Goal: Task Accomplishment & Management: Complete application form

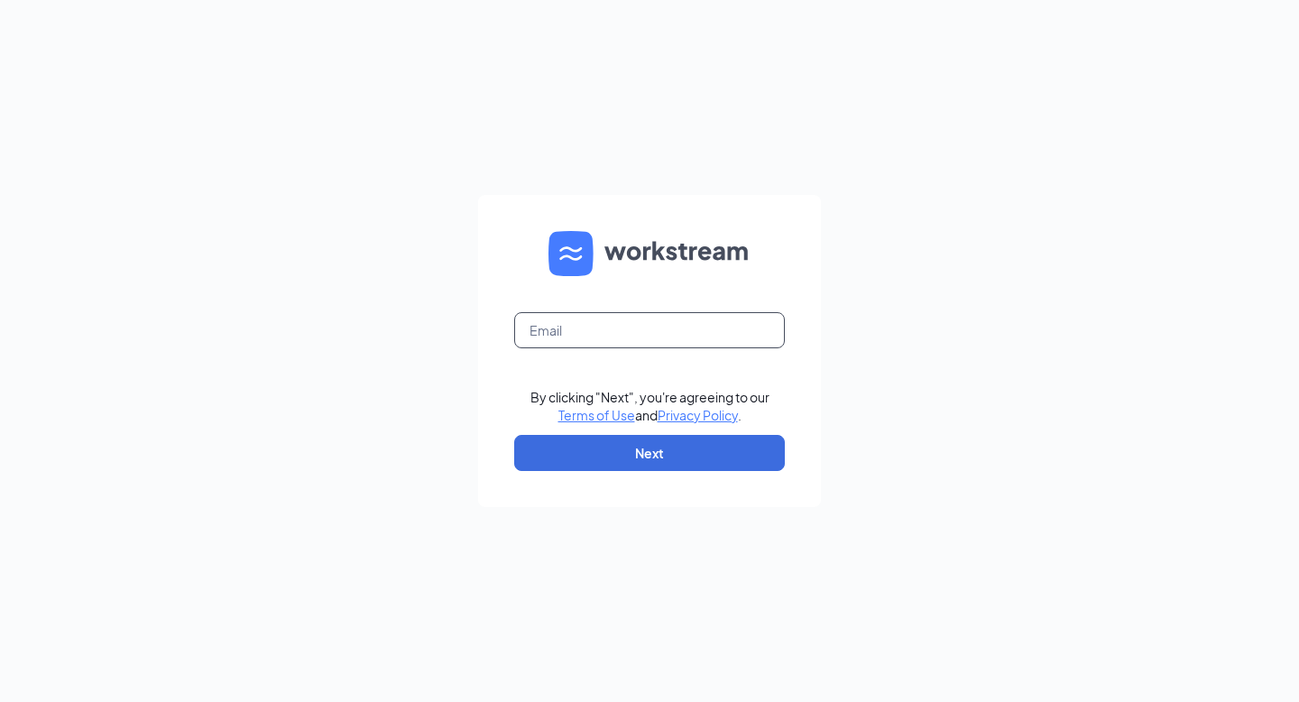
click at [606, 339] on input "text" at bounding box center [649, 330] width 271 height 36
type input "katie@cfacrossville.com"
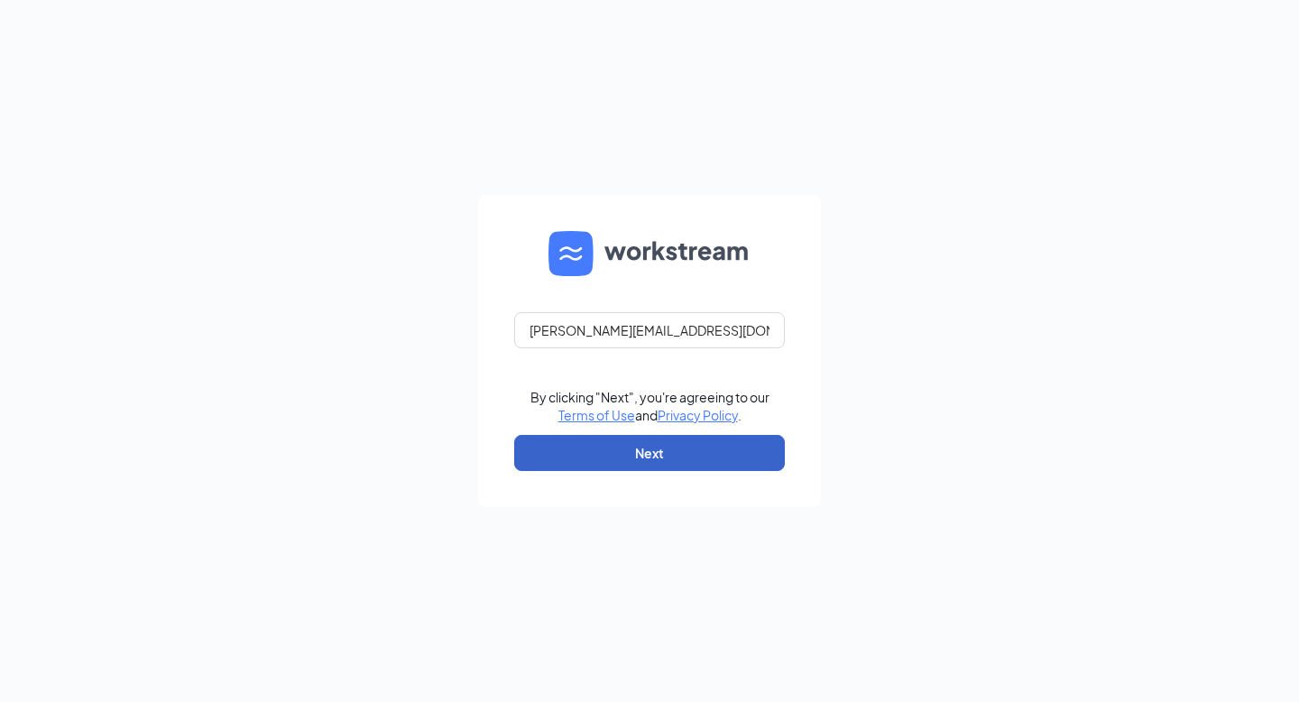
click at [553, 464] on button "Next" at bounding box center [649, 453] width 271 height 36
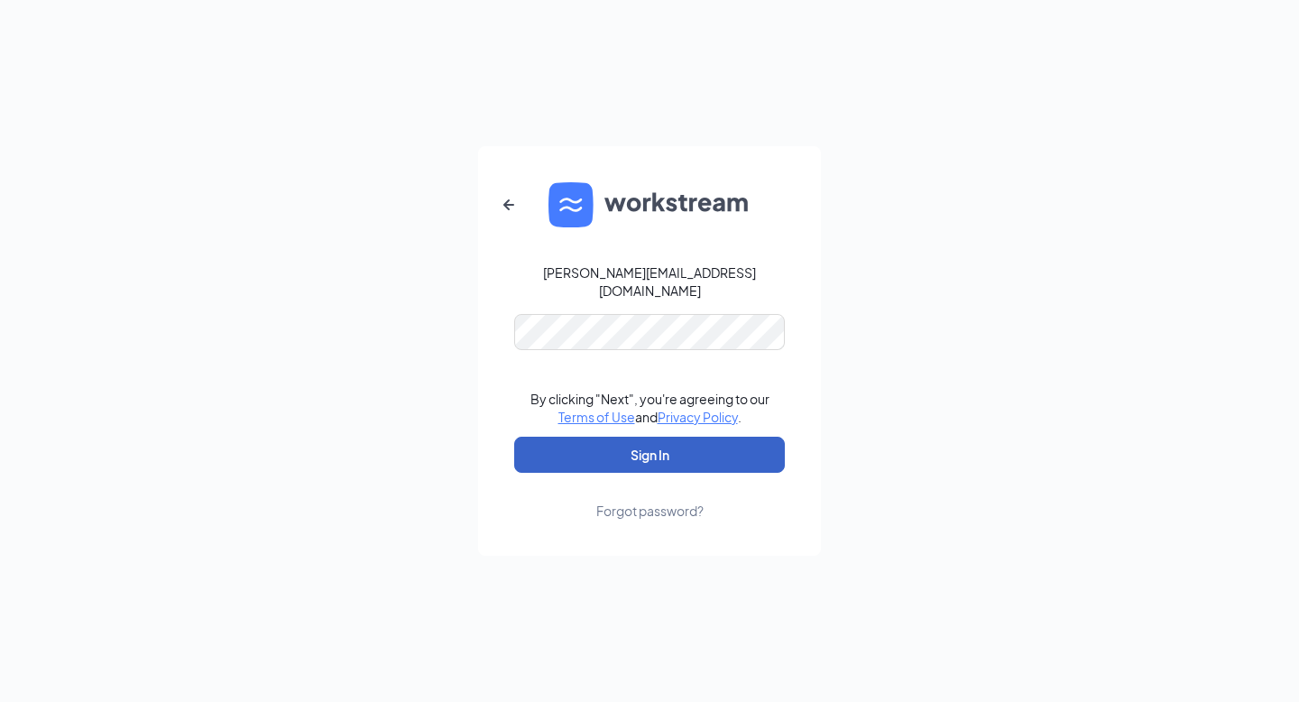
click at [613, 457] on button "Sign In" at bounding box center [649, 455] width 271 height 36
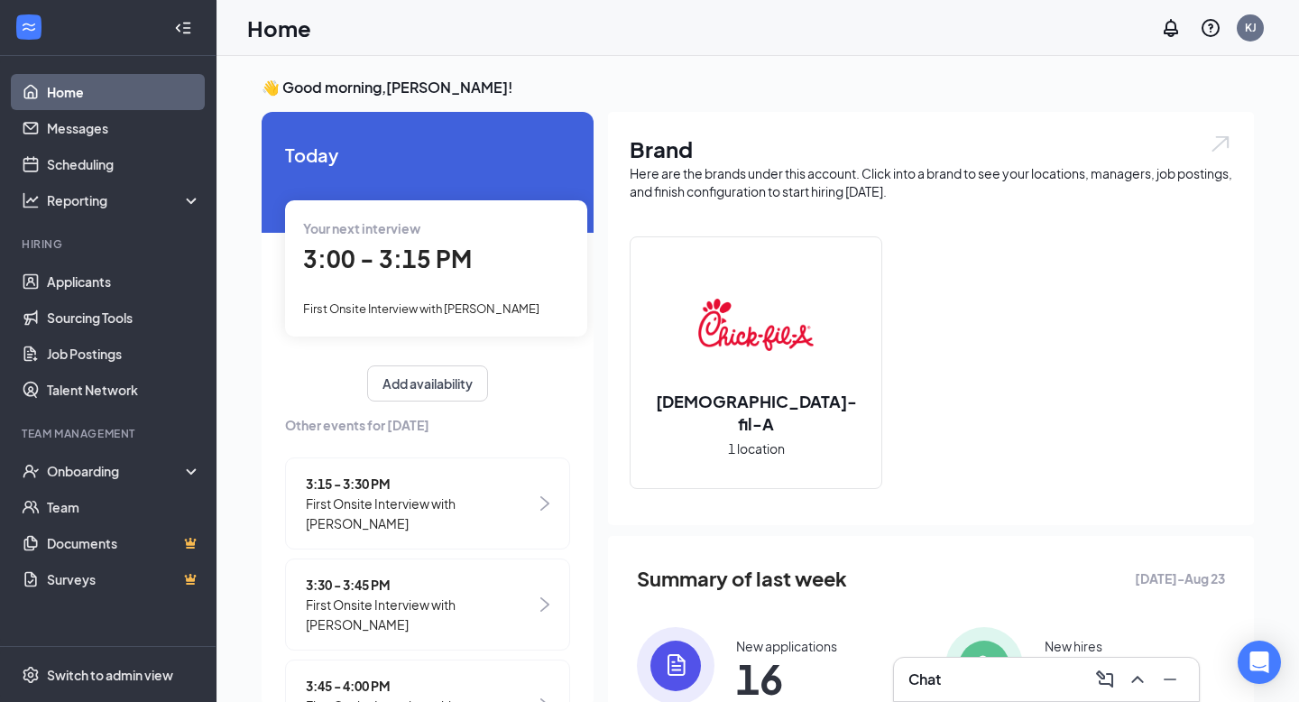
click at [463, 243] on div "3:00 - 3:15 PM" at bounding box center [436, 259] width 266 height 37
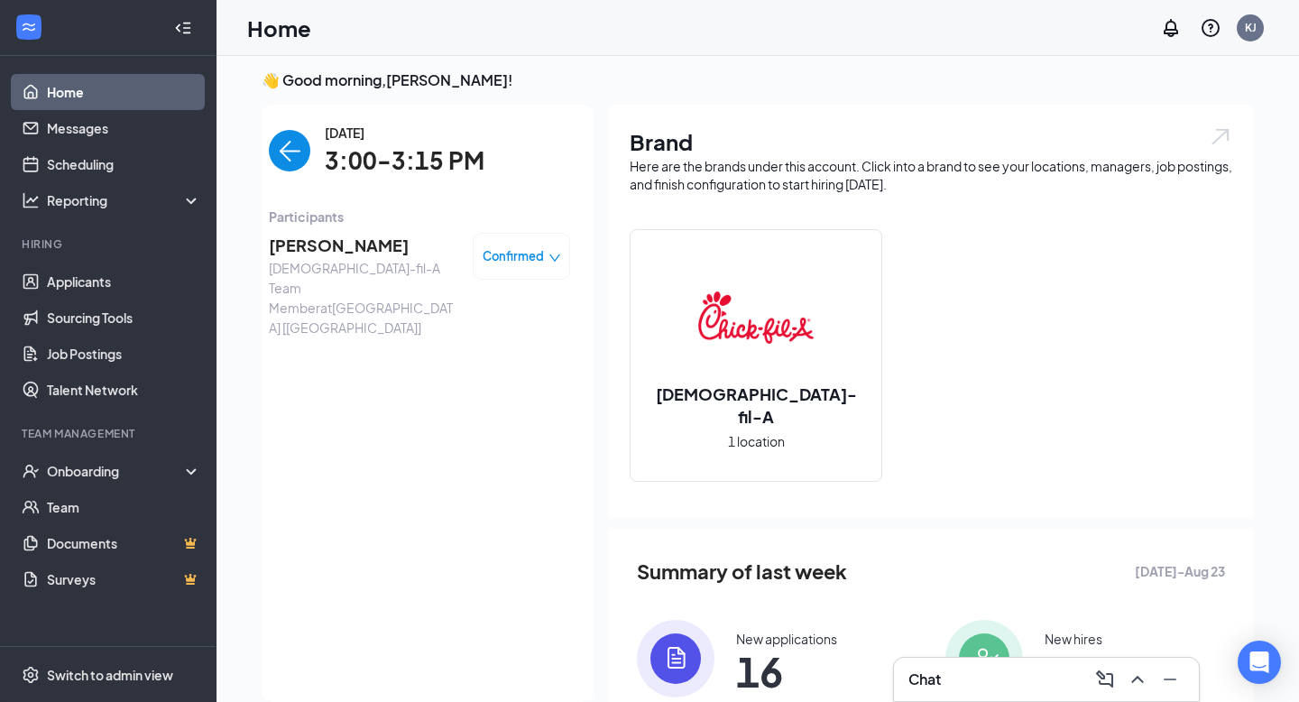
click at [367, 252] on span "[PERSON_NAME]" at bounding box center [363, 245] width 189 height 25
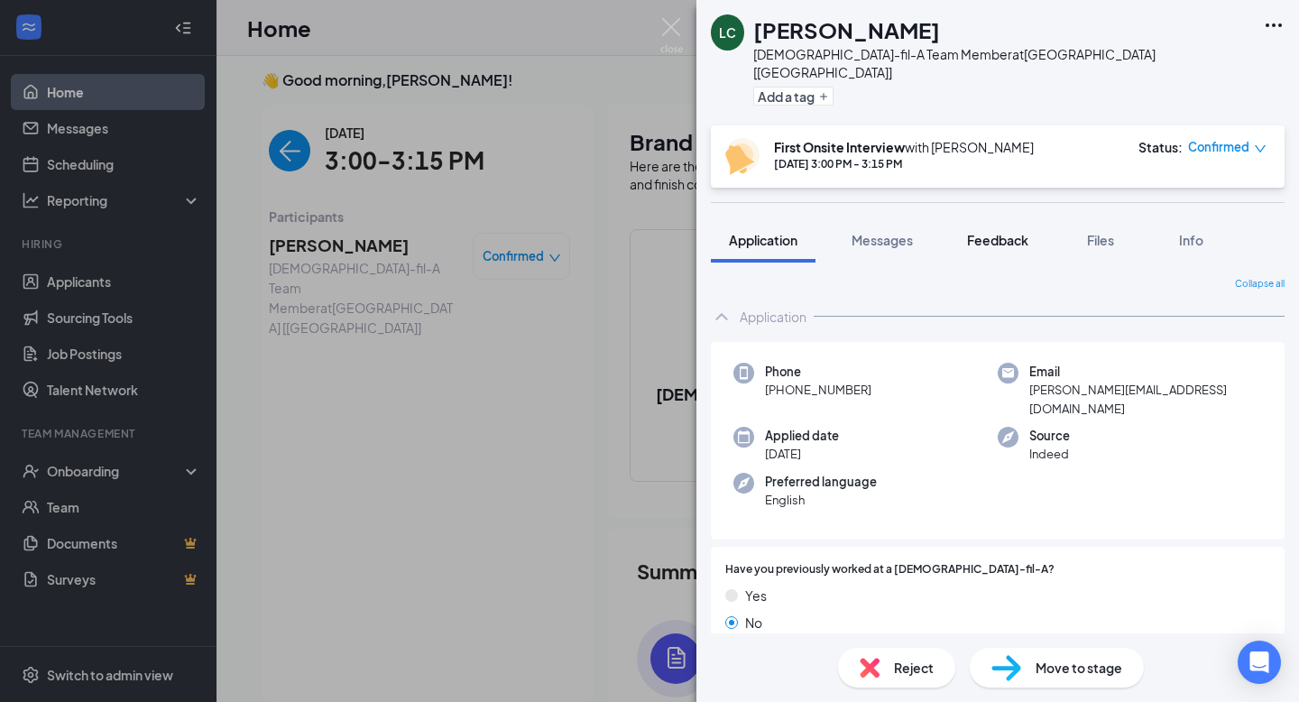
click at [973, 231] on div "Feedback" at bounding box center [997, 240] width 61 height 18
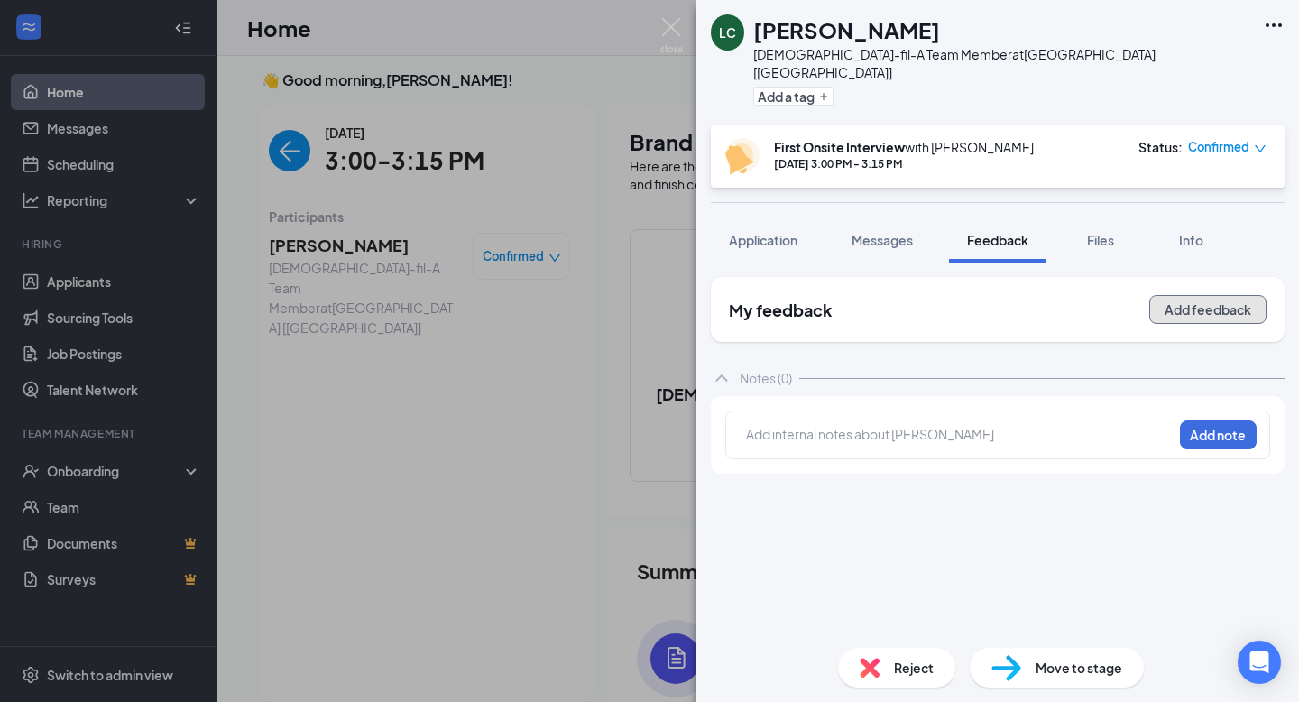
click at [1218, 295] on button "Add feedback" at bounding box center [1207, 309] width 117 height 29
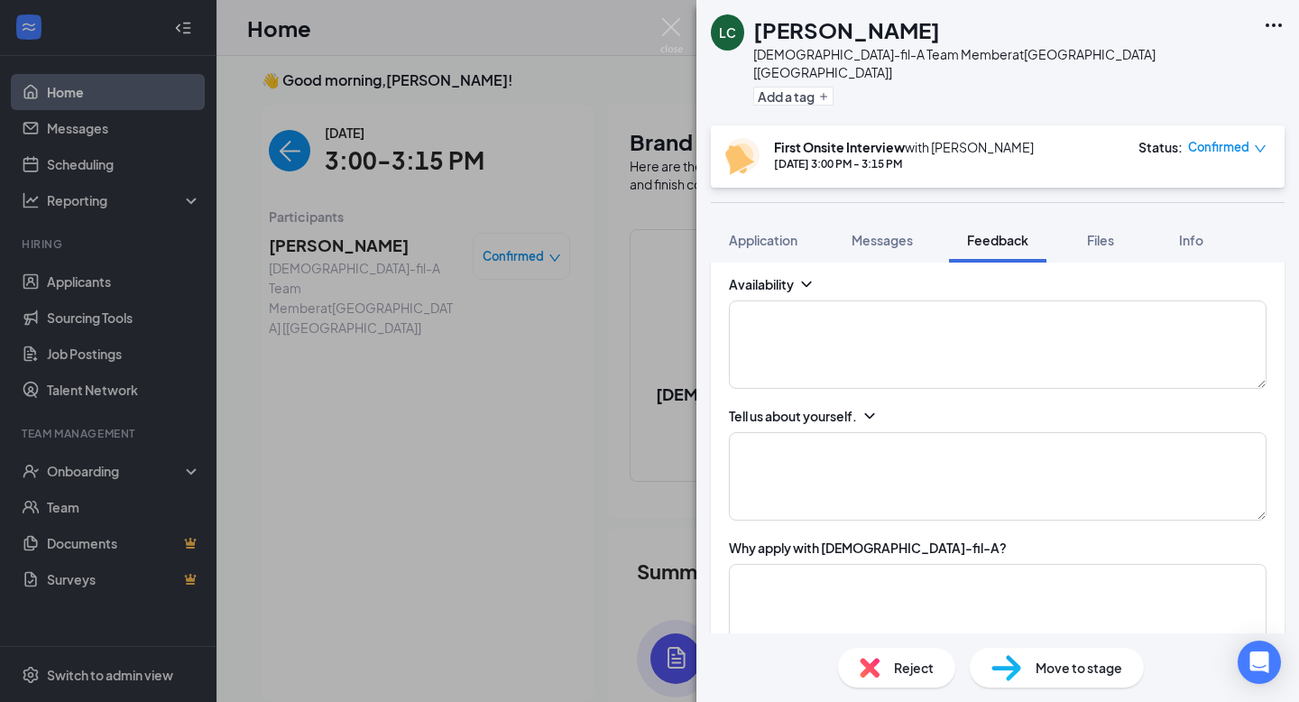
scroll to position [519, 0]
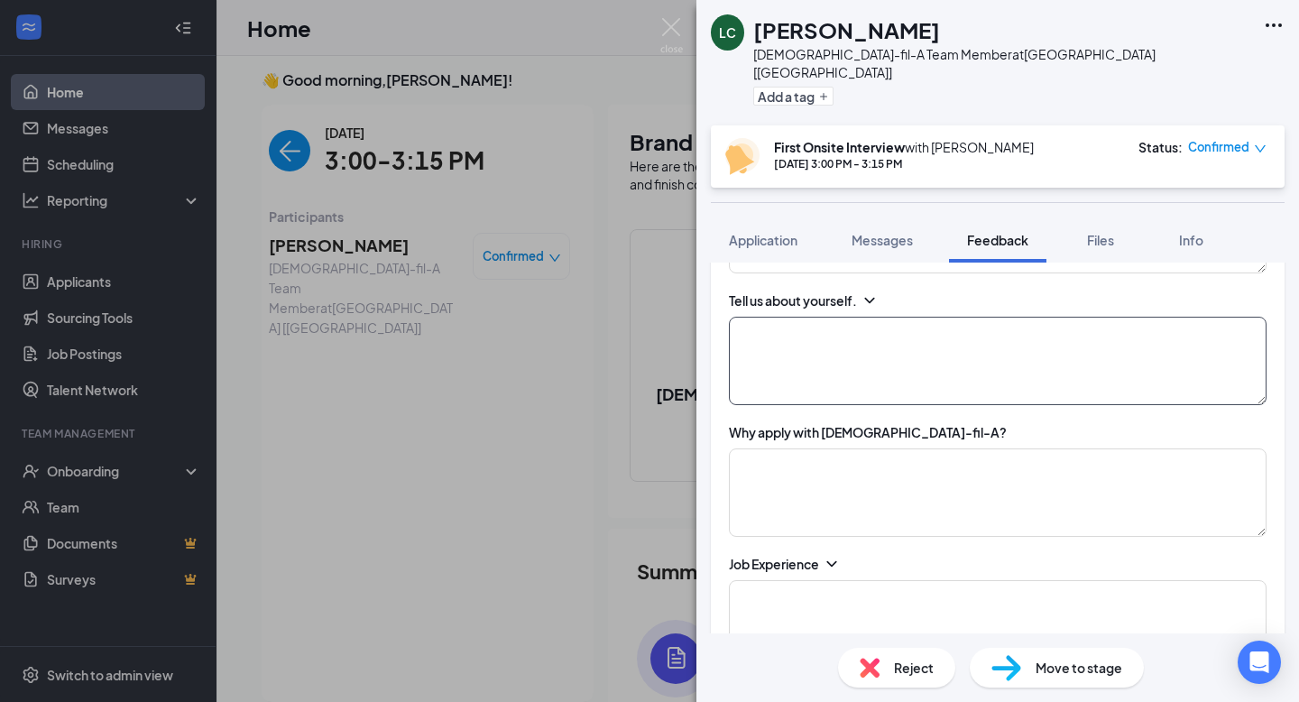
click at [941, 372] on textarea at bounding box center [998, 361] width 538 height 88
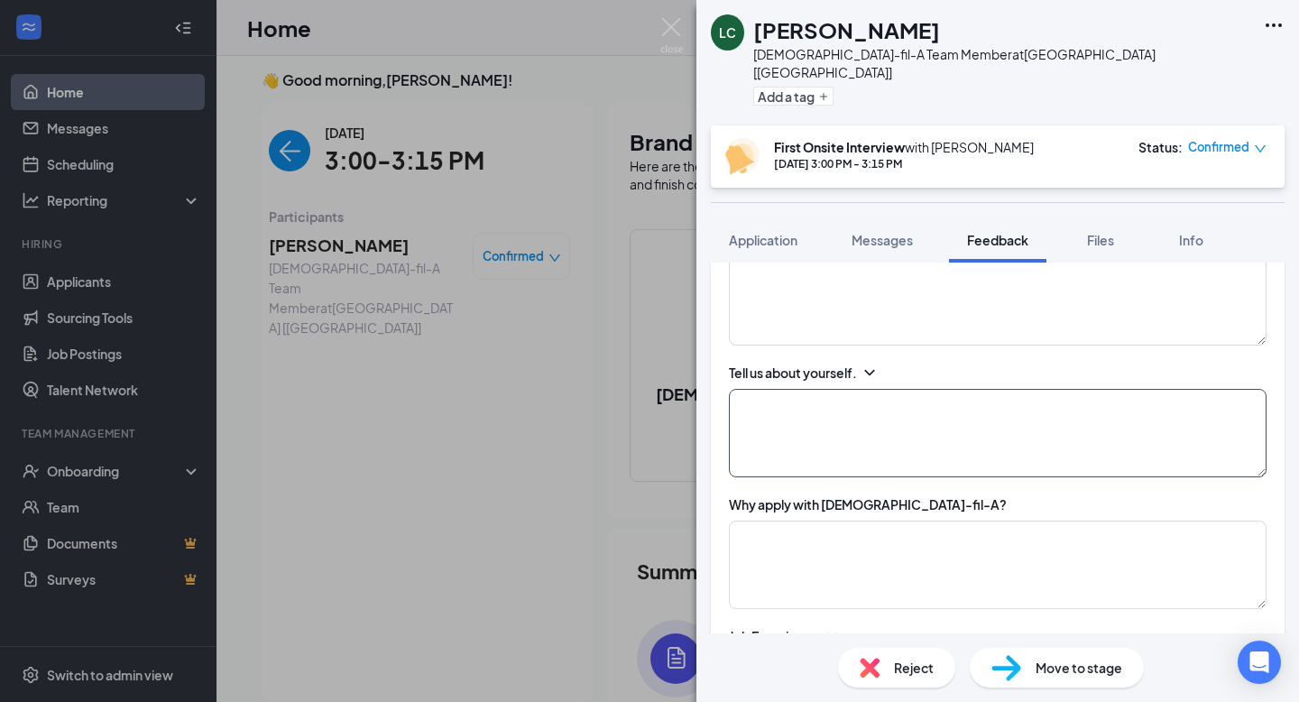
scroll to position [464, 0]
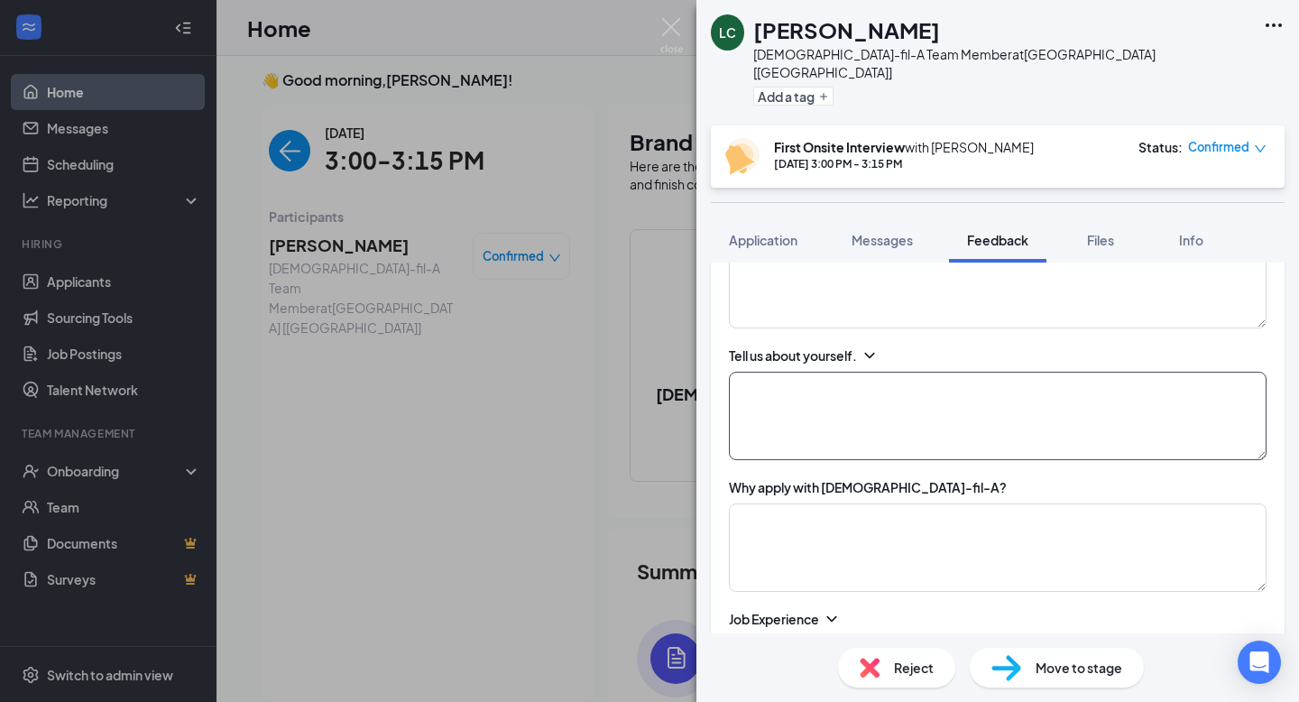
click at [814, 372] on textarea at bounding box center [998, 416] width 538 height 88
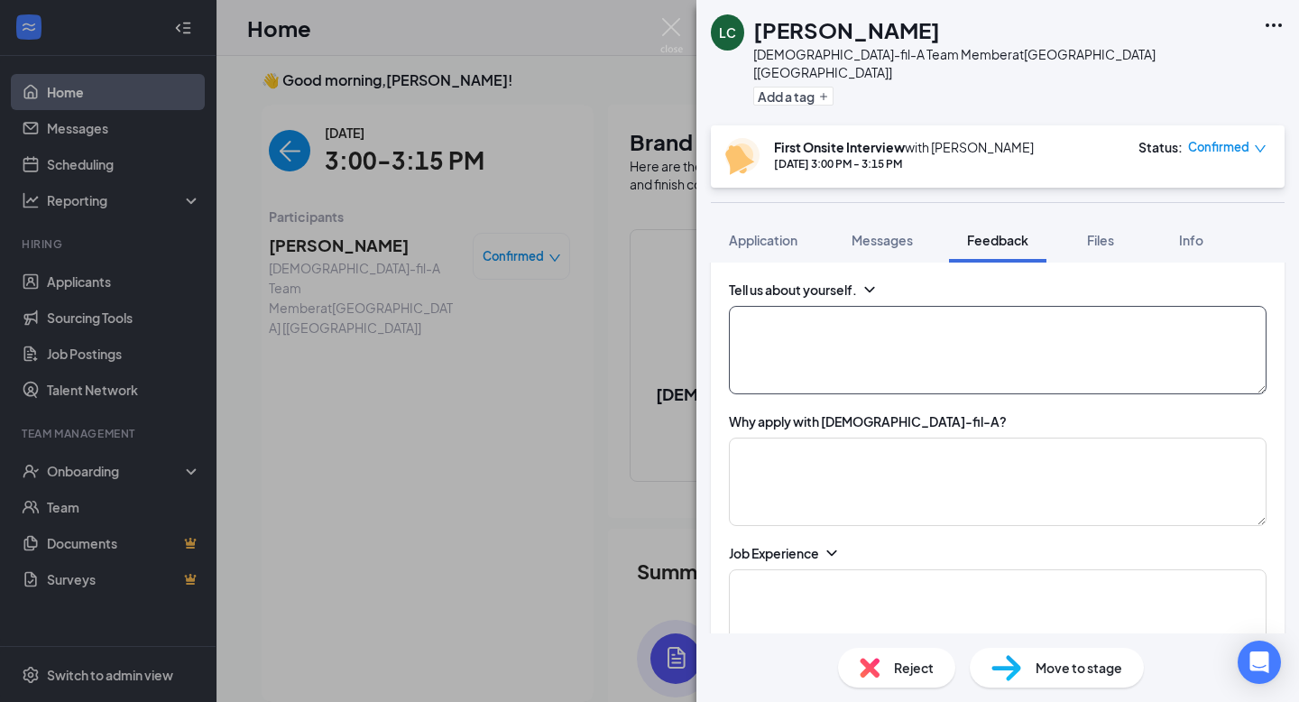
click at [861, 364] on textarea at bounding box center [998, 350] width 538 height 88
click at [807, 308] on textarea at bounding box center [998, 351] width 538 height 88
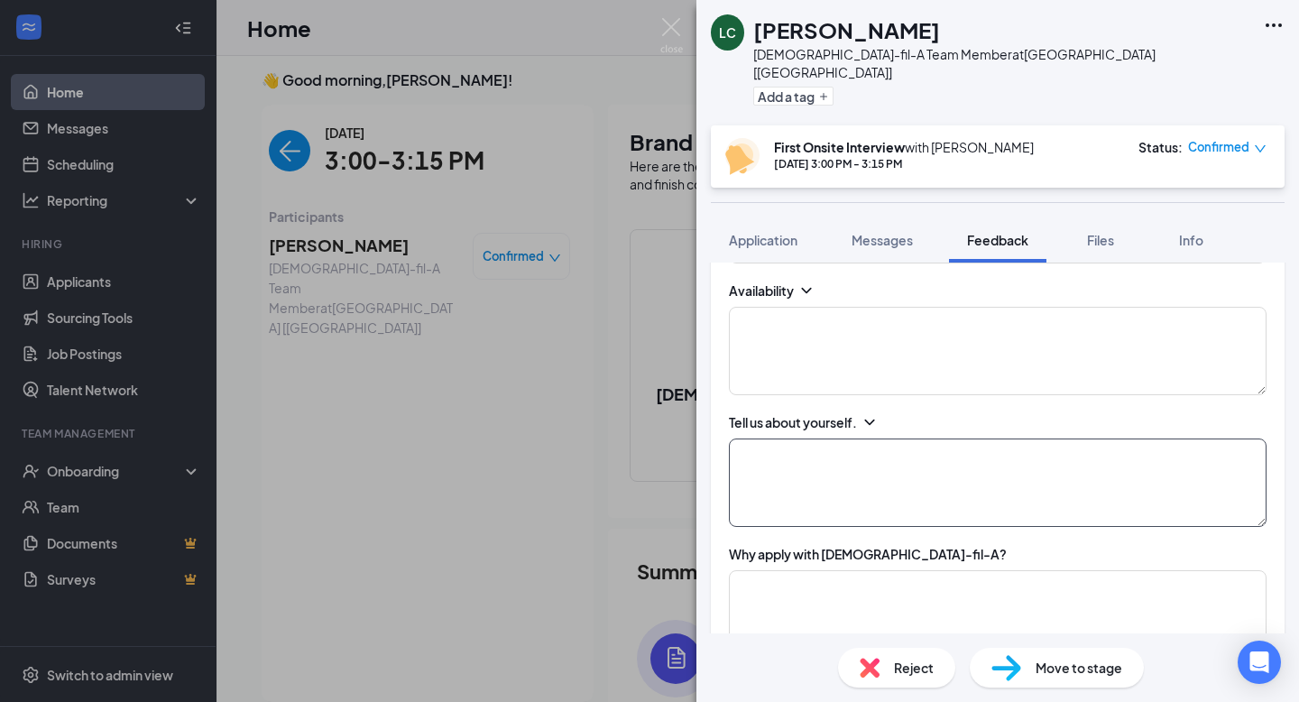
click at [806, 458] on textarea at bounding box center [998, 482] width 538 height 88
click at [944, 438] on textarea "recently moved here from bethel school ministry online" at bounding box center [998, 482] width 538 height 88
click at [925, 438] on textarea "recently moved here from bethel school ministry online" at bounding box center [998, 482] width 538 height 88
click at [916, 438] on textarea "recently moved here from bethel school ministry online" at bounding box center [998, 482] width 538 height 88
click at [751, 439] on textarea "recently moved here from bethel school ministry online" at bounding box center [998, 482] width 538 height 88
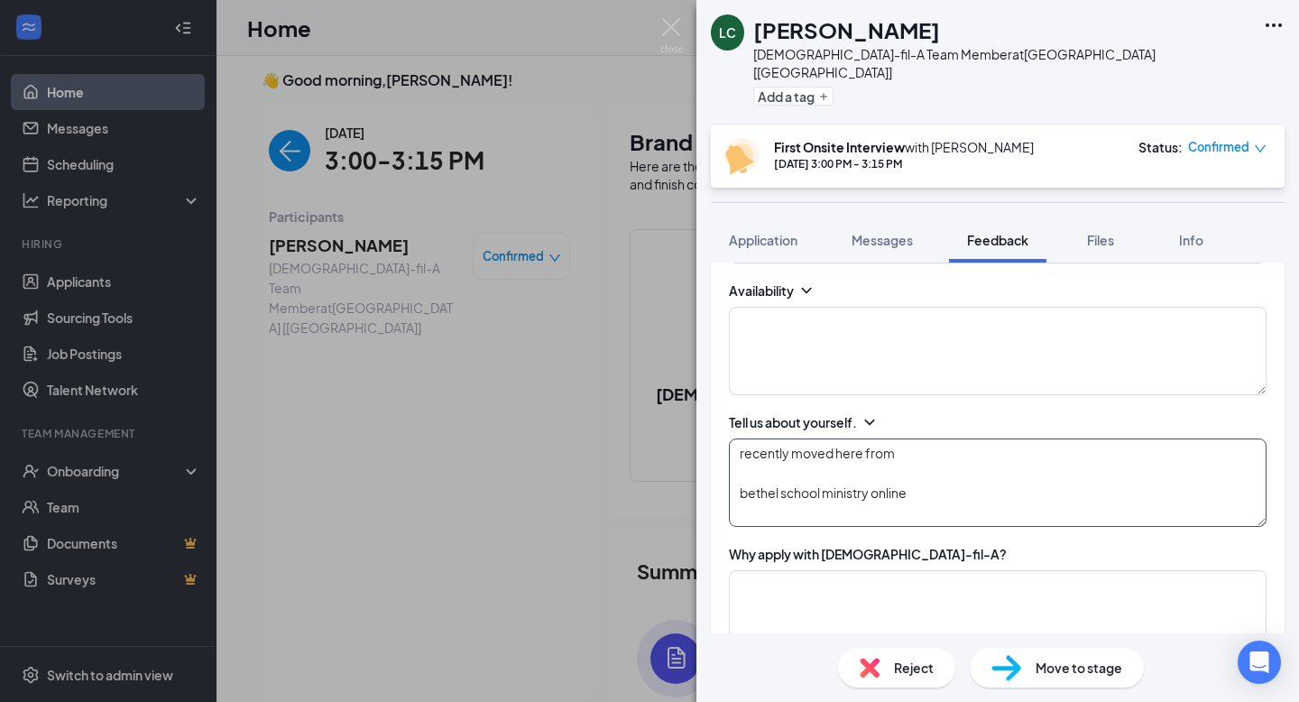
click at [930, 446] on textarea "recently moved here from bethel school ministry online" at bounding box center [998, 482] width 538 height 88
click at [960, 461] on textarea "recently moved here from bethel school ministry online" at bounding box center [998, 482] width 538 height 88
click at [931, 477] on textarea "recently moved here from bethel school ministry online" at bounding box center [998, 482] width 538 height 88
click at [730, 470] on textarea "recently moved here from bethel school ministry online" at bounding box center [998, 482] width 538 height 88
click at [1025, 483] on textarea "recently moved here from is going to bethel school ministry online" at bounding box center [998, 482] width 538 height 88
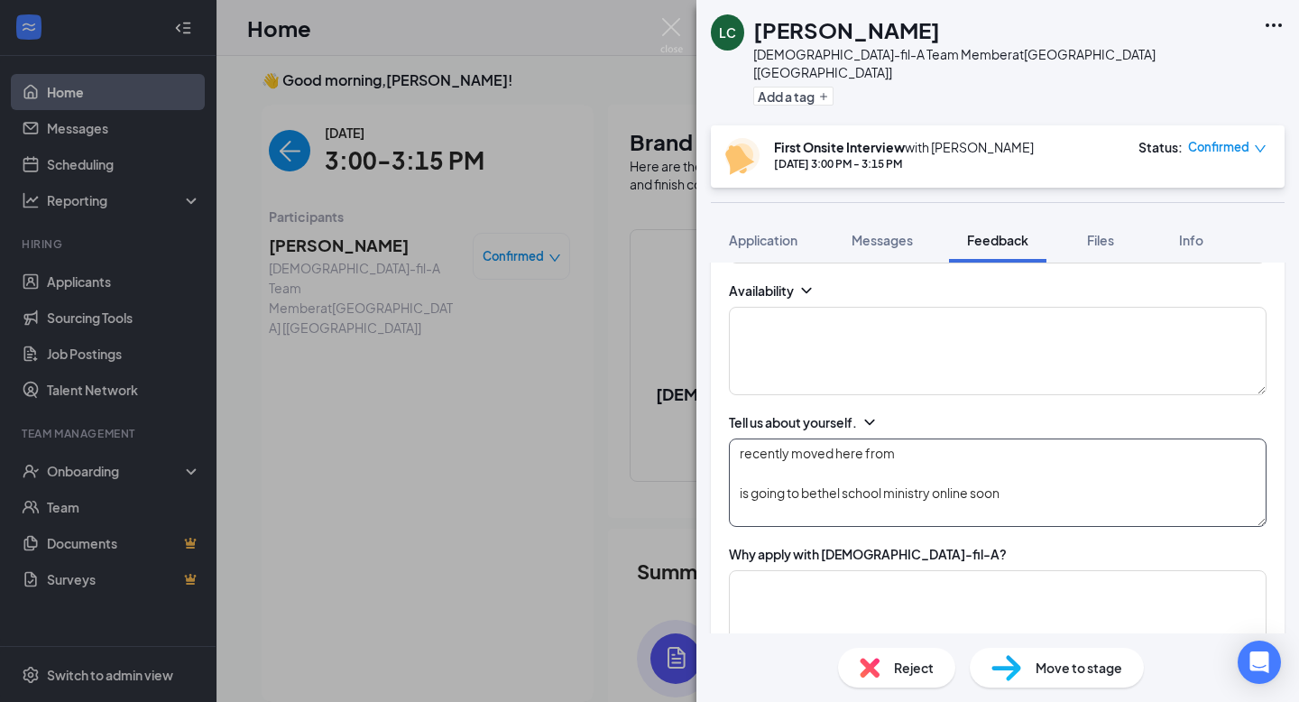
click at [777, 461] on textarea "recently moved here from is going to bethel school ministry online soon" at bounding box center [998, 482] width 538 height 88
click at [1064, 488] on textarea "recently moved here from is going to bethel school ministry online soon" at bounding box center [998, 482] width 538 height 88
click at [1087, 477] on textarea "recently moved here from is going to bethel school ministry online soon" at bounding box center [998, 482] width 538 height 88
click at [924, 439] on textarea "recently moved here from is going to bethel school ministry online soon" at bounding box center [998, 482] width 538 height 88
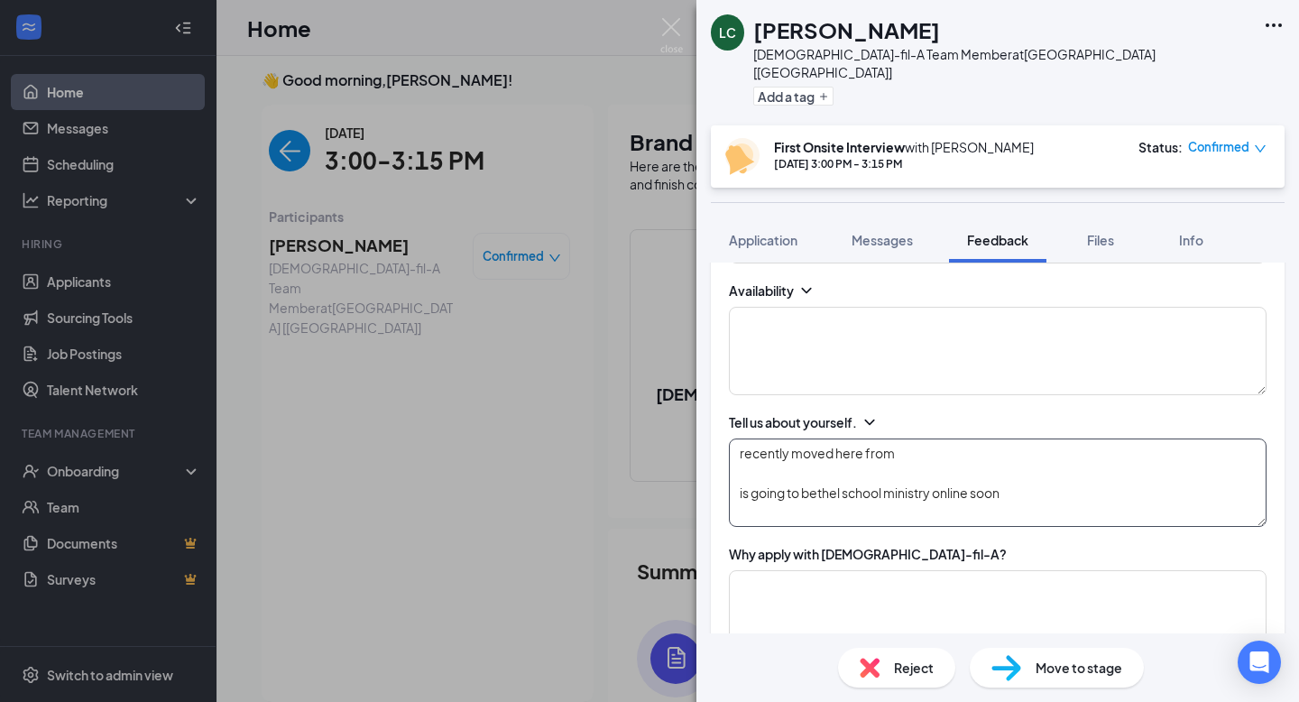
scroll to position [1, 0]
click at [1036, 483] on textarea "recently moved here from is going to bethel school ministry online soon" at bounding box center [998, 482] width 538 height 88
click at [899, 438] on textarea "recently moved here from is going to bethel school ministry online soon" at bounding box center [998, 482] width 538 height 88
click at [1036, 479] on textarea "recently moved here from is going to bethel school ministry online soon" at bounding box center [998, 482] width 538 height 88
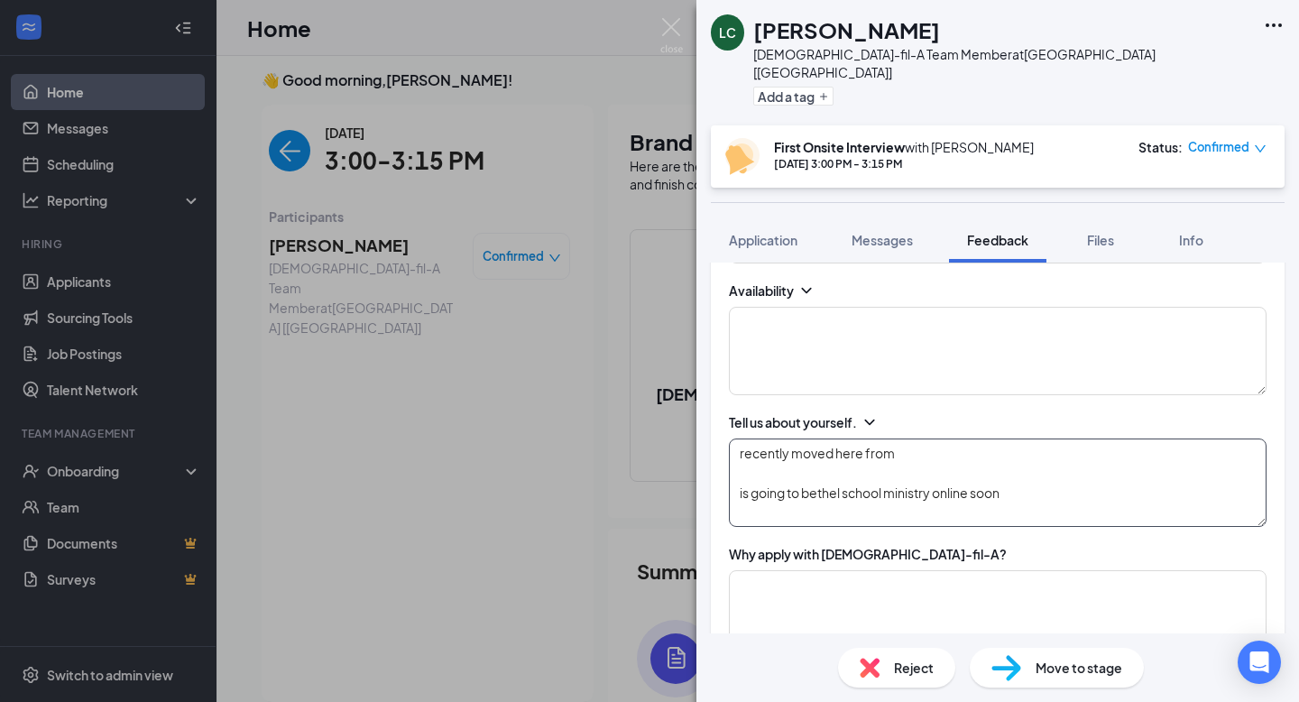
scroll to position [40, 0]
click at [838, 479] on textarea "recently moved here from is going to bethel school ministry online soon" at bounding box center [998, 482] width 538 height 88
click at [920, 438] on textarea "recently moved here from is going to bethel school ministry online soon" at bounding box center [998, 482] width 538 height 88
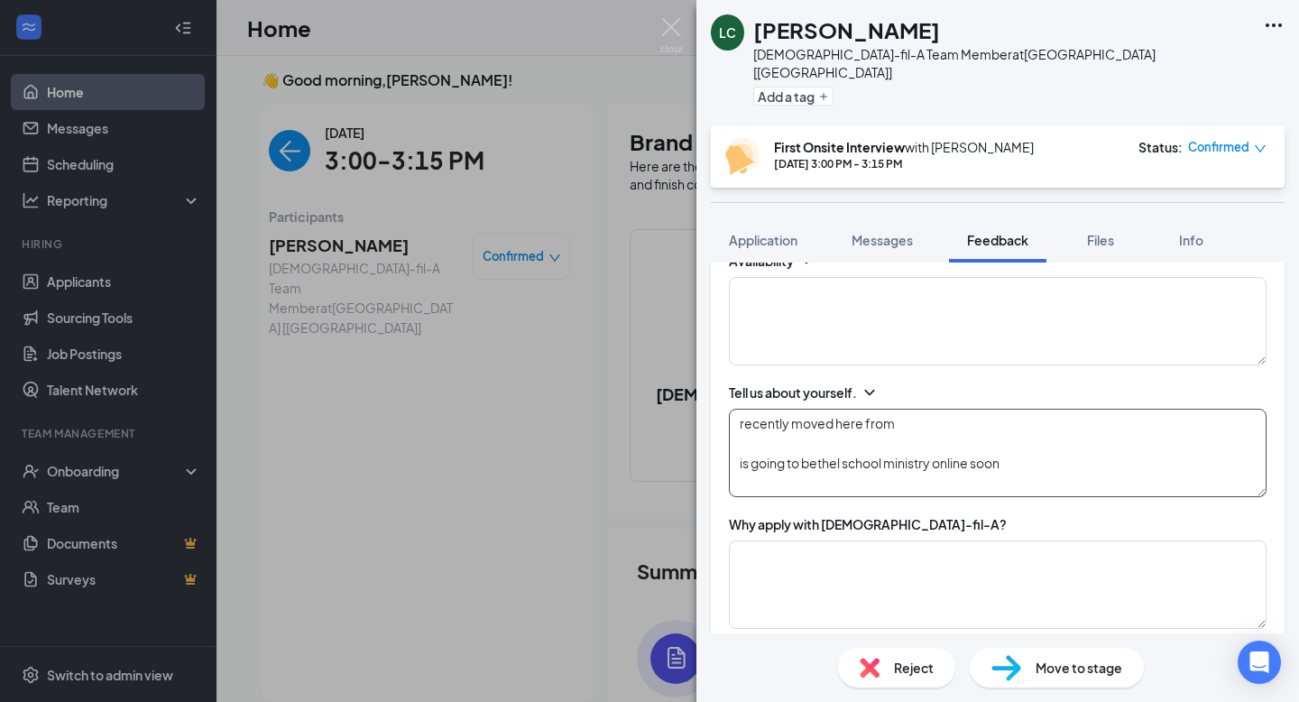
scroll to position [433, 0]
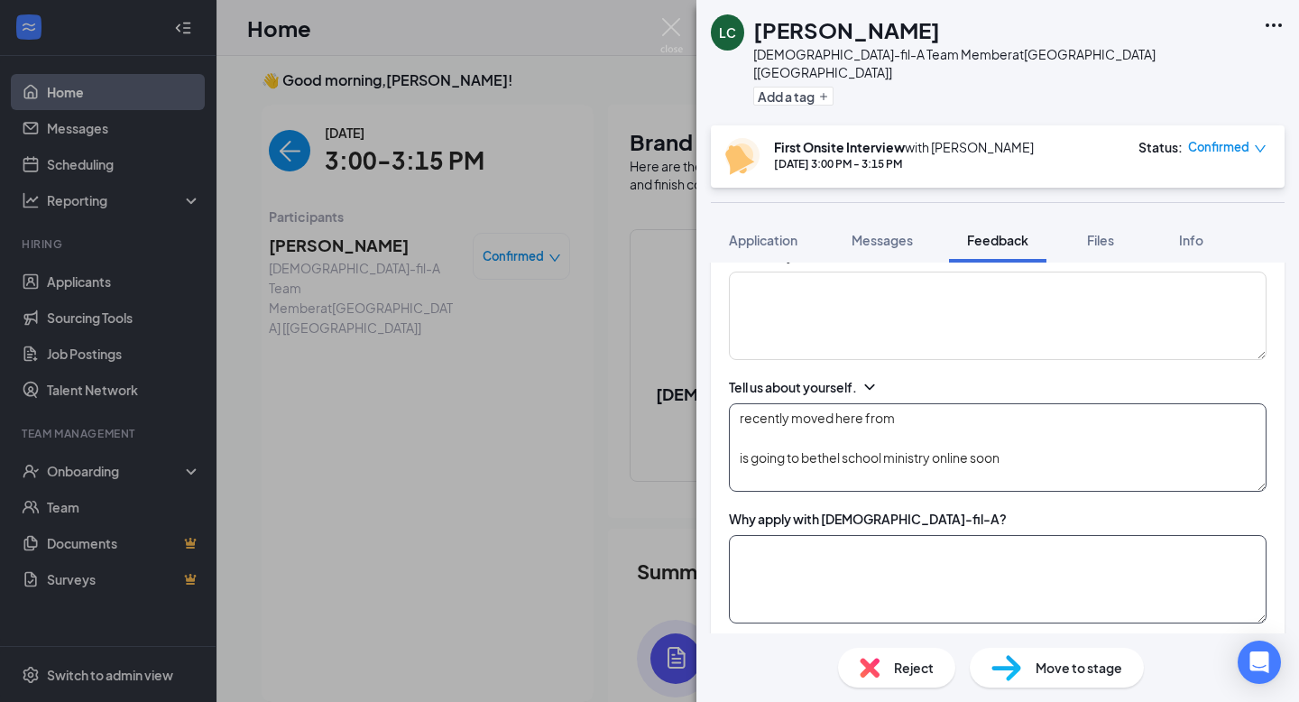
type textarea "recently moved here from is going to bethel school ministry online soon"
drag, startPoint x: 849, startPoint y: 541, endPoint x: 849, endPoint y: 529, distance: 11.7
click at [849, 541] on textarea at bounding box center [998, 579] width 538 height 88
click at [736, 536] on textarea "has always heard great things about cfa" at bounding box center [998, 579] width 538 height 88
click at [798, 562] on textarea "has always heard great things about cfa" at bounding box center [998, 579] width 538 height 88
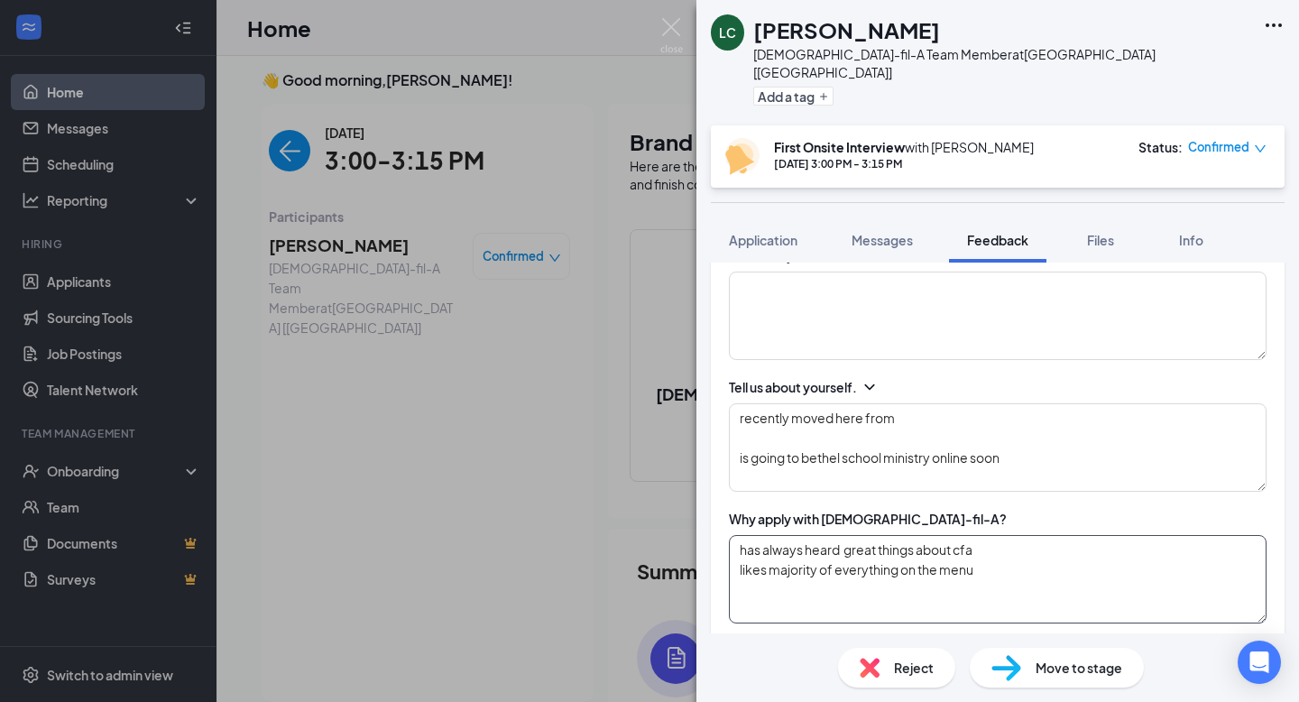
scroll to position [1, 0]
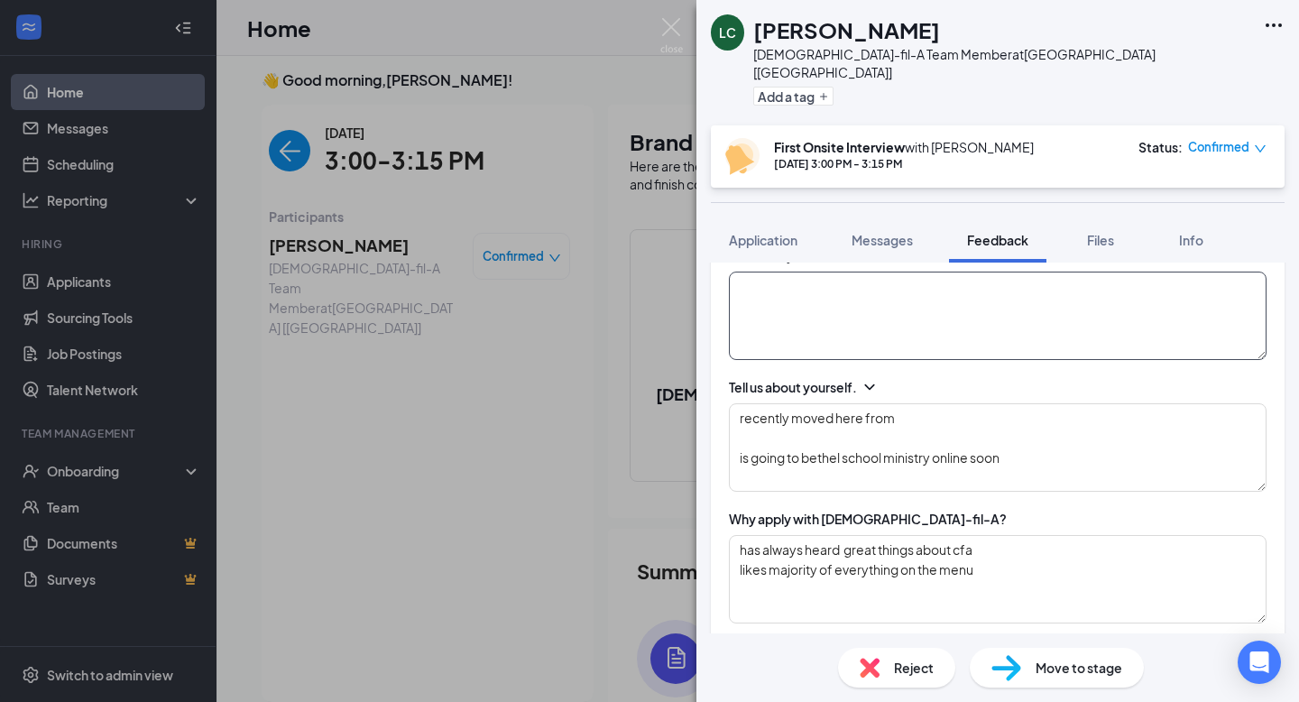
click at [977, 326] on textarea at bounding box center [998, 315] width 538 height 88
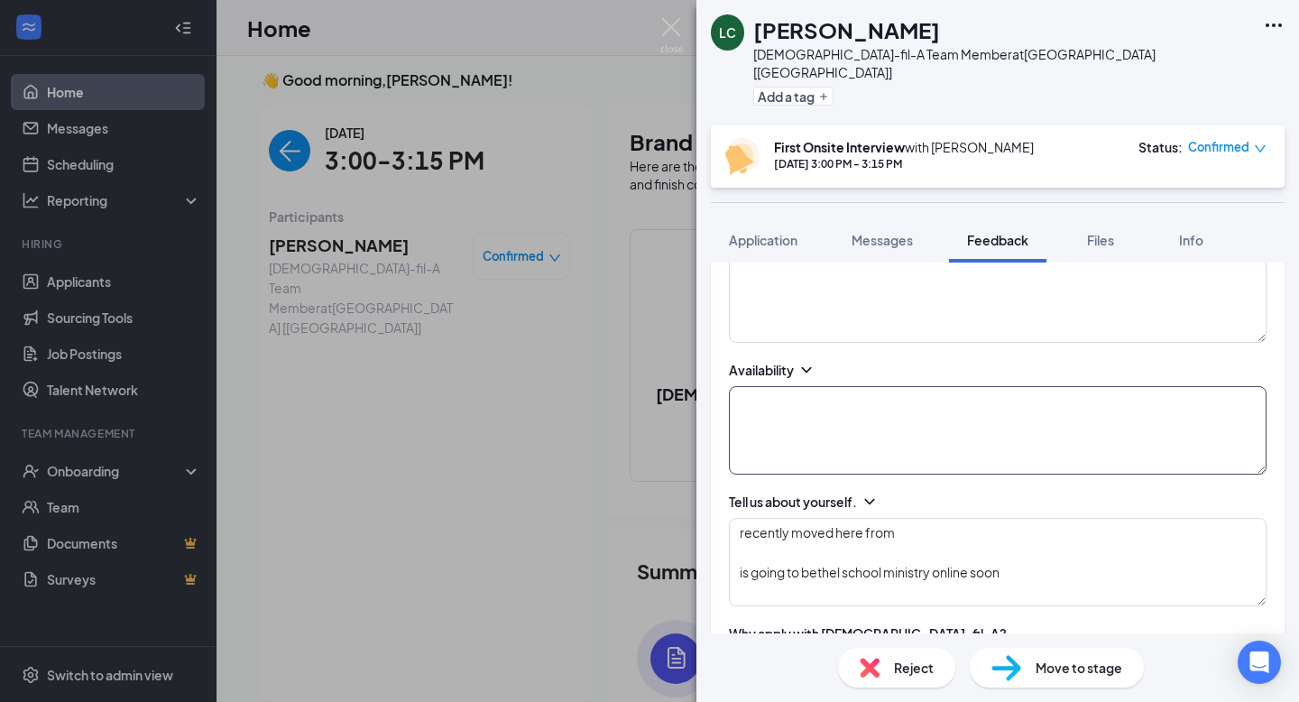
click at [902, 430] on textarea at bounding box center [998, 430] width 538 height 88
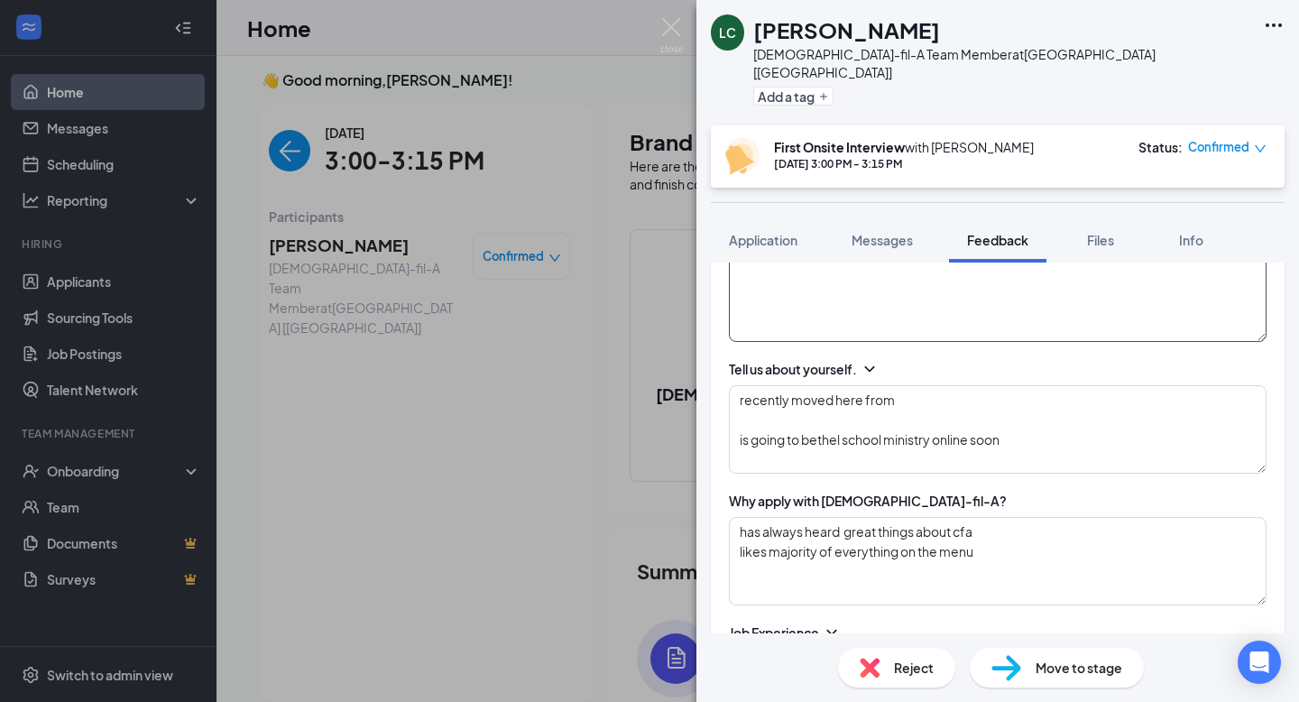
scroll to position [470, 0]
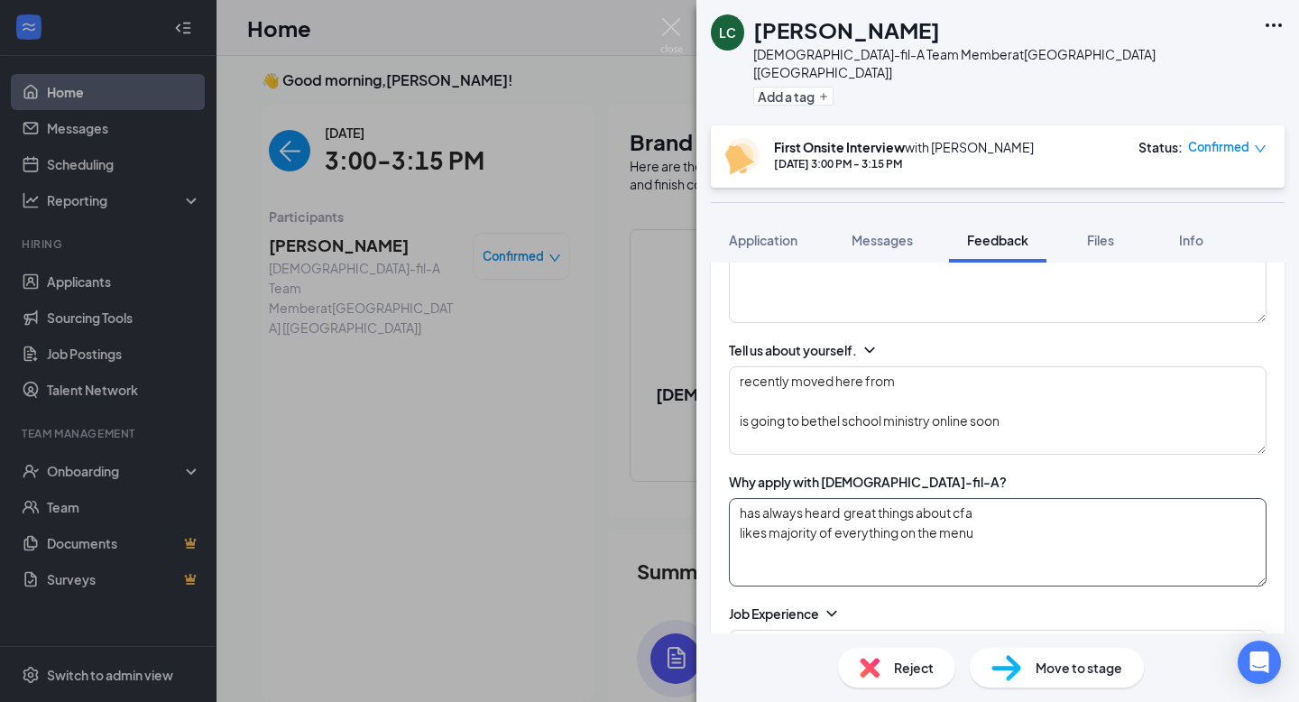
click at [989, 530] on textarea "has always heard great things about cfa likes majority of everything on the menu" at bounding box center [998, 542] width 538 height 88
drag, startPoint x: 879, startPoint y: 531, endPoint x: 729, endPoint y: 528, distance: 150.7
click at [729, 528] on textarea "has always heard great things about cfa likes majority of everything on the men…" at bounding box center [998, 542] width 538 height 88
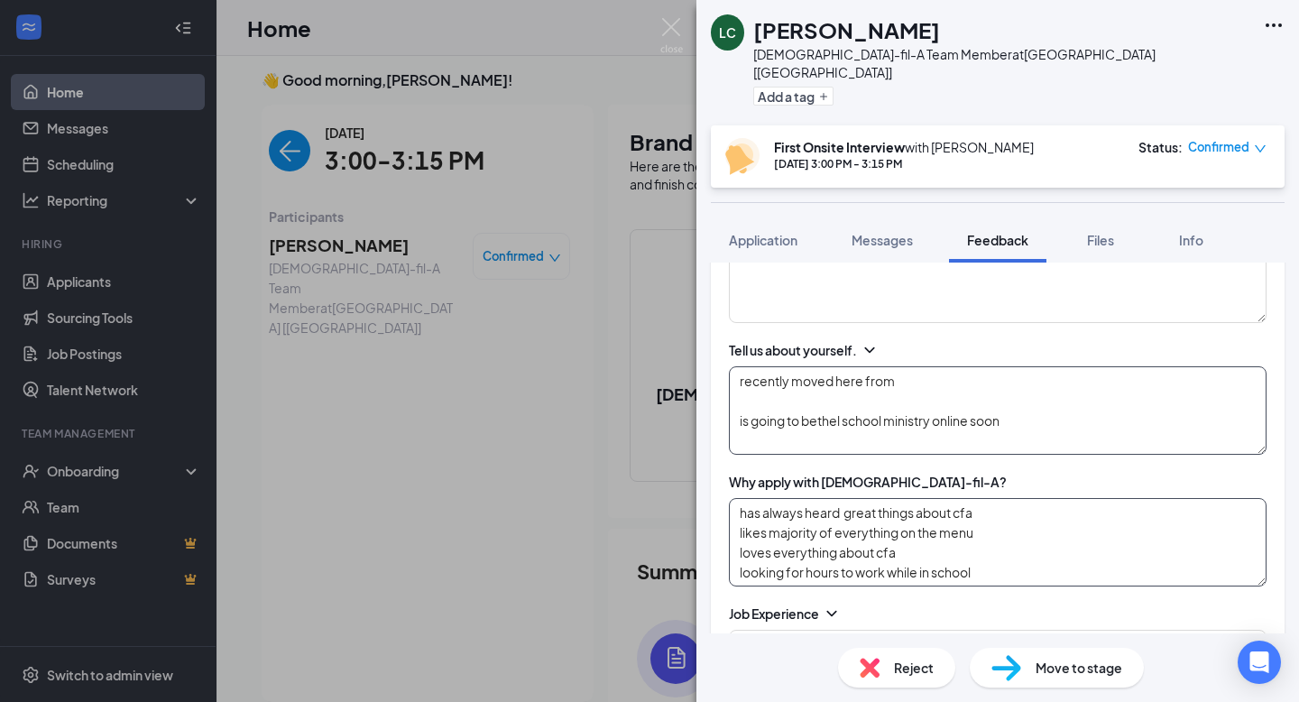
type textarea "has always heard great things about cfa likes majority of everything on the men…"
click at [1044, 434] on textarea "recently moved here from is going to bethel school ministry online soon" at bounding box center [998, 410] width 538 height 88
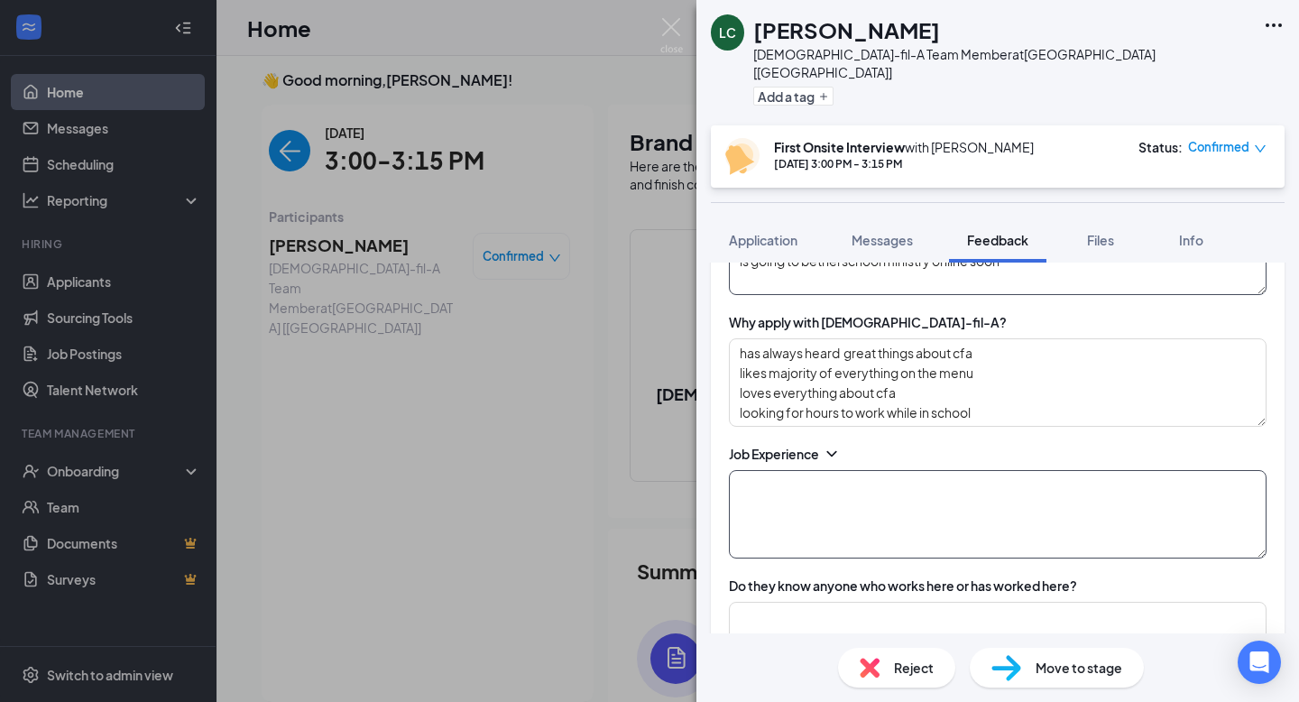
scroll to position [635, 0]
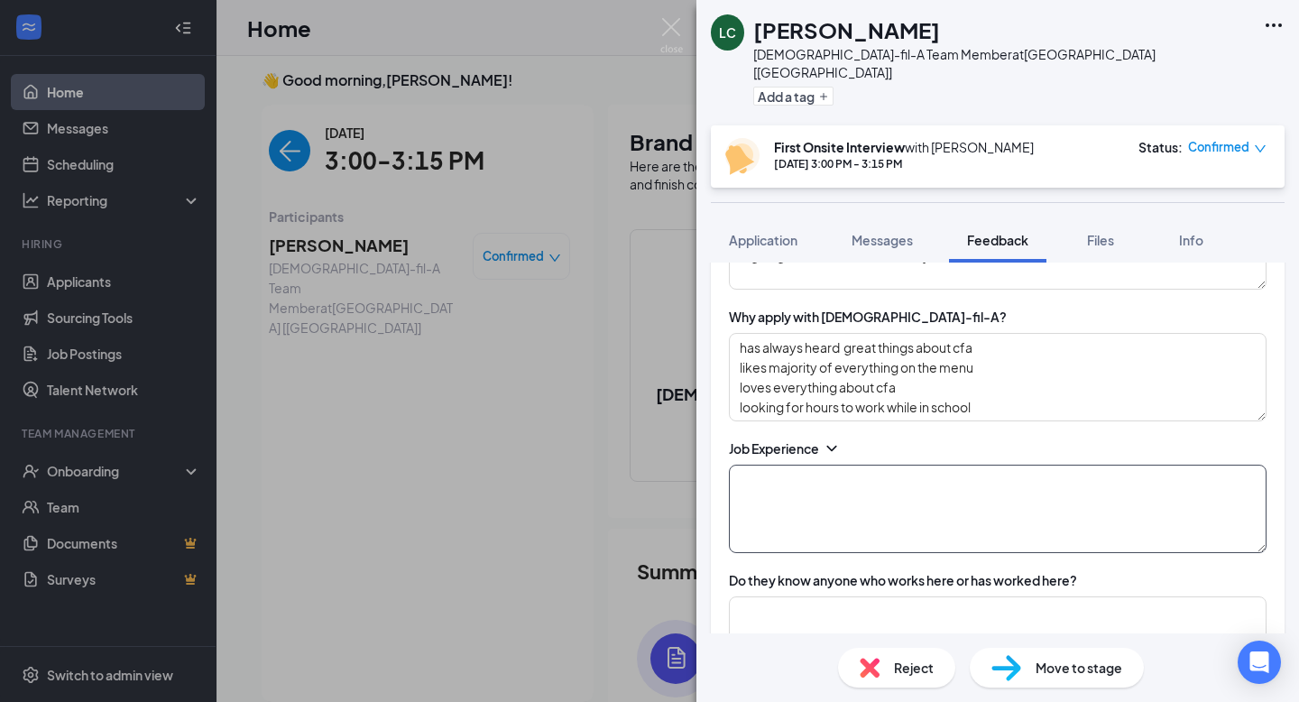
click at [918, 472] on textarea at bounding box center [998, 508] width 538 height 88
type textarea "w"
click at [1202, 480] on textarea "been working from home remote for 4 years, would like to get out more" at bounding box center [998, 508] width 538 height 88
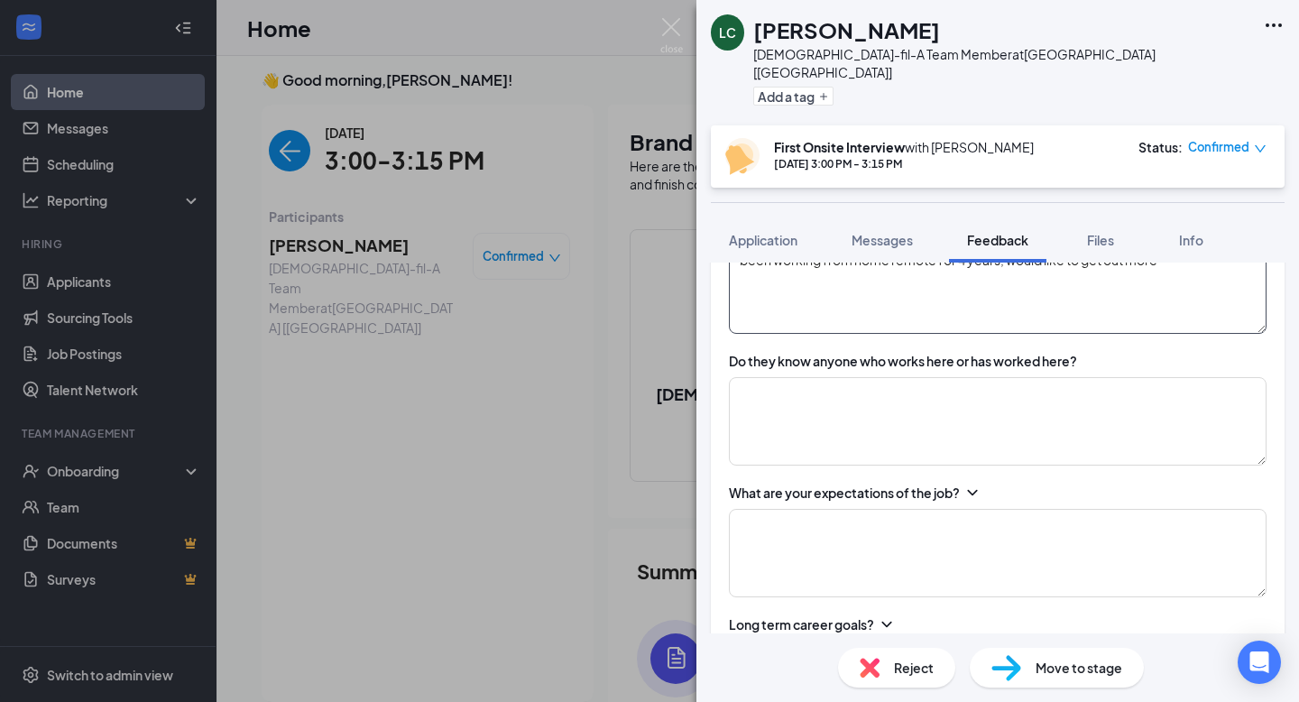
scroll to position [879, 0]
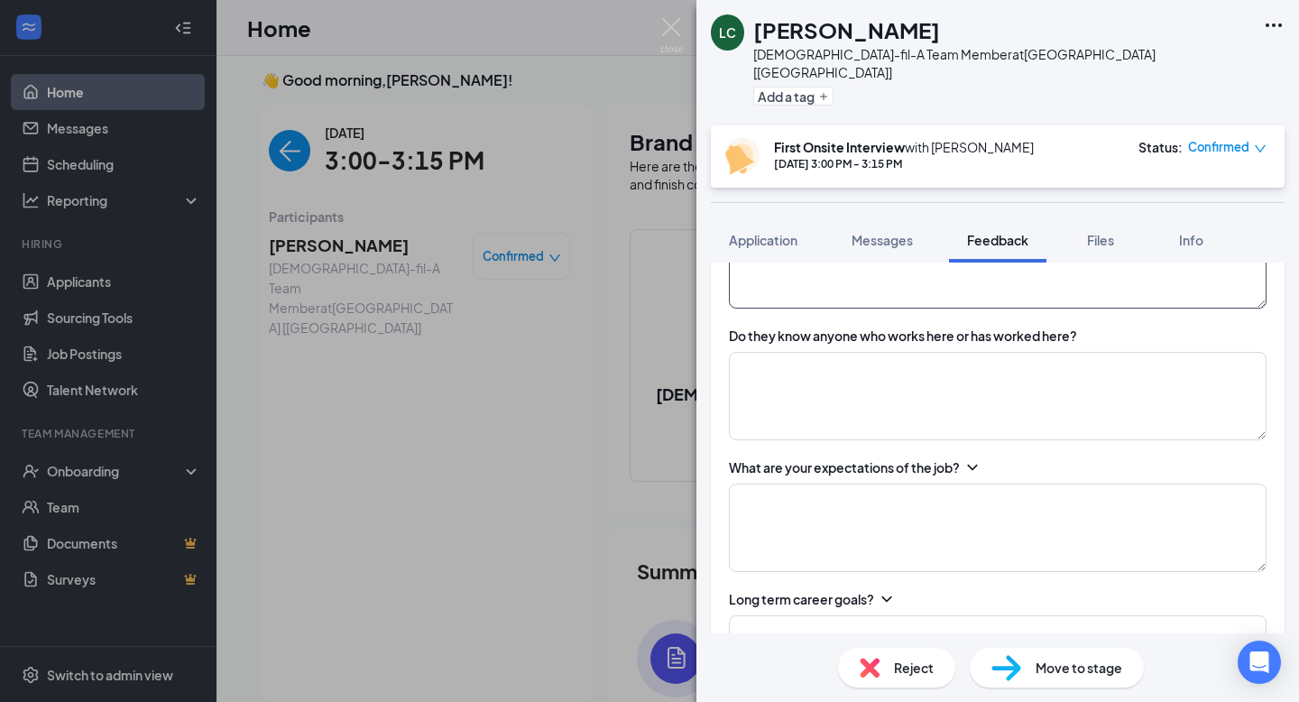
type textarea "been working from home remote for 4 years, would like to get out more"
click at [920, 330] on div "Do they know anyone who works here or has worked here?" at bounding box center [998, 383] width 538 height 114
click at [857, 367] on textarea at bounding box center [998, 396] width 538 height 88
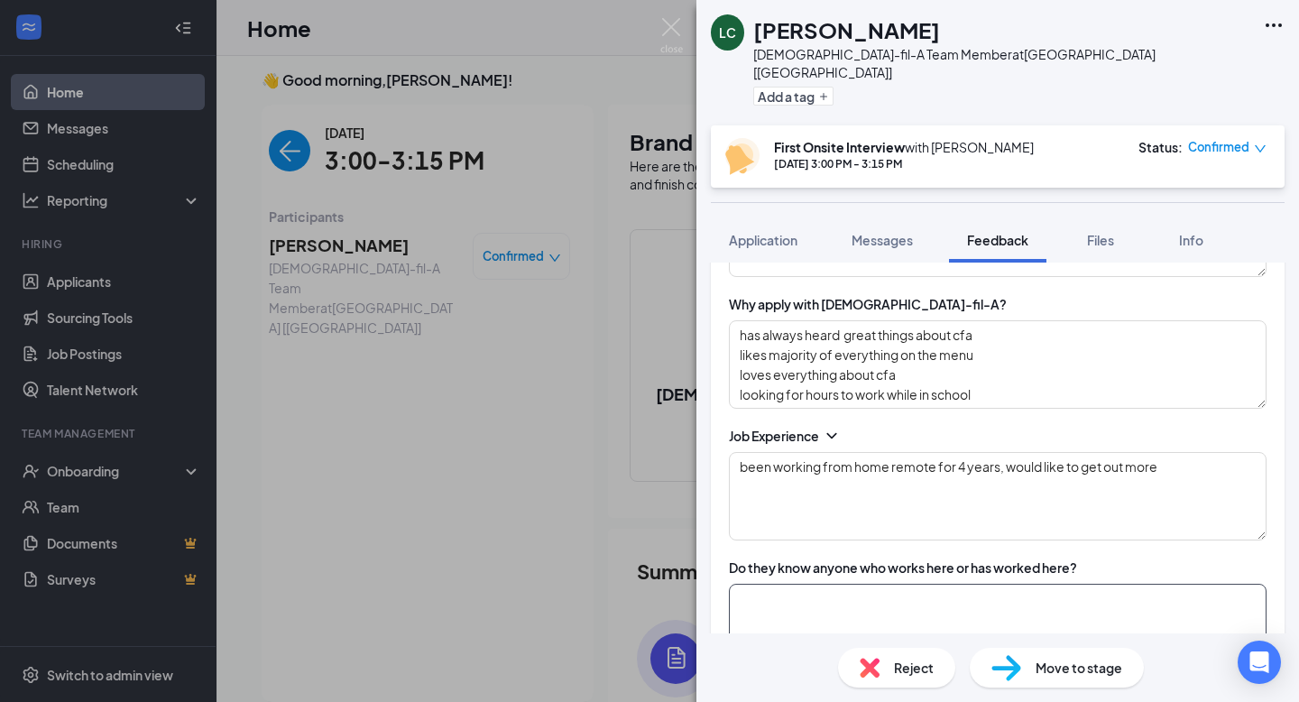
scroll to position [645, 0]
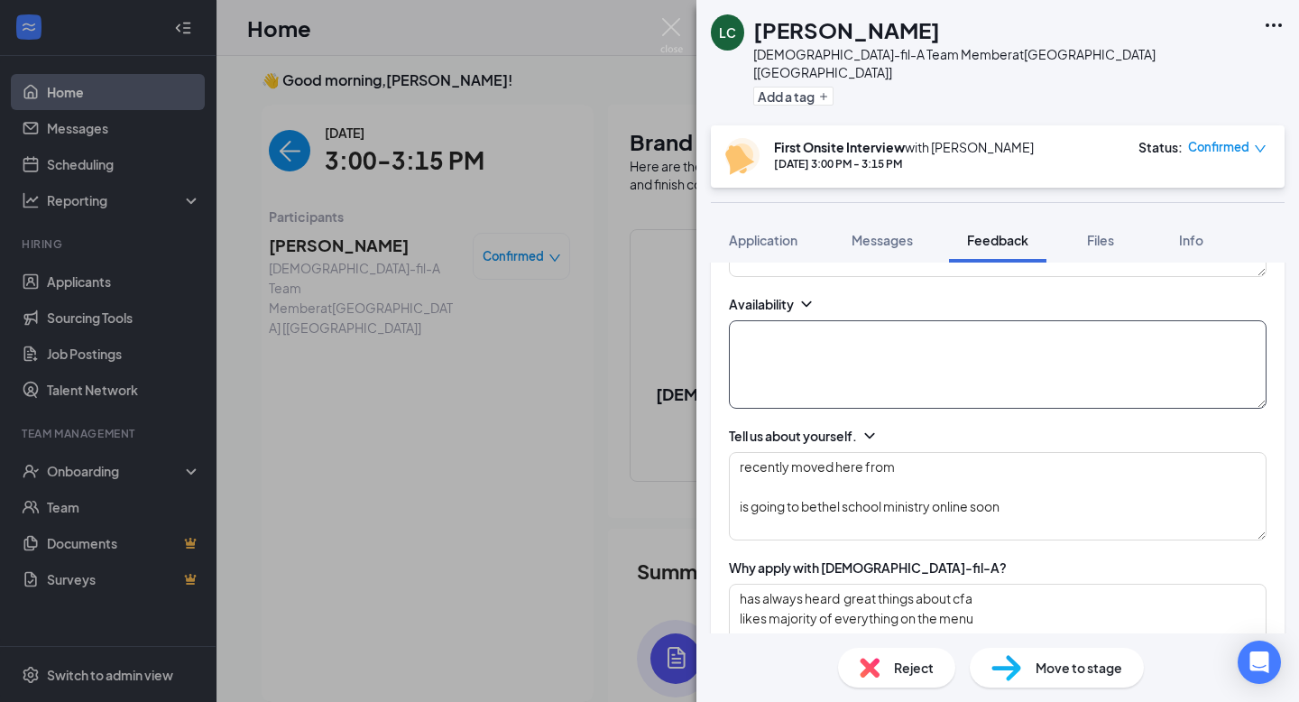
click at [943, 368] on textarea at bounding box center [998, 364] width 538 height 88
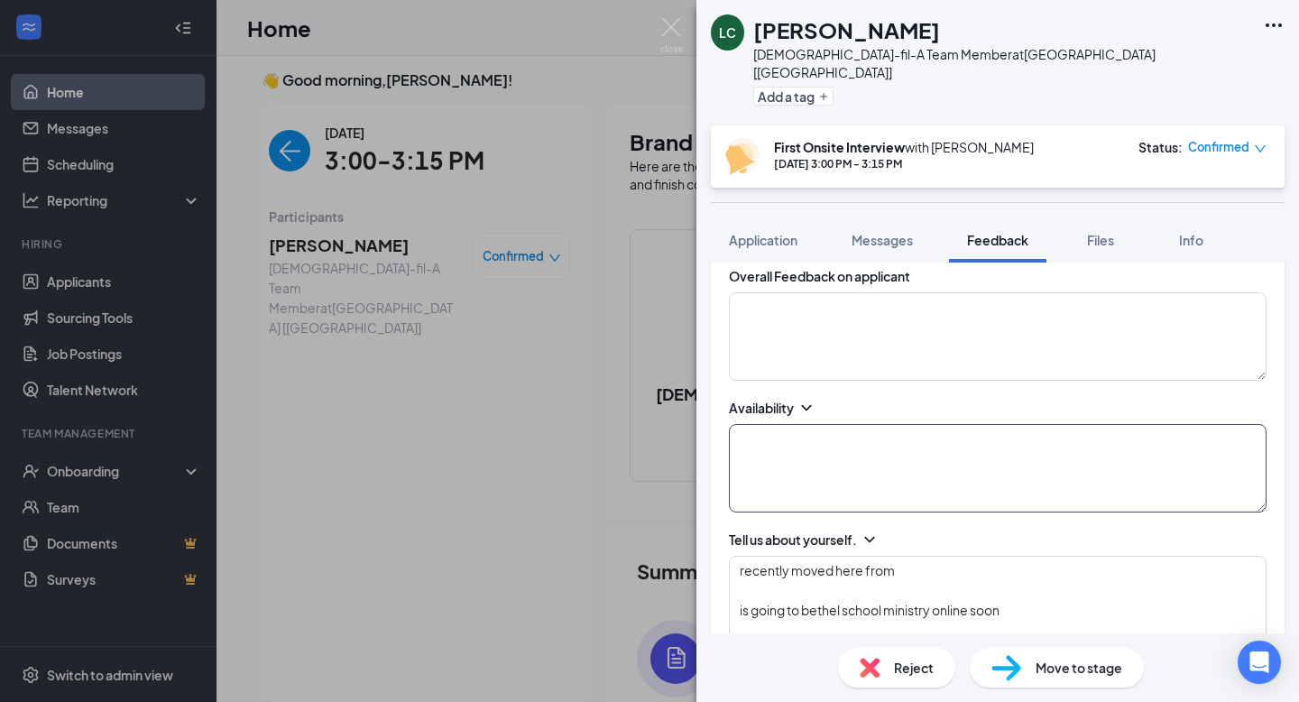
click at [853, 427] on textarea at bounding box center [998, 468] width 538 height 88
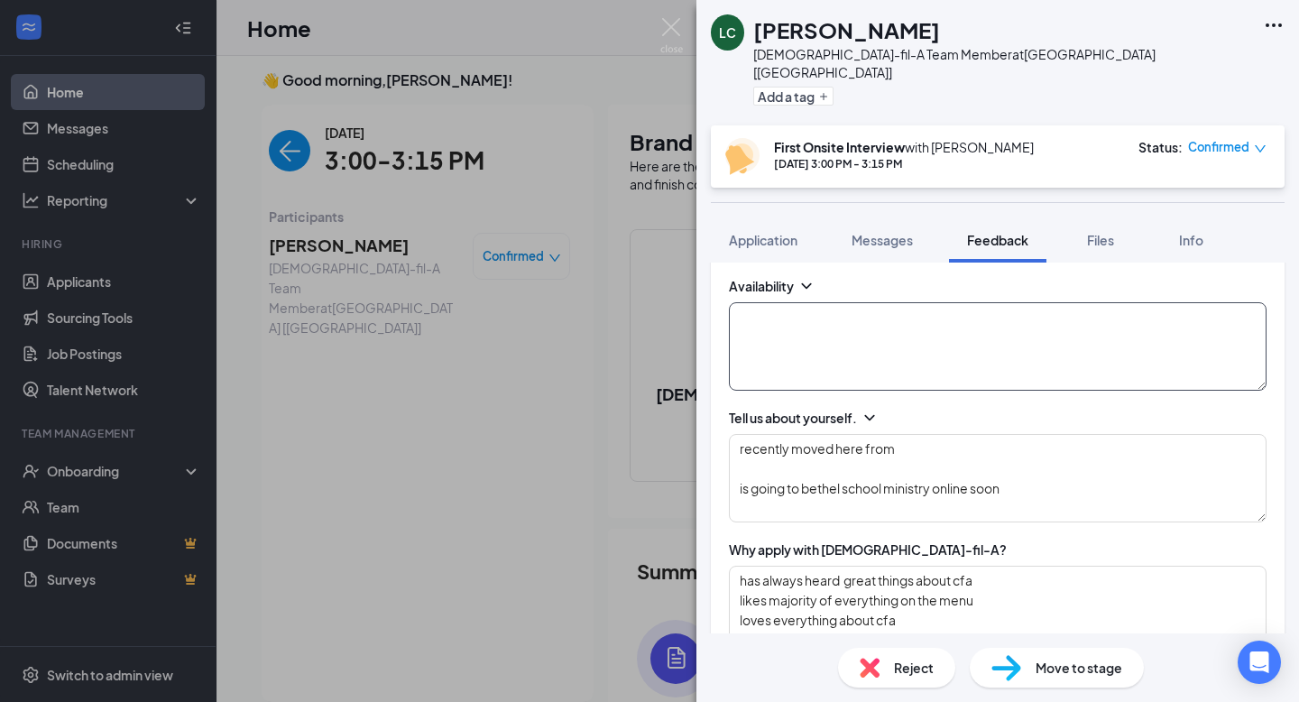
scroll to position [421, 0]
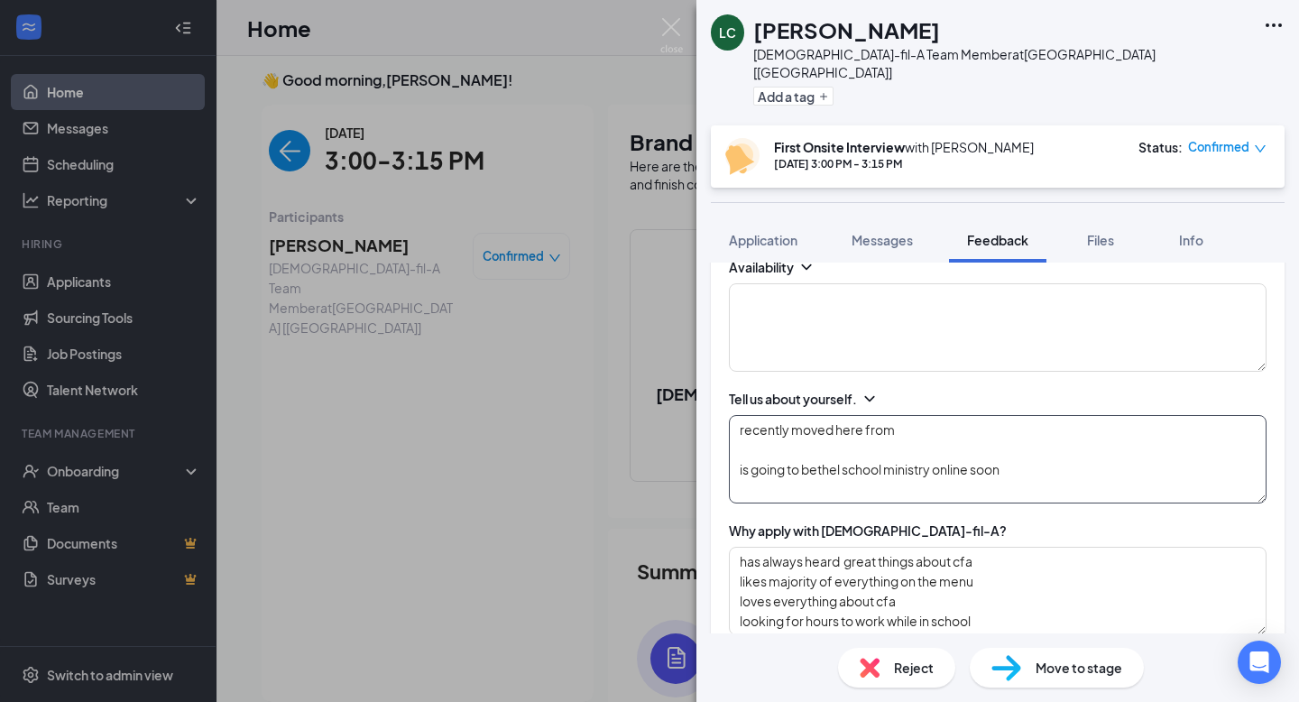
click at [824, 447] on textarea "recently moved here from is going to bethel school ministry online soon" at bounding box center [998, 459] width 538 height 88
click at [942, 423] on textarea "recently moved here from is going to bethel school ministry online soon" at bounding box center [998, 459] width 538 height 88
click at [922, 417] on textarea "recently moved here from is going to bethel school ministry online soon" at bounding box center [998, 459] width 538 height 88
click at [984, 415] on textarea "recently moved here from [US_STATE] raised in kids [US_STATE] is going to bethe…" at bounding box center [998, 459] width 538 height 88
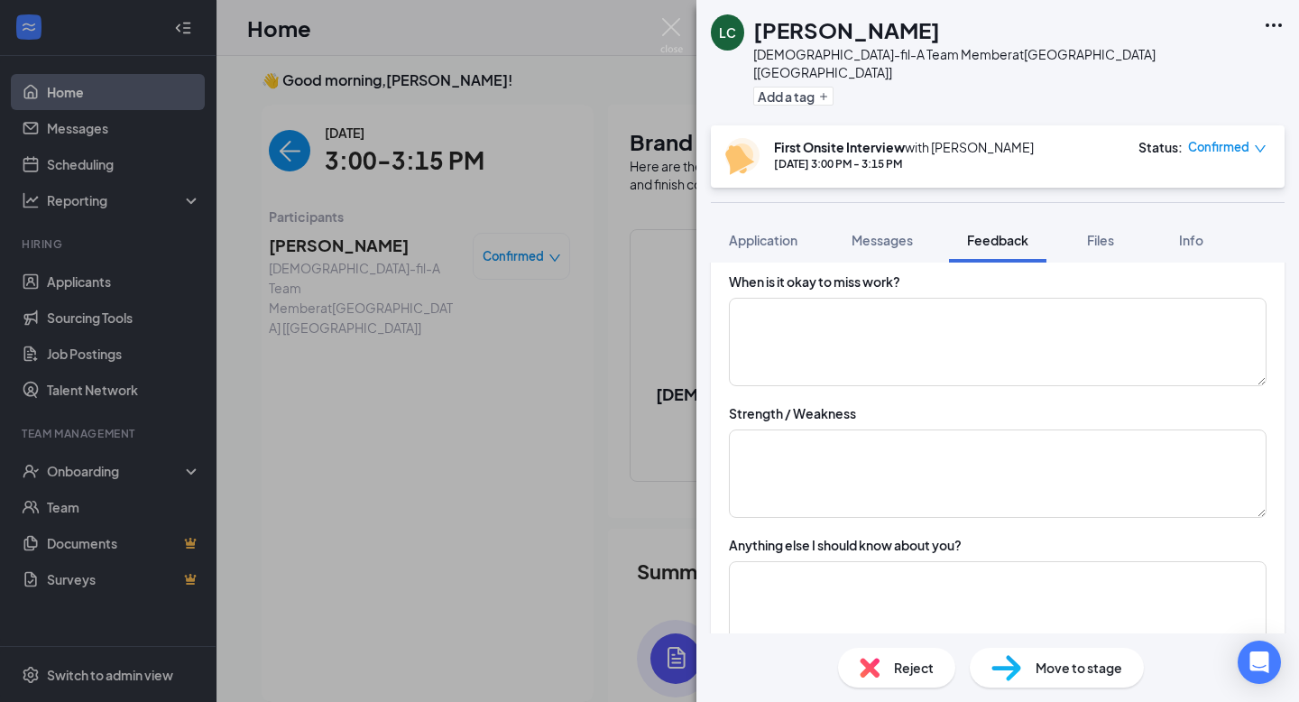
scroll to position [1871, 0]
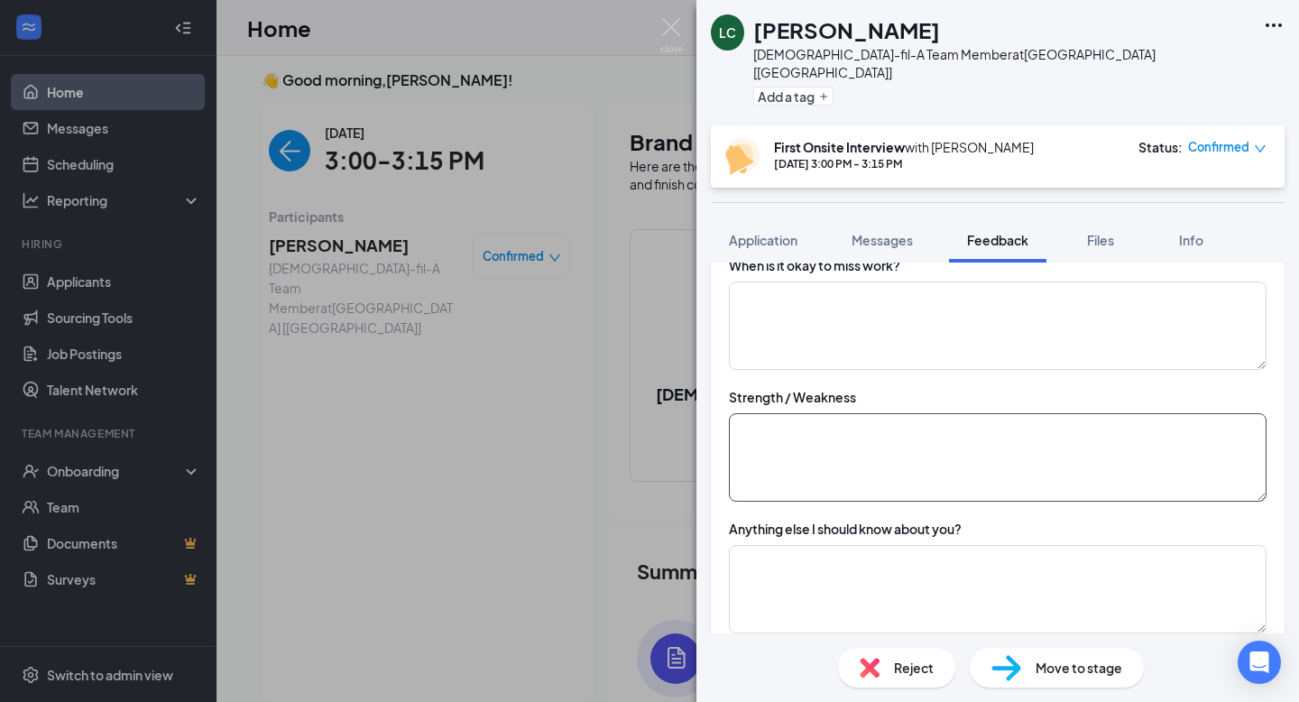
type textarea "recently moved here from [US_STATE] raised in kids [US_STATE] is going to bethe…"
click at [885, 446] on textarea at bounding box center [998, 457] width 538 height 88
click at [834, 413] on textarea "strengths: weaknesses:" at bounding box center [998, 457] width 538 height 88
click at [853, 430] on textarea "strengths: weaknesses:" at bounding box center [998, 457] width 538 height 88
click at [841, 413] on textarea "strengths: weaknesses:" at bounding box center [998, 457] width 538 height 88
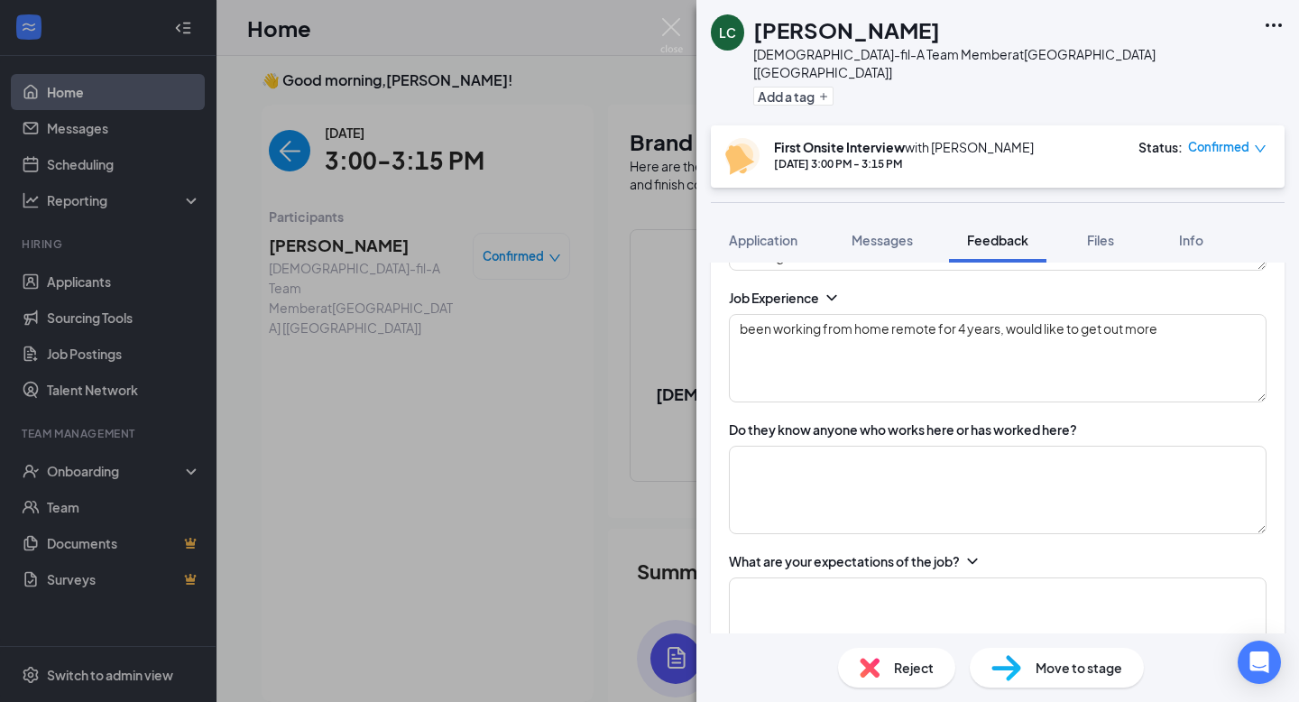
scroll to position [772, 0]
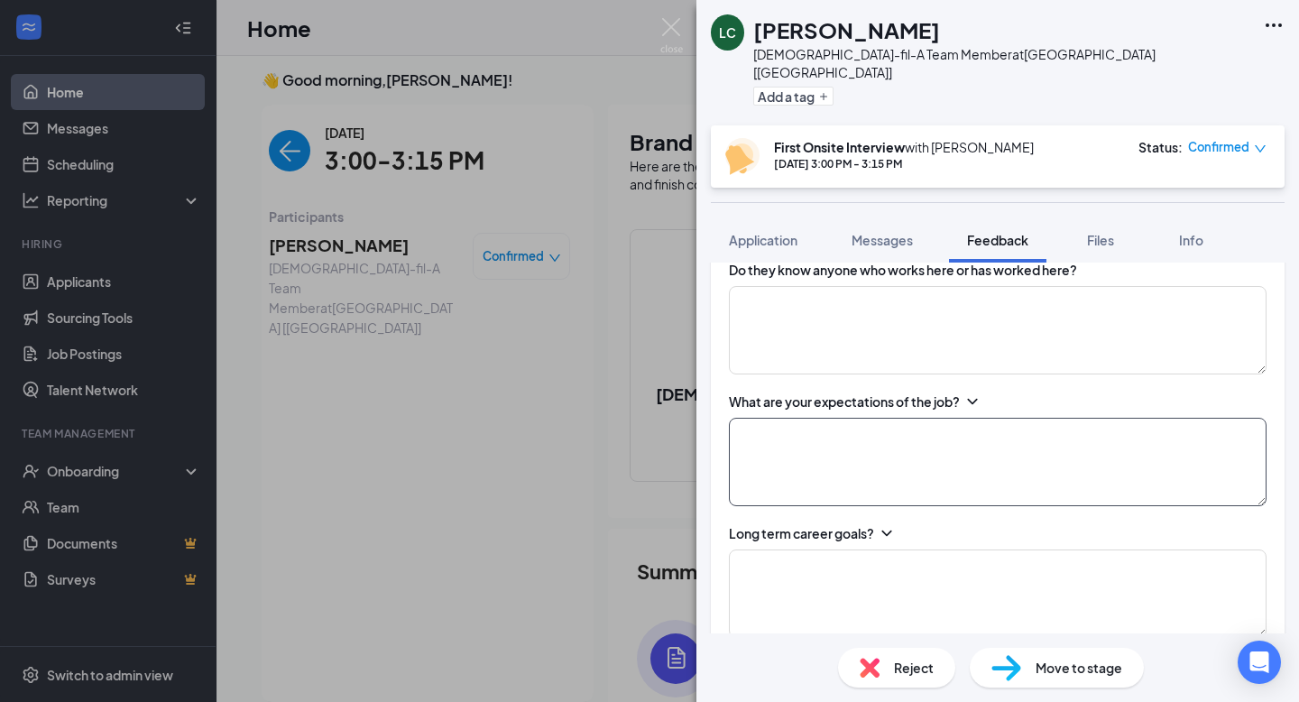
type textarea "strengths: weaknesses:"
click at [822, 459] on textarea at bounding box center [998, 462] width 538 height 88
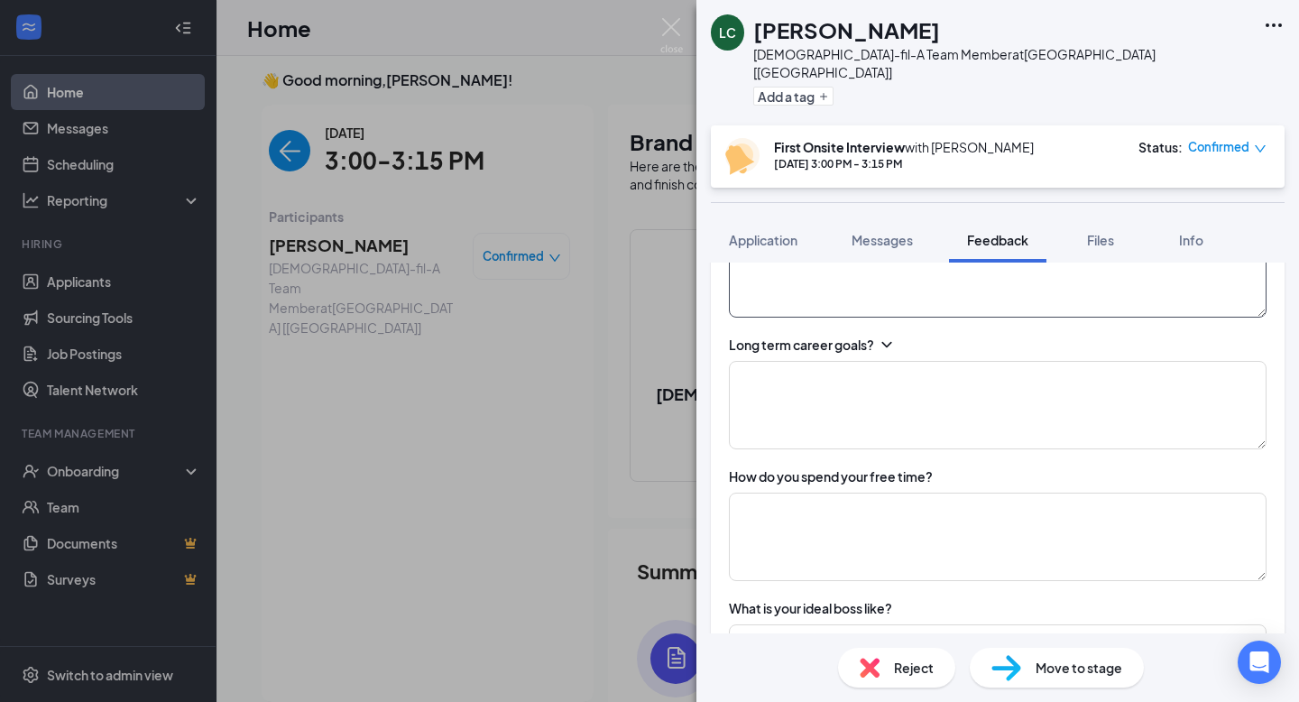
scroll to position [1131, 0]
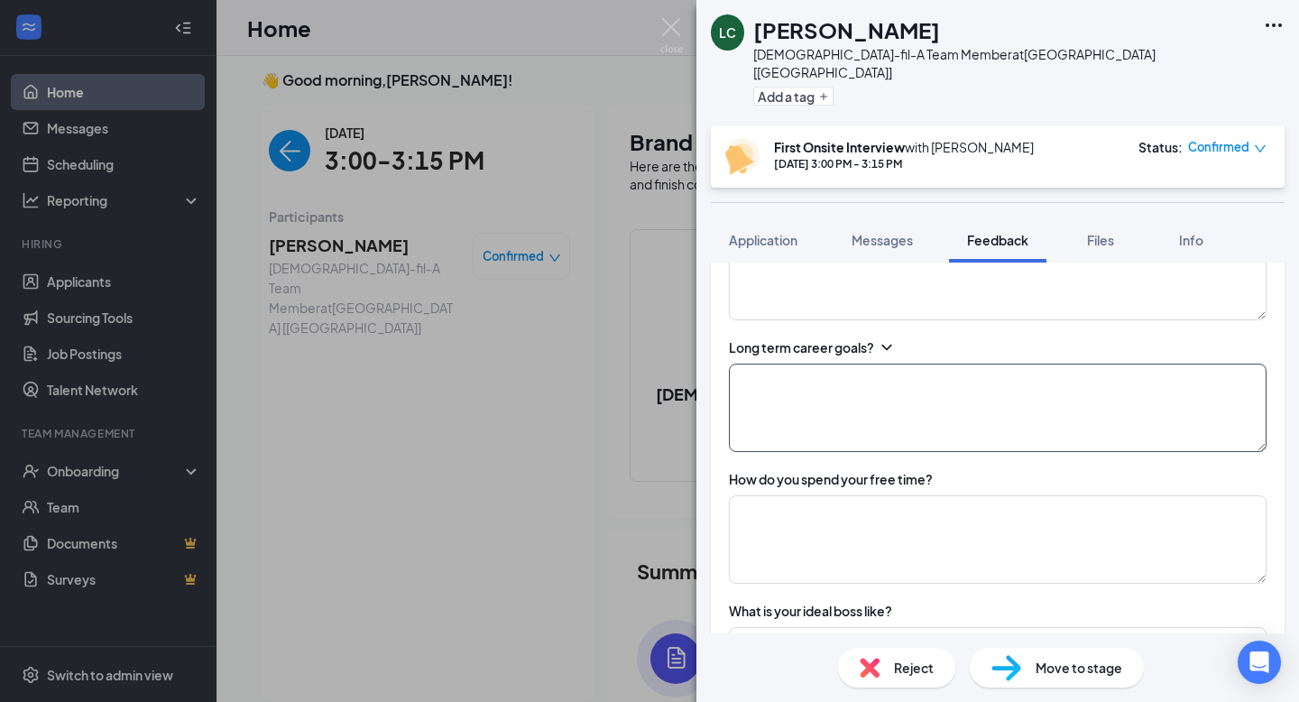
click at [942, 400] on textarea at bounding box center [998, 407] width 538 height 88
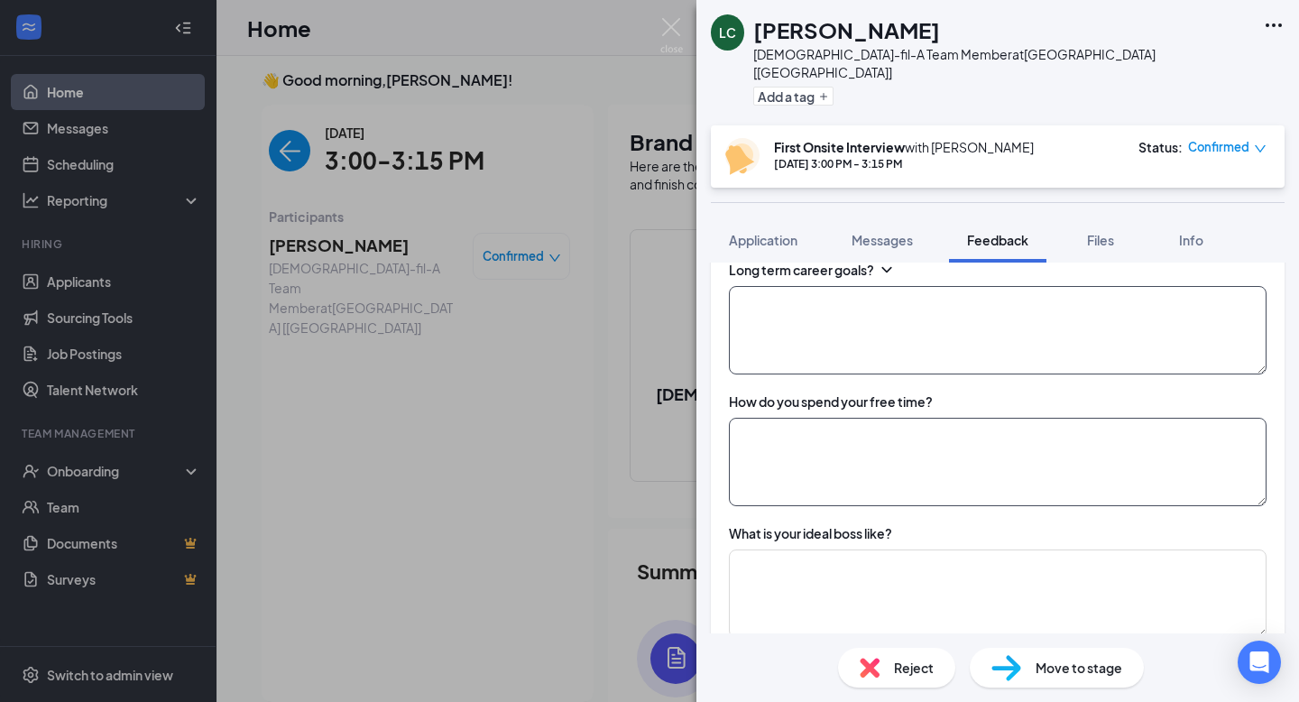
scroll to position [1218, 0]
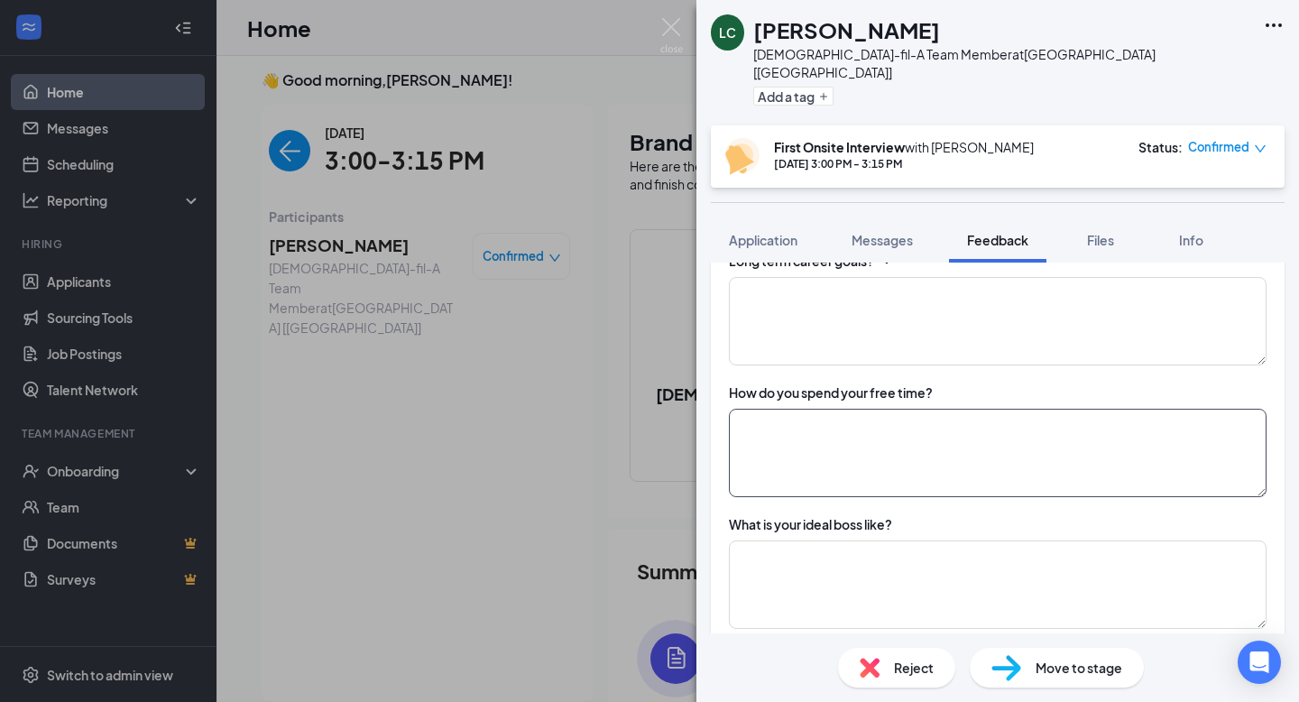
click at [825, 435] on textarea at bounding box center [998, 453] width 538 height 88
click at [855, 472] on textarea at bounding box center [998, 453] width 538 height 88
click at [857, 297] on textarea at bounding box center [998, 321] width 538 height 88
click at [836, 416] on textarea at bounding box center [998, 453] width 538 height 88
type textarea "p"
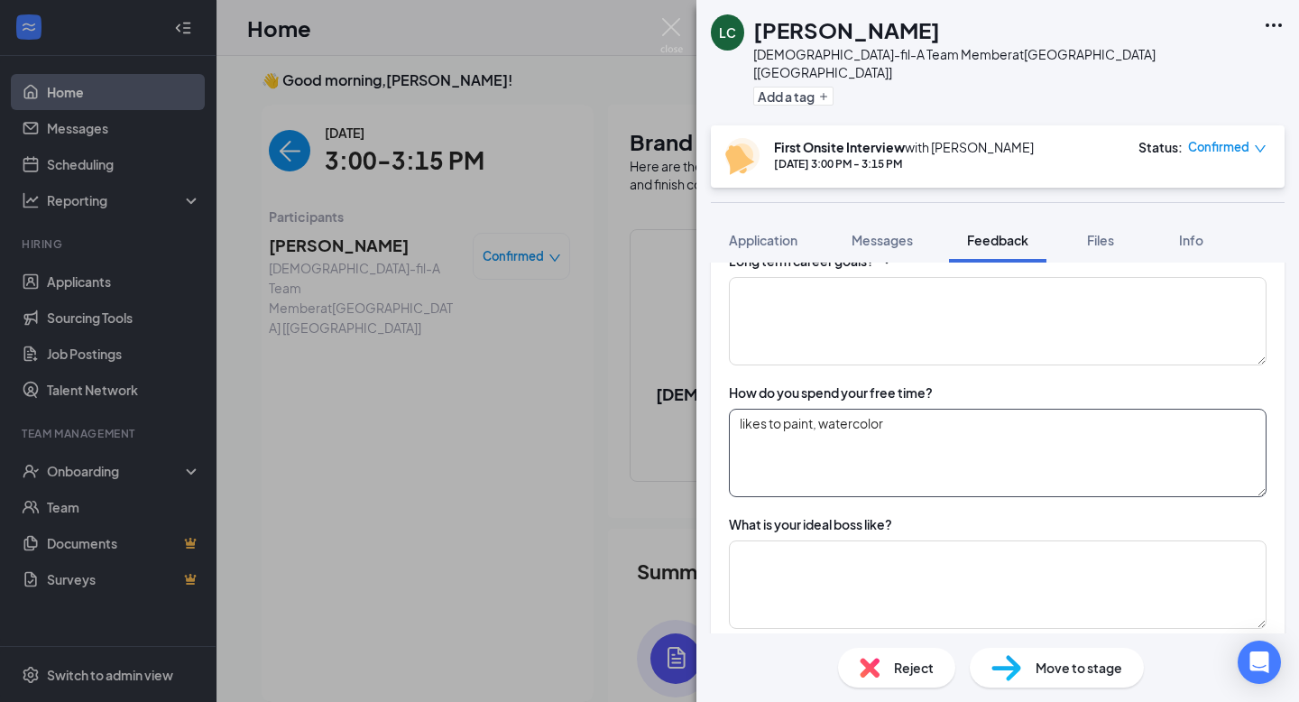
click at [792, 435] on textarea "likes to paint, watercolor" at bounding box center [998, 453] width 538 height 88
drag, startPoint x: 975, startPoint y: 439, endPoint x: 820, endPoint y: 429, distance: 155.4
click at [820, 429] on textarea "likes to paint, watercolor likes to read, studying in two books" at bounding box center [998, 453] width 538 height 88
click at [766, 459] on textarea "likes to paint, watercolor likes to read, [DEMOGRAPHIC_DATA] studies" at bounding box center [998, 453] width 538 height 88
click at [783, 464] on textarea "likes to paint, watercolor likes to read, [DEMOGRAPHIC_DATA] studies" at bounding box center [998, 453] width 538 height 88
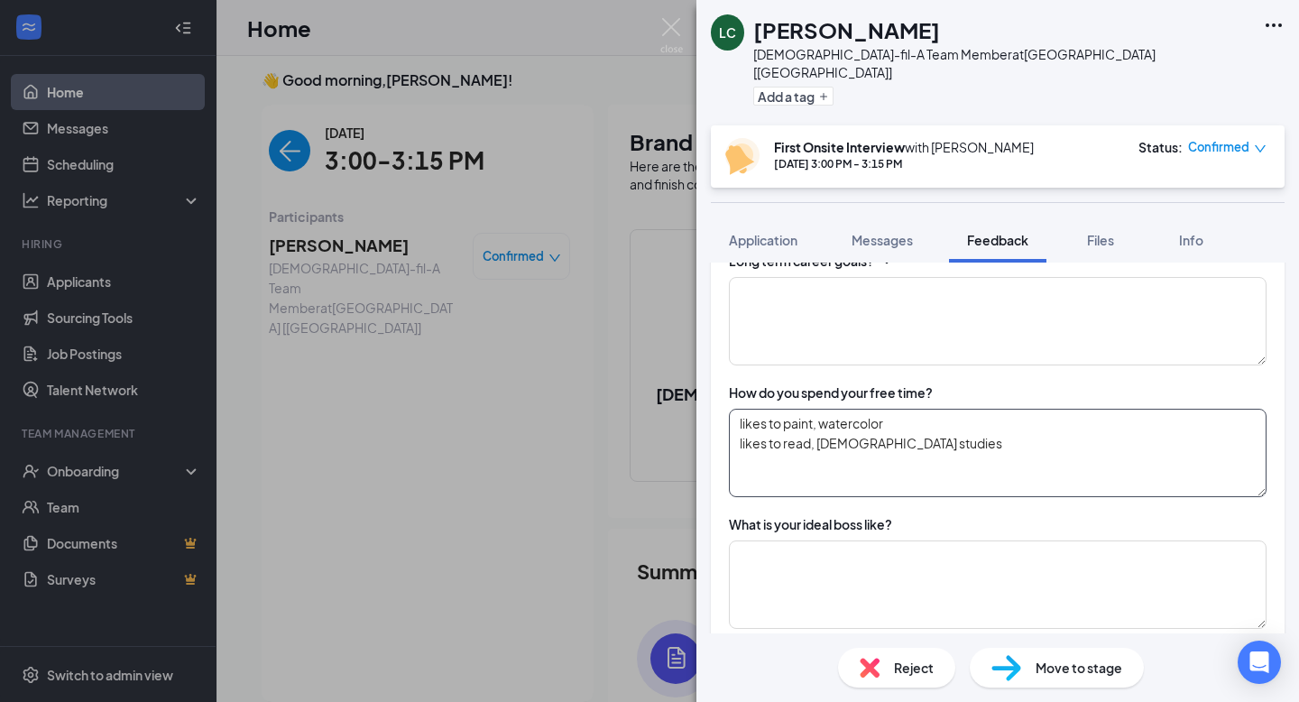
click at [936, 428] on textarea "likes to paint, watercolor likes to read, [DEMOGRAPHIC_DATA] studies" at bounding box center [998, 453] width 538 height 88
click at [860, 454] on textarea "likes to paint, watercolor likes to read, [DEMOGRAPHIC_DATA] studies" at bounding box center [998, 453] width 538 height 88
click at [907, 456] on textarea "likes to paint, watercolor likes to read, [DEMOGRAPHIC_DATA] studies" at bounding box center [998, 453] width 538 height 88
click at [834, 455] on textarea "likes to paint, watercolor likes to read, [DEMOGRAPHIC_DATA] studies" at bounding box center [998, 453] width 538 height 88
click at [914, 410] on textarea "likes to paint, watercolor likes to read, [DEMOGRAPHIC_DATA] studies" at bounding box center [998, 453] width 538 height 88
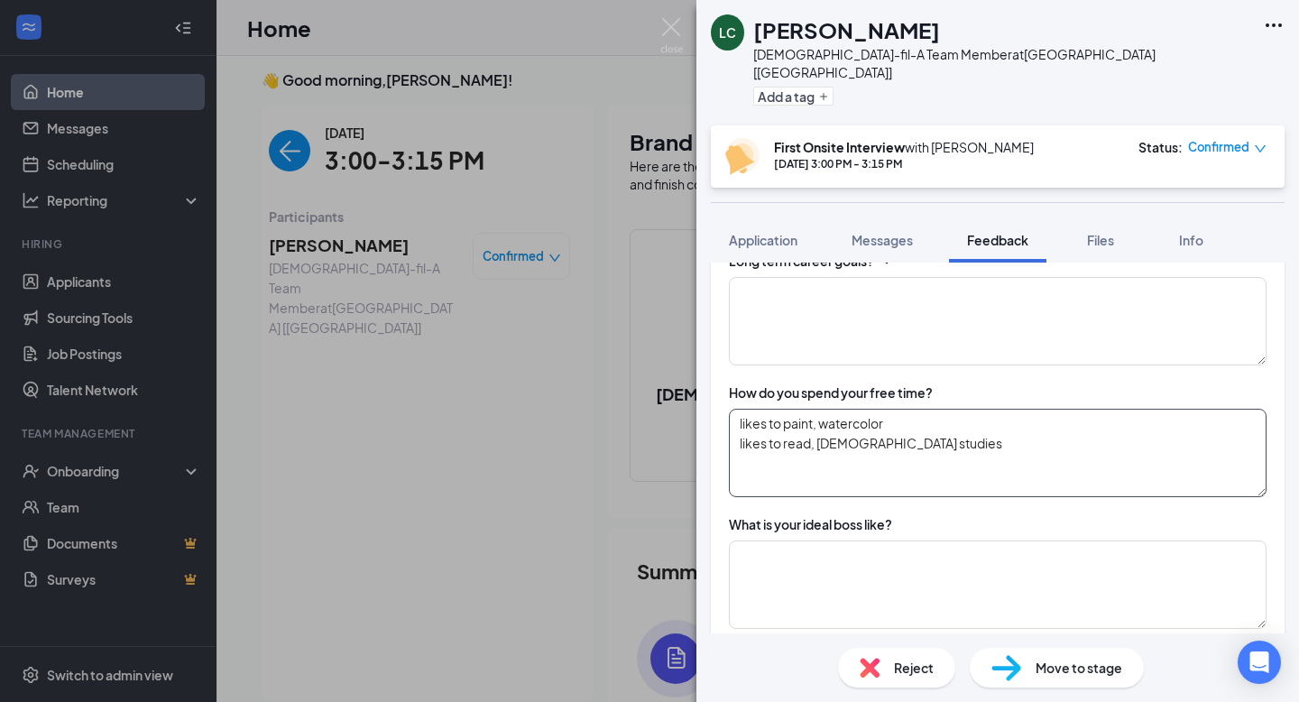
click at [902, 447] on textarea "likes to paint, watercolor likes to read, [DEMOGRAPHIC_DATA] studies" at bounding box center [998, 453] width 538 height 88
click at [855, 451] on textarea "likes to paint, watercolor likes to read, [DEMOGRAPHIC_DATA] studies" at bounding box center [998, 453] width 538 height 88
click at [818, 464] on textarea "likes to paint, watercolor likes to read, [DEMOGRAPHIC_DATA] studies" at bounding box center [998, 453] width 538 height 88
click at [902, 453] on textarea "likes to paint, watercolor likes to read, [DEMOGRAPHIC_DATA] studies likes to v…" at bounding box center [998, 453] width 538 height 88
click at [925, 453] on textarea "likes to paint, watercolor likes to read, [DEMOGRAPHIC_DATA] studies likes to v…" at bounding box center [998, 453] width 538 height 88
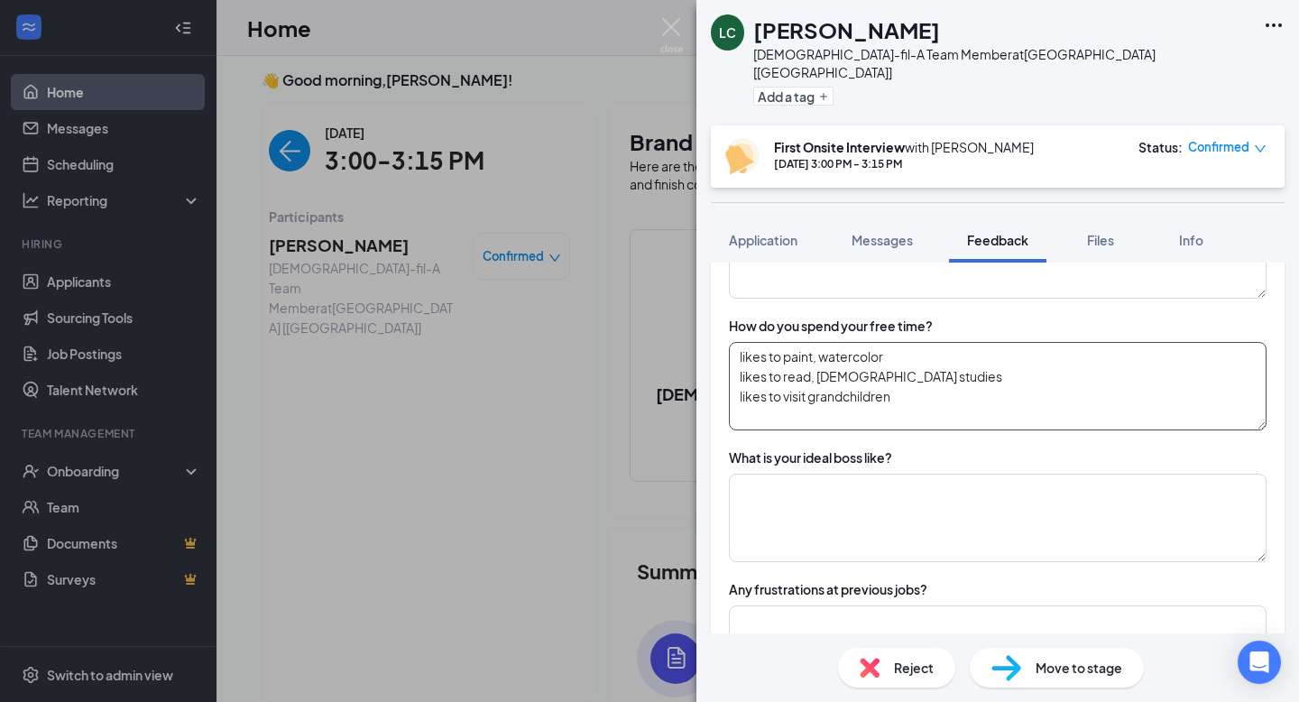
scroll to position [1449, 0]
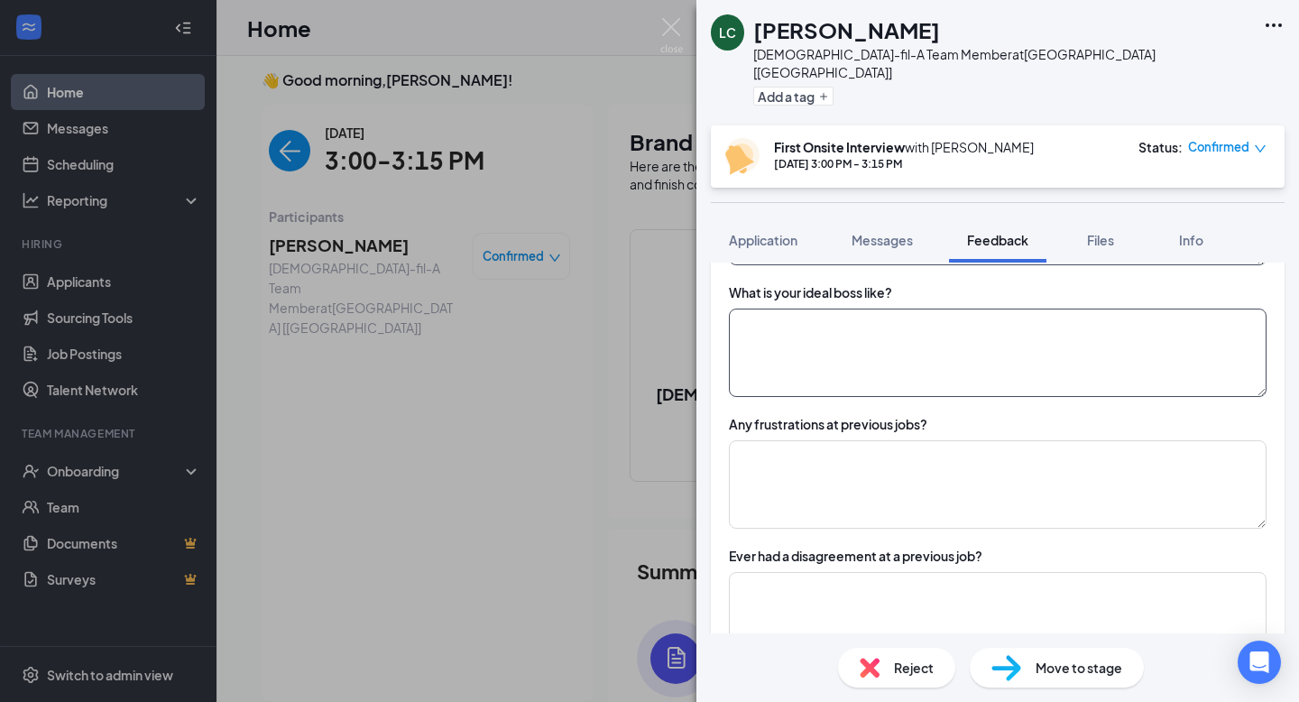
type textarea "likes to paint, watercolor likes to read, [DEMOGRAPHIC_DATA] studies likes to v…"
click at [823, 334] on textarea at bounding box center [998, 352] width 538 height 88
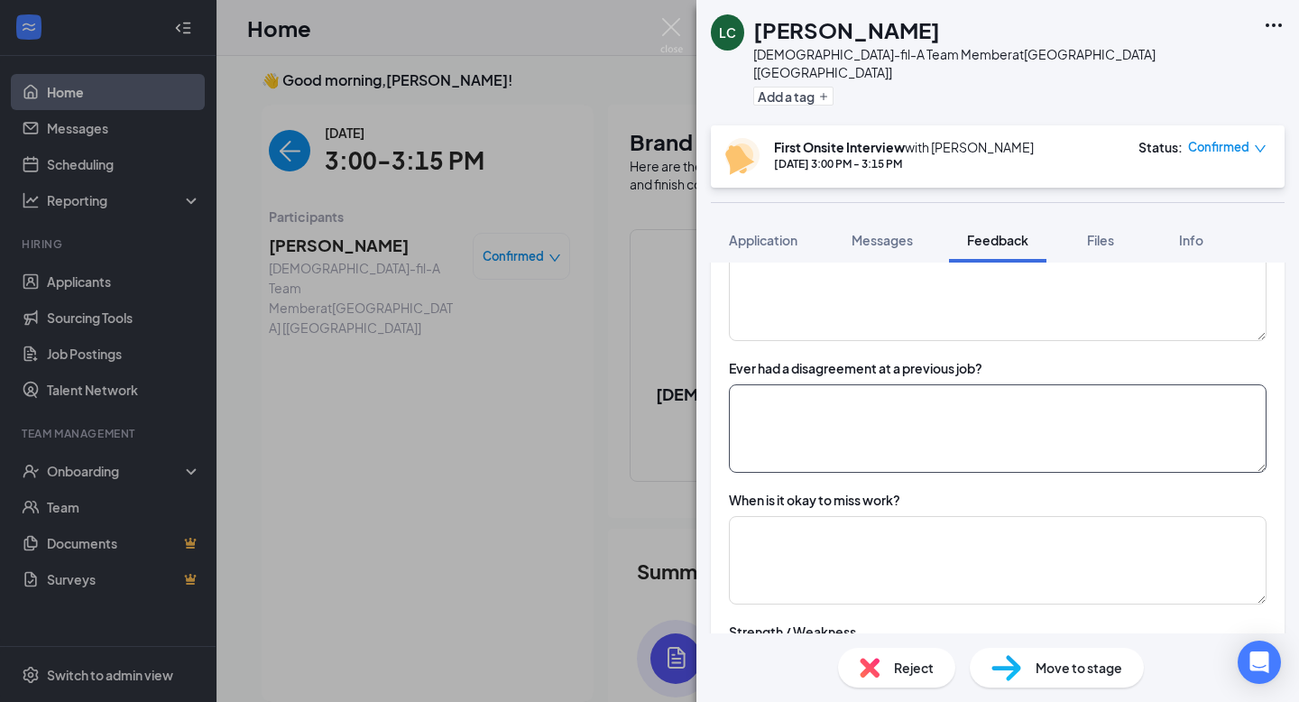
click at [848, 424] on textarea at bounding box center [998, 428] width 538 height 88
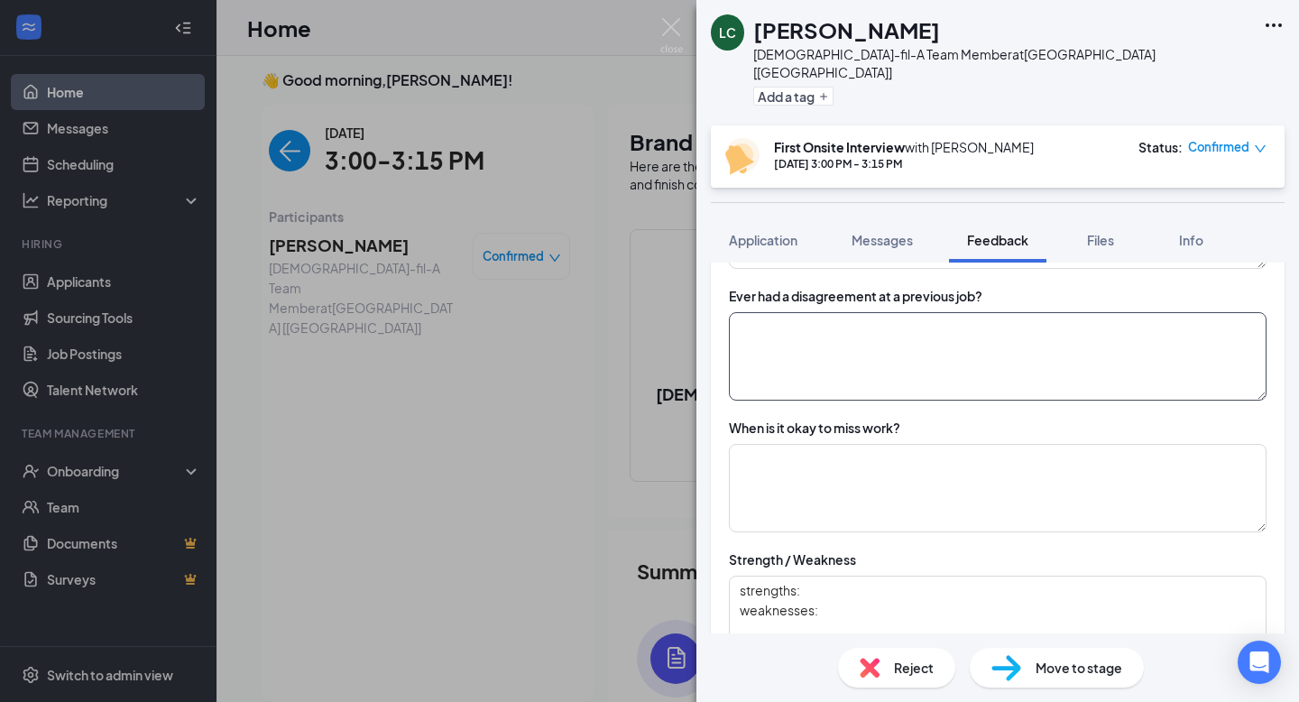
scroll to position [1710, 0]
click at [844, 453] on textarea at bounding box center [998, 487] width 538 height 88
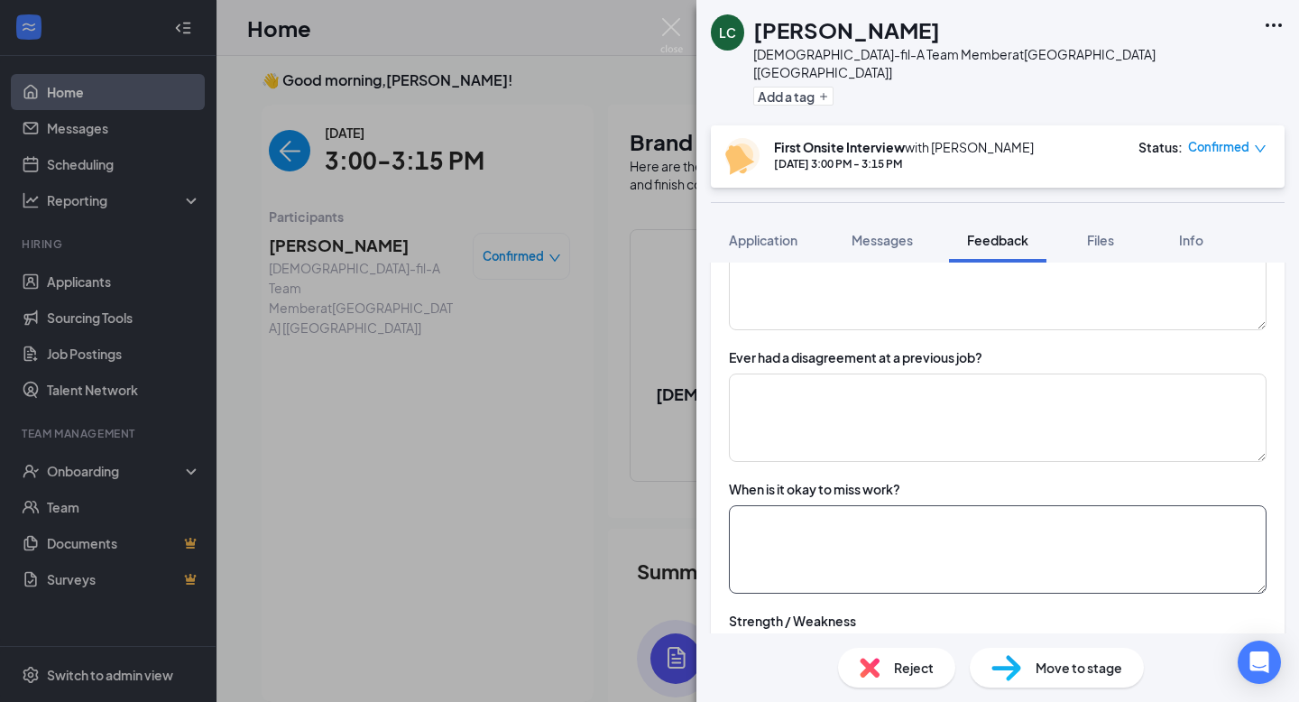
scroll to position [1638, 0]
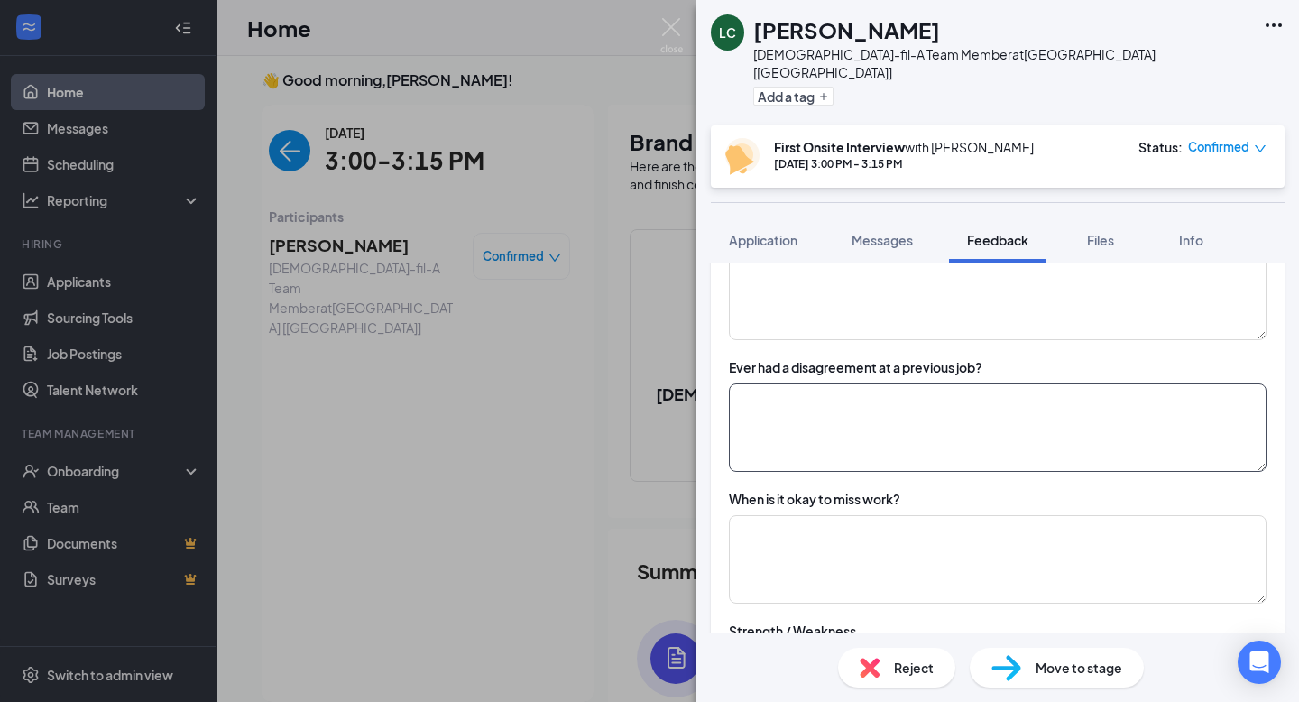
click at [819, 393] on textarea at bounding box center [998, 427] width 538 height 88
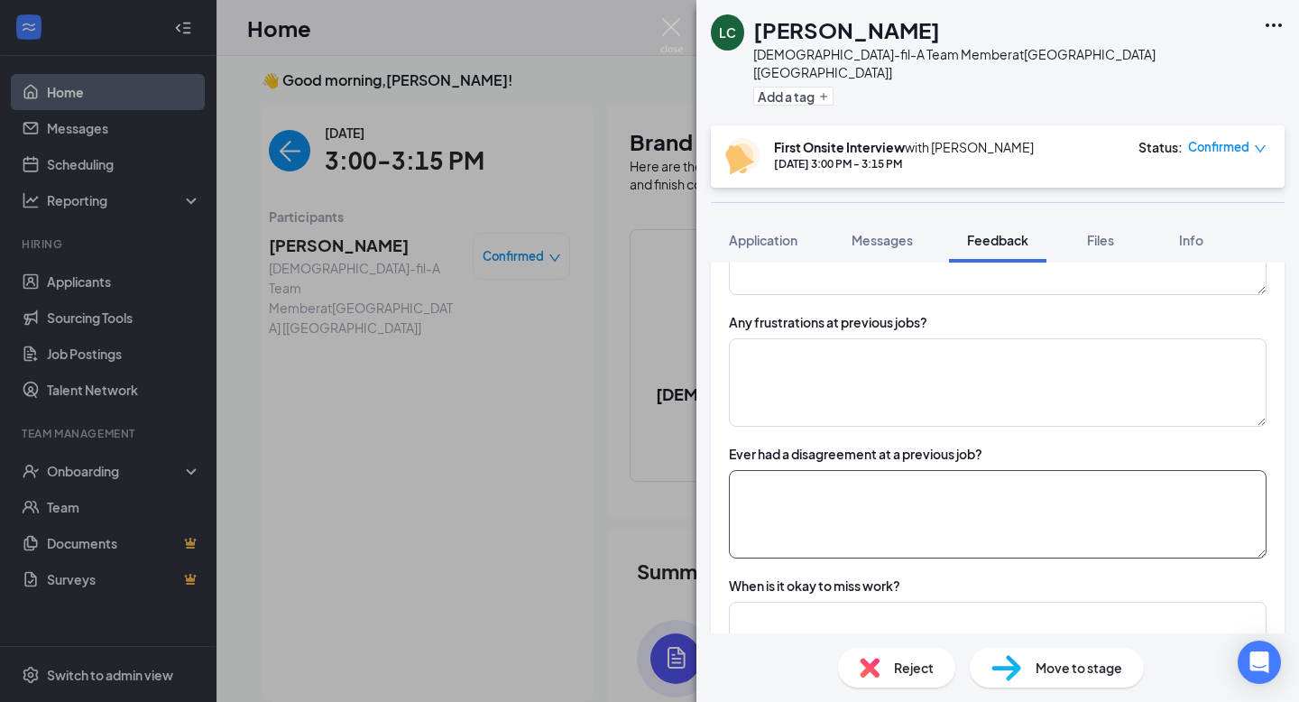
scroll to position [1531, 0]
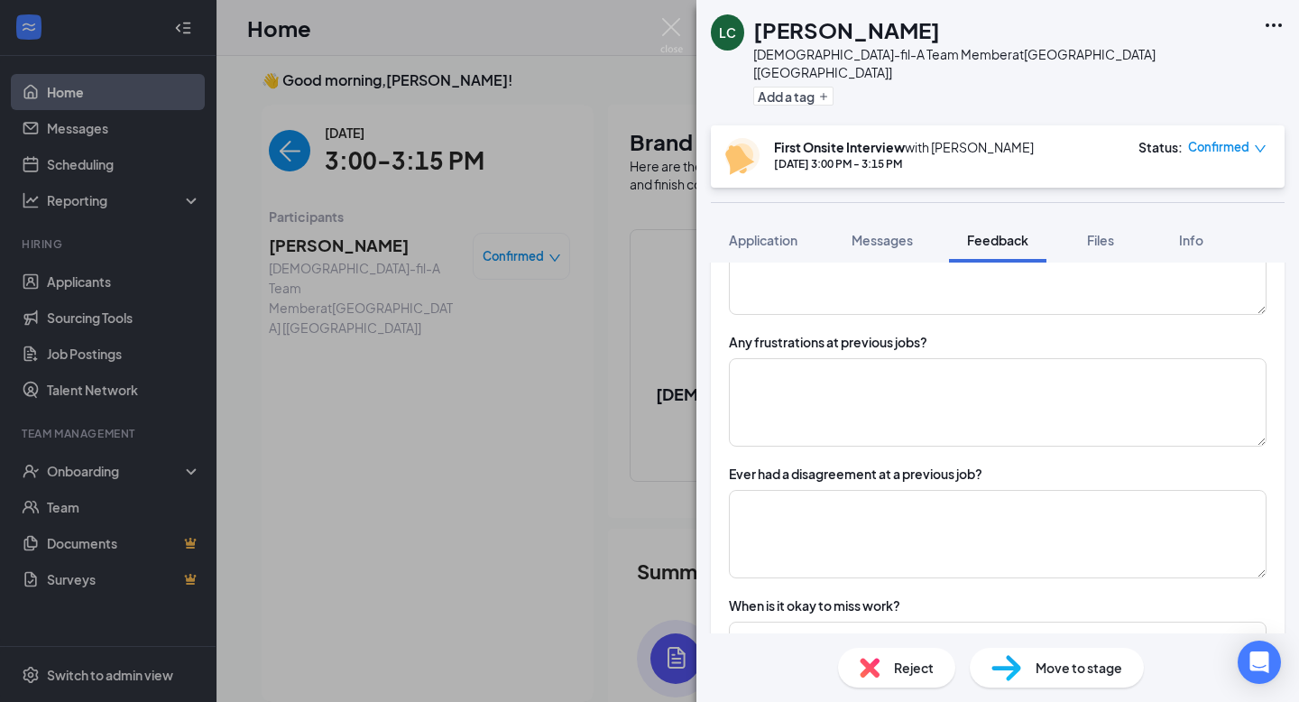
click at [783, 338] on div "Any frustrations at previous jobs?" at bounding box center [998, 390] width 538 height 114
click at [784, 388] on textarea at bounding box center [998, 402] width 538 height 88
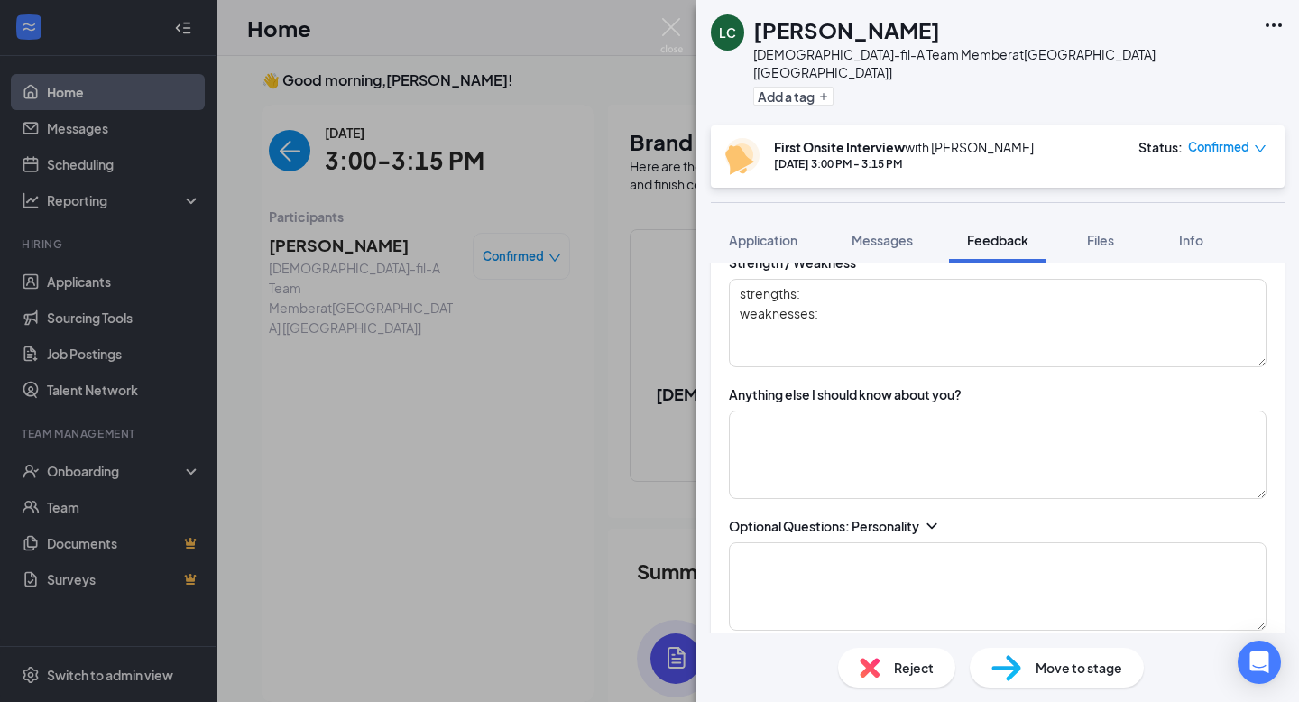
scroll to position [2041, 0]
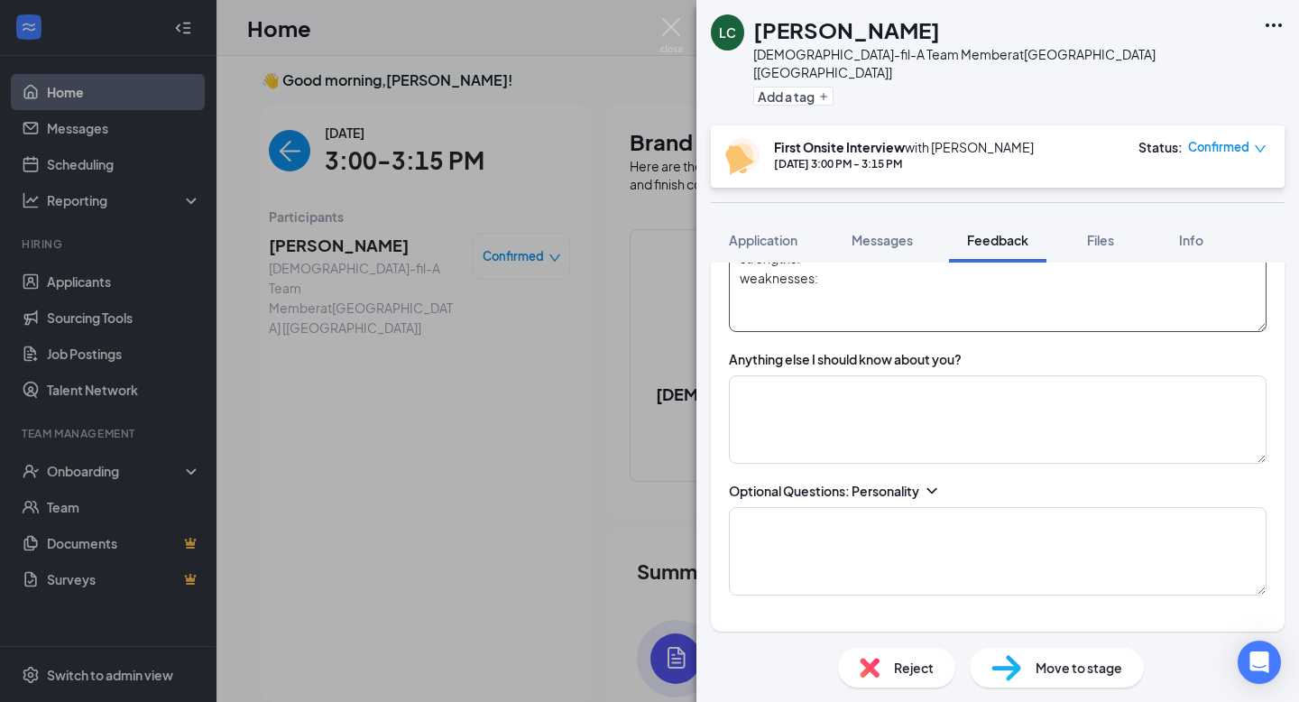
click at [832, 293] on textarea "strengths: weaknesses:" at bounding box center [998, 288] width 538 height 88
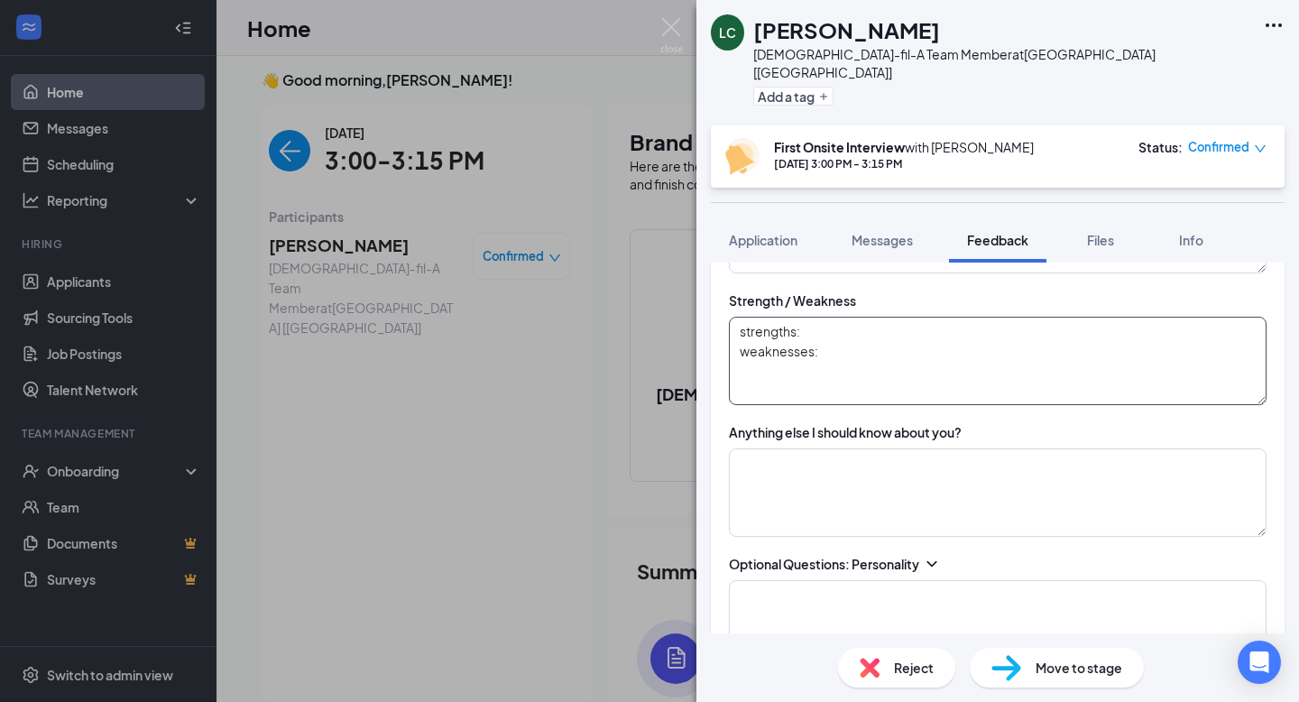
scroll to position [1967, 0]
click at [801, 317] on textarea "strengths: weaknesses:" at bounding box center [998, 361] width 538 height 88
click at [842, 317] on textarea "strengths: weaknesses:" at bounding box center [998, 361] width 538 height 88
click at [891, 345] on textarea "strengths: good at leading and helping others succeed weaknesses:" at bounding box center [998, 361] width 538 height 88
click at [824, 343] on textarea "strengths: good at leading and helping others succeed weaknesses:" at bounding box center [998, 361] width 538 height 88
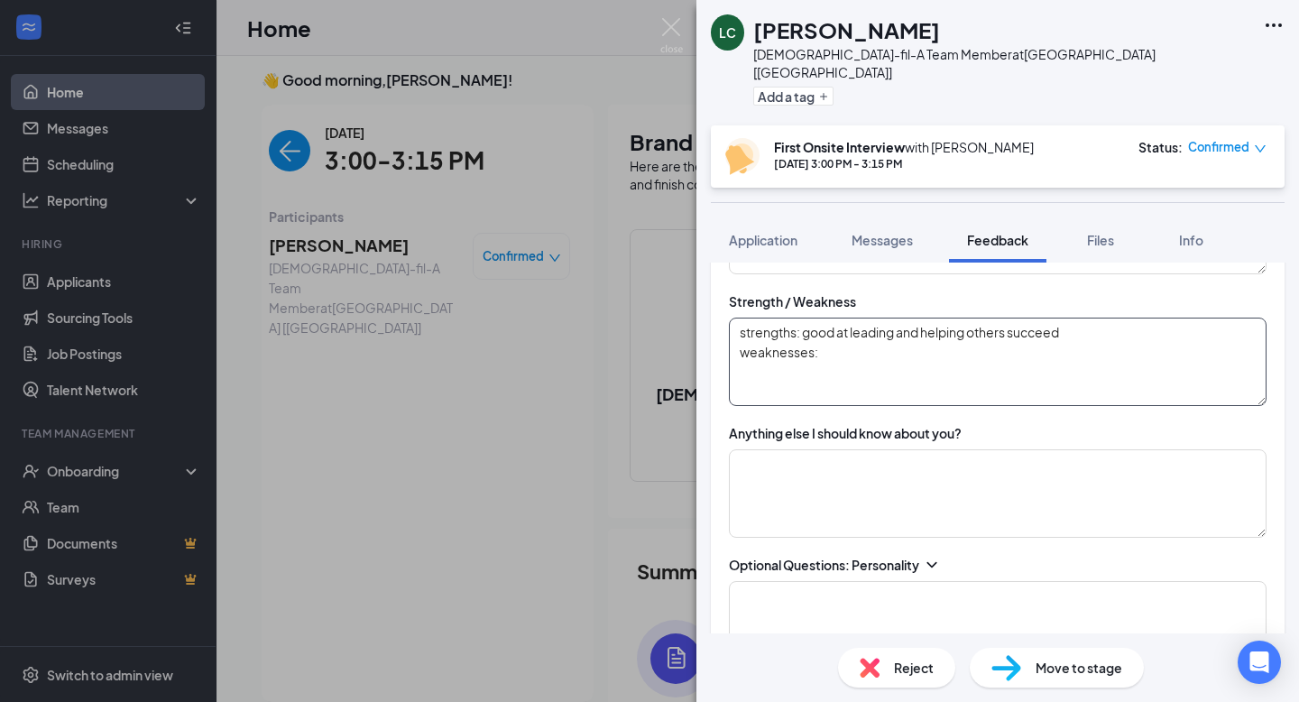
click at [857, 324] on textarea "strengths: good at leading and helping others succeed weaknesses:" at bounding box center [998, 361] width 538 height 88
click at [832, 335] on textarea "strengths: good at leading and helping others succeed weaknesses:" at bounding box center [998, 361] width 538 height 88
click at [865, 337] on textarea "strengths: good at leading and helping others succeed weaknesses:" at bounding box center [998, 361] width 538 height 88
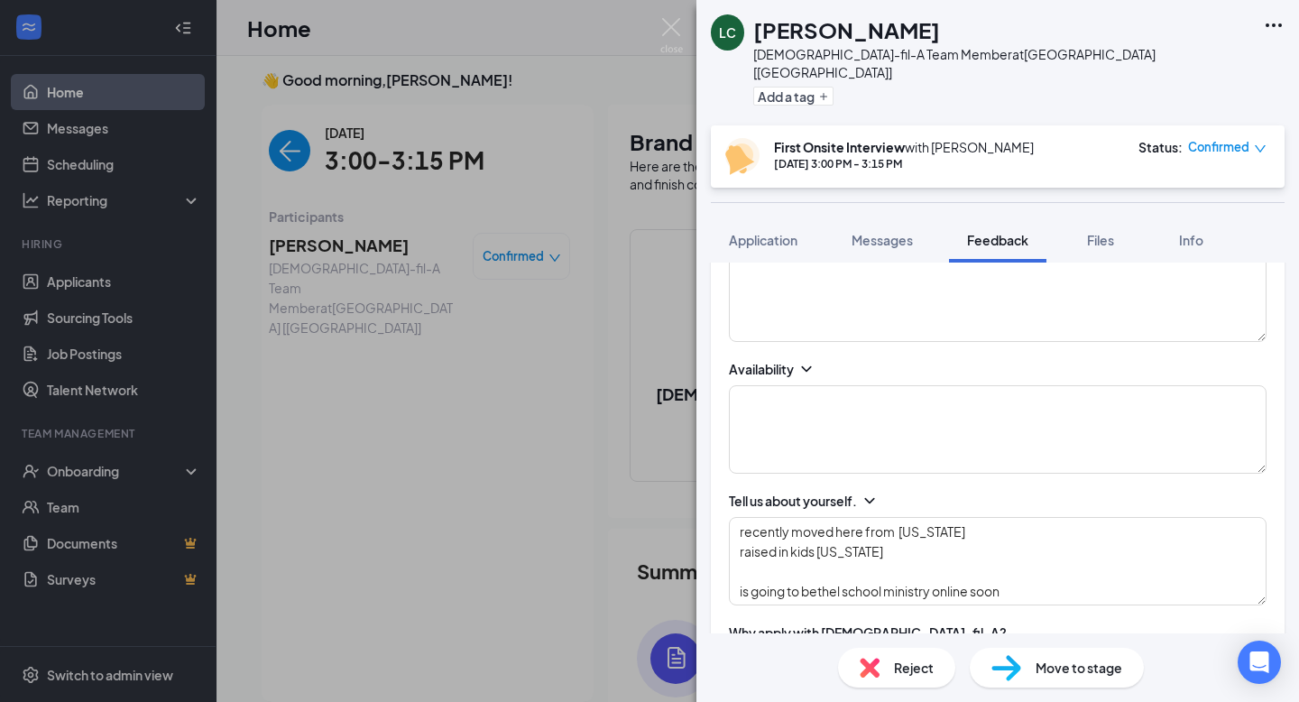
scroll to position [336, 0]
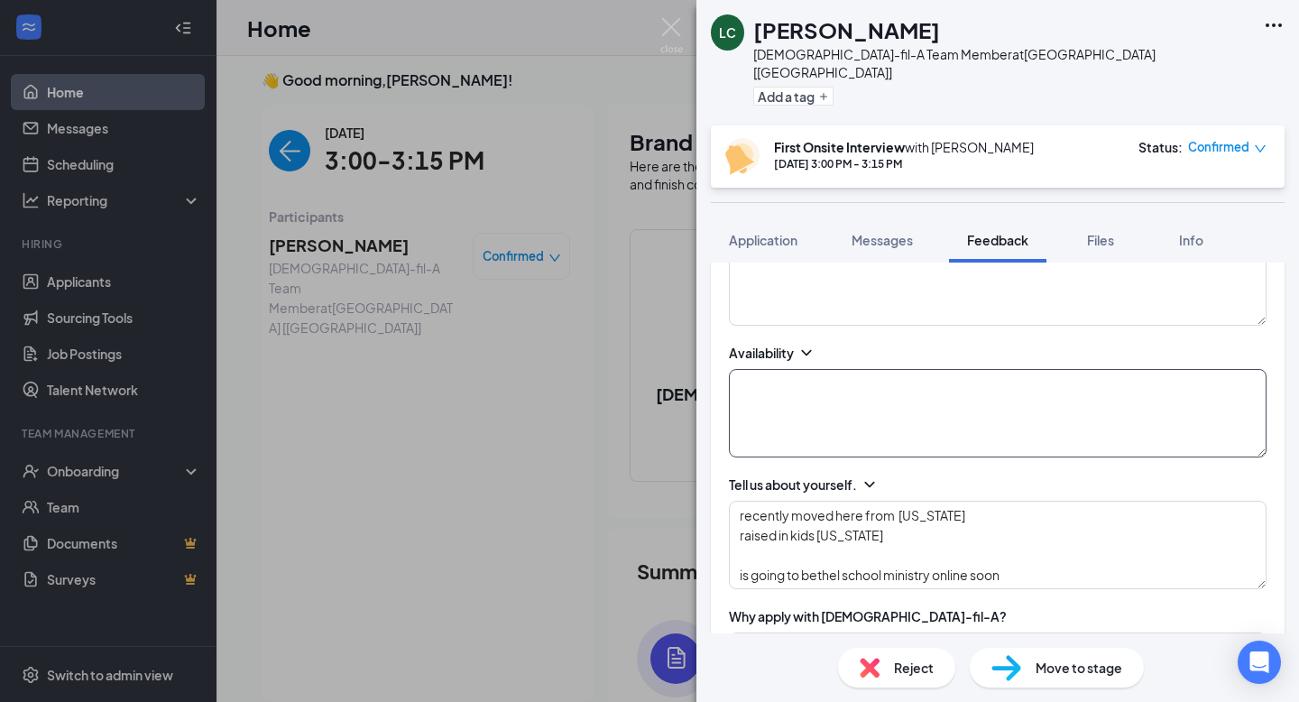
type textarea "strengths: good at leading and helping others succeed weaknesses:"
click at [845, 398] on textarea at bounding box center [998, 413] width 538 height 88
click at [764, 384] on textarea at bounding box center [998, 413] width 538 height 88
click at [820, 389] on textarea "[DATE] - [DATE] : [DATE]:" at bounding box center [998, 413] width 538 height 88
click at [895, 369] on textarea "[DATE] - [DATE] : [DATE]:" at bounding box center [998, 413] width 538 height 88
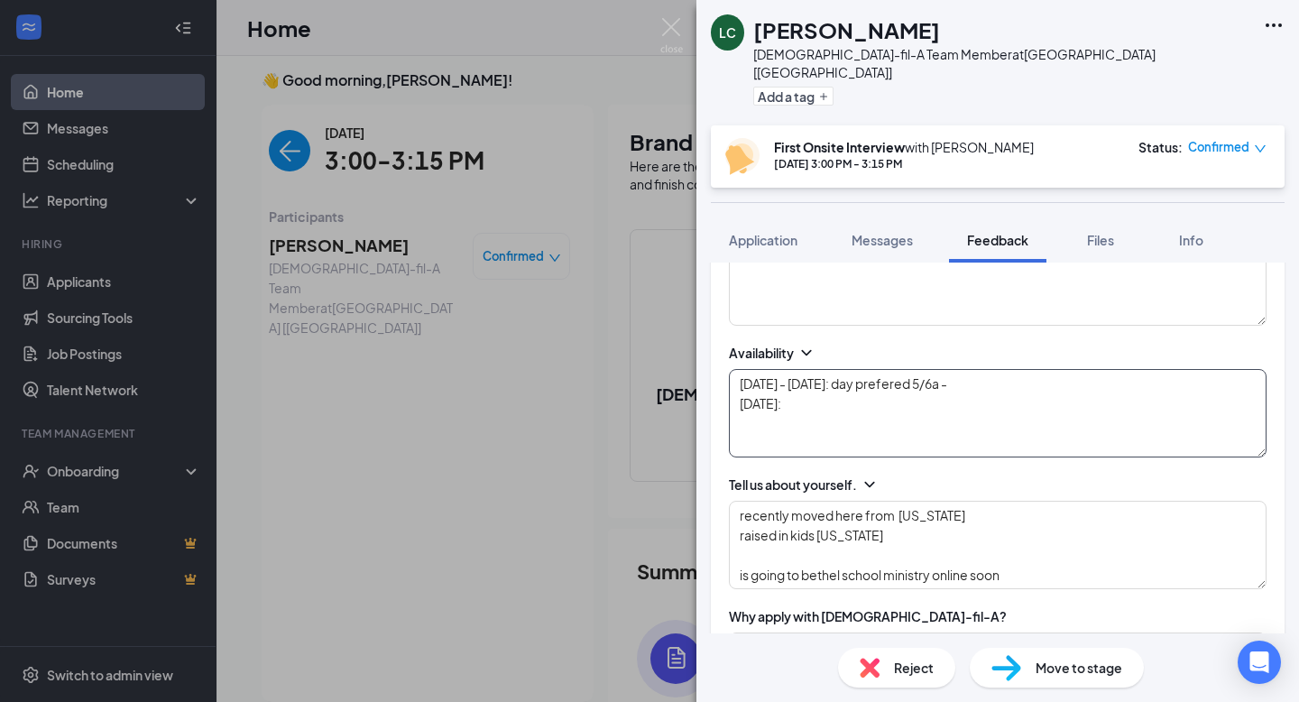
click at [877, 377] on textarea "[DATE] - [DATE]: day prefered 5/6a - [DATE]:" at bounding box center [998, 413] width 538 height 88
click at [841, 389] on textarea "[DATE] - [DATE]: day prefered 5/6a - [DATE]:" at bounding box center [998, 413] width 538 height 88
click at [999, 369] on textarea "[DATE] - [DATE]: day prefered 5/6a - [DATE]: would prefer full time FOH prefered" at bounding box center [998, 413] width 538 height 88
click at [929, 390] on textarea "[DATE] - [DATE]: day prefered 5/6a - 1/2p [DATE]: would prefer full time FOH pr…" at bounding box center [998, 413] width 538 height 88
drag, startPoint x: 1018, startPoint y: 363, endPoint x: 923, endPoint y: 363, distance: 95.6
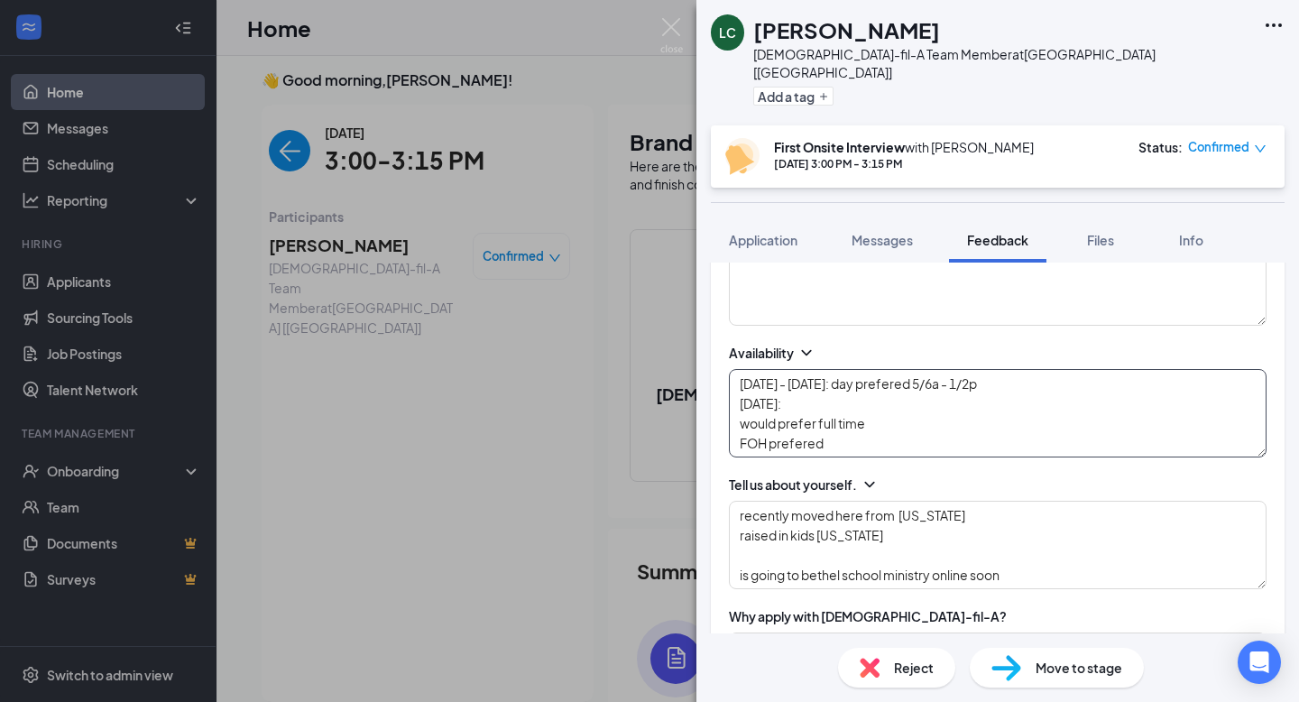
click at [923, 369] on textarea "[DATE] - [DATE]: day prefered 5/6a - 1/2p [DATE]: would prefer full time FOH pr…" at bounding box center [998, 413] width 538 height 88
click at [936, 381] on textarea "[DATE] - [DATE]: day prefered 5/6a - 1/2p [DATE]: would prefer full time FOH pr…" at bounding box center [998, 413] width 538 height 88
click at [847, 389] on textarea "[DATE] - [DATE]: day prefered 5/6a - 1/2p [DATE]: would prefer full time FOH pr…" at bounding box center [998, 413] width 538 height 88
click at [977, 369] on textarea "[DATE] - [DATE]: day prefered 5/6a - 1/2p [DATE]: would prefer full time FOH pr…" at bounding box center [998, 413] width 538 height 88
click at [914, 379] on textarea "[DATE] - [DATE]: day prefered 5/6a - 1/2p [DATE]: would prefer full time FOH pr…" at bounding box center [998, 413] width 538 height 88
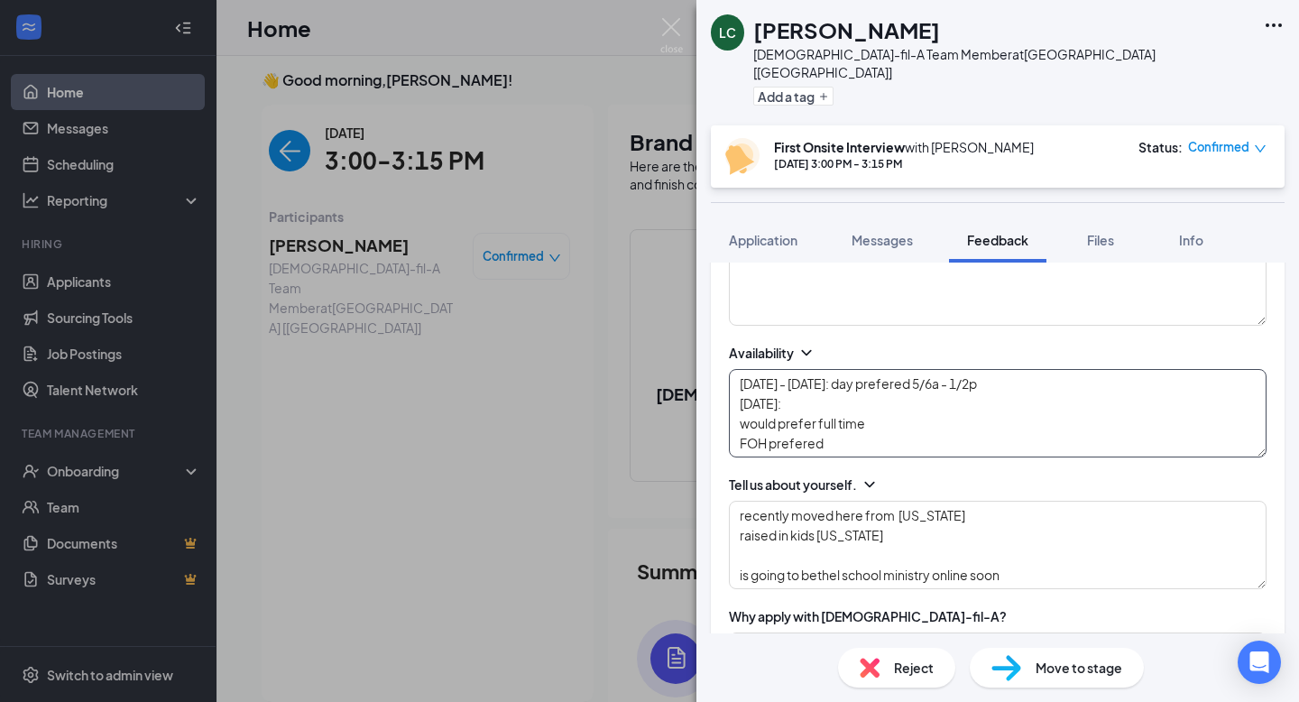
click at [947, 369] on textarea "[DATE] - [DATE]: day prefered 5/6a - 1/2p [DATE]: would prefer full time FOH pr…" at bounding box center [998, 413] width 538 height 88
click at [843, 393] on textarea "[DATE] - [DATE]: day prefered 5/6a - 1/2p [DATE]: would prefer full time FOH pr…" at bounding box center [998, 413] width 538 height 88
click at [890, 388] on textarea "[DATE] - [DATE]: day prefered 5/6a - 1/2p [DATE]: would prefer full time FOH pr…" at bounding box center [998, 413] width 538 height 88
click at [805, 387] on textarea "[DATE] - [DATE]: day prefered 5/6a - 1/2p [DATE]: until noon would prefer full …" at bounding box center [998, 413] width 538 height 88
click at [878, 385] on textarea "[DATE] - [DATE]: day prefered 5/6a - 1/2p [DATE]: until noon would prefer full …" at bounding box center [998, 413] width 538 height 88
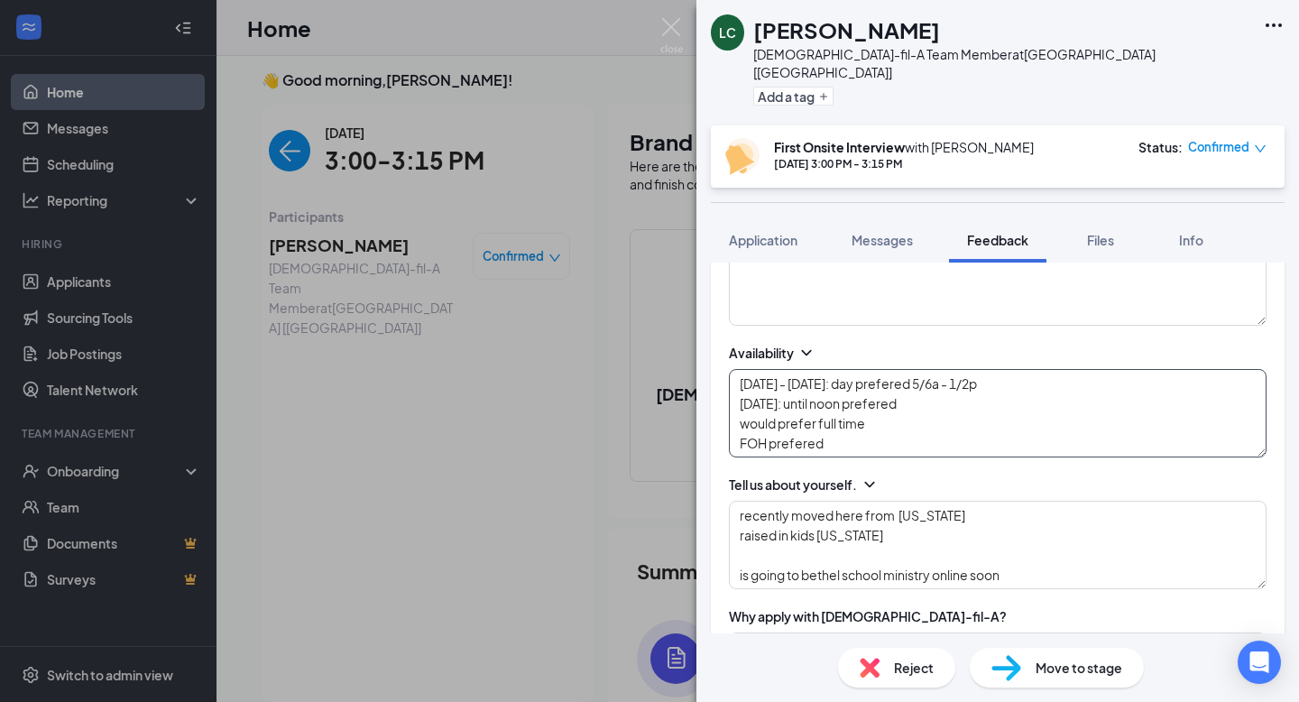
click at [898, 409] on textarea "[DATE] - [DATE]: day prefered 5/6a - 1/2p [DATE]: until noon prefered would pre…" at bounding box center [998, 413] width 538 height 88
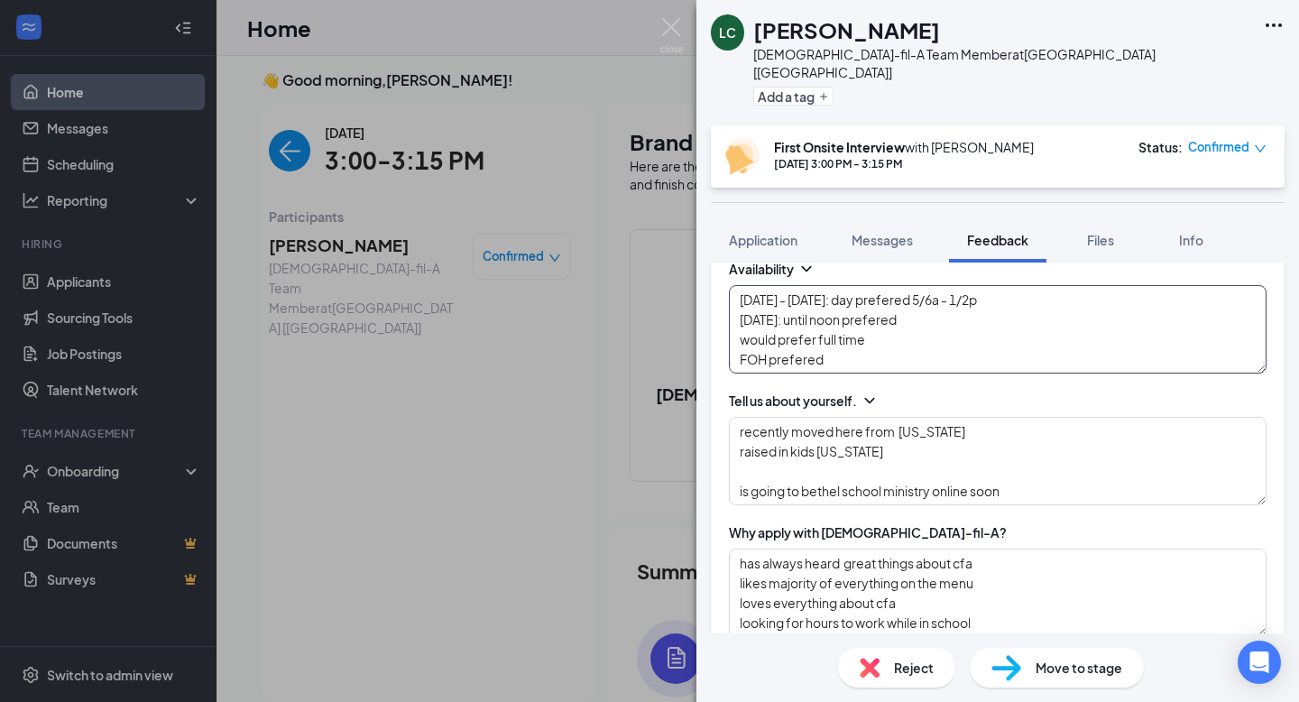
scroll to position [418, 0]
click at [840, 345] on textarea "[DATE] - [DATE]: day prefered 5/6a - 1/2p [DATE]: until noon prefered would pre…" at bounding box center [998, 330] width 538 height 88
click at [849, 335] on textarea "[DATE] - [DATE]: day prefered 5/6a - 1/2p [DATE]: until noon prefered would pre…" at bounding box center [998, 330] width 538 height 88
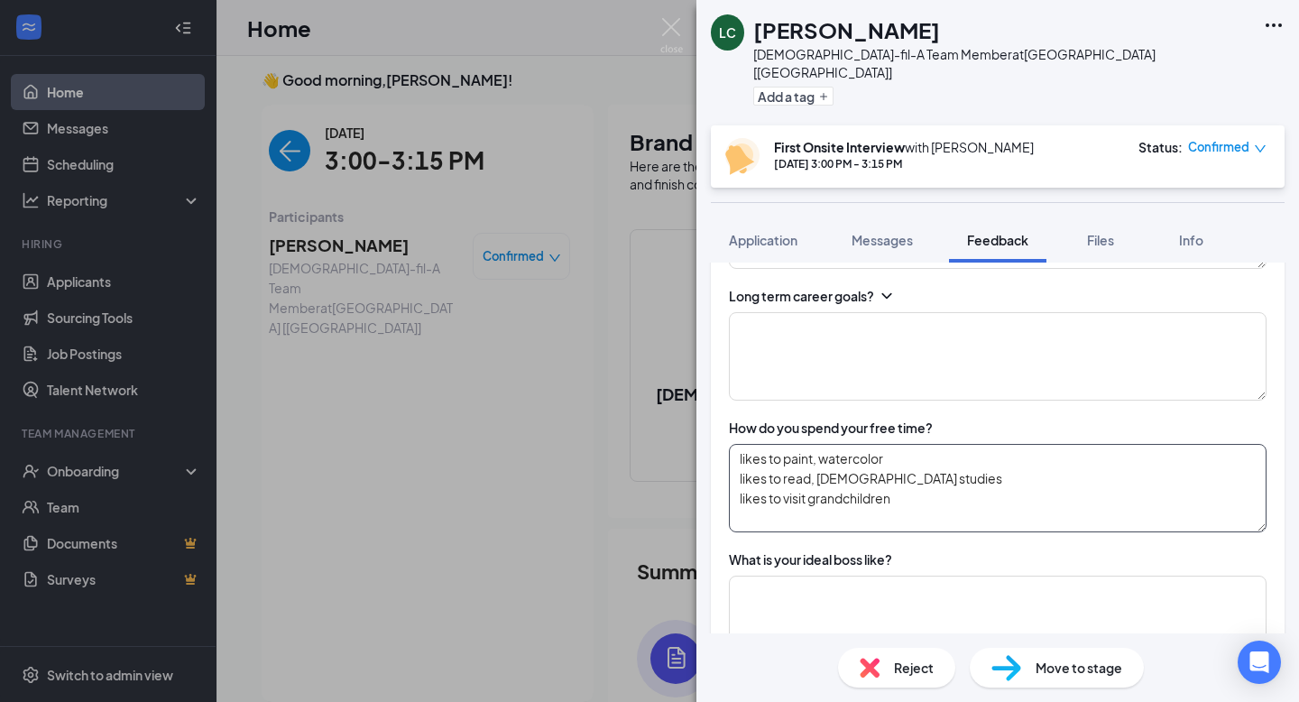
scroll to position [1318, 0]
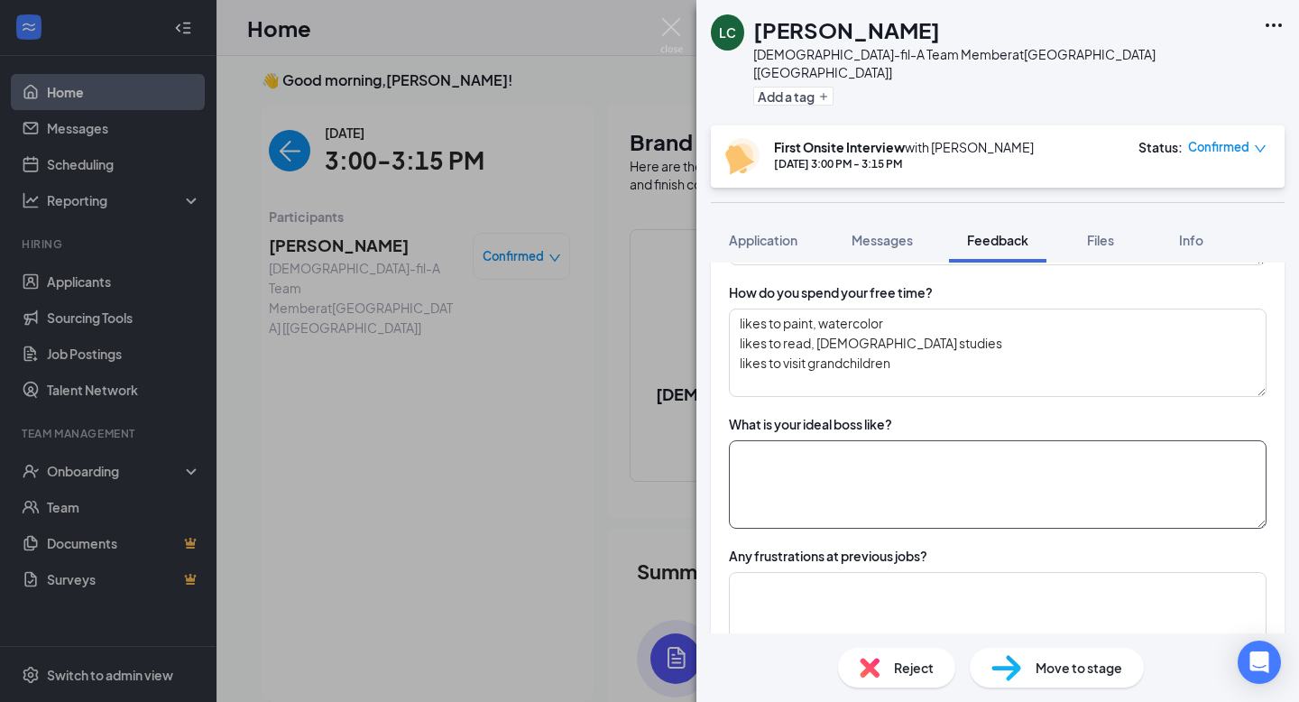
type textarea "[DATE] - [DATE]: day prefered 5/6a - 1/2p [DATE]: until noon prefered would pre…"
click at [851, 463] on textarea at bounding box center [998, 484] width 538 height 88
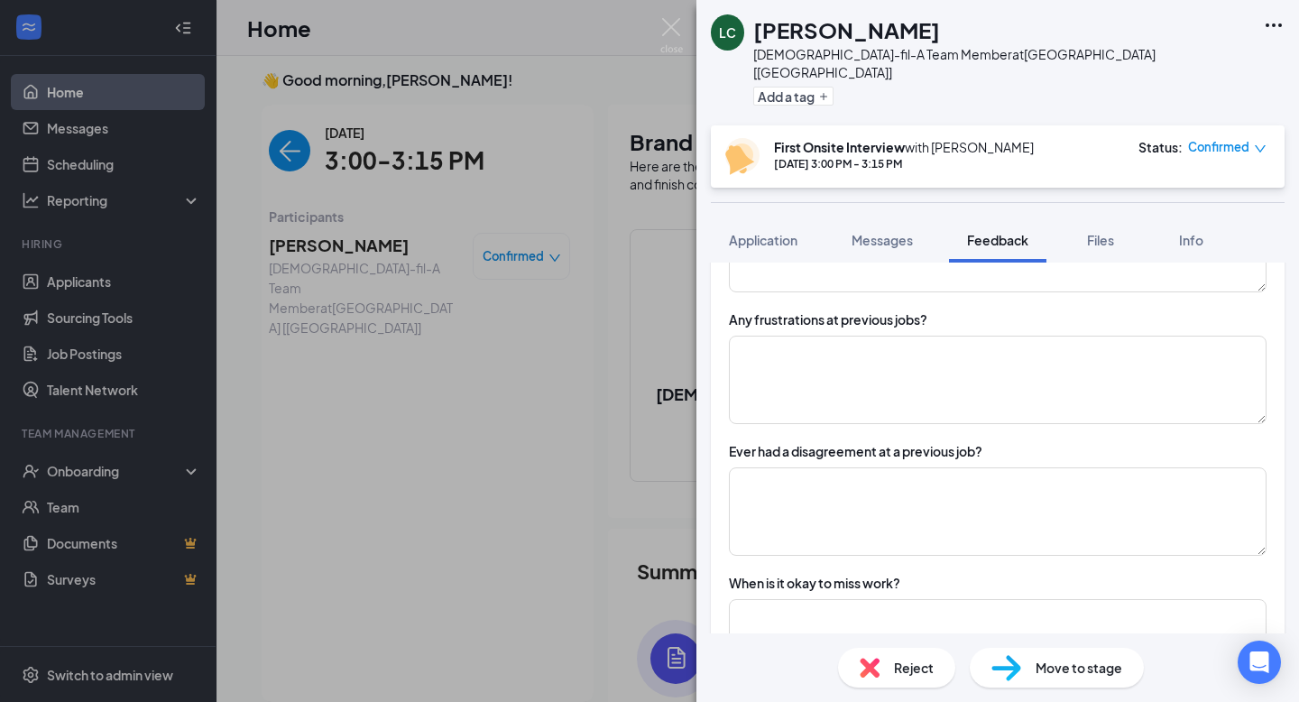
click at [836, 442] on div "Ever had a disagreement at a previous job?" at bounding box center [855, 451] width 253 height 18
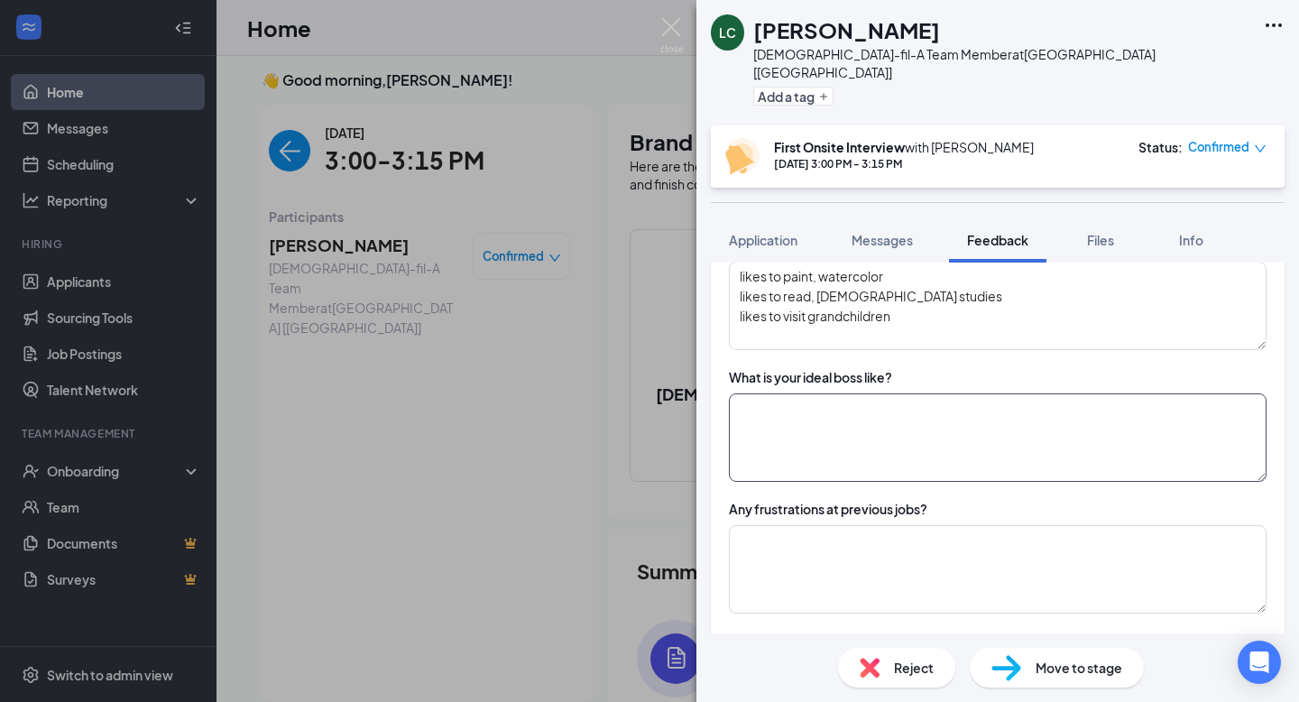
click at [809, 442] on textarea at bounding box center [998, 437] width 538 height 88
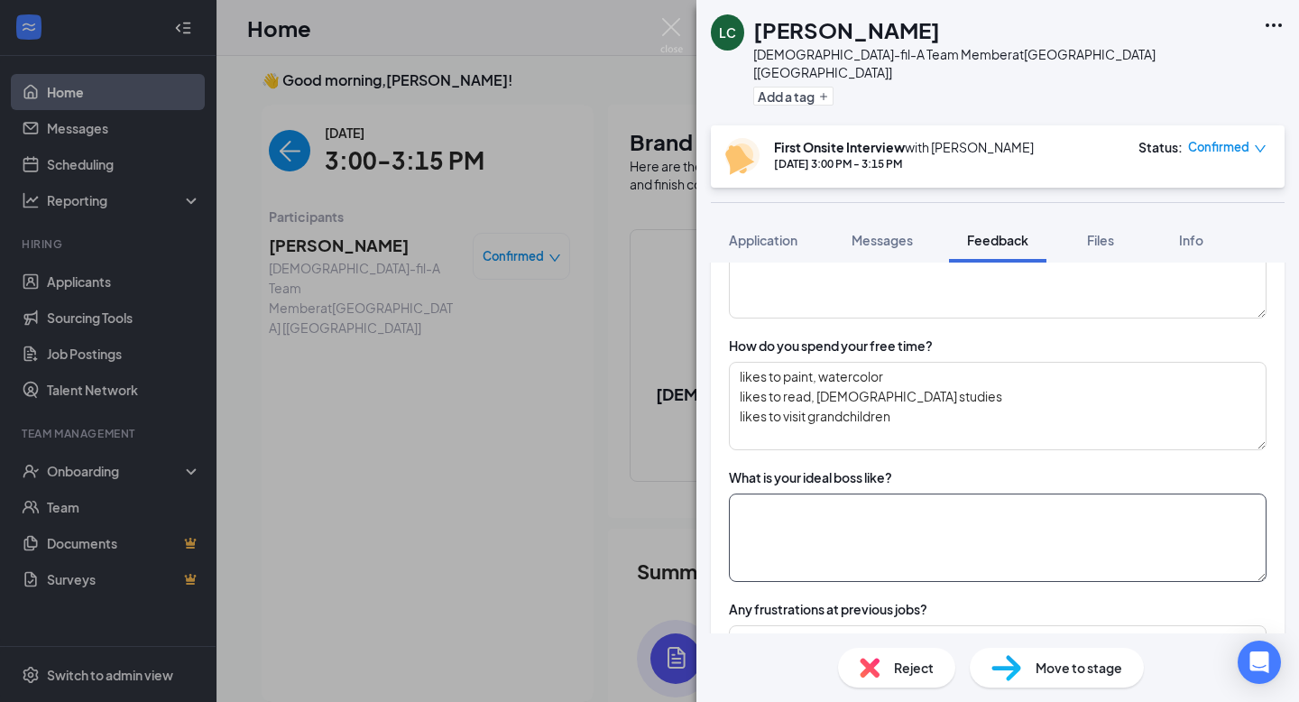
scroll to position [1264, 0]
drag, startPoint x: 921, startPoint y: 462, endPoint x: 684, endPoint y: 438, distance: 238.4
click at [684, 438] on div "LC [PERSON_NAME] [DEMOGRAPHIC_DATA]-fil-A Team Member at [GEOGRAPHIC_DATA] [[GE…" at bounding box center [649, 351] width 1299 height 702
click at [899, 469] on div "What is your ideal boss like?" at bounding box center [998, 478] width 538 height 18
click at [841, 533] on textarea at bounding box center [998, 538] width 538 height 88
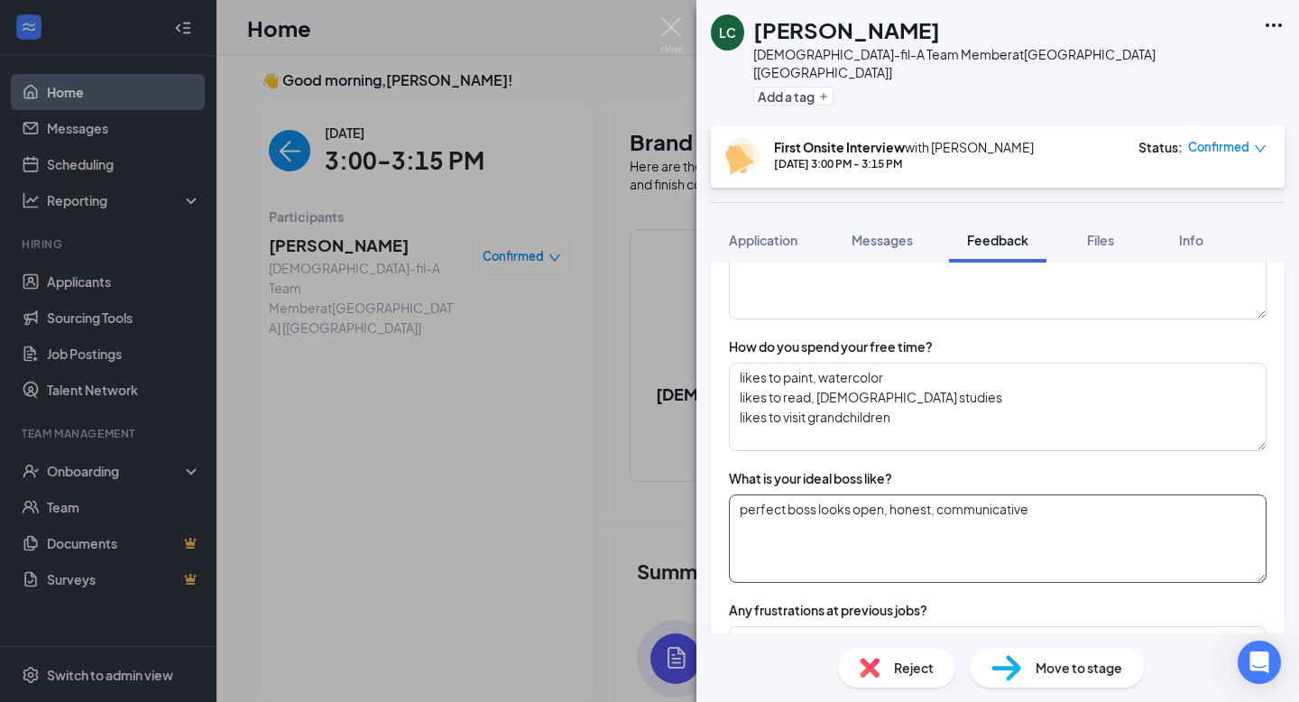
click at [1062, 499] on textarea "perfect boss looks open, honest, communicative" at bounding box center [998, 538] width 538 height 88
drag, startPoint x: 1138, startPoint y: 483, endPoint x: 1027, endPoint y: 485, distance: 111.0
click at [1026, 494] on textarea "perfect boss looks open, honest, communicative , can pick up" at bounding box center [998, 538] width 538 height 88
click at [1080, 514] on textarea "perfect boss looks open, honest, communicative" at bounding box center [998, 538] width 538 height 88
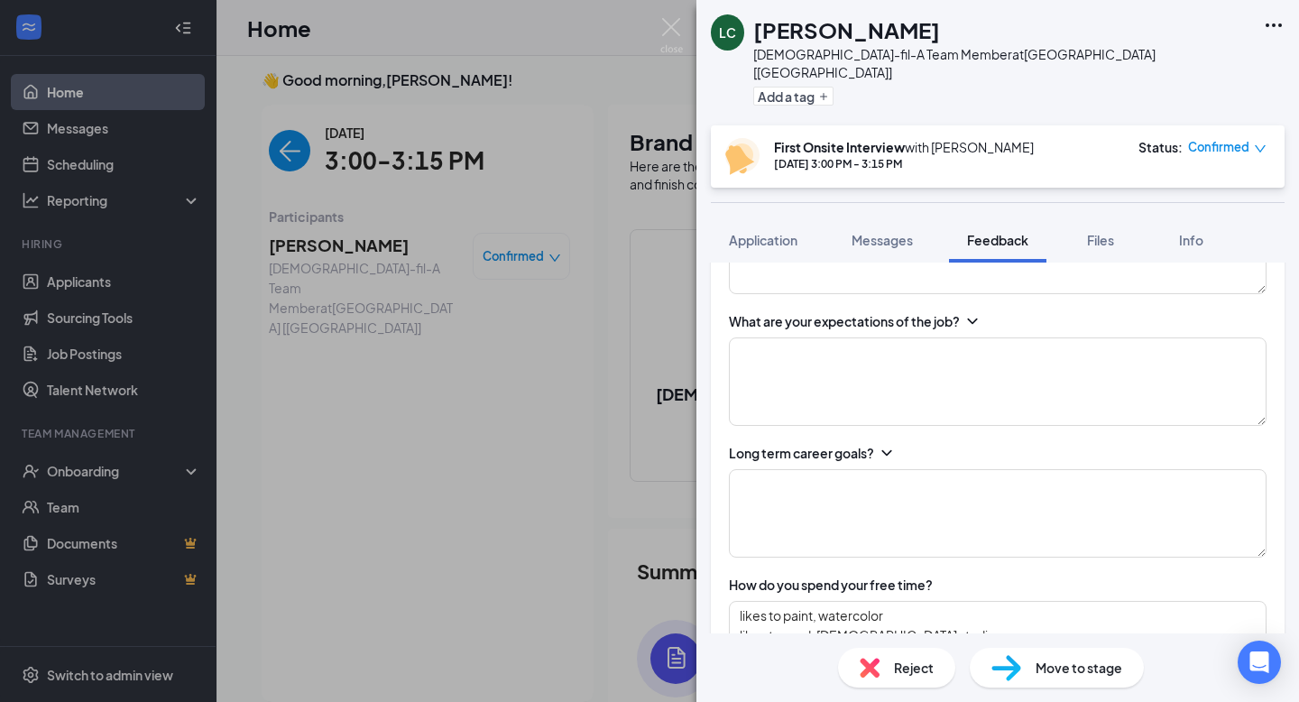
scroll to position [1038, 0]
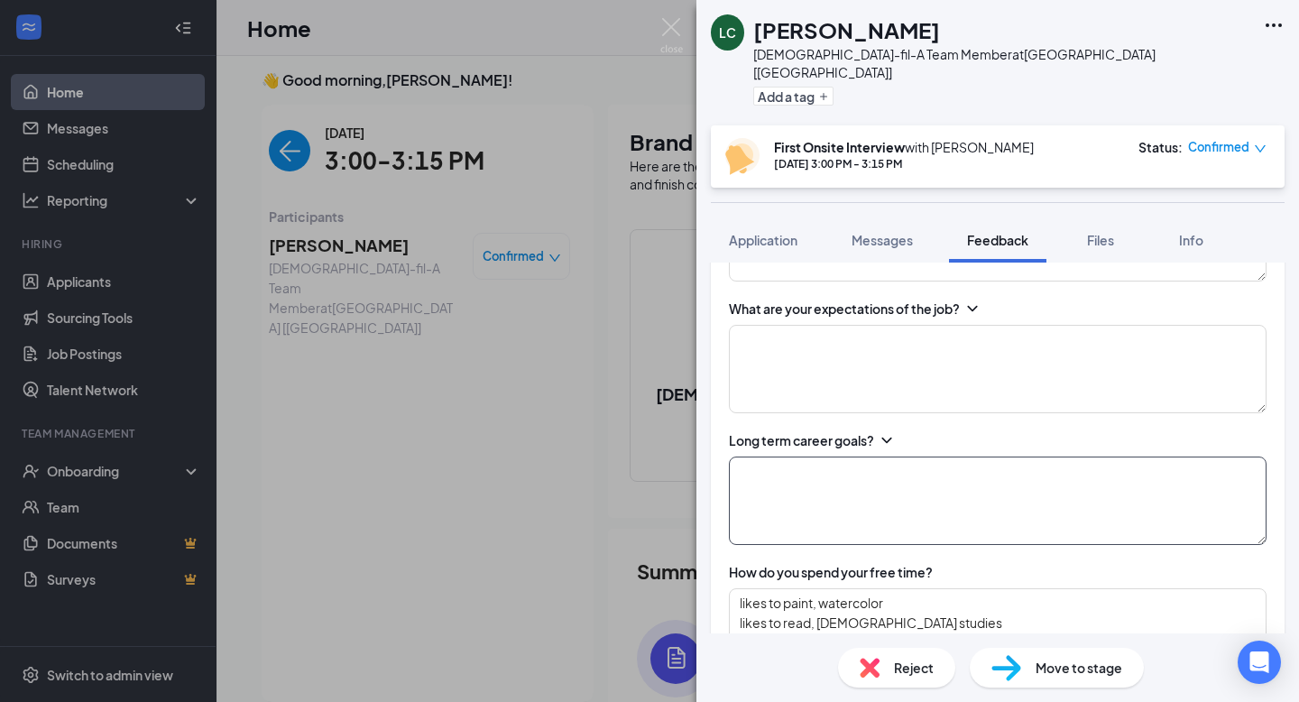
type textarea "perfect boss looks open, honest, communicative"
click at [888, 470] on textarea at bounding box center [998, 500] width 538 height 88
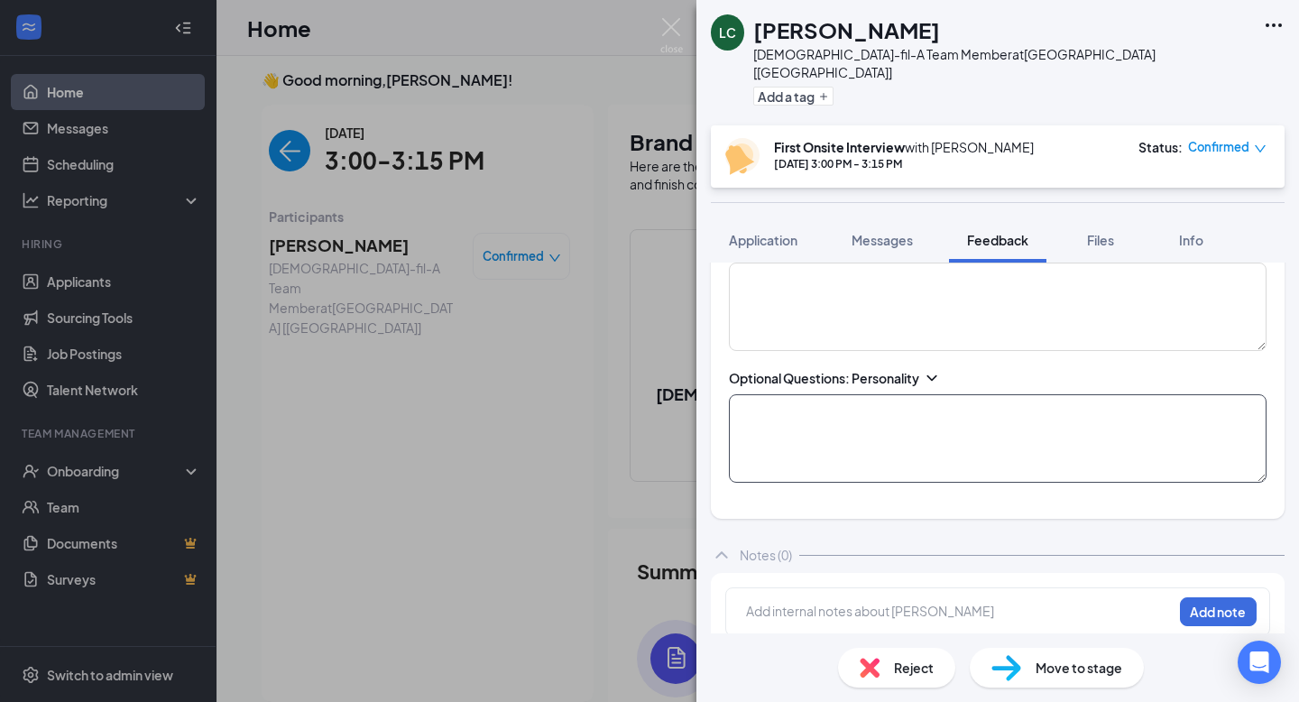
click at [870, 415] on textarea at bounding box center [998, 438] width 538 height 88
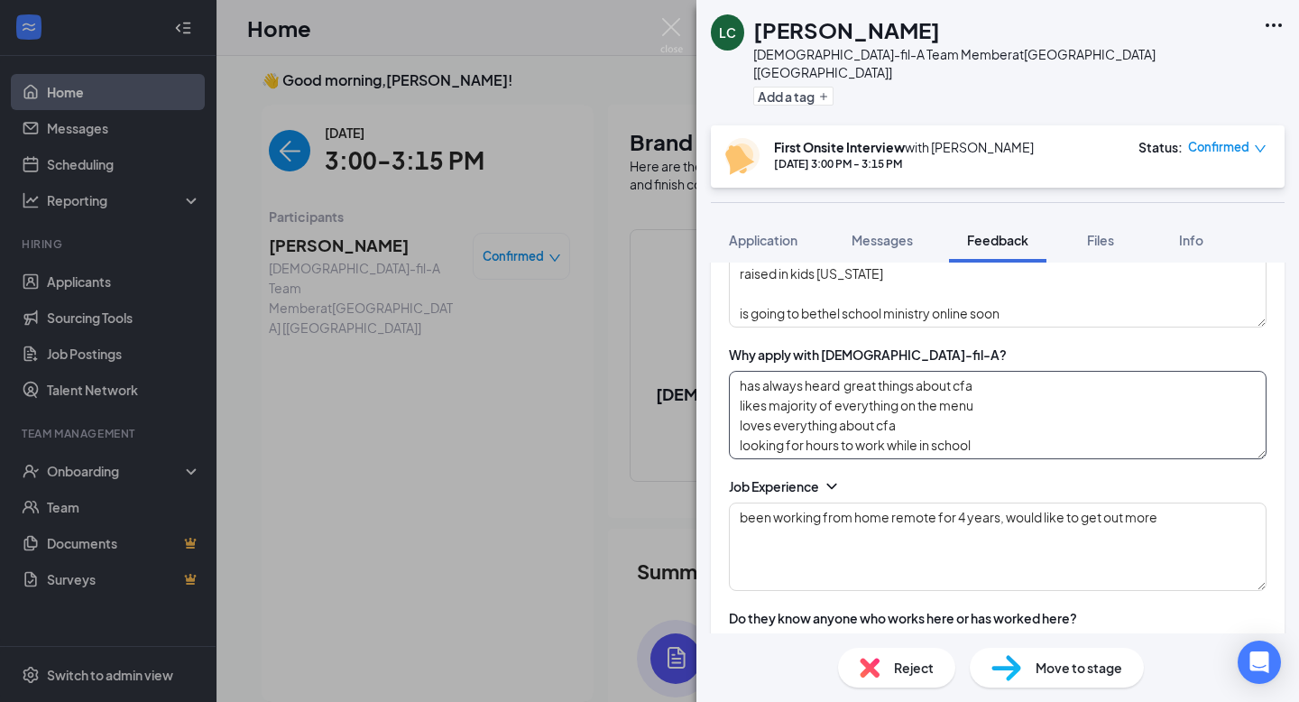
click at [845, 411] on textarea "has always heard great things about cfa likes majority of everything on the men…" at bounding box center [998, 415] width 538 height 88
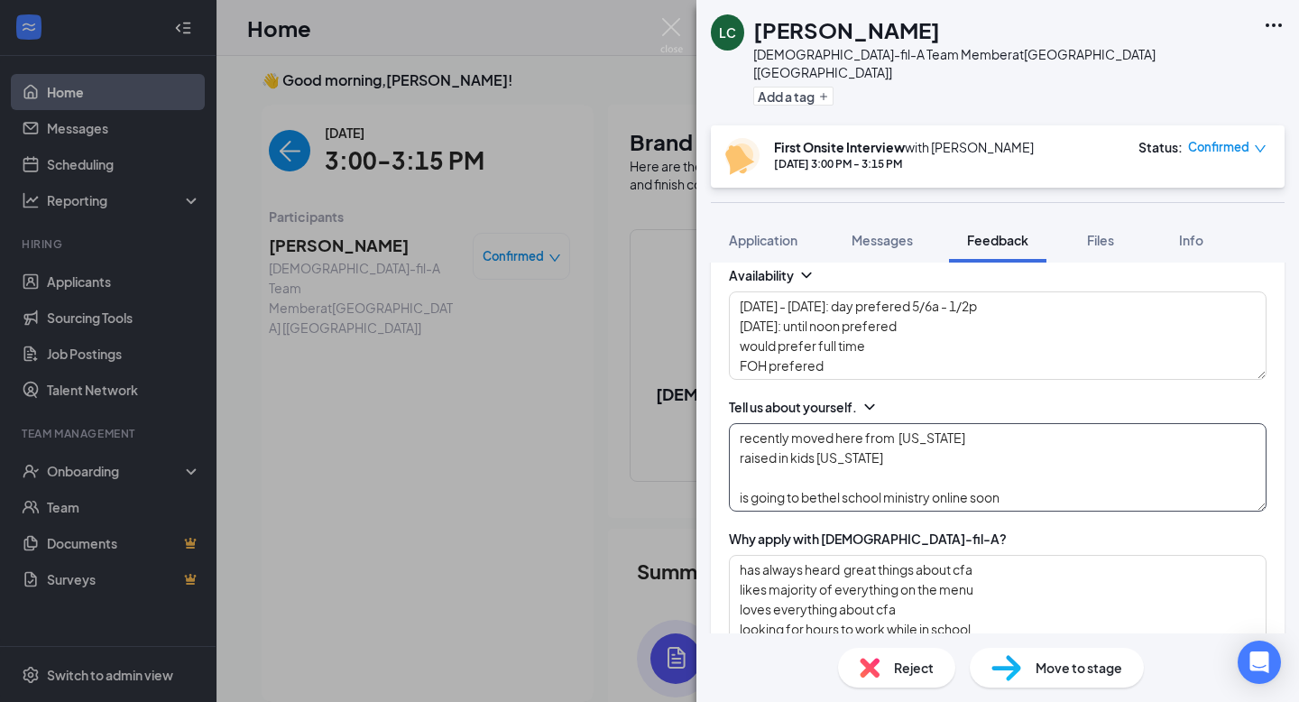
click at [796, 457] on textarea "recently moved here from [US_STATE] raised in kids [US_STATE] is going to bethe…" at bounding box center [998, 467] width 538 height 88
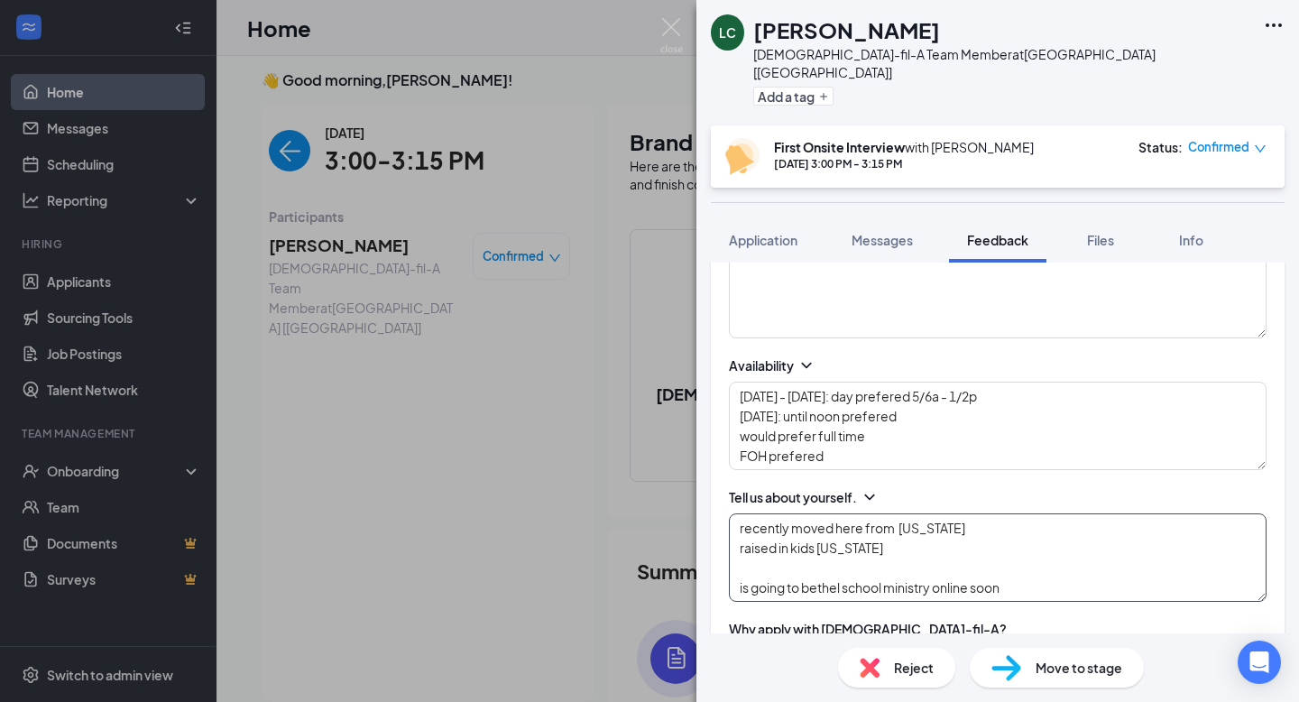
scroll to position [318, 0]
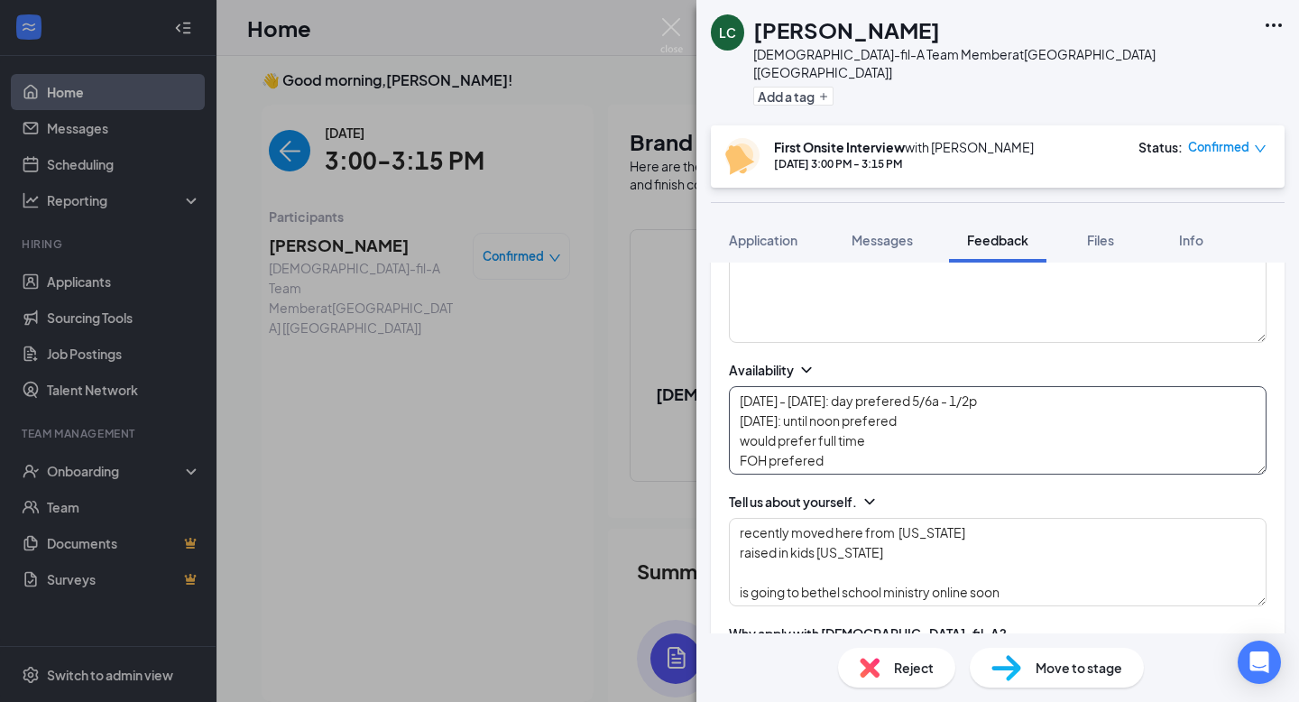
click at [771, 425] on textarea "[DATE] - [DATE]: day prefered 5/6a - 1/2p [DATE]: until noon prefered would pre…" at bounding box center [998, 430] width 538 height 88
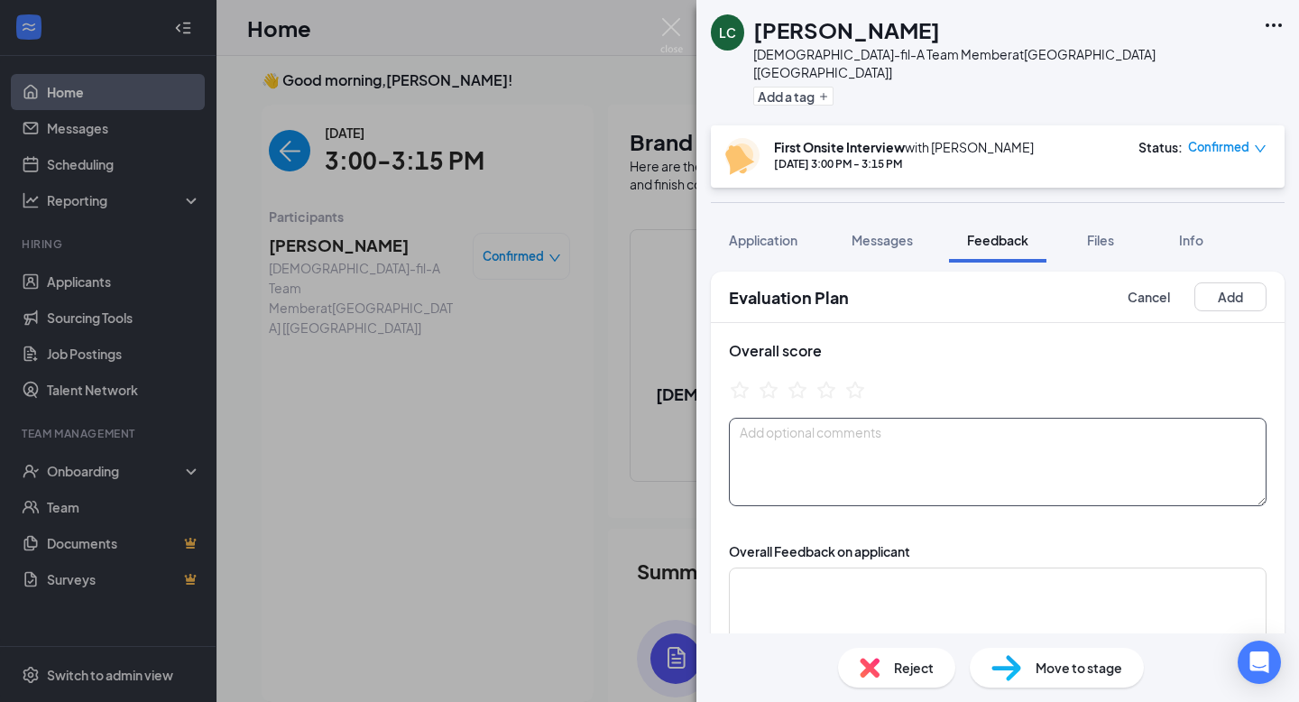
click at [826, 418] on textarea at bounding box center [998, 462] width 538 height 88
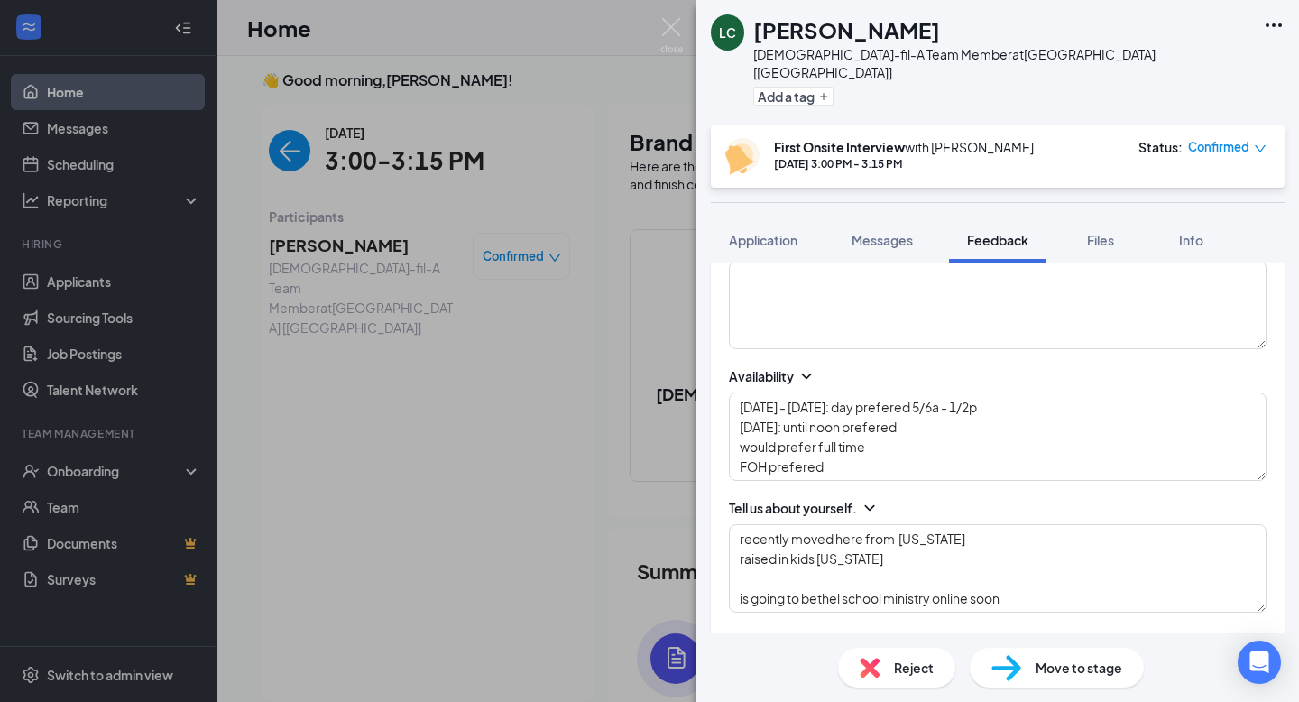
scroll to position [297, 0]
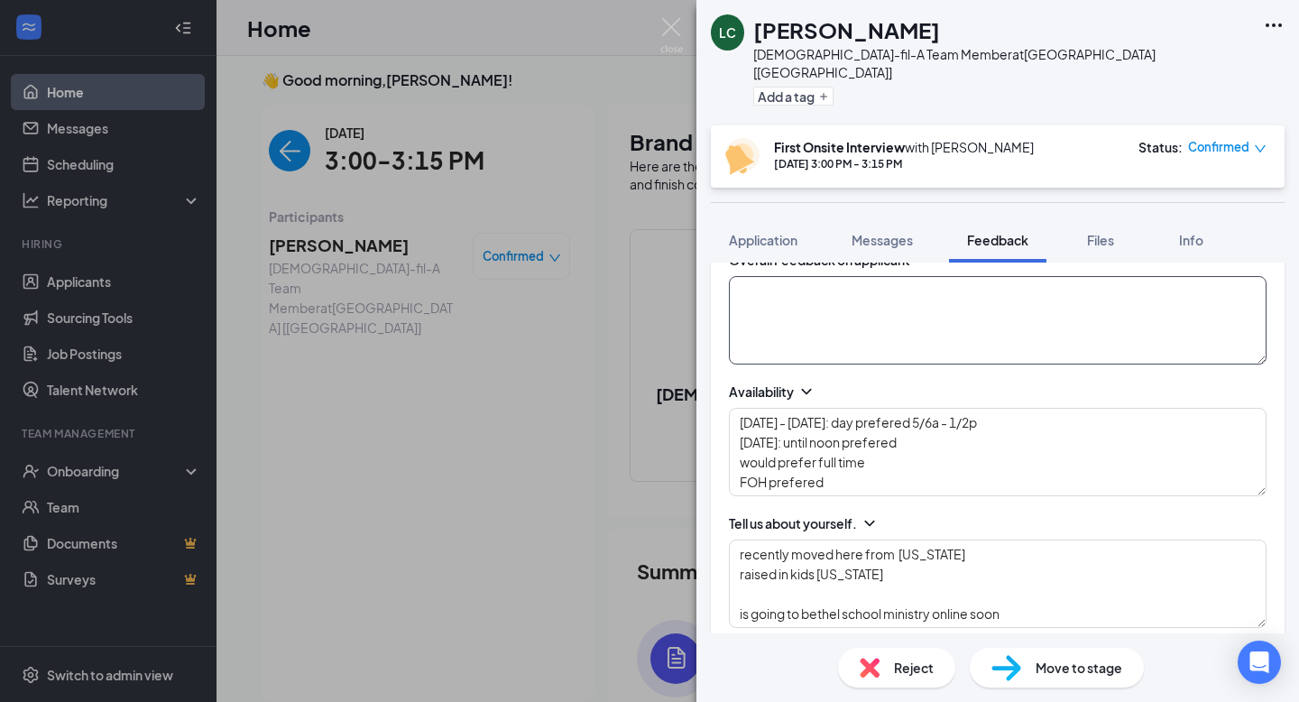
click at [887, 330] on textarea at bounding box center [998, 320] width 538 height 88
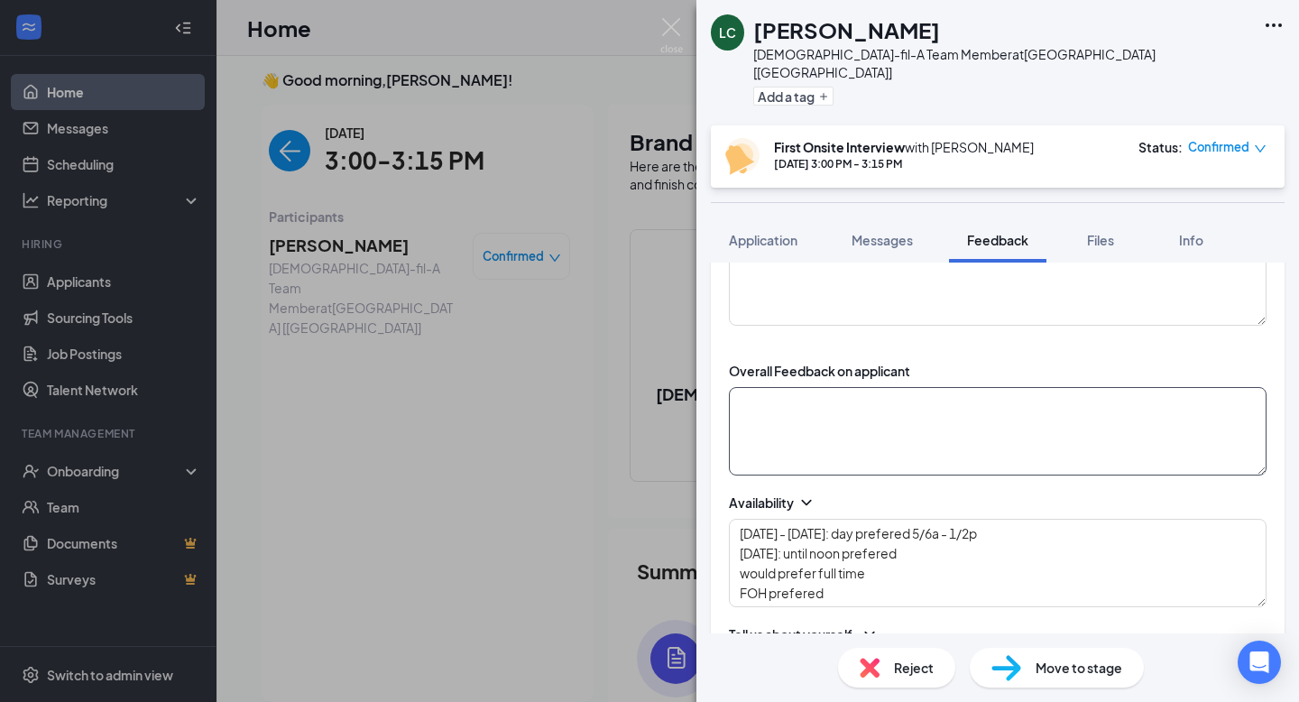
scroll to position [181, 0]
click at [878, 414] on textarea at bounding box center [998, 435] width 538 height 88
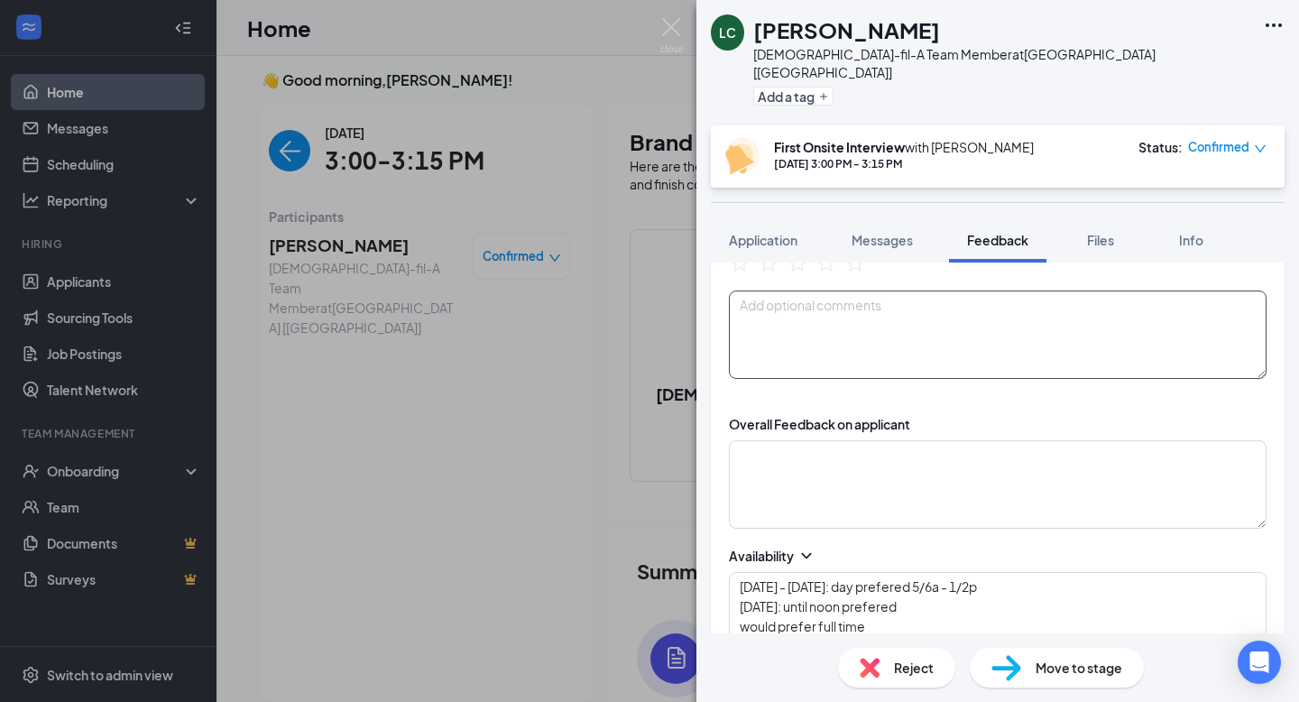
click at [802, 308] on textarea at bounding box center [998, 334] width 538 height 88
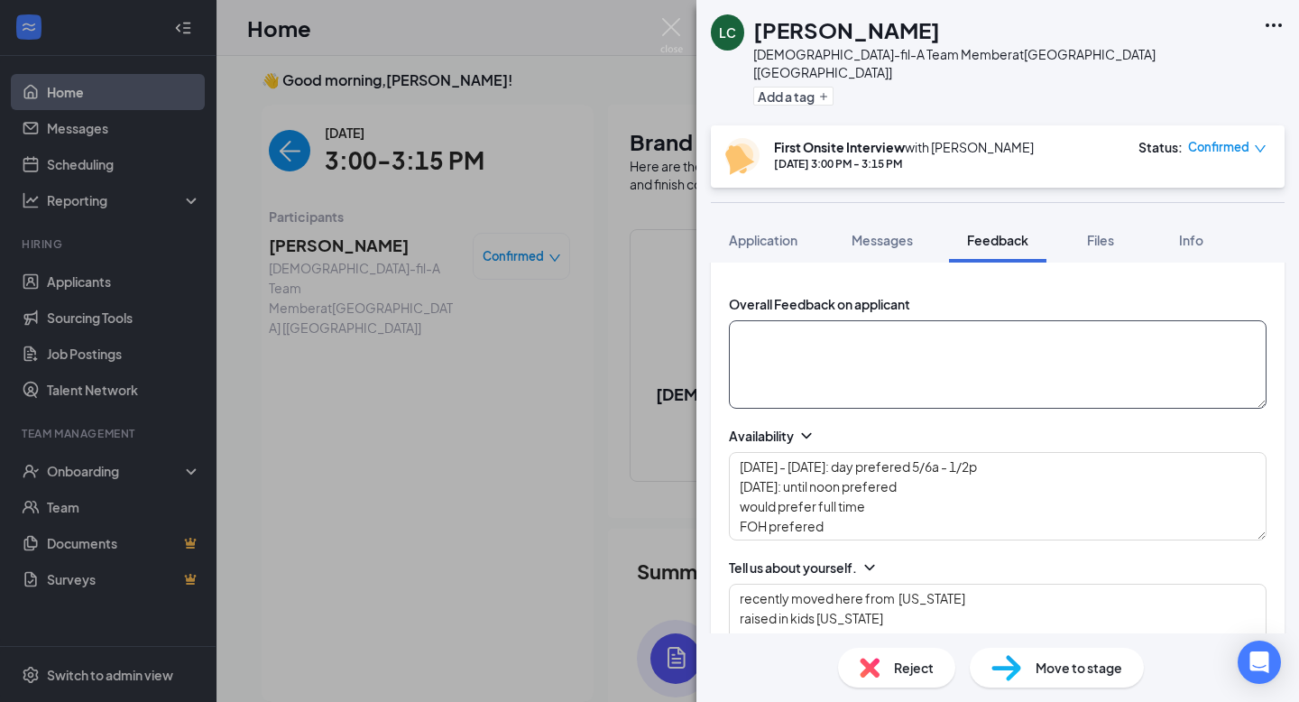
click at [796, 354] on textarea at bounding box center [998, 364] width 538 height 88
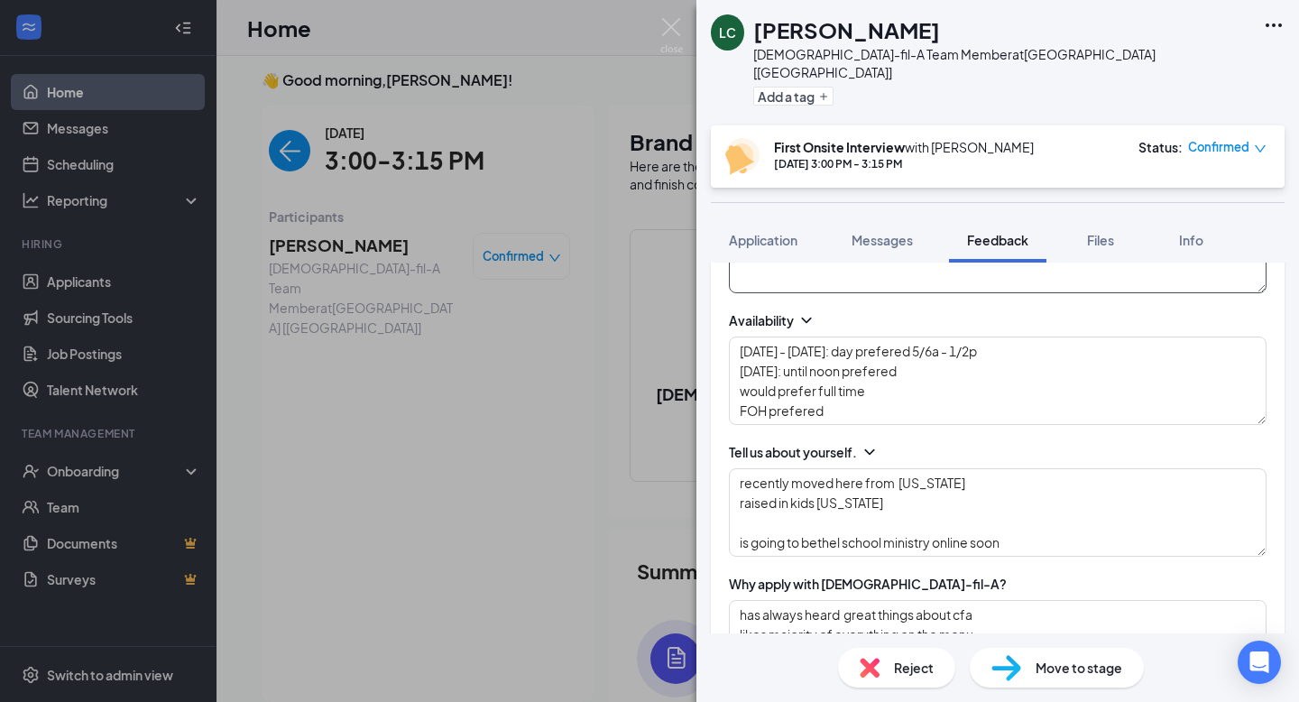
scroll to position [369, 0]
click at [850, 391] on textarea "[DATE] - [DATE]: day prefered 5/6a - 1/2p [DATE]: until noon prefered would pre…" at bounding box center [998, 380] width 538 height 88
click at [823, 397] on textarea "[DATE] - [DATE]: day prefered 5/6a - 1/2p [DATE]: until noon prefered would pre…" at bounding box center [998, 380] width 538 height 88
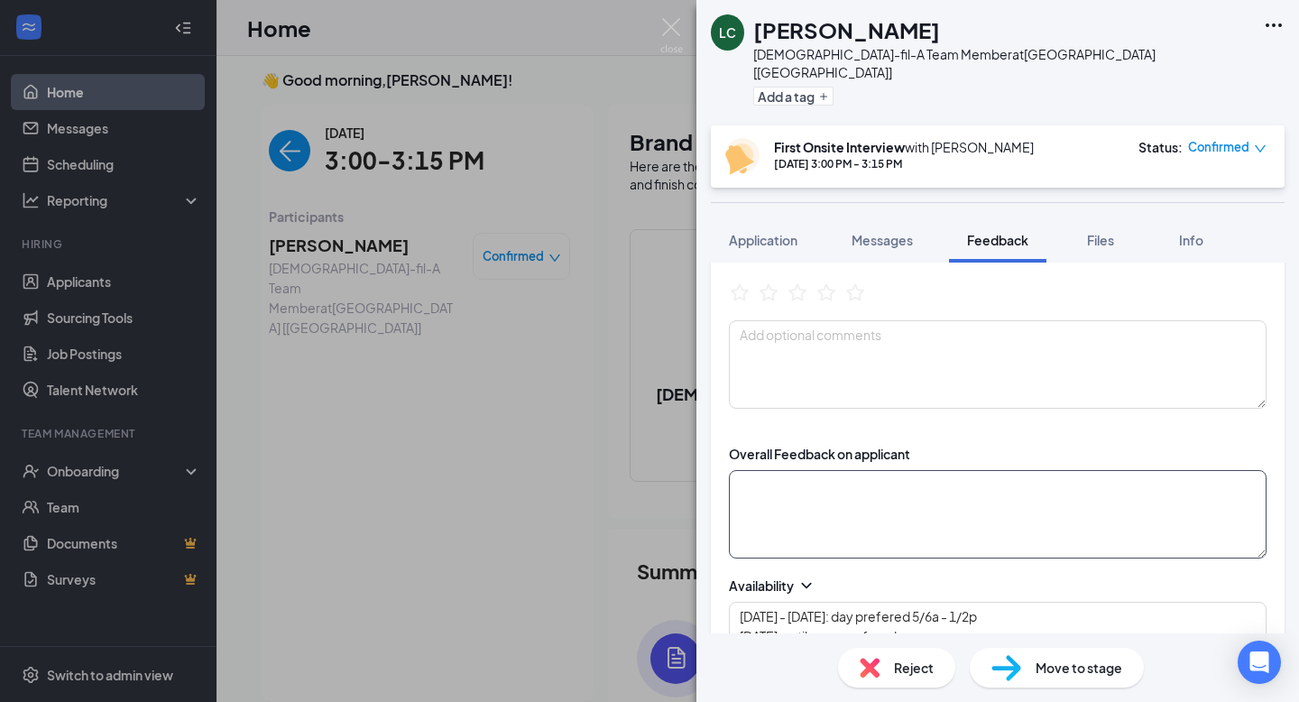
click at [861, 499] on textarea at bounding box center [998, 514] width 538 height 88
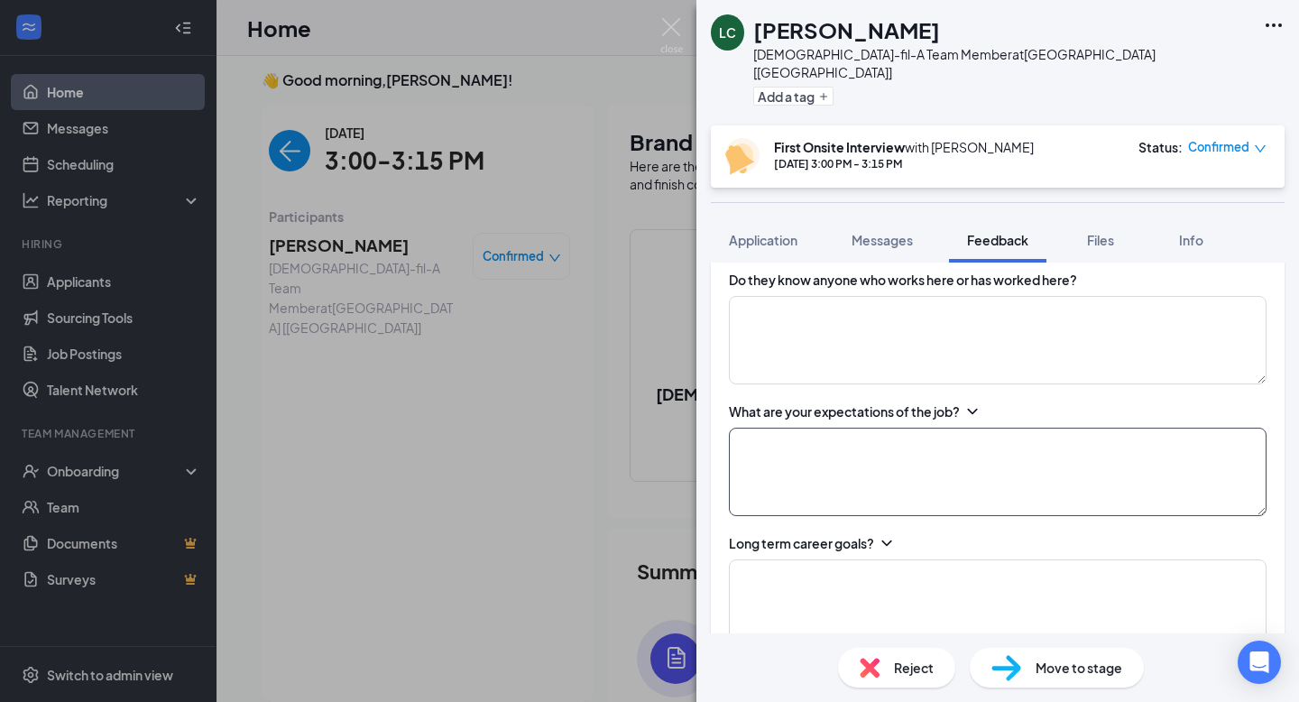
click at [862, 428] on textarea at bounding box center [998, 472] width 538 height 88
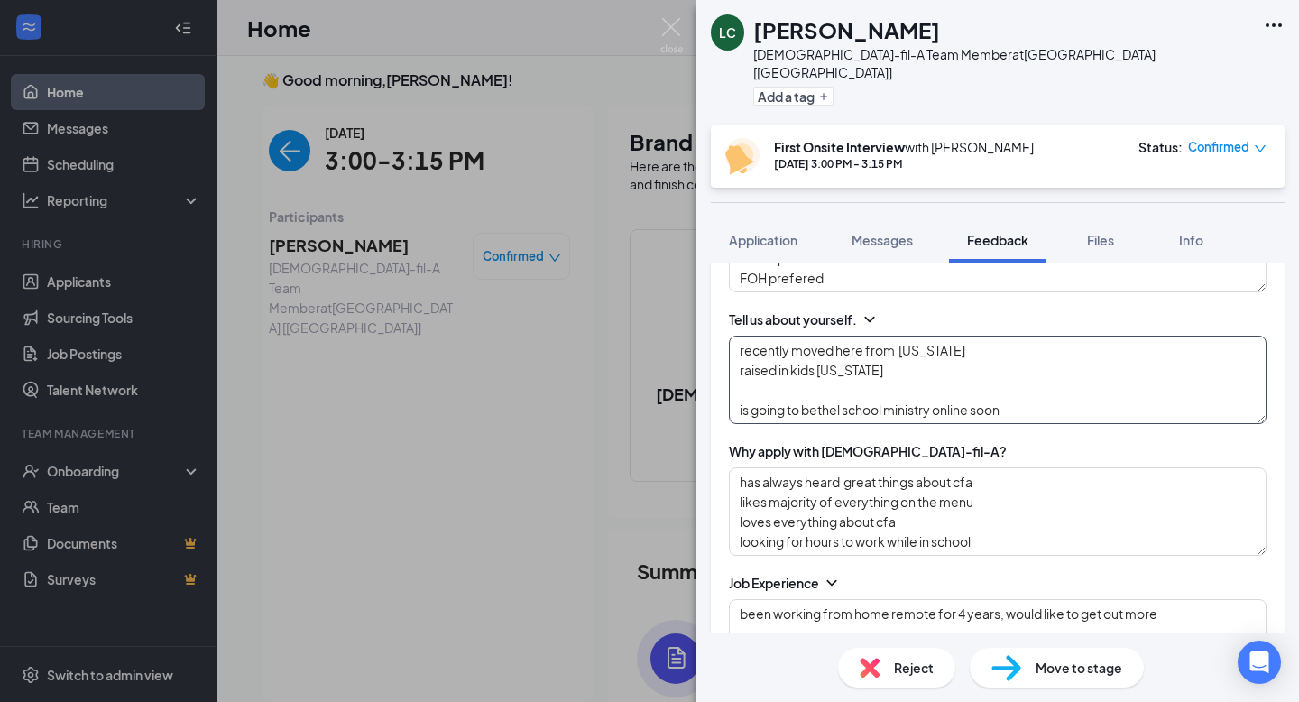
scroll to position [0, 0]
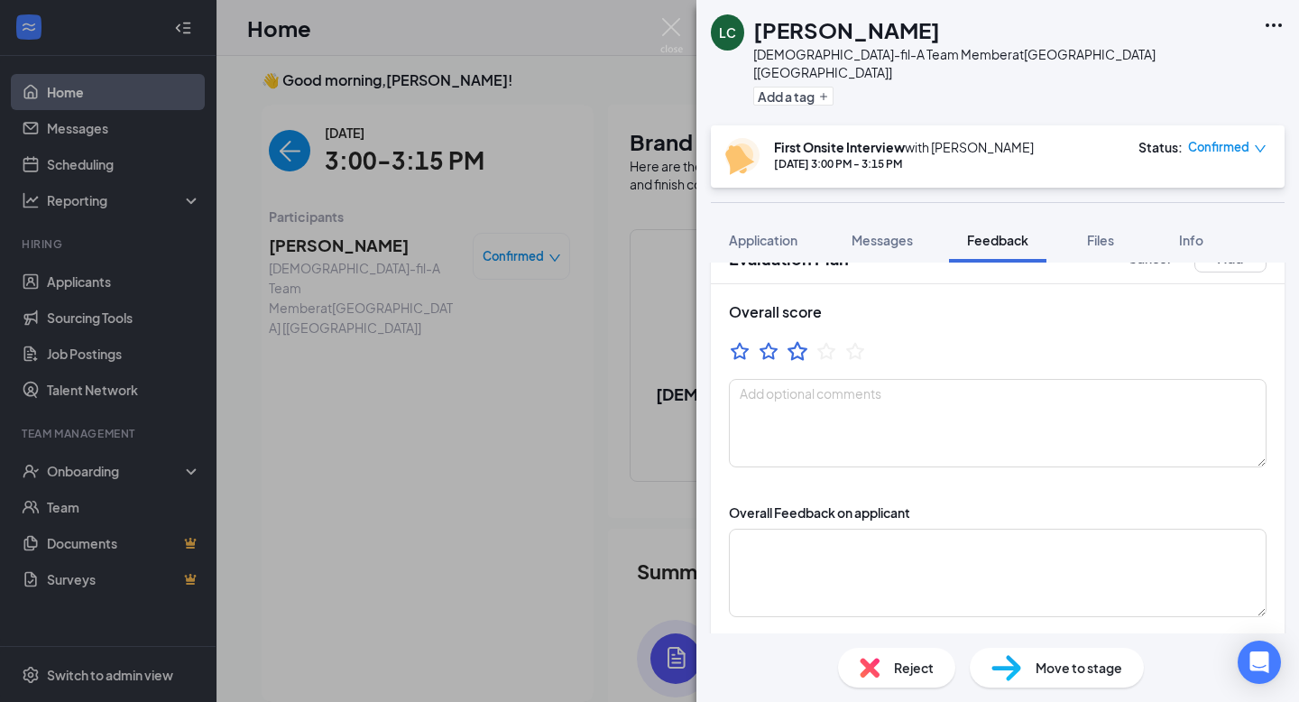
click at [801, 339] on icon "StarBorder" at bounding box center [797, 350] width 23 height 23
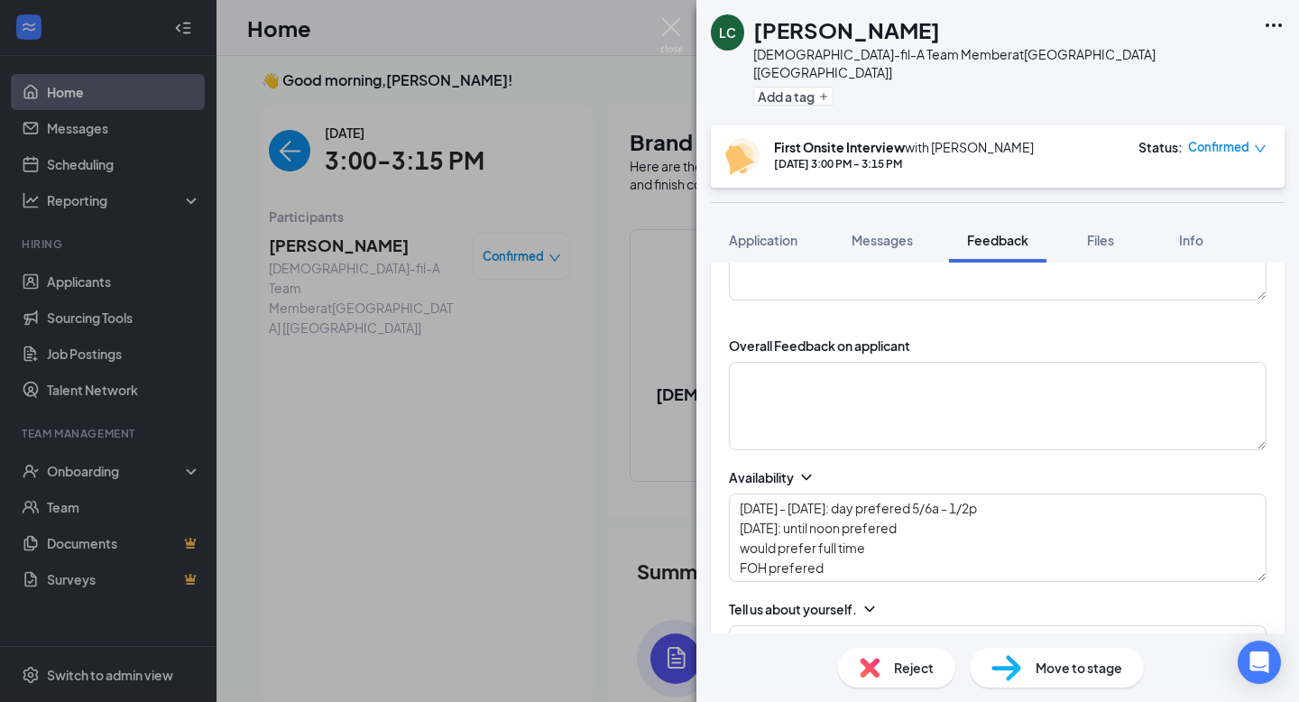
scroll to position [136, 0]
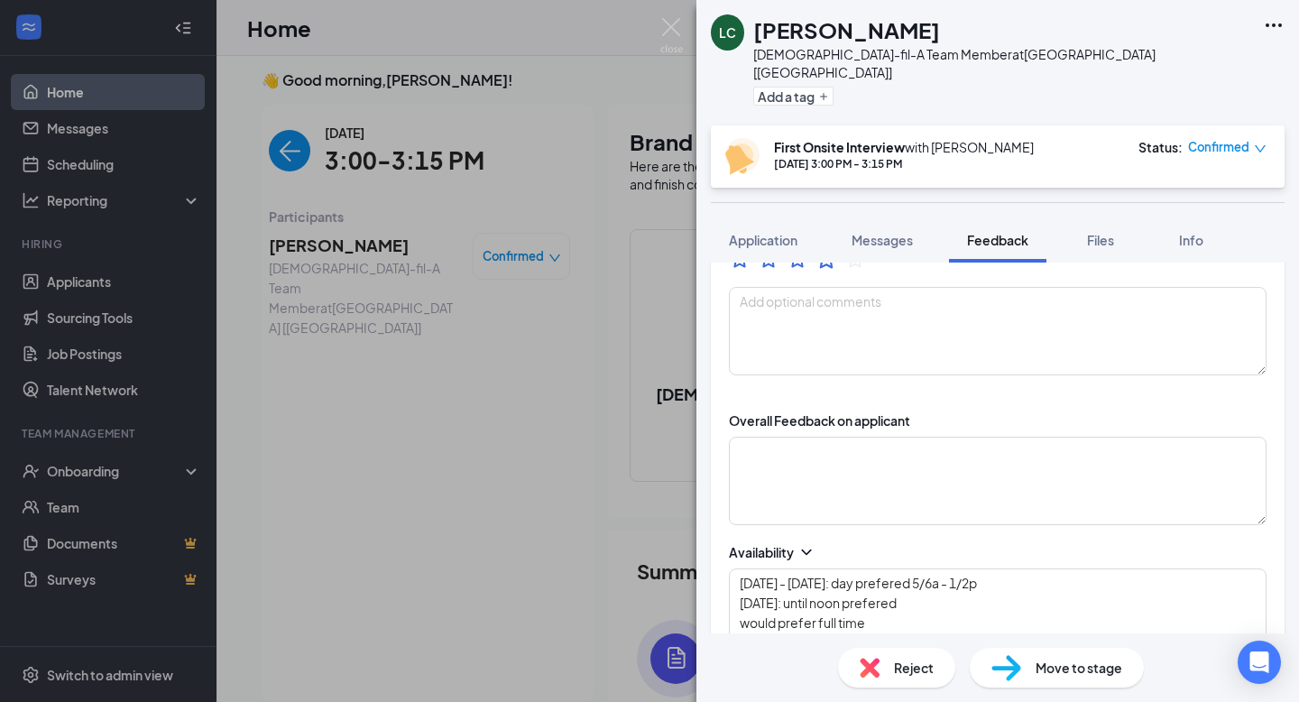
click at [824, 249] on icon "StarBorder" at bounding box center [826, 258] width 20 height 19
click at [824, 293] on textarea at bounding box center [998, 331] width 538 height 88
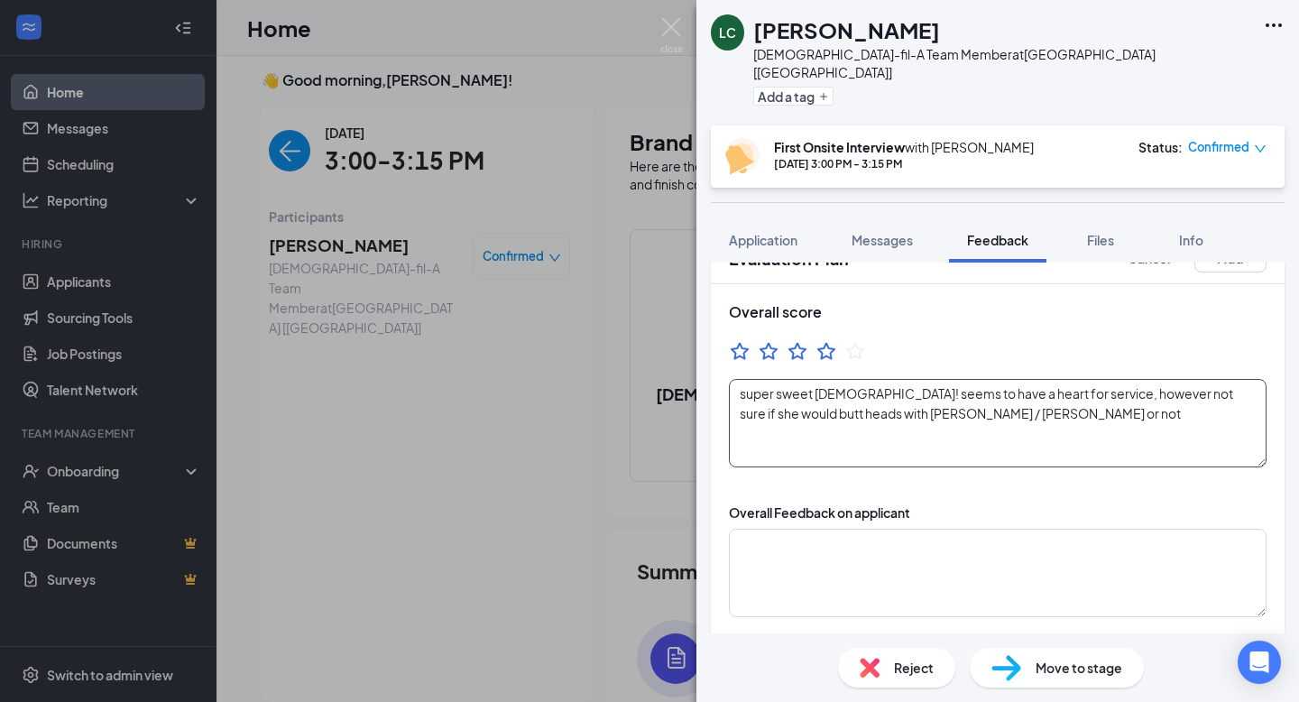
scroll to position [0, 0]
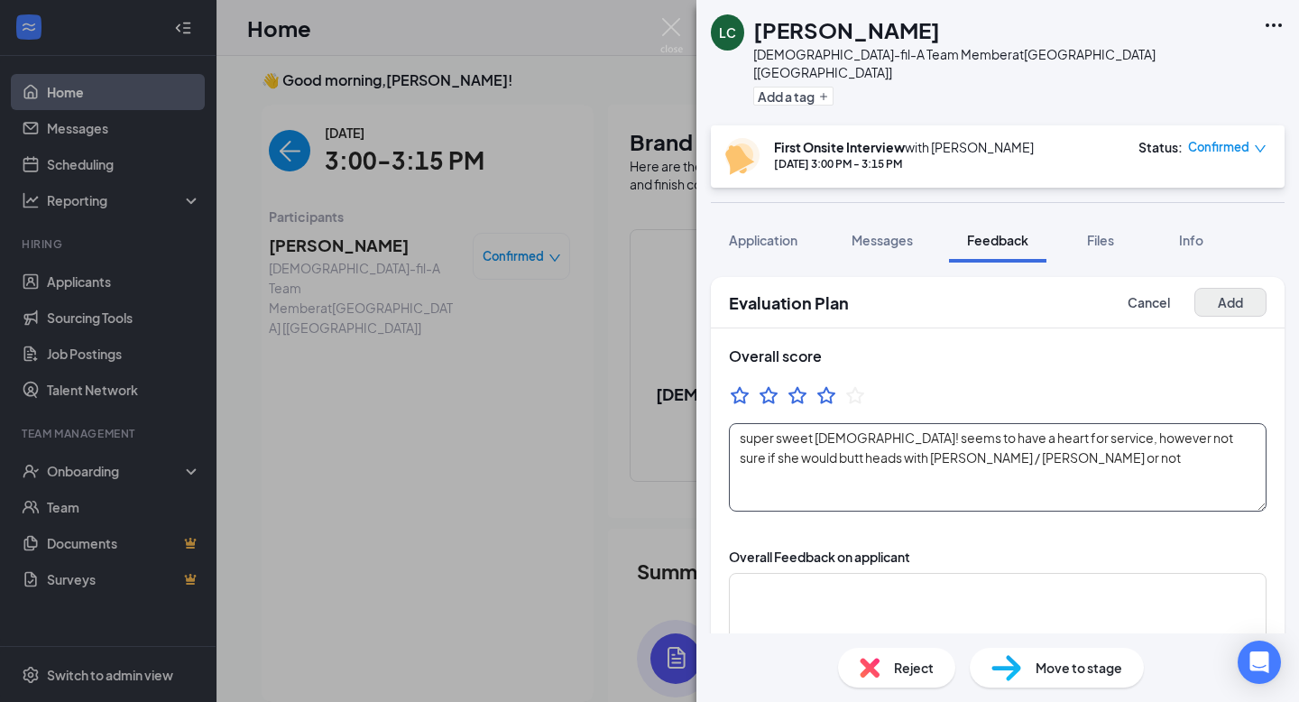
type textarea "super sweet [DEMOGRAPHIC_DATA]! seems to have a heart for service, however not …"
click at [1220, 288] on button "Add" at bounding box center [1230, 302] width 72 height 29
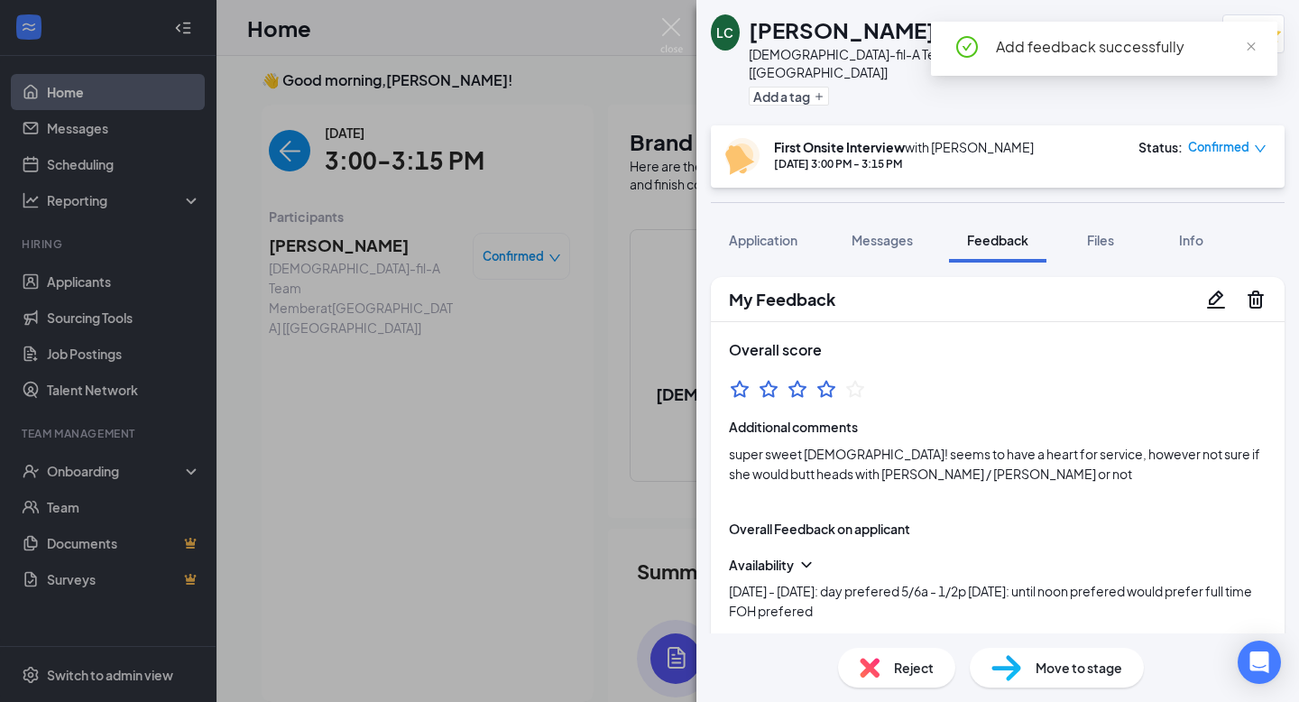
click at [679, 40] on img at bounding box center [671, 35] width 23 height 35
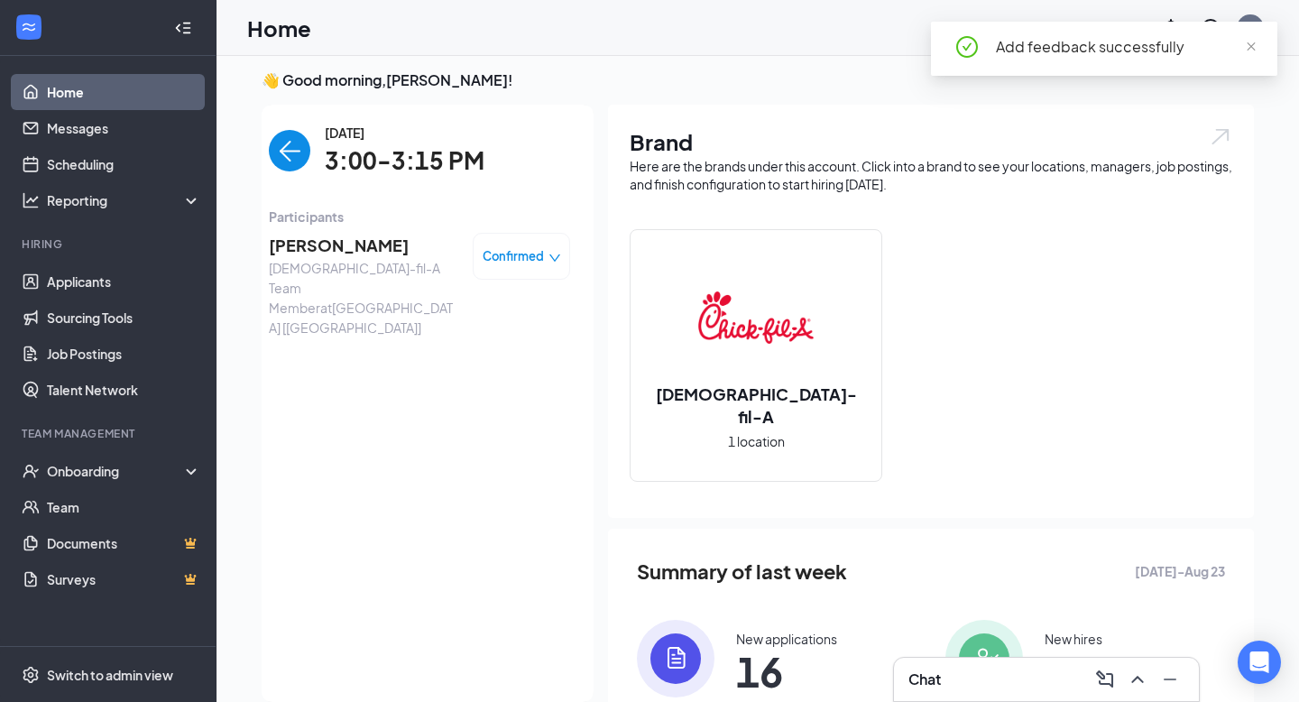
click at [514, 262] on span "Confirmed" at bounding box center [513, 256] width 61 height 18
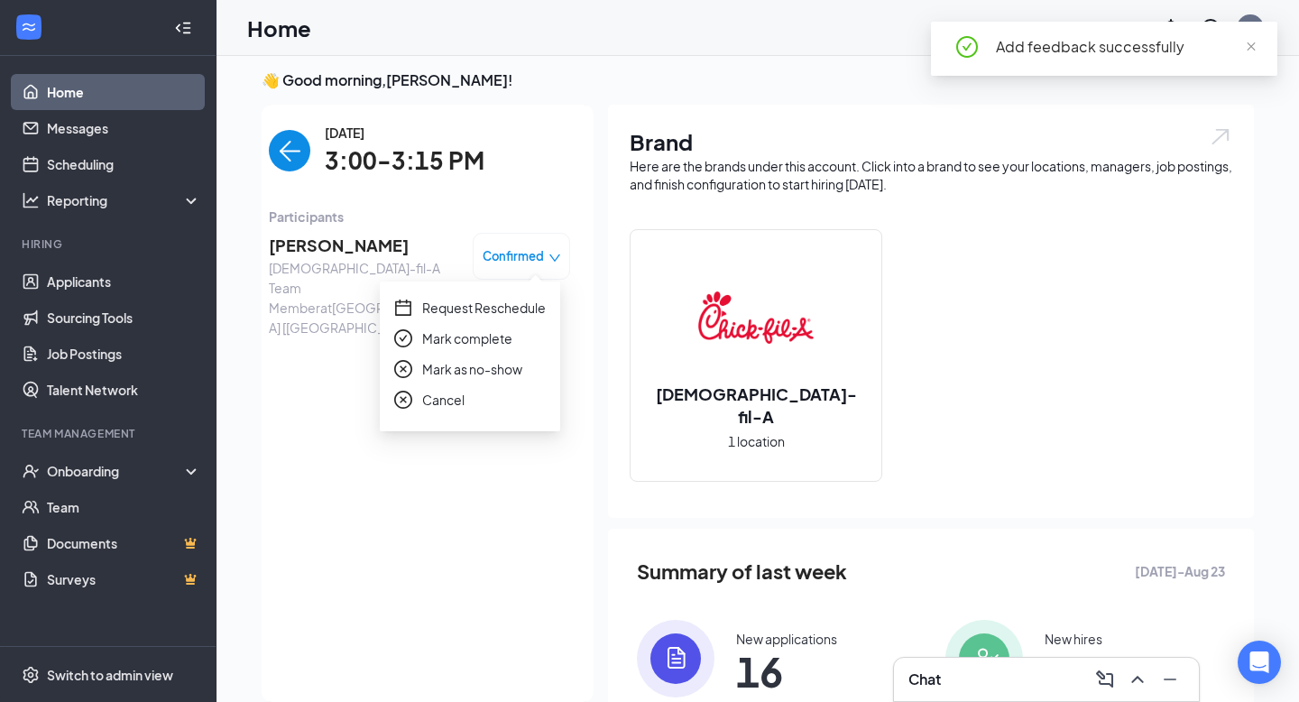
click at [456, 347] on span "Mark complete" at bounding box center [467, 338] width 90 height 20
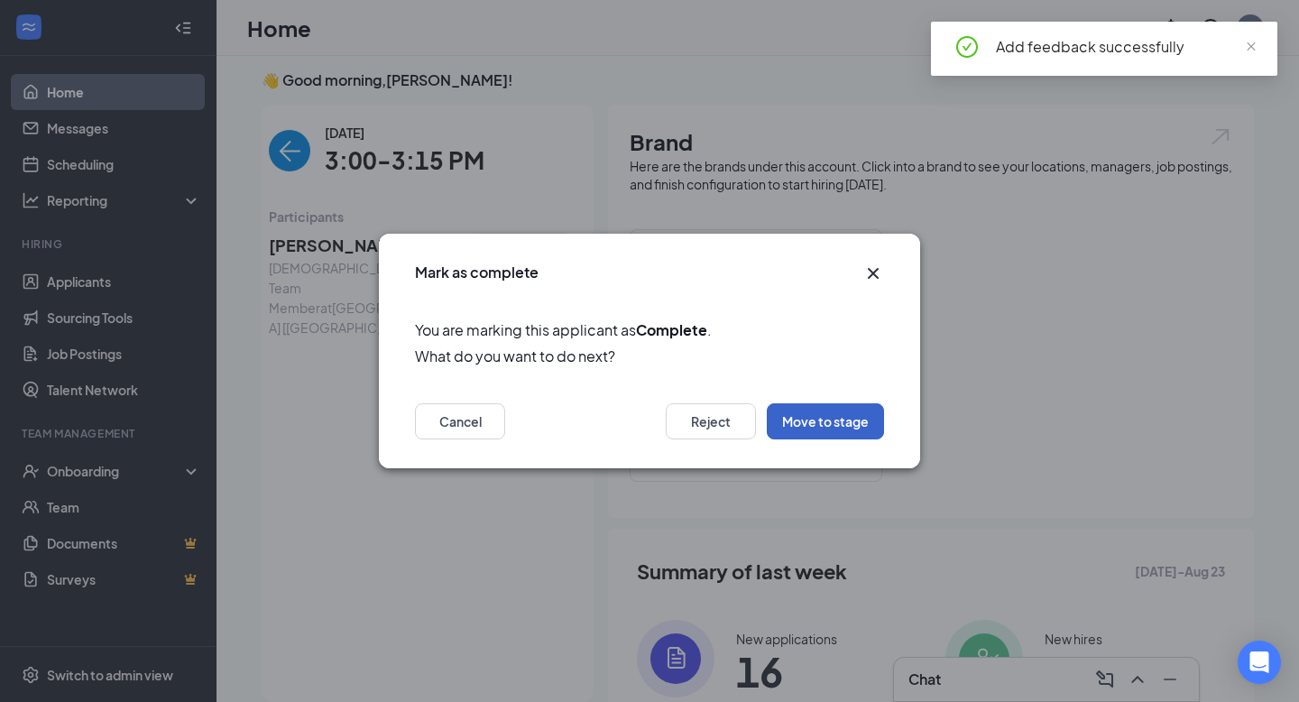
click at [805, 416] on button "Move to stage" at bounding box center [825, 421] width 117 height 36
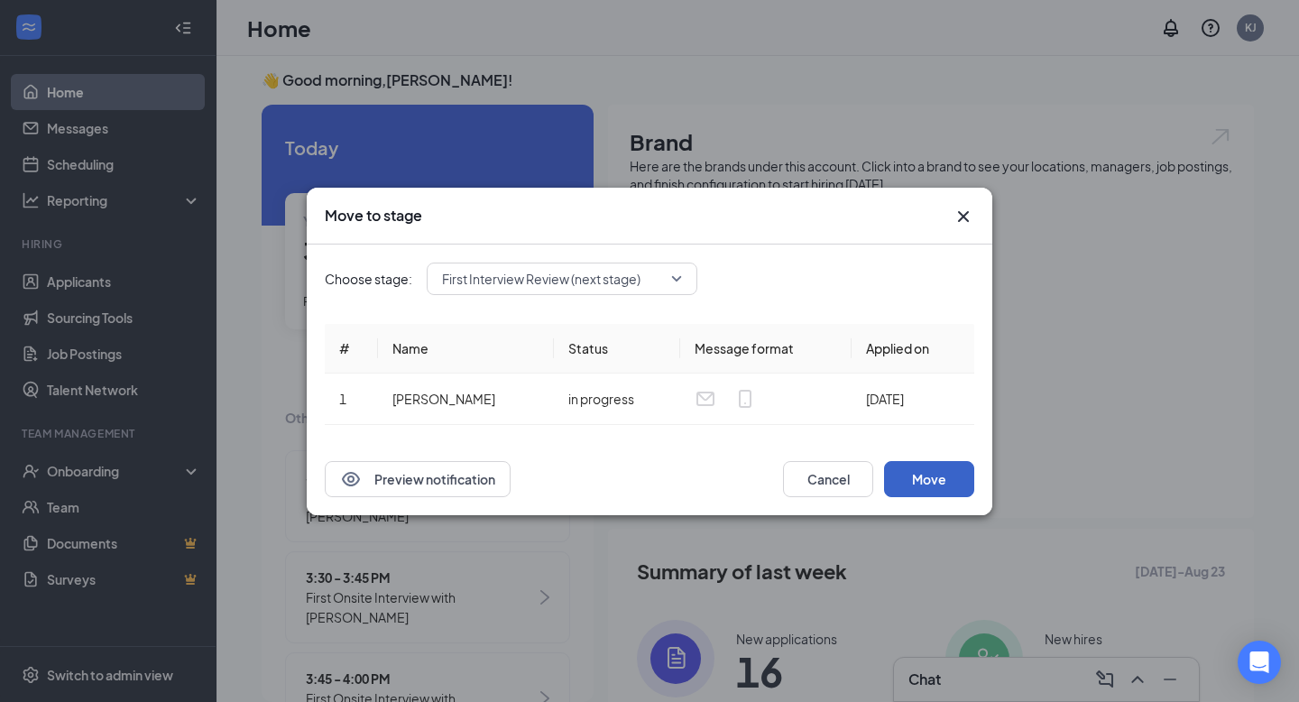
click at [923, 473] on button "Move" at bounding box center [929, 479] width 90 height 36
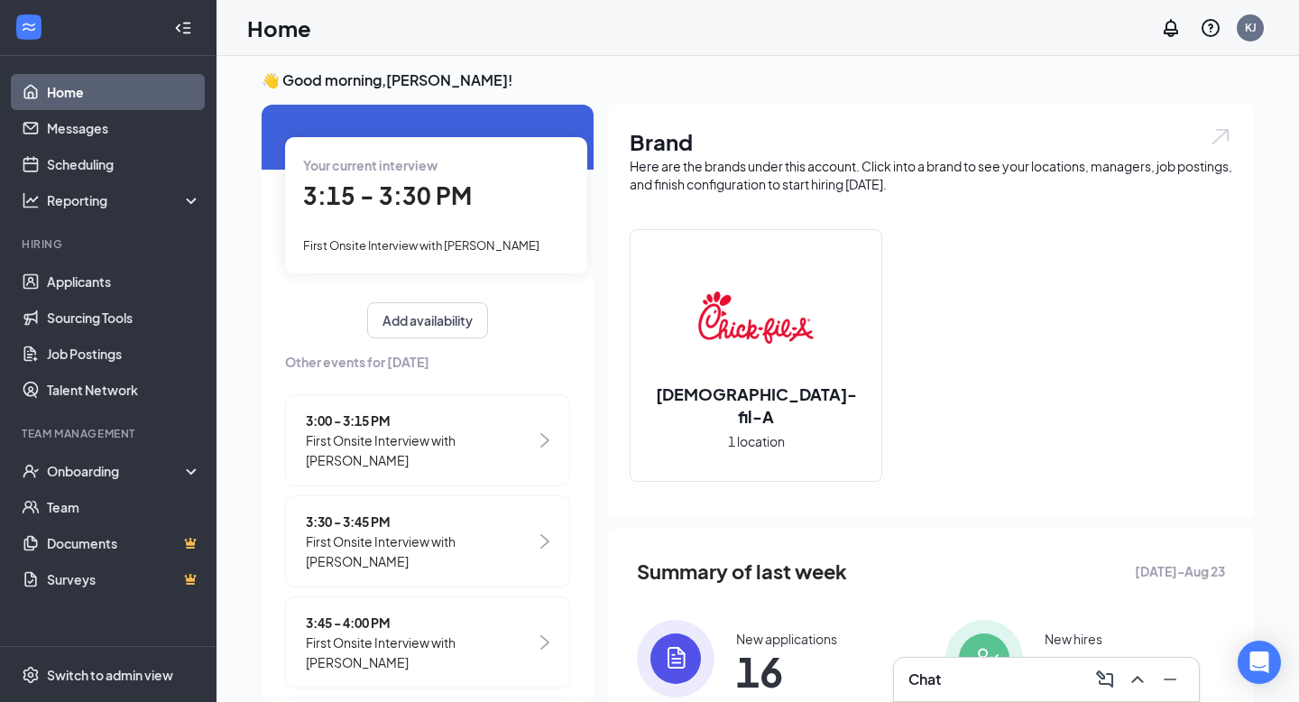
scroll to position [14, 0]
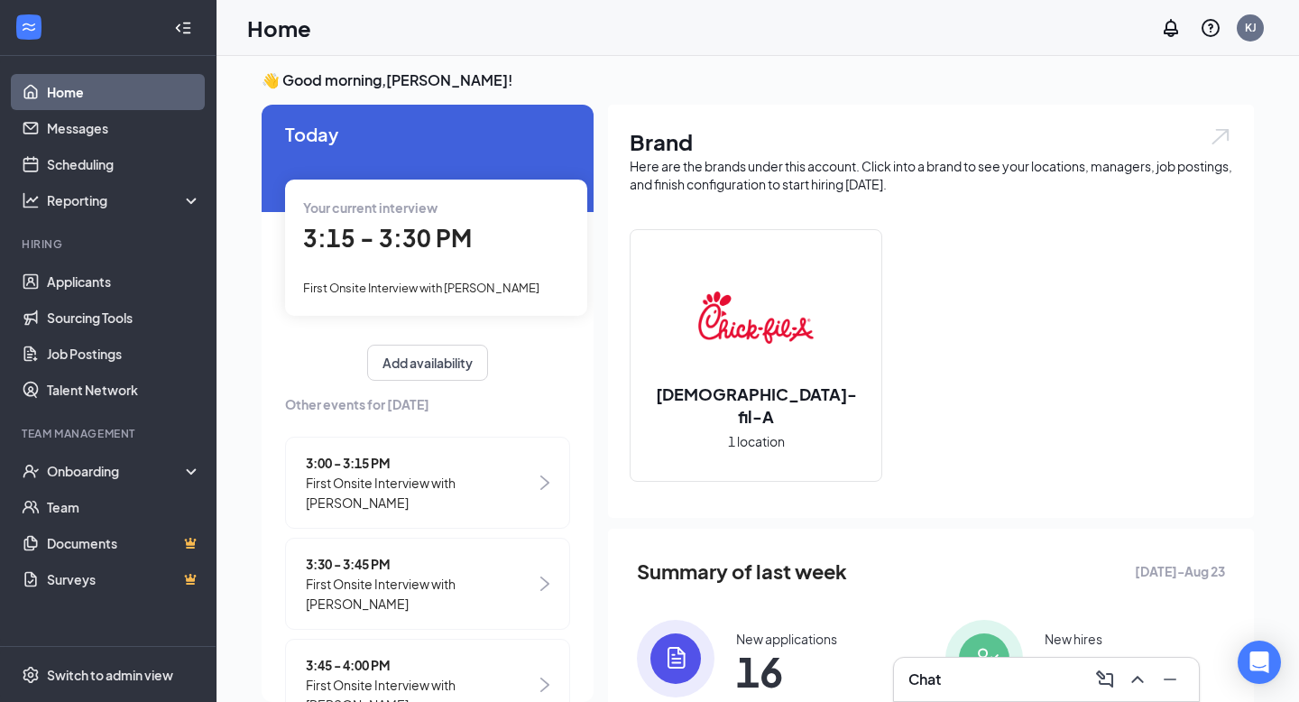
click at [459, 229] on span "3:15 - 3:30 PM" at bounding box center [387, 238] width 169 height 30
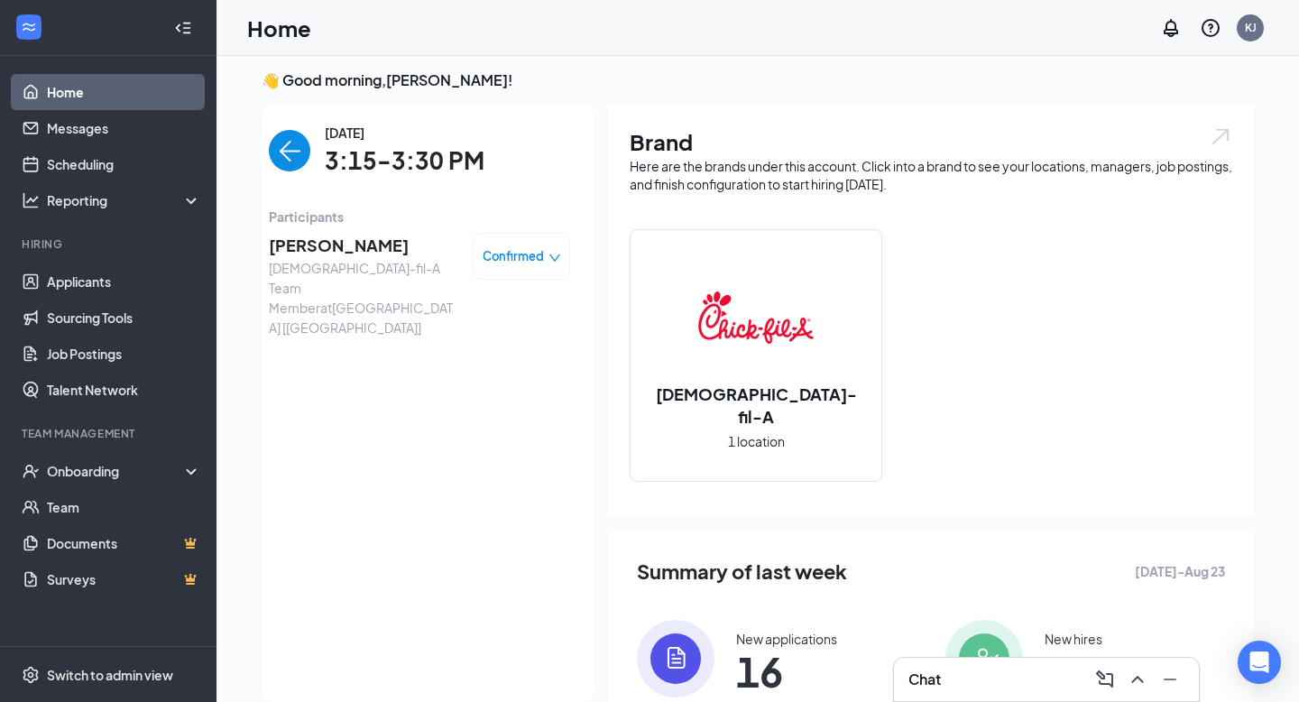
click at [330, 251] on span "[PERSON_NAME]" at bounding box center [363, 245] width 189 height 25
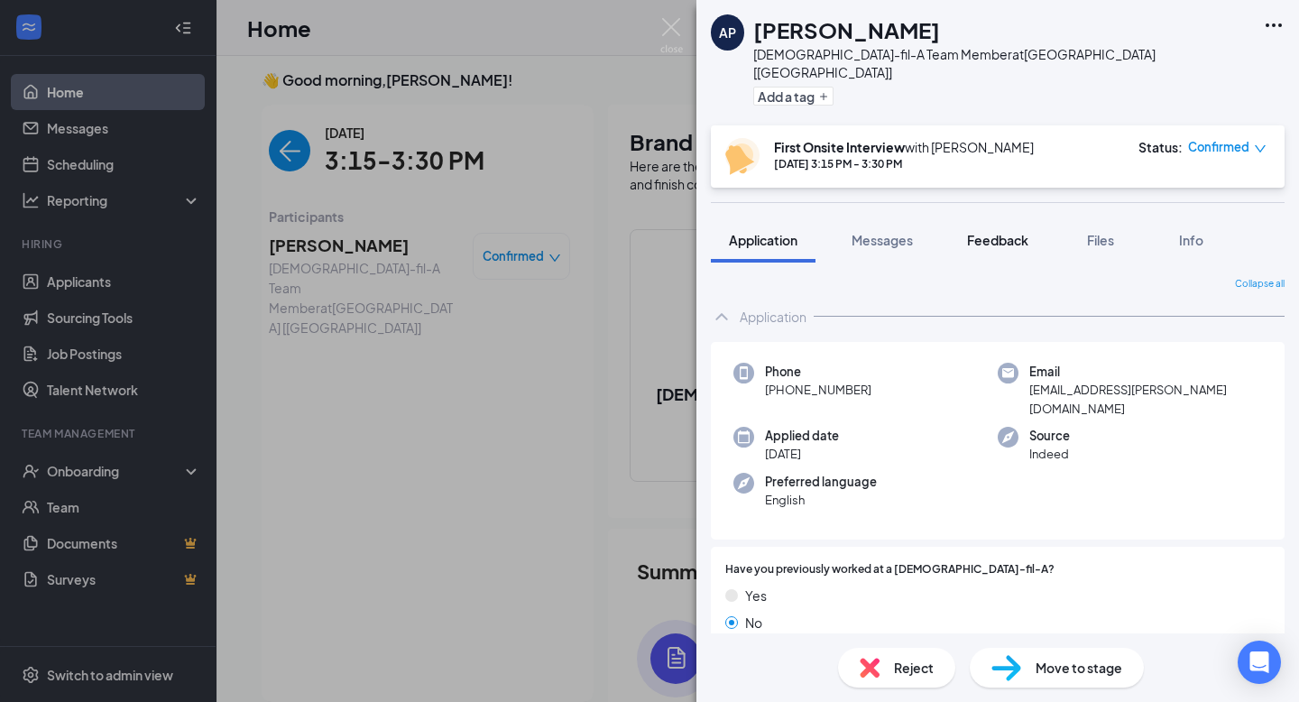
click at [992, 232] on span "Feedback" at bounding box center [997, 240] width 61 height 16
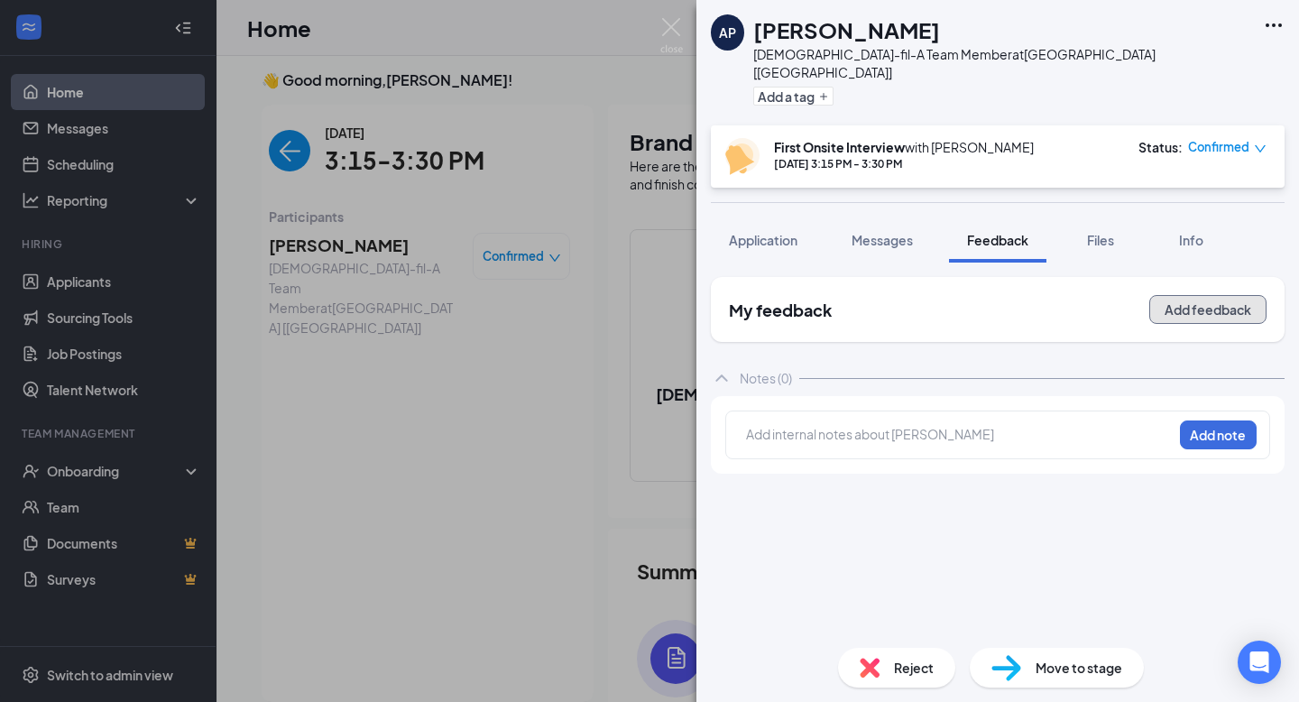
click at [1227, 295] on button "Add feedback" at bounding box center [1207, 309] width 117 height 29
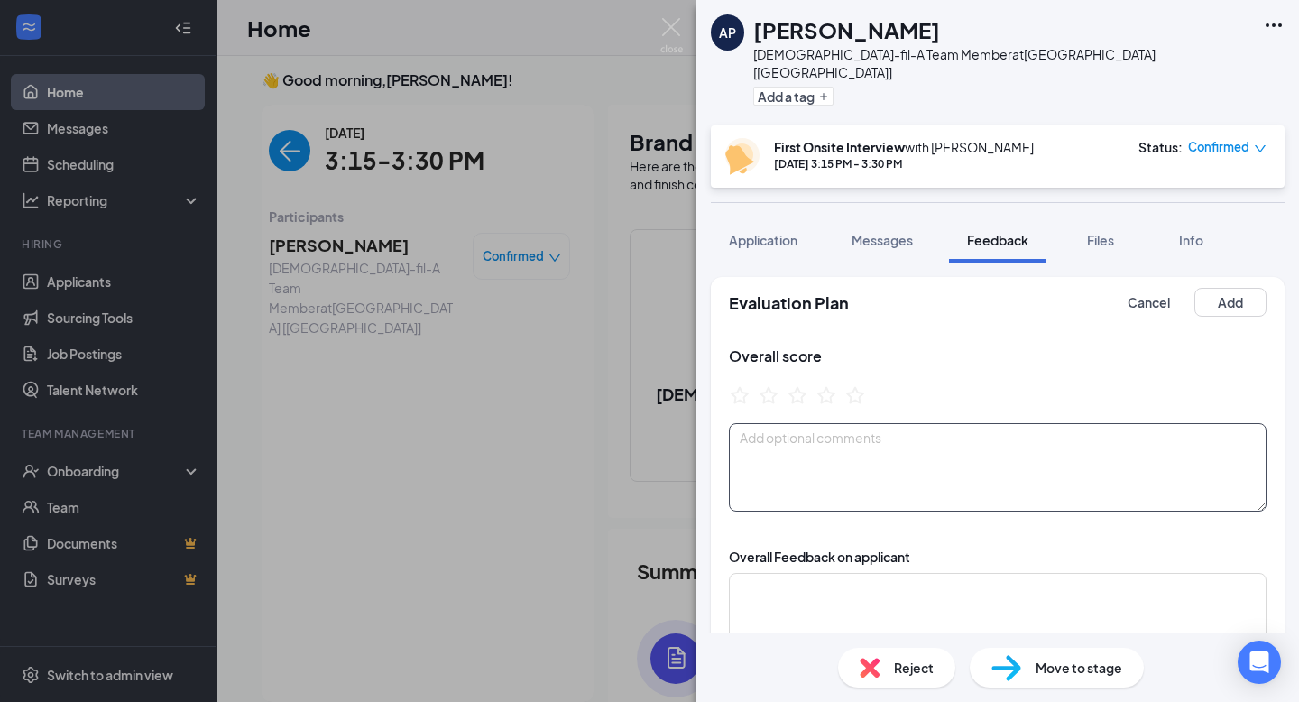
click at [943, 455] on textarea at bounding box center [998, 467] width 538 height 88
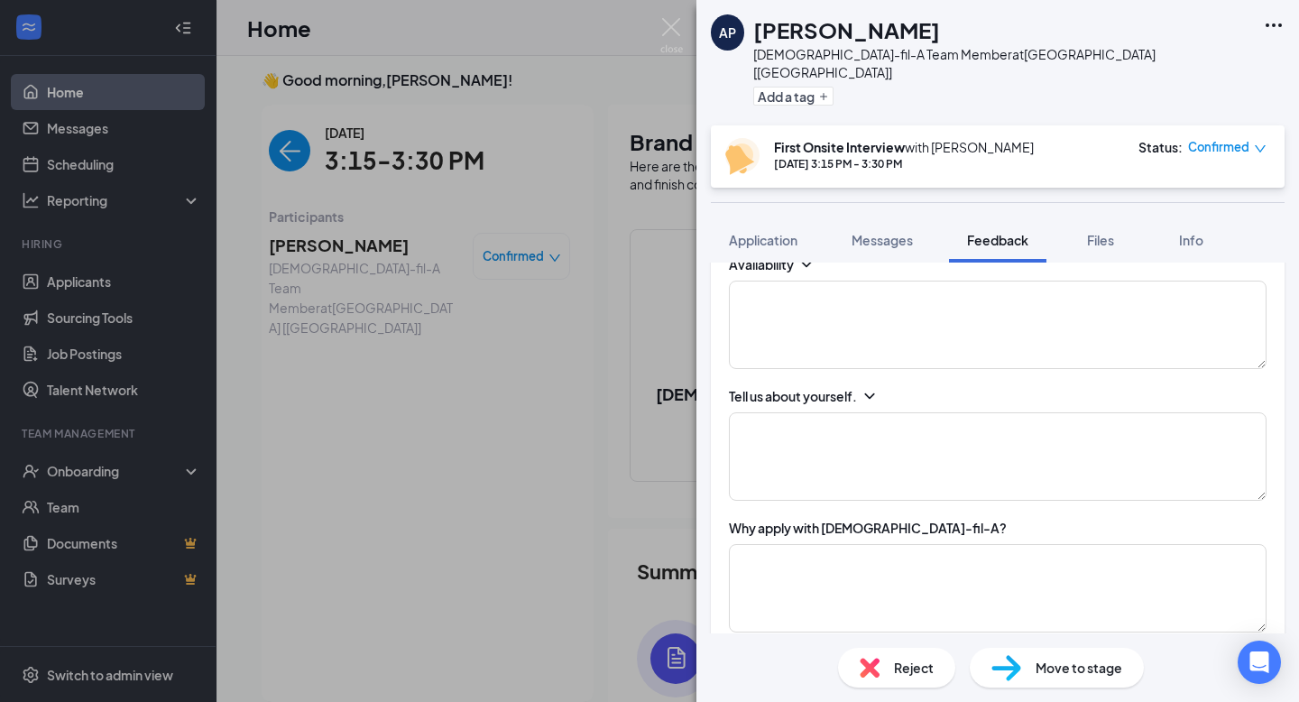
scroll to position [576, 0]
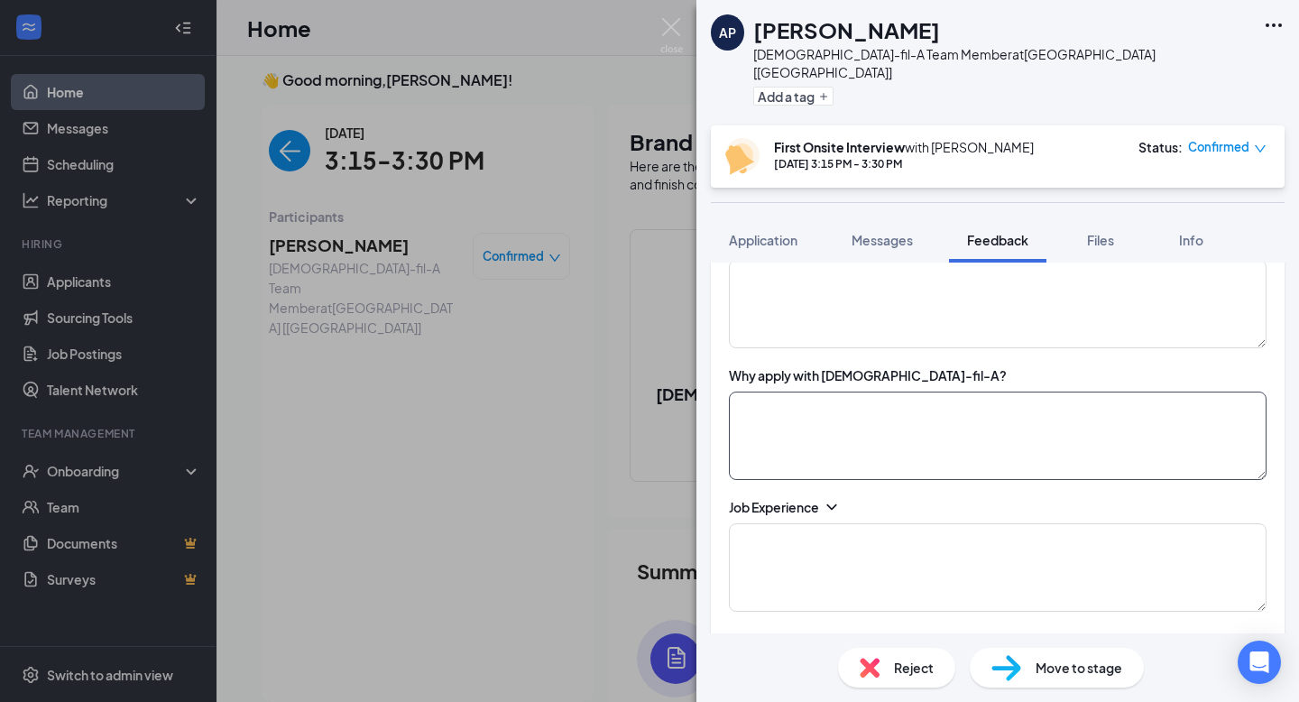
click at [814, 400] on textarea at bounding box center [998, 435] width 538 height 88
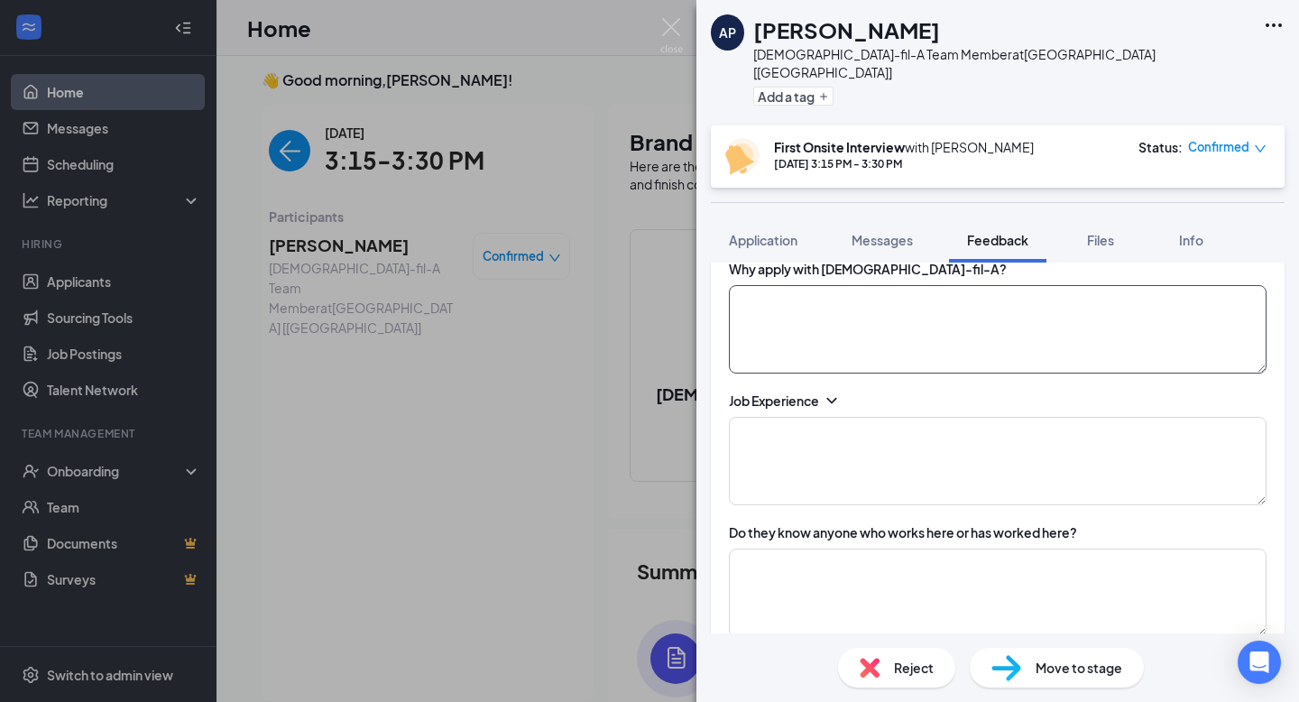
click at [829, 300] on textarea at bounding box center [998, 329] width 538 height 88
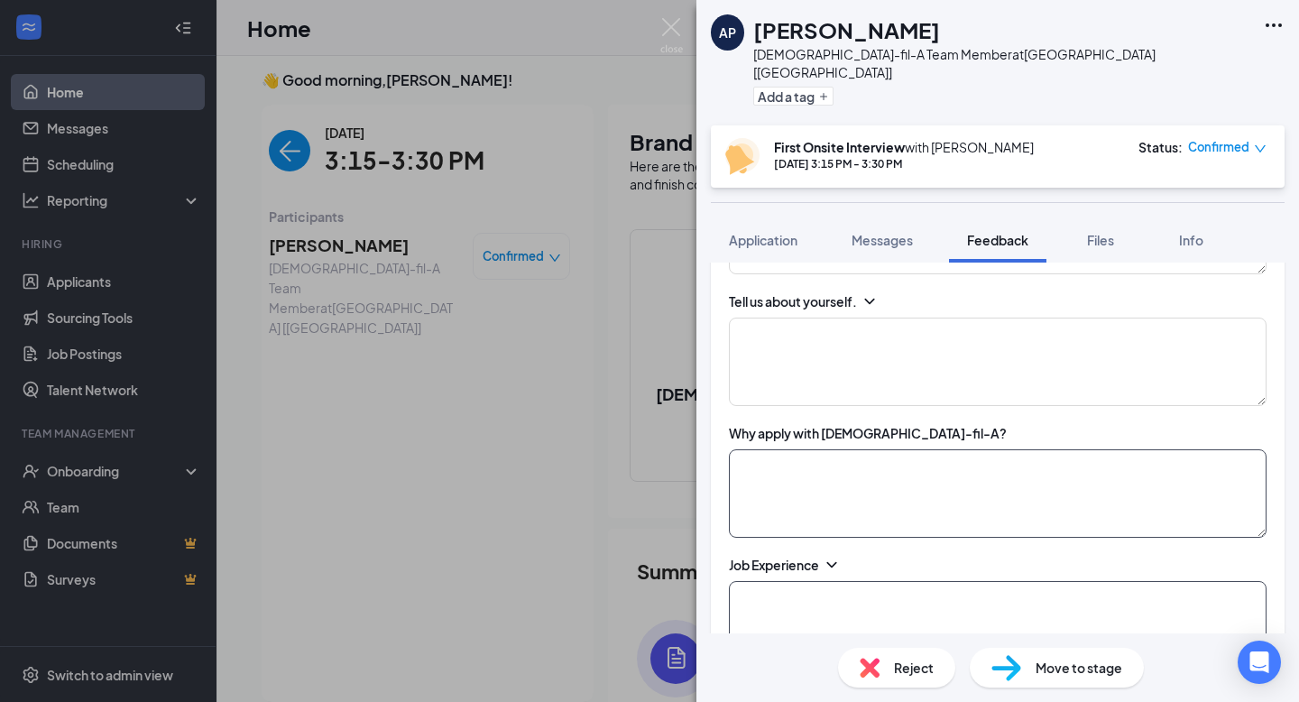
scroll to position [529, 0]
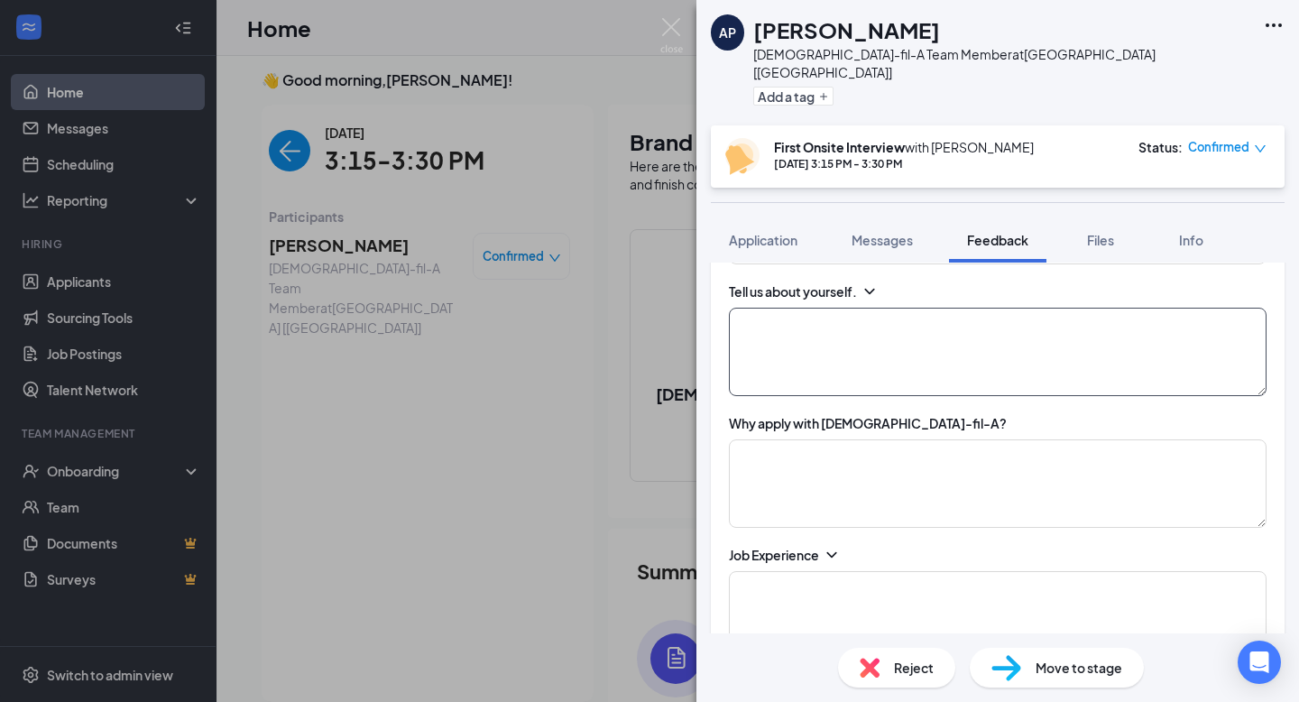
click at [831, 360] on textarea at bounding box center [998, 352] width 538 height 88
click at [807, 354] on textarea at bounding box center [998, 352] width 538 height 88
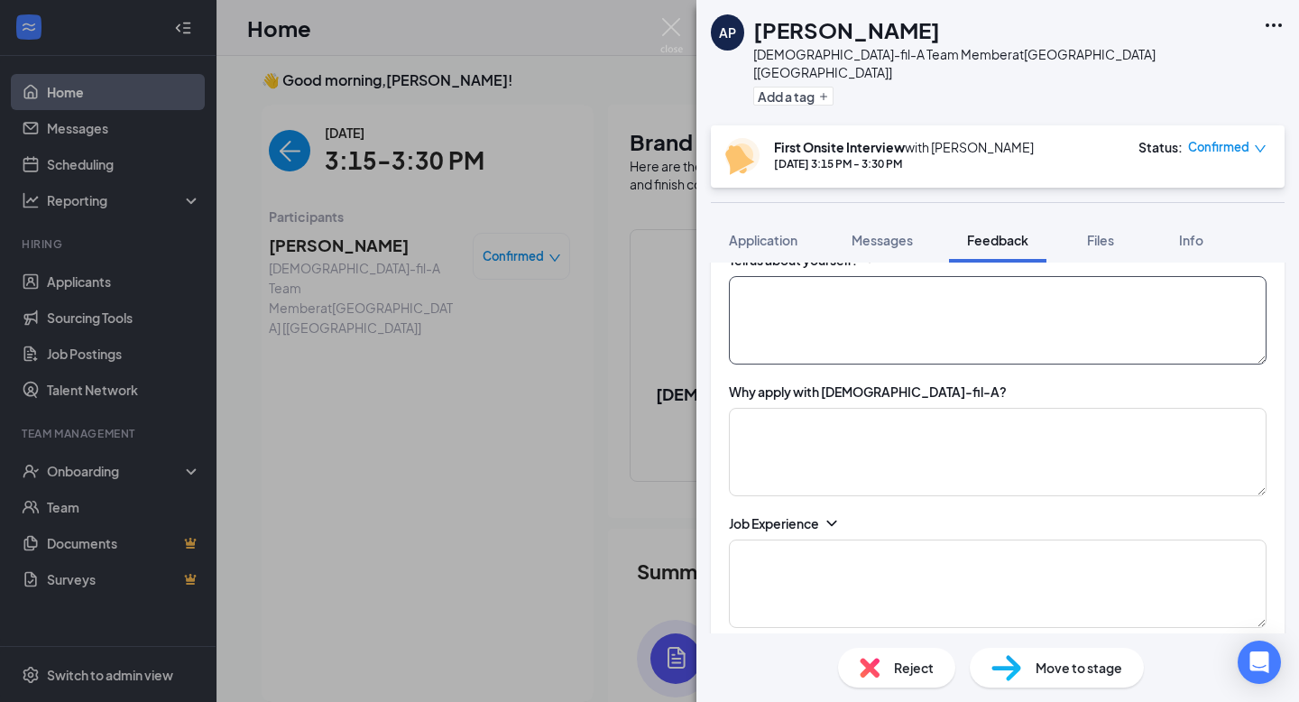
scroll to position [561, 0]
click at [816, 462] on textarea at bounding box center [998, 451] width 538 height 88
click at [855, 310] on textarea at bounding box center [998, 319] width 538 height 88
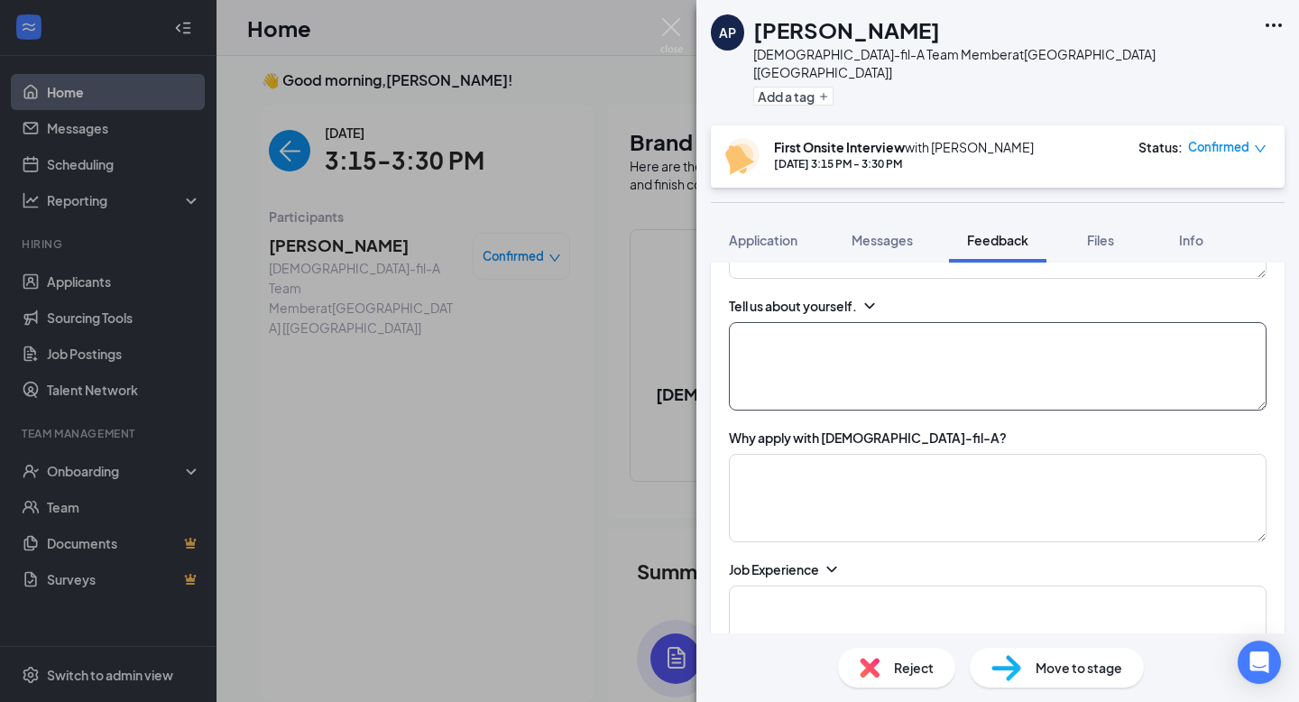
scroll to position [503, 0]
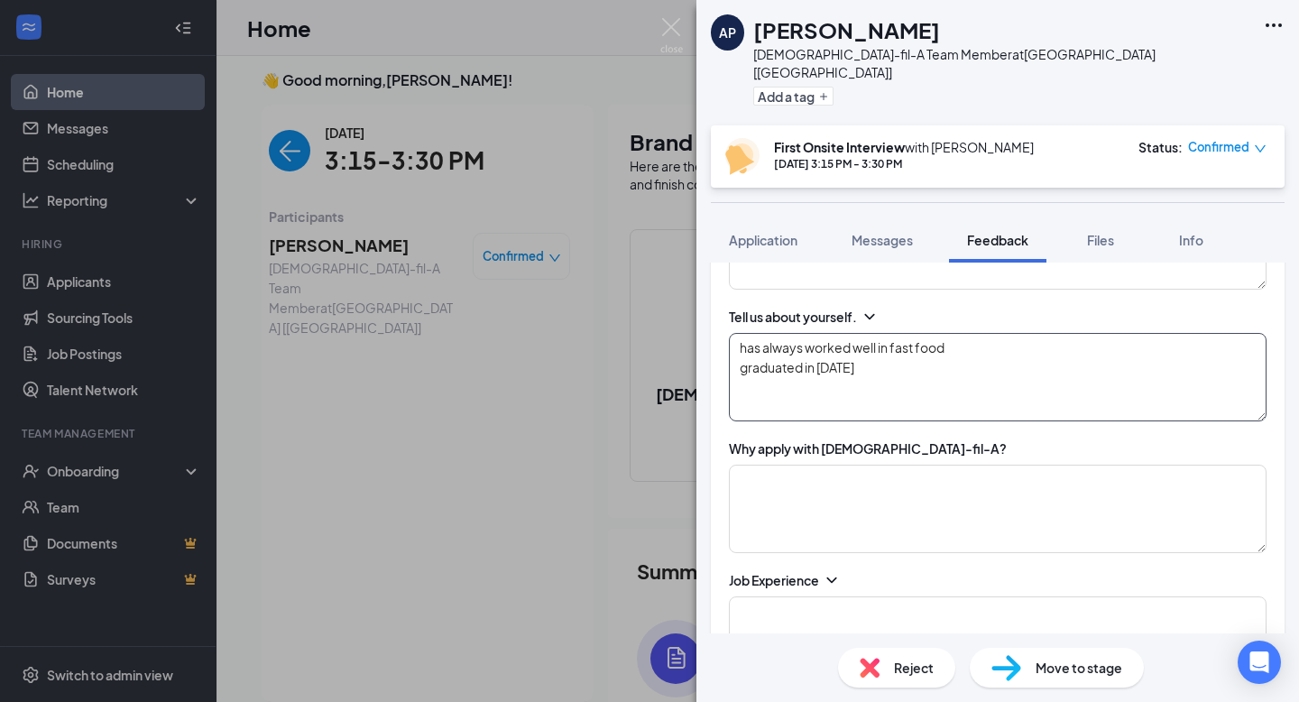
click at [978, 333] on textarea "has always worked well in fast food graduated in [DATE]" at bounding box center [998, 377] width 538 height 88
click at [901, 354] on textarea "has always worked well in fast food graduated in [DATE]" at bounding box center [998, 377] width 538 height 88
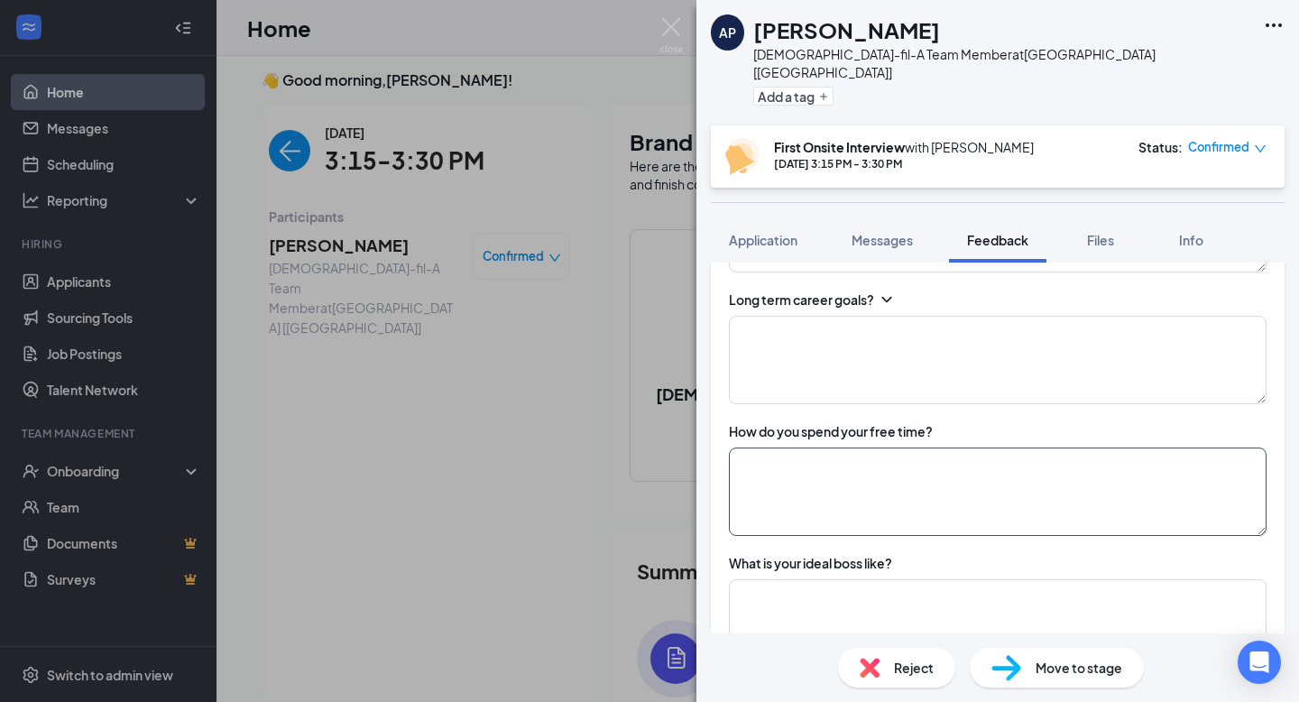
type textarea "has always worked well in fast food graduated in [DATE]"
click at [869, 485] on textarea at bounding box center [998, 491] width 538 height 88
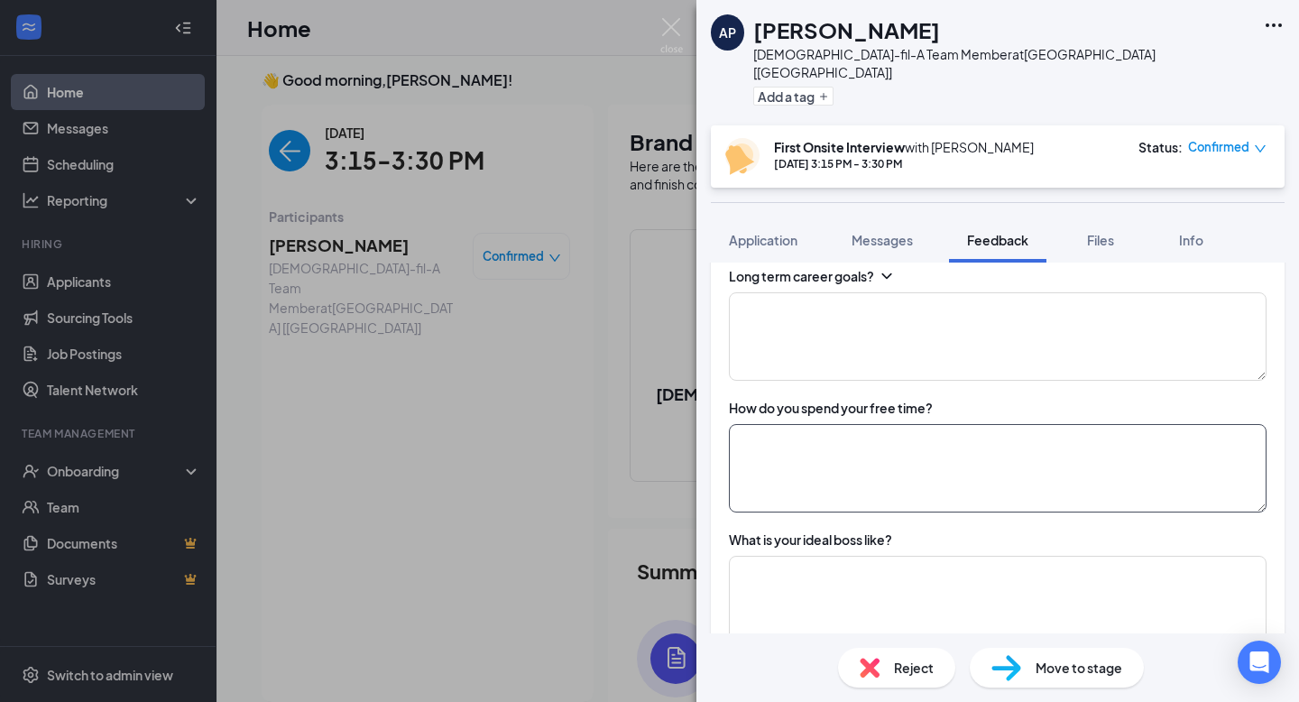
scroll to position [1208, 0]
click at [822, 450] on textarea at bounding box center [998, 462] width 538 height 88
type textarea "d"
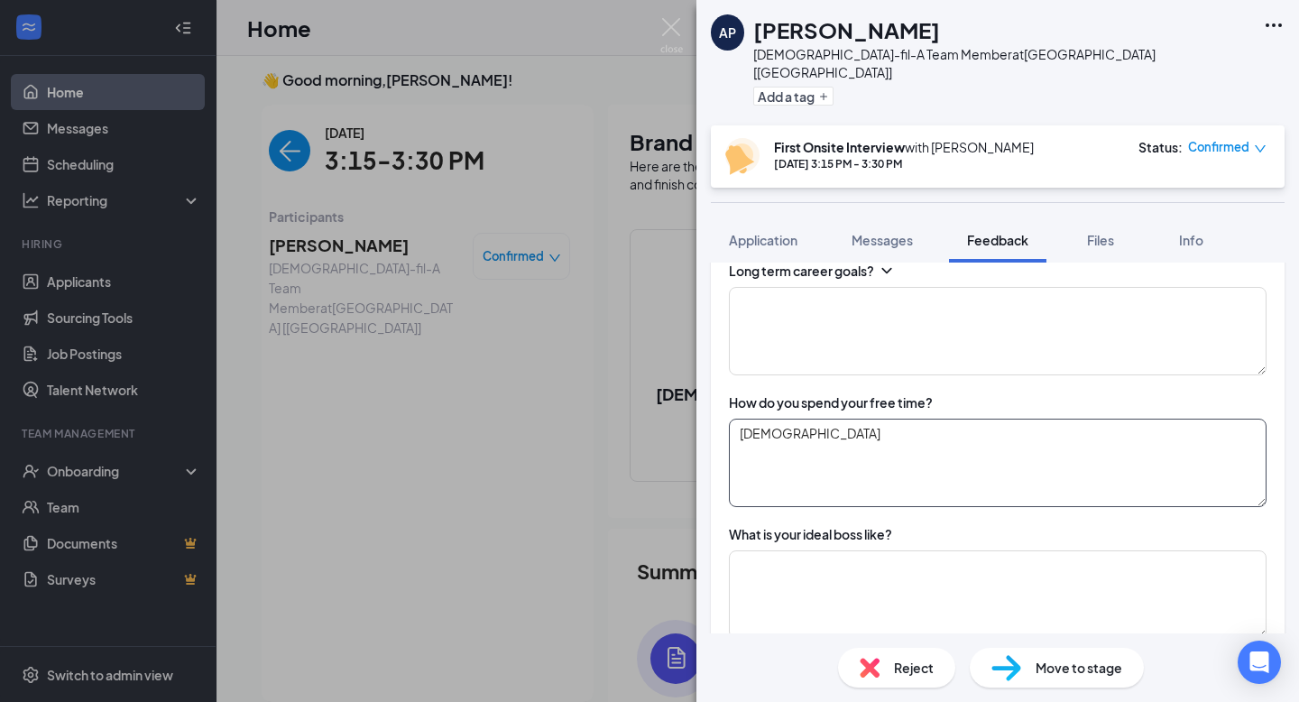
click at [927, 450] on textarea "[DEMOGRAPHIC_DATA]" at bounding box center [998, 462] width 538 height 88
click at [896, 491] on div "Overall Feedback on applicant Availability Tell us about yourself. has always w…" at bounding box center [998, 393] width 574 height 2143
click at [875, 460] on textarea "[DEMOGRAPHIC_DATA] -- boy" at bounding box center [998, 462] width 538 height 88
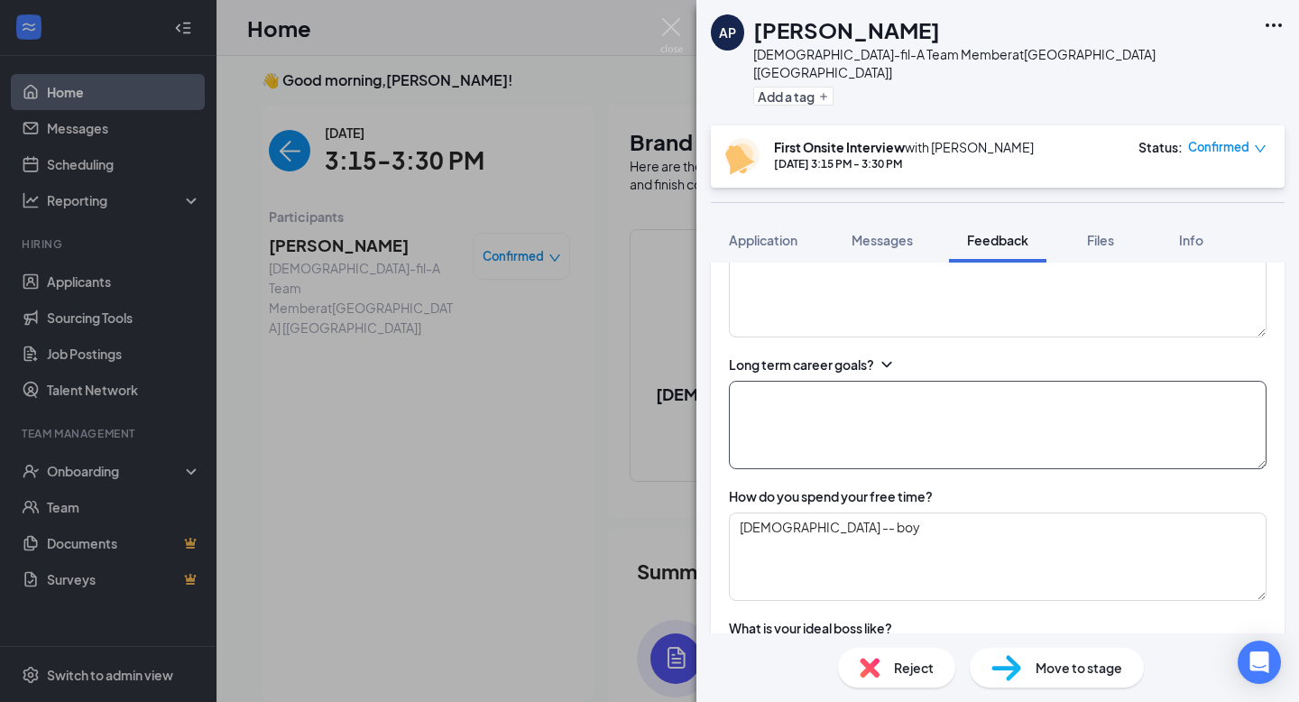
click at [839, 419] on textarea at bounding box center [998, 425] width 538 height 88
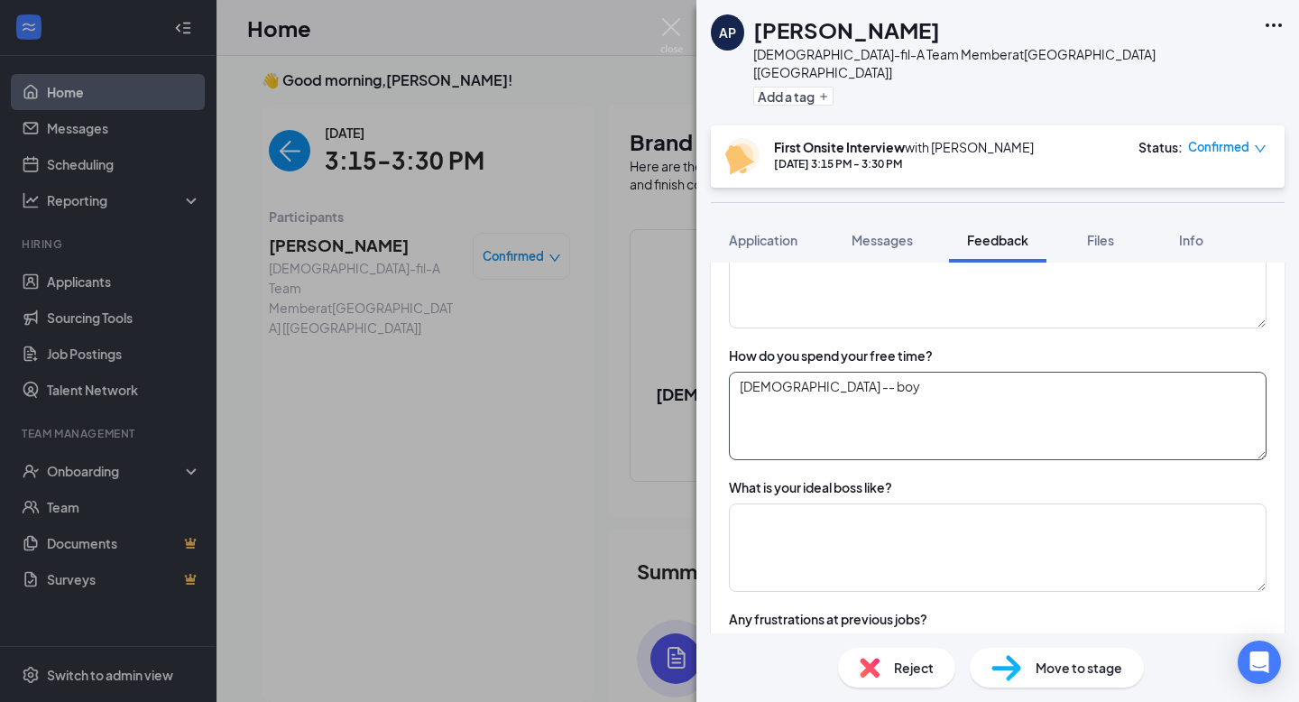
click at [797, 400] on textarea "[DEMOGRAPHIC_DATA] -- boy" at bounding box center [998, 416] width 538 height 88
click at [1034, 393] on textarea "[DEMOGRAPHIC_DATA] boy that takes up most" at bounding box center [998, 416] width 538 height 88
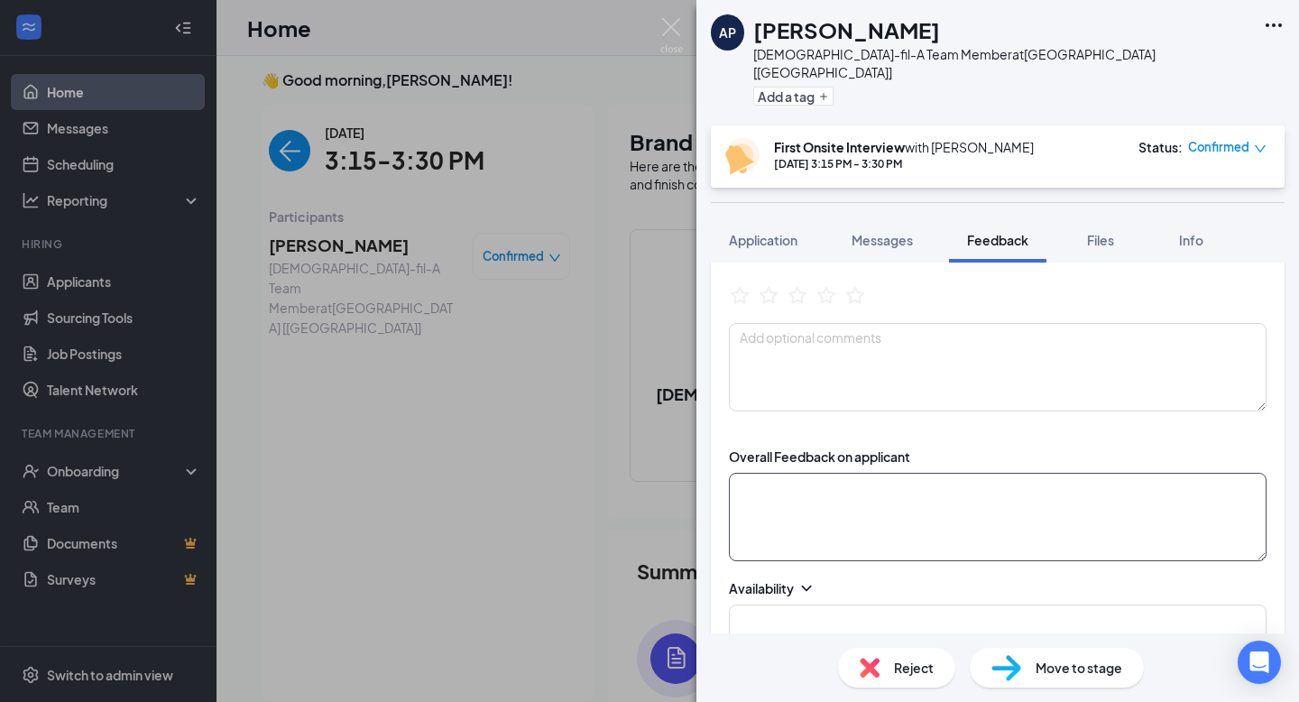
scroll to position [0, 0]
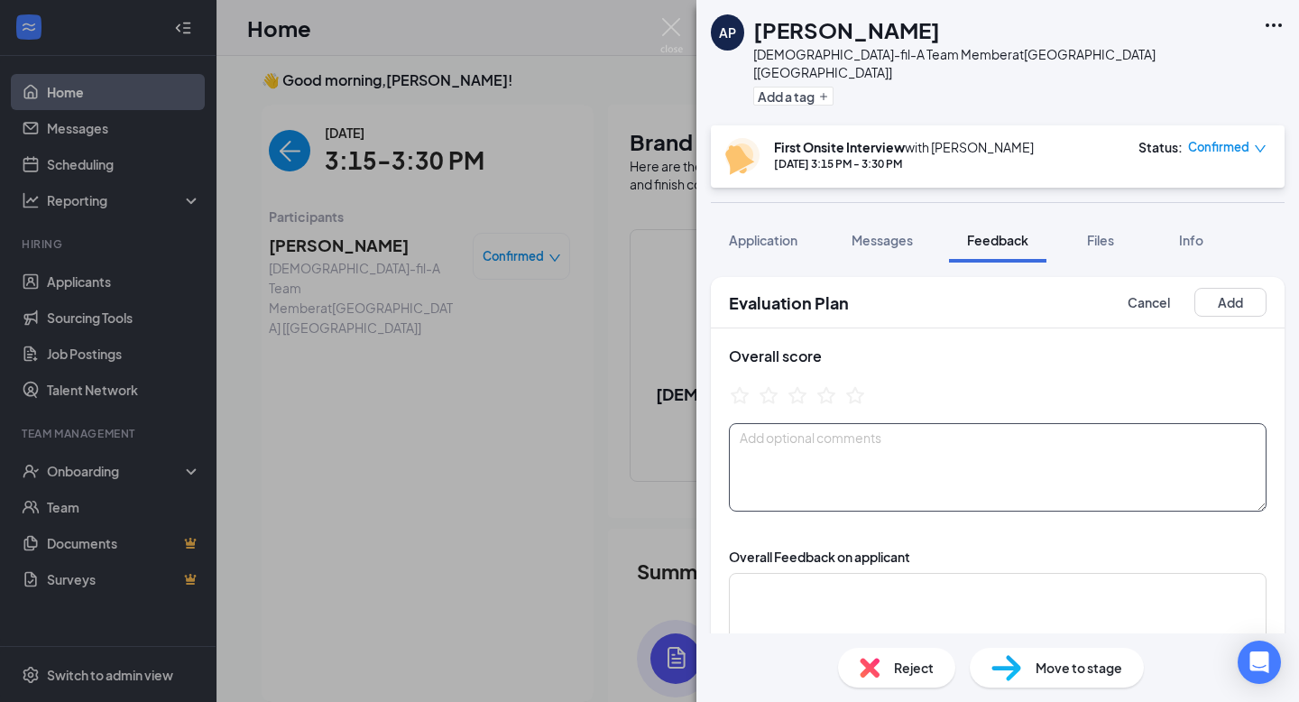
type textarea "[DEMOGRAPHIC_DATA] boy that takes up most time"
click at [891, 459] on textarea at bounding box center [998, 467] width 538 height 88
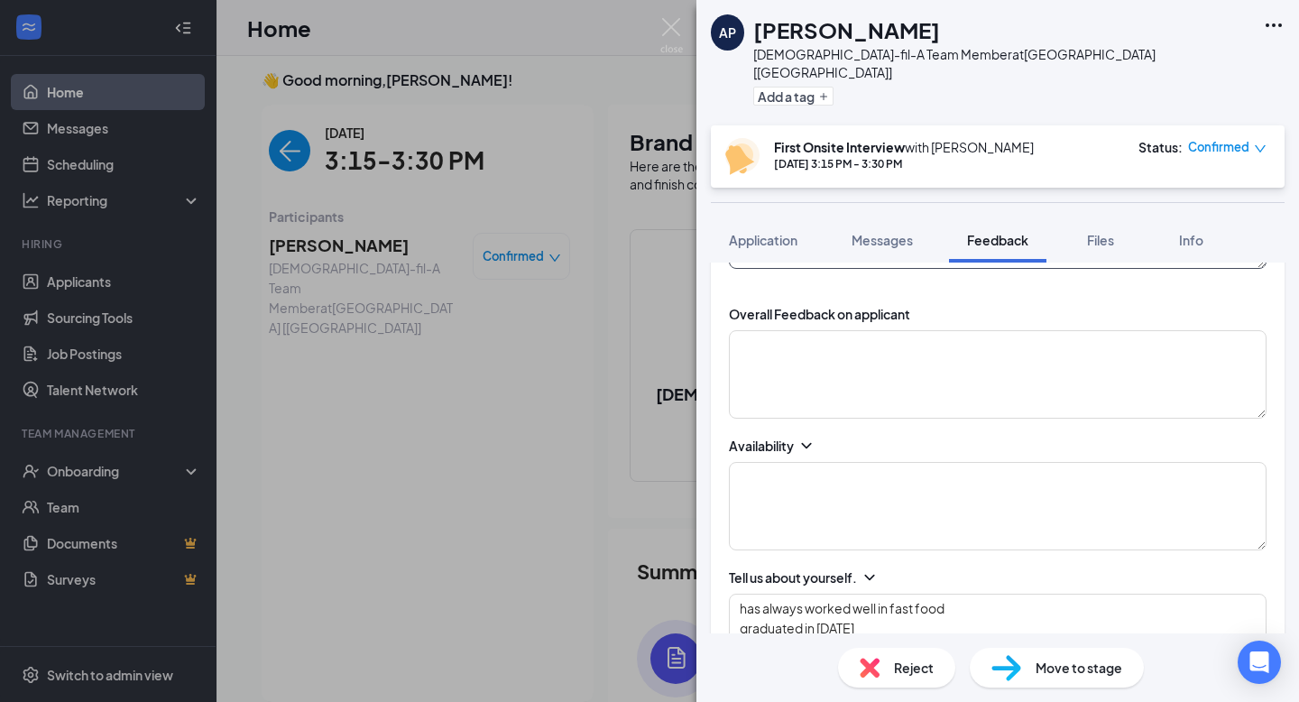
scroll to position [243, 0]
click at [844, 486] on textarea at bounding box center [998, 506] width 538 height 88
type textarea "M"
click at [803, 486] on textarea "[DATE] - [DATE]: Saturdays:" at bounding box center [998, 506] width 538 height 88
click at [826, 492] on textarea "[DATE] - [DATE]: Saturdays:" at bounding box center [998, 506] width 538 height 88
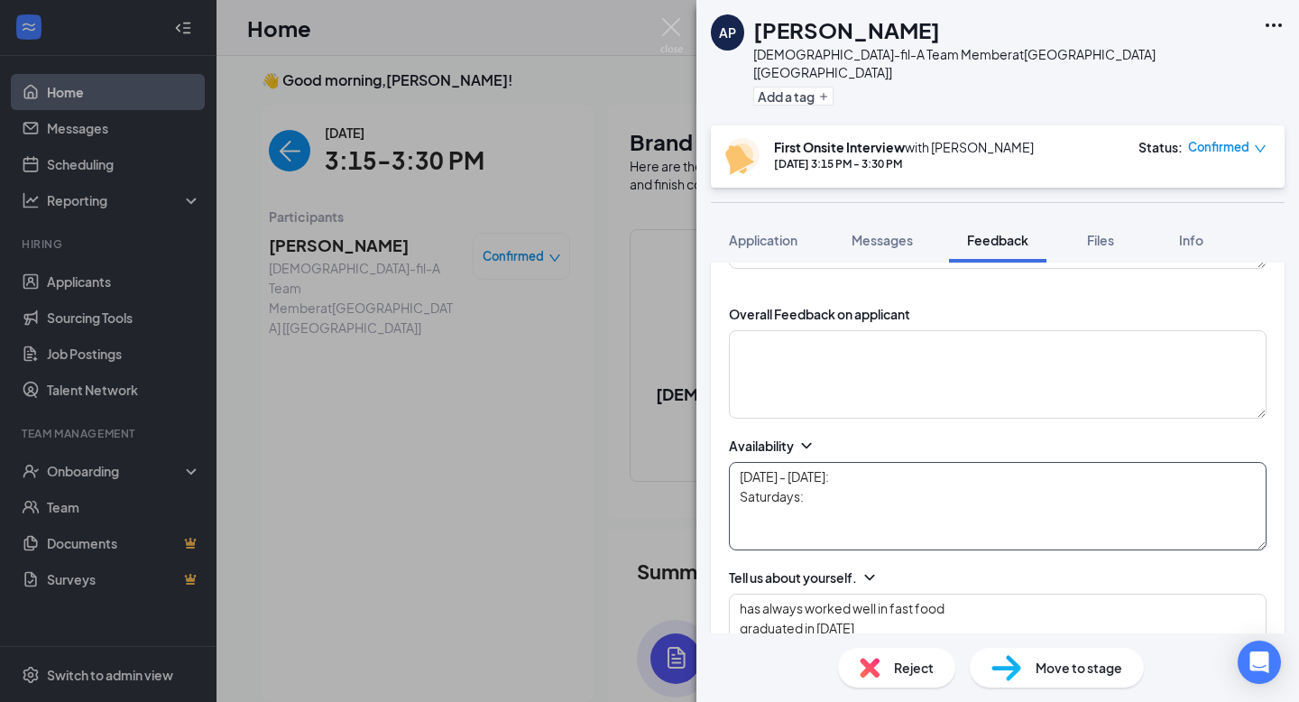
click at [859, 462] on textarea "[DATE] - [DATE]: Saturdays:" at bounding box center [998, 506] width 538 height 88
click at [841, 483] on textarea "[DATE] - [DATE]: open - whenever Saturdays:" at bounding box center [998, 506] width 538 height 88
click at [859, 492] on textarea "[DATE] - [DATE]: open - whenever Saturdays: PT:" at bounding box center [998, 506] width 538 height 88
click at [838, 483] on textarea "[DATE] - [DATE]: open - whenever Saturdays: PT:" at bounding box center [998, 506] width 538 height 88
click at [794, 529] on textarea "[DATE] - [DATE]: open - whenever Saturdays: PT:" at bounding box center [998, 506] width 538 height 88
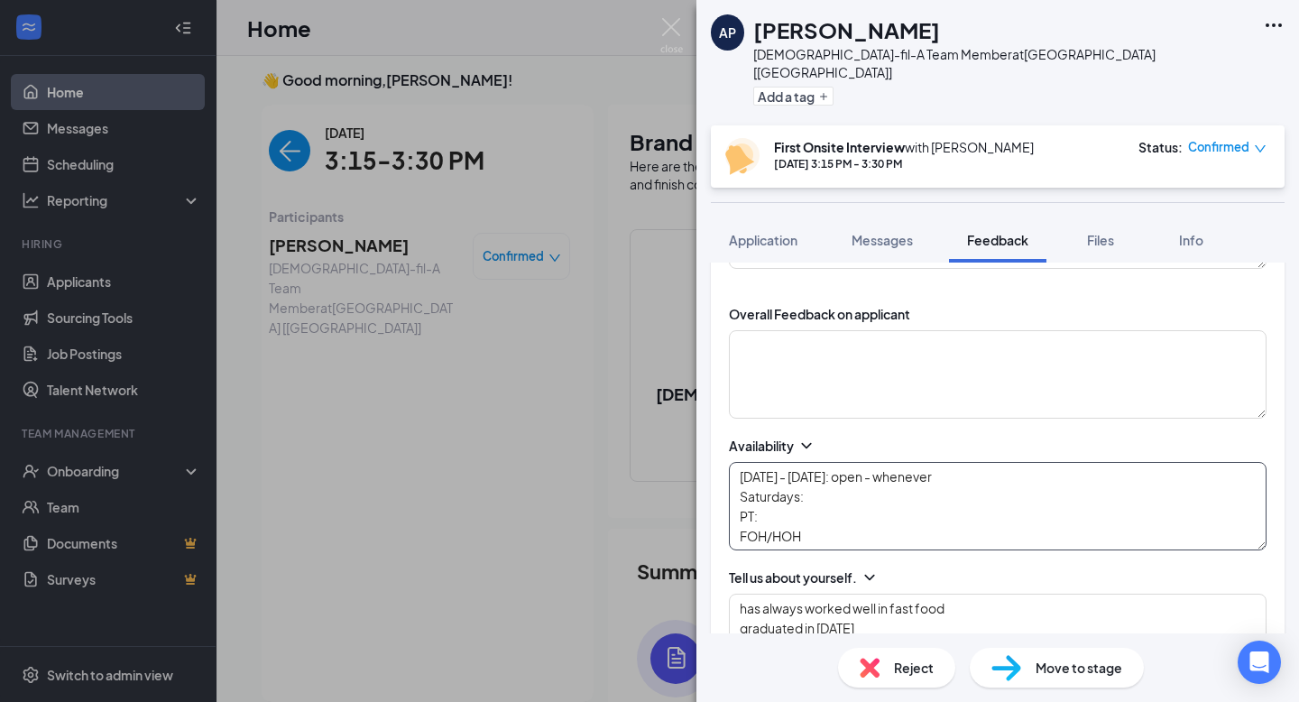
click at [839, 476] on textarea "[DATE] - [DATE]: open - whenever Saturdays: PT: FOH/HOH" at bounding box center [998, 506] width 538 height 88
drag, startPoint x: 942, startPoint y: 483, endPoint x: 822, endPoint y: 473, distance: 121.3
click at [822, 473] on textarea "[DATE] - [DATE]: open - whenever Saturdays: not avail most times PT: FOH/HOH" at bounding box center [998, 506] width 538 height 88
click at [932, 478] on textarea "[DATE] - [DATE]: open - whenever Saturdays: not avail most times PT: FOH/HOH" at bounding box center [998, 506] width 538 height 88
click at [962, 482] on textarea "[DATE] - [DATE]: open - whenever Saturdays: not avail most times PT: FOH/HOH" at bounding box center [998, 506] width 538 height 88
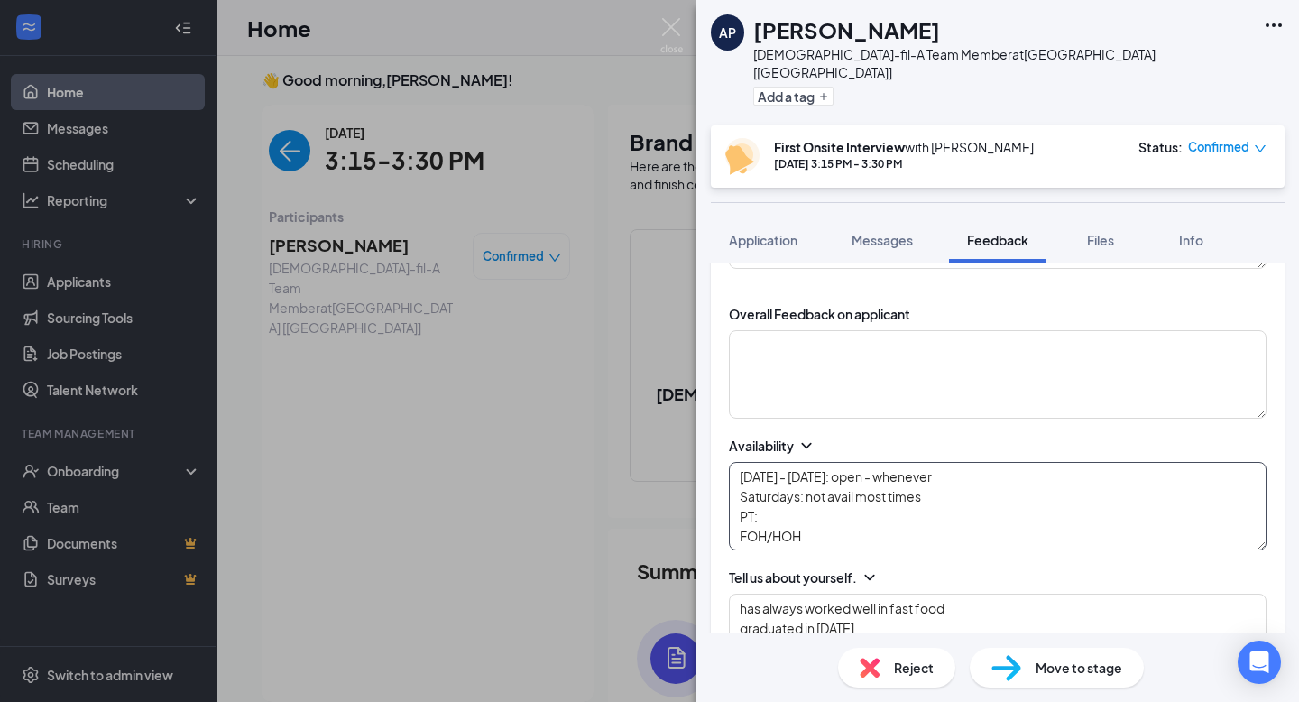
drag, startPoint x: 943, startPoint y: 483, endPoint x: 930, endPoint y: 477, distance: 14.6
click at [931, 477] on textarea "[DATE] - [DATE]: open - whenever Saturdays: not avail most times PT: FOH/HOH" at bounding box center [998, 506] width 538 height 88
click at [953, 479] on textarea "[DATE] - [DATE]: open - whenever Saturdays: not avail most times PT: FOH/HOH" at bounding box center [998, 506] width 538 height 88
drag, startPoint x: 946, startPoint y: 481, endPoint x: 808, endPoint y: 481, distance: 138.0
click at [808, 481] on textarea "[DATE] - [DATE]: open - whenever Saturdays: not avail most times PT: FOH/HOH" at bounding box center [998, 506] width 538 height 88
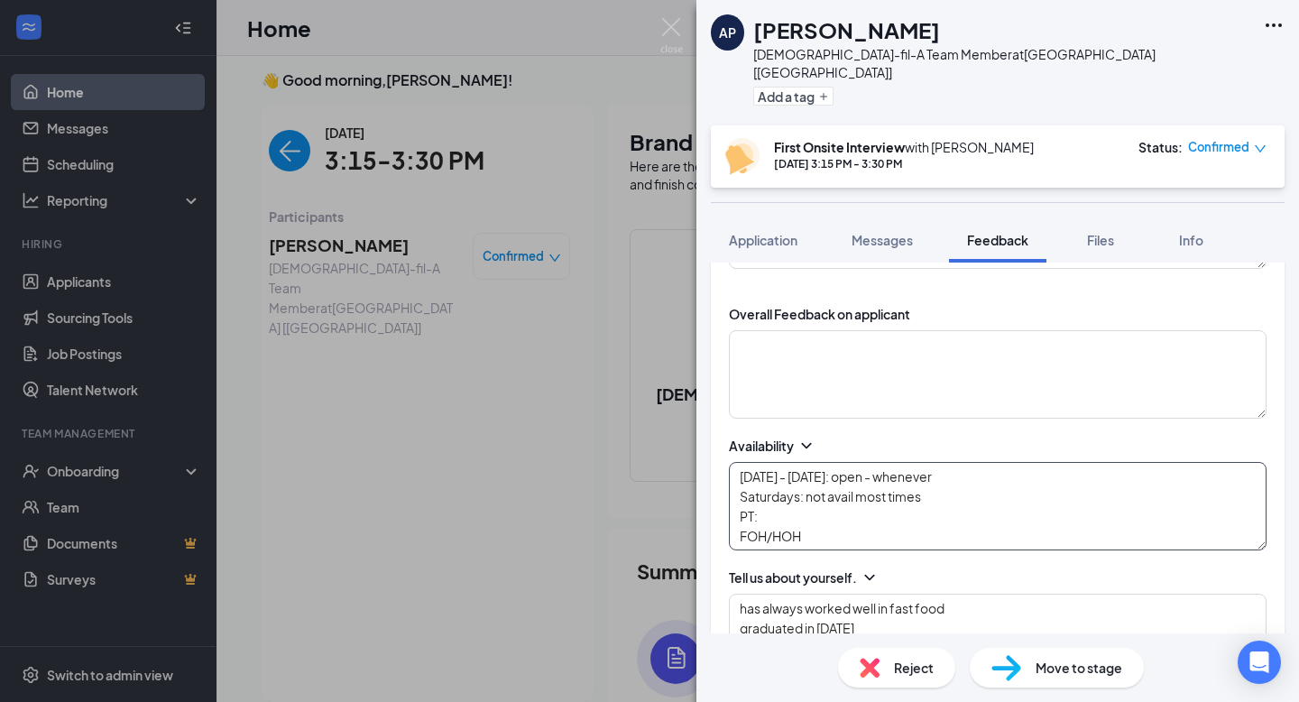
click at [944, 484] on textarea "[DATE] - [DATE]: open - whenever Saturdays: not avail most times PT: FOH/HOH" at bounding box center [998, 506] width 538 height 88
click at [836, 502] on textarea "[DATE] - [DATE]: open - whenever Saturdays: not avail most times PT: FOH/HOH" at bounding box center [998, 506] width 538 height 88
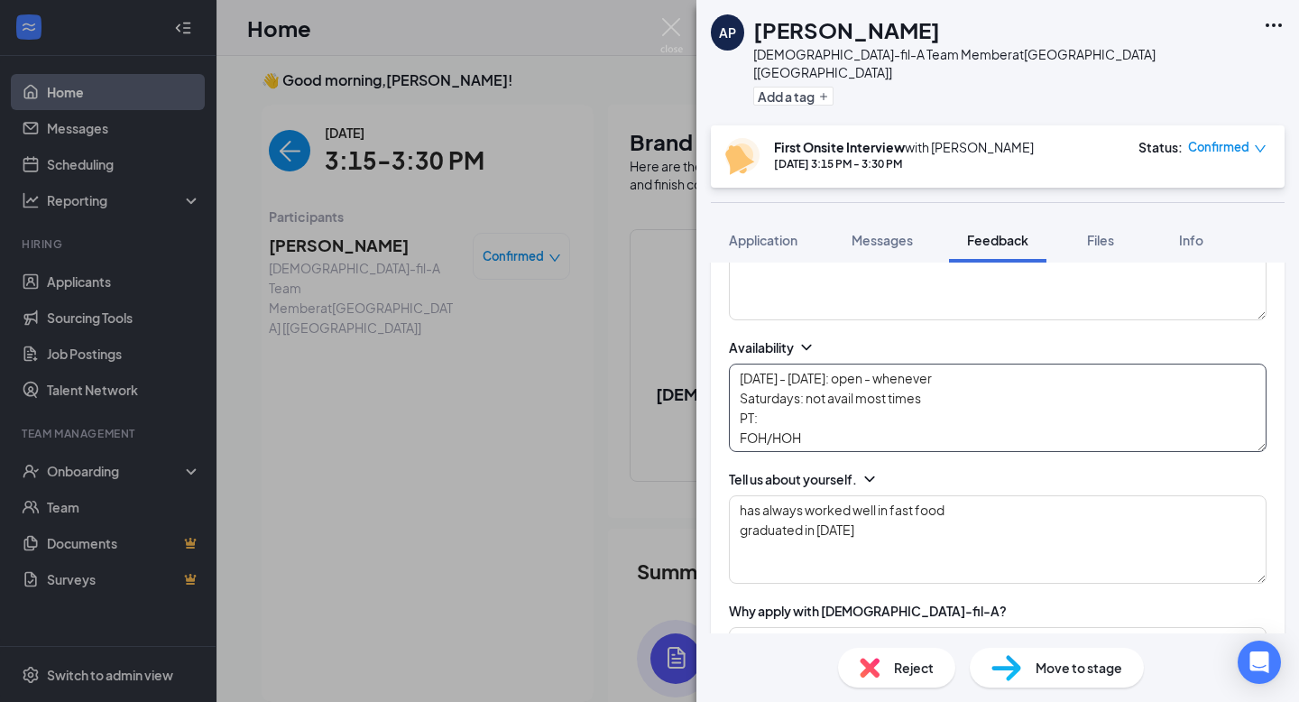
scroll to position [354, 0]
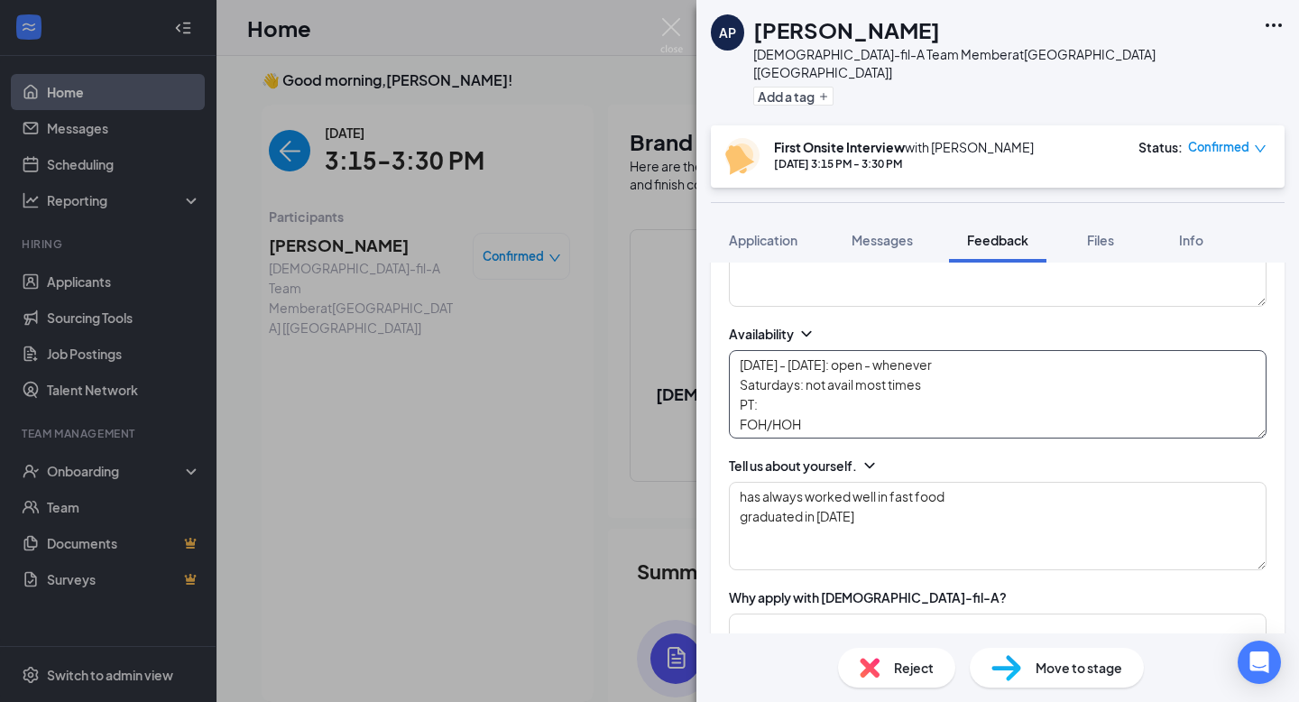
click at [827, 405] on textarea "[DATE] - [DATE]: open - whenever Saturdays: not avail most times PT: FOH/HOH" at bounding box center [998, 394] width 538 height 88
click at [773, 382] on textarea "[DATE] - [DATE]: open - whenever Saturdays: not avail most times PT: FOH/HOH:" at bounding box center [998, 394] width 538 height 88
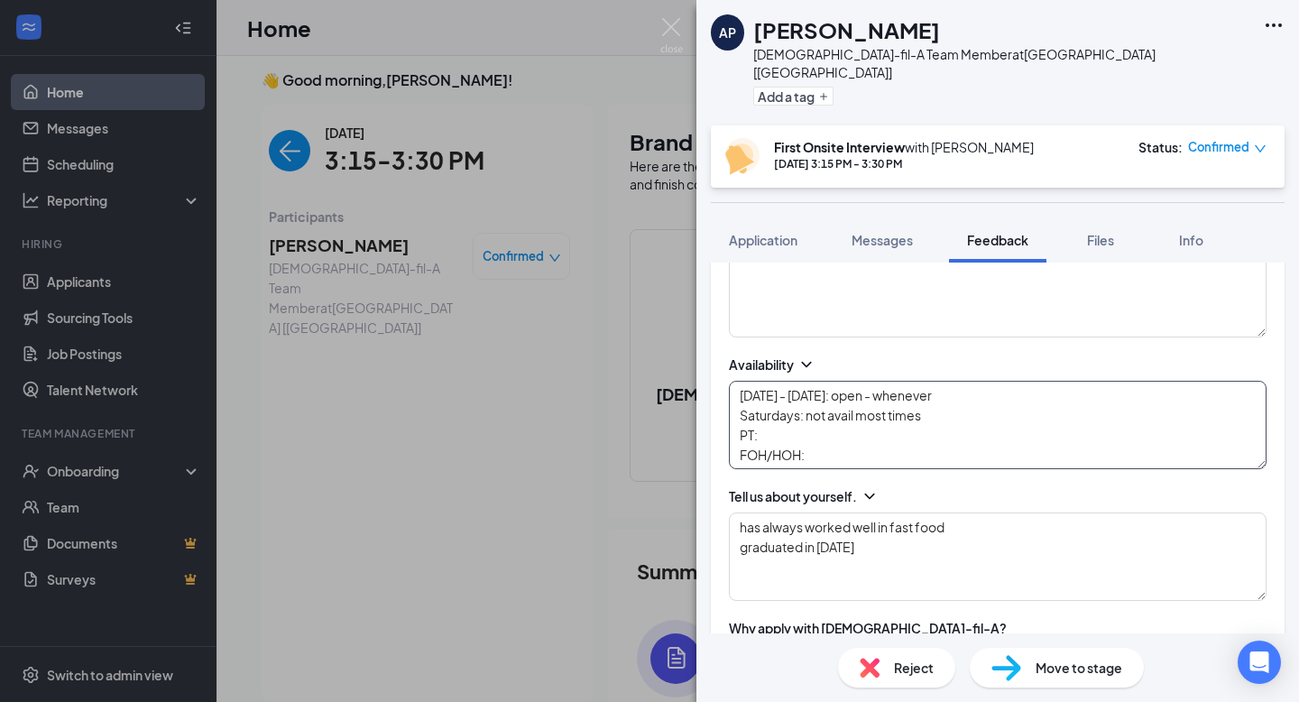
scroll to position [322, 0]
click at [795, 424] on textarea "[DATE] - [DATE]: open - whenever Saturdays: not avail most times PT: FOH/HOH:" at bounding box center [998, 426] width 538 height 88
click at [822, 435] on textarea "[DATE] - [DATE]: open - whenever Saturdays: not avail most times PT: FOH/HOH:" at bounding box center [998, 426] width 538 height 88
click at [797, 428] on textarea "[DATE] - [DATE]: open - whenever Saturdays: not avail most times PT: FOH/HOH:" at bounding box center [998, 426] width 538 height 88
click at [841, 433] on textarea "[DATE] - [DATE]: open - whenever Saturdays: not avail most times PT: FOH/HOH:" at bounding box center [998, 426] width 538 height 88
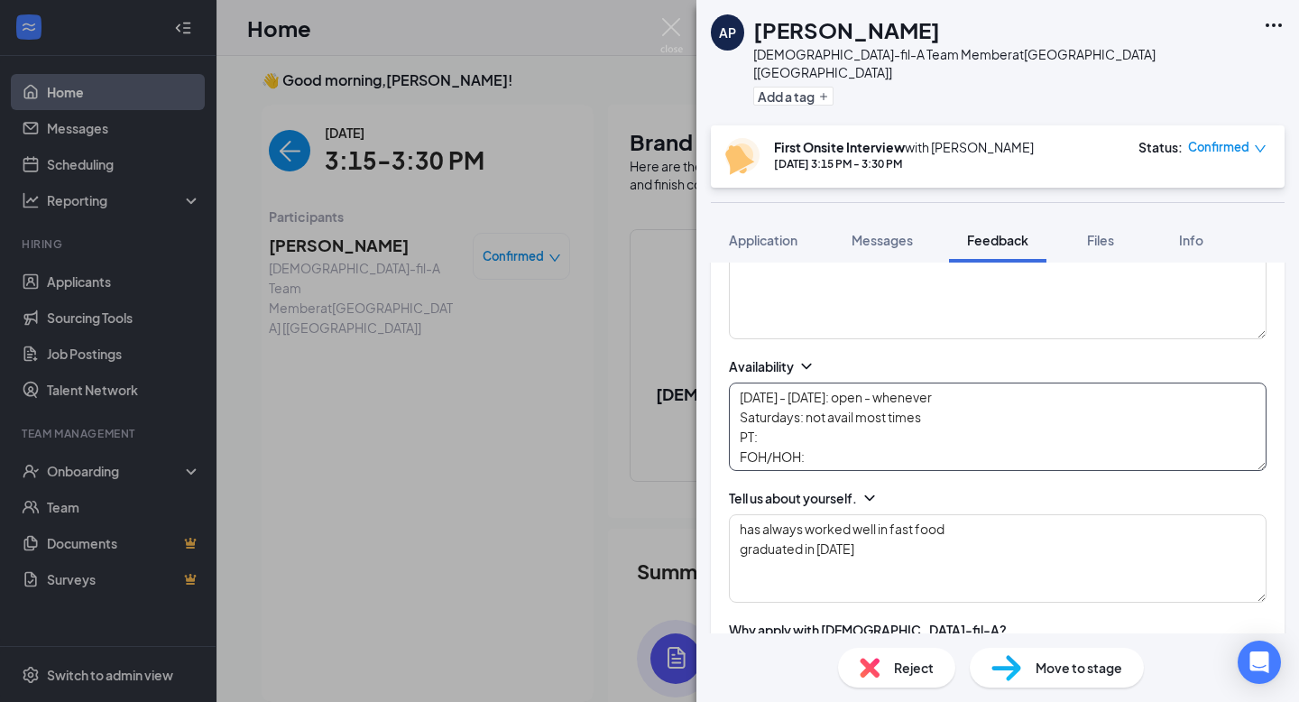
click at [794, 418] on textarea "[DATE] - [DATE]: open - whenever Saturdays: not avail most times PT: FOH/HOH:" at bounding box center [998, 426] width 538 height 88
click at [825, 437] on textarea "[DATE] - [DATE]: open - whenever Saturdays: not avail most times PT: FOH/HOH:" at bounding box center [998, 426] width 538 height 88
click at [779, 420] on textarea "[DATE] - [DATE]: open - whenever Saturdays: not avail most times PT: FOH/HOH:" at bounding box center [998, 426] width 538 height 88
click at [827, 438] on textarea "[DATE] - [DATE]: open - whenever Saturdays: not avail most times PT: FOH/HOH:" at bounding box center [998, 426] width 538 height 88
click at [801, 417] on textarea "[DATE] - [DATE]: open - whenever Saturdays: not avail most times PT: FOH/HOH:" at bounding box center [998, 426] width 538 height 88
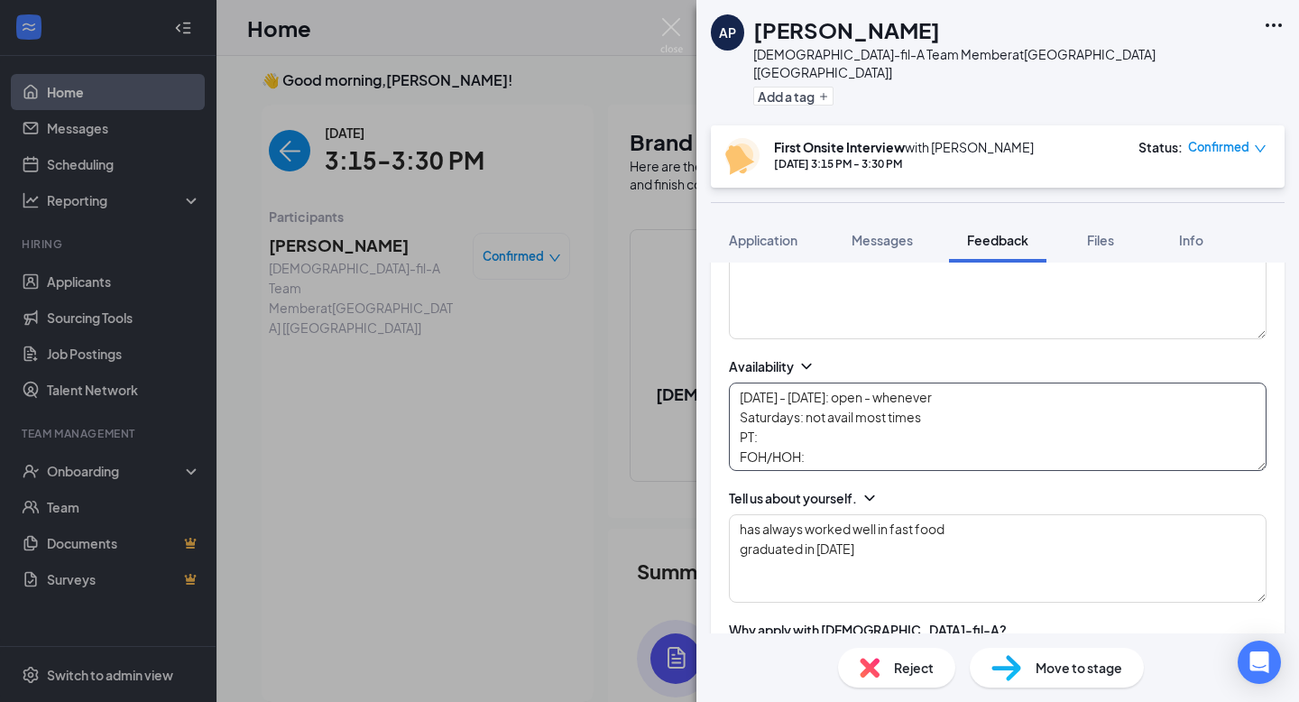
click at [843, 436] on textarea "[DATE] - [DATE]: open - whenever Saturdays: not avail most times PT: FOH/HOH:" at bounding box center [998, 426] width 538 height 88
click at [818, 419] on textarea "[DATE] - [DATE]: open - whenever Saturdays: not avail most times PT: FOH/HOH:" at bounding box center [998, 426] width 538 height 88
click at [789, 418] on textarea "[DATE] - [DATE]: open - whenever Saturdays: not avail most times PT: FOH/HOH:" at bounding box center [998, 426] width 538 height 88
click at [934, 397] on textarea "[DATE] - [DATE]: open - whenever Saturdays: not avail most times PT: FOH/HOH:" at bounding box center [998, 426] width 538 height 88
click at [837, 411] on textarea "[DATE] - [DATE]: open - whenever Saturdays: not avail most times PT: FOH/HOH:" at bounding box center [998, 426] width 538 height 88
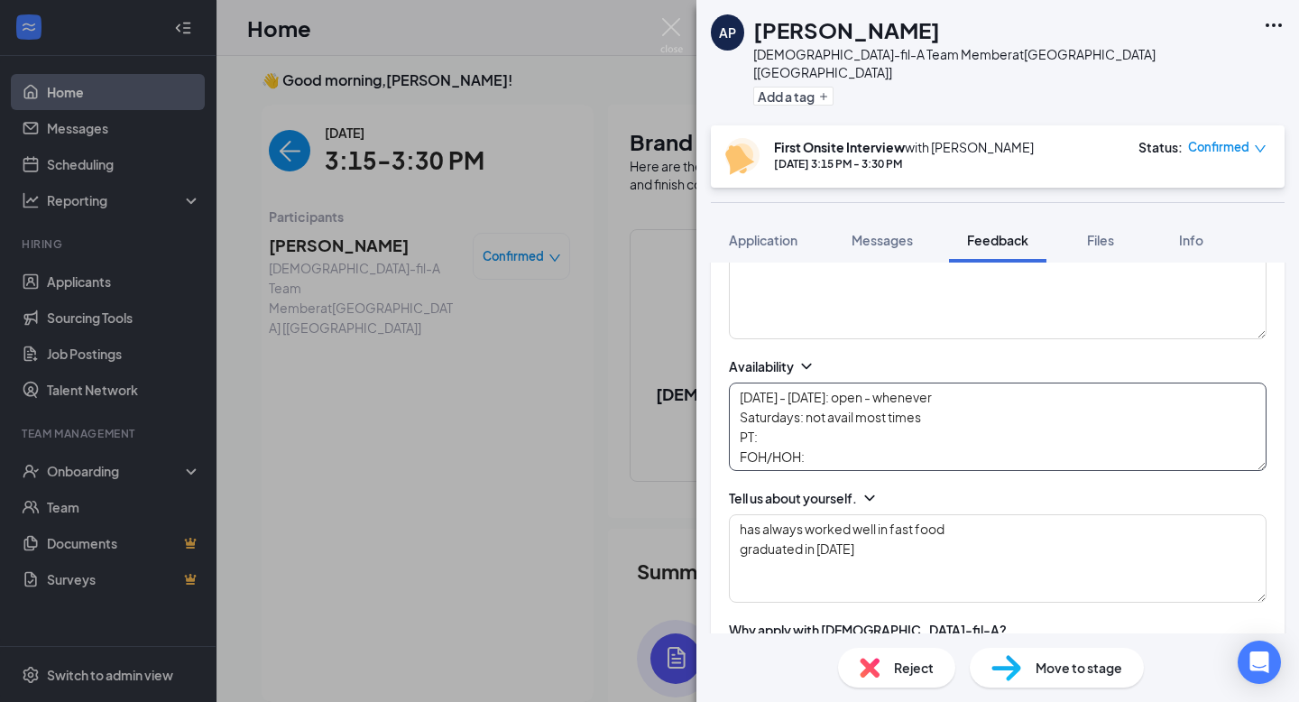
click at [803, 413] on textarea "[DATE] - [DATE]: open - whenever Saturdays: not avail most times PT: FOH/HOH:" at bounding box center [998, 426] width 538 height 88
click at [762, 420] on textarea "[DATE] - [DATE]: open - whenever Saturdays: not avail most times PT: FOH/HOH:" at bounding box center [998, 426] width 538 height 88
click at [738, 420] on textarea "[DATE] - [DATE]: open - whenever Saturdays: not avail most times PT: FOH/HOH:" at bounding box center [998, 426] width 538 height 88
click at [798, 420] on textarea "[DATE] - [DATE]: open - whenever Saturdays: not avail most times PT: FOH/HOH:" at bounding box center [998, 426] width 538 height 88
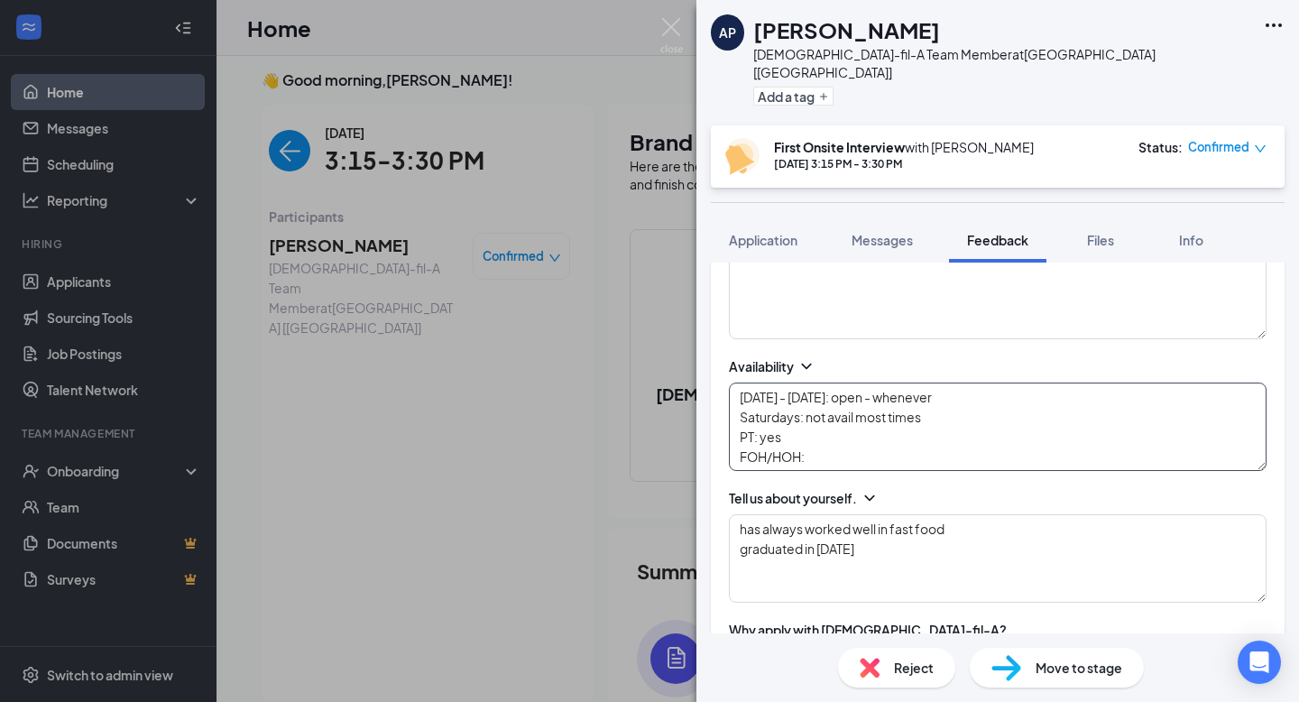
click at [840, 445] on textarea "[DATE] - [DATE]: open - whenever Saturdays: not avail most times PT: yes FOH/HO…" at bounding box center [998, 426] width 538 height 88
click at [831, 452] on textarea "[DATE] - [DATE]: open - whenever Saturdays: not avail most times PT: yes FOH/HO…" at bounding box center [998, 426] width 538 height 88
drag, startPoint x: 832, startPoint y: 448, endPoint x: 723, endPoint y: 448, distance: 108.2
click at [841, 437] on textarea "[DATE] - [DATE]: open - whenever Saturdays: not avail most times PT: yes FOH/HO…" at bounding box center [998, 426] width 538 height 88
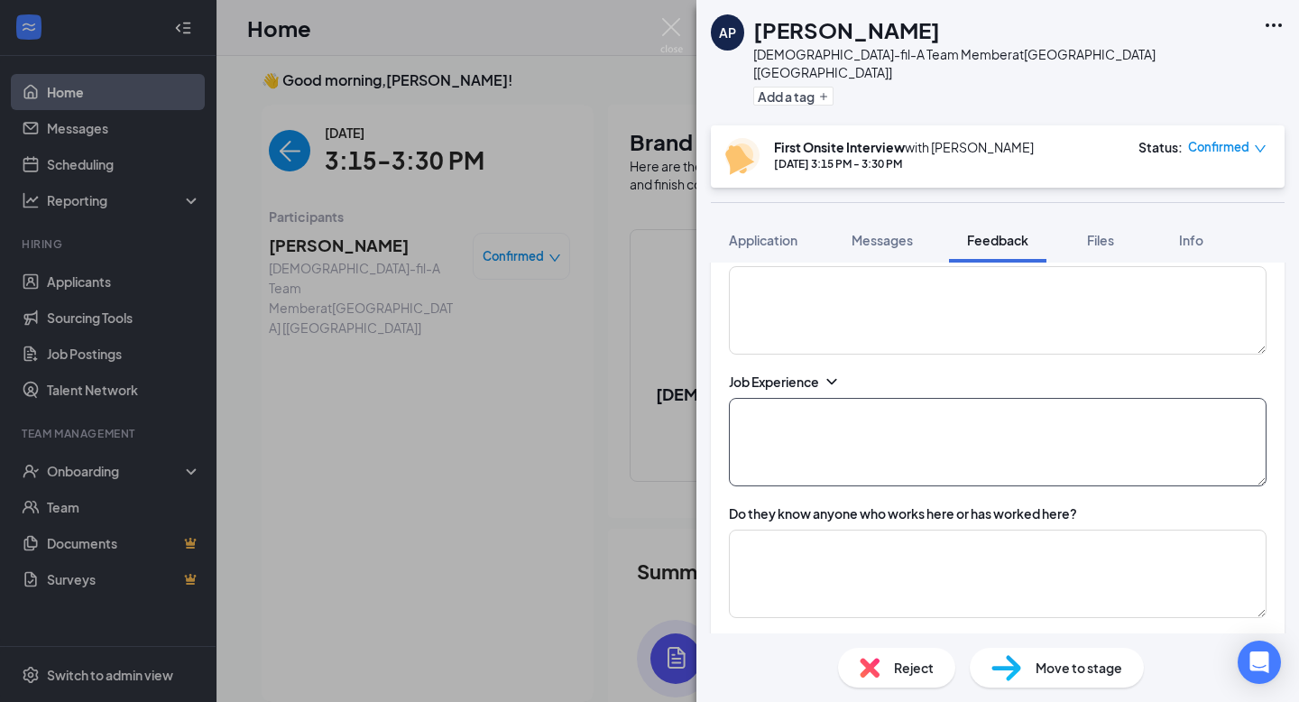
type textarea "[DATE] - [DATE]: open - whenever Saturdays: not avail most times PT: yes FOH/HO…"
click at [882, 437] on textarea at bounding box center [998, 442] width 538 height 88
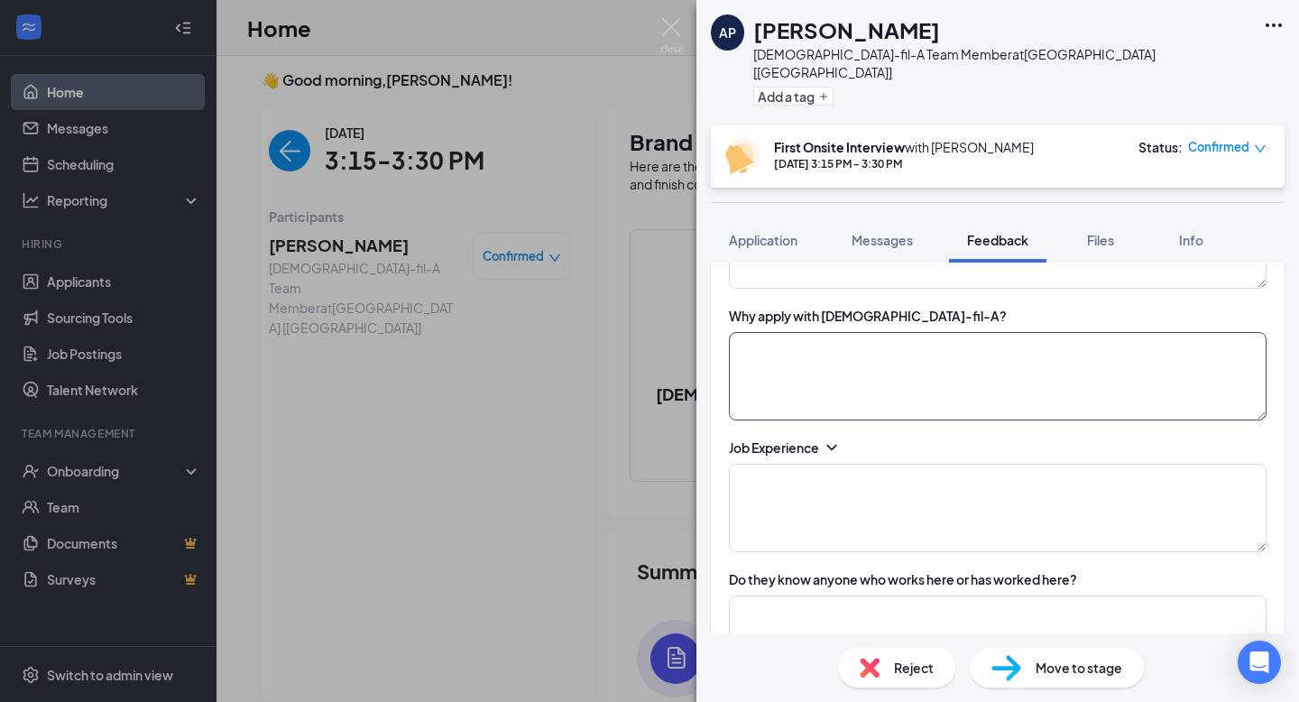
click at [835, 371] on textarea at bounding box center [998, 376] width 538 height 88
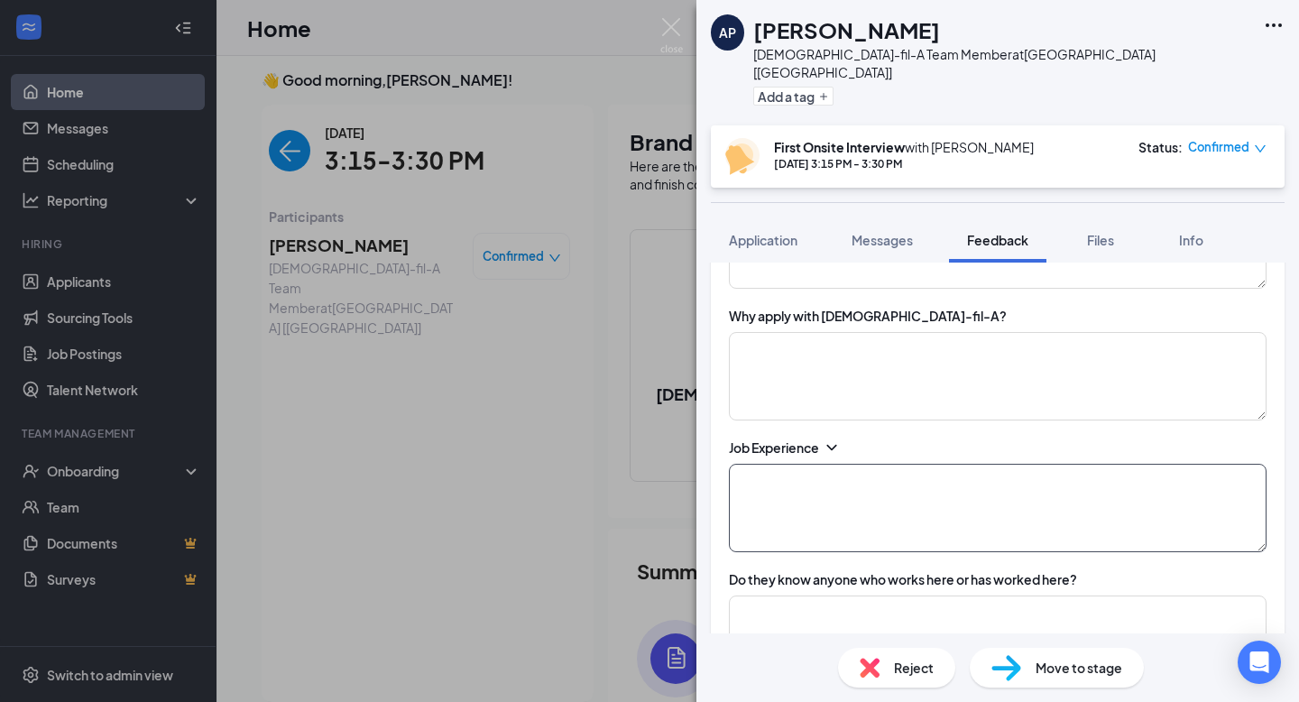
click at [843, 464] on textarea at bounding box center [998, 508] width 538 height 88
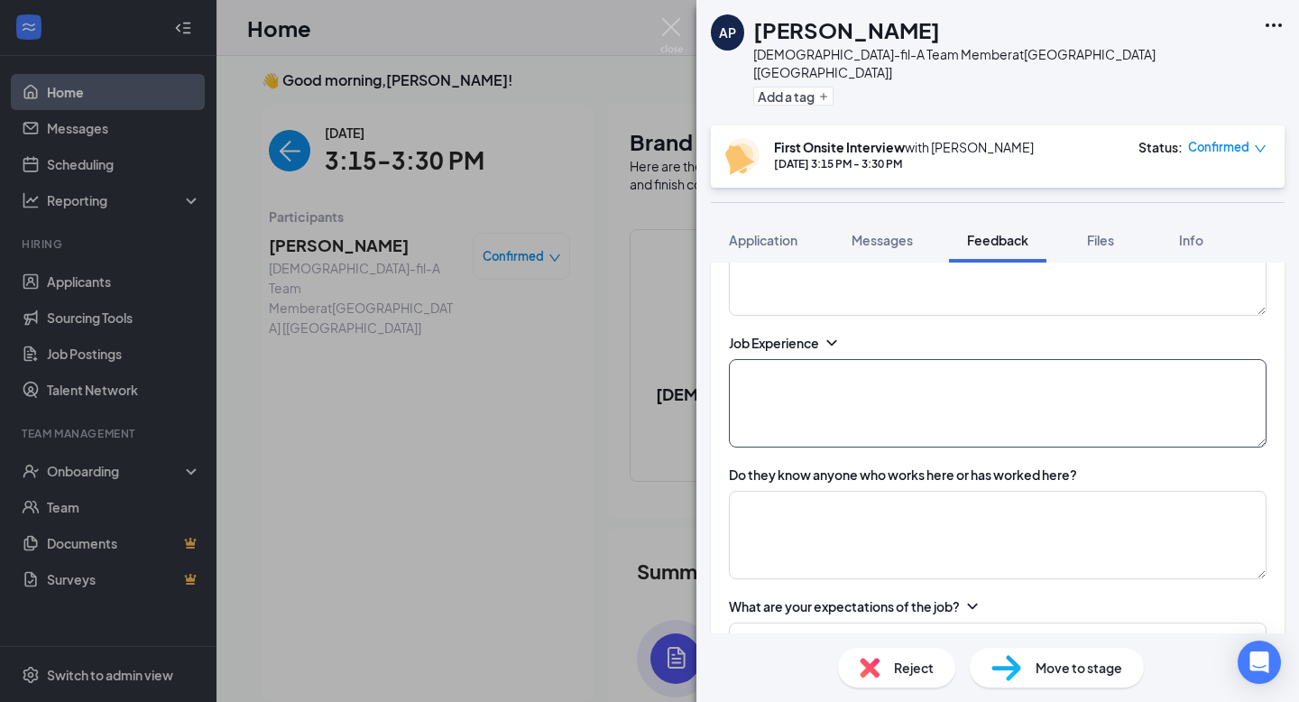
click at [794, 387] on textarea at bounding box center [998, 403] width 538 height 88
type textarea "o"
click at [749, 408] on textarea "dollar general -- keyholder sonic" at bounding box center [998, 403] width 538 height 88
click at [852, 401] on textarea "dollar general -- keyholder sonic dairy queen [PERSON_NAME] burger king dairy f…" at bounding box center [998, 403] width 538 height 88
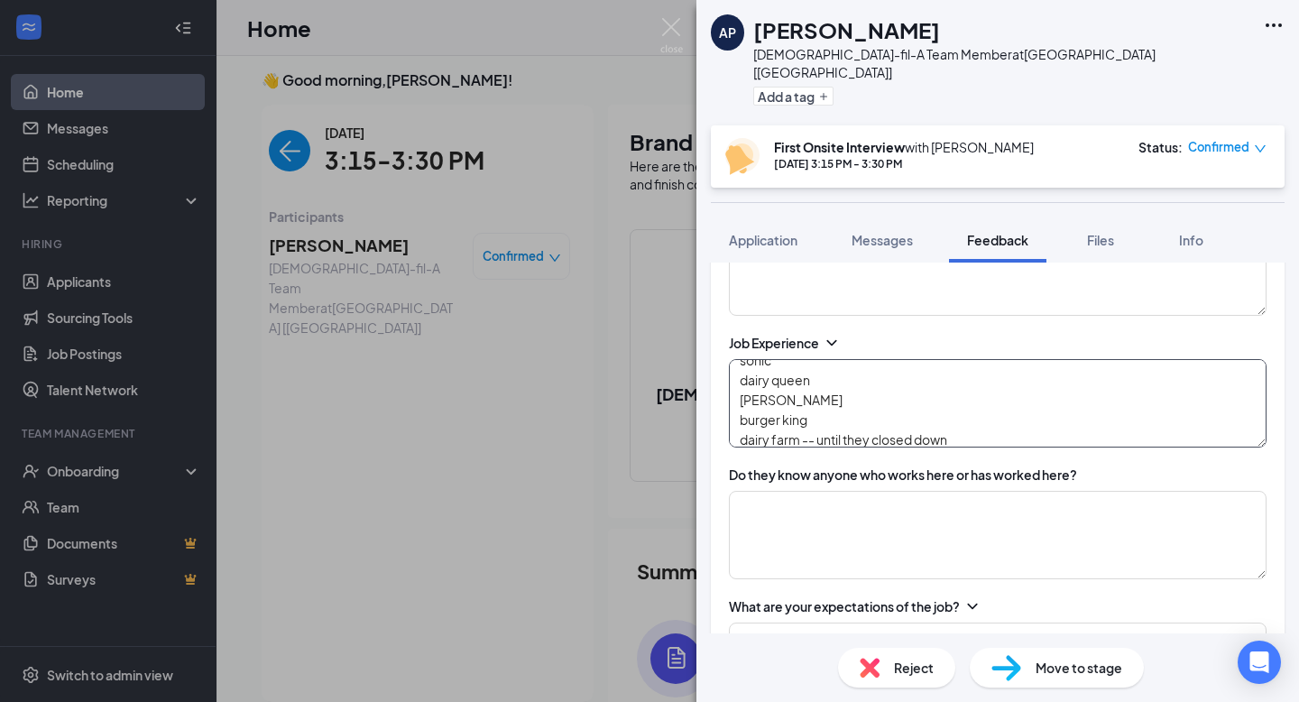
click at [843, 385] on textarea "dollar general -- keyholder sonic dairy queen [PERSON_NAME] burger king dairy f…" at bounding box center [998, 403] width 538 height 88
click at [1114, 384] on textarea "dollar general -- keyholder sonic dairy queen [PERSON_NAME] -- manager there, w…" at bounding box center [998, 403] width 538 height 88
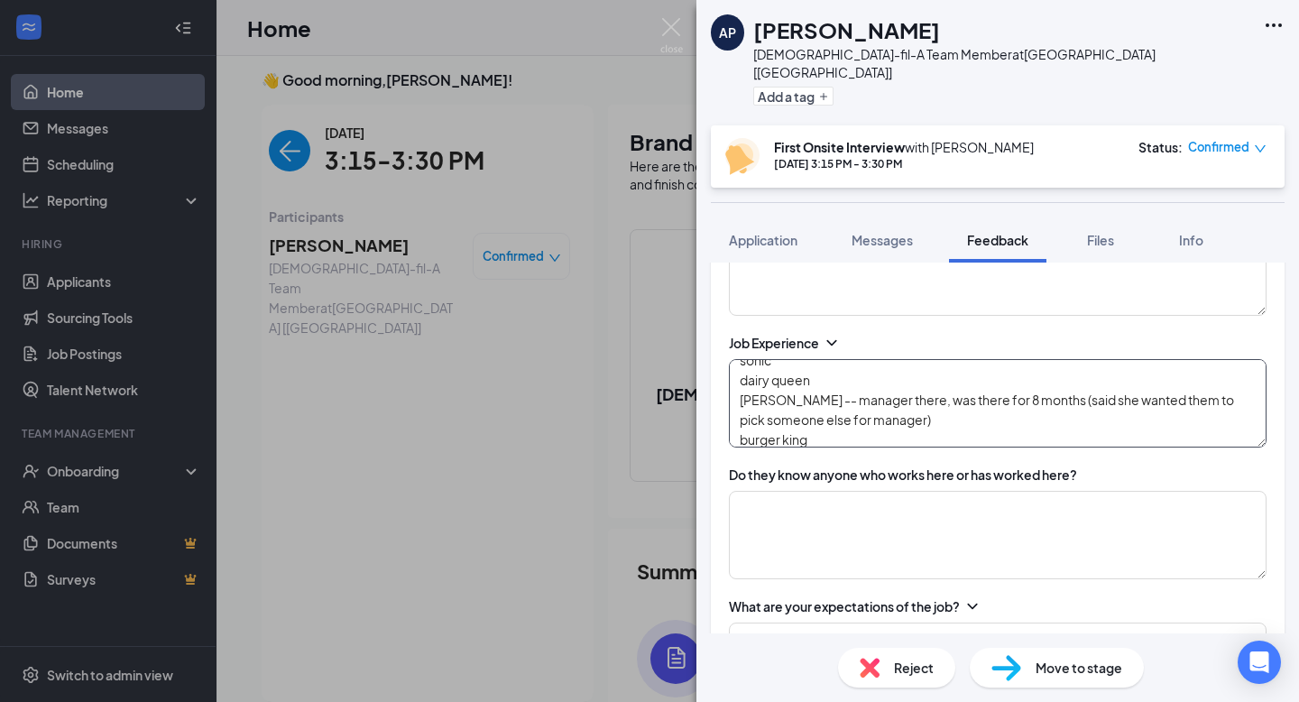
click at [972, 394] on textarea "dollar general -- keyholder sonic dairy queen [PERSON_NAME] -- manager there, w…" at bounding box center [998, 403] width 538 height 88
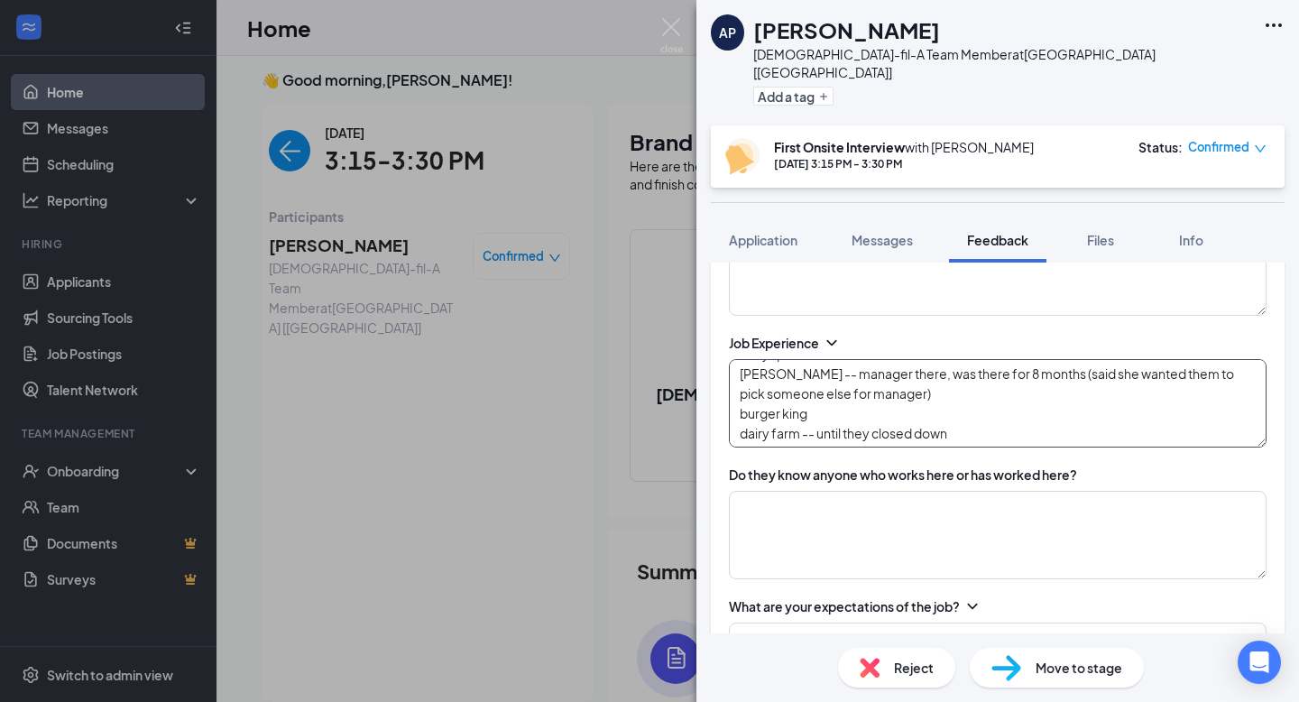
scroll to position [786, 0]
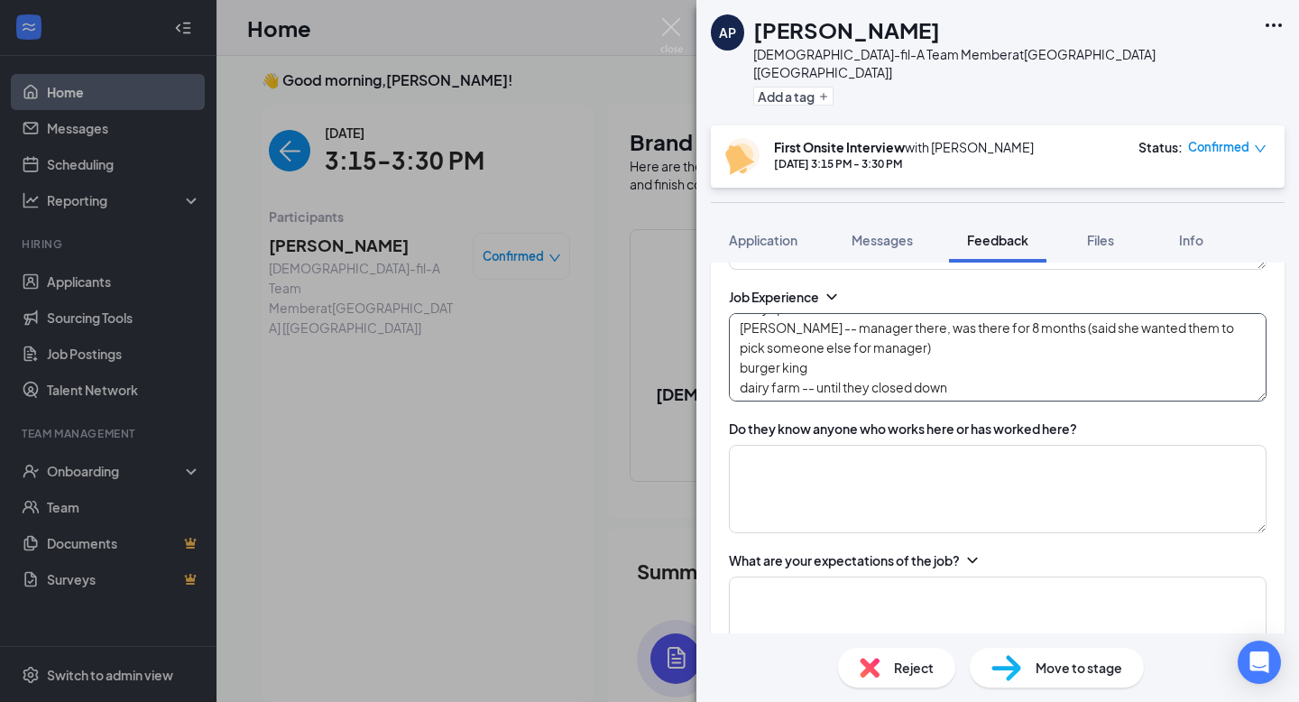
click at [961, 367] on textarea "dollar general -- keyholder sonic dairy queen [PERSON_NAME] -- manager there, w…" at bounding box center [998, 357] width 538 height 88
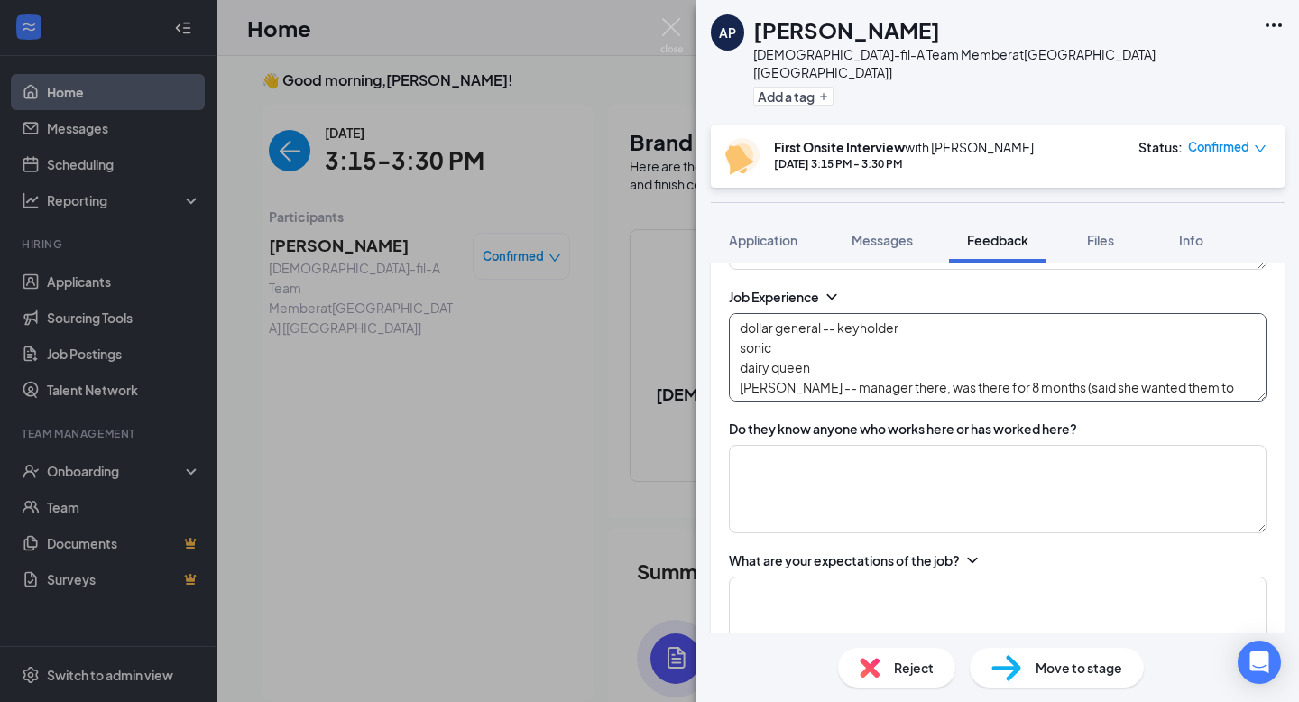
scroll to position [60, 0]
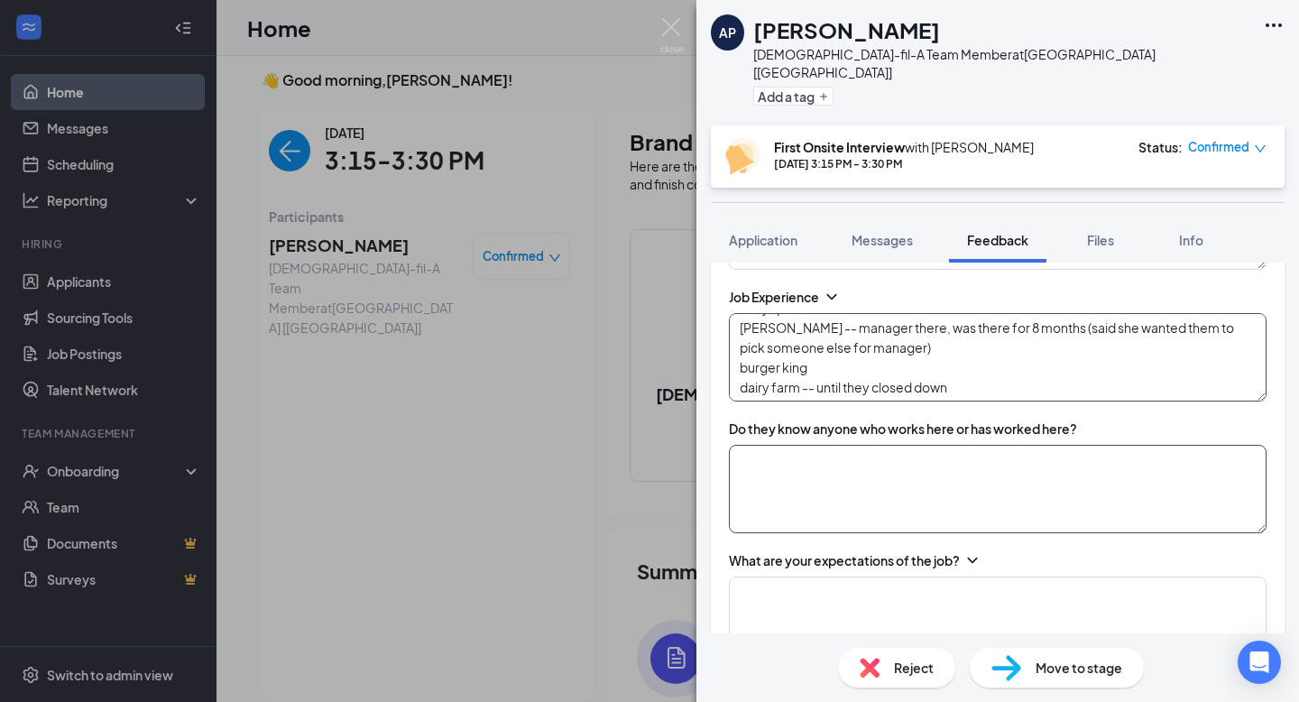
type textarea "dollar general -- keyholder sonic dairy queen [PERSON_NAME] -- manager there, w…"
click at [926, 478] on textarea at bounding box center [998, 489] width 538 height 88
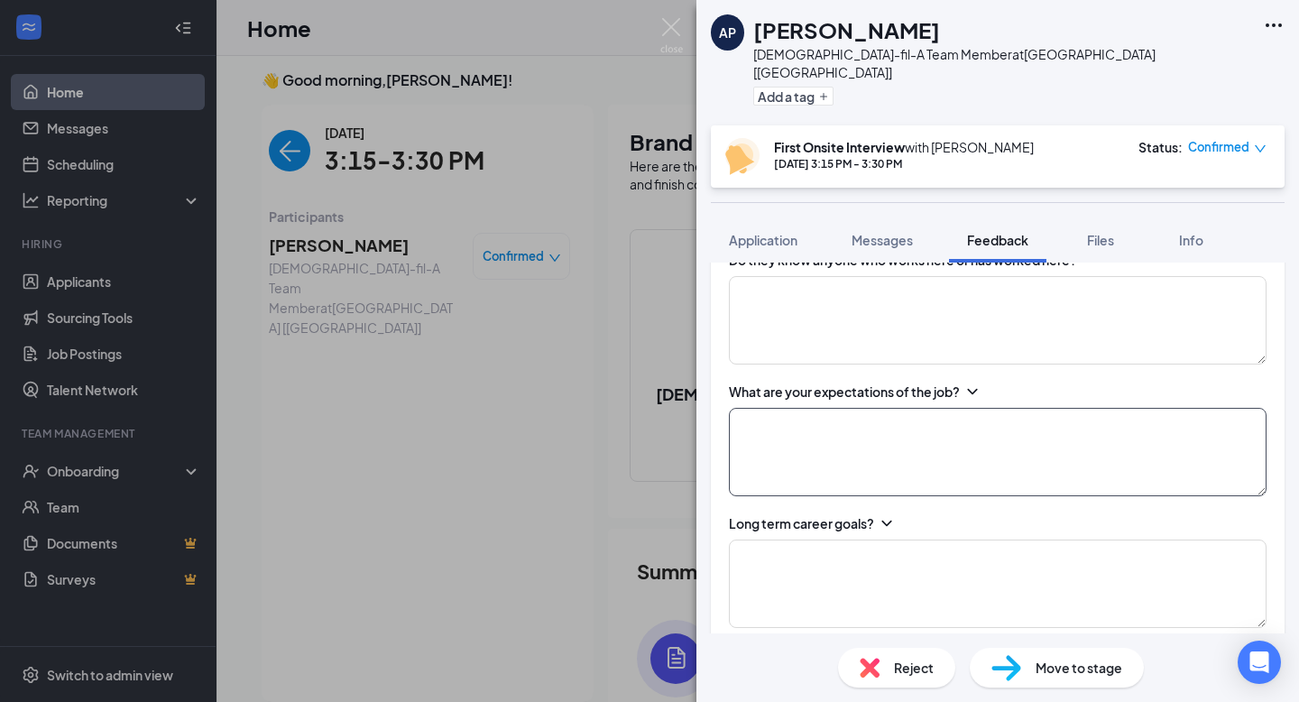
click at [889, 464] on textarea at bounding box center [998, 452] width 538 height 88
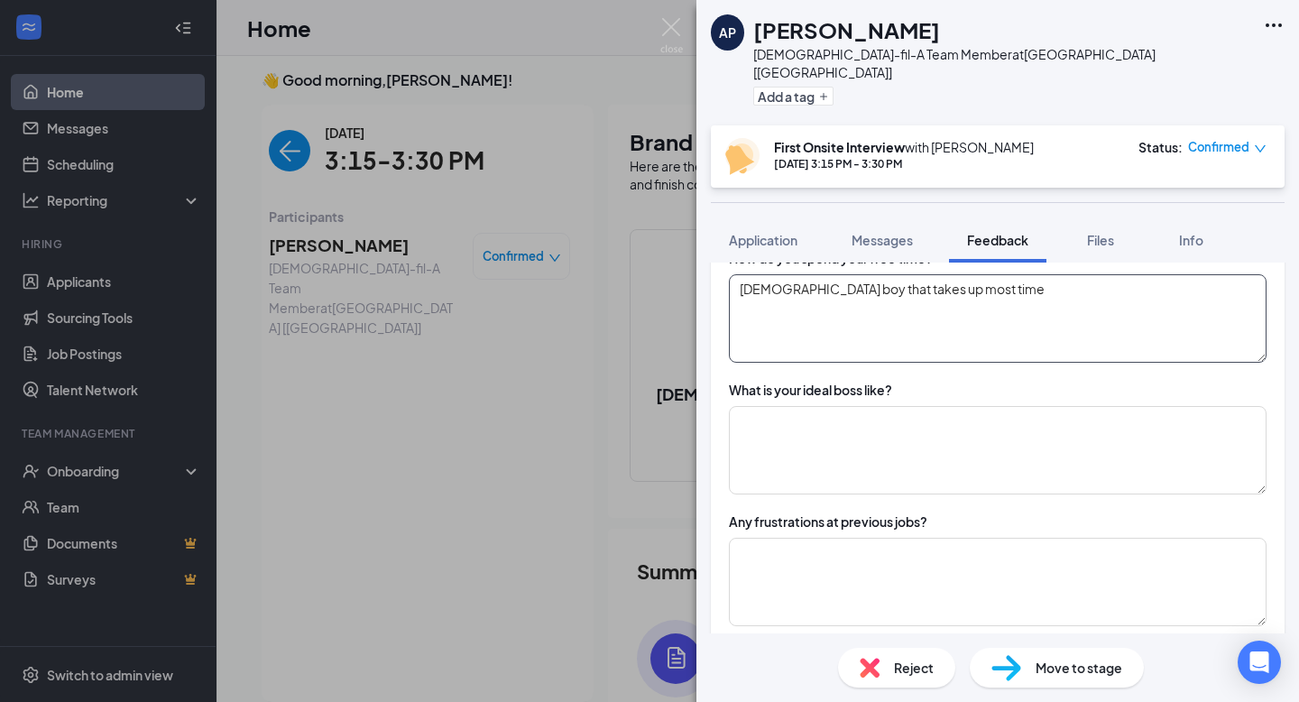
scroll to position [1354, 0]
click at [850, 420] on textarea at bounding box center [998, 448] width 538 height 88
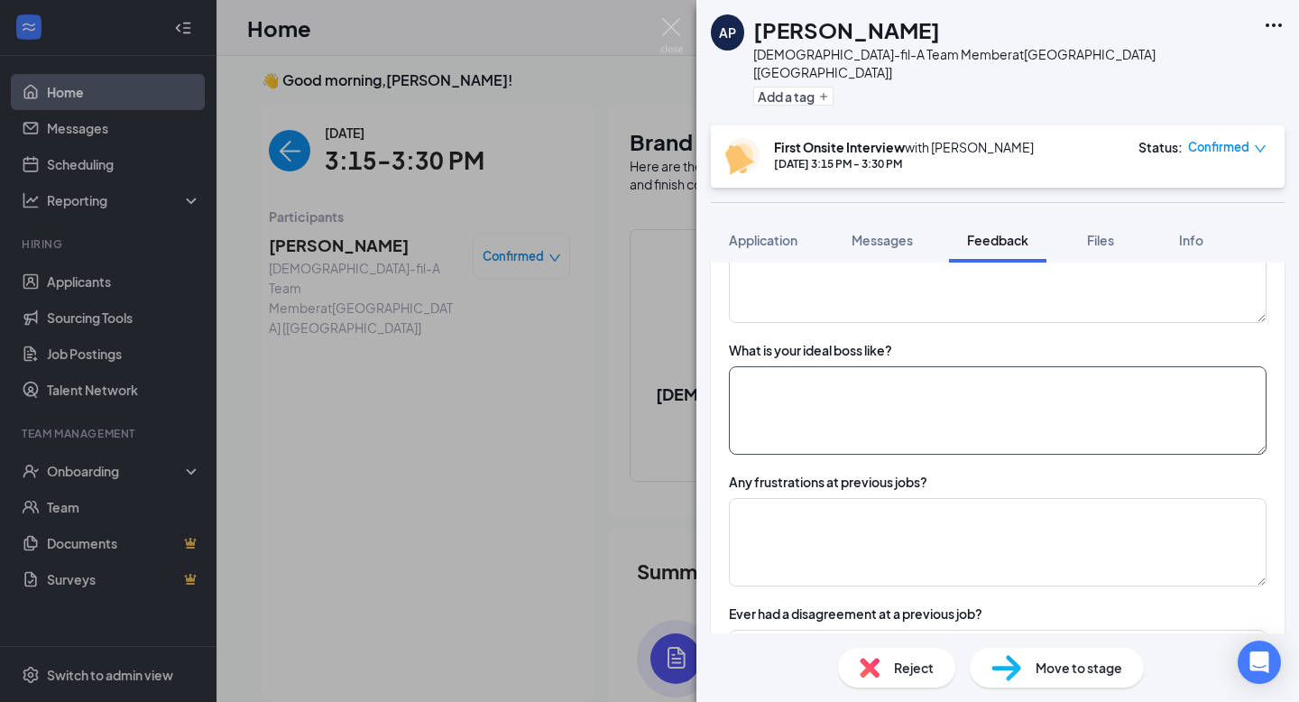
scroll to position [1454, 0]
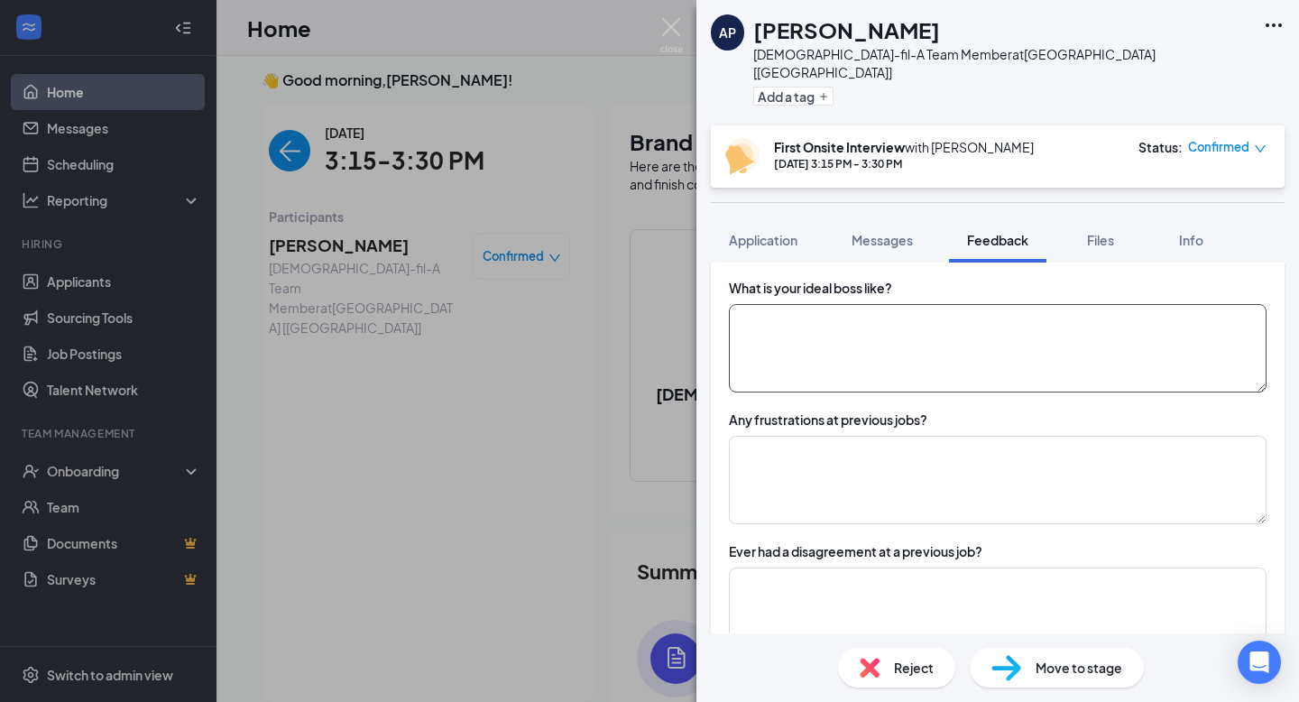
click at [860, 356] on textarea at bounding box center [998, 348] width 538 height 88
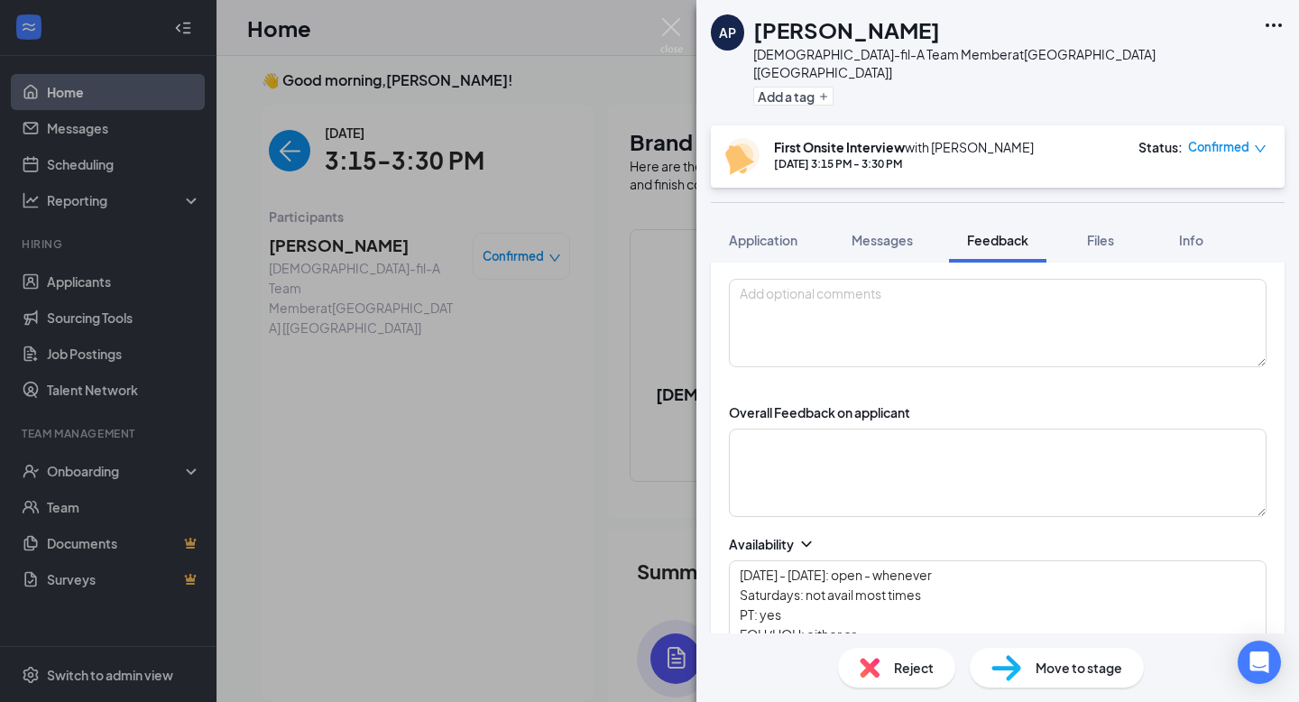
scroll to position [62, 0]
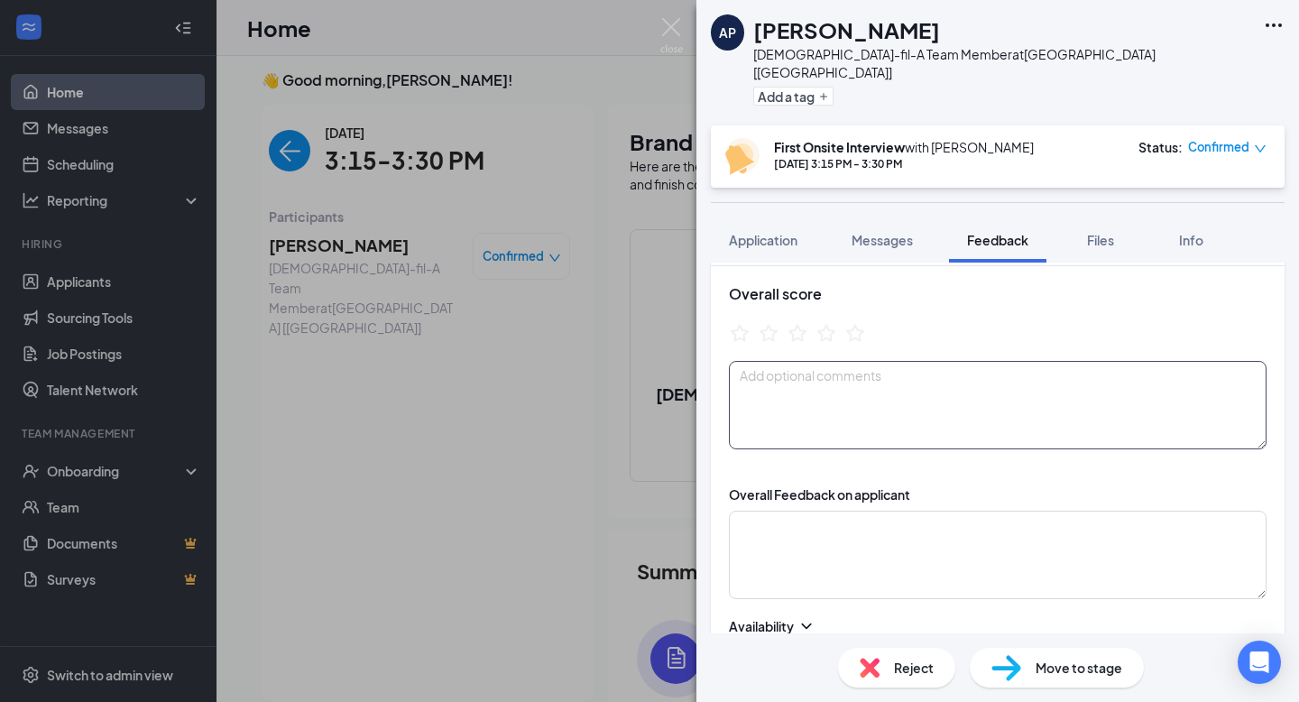
click at [853, 400] on textarea at bounding box center [998, 405] width 538 height 88
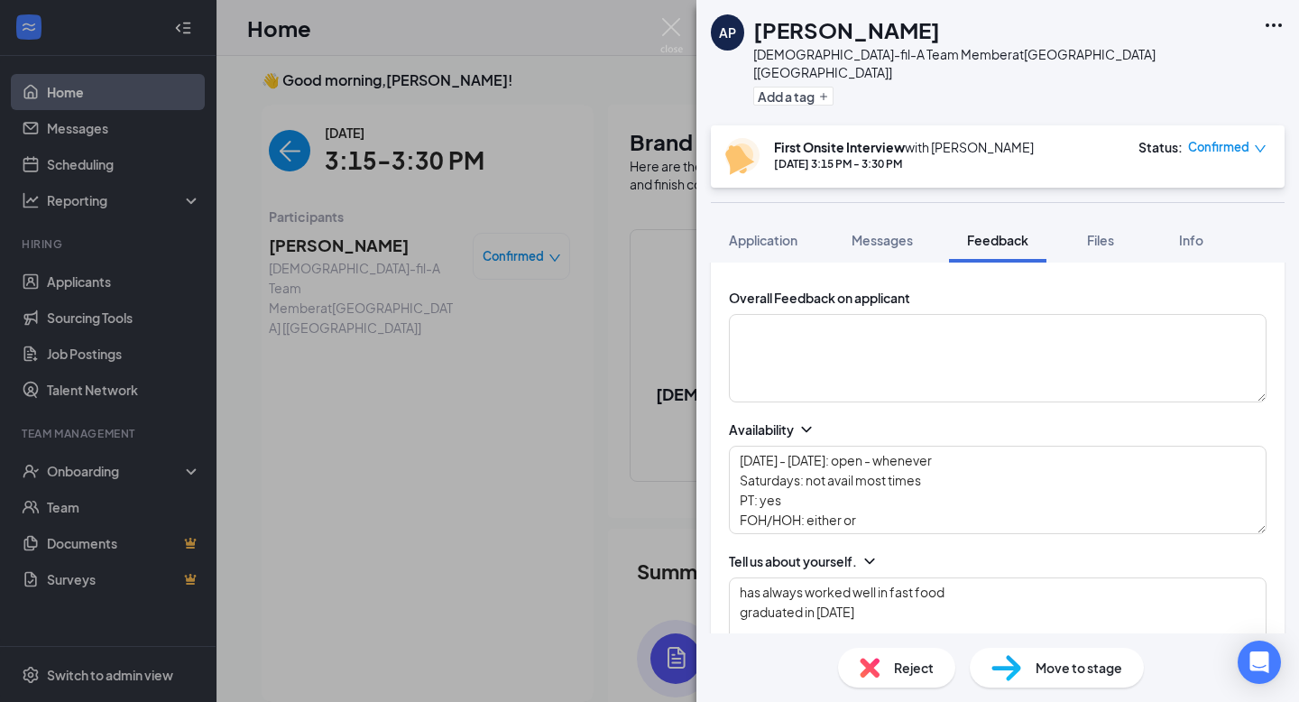
scroll to position [271, 0]
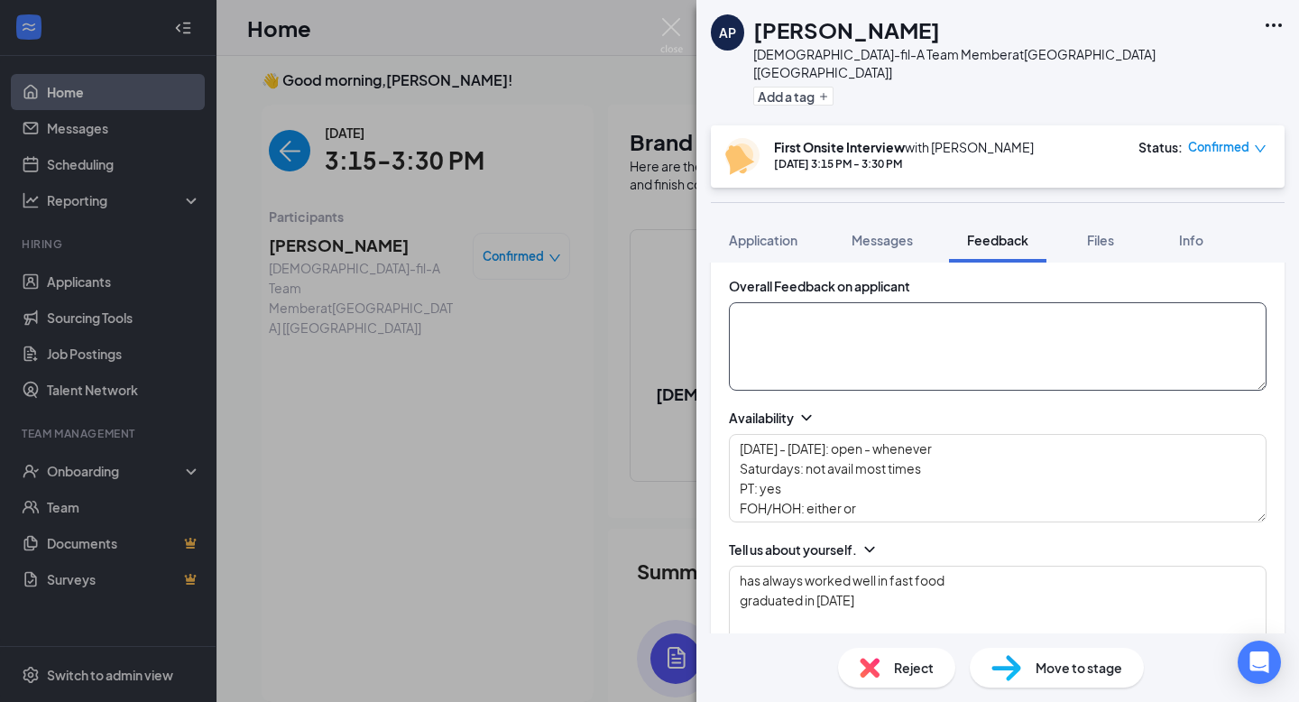
click at [809, 302] on textarea at bounding box center [998, 346] width 538 height 88
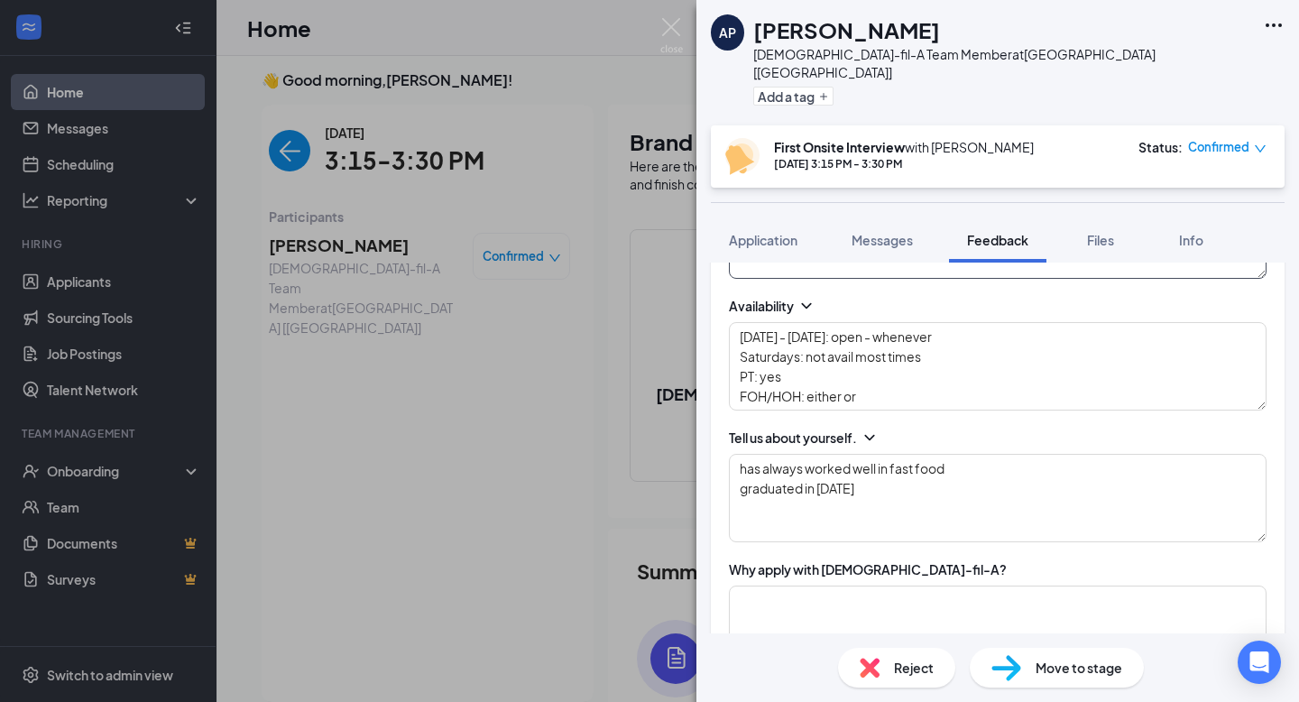
scroll to position [383, 0]
click at [866, 479] on textarea "has always worked well in fast food graduated in [DATE]" at bounding box center [998, 497] width 538 height 88
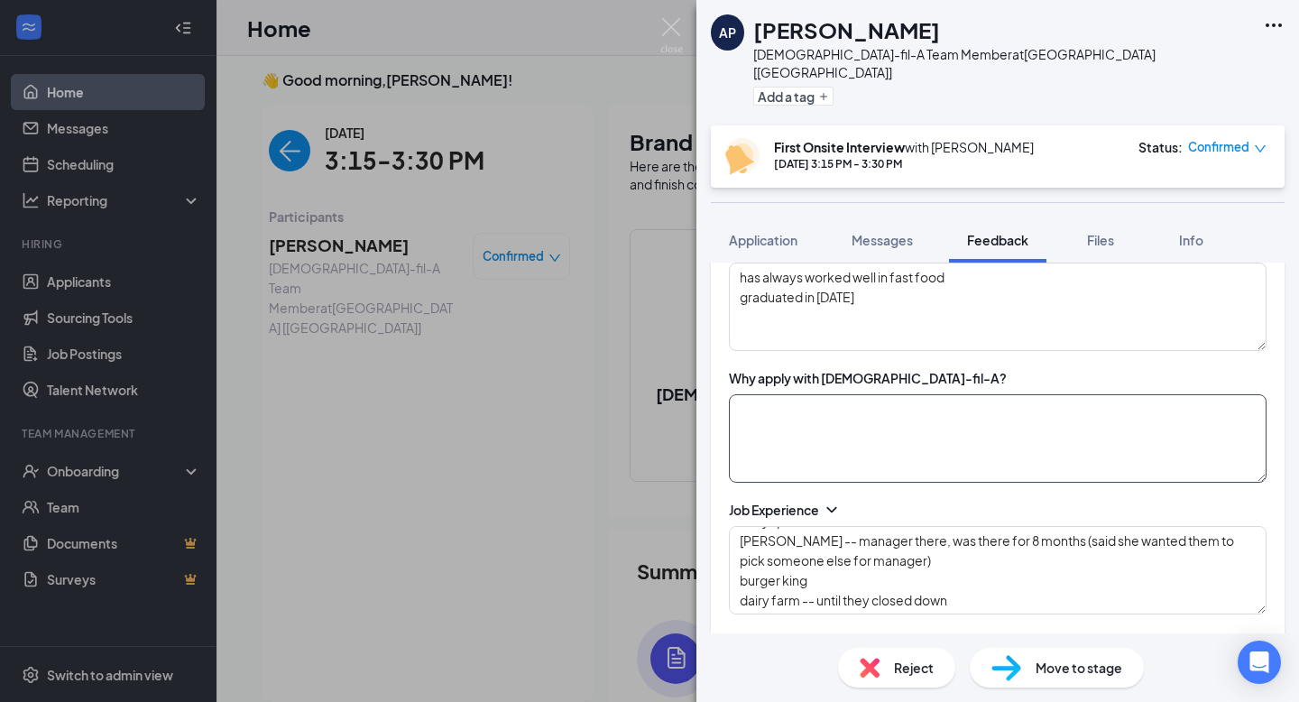
click at [837, 400] on textarea at bounding box center [998, 438] width 538 height 88
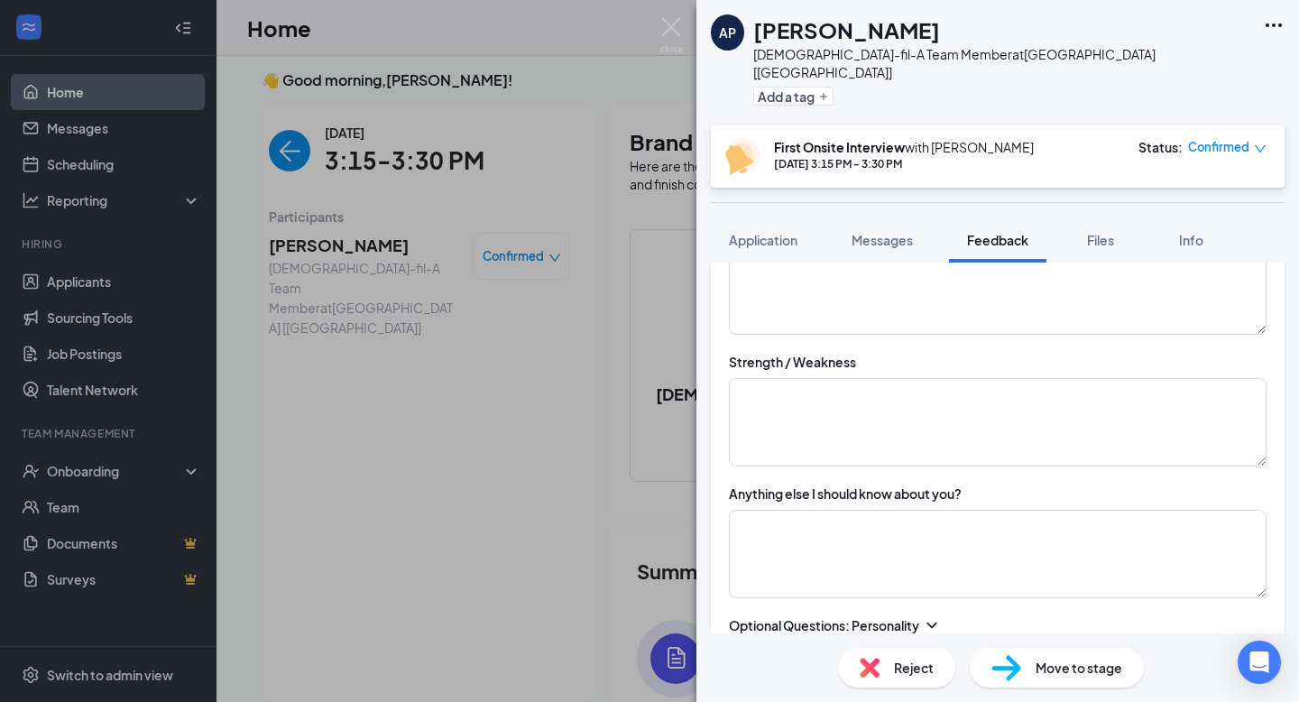
scroll to position [1908, 0]
click at [813, 376] on textarea at bounding box center [998, 420] width 538 height 88
click at [762, 376] on textarea "stregnths: weaknesses:" at bounding box center [998, 420] width 538 height 88
click at [763, 380] on textarea "stregnths: weaknesses:" at bounding box center [998, 420] width 538 height 88
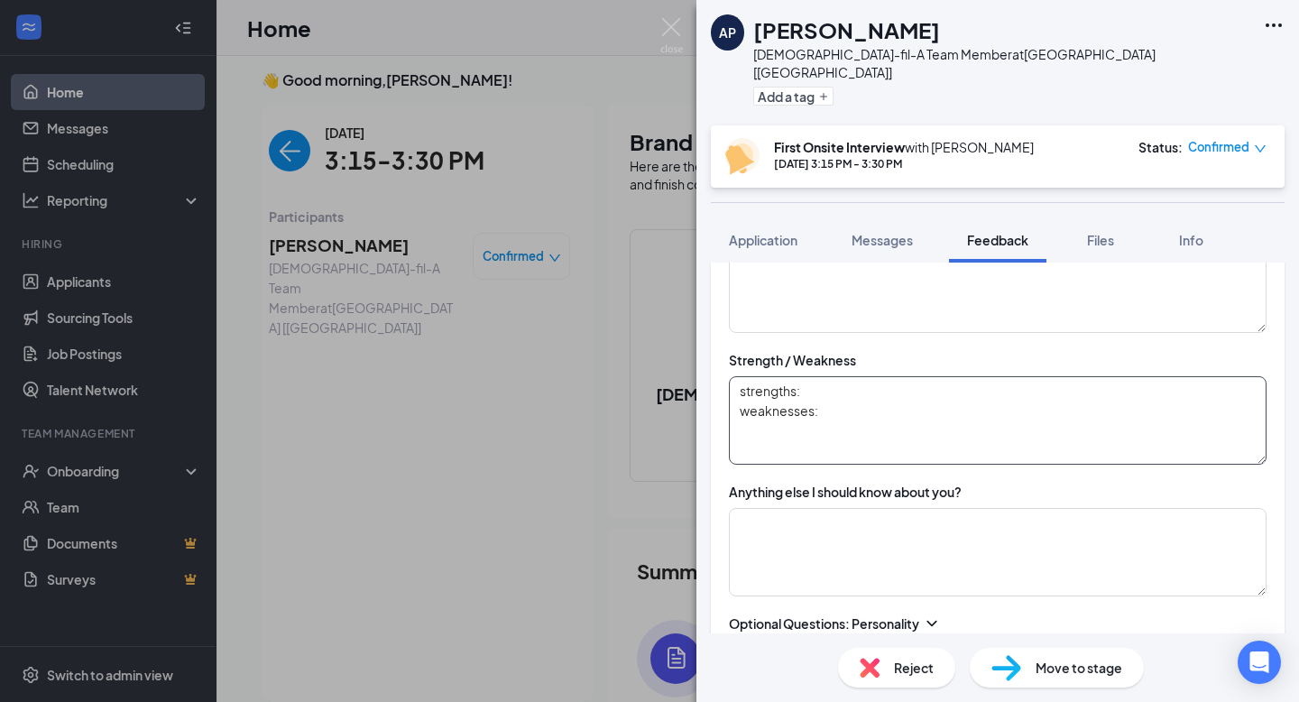
click at [804, 379] on textarea "strengths: weaknesses:" at bounding box center [998, 420] width 538 height 88
click at [832, 391] on textarea "strengths: weaknesses:" at bounding box center [998, 420] width 538 height 88
click at [828, 378] on textarea "strengths: weaknesses:" at bounding box center [998, 420] width 538 height 88
click at [836, 406] on textarea "strengths: weaknesses:" at bounding box center [998, 420] width 538 height 88
click at [822, 376] on textarea "strengths: weaknesses:" at bounding box center [998, 420] width 538 height 88
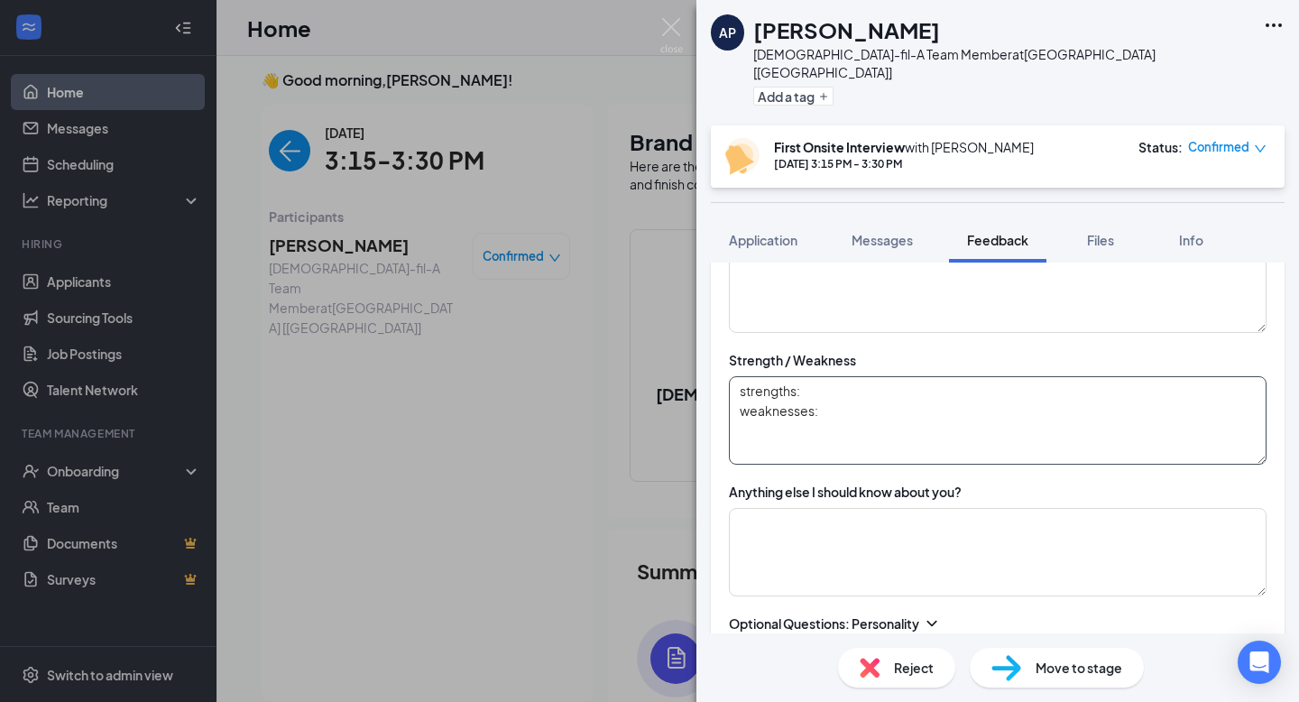
click at [872, 409] on textarea "strengths: weaknesses:" at bounding box center [998, 420] width 538 height 88
drag, startPoint x: 832, startPoint y: 403, endPoint x: 724, endPoint y: 358, distance: 117.2
click at [843, 403] on textarea "strengths: weaknesses:" at bounding box center [998, 420] width 538 height 88
click at [831, 376] on textarea "strengths: weaknesses:" at bounding box center [998, 420] width 538 height 88
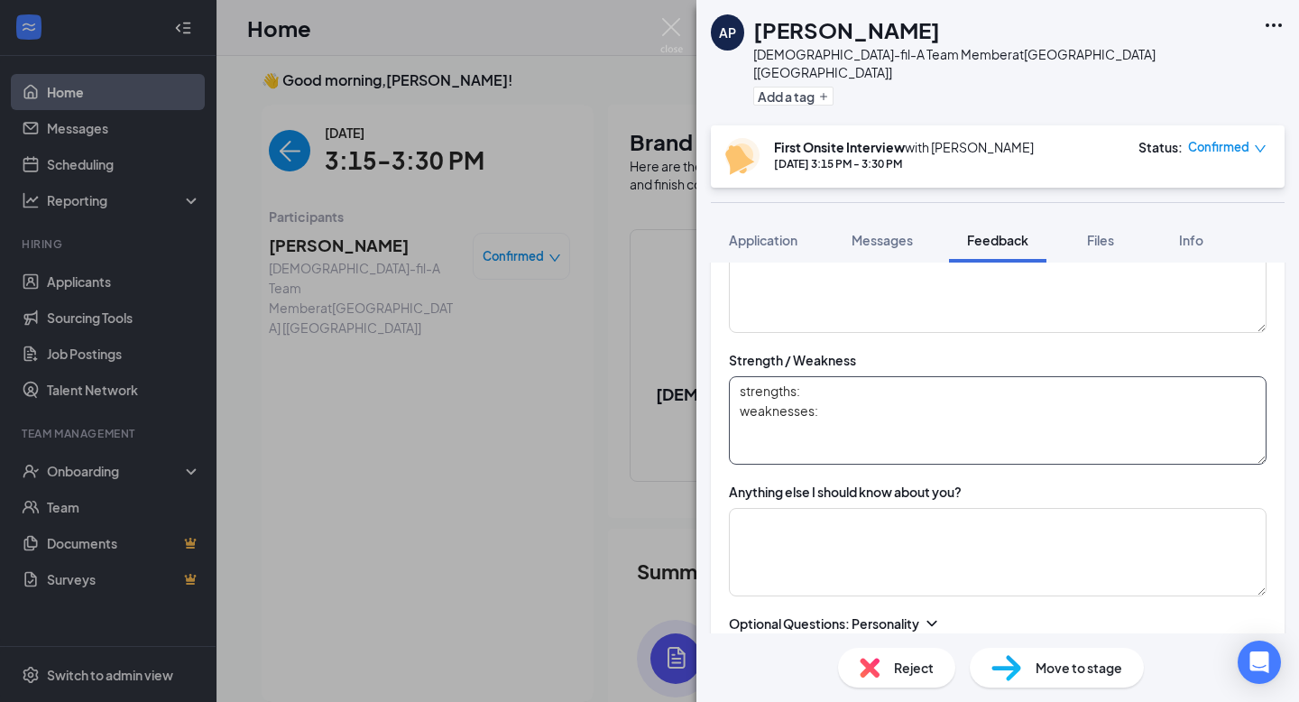
click at [814, 378] on textarea "strengths: weaknesses:" at bounding box center [998, 420] width 538 height 88
click at [804, 376] on textarea "strengths: weaknesses:" at bounding box center [998, 420] width 538 height 88
click at [829, 383] on textarea "strengths: weaknesses:" at bounding box center [998, 420] width 538 height 88
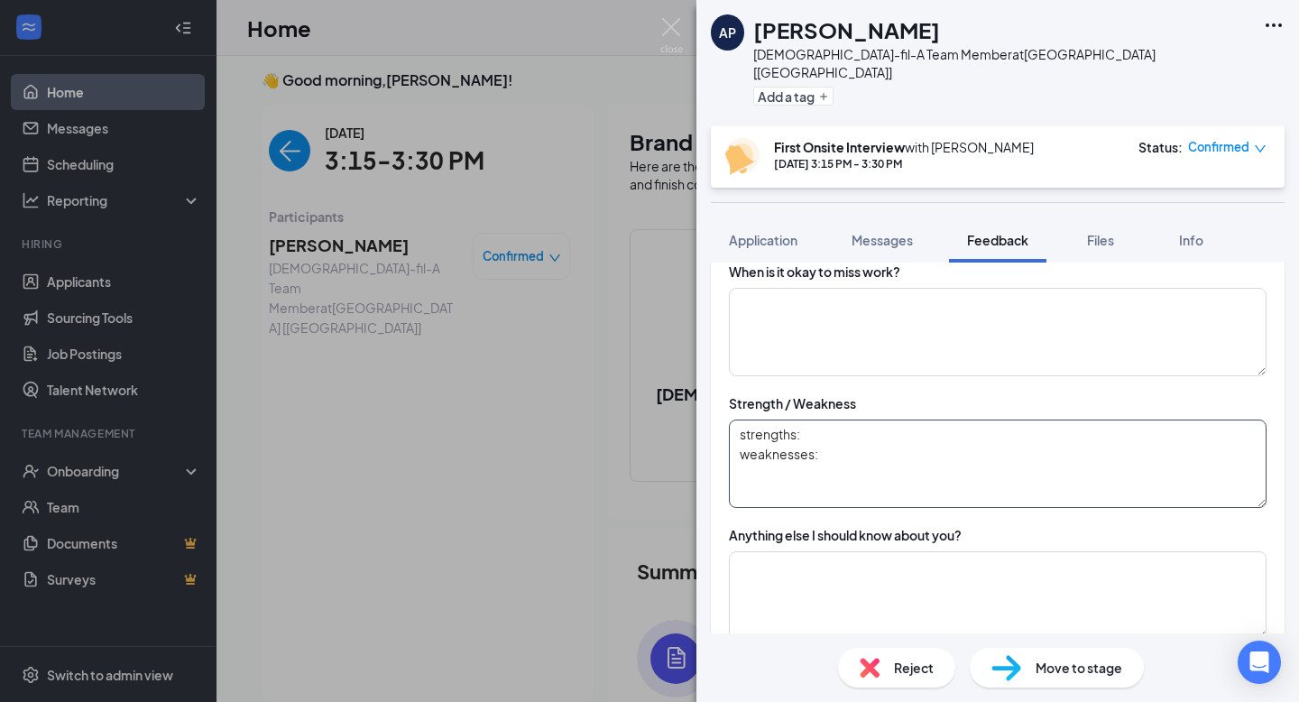
click at [824, 423] on textarea "strengths: weaknesses:" at bounding box center [998, 463] width 538 height 88
click at [849, 431] on textarea "strengths: weaknesses:" at bounding box center [998, 463] width 538 height 88
click at [817, 419] on textarea "strengths: weaknesses:" at bounding box center [998, 463] width 538 height 88
drag, startPoint x: 823, startPoint y: 416, endPoint x: 676, endPoint y: 400, distance: 147.9
click at [676, 400] on div "AP [PERSON_NAME] [DEMOGRAPHIC_DATA]-fil-A Team Member at [GEOGRAPHIC_DATA] [[GE…" at bounding box center [649, 351] width 1299 height 702
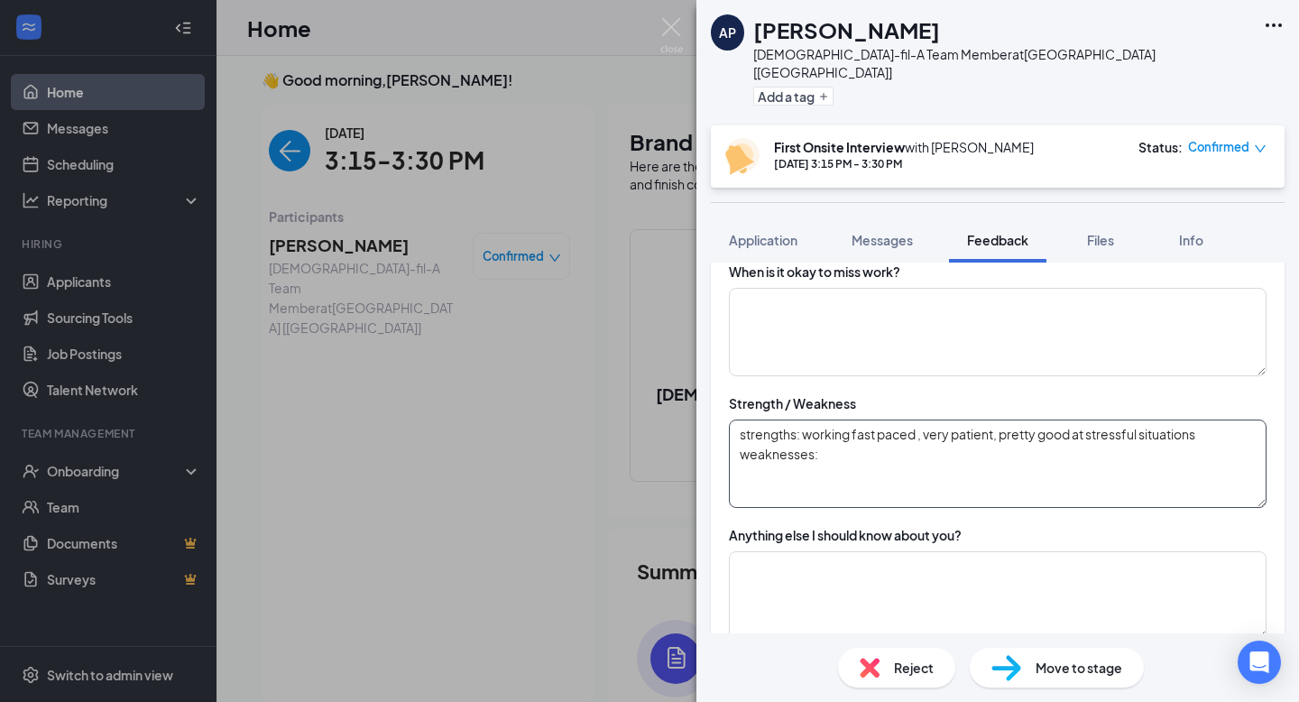
click at [1218, 419] on textarea "strengths: working fast paced , very patient, pretty good at stressful situatio…" at bounding box center [998, 463] width 538 height 88
click at [961, 442] on textarea "strengths: working fast paced , very patient, pretty good at stressful situatio…" at bounding box center [998, 463] width 538 height 88
click at [880, 449] on textarea "strengths: working fast paced , very patient, pretty good at stressful situatio…" at bounding box center [998, 463] width 538 height 88
click at [1209, 426] on textarea "strengths: working fast paced , very patient, pretty good at stressful situatio…" at bounding box center [998, 463] width 538 height 88
click at [1130, 453] on textarea "strengths: working fast paced , very patient, pretty good at stressful situatio…" at bounding box center [998, 463] width 538 height 88
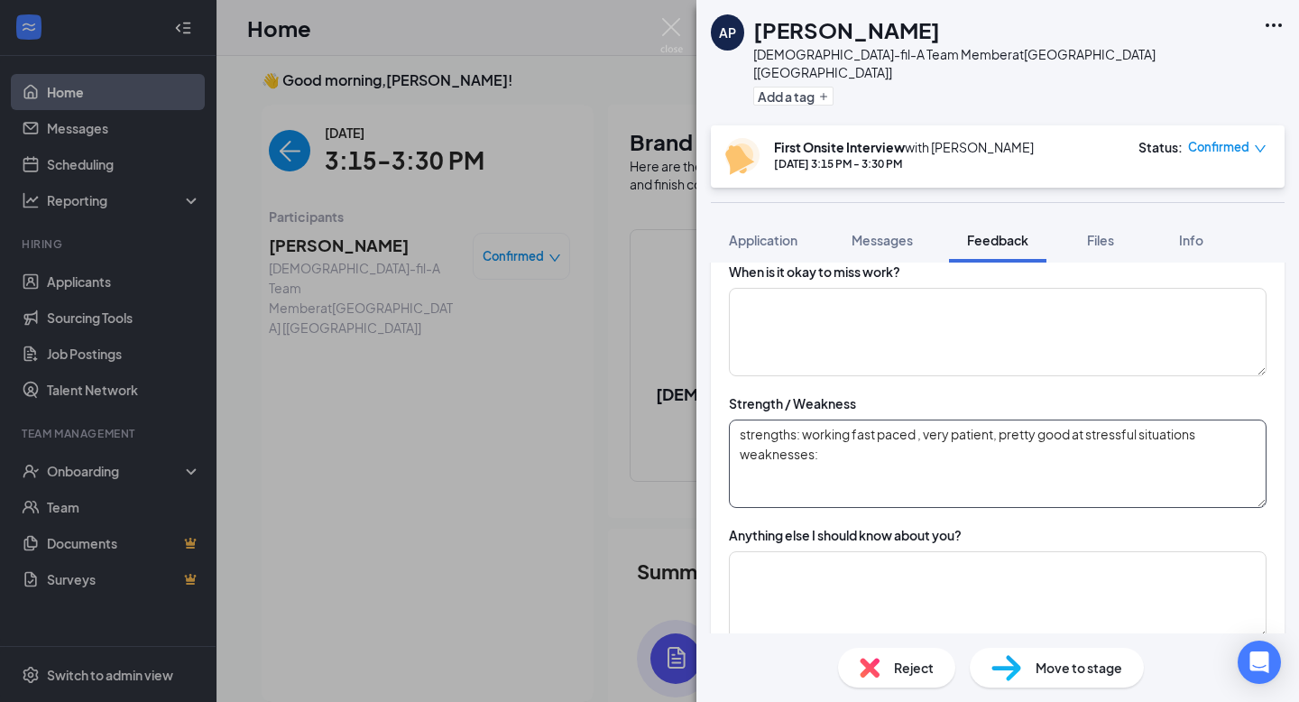
click at [952, 419] on textarea "strengths: working fast paced , very patient, pretty good at stressful situatio…" at bounding box center [998, 463] width 538 height 88
click at [947, 461] on textarea "strengths: working fast paced , very patient, pretty good at stressful situatio…" at bounding box center [998, 463] width 538 height 88
click at [962, 446] on textarea "strengths: working fast paced , very patient, pretty good at stressful situatio…" at bounding box center [998, 463] width 538 height 88
click at [878, 441] on textarea "strengths: working fast paced , very patient, pretty good at stressful situatio…" at bounding box center [998, 463] width 538 height 88
click at [819, 444] on textarea "strengths: working fast paced , very patient, pretty good at stressful situatio…" at bounding box center [998, 463] width 538 height 88
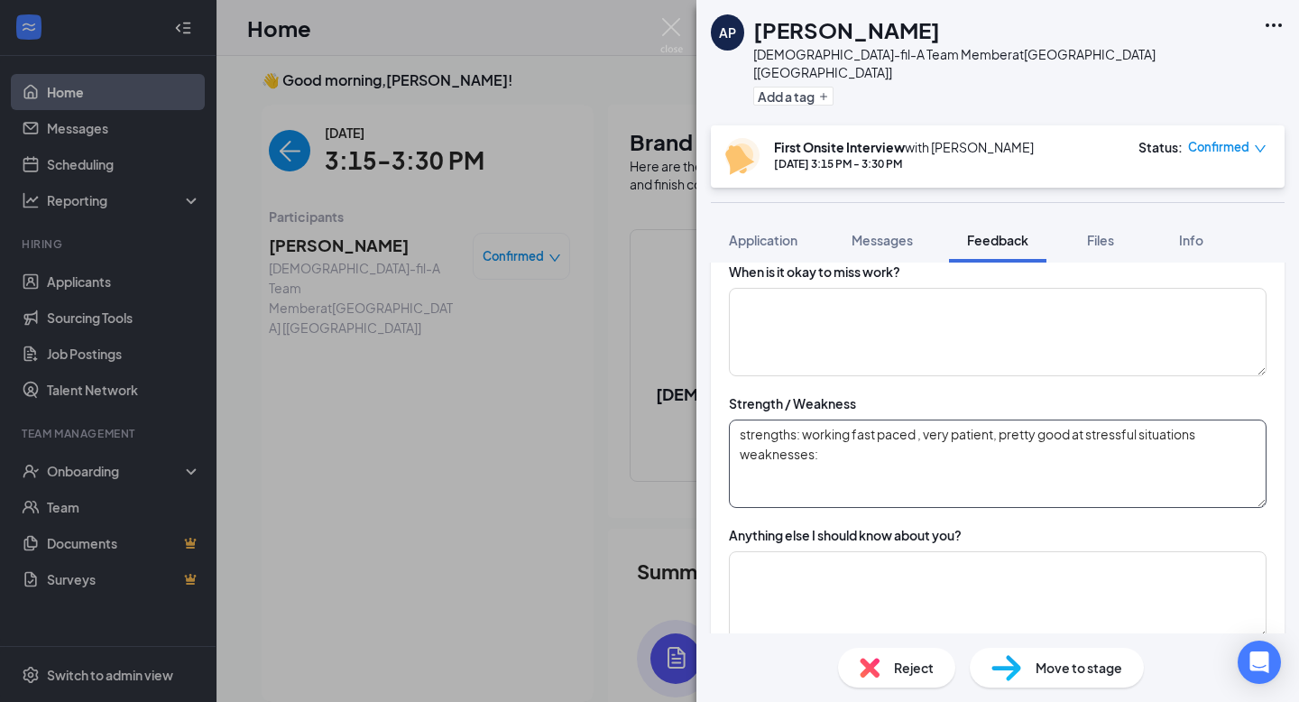
drag, startPoint x: 754, startPoint y: 443, endPoint x: 593, endPoint y: 425, distance: 162.4
click at [593, 425] on div "AP [PERSON_NAME] [DEMOGRAPHIC_DATA]-fil-A Team Member at [GEOGRAPHIC_DATA] [[GE…" at bounding box center [649, 351] width 1299 height 702
click at [848, 446] on textarea "strengths: working fast paced , very patient, pretty good at stressful situatio…" at bounding box center [998, 463] width 538 height 88
drag, startPoint x: 865, startPoint y: 446, endPoint x: 726, endPoint y: 443, distance: 138.9
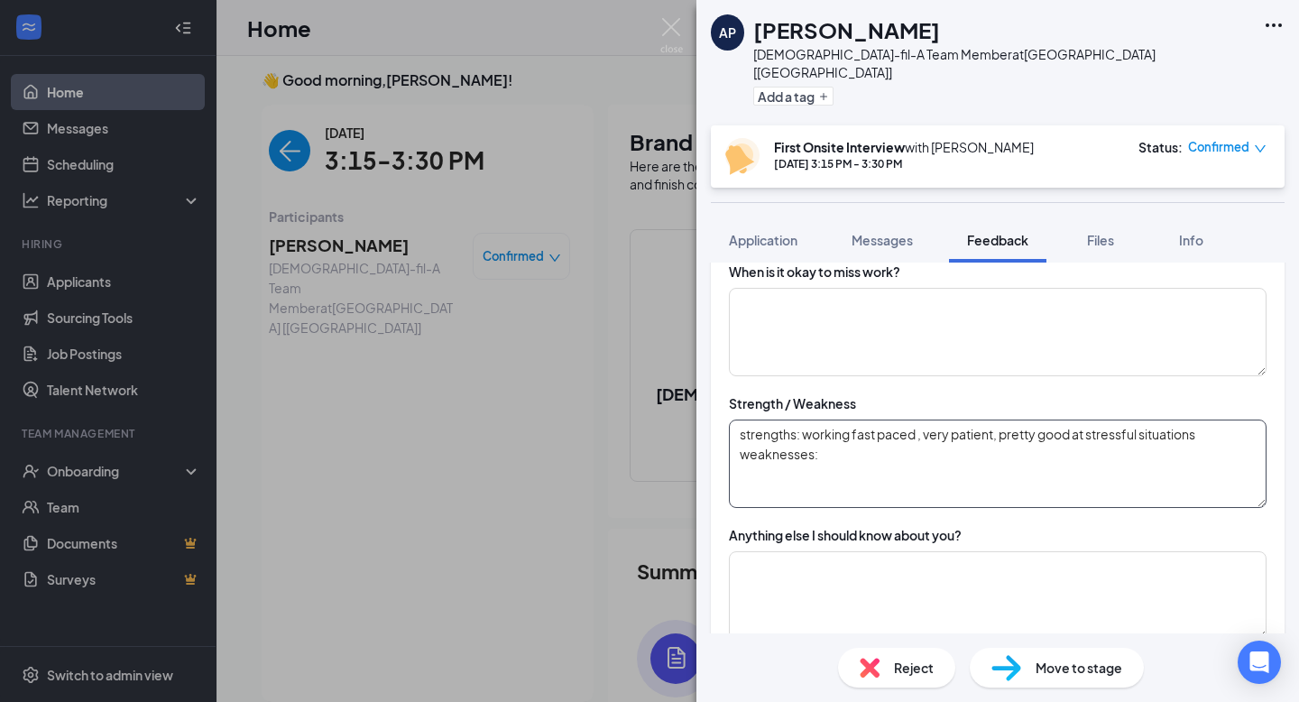
click at [878, 453] on textarea "strengths: working fast paced , very patient, pretty good at stressful situatio…" at bounding box center [998, 463] width 538 height 88
click at [993, 448] on textarea "strengths: working fast paced , very patient, pretty good at stressful situatio…" at bounding box center [998, 463] width 538 height 88
click at [1009, 456] on textarea "strengths: working fast paced , very patient, pretty good at stressful situatio…" at bounding box center [998, 463] width 538 height 88
click at [969, 453] on textarea "strengths: working fast paced , very patient, pretty good at stressful situatio…" at bounding box center [998, 463] width 538 height 88
click at [1004, 453] on textarea "strengths: working fast paced , very patient, pretty good at stressful situatio…" at bounding box center [998, 463] width 538 height 88
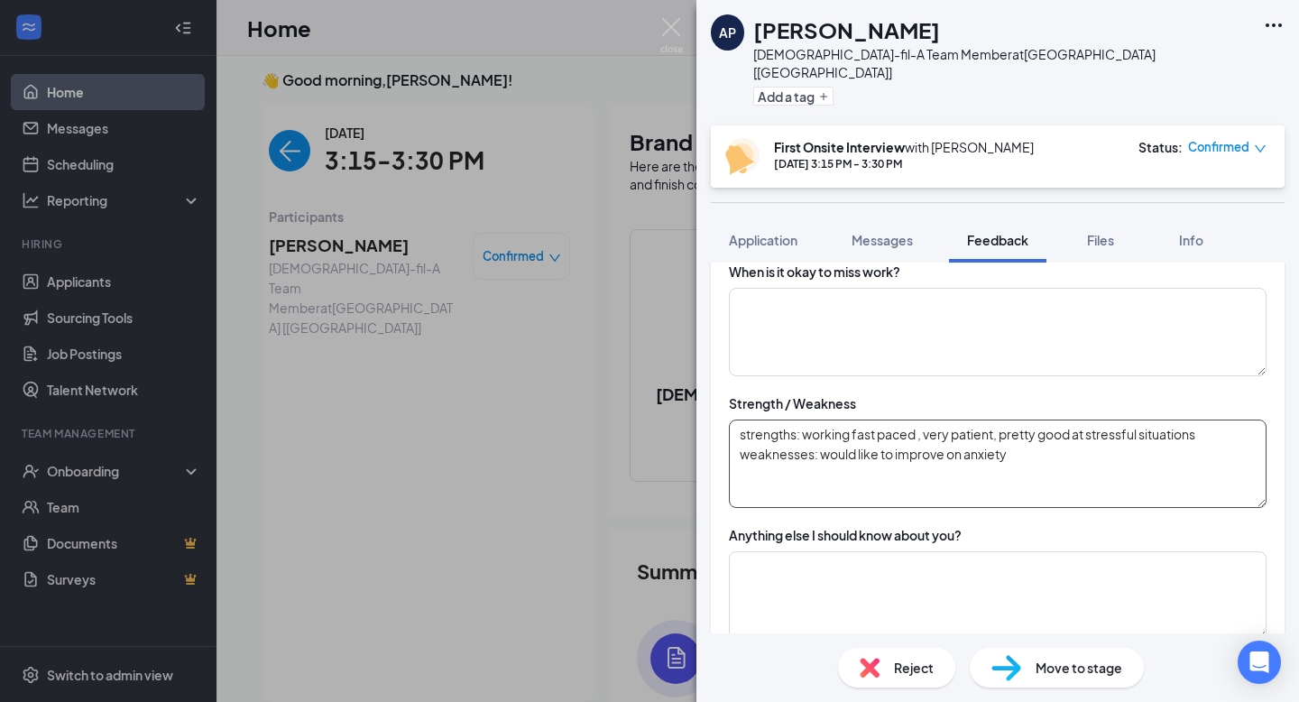
click at [877, 461] on textarea "strengths: working fast paced , very patient, pretty good at stressful situatio…" at bounding box center [998, 463] width 538 height 88
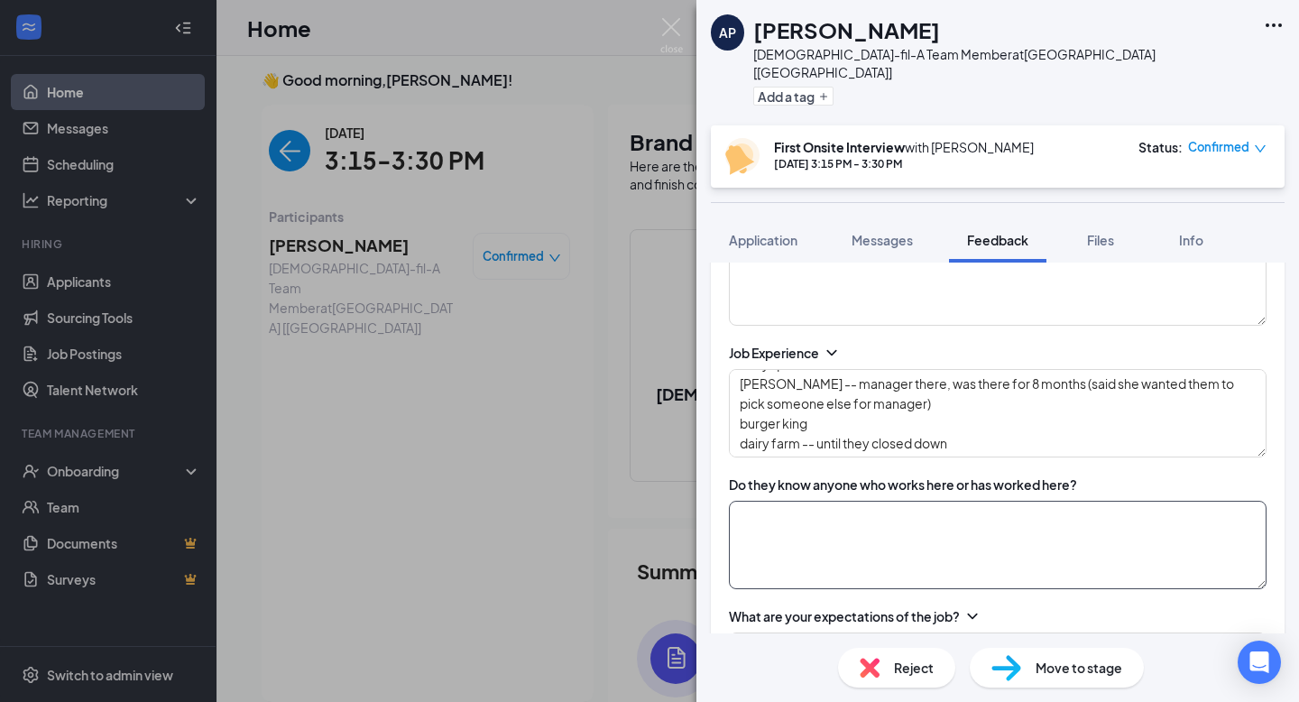
type textarea "strengths: working fast paced , very patient, pretty good at stressful situatio…"
click at [840, 551] on textarea at bounding box center [998, 545] width 538 height 88
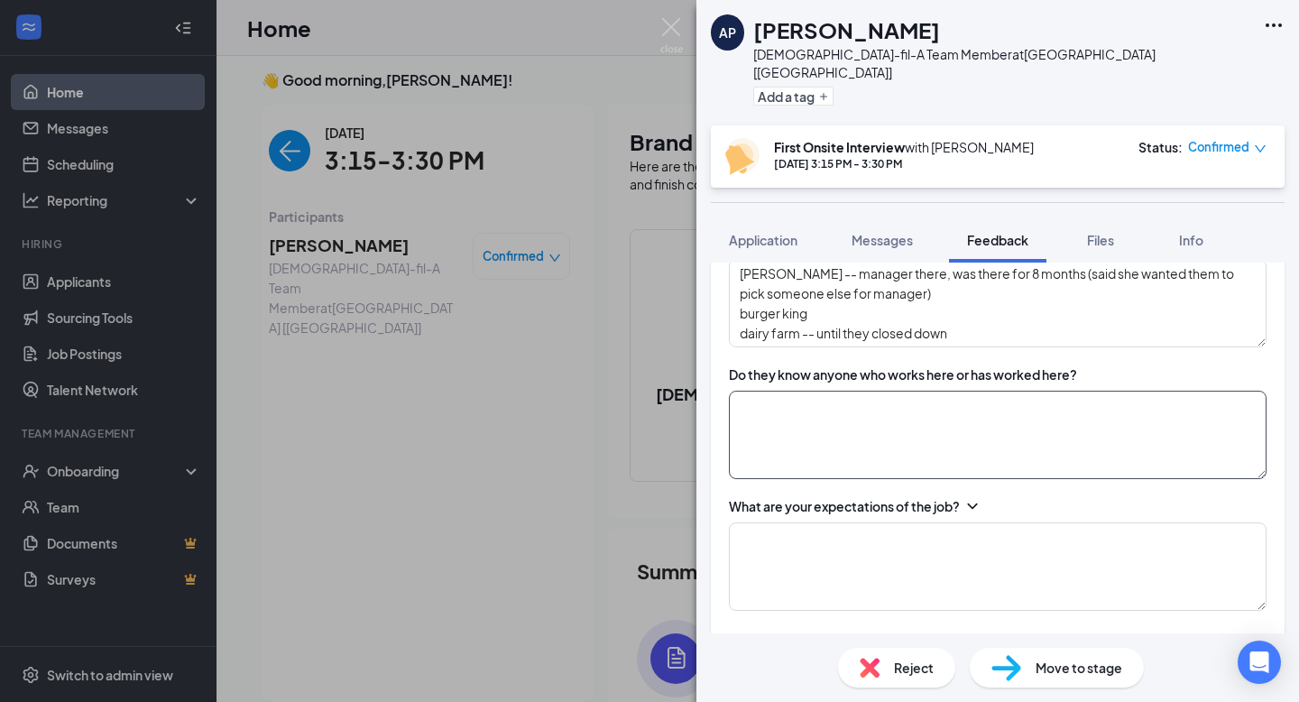
click at [845, 427] on textarea at bounding box center [998, 435] width 538 height 88
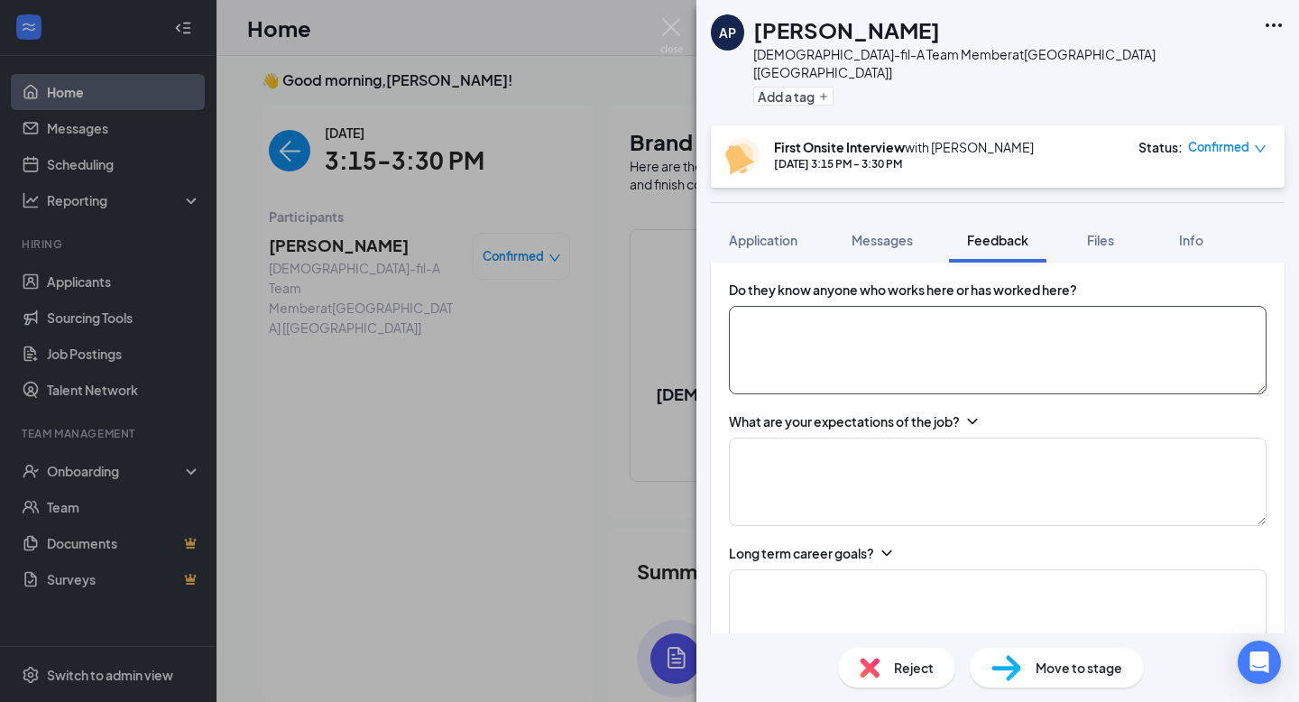
scroll to position [897, 0]
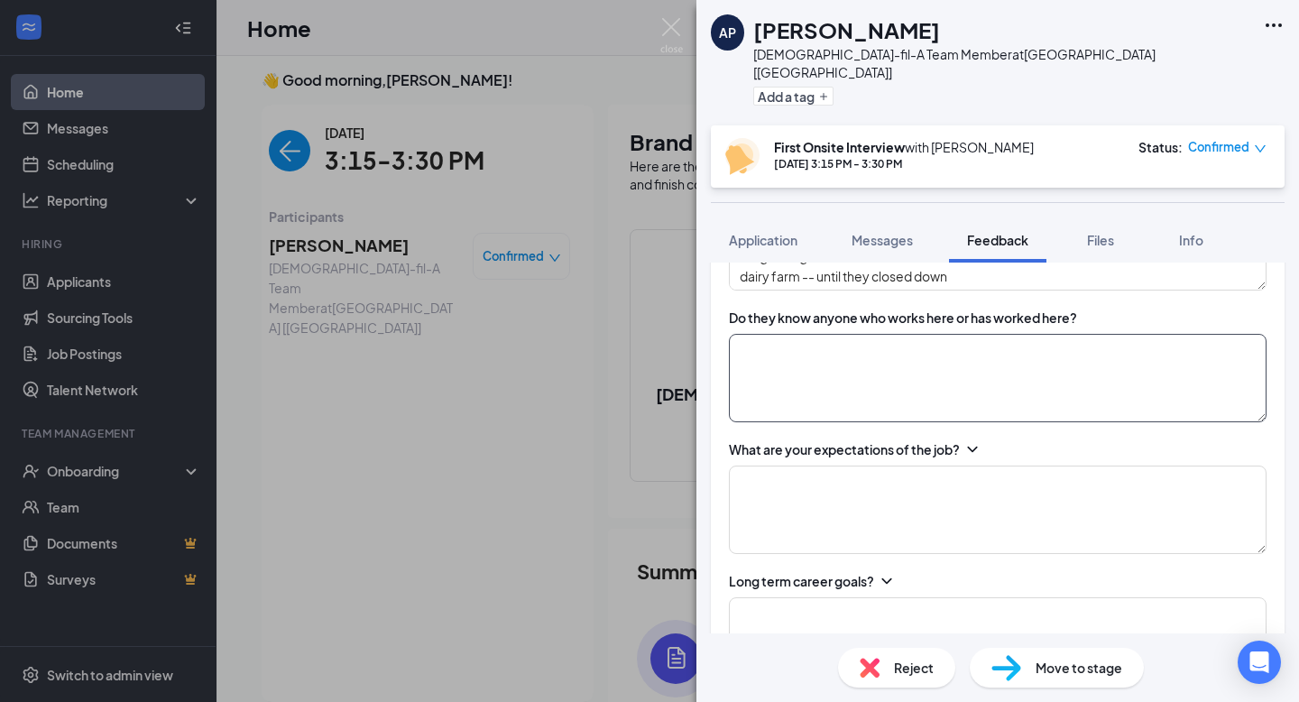
click at [842, 397] on textarea at bounding box center [998, 378] width 538 height 88
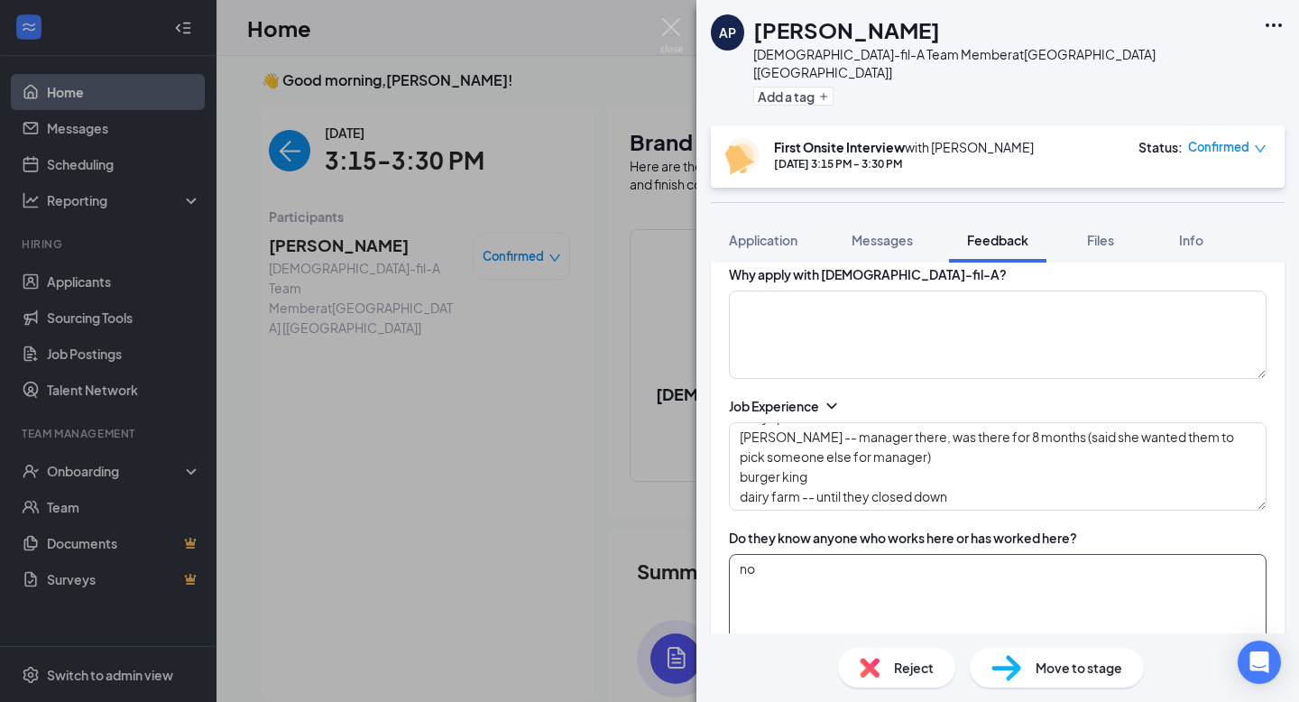
scroll to position [0, 0]
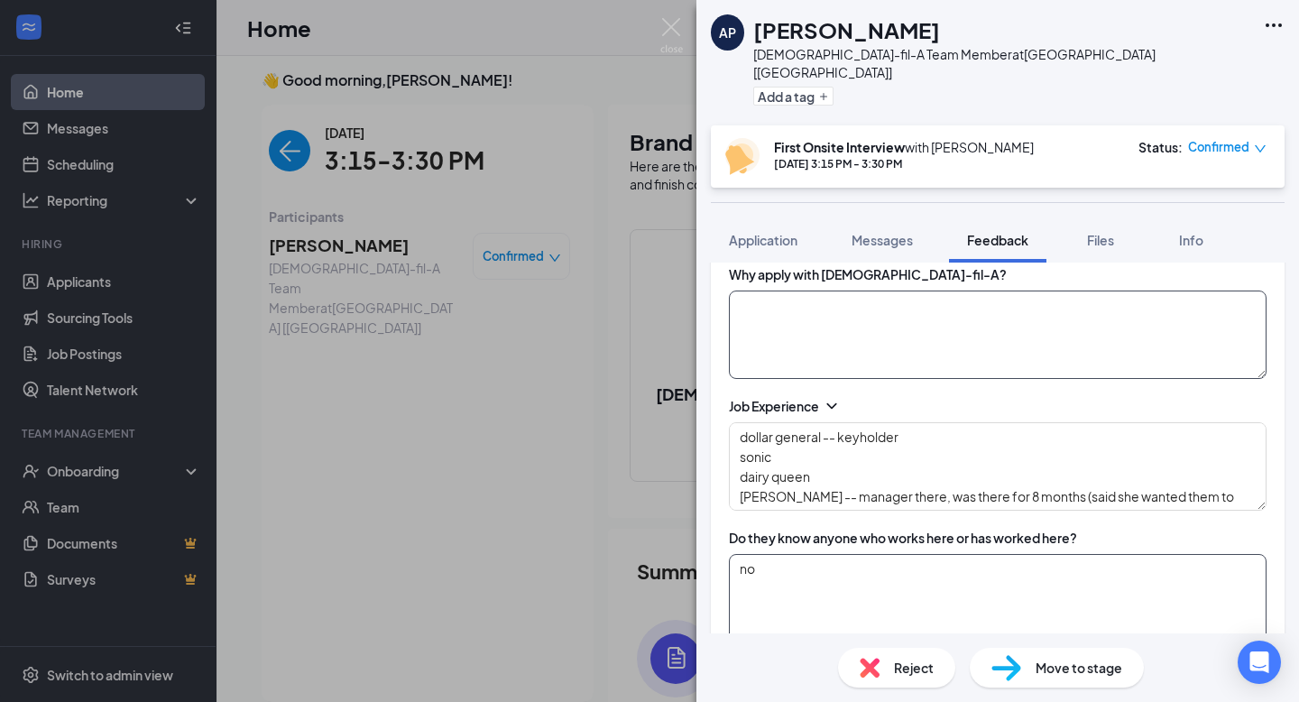
type textarea "no"
click at [796, 322] on textarea at bounding box center [998, 334] width 538 height 88
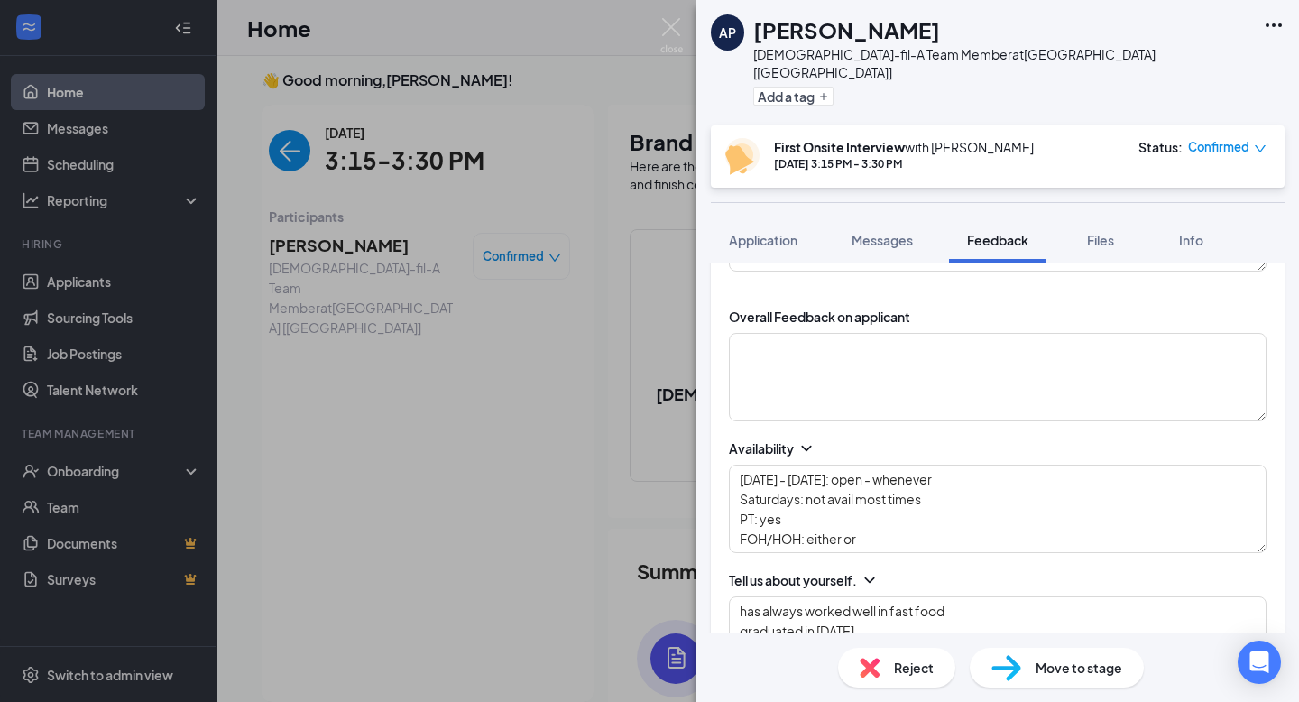
scroll to position [193, 0]
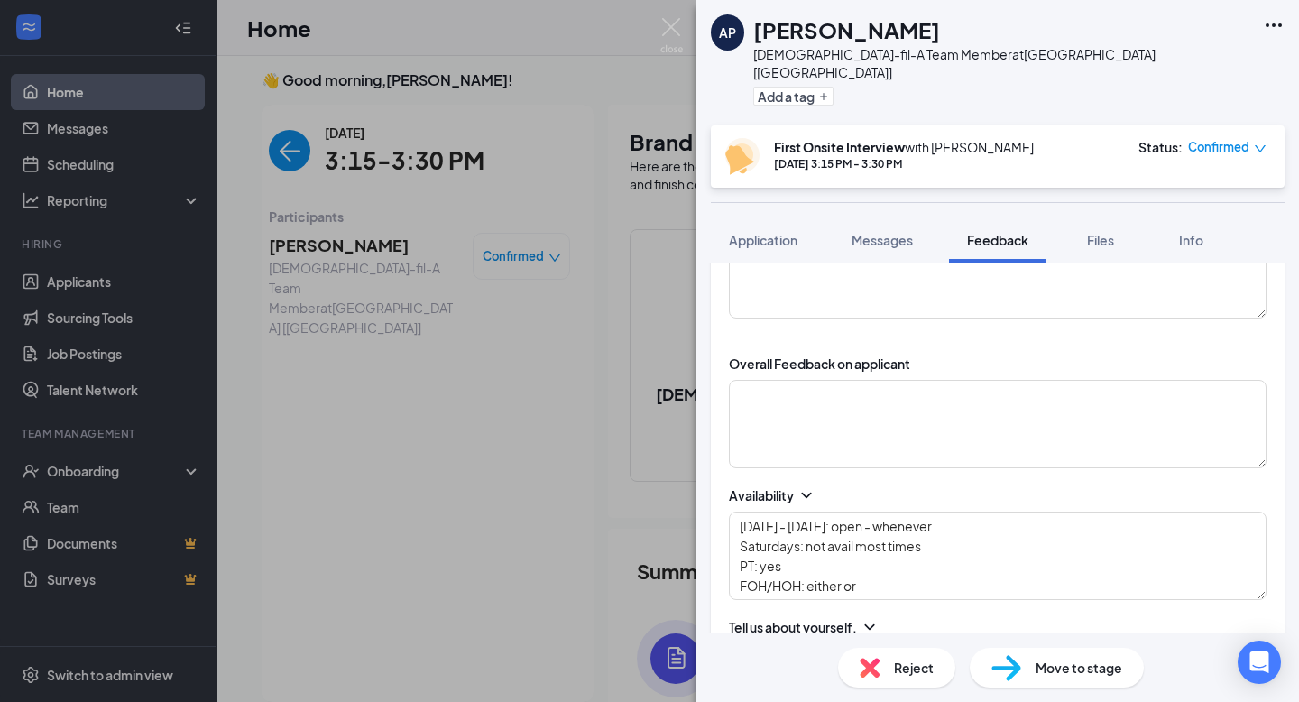
click at [877, 429] on textarea at bounding box center [998, 424] width 538 height 88
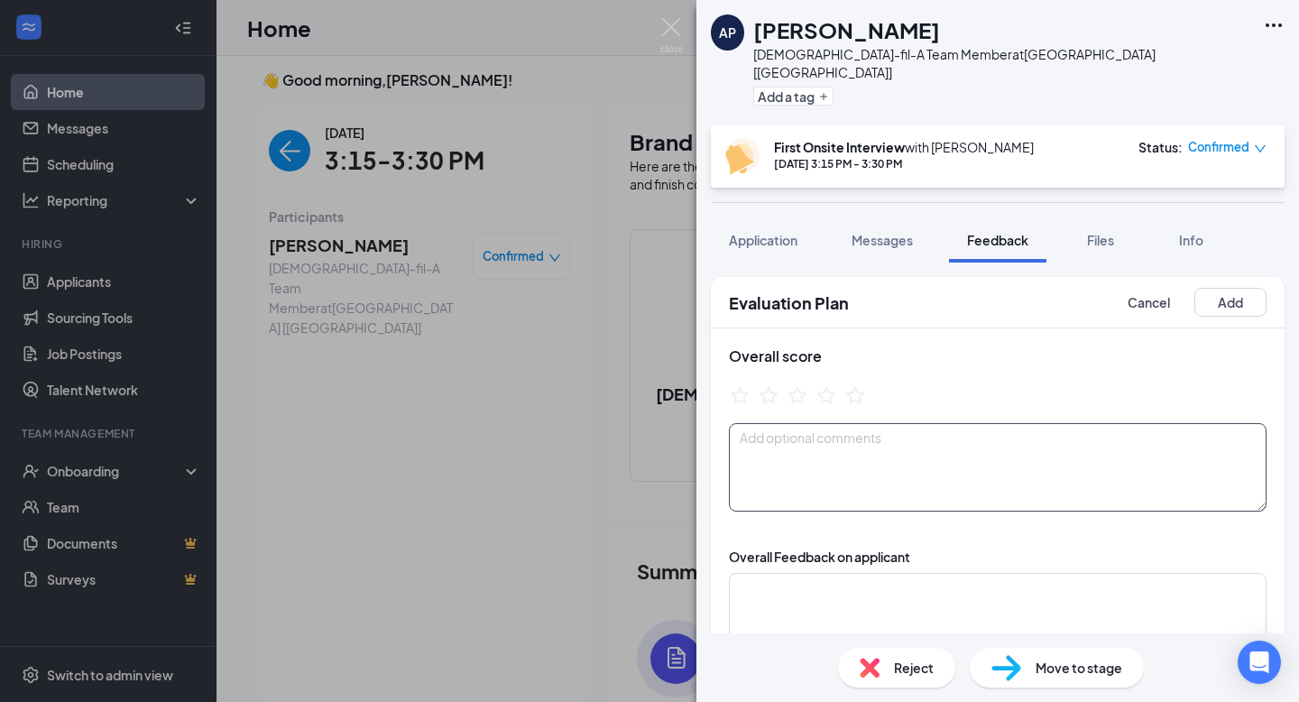
click at [838, 456] on textarea at bounding box center [998, 467] width 538 height 88
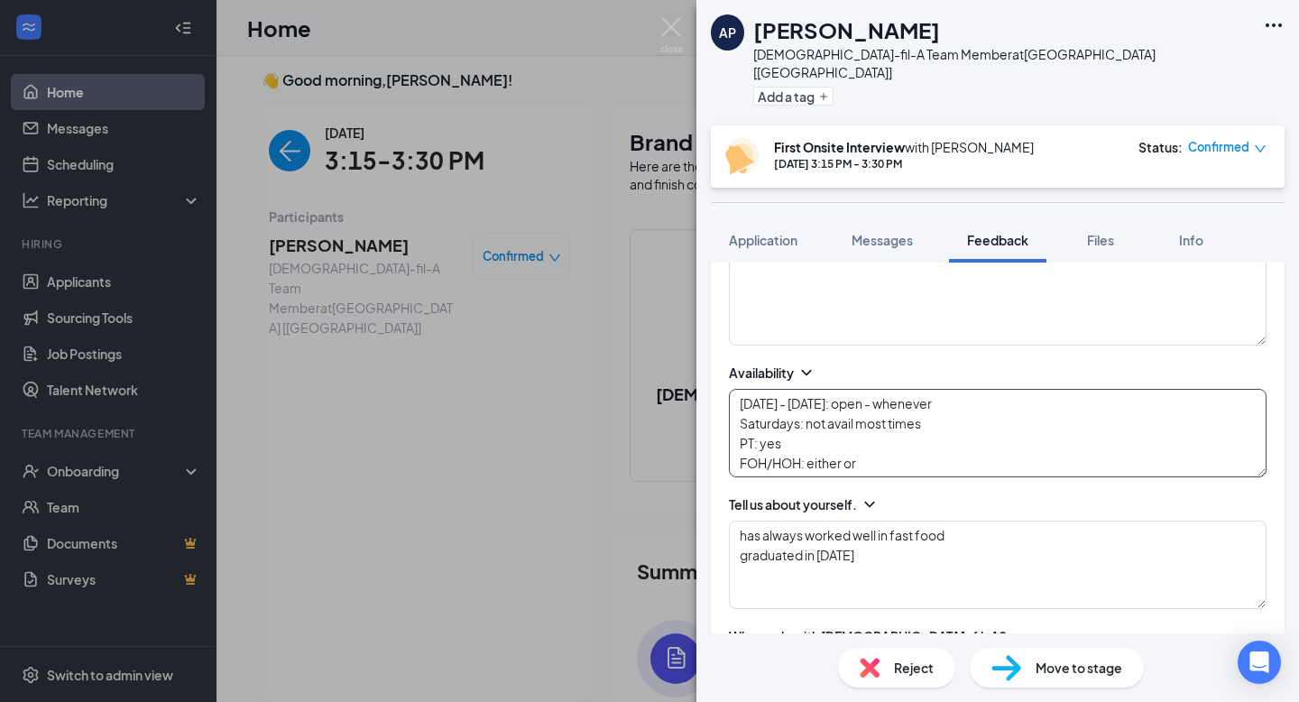
click at [850, 440] on textarea "[DATE] - [DATE]: open - whenever Saturdays: not avail most times PT: yes FOH/HO…" at bounding box center [998, 433] width 538 height 88
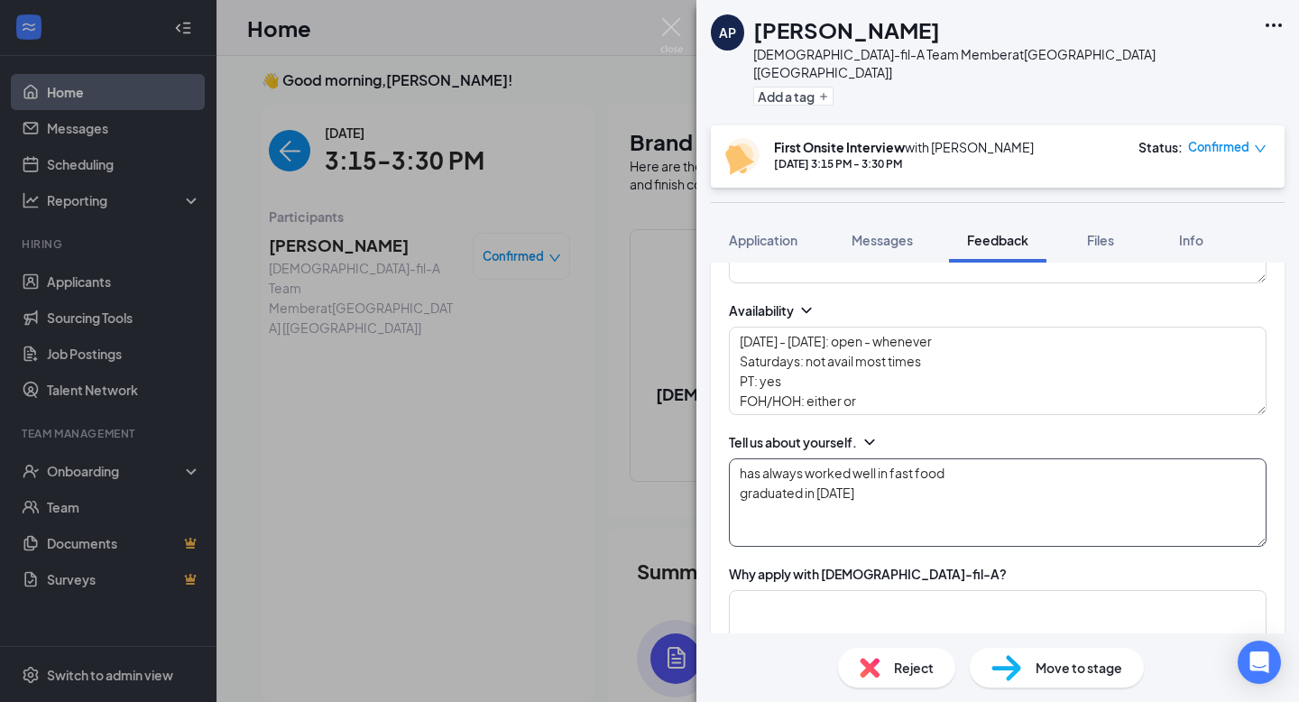
click at [841, 490] on textarea "has always worked well in fast food graduated in [DATE]" at bounding box center [998, 502] width 538 height 88
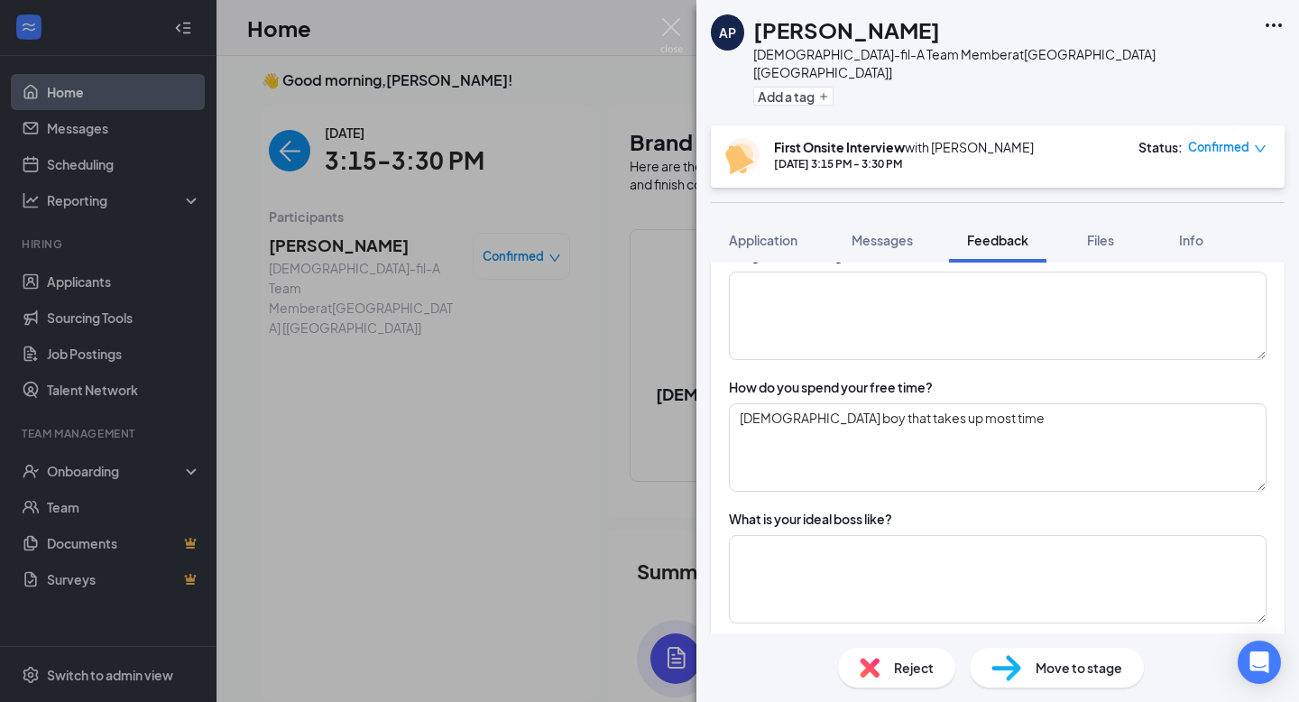
scroll to position [1286, 0]
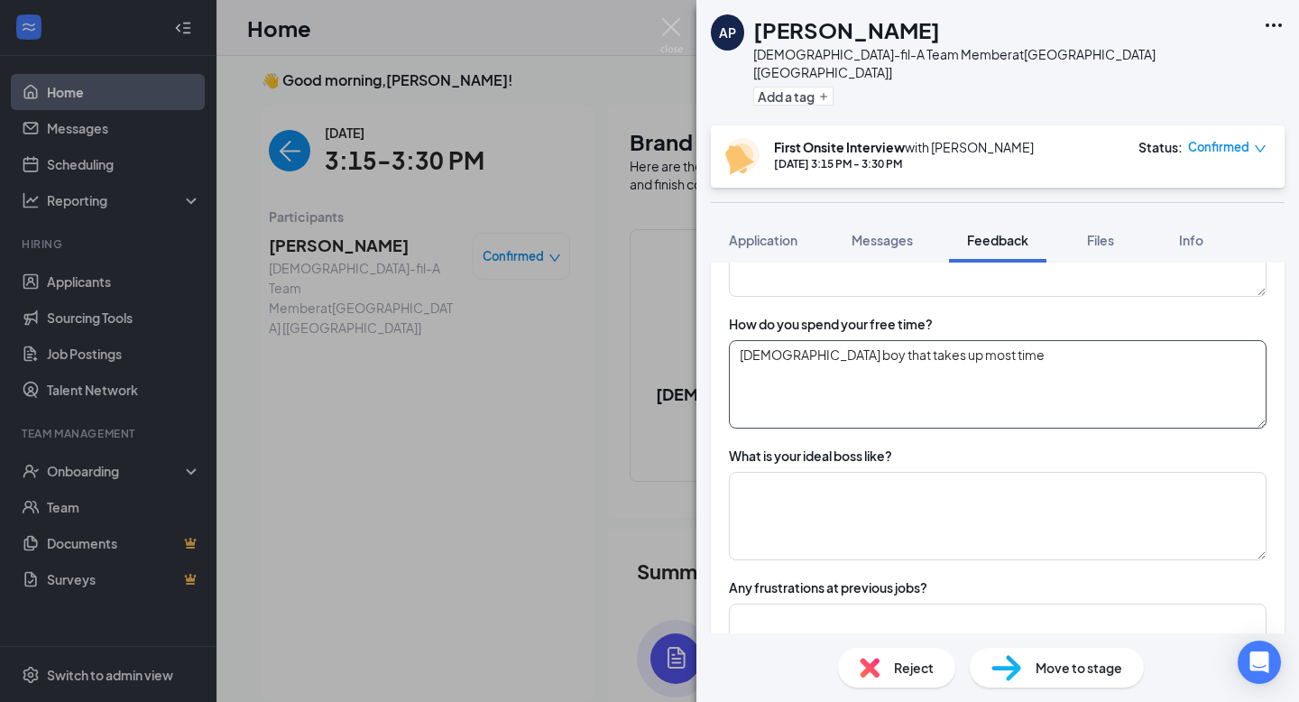
click at [967, 364] on textarea "[DEMOGRAPHIC_DATA] boy that takes up most time" at bounding box center [998, 384] width 538 height 88
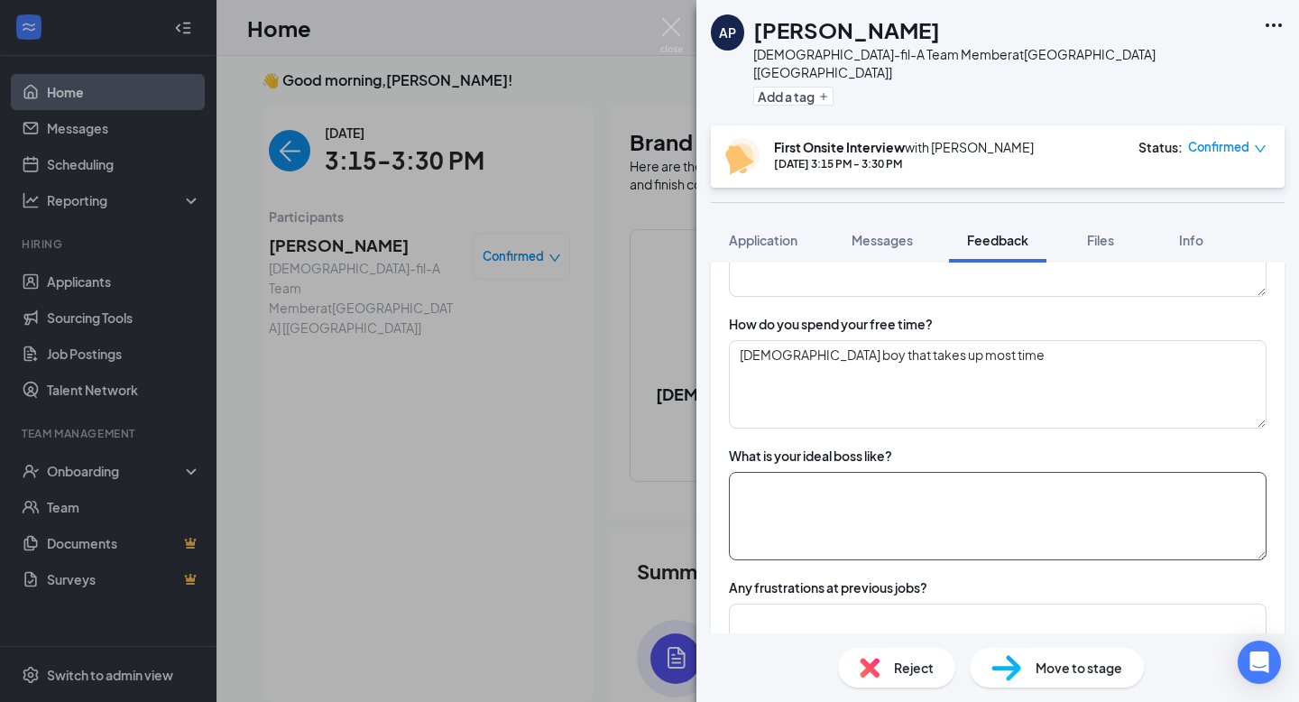
click at [907, 501] on textarea at bounding box center [998, 516] width 538 height 88
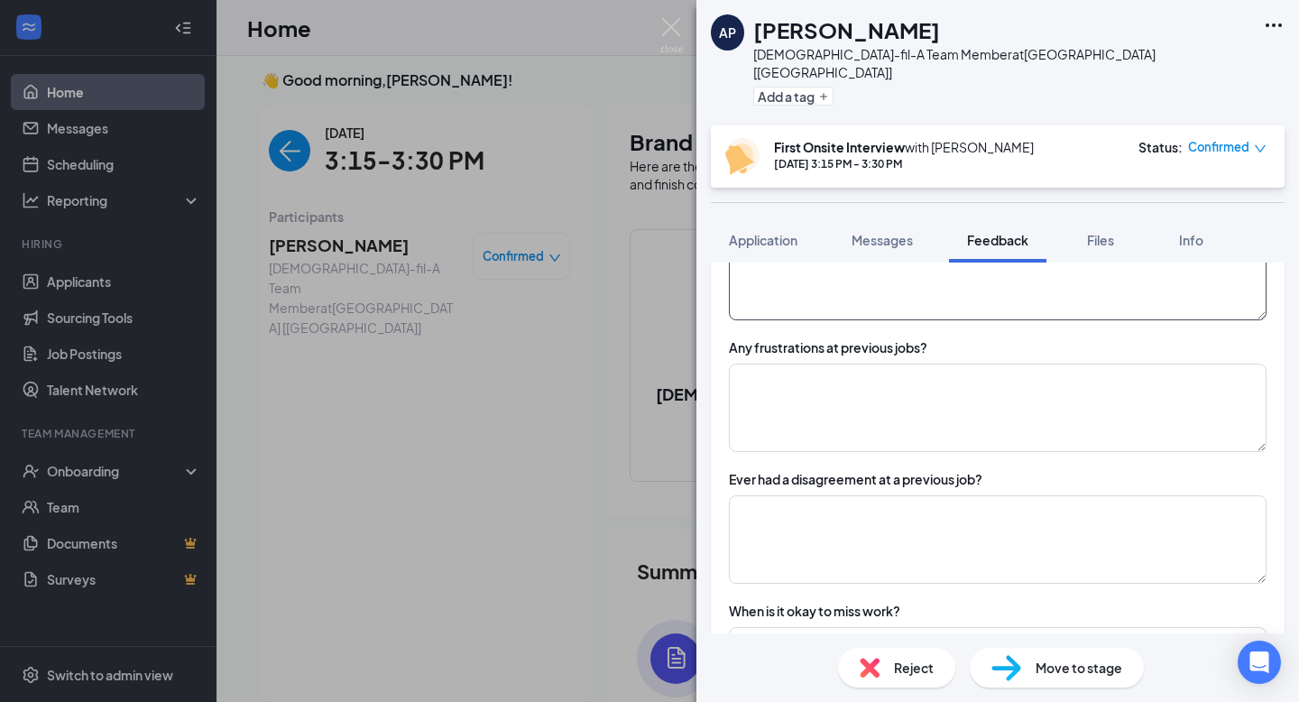
scroll to position [1527, 0]
click at [789, 502] on textarea at bounding box center [998, 538] width 538 height 88
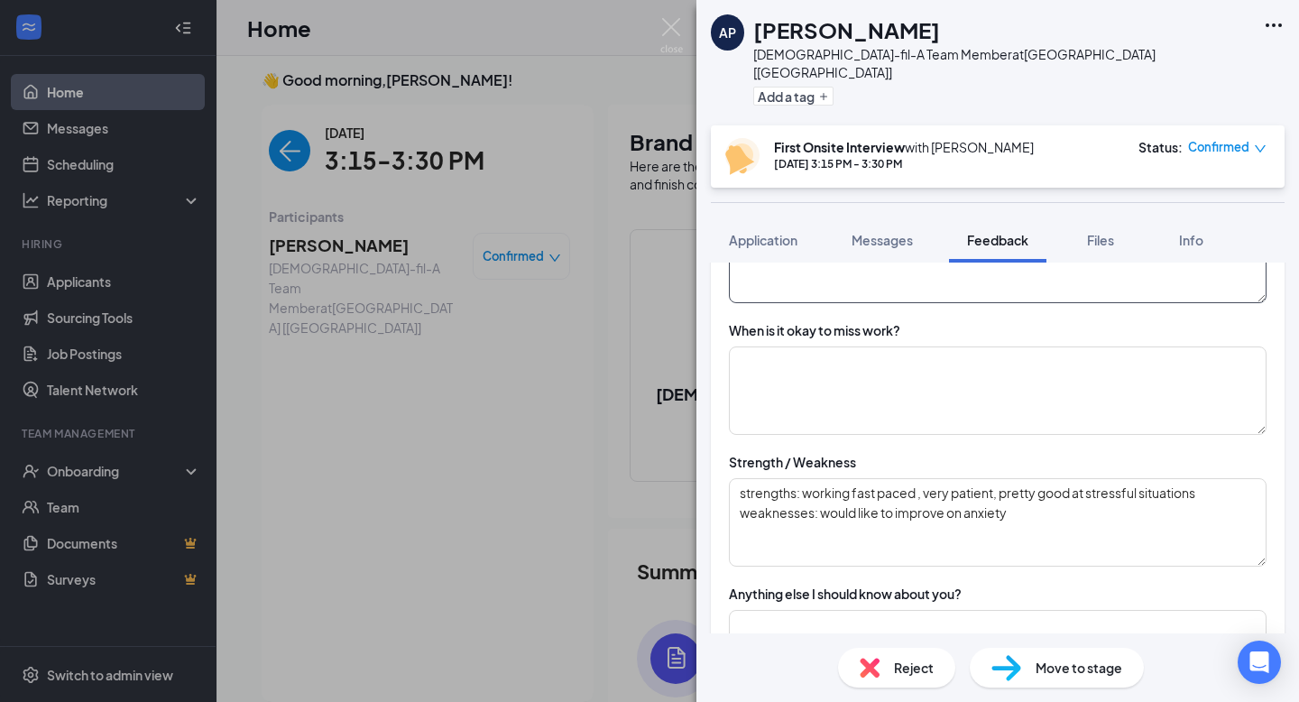
scroll to position [1824, 0]
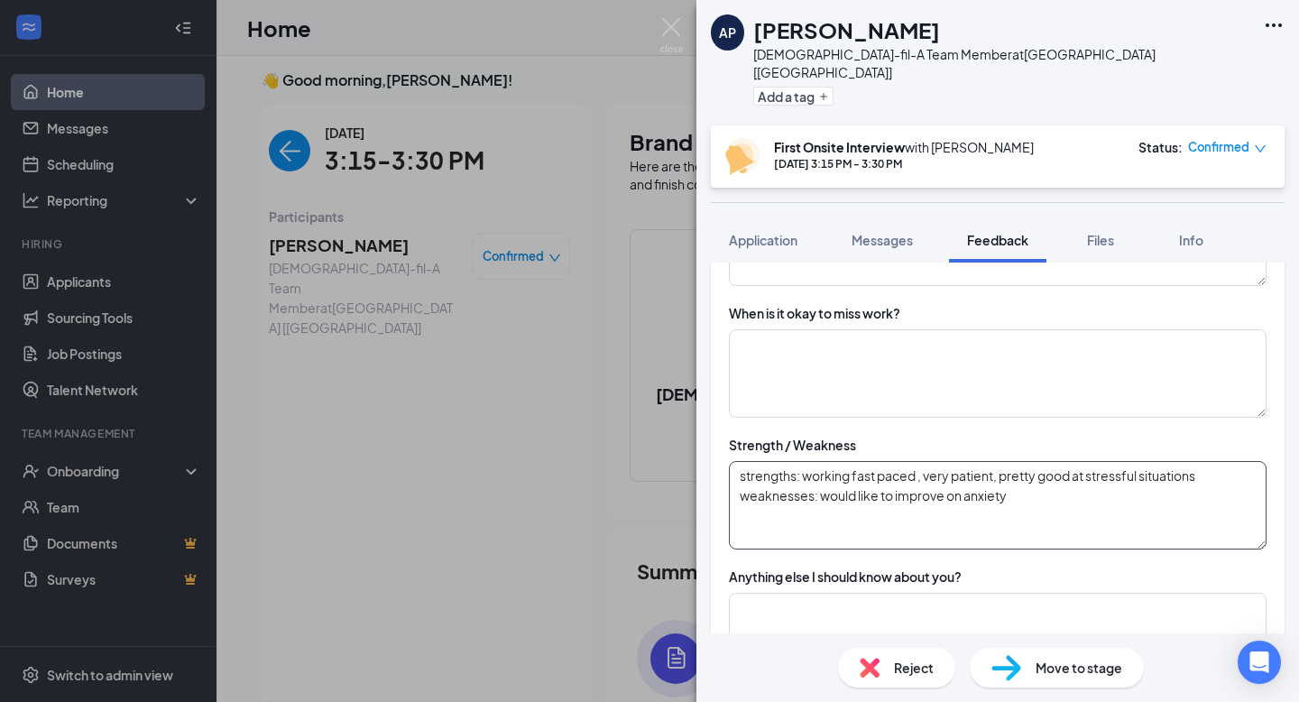
click at [1007, 481] on textarea "strengths: working fast paced , very patient, pretty good at stressful situatio…" at bounding box center [998, 505] width 538 height 88
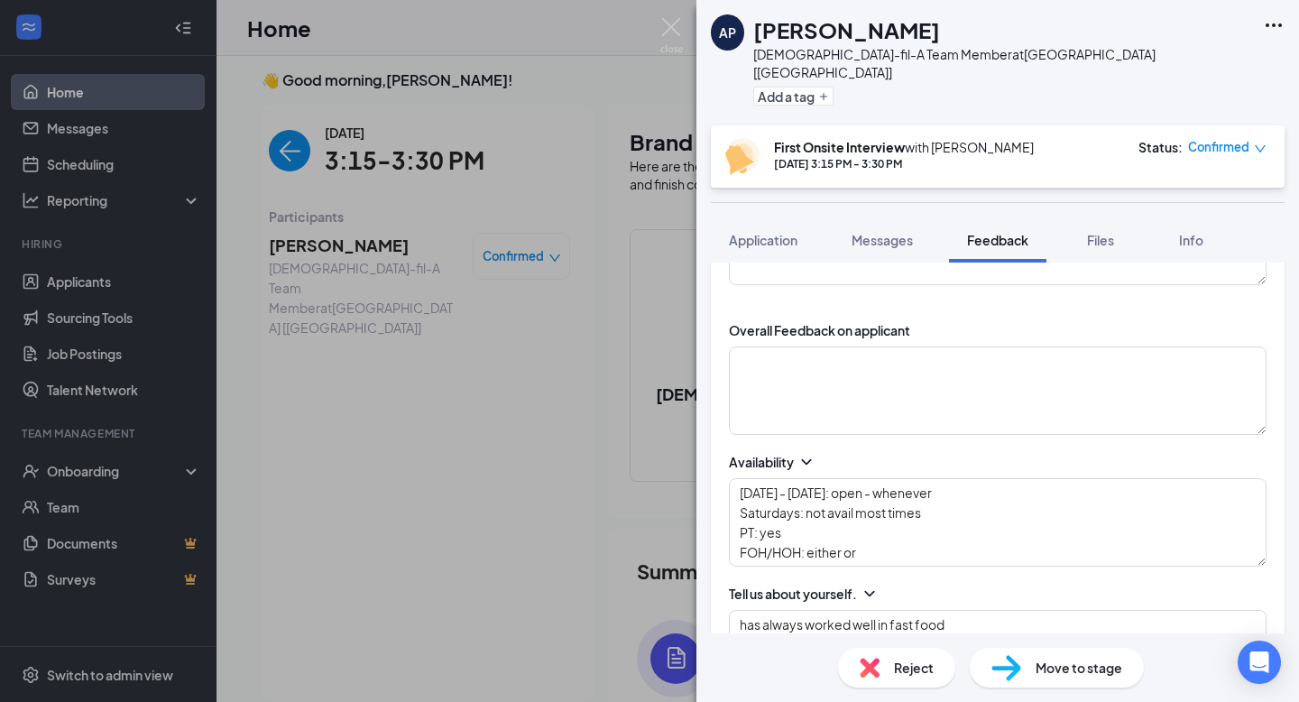
scroll to position [0, 0]
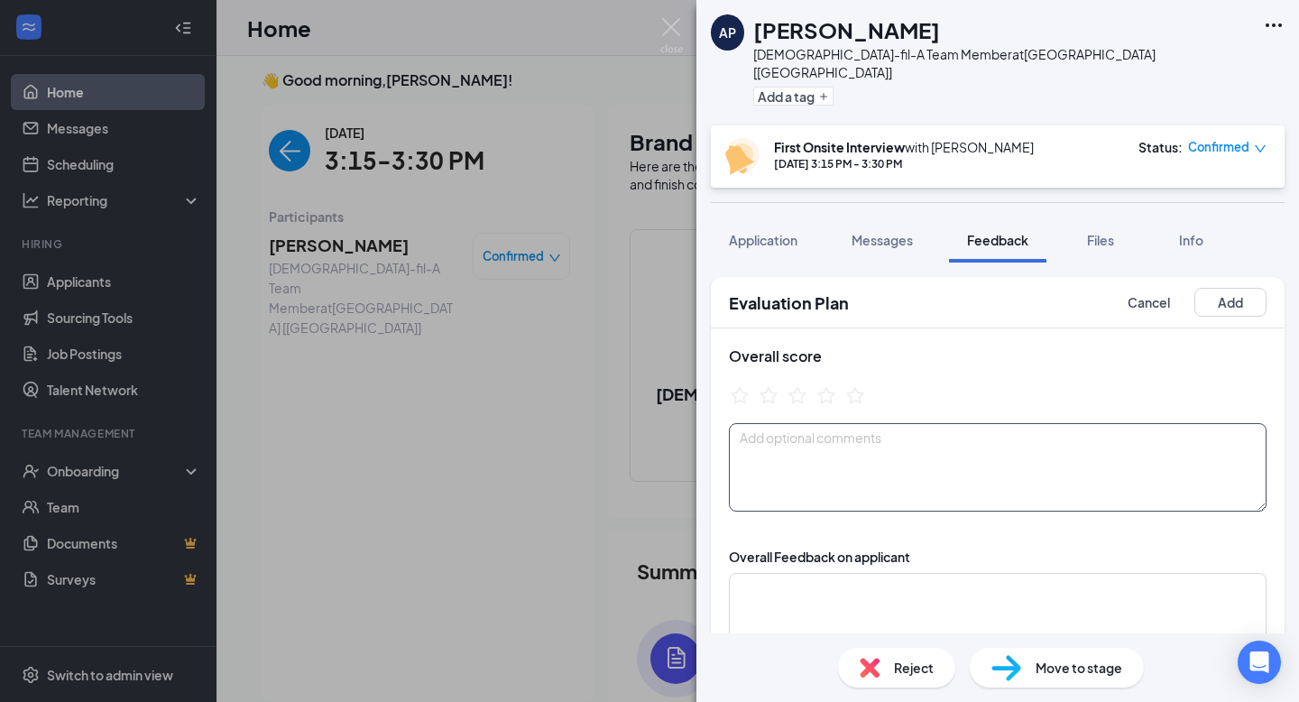
click at [920, 468] on textarea at bounding box center [998, 467] width 538 height 88
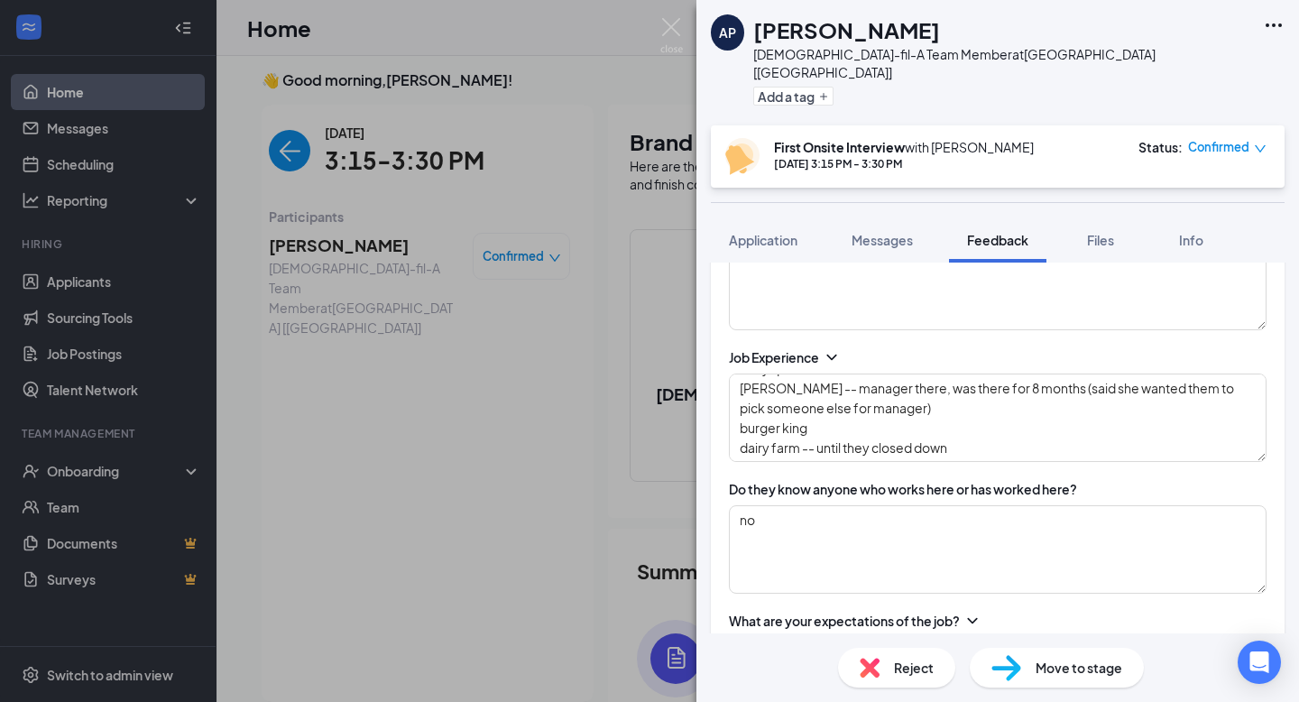
scroll to position [727, 0]
click at [814, 539] on textarea "no" at bounding box center [998, 548] width 538 height 88
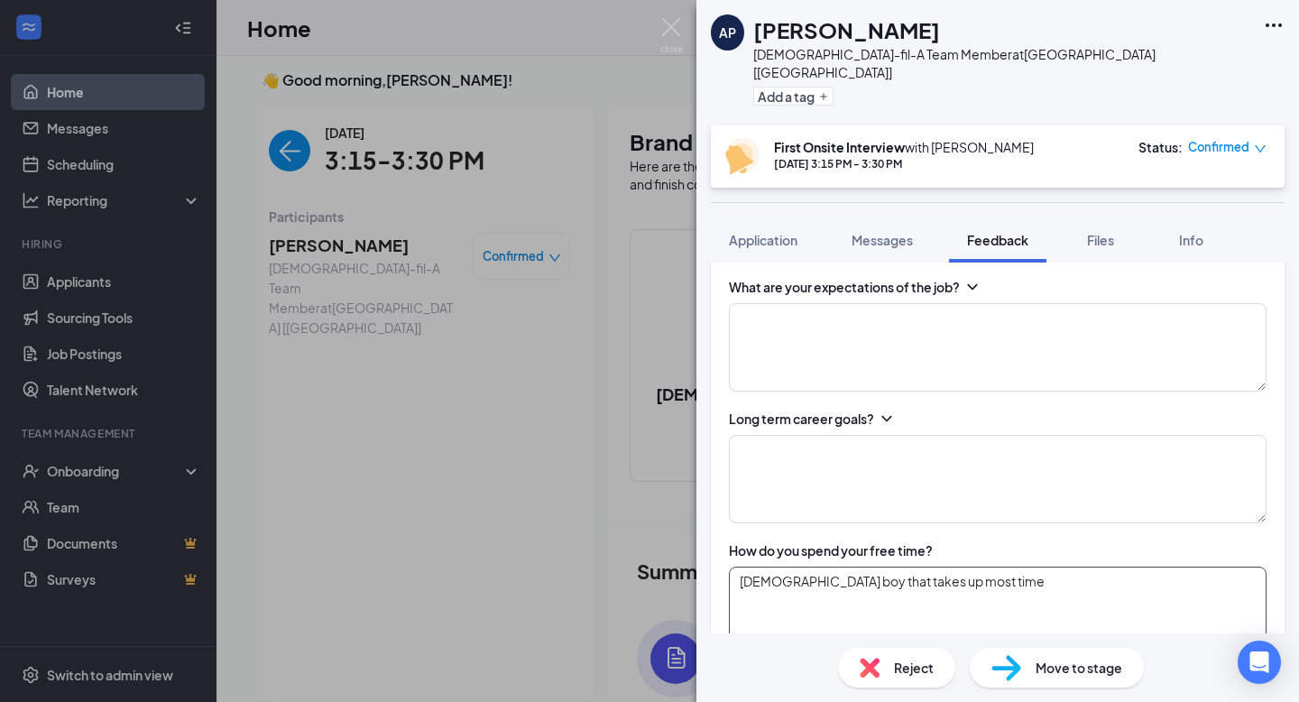
scroll to position [0, 0]
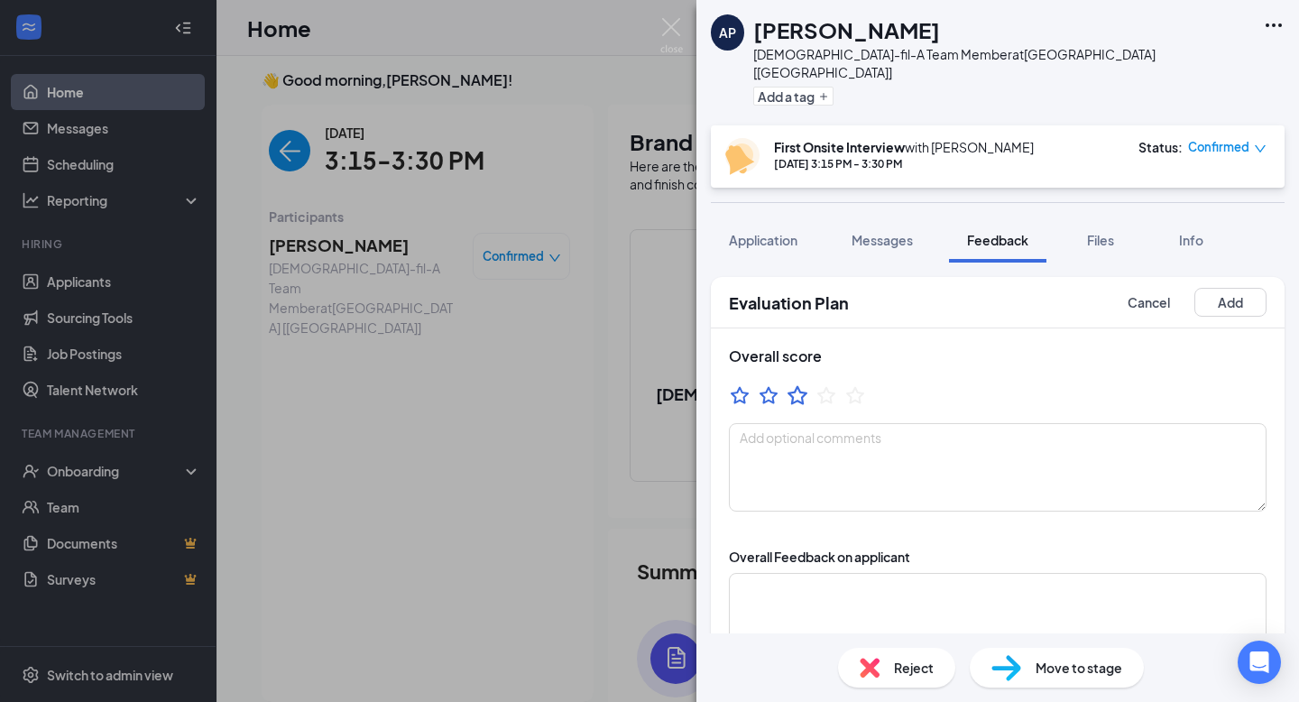
click at [795, 383] on icon "StarBorder" at bounding box center [797, 394] width 23 height 23
click at [1220, 288] on button "Add" at bounding box center [1230, 302] width 72 height 29
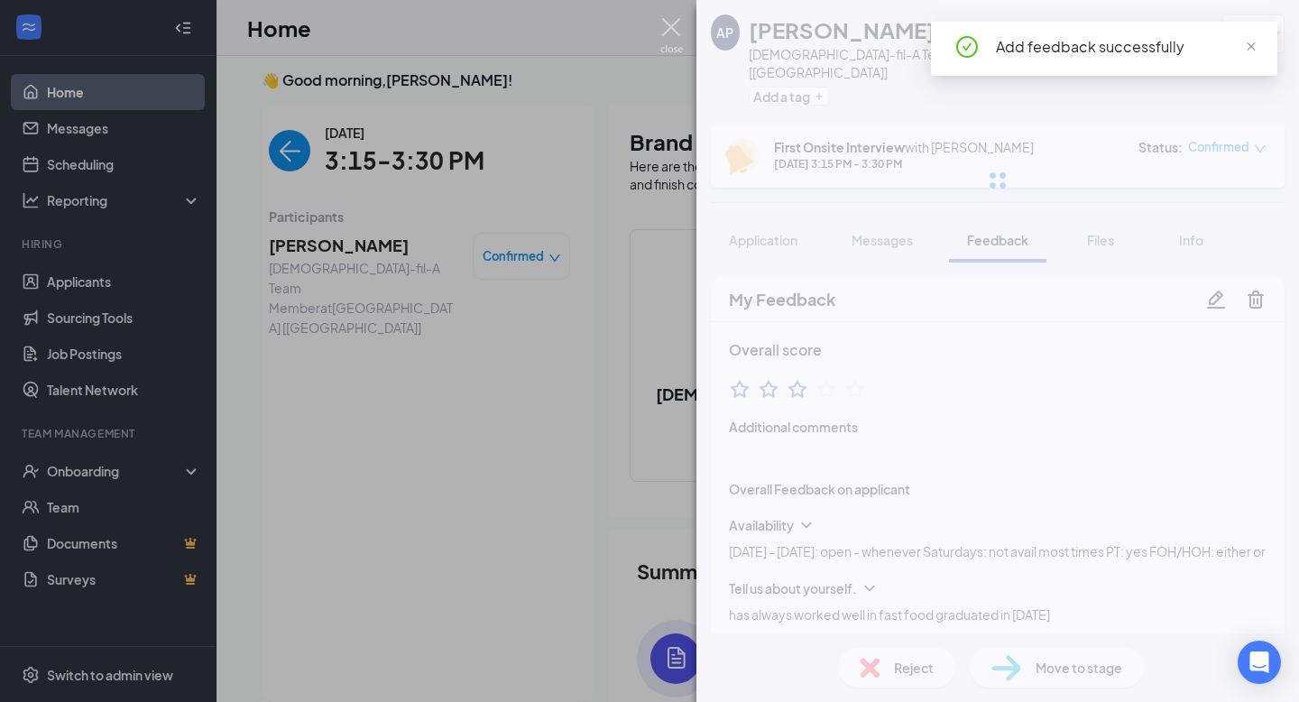
click at [674, 31] on img at bounding box center [671, 35] width 23 height 35
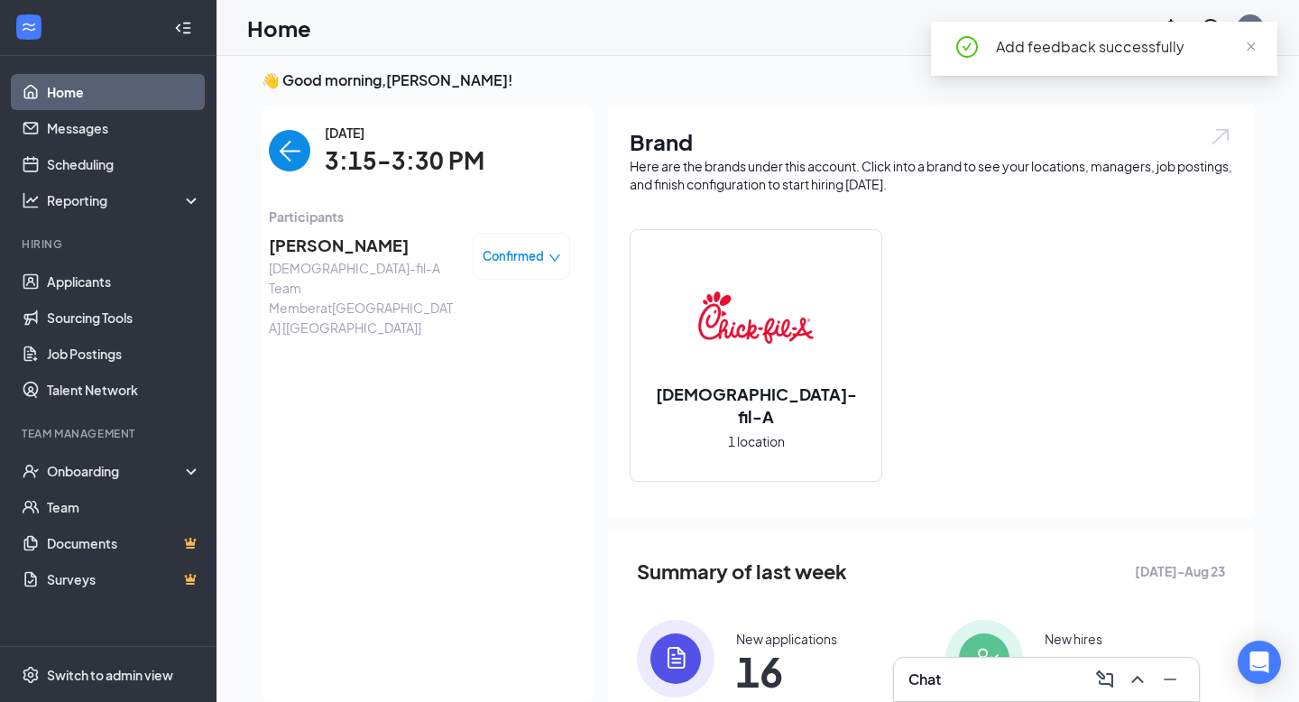
click at [523, 262] on span "Confirmed" at bounding box center [513, 256] width 61 height 18
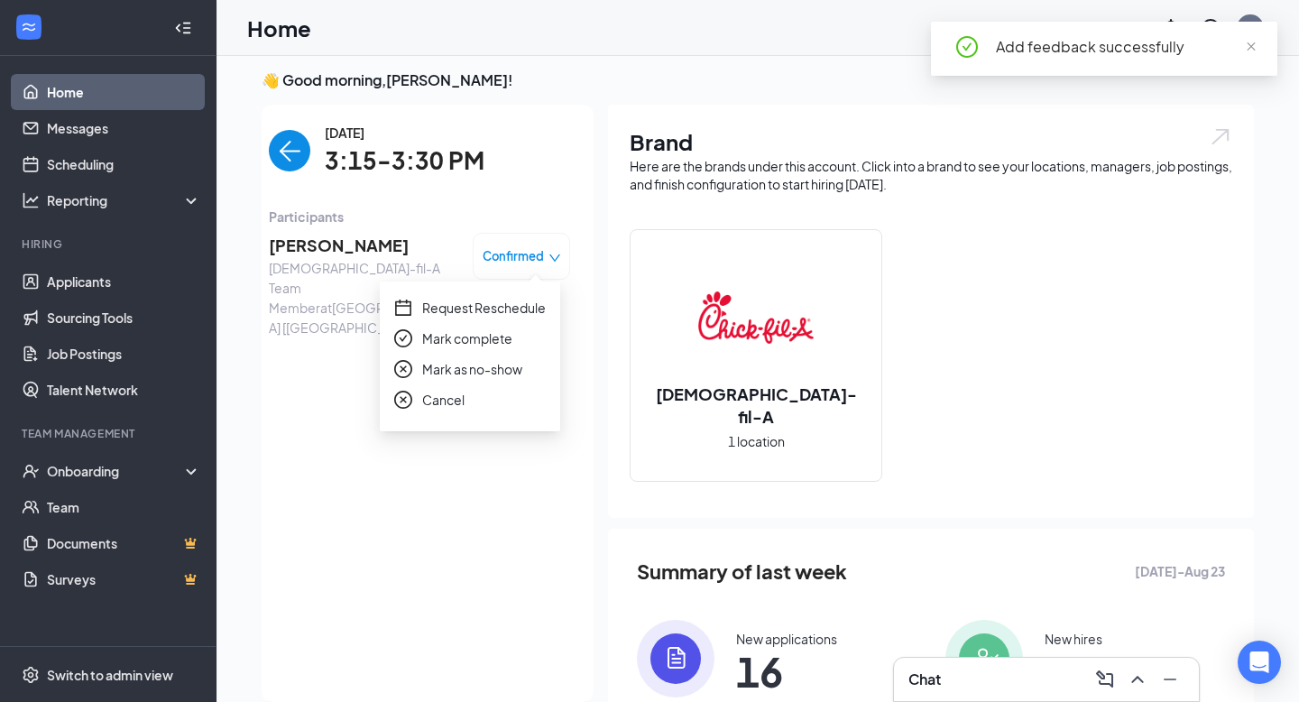
click at [473, 342] on span "Mark complete" at bounding box center [467, 338] width 90 height 20
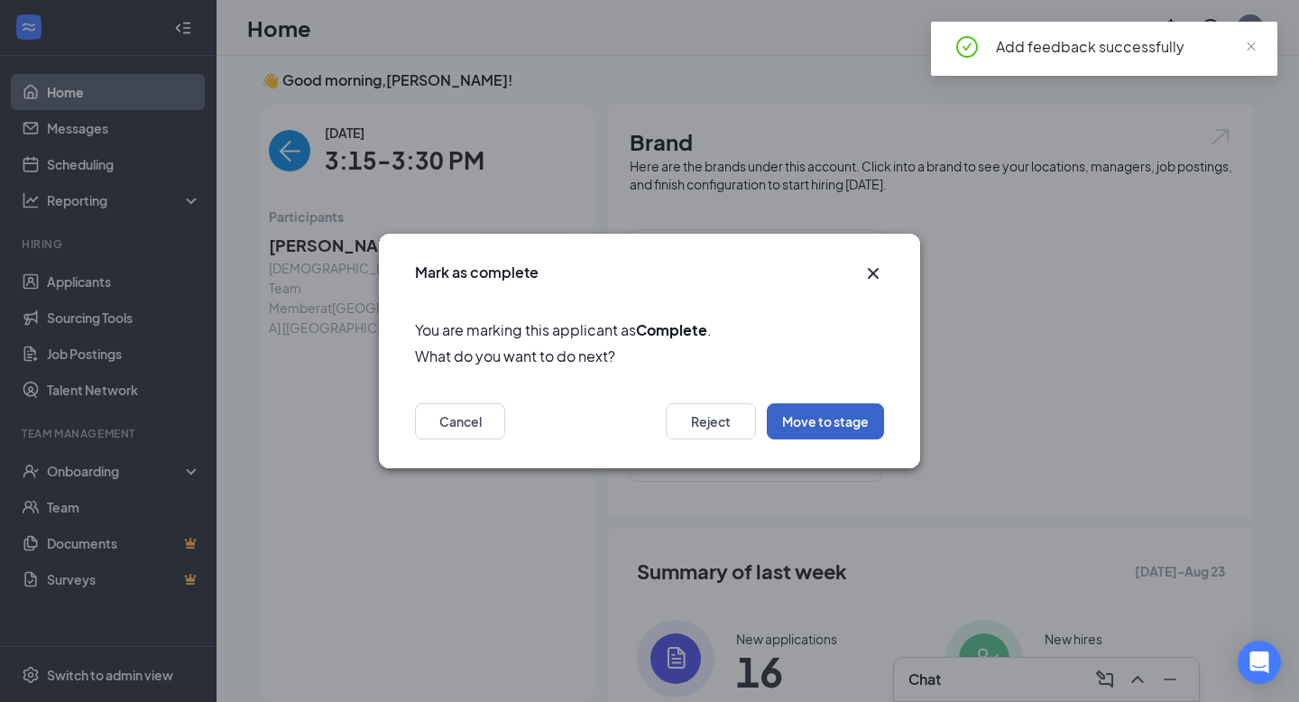
click at [844, 421] on button "Move to stage" at bounding box center [825, 421] width 117 height 36
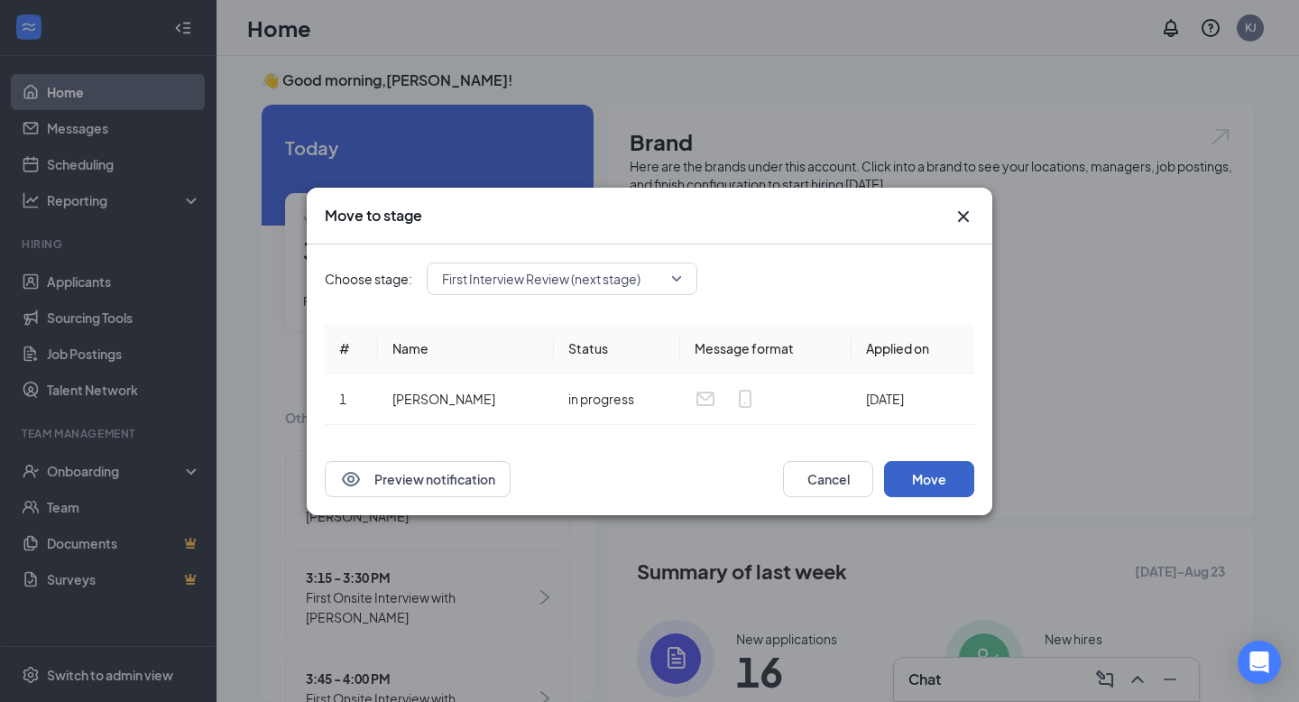
click at [926, 476] on button "Move" at bounding box center [929, 479] width 90 height 36
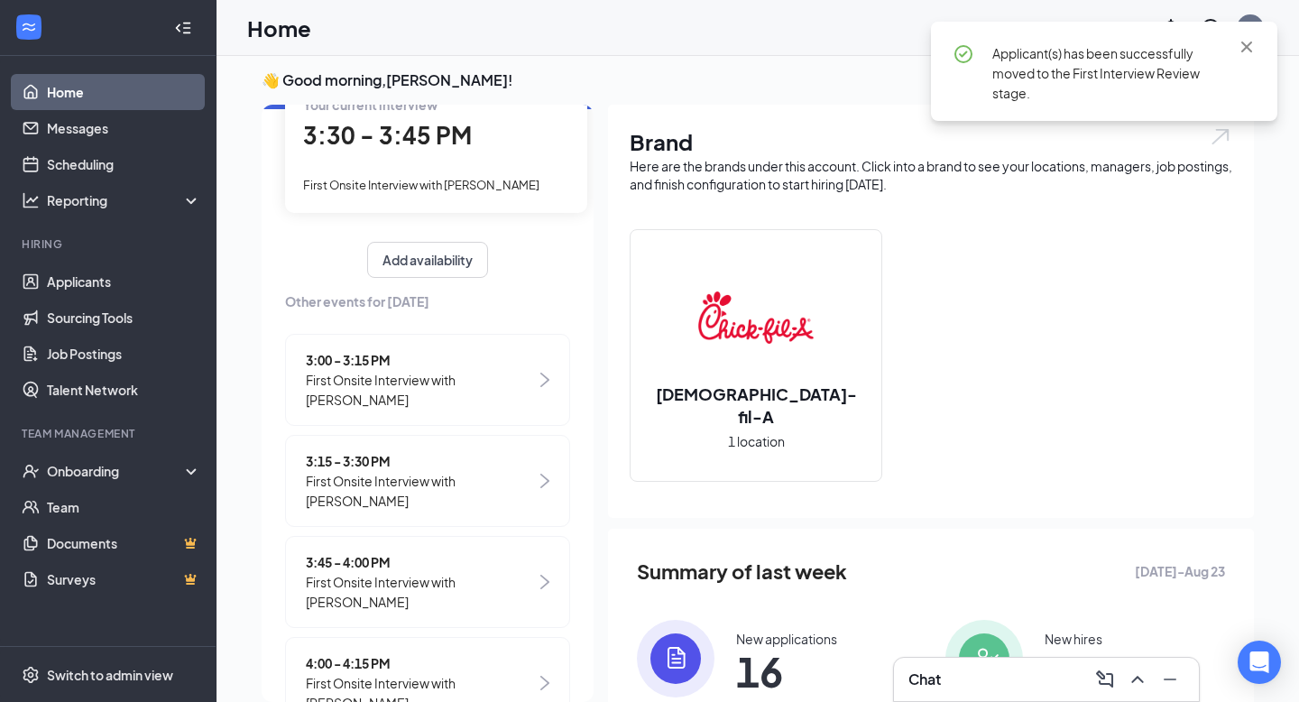
scroll to position [185, 0]
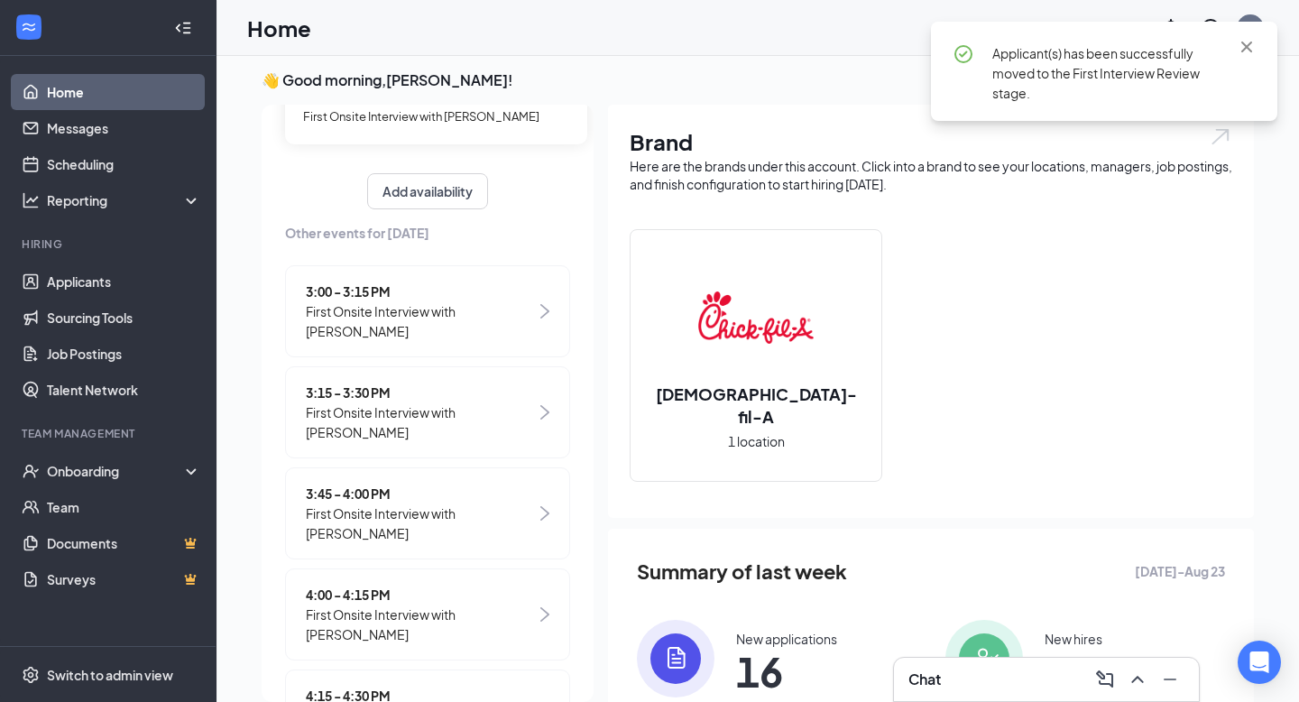
click at [429, 510] on span "First Onsite Interview with [PERSON_NAME]" at bounding box center [421, 523] width 230 height 40
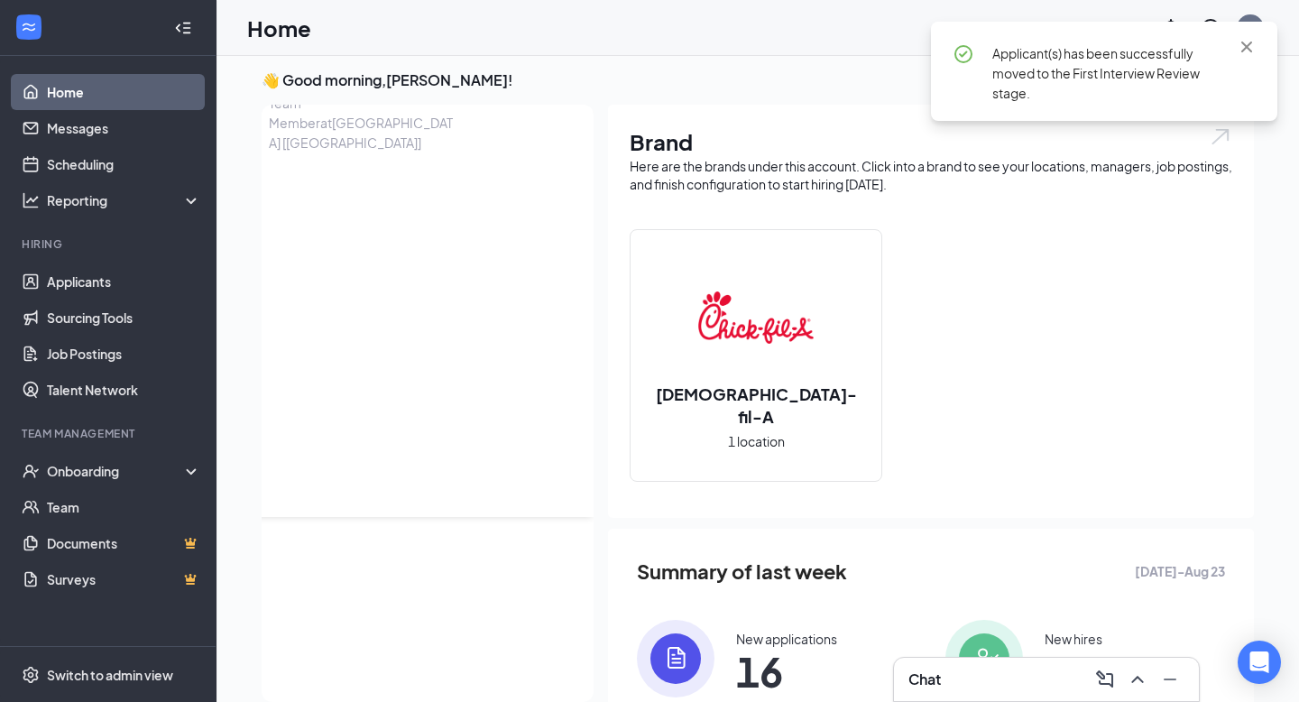
scroll to position [0, 0]
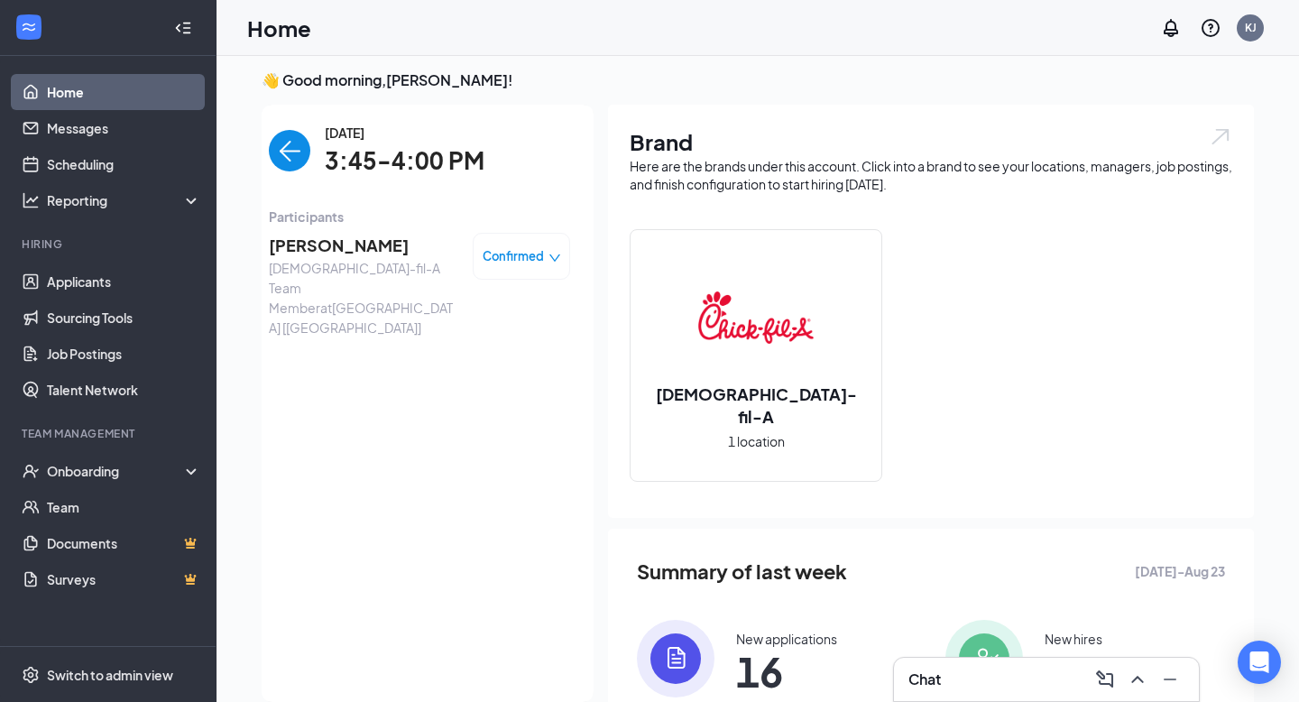
click at [354, 245] on span "[PERSON_NAME]" at bounding box center [363, 245] width 189 height 25
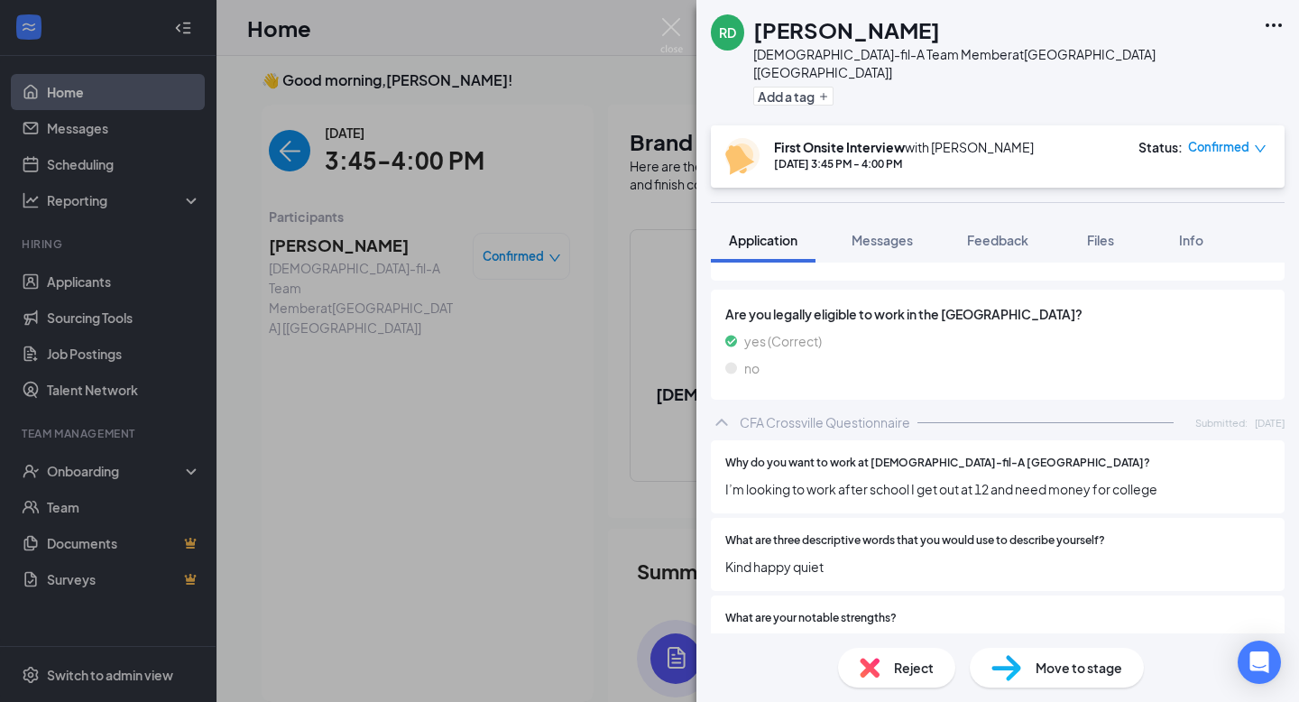
scroll to position [1024, 0]
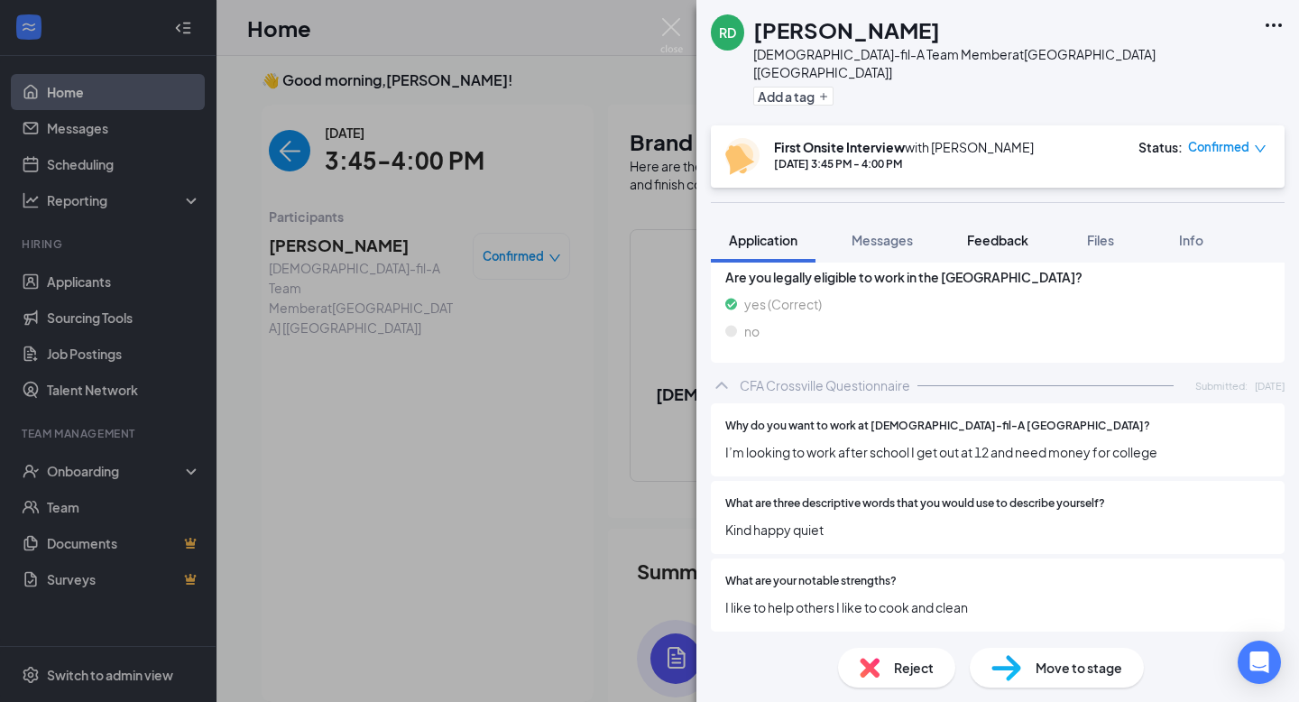
click at [970, 232] on span "Feedback" at bounding box center [997, 240] width 61 height 16
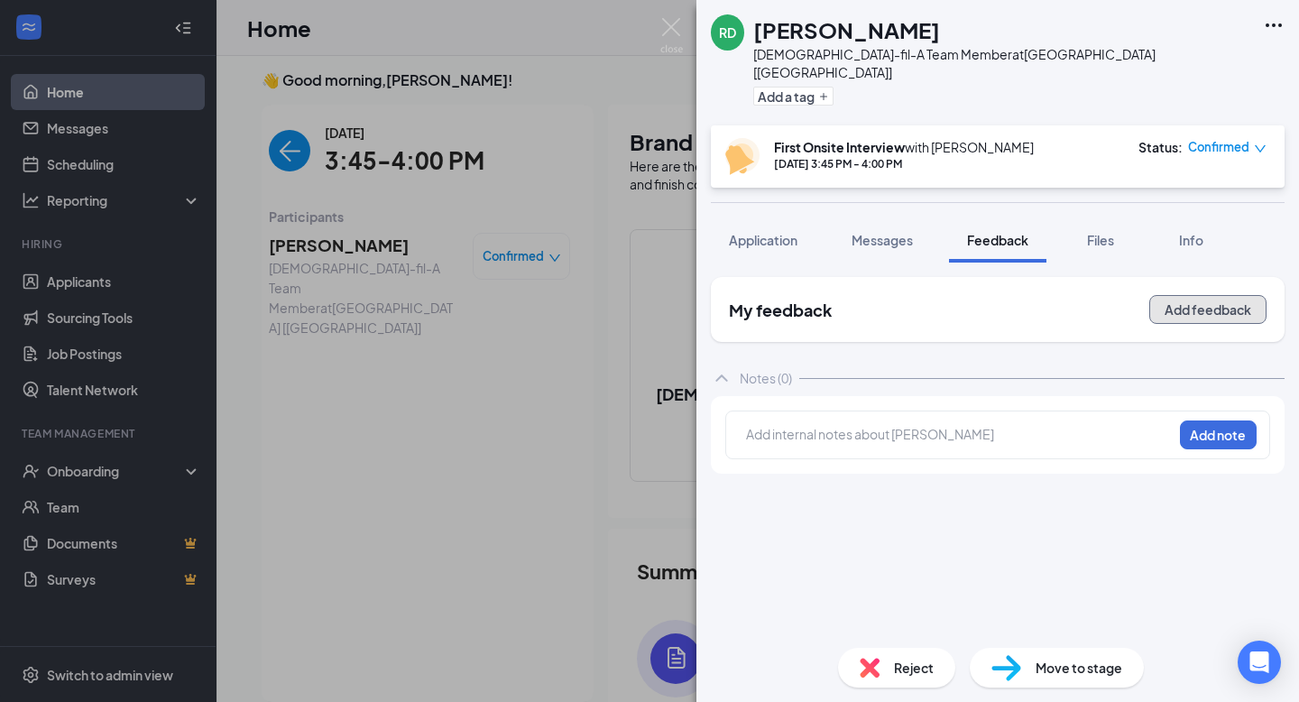
click at [1195, 301] on button "Add feedback" at bounding box center [1207, 309] width 117 height 29
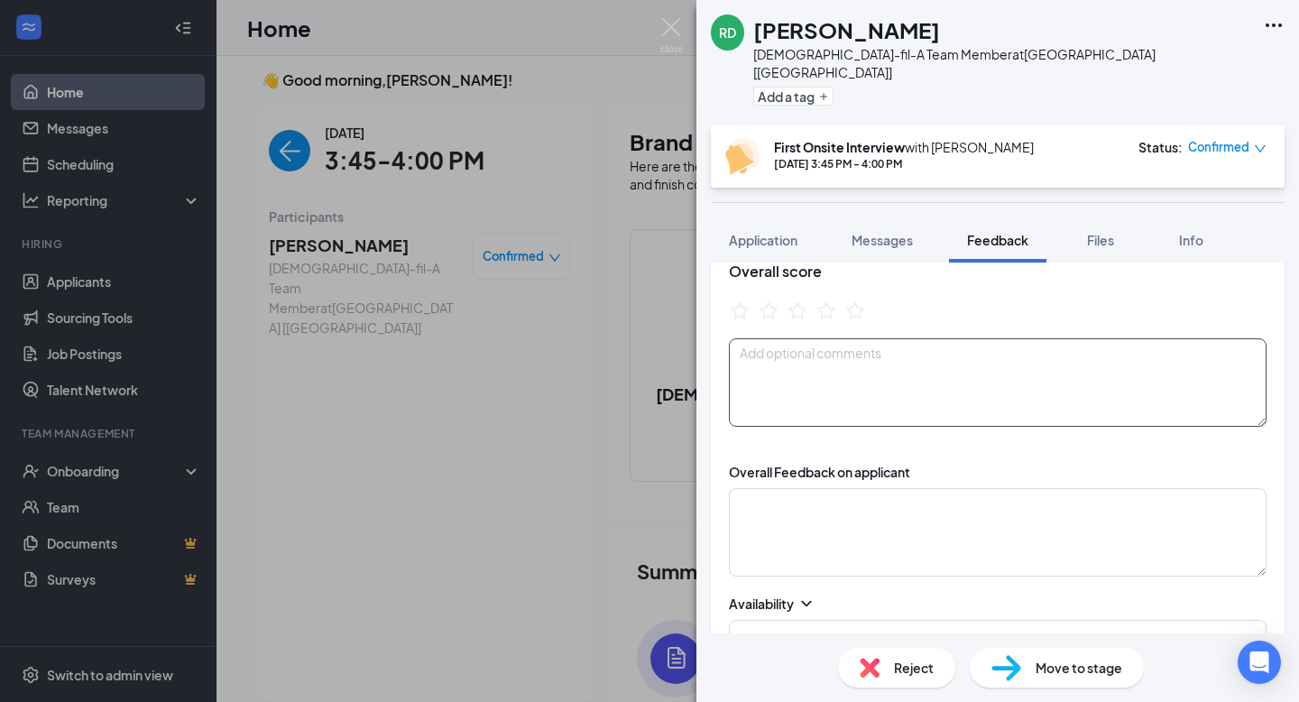
scroll to position [86, 0]
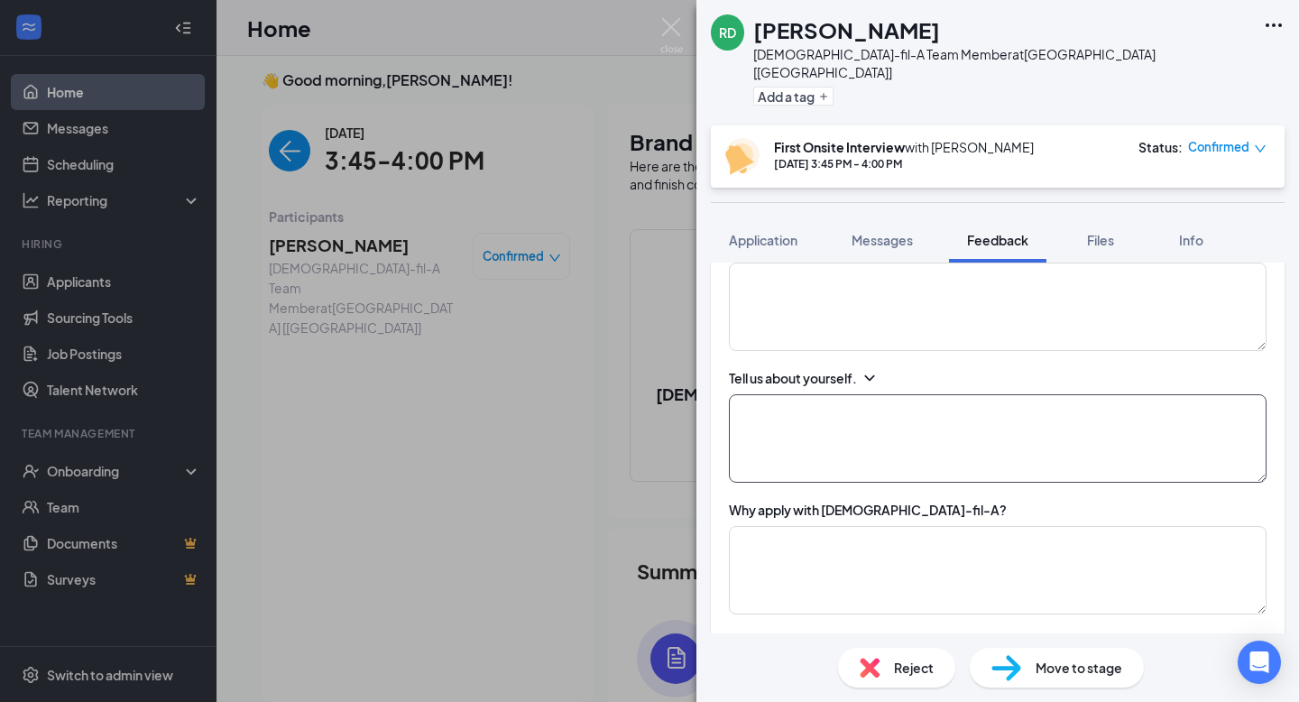
click at [793, 406] on textarea at bounding box center [998, 438] width 538 height 88
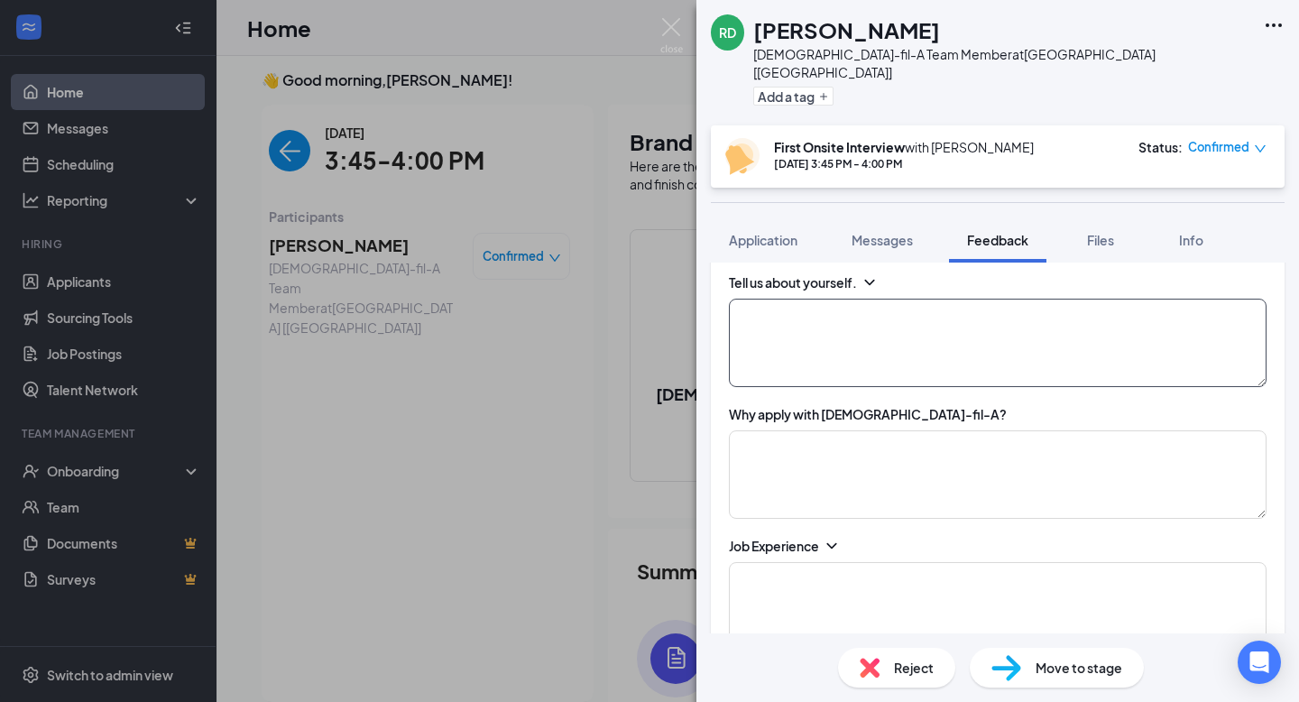
scroll to position [538, 0]
click at [850, 353] on textarea at bounding box center [998, 342] width 538 height 88
click at [837, 474] on textarea at bounding box center [998, 473] width 538 height 88
click at [833, 323] on textarea at bounding box center [998, 342] width 538 height 88
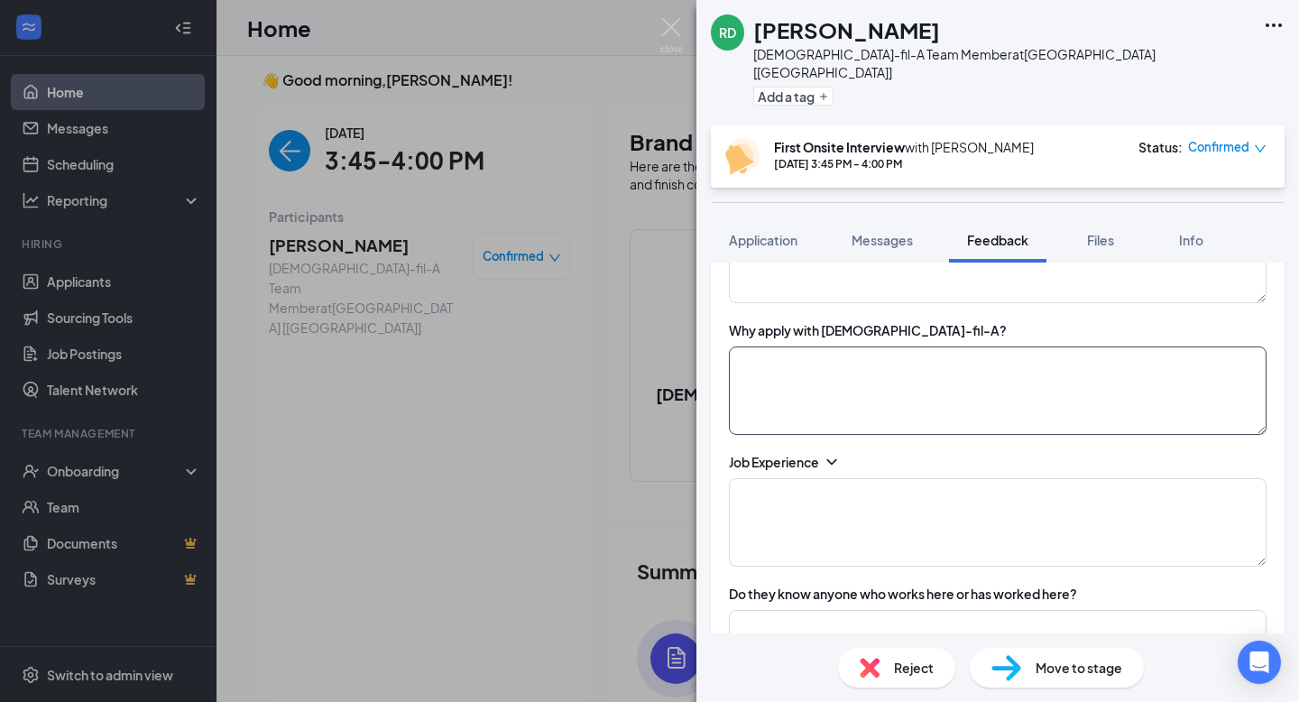
click at [829, 373] on textarea at bounding box center [998, 390] width 538 height 88
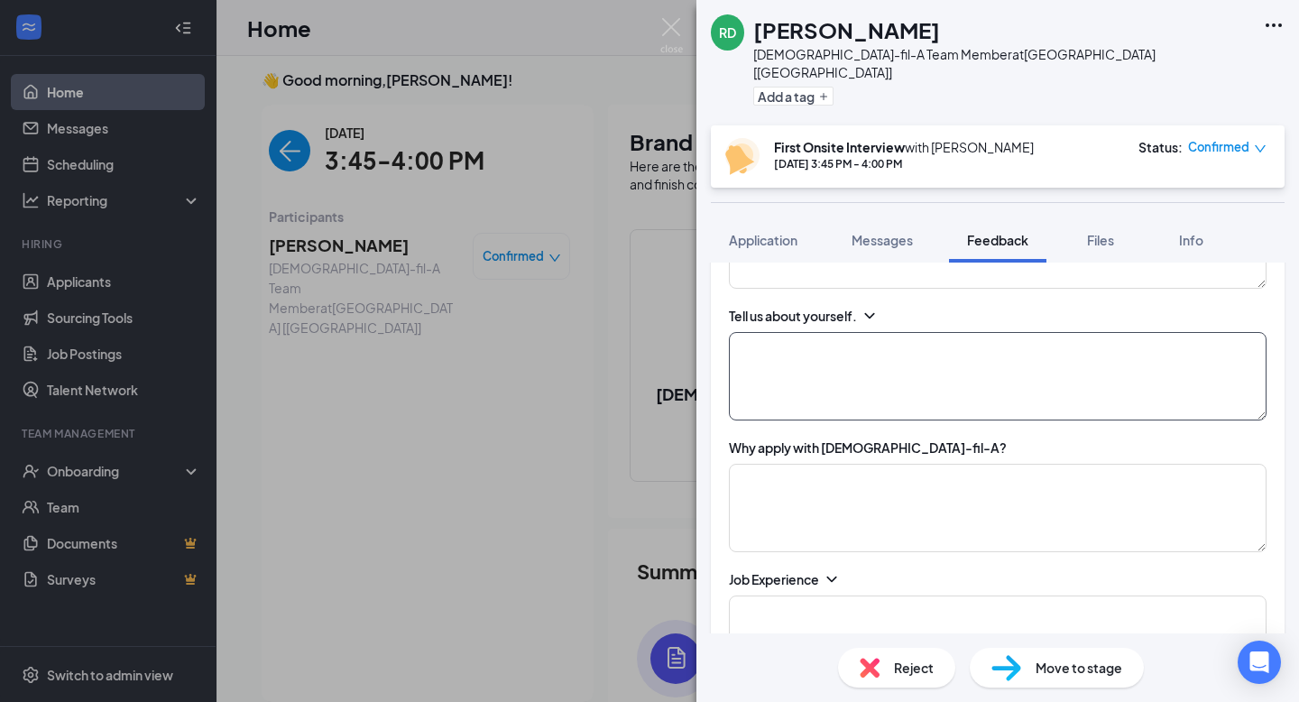
click at [893, 343] on textarea at bounding box center [998, 376] width 538 height 88
click at [832, 342] on textarea at bounding box center [998, 376] width 538 height 88
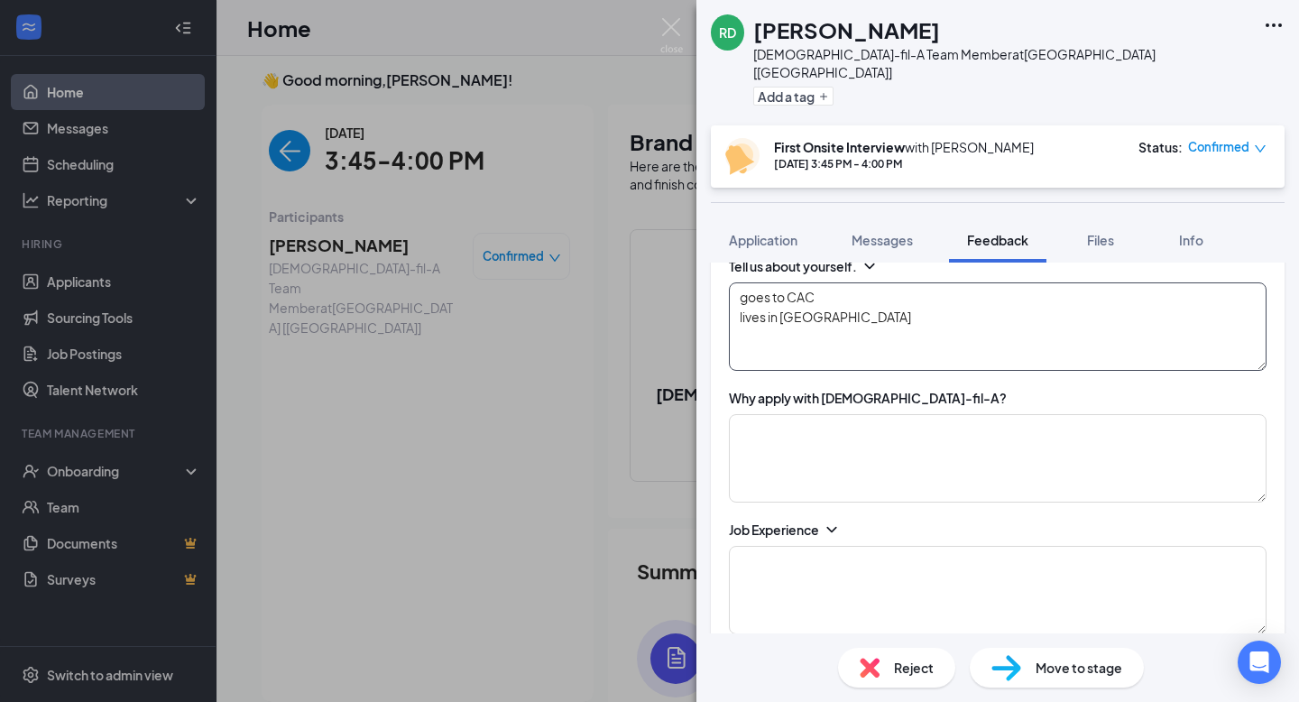
scroll to position [563, 0]
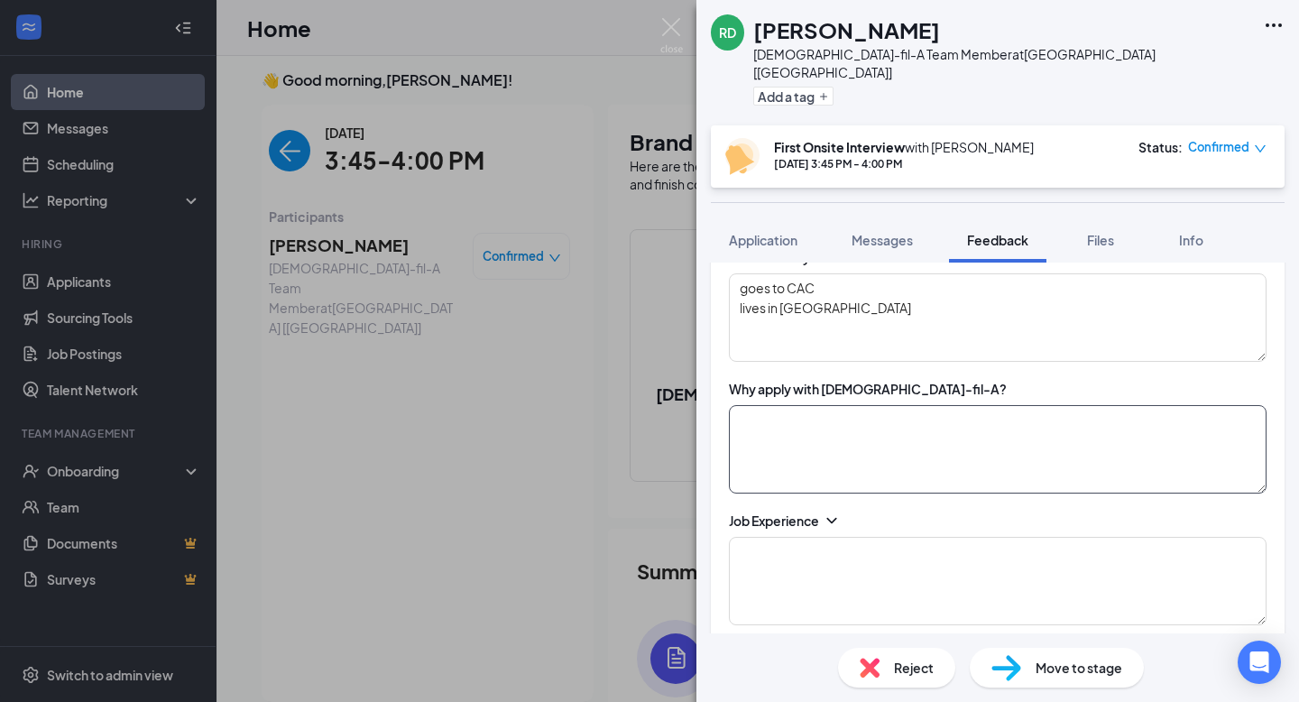
click at [875, 414] on textarea at bounding box center [998, 449] width 538 height 88
click at [862, 320] on textarea "goes to CAC lives in [GEOGRAPHIC_DATA]" at bounding box center [998, 317] width 538 height 88
click at [875, 308] on textarea "goes to CAC lives in [GEOGRAPHIC_DATA]" at bounding box center [998, 317] width 538 height 88
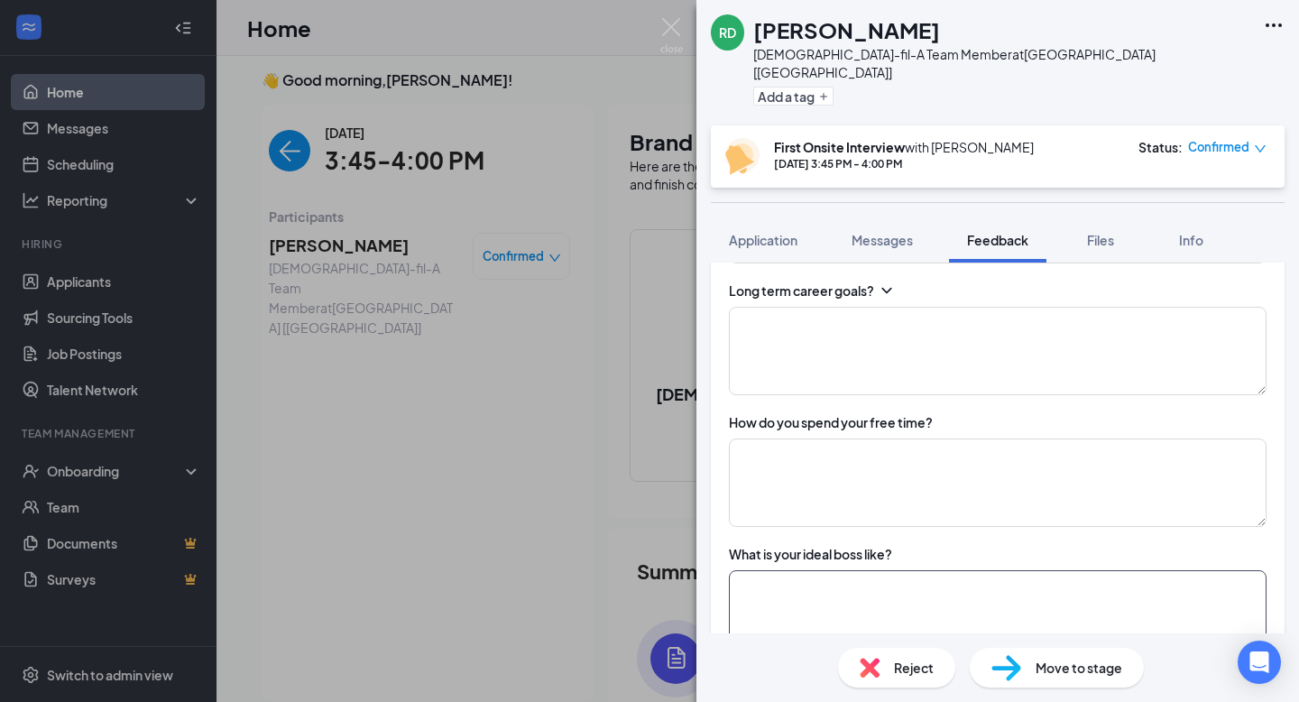
scroll to position [1172, 0]
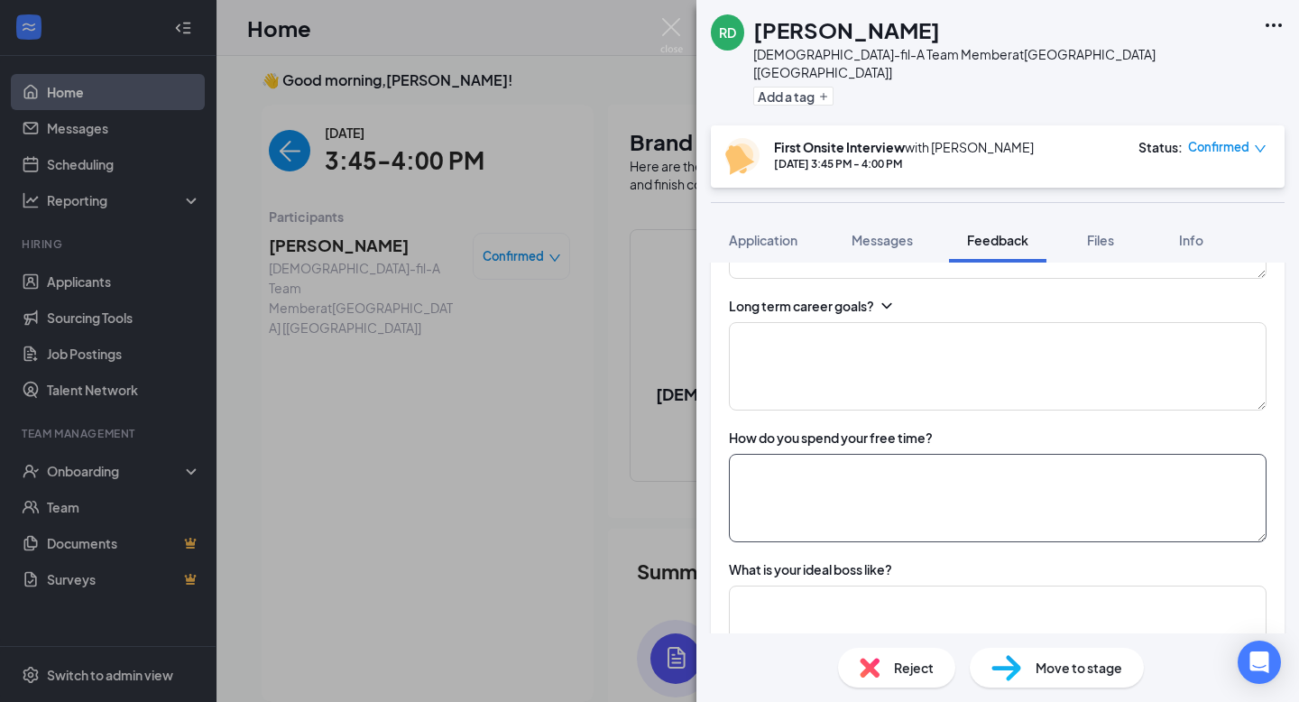
type textarea "goes to CAC lives in [GEOGRAPHIC_DATA]"
click at [876, 454] on textarea at bounding box center [998, 498] width 538 height 88
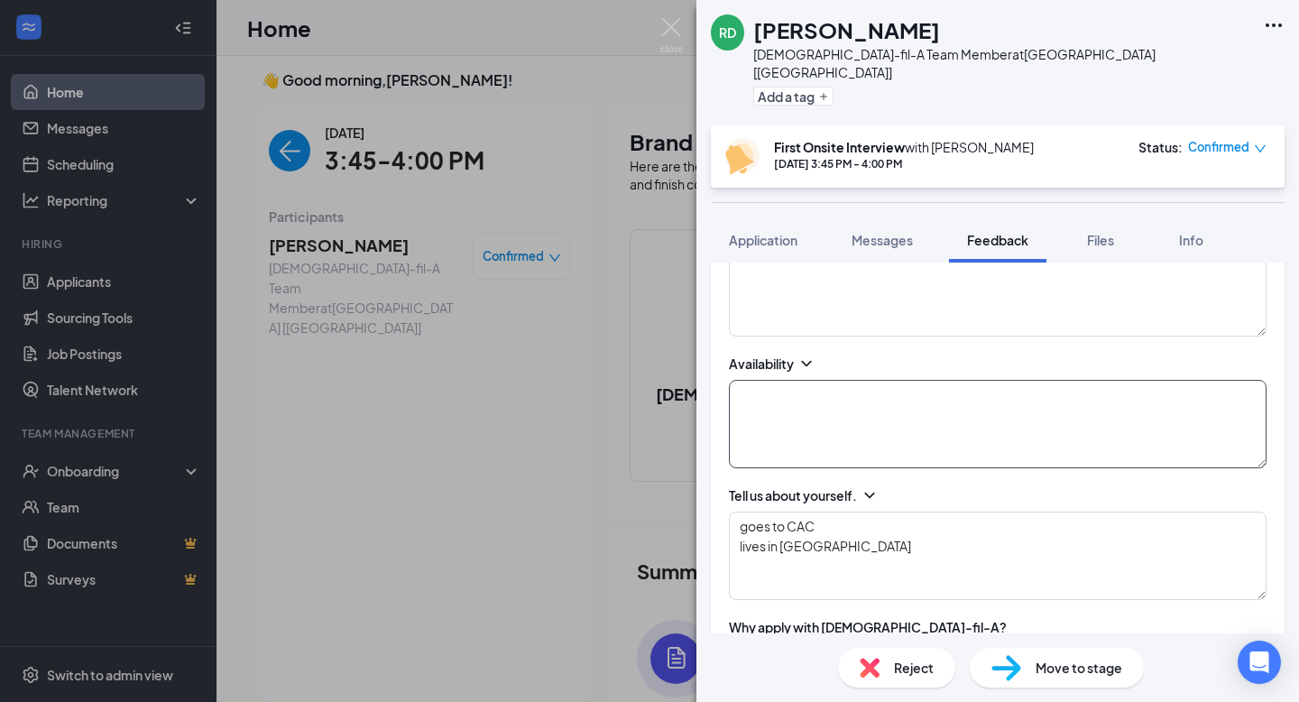
type textarea "likes to work out and read"
click at [933, 426] on textarea at bounding box center [998, 424] width 538 height 88
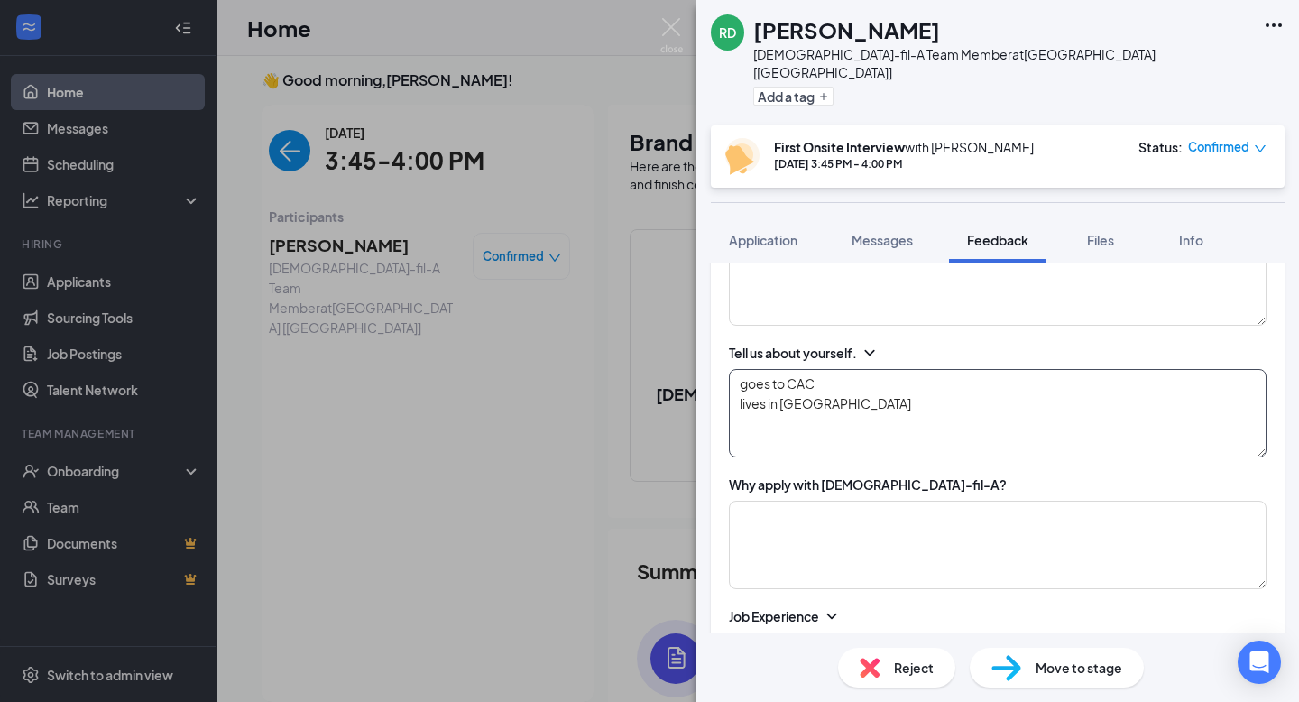
click at [859, 388] on textarea "goes to CAC lives in [GEOGRAPHIC_DATA]" at bounding box center [998, 413] width 538 height 88
click at [837, 413] on textarea "goes to CAC lives in [GEOGRAPHIC_DATA]" at bounding box center [998, 413] width 538 height 88
type textarea "goes to CAC lives in [GEOGRAPHIC_DATA]"
click at [868, 532] on textarea at bounding box center [998, 545] width 538 height 88
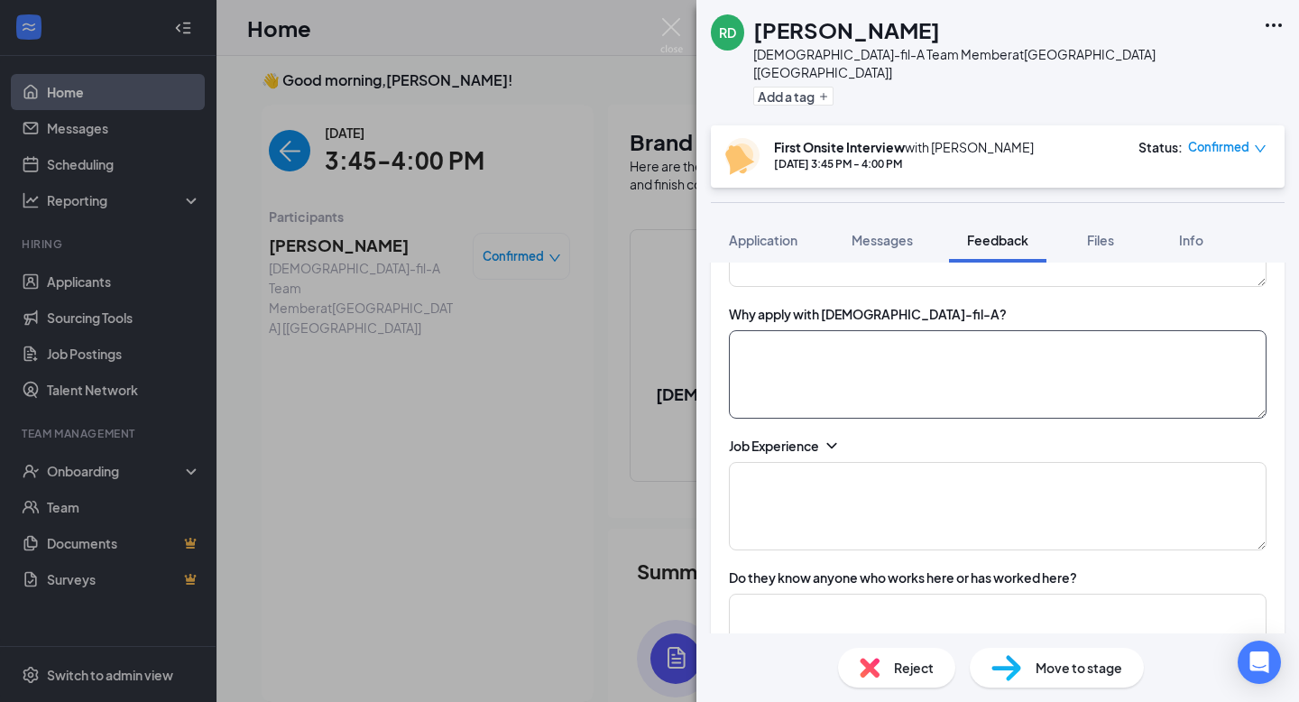
click at [782, 345] on textarea at bounding box center [998, 374] width 538 height 88
click at [1077, 330] on textarea "applied with us here at CFA because seems liek a really [DEMOGRAPHIC_DATA] plac…" at bounding box center [998, 374] width 538 height 88
click at [1209, 347] on textarea "applied with us here at [GEOGRAPHIC_DATA] because seems liek a really good plac…" at bounding box center [998, 374] width 538 height 88
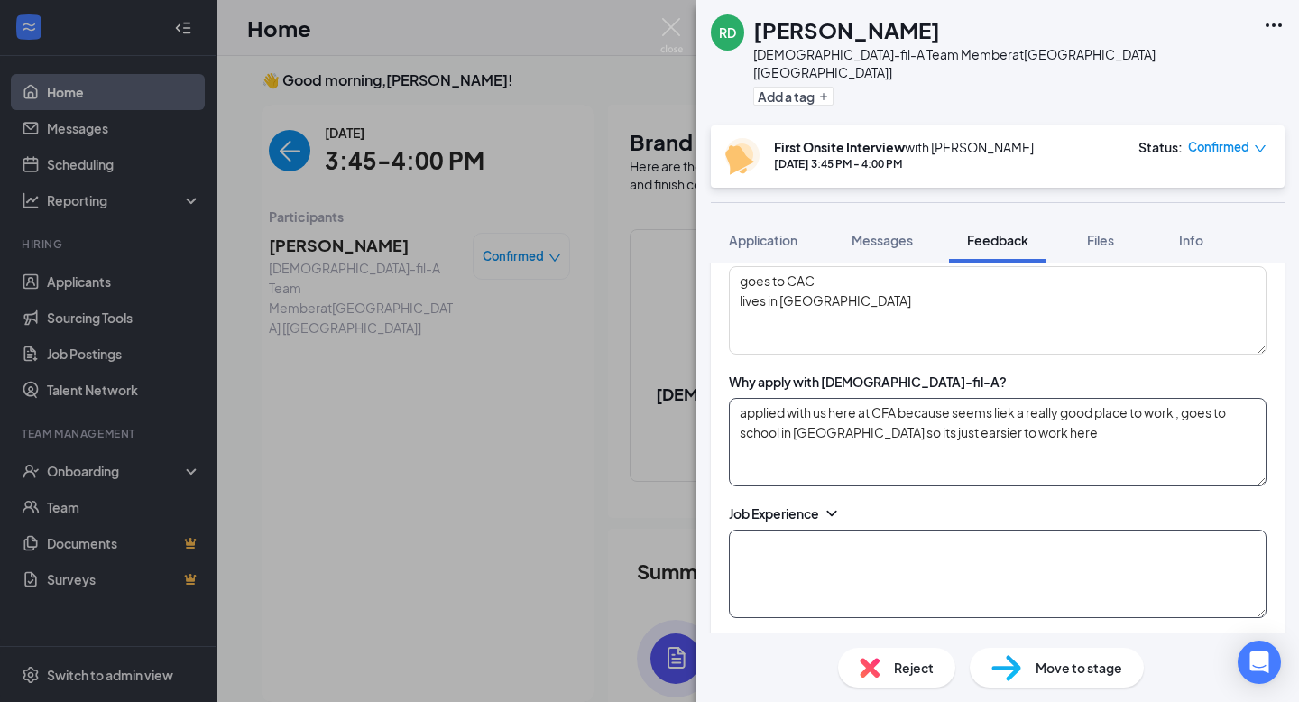
type textarea "applied with us here at CFA because seems liek a really good place to work , go…"
click at [836, 529] on textarea at bounding box center [998, 573] width 538 height 88
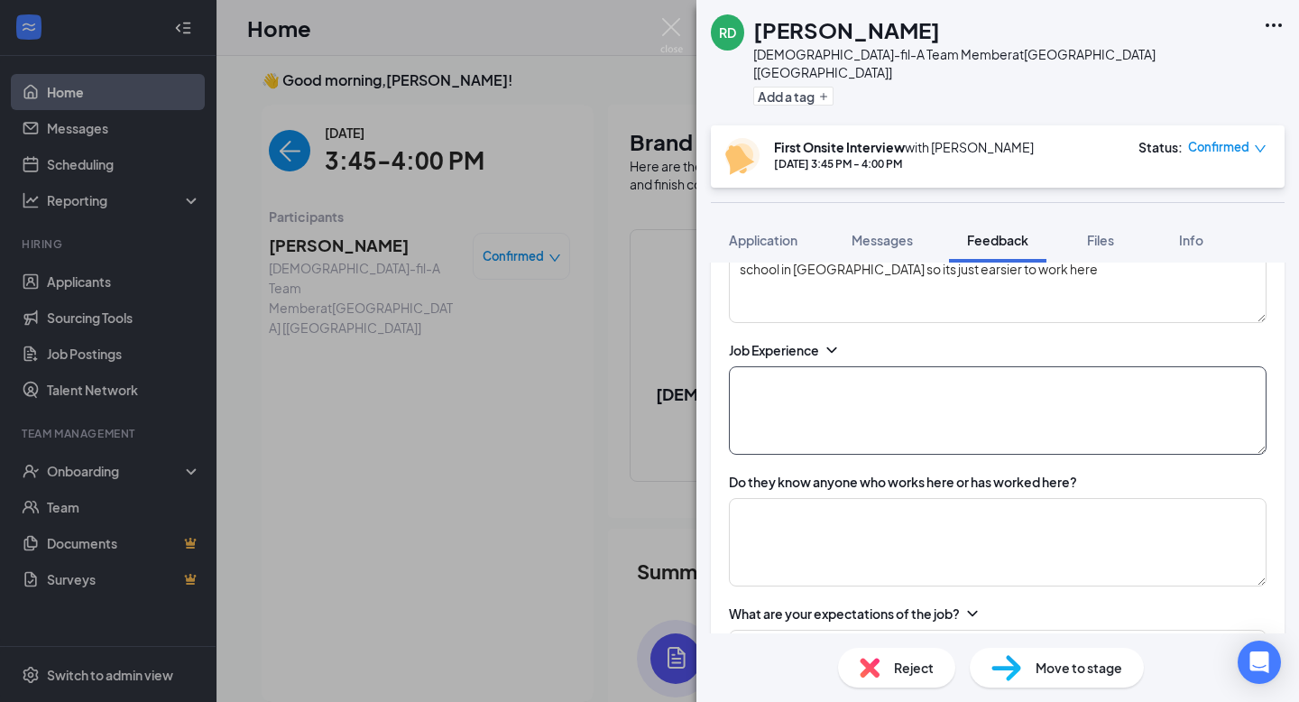
scroll to position [738, 0]
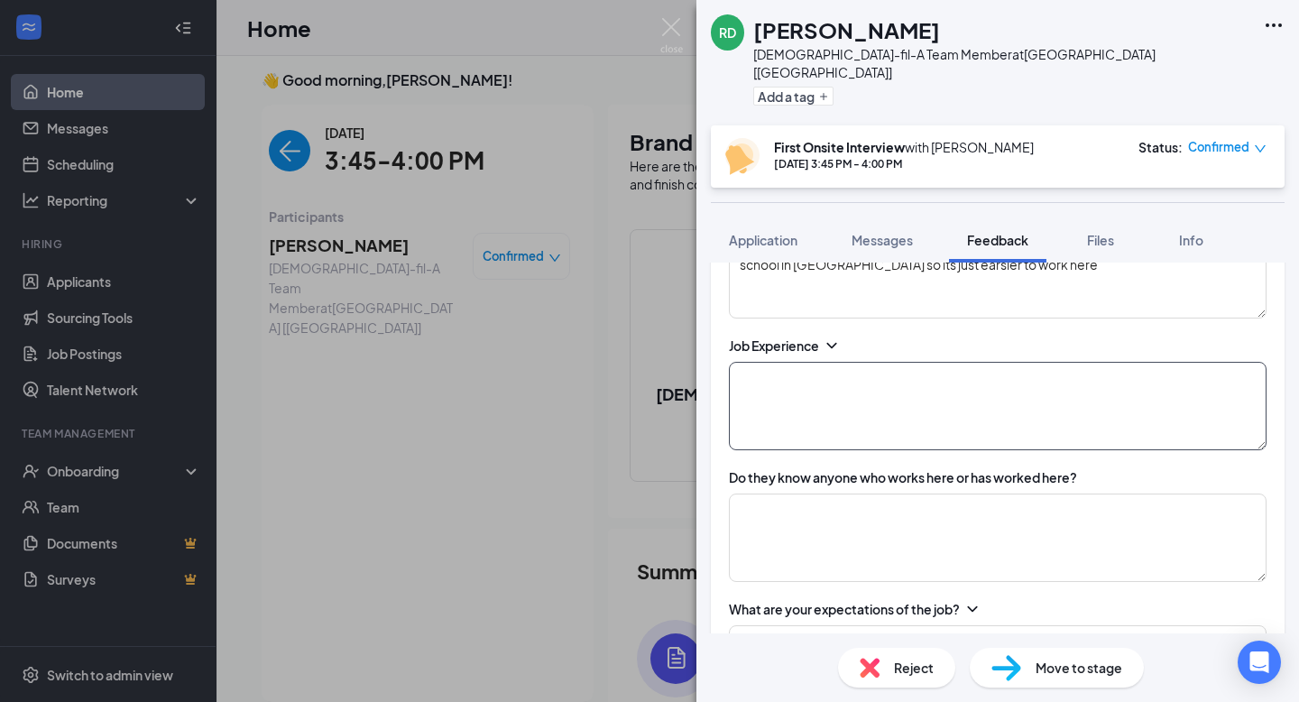
click at [826, 400] on textarea at bounding box center [998, 406] width 538 height 88
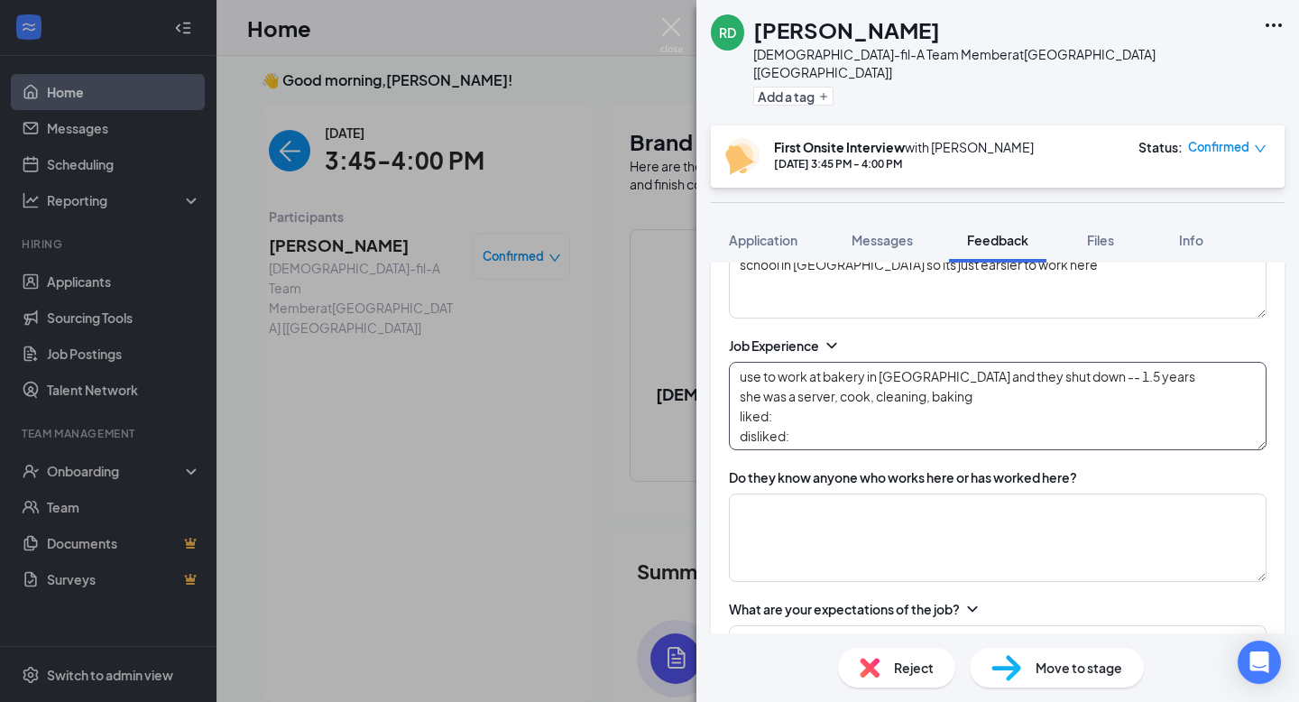
click at [841, 393] on textarea "use to work at bakery in [GEOGRAPHIC_DATA] and they shut down -- 1.5 years she …" at bounding box center [998, 406] width 538 height 88
click at [841, 412] on textarea "use to work at bakery in [GEOGRAPHIC_DATA] and they shut down -- 1.5 years she …" at bounding box center [998, 406] width 538 height 88
click at [1046, 411] on textarea "use to work at bakery in [GEOGRAPHIC_DATA] and they shut down -- 1.5 years she …" at bounding box center [998, 406] width 538 height 88
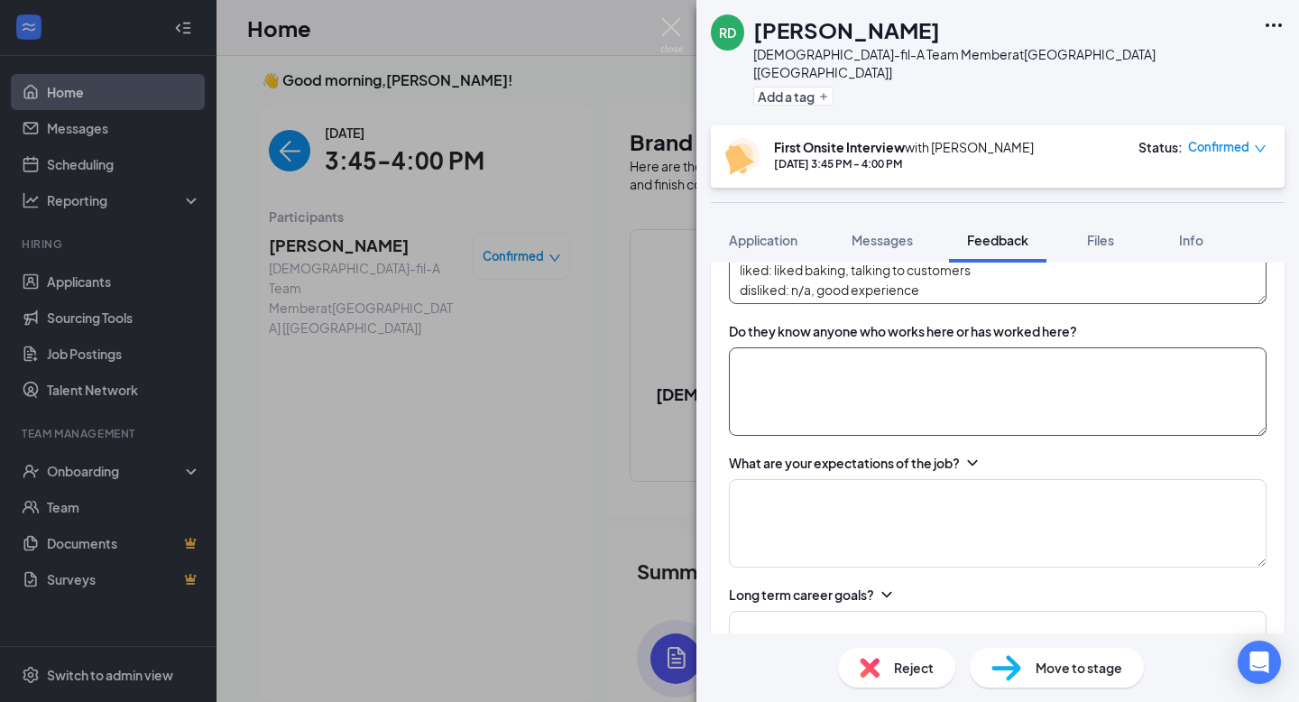
scroll to position [911, 0]
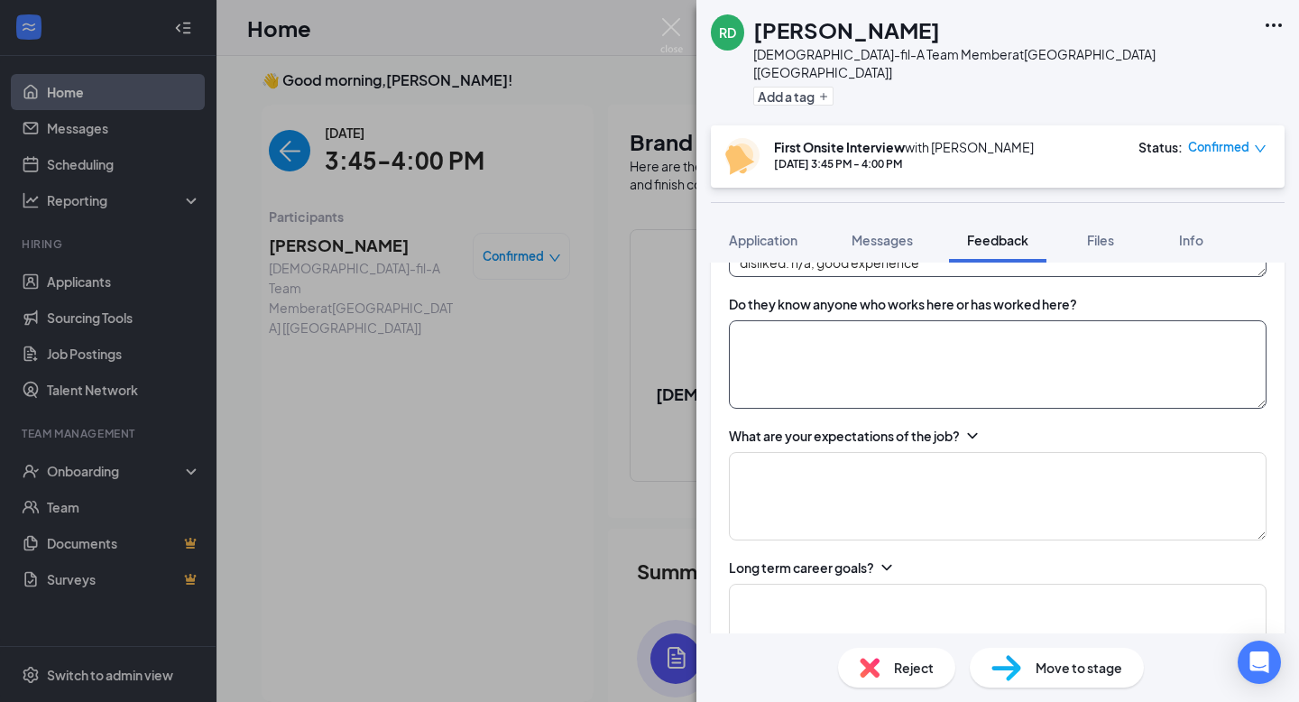
type textarea "use to work at bakery in [GEOGRAPHIC_DATA] and they shut down -- 1.5 years she …"
click at [837, 369] on textarea at bounding box center [998, 364] width 538 height 88
type textarea "n"
click at [825, 321] on textarea "i know zeke" at bounding box center [998, 364] width 538 height 88
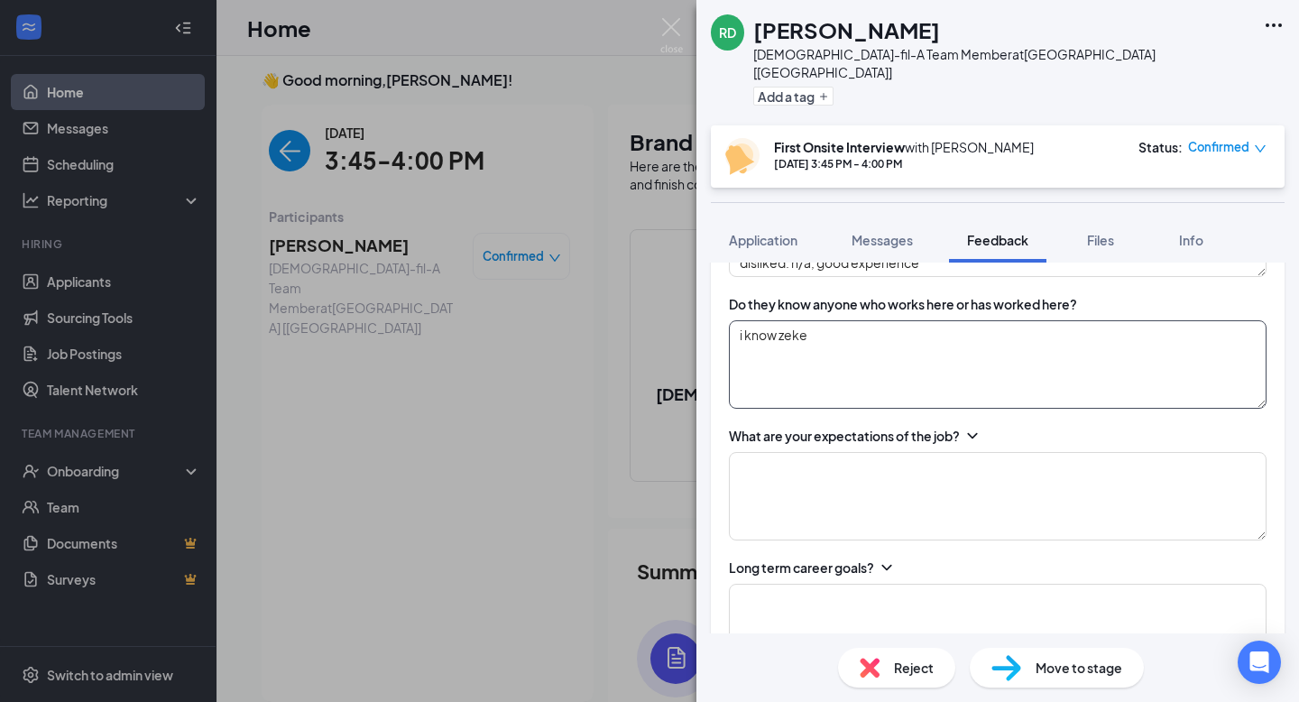
click at [825, 321] on textarea "i know zeke" at bounding box center [998, 364] width 538 height 88
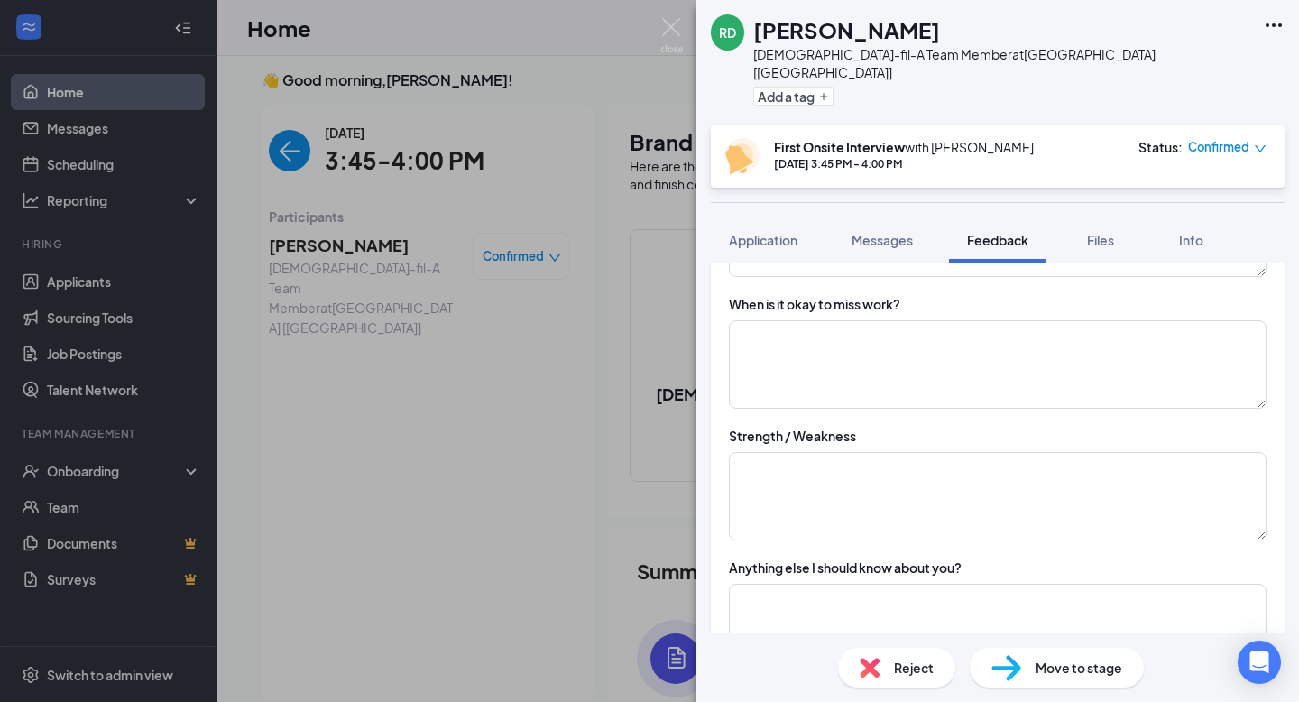
scroll to position [1925, 0]
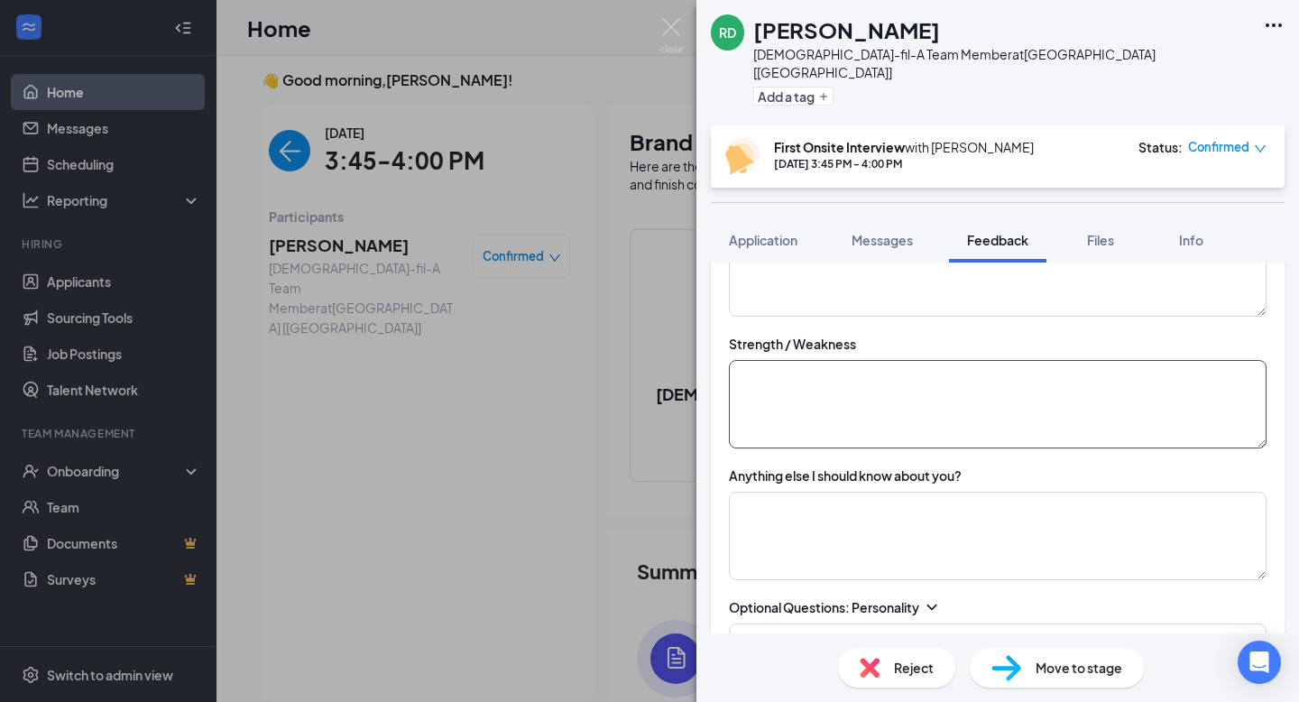
type textarea "knows zeke"
click at [872, 365] on textarea at bounding box center [998, 404] width 538 height 88
click at [823, 360] on textarea "strengths: weaknesses:" at bounding box center [998, 404] width 538 height 88
click at [953, 364] on textarea "strengths: caring, quick learner, weaknesses:" at bounding box center [998, 404] width 538 height 88
click at [844, 392] on textarea "strengths: caring, quick learner weaknesses:" at bounding box center [998, 404] width 538 height 88
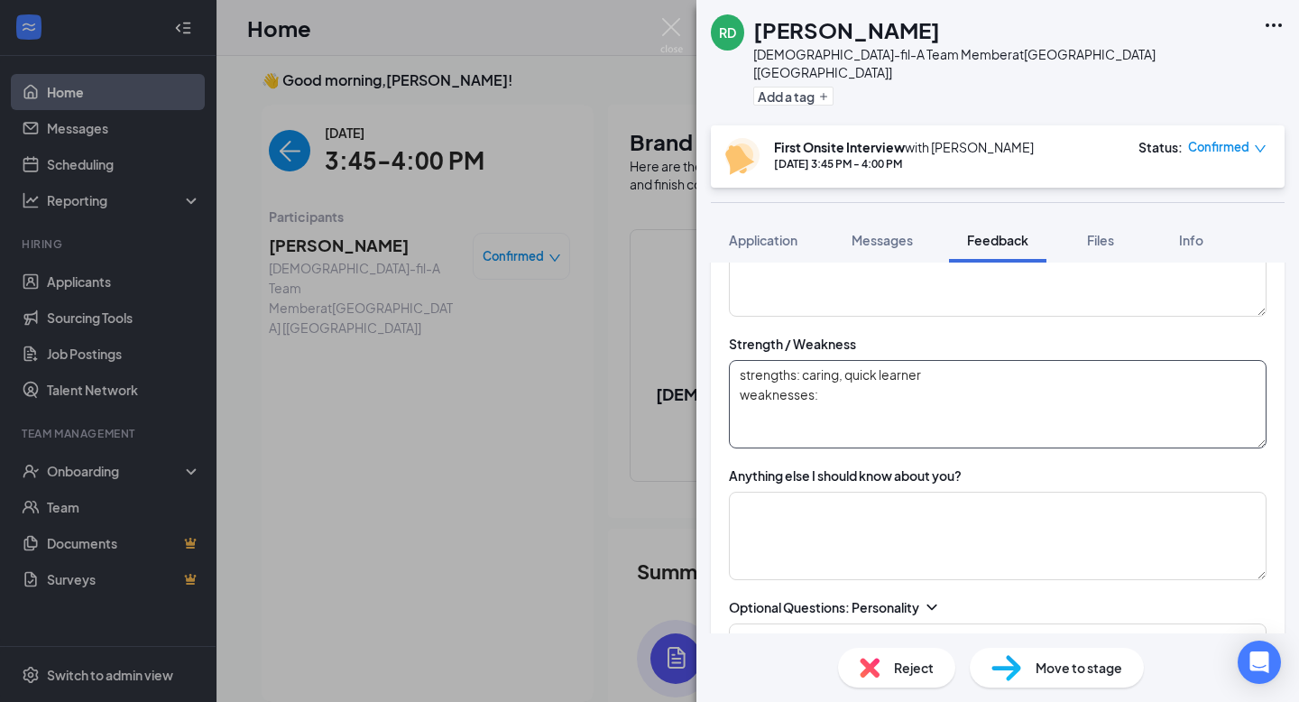
click at [899, 388] on textarea "strengths: caring, quick learner weaknesses:" at bounding box center [998, 404] width 538 height 88
click at [842, 379] on textarea "strengths: caring, quick learner weaknesses:" at bounding box center [998, 404] width 538 height 88
click at [900, 406] on textarea "strengths: caring, quick learner weaknesses: more quiet person" at bounding box center [998, 404] width 538 height 88
click at [796, 417] on textarea "strengths: caring, quick learner weaknesses: more quiet person" at bounding box center [998, 404] width 538 height 88
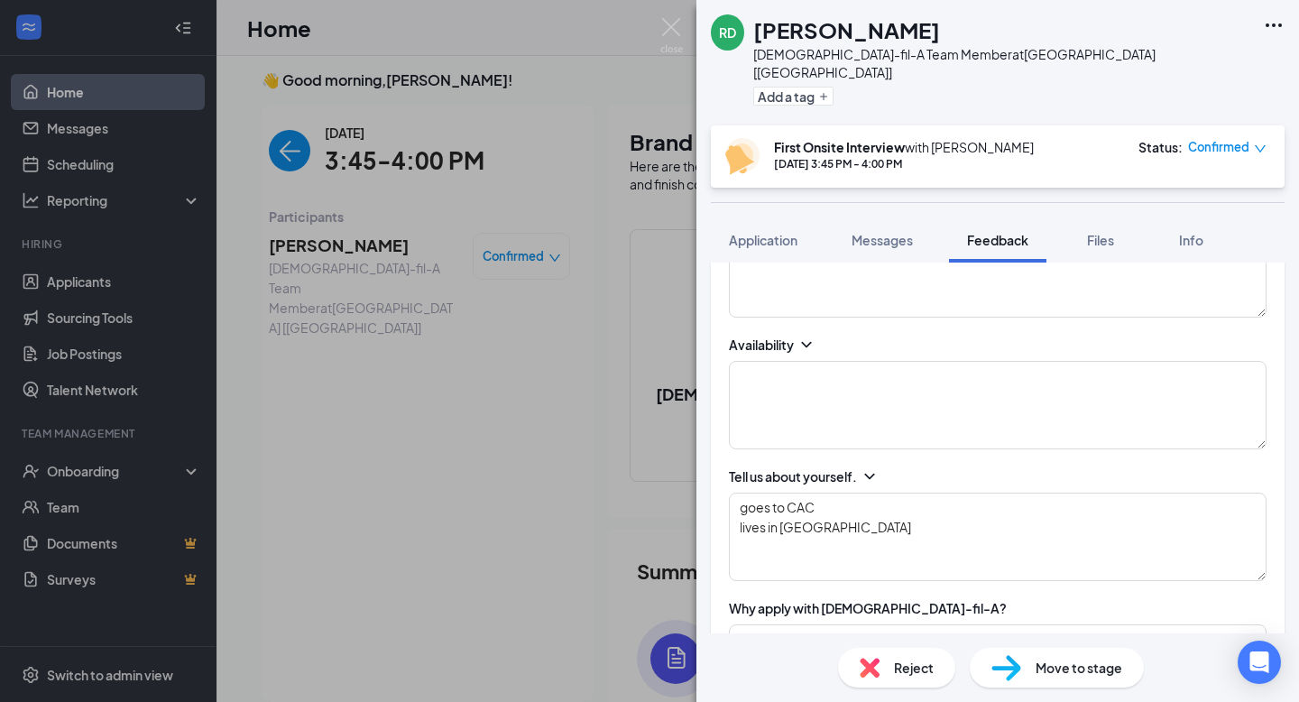
scroll to position [290, 0]
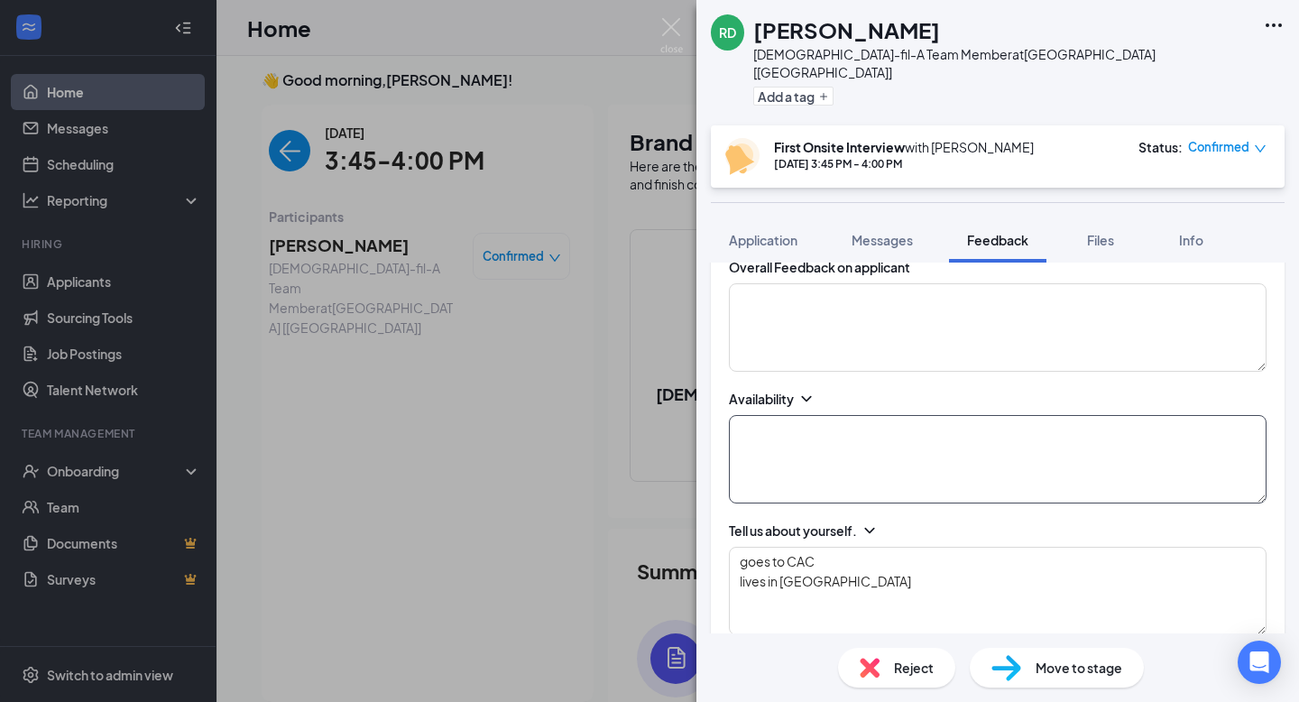
type textarea "strengths: caring, quick learner weaknesses: more quiet person"
click at [817, 480] on textarea at bounding box center [998, 459] width 538 height 88
click at [904, 422] on textarea "[DATE] - [DATE]: [DATE]:" at bounding box center [998, 459] width 538 height 88
click at [858, 415] on textarea "[DATE] - [DATE]: [DATE]:" at bounding box center [998, 459] width 538 height 88
click at [817, 445] on textarea "[DATE] - [DATE]: 1:00p - [DATE]:" at bounding box center [998, 459] width 538 height 88
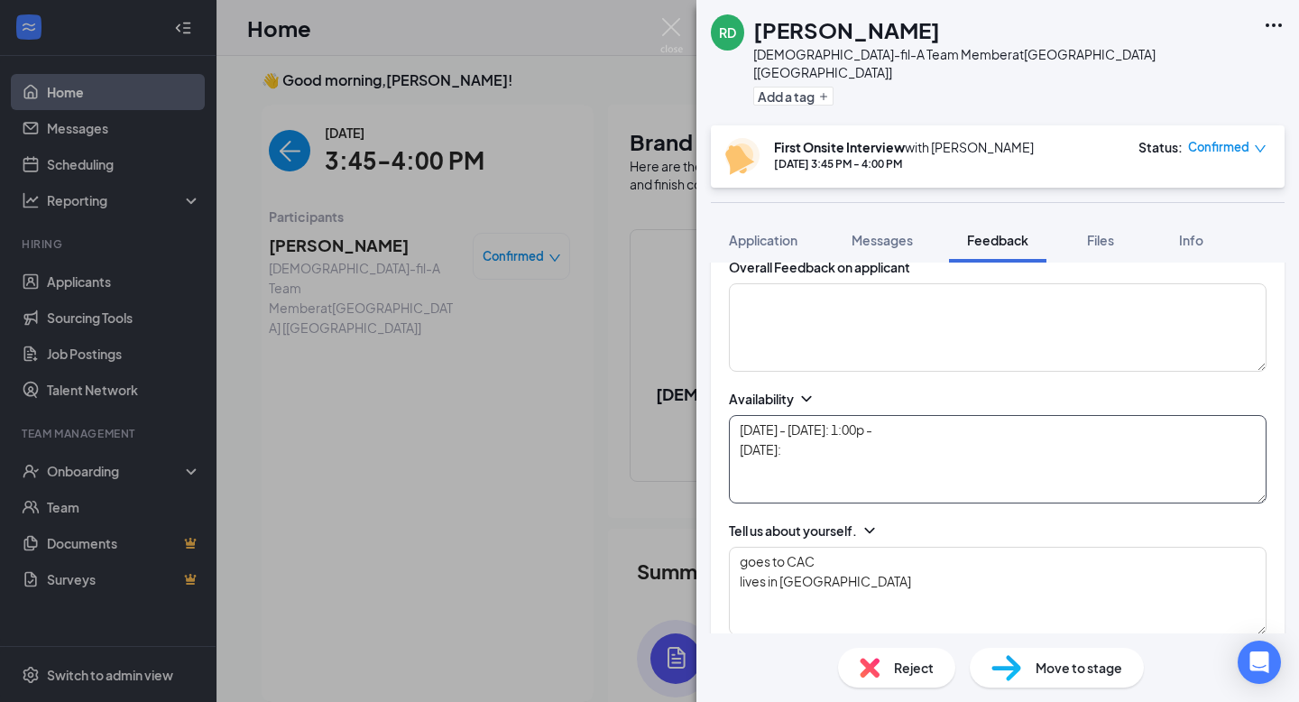
click at [864, 431] on textarea "[DATE] - [DATE]: 1:00p - [DATE]:" at bounding box center [998, 459] width 538 height 88
click at [911, 419] on textarea "[DATE] - [DATE]: 1:00p - [DATE]:" at bounding box center [998, 459] width 538 height 88
click at [853, 430] on textarea "[DATE] - [DATE]: 1:00p - whenever [DATE]:" at bounding box center [998, 459] width 538 height 88
click at [812, 447] on textarea "[DATE] - [DATE]: 1:00p - whenever [DATE]:" at bounding box center [998, 459] width 538 height 88
click at [831, 428] on textarea "[DATE] - [DATE]: 1:00p - whenever [DATE]:" at bounding box center [998, 459] width 538 height 88
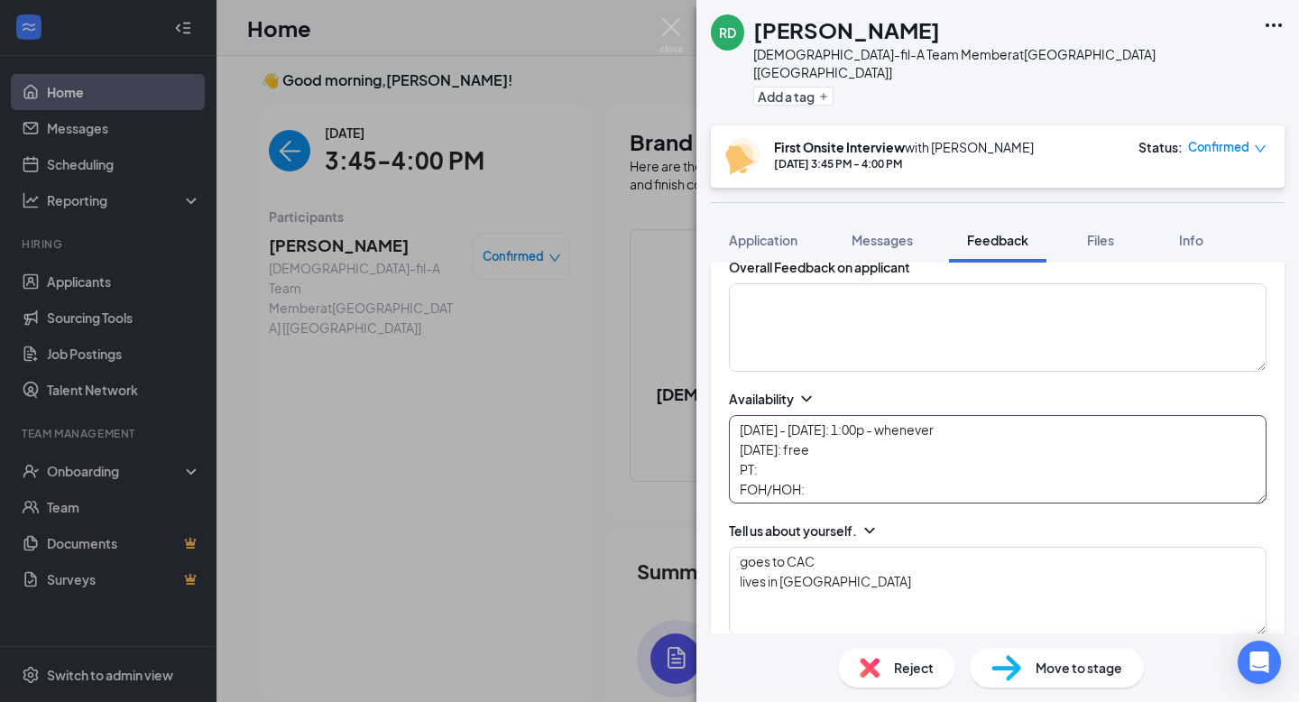
click at [772, 448] on textarea "[DATE] - [DATE]: 1:00p - whenever [DATE]: free PT: FOH/HOH:" at bounding box center [998, 459] width 538 height 88
click at [882, 473] on textarea "[DATE] - [DATE]: 1:00p - whenever [DATE]: free PT: yes FOH/HOH:" at bounding box center [998, 459] width 538 height 88
click at [878, 447] on textarea "[DATE] - [DATE]: 1:00p - whenever [DATE]: free PT: yes FOH/HOH:" at bounding box center [998, 459] width 538 height 88
click at [844, 483] on textarea "[DATE] - [DATE]: 1:00p - whenever [DATE]: free PT: yes FOH/HOH:" at bounding box center [998, 459] width 538 height 88
click at [979, 418] on textarea "[DATE] - [DATE]: 1:00p - whenever [DATE]: free PT: yes FOH/HOH:" at bounding box center [998, 459] width 538 height 88
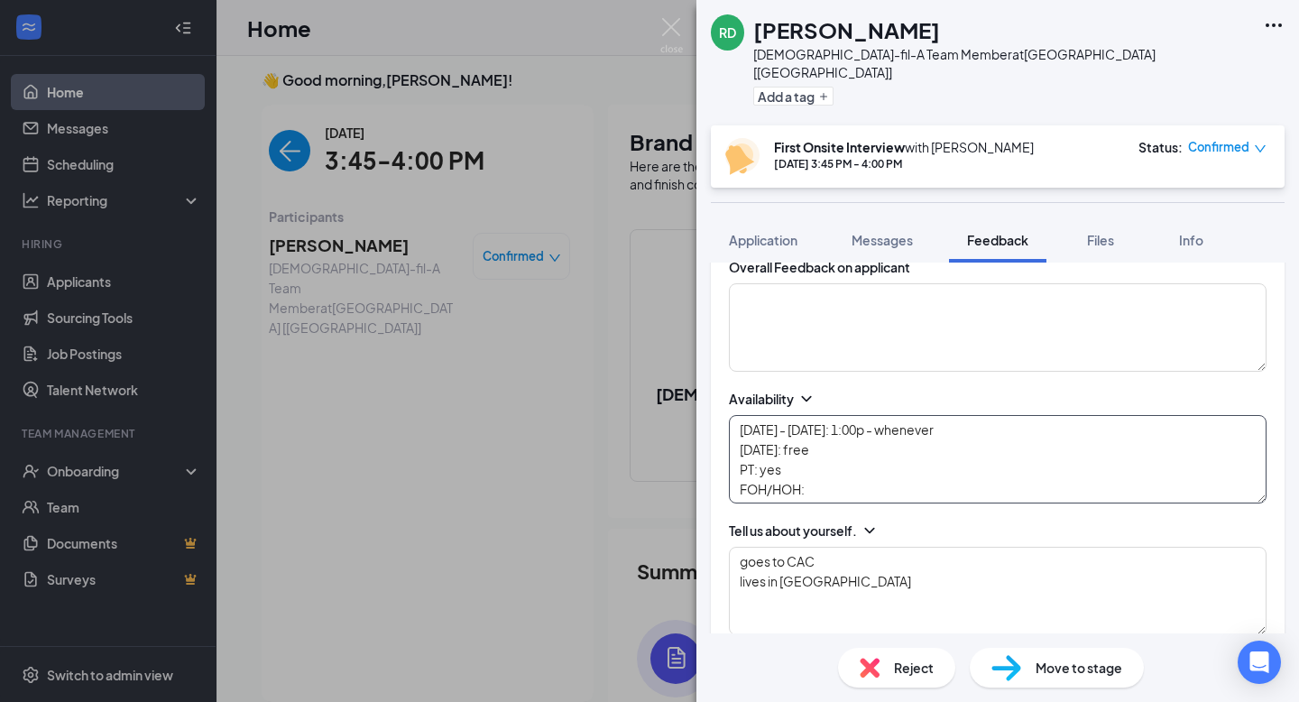
click at [861, 427] on textarea "[DATE] - [DATE]: 1:00p - whenever [DATE]: free PT: yes FOH/HOH:" at bounding box center [998, 459] width 538 height 88
click at [833, 474] on textarea "[DATE] - [DATE]: 1:00p - whenever [DATE]: free PT: yes FOH/HOH:" at bounding box center [998, 459] width 538 height 88
click at [925, 459] on textarea "[DATE] - [DATE]: 1:00p - whenever [DATE]: free PT: yes FOH/HOH: no preference" at bounding box center [998, 459] width 538 height 88
click at [860, 418] on textarea "[DATE] - [DATE]: 1:00p - whenever [DATE]: free PT: yes FOH/HOH: no preference" at bounding box center [998, 459] width 538 height 88
click at [1001, 415] on textarea "[DATE] - [DATE]: 1:00p - whenever [DATE]: free PT: yes FOH/HOH: no preference" at bounding box center [998, 459] width 538 height 88
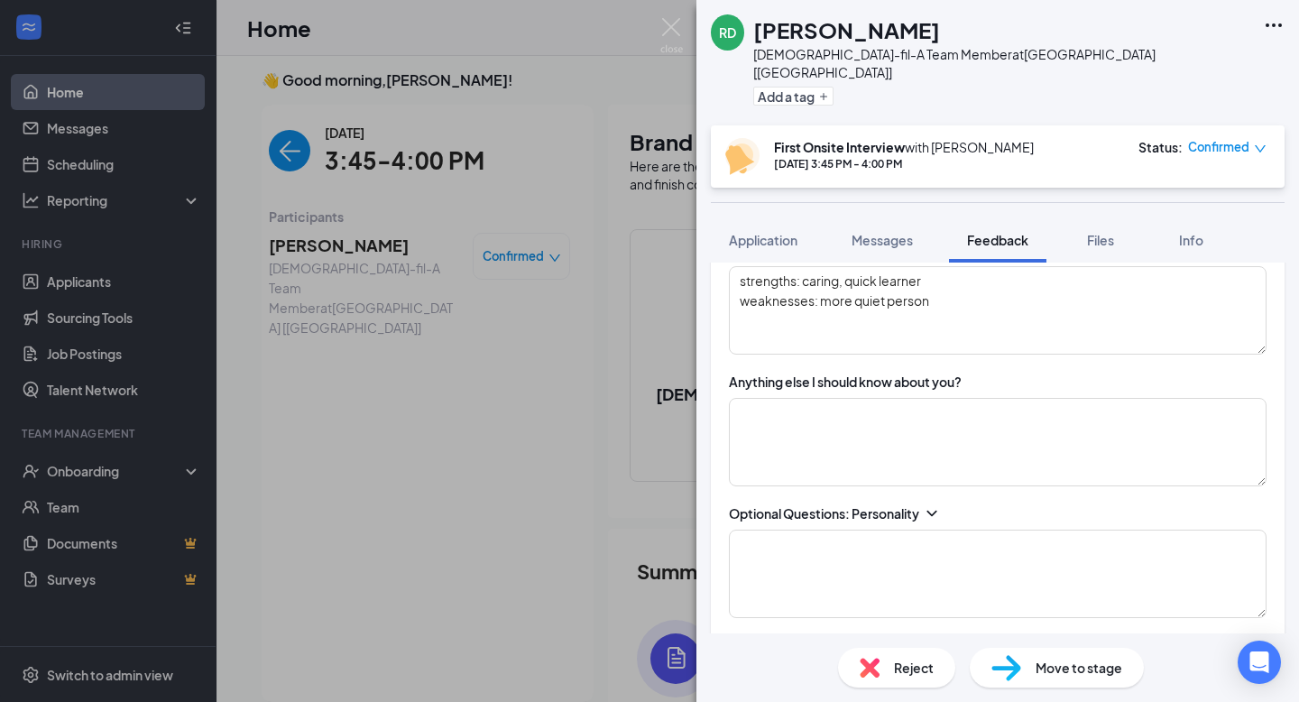
scroll to position [2048, 0]
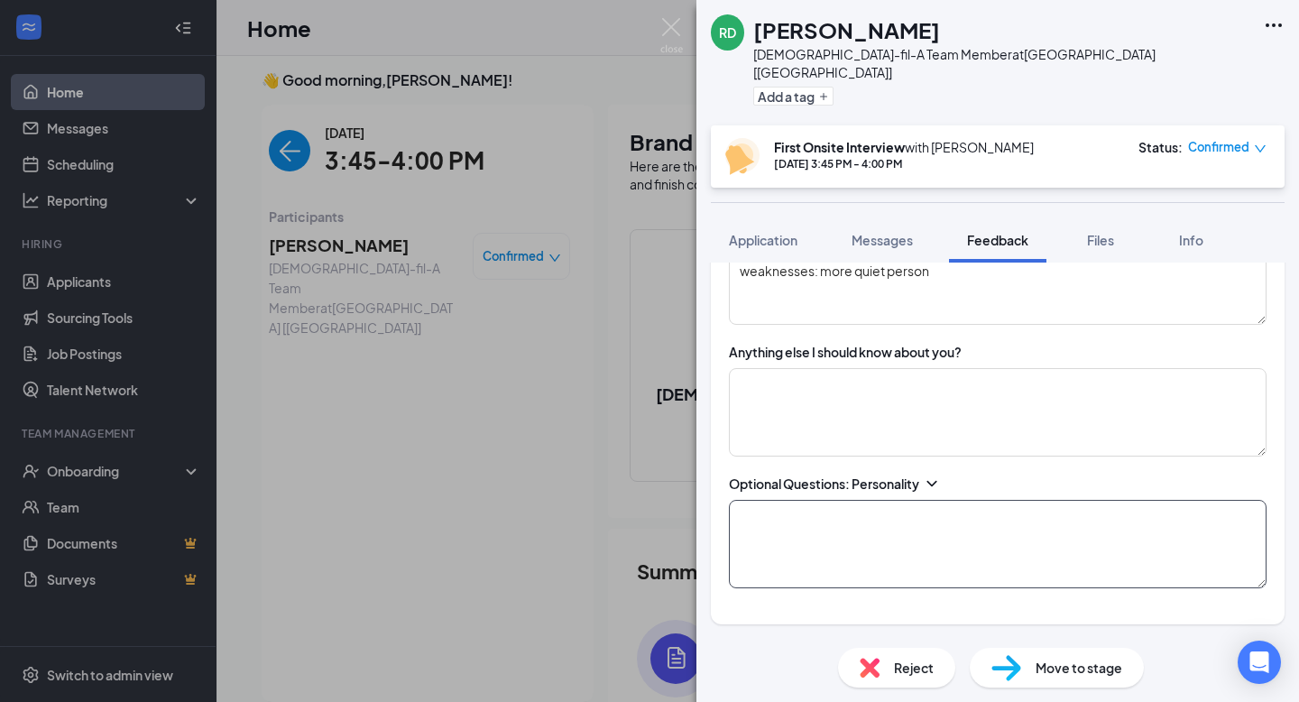
type textarea "[DATE] - [DATE]: 1:00p - whenever [DATE]: free PT: yes FOH/HOH: no preference"
click at [879, 524] on textarea at bounding box center [998, 544] width 538 height 88
type textarea "c"
click at [956, 500] on textarea "completing being CNA" at bounding box center [998, 544] width 538 height 88
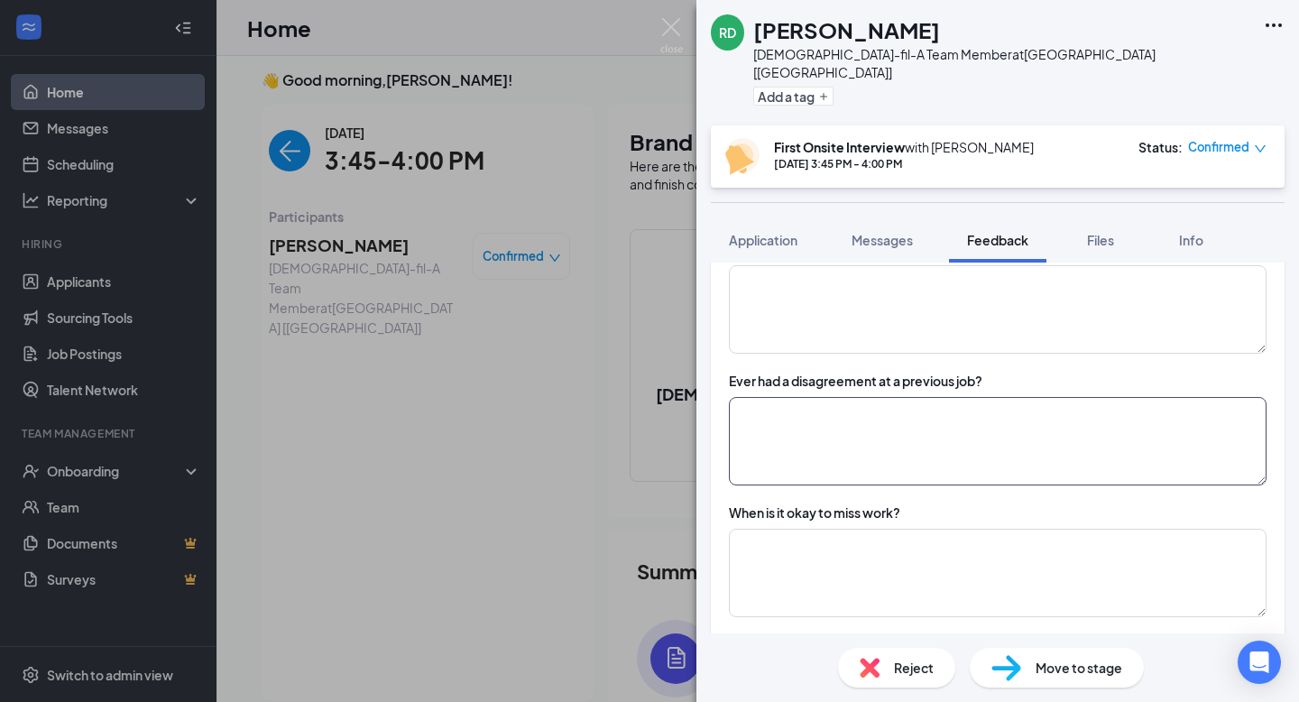
type textarea "completing being CNA, taken a lot of college classes already,"
click at [940, 419] on textarea at bounding box center [998, 441] width 538 height 88
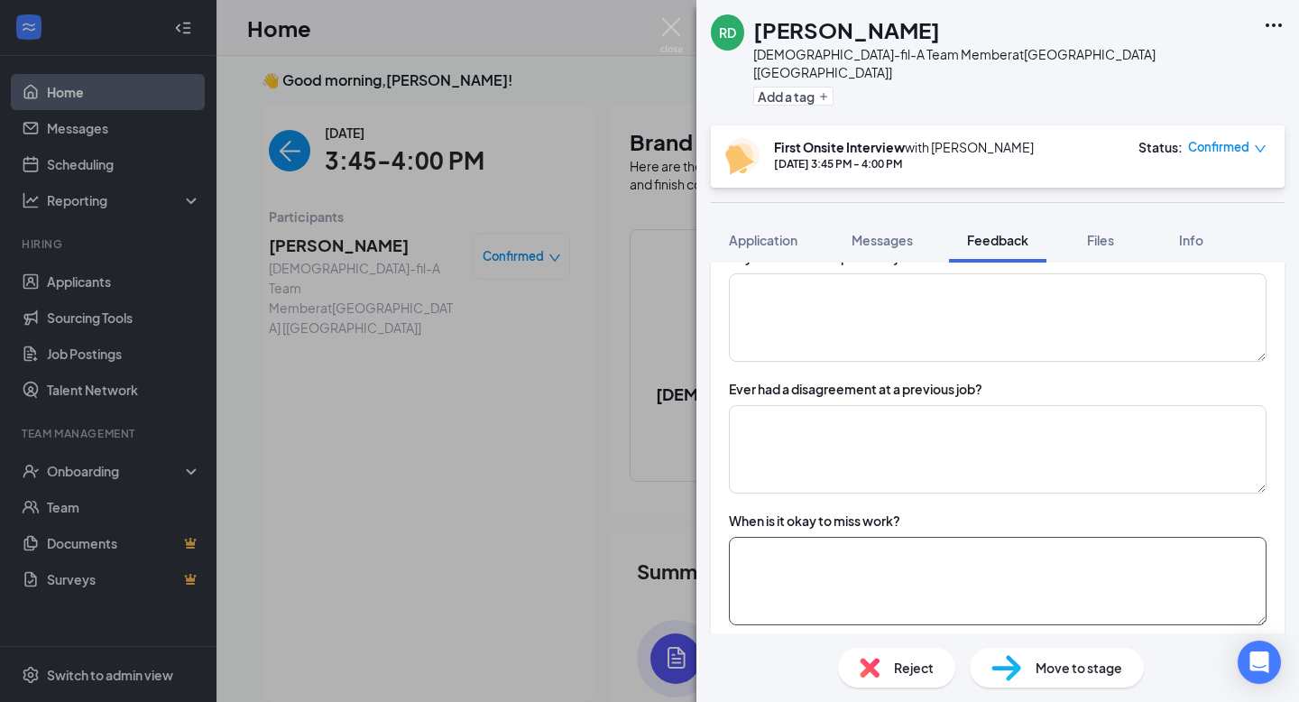
click at [829, 548] on textarea at bounding box center [998, 581] width 538 height 88
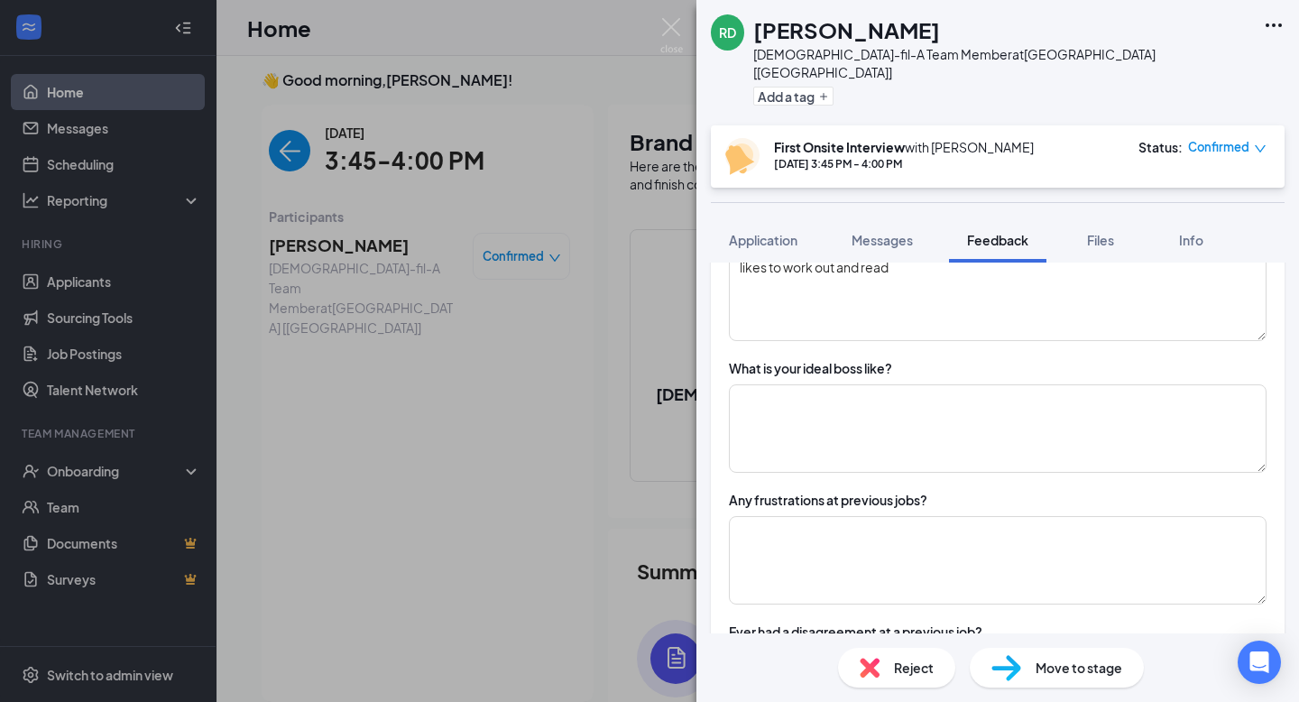
scroll to position [1315, 0]
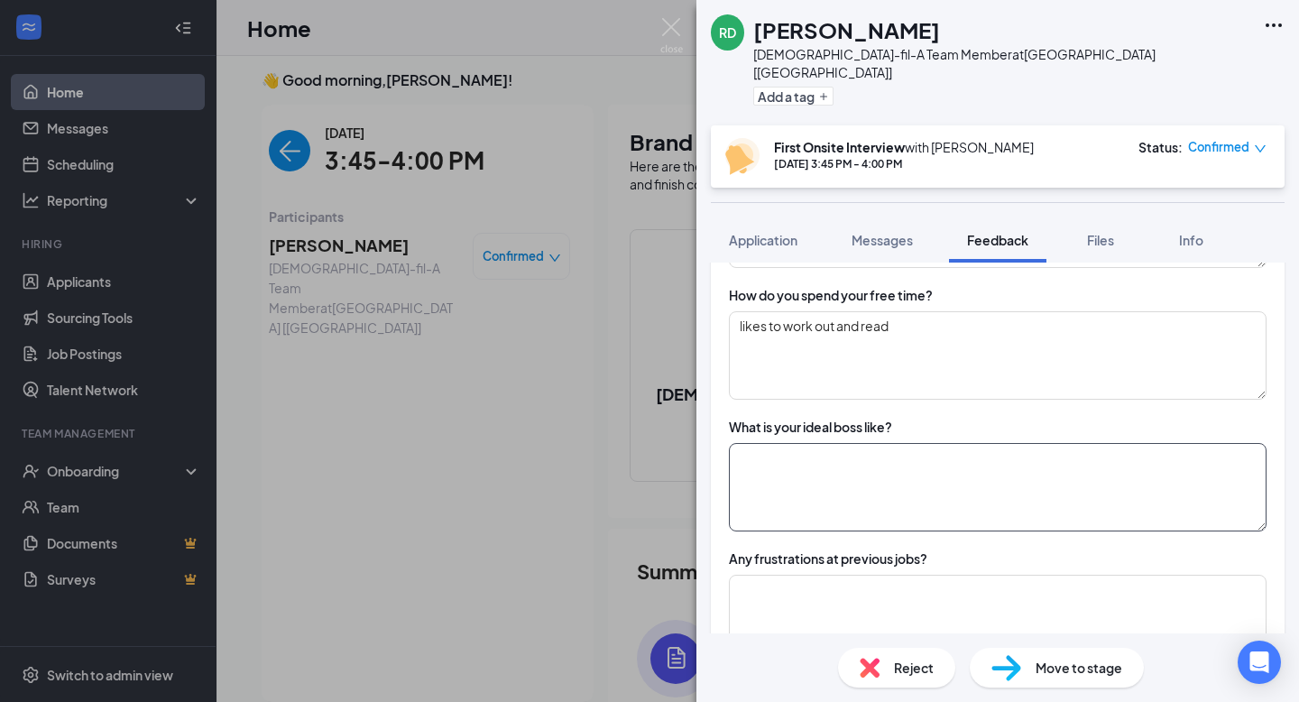
click at [820, 471] on textarea at bounding box center [998, 487] width 538 height 88
type textarea "o"
click at [777, 460] on textarea "perfect boss looks like someone who is :" at bounding box center [998, 487] width 538 height 88
click at [815, 483] on textarea "perfect boss looks like someone who is : caring," at bounding box center [998, 487] width 538 height 88
drag, startPoint x: 801, startPoint y: 484, endPoint x: 714, endPoint y: 474, distance: 87.1
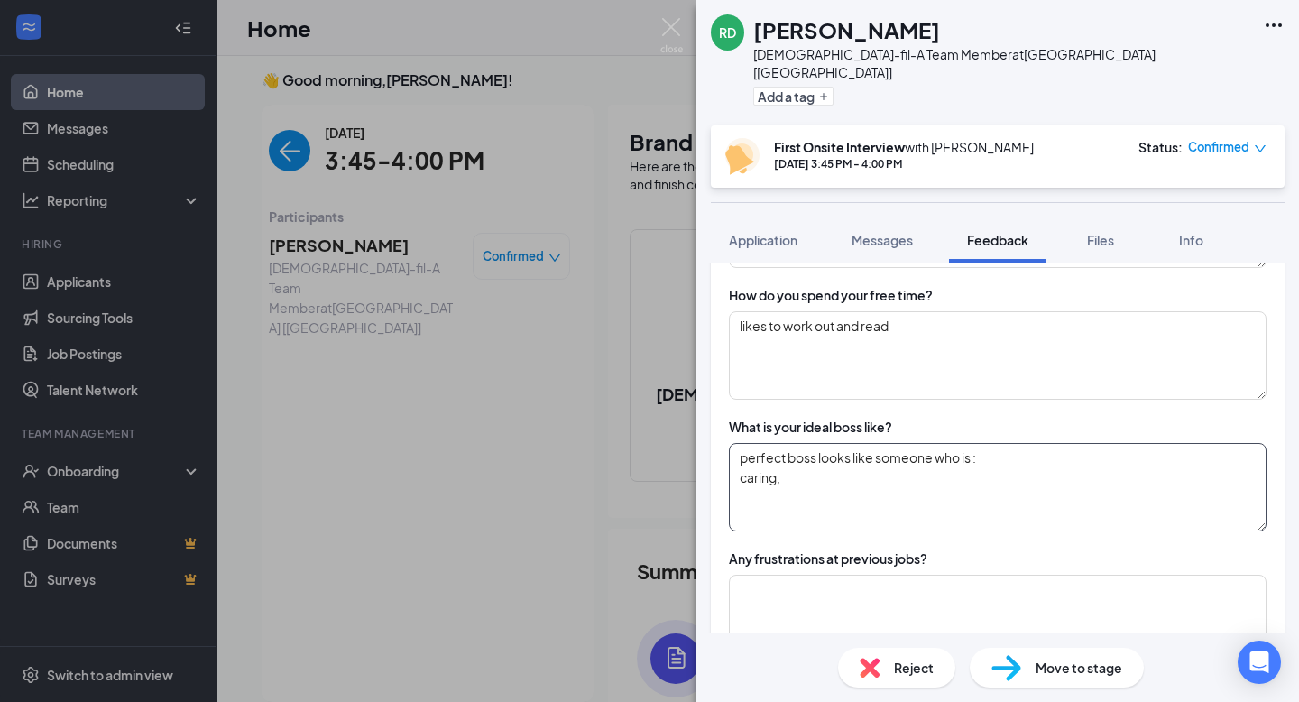
click at [714, 474] on div "Overall Feedback on applicant Availability [DATE] - [DATE]: 1:00p - whenever [D…" at bounding box center [998, 285] width 574 height 2143
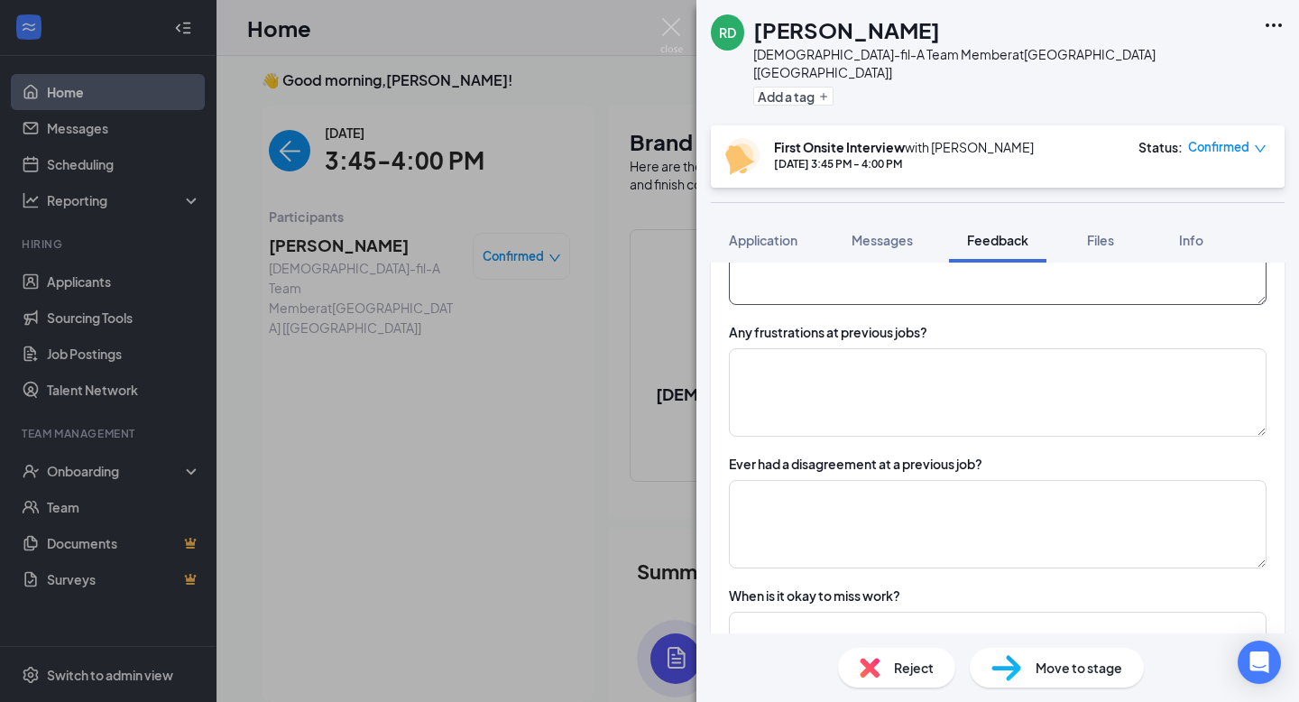
scroll to position [1554, 0]
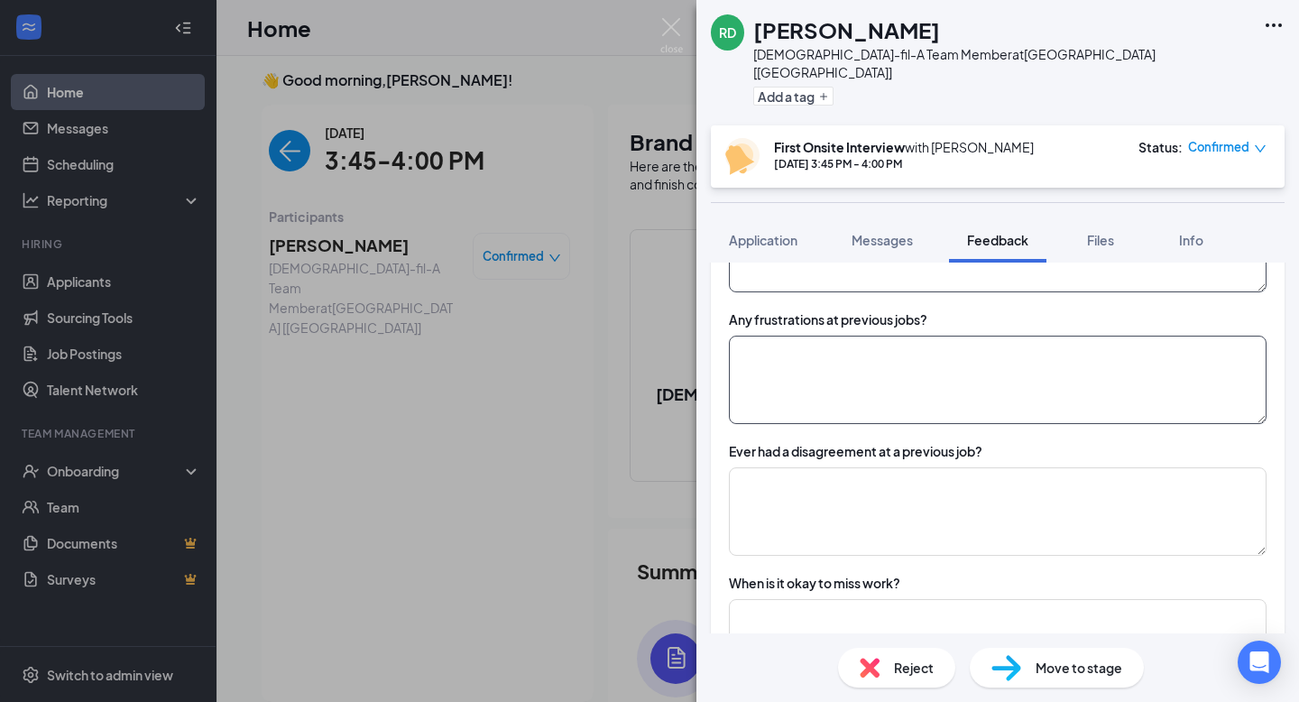
type textarea "perfect boss looks like someone who is : caring"
click at [866, 391] on textarea at bounding box center [998, 380] width 538 height 88
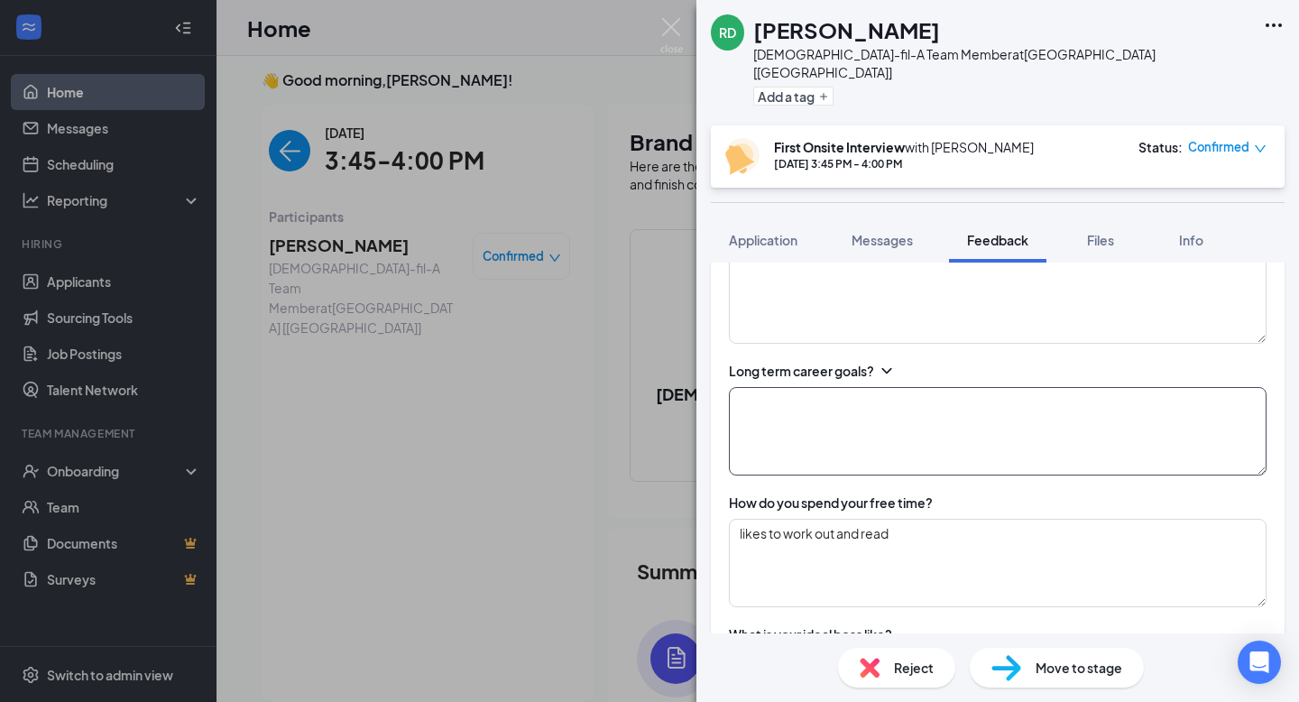
click at [855, 387] on textarea at bounding box center [998, 431] width 538 height 88
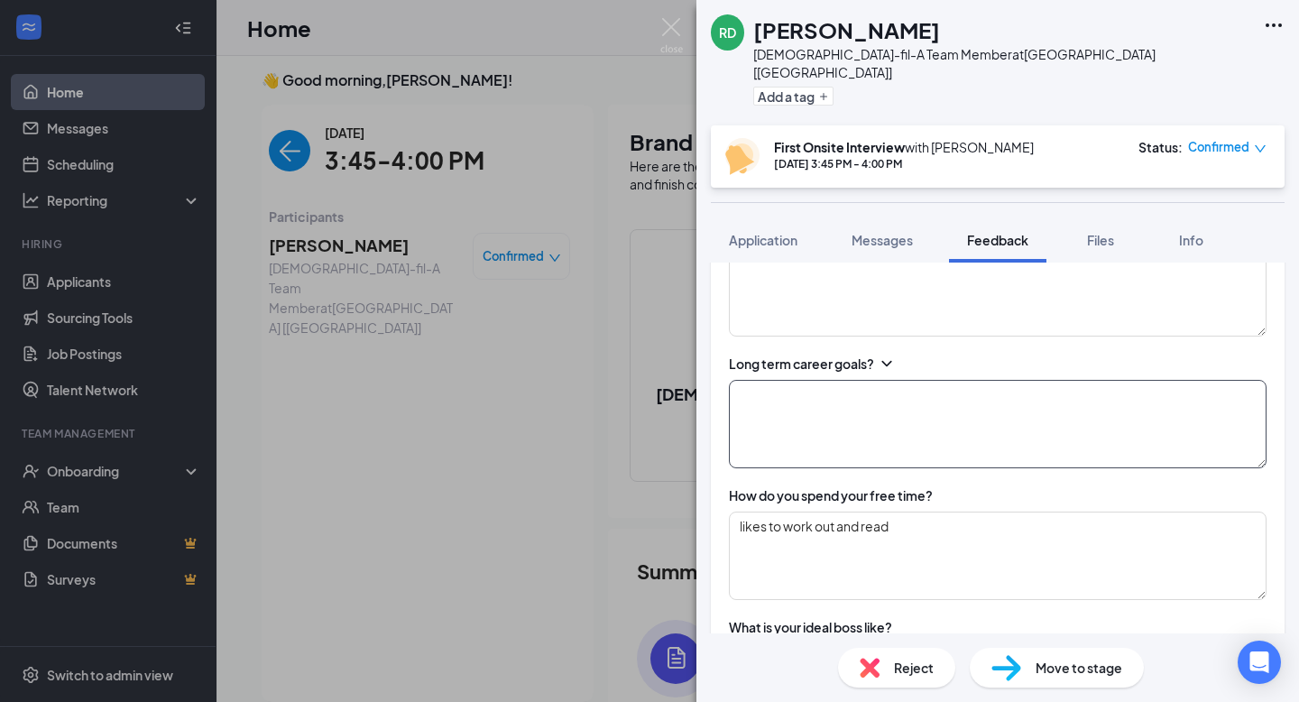
click at [856, 436] on textarea at bounding box center [998, 424] width 538 height 88
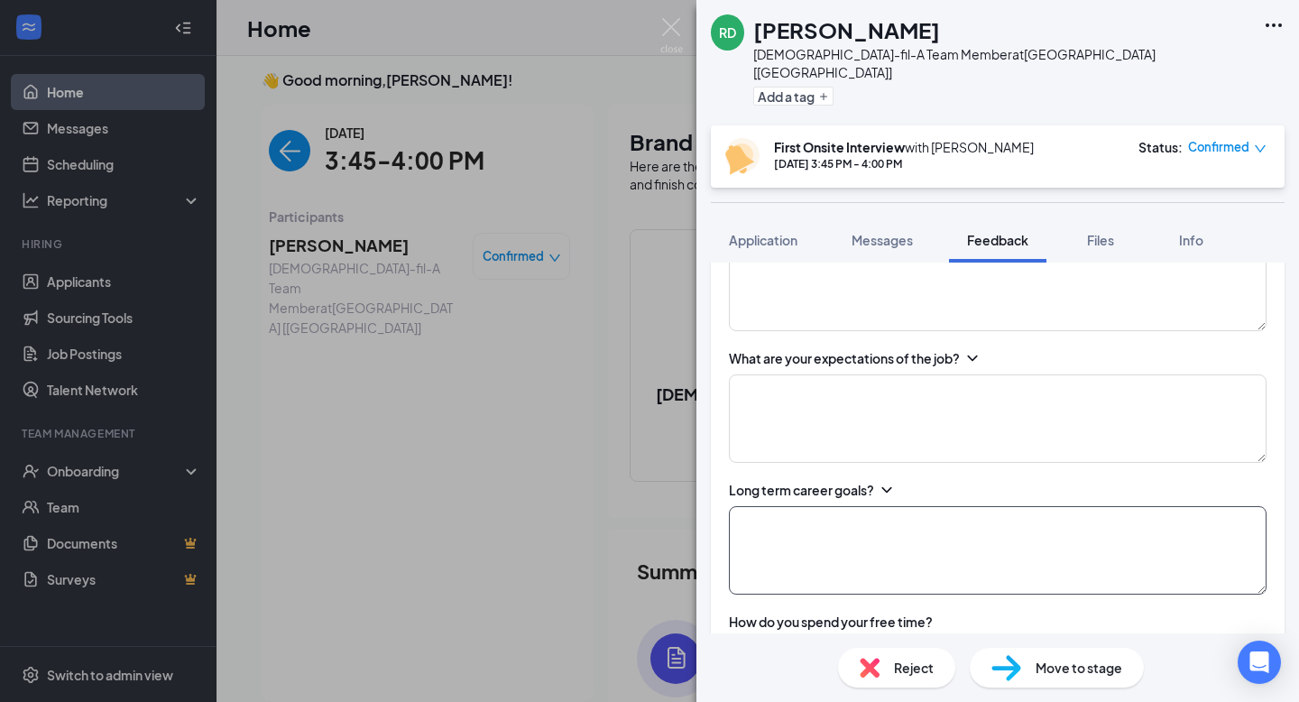
scroll to position [990, 0]
click at [869, 428] on textarea at bounding box center [998, 416] width 538 height 88
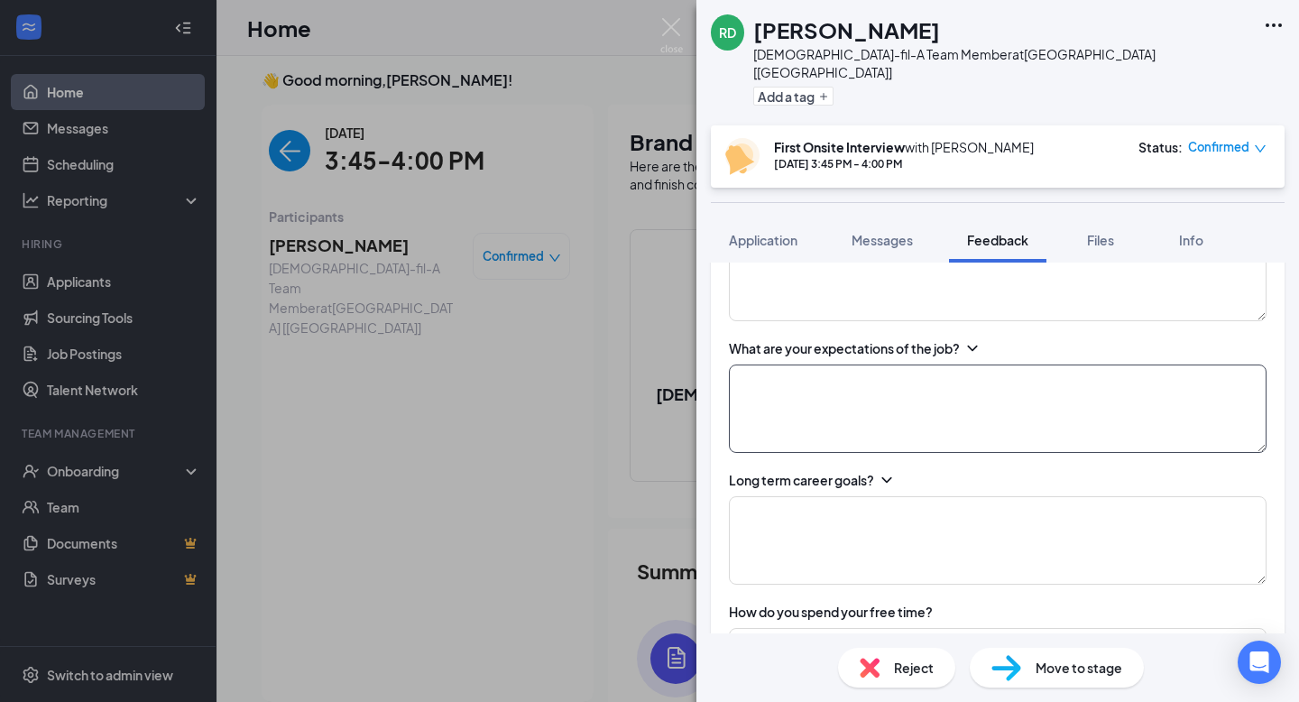
scroll to position [976, 0]
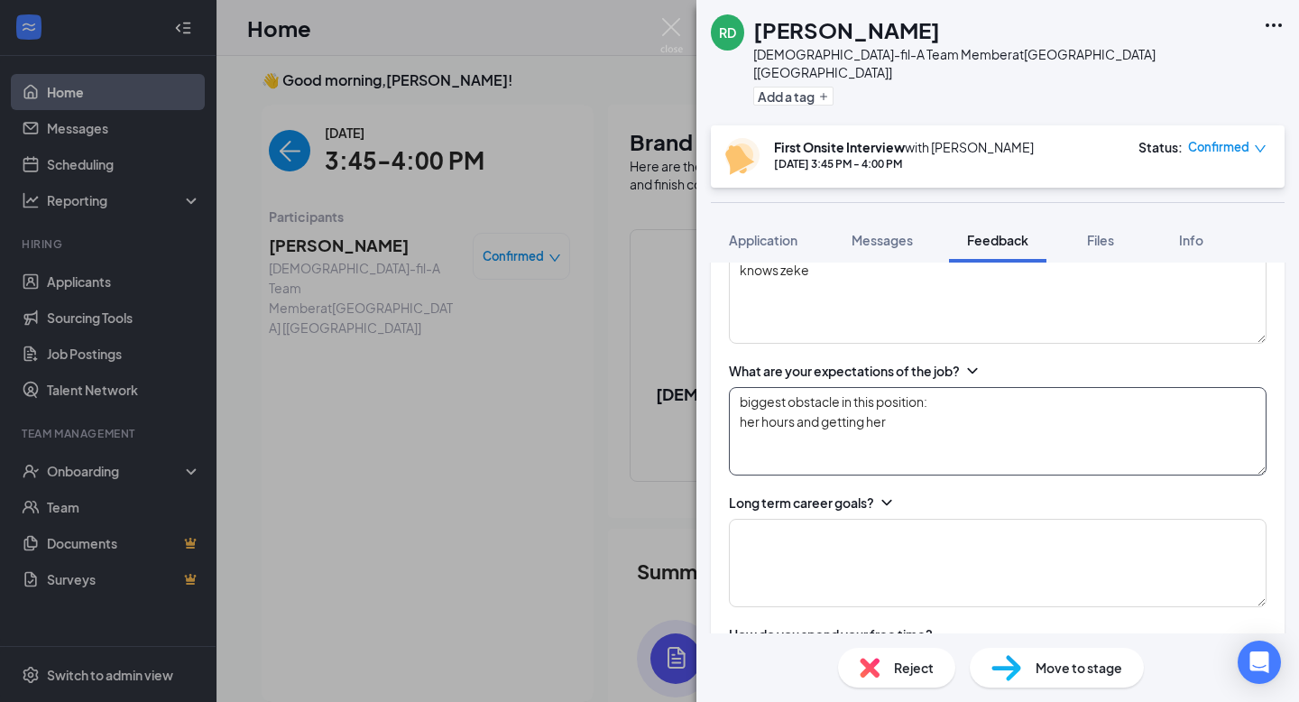
drag, startPoint x: 910, startPoint y: 416, endPoint x: 727, endPoint y: 410, distance: 183.2
click at [727, 410] on div "Overall Feedback on applicant Availability [DATE] - [DATE]: 1:00p - whenever [D…" at bounding box center [998, 625] width 574 height 2143
click at [843, 423] on textarea "biggest obstacle in this position: her hours" at bounding box center [998, 431] width 538 height 88
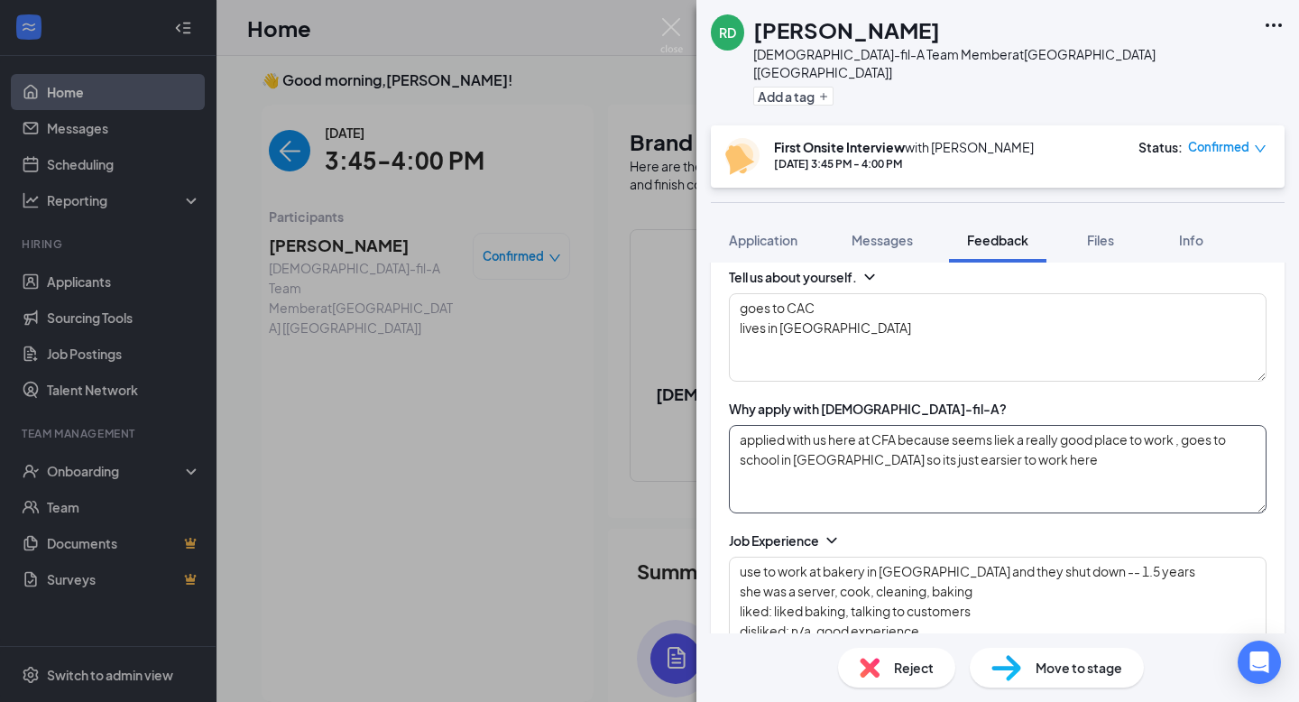
type textarea "biggest obstacle in this position: her hours"
click at [896, 425] on textarea "applied with us here at CFA because seems liek a really good place to work , go…" at bounding box center [998, 469] width 538 height 88
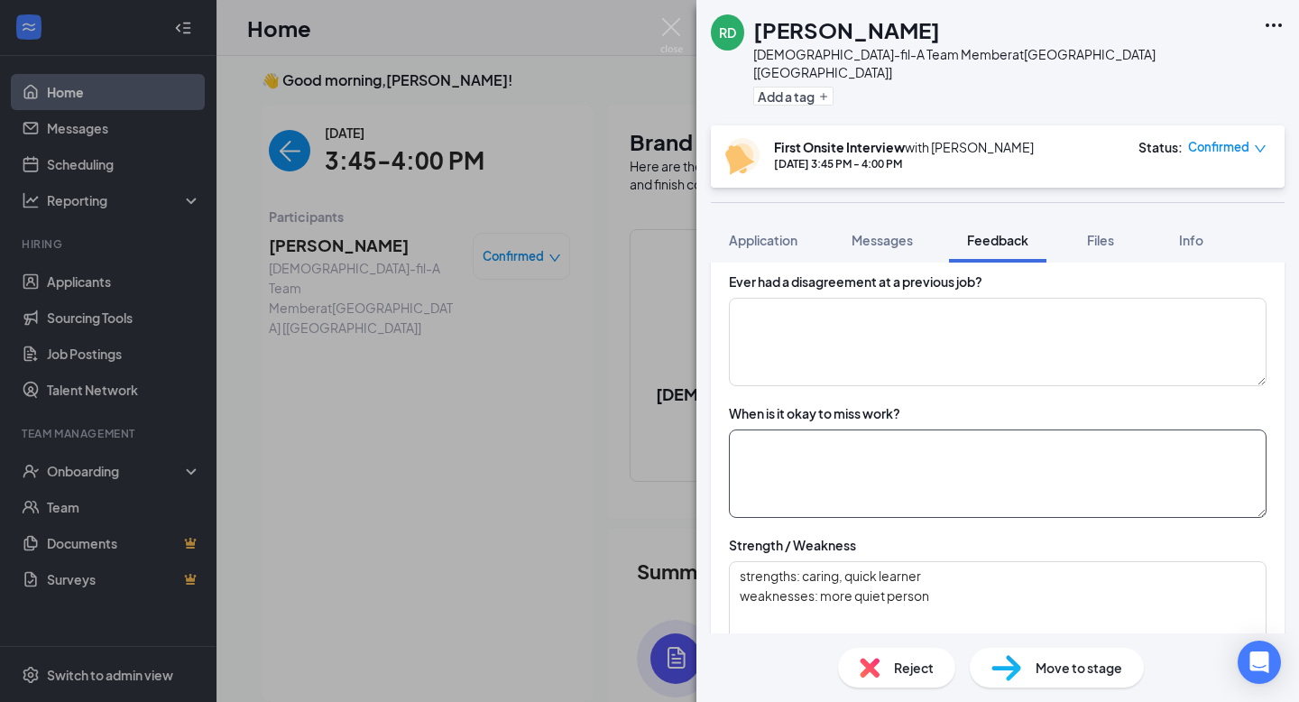
click at [839, 451] on textarea at bounding box center [998, 473] width 538 height 88
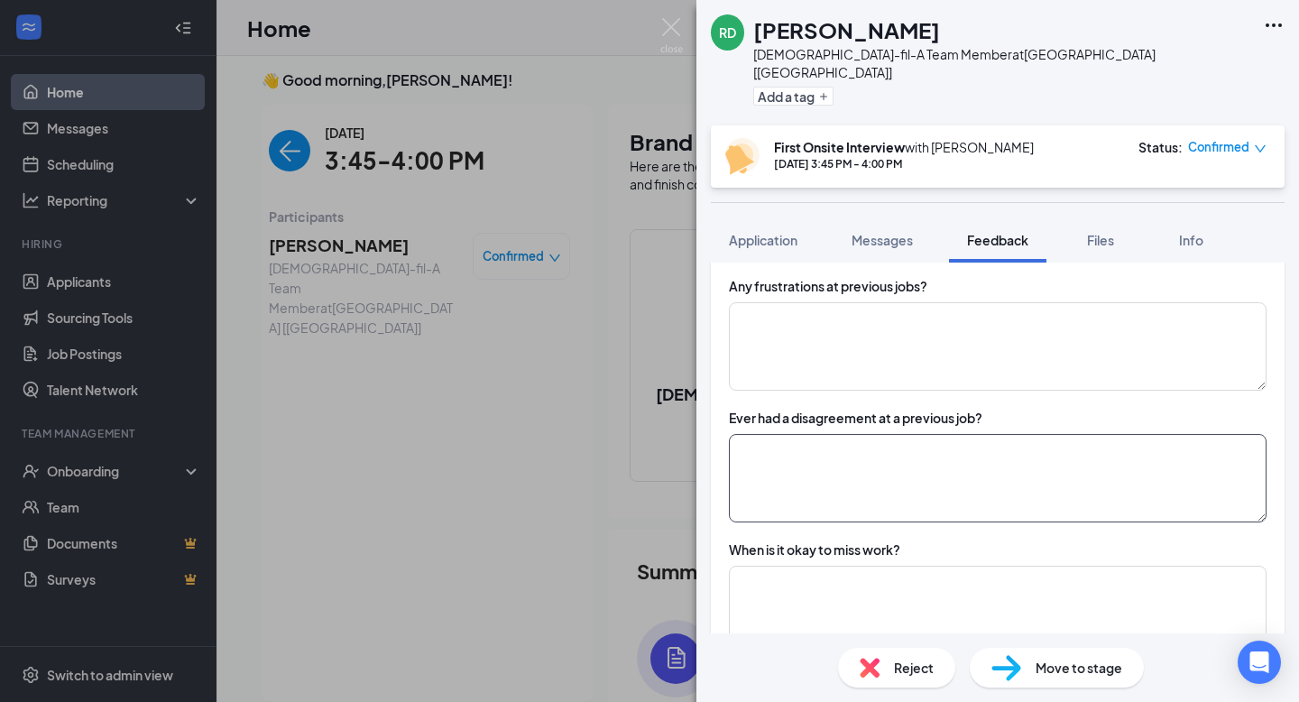
click at [834, 439] on textarea at bounding box center [998, 478] width 538 height 88
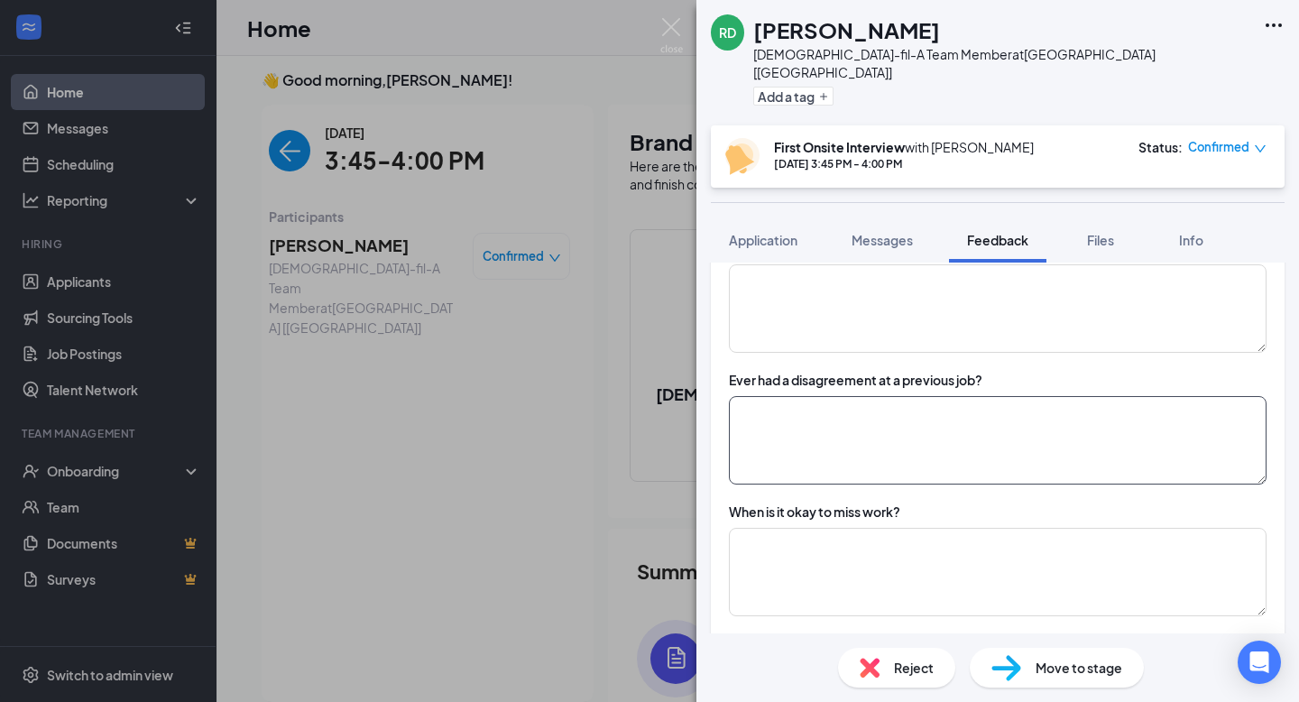
scroll to position [1667, 0]
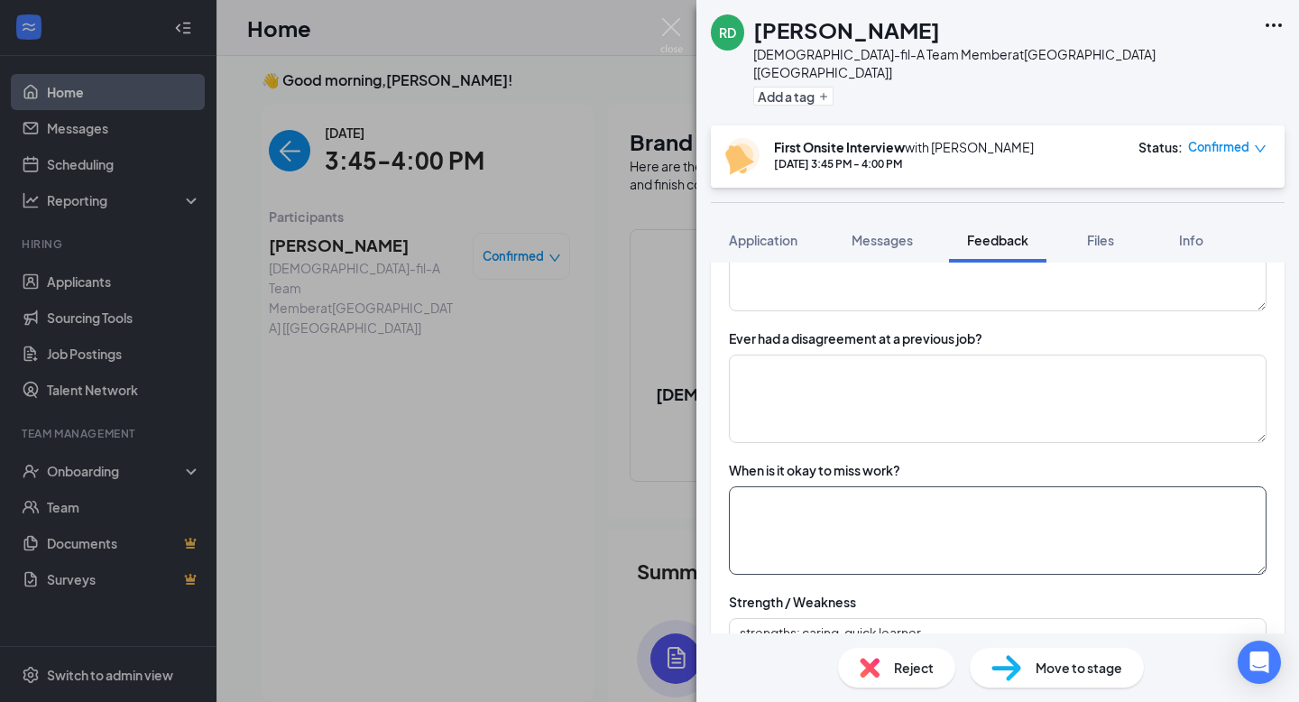
click at [861, 506] on textarea at bounding box center [998, 530] width 538 height 88
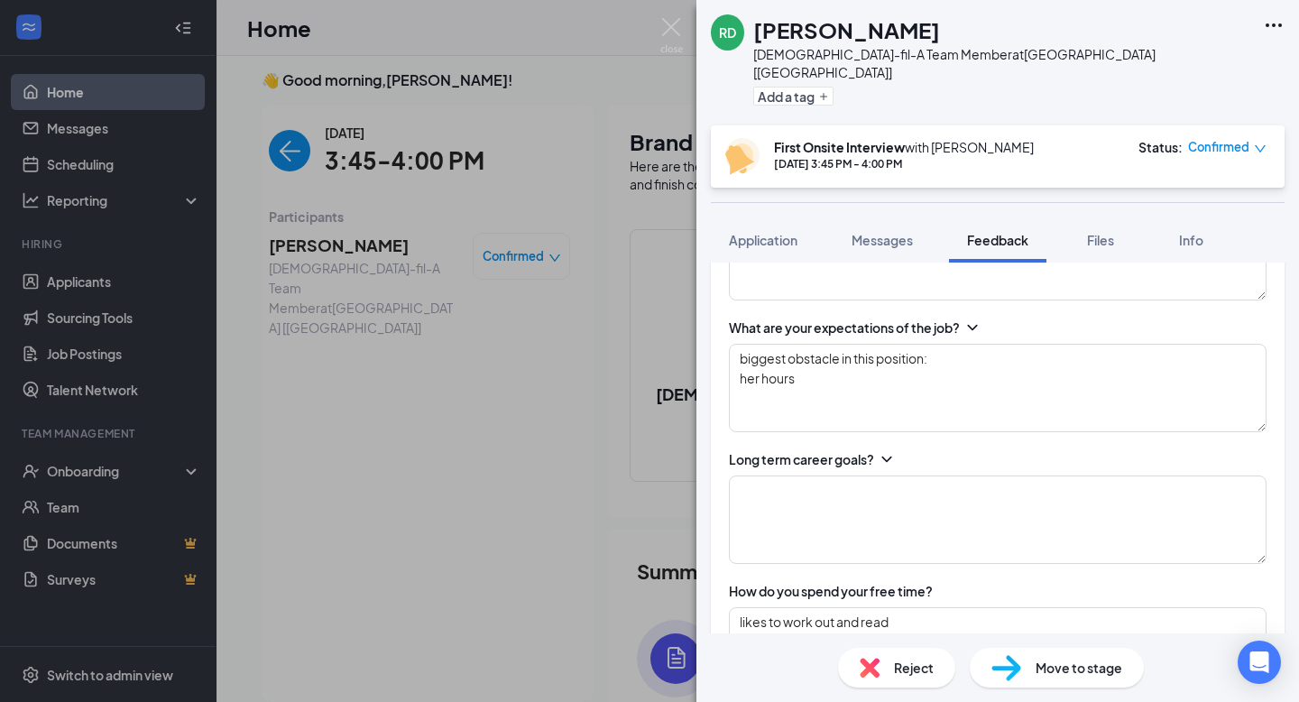
scroll to position [1020, 0]
click at [831, 474] on textarea at bounding box center [998, 518] width 538 height 88
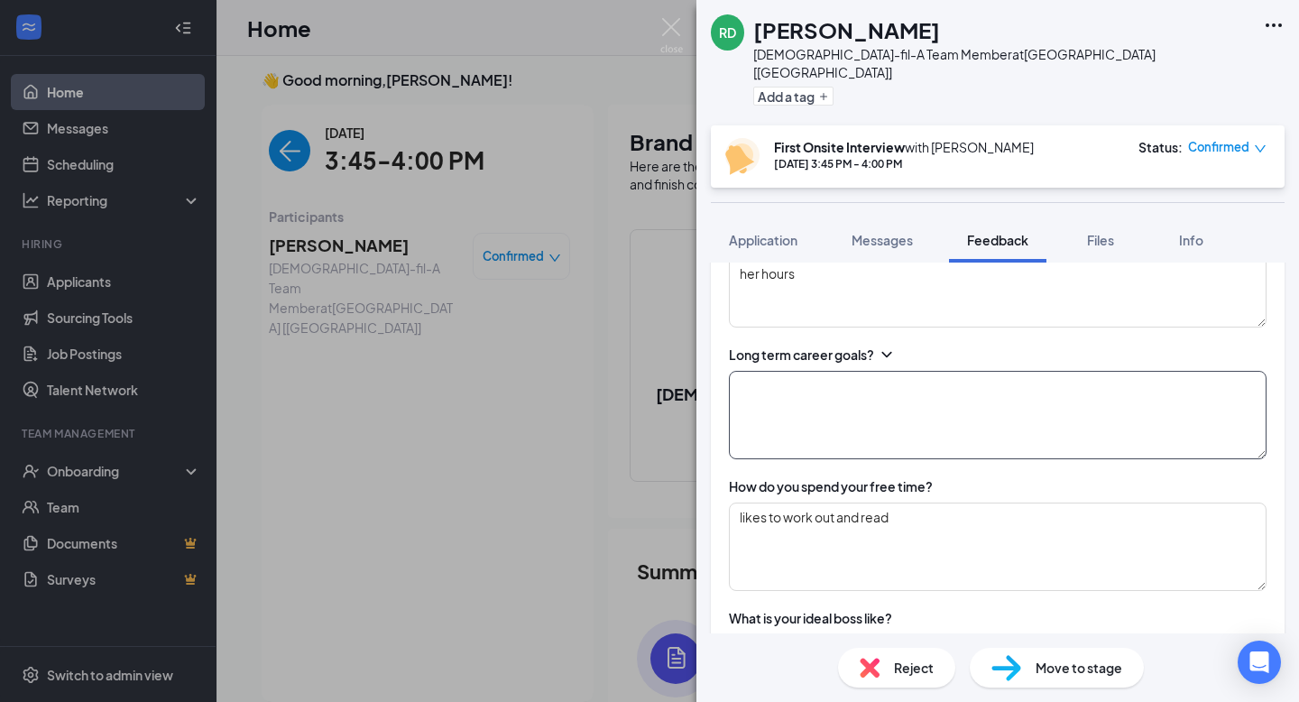
scroll to position [1125, 0]
click at [855, 370] on textarea "CNA" at bounding box center [998, 414] width 538 height 88
type textarea "C"
click at [840, 391] on textarea "wants to be a CNA --" at bounding box center [998, 414] width 538 height 88
click at [839, 391] on textarea "wants to be a CNA --" at bounding box center [998, 414] width 538 height 88
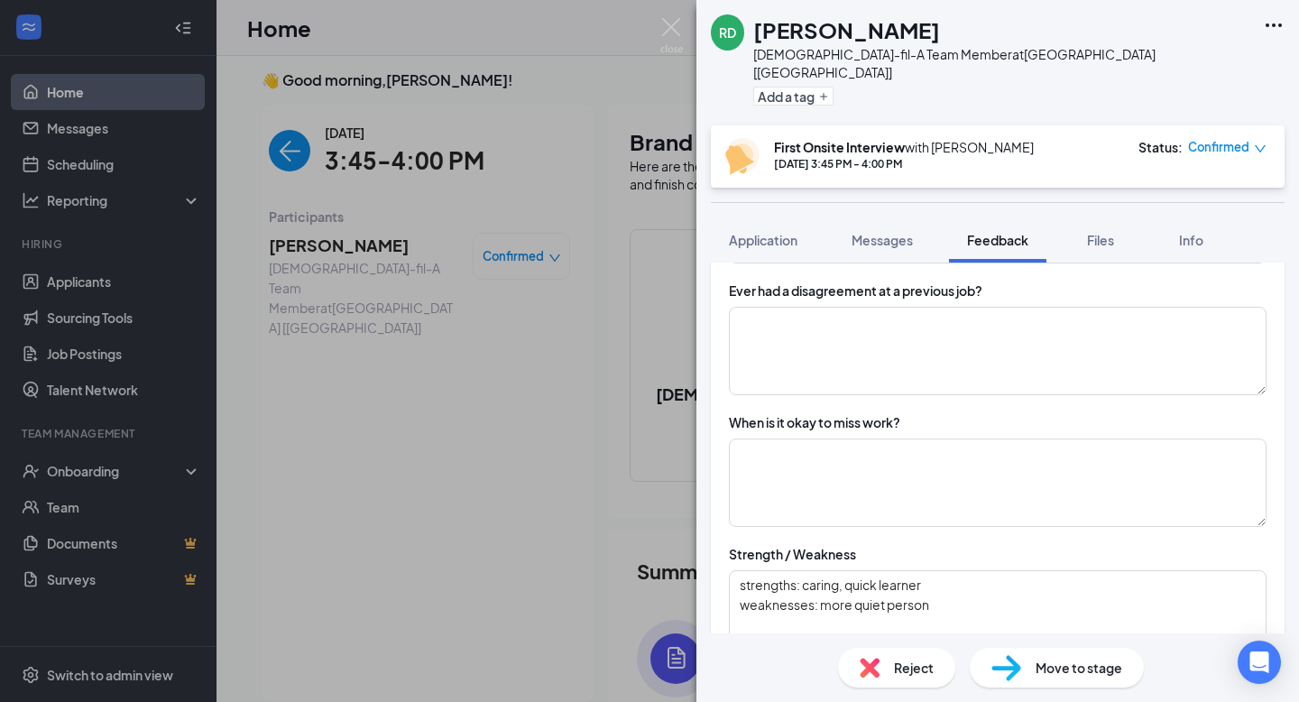
scroll to position [1740, 0]
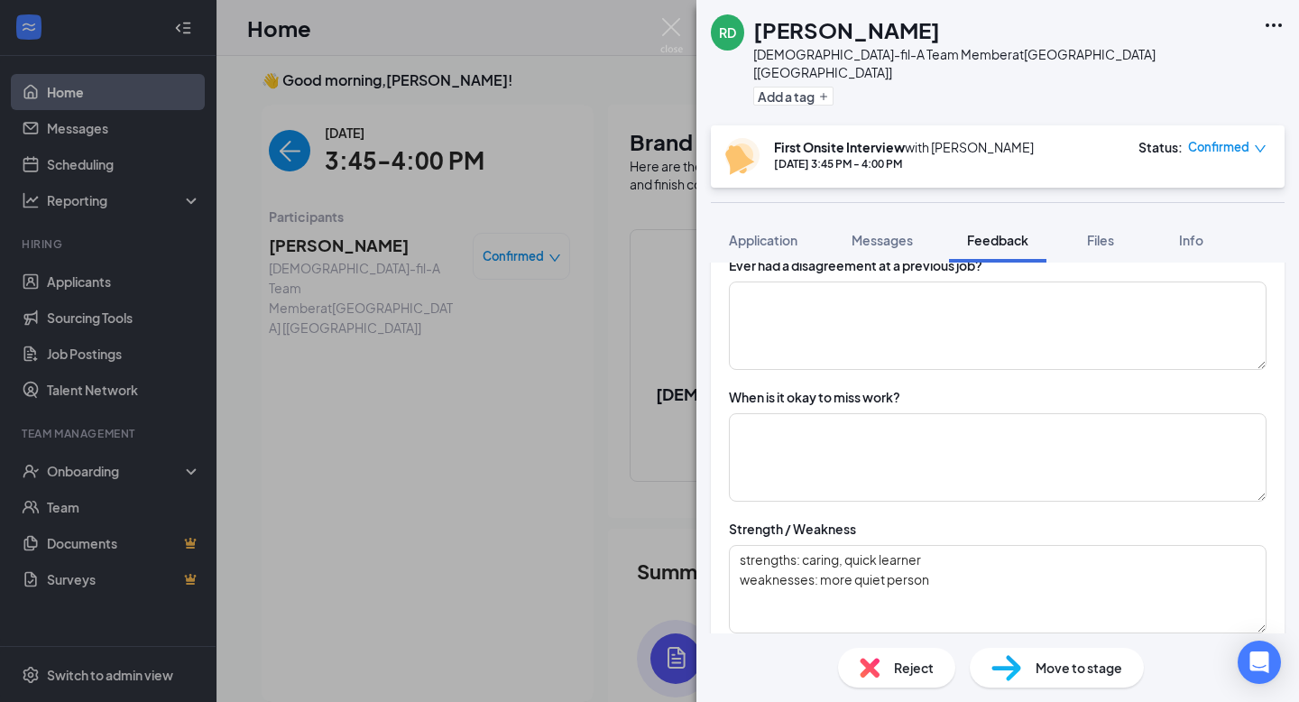
type textarea "wants to be a CNA -- taking dual classes right now to complete"
click at [865, 388] on div "When is it okay to miss work?" at bounding box center [814, 397] width 171 height 18
click at [853, 455] on textarea at bounding box center [998, 457] width 538 height 88
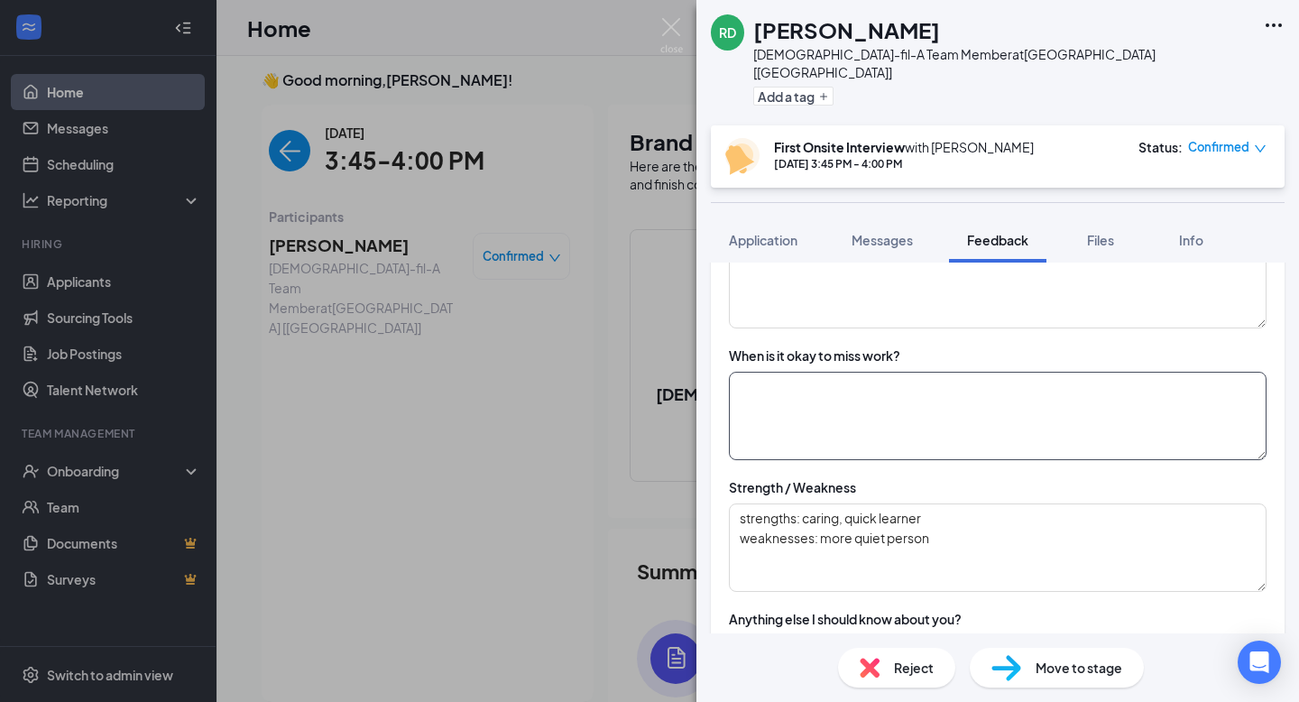
scroll to position [1780, 0]
click at [999, 409] on textarea "okay time to miss or call out of work: sick, family emergency" at bounding box center [998, 416] width 538 height 88
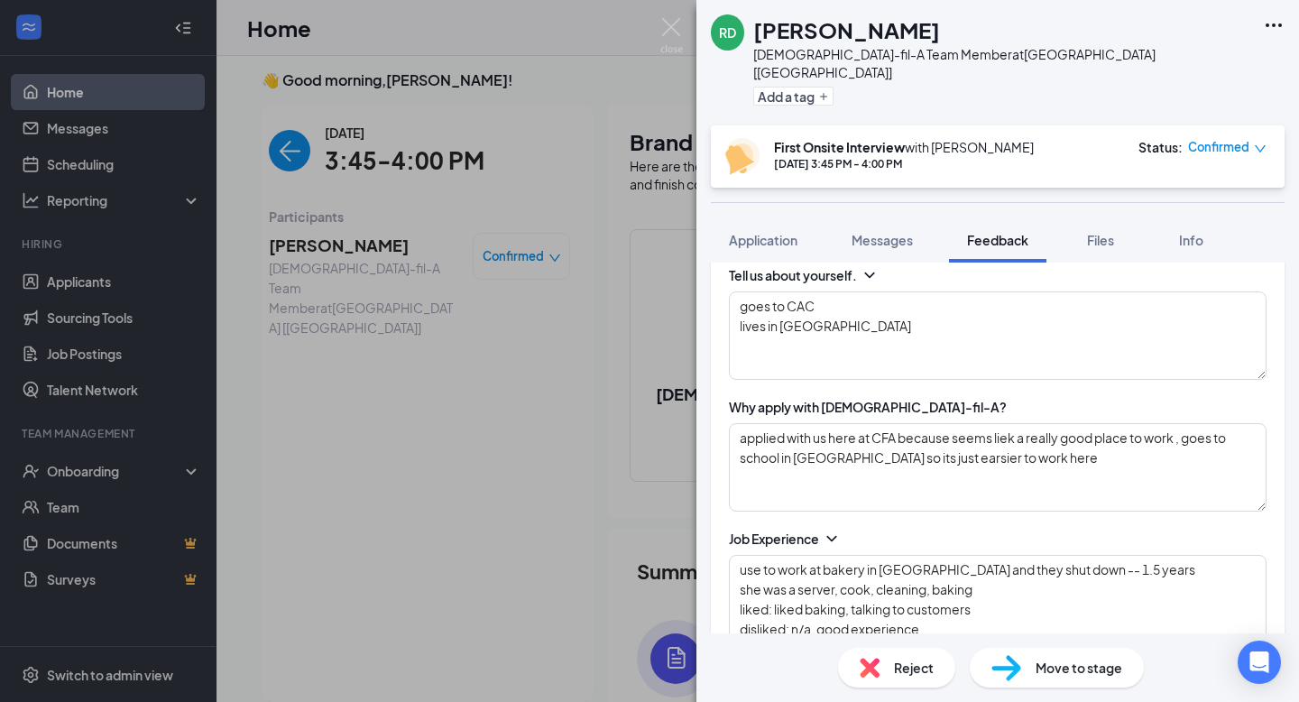
scroll to position [542, 0]
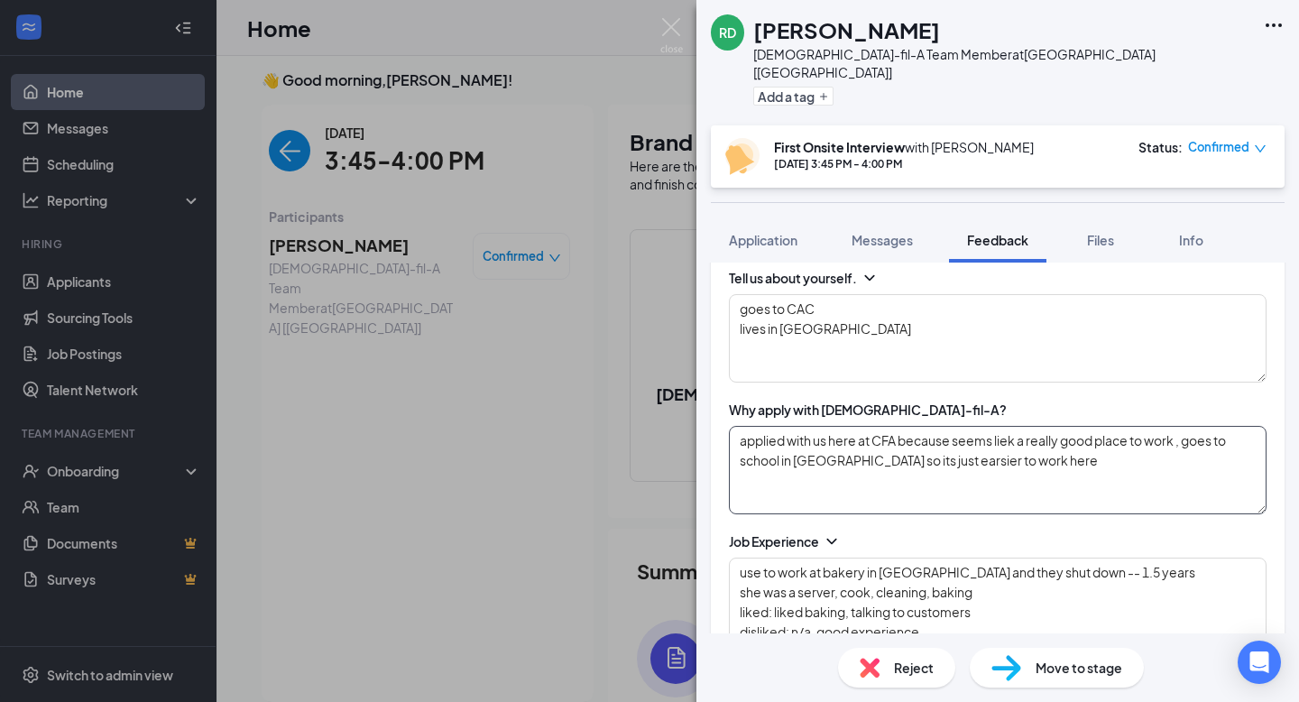
type textarea "okay time to miss or call out of work: sick, family emergency"
click at [983, 454] on textarea "applied with us here at CFA because seems liek a really good place to work , go…" at bounding box center [998, 470] width 538 height 88
click at [927, 442] on textarea "applied with us here at CFA because seems liek a really good place to work , go…" at bounding box center [998, 470] width 538 height 88
type textarea "applied with us here at [GEOGRAPHIC_DATA] because seems like a really good plac…"
click at [950, 328] on textarea "goes to CAC lives in [GEOGRAPHIC_DATA]" at bounding box center [998, 338] width 538 height 88
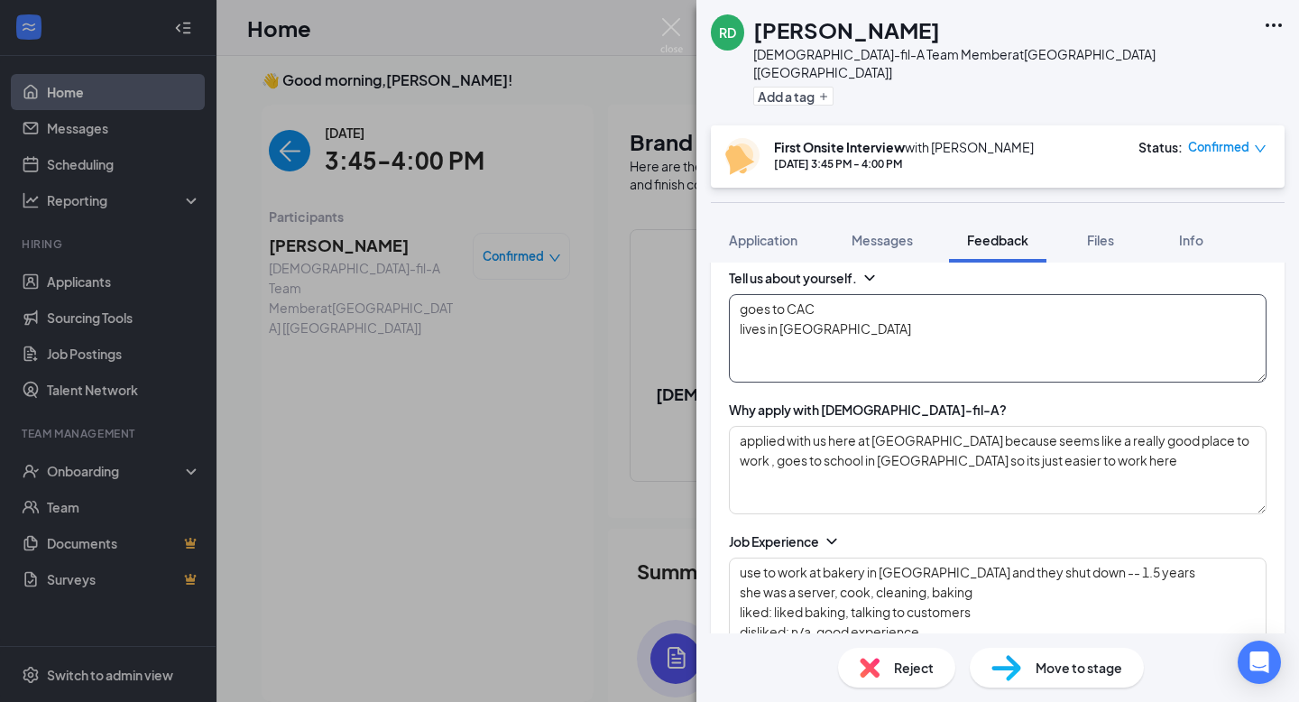
click at [888, 336] on textarea "goes to CAC lives in [GEOGRAPHIC_DATA]" at bounding box center [998, 338] width 538 height 88
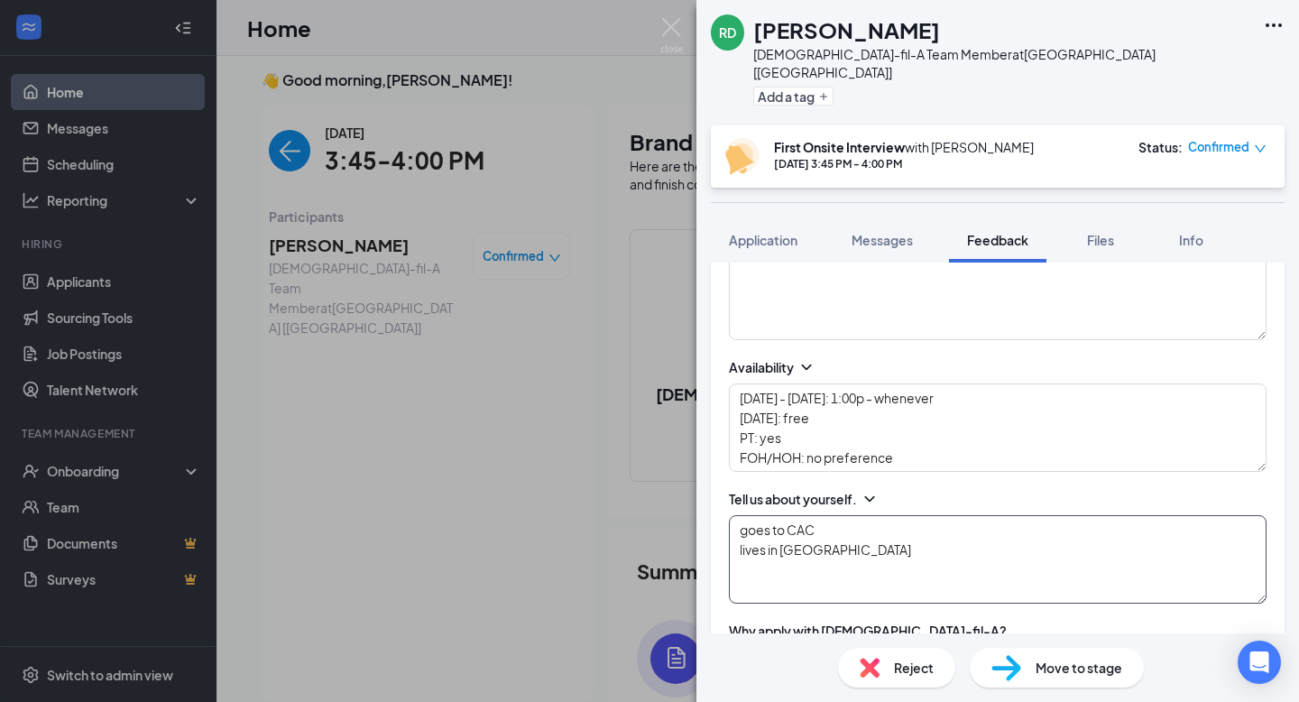
scroll to position [320, 0]
click at [871, 454] on textarea "[DATE] - [DATE]: 1:00p - whenever [DATE]: free PT: yes FOH/HOH: no preference" at bounding box center [998, 428] width 538 height 88
click at [864, 302] on textarea at bounding box center [998, 297] width 538 height 88
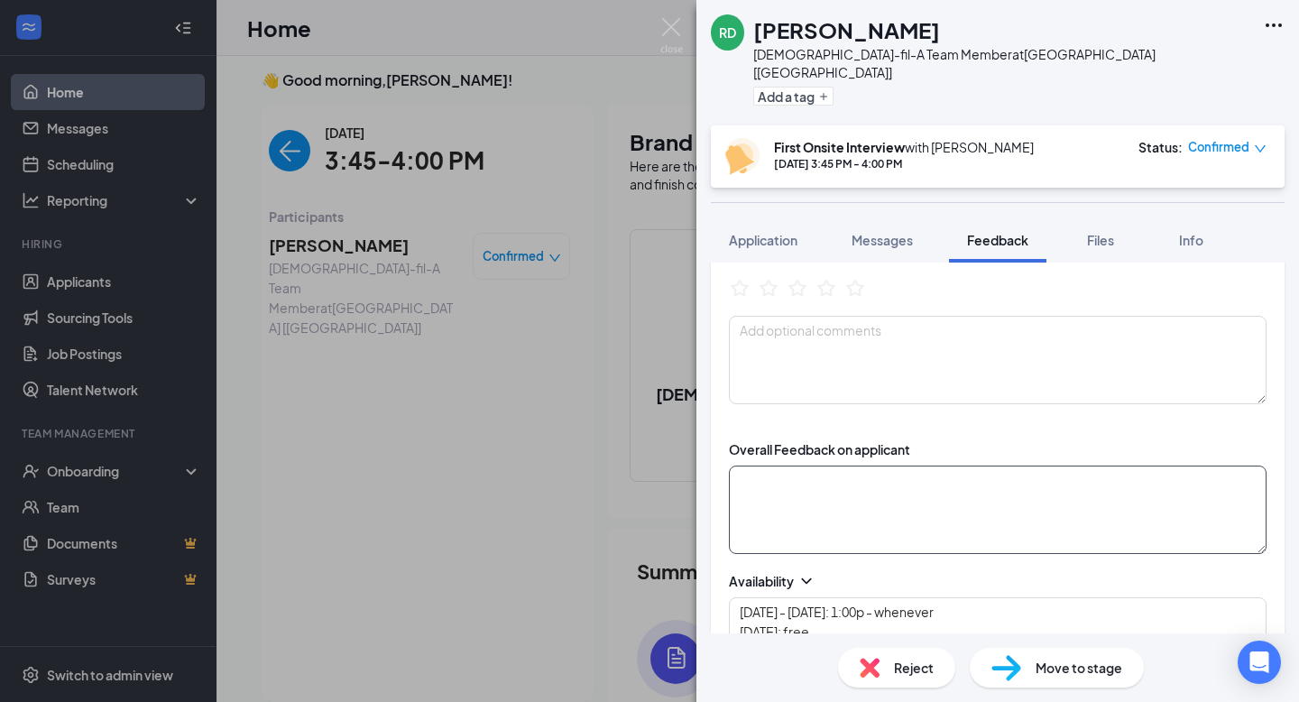
scroll to position [95, 0]
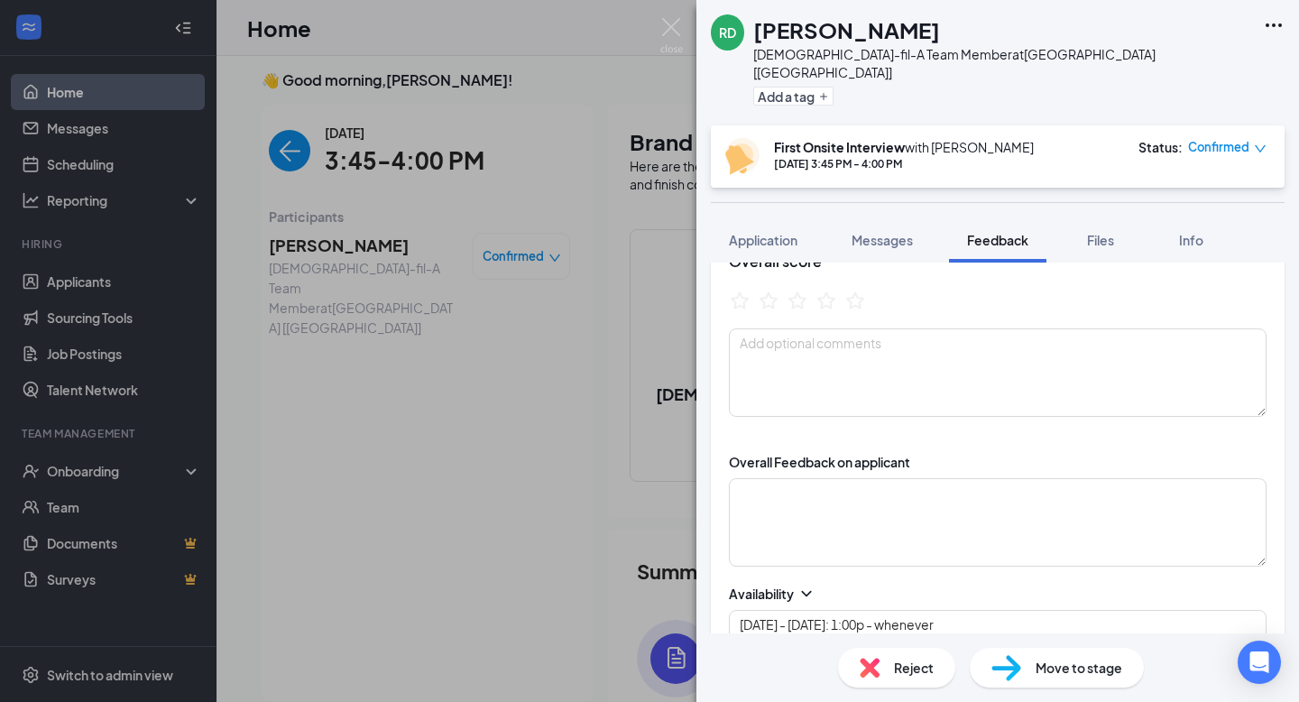
click at [809, 372] on textarea at bounding box center [998, 372] width 538 height 88
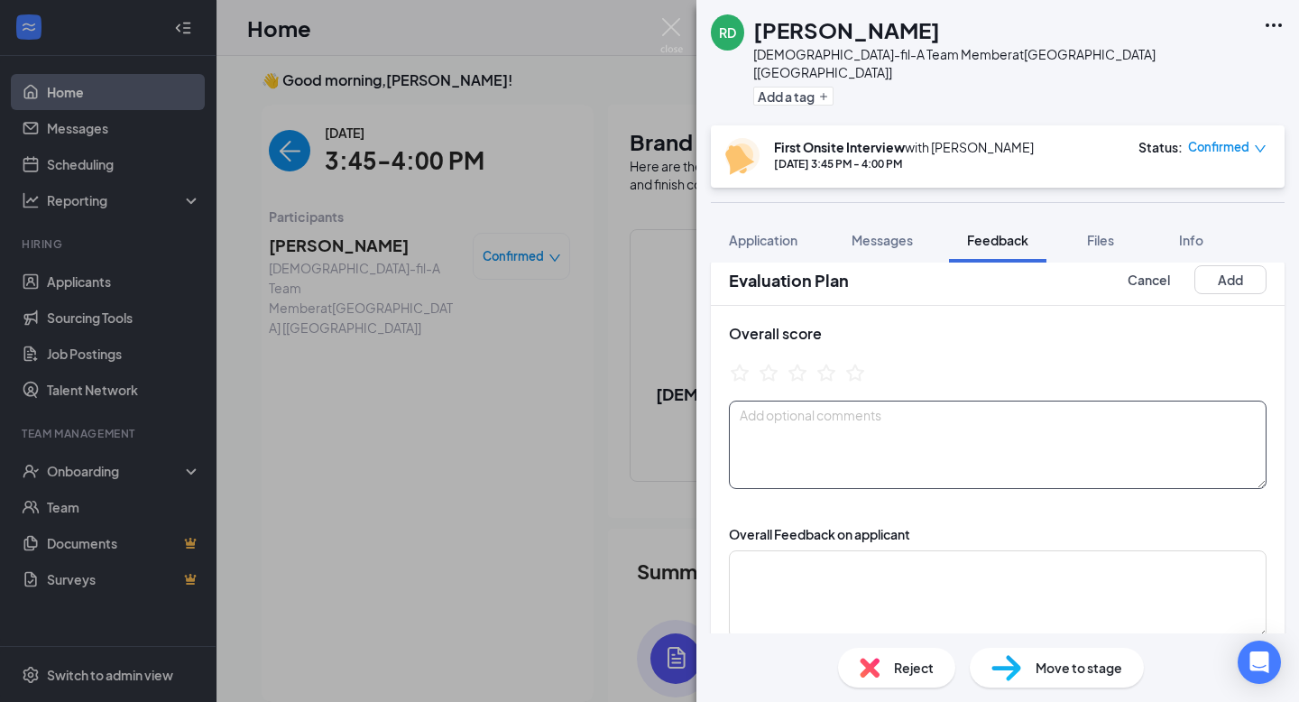
scroll to position [0, 0]
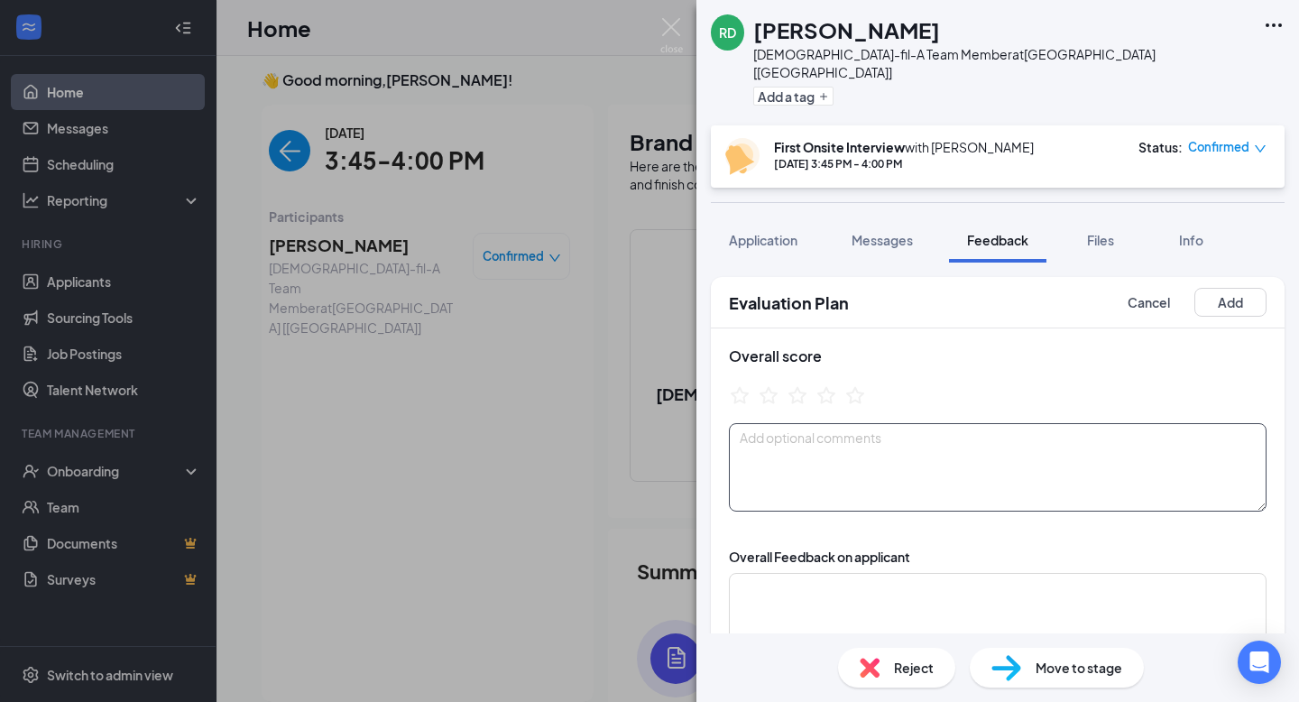
click at [903, 432] on textarea at bounding box center [998, 467] width 538 height 88
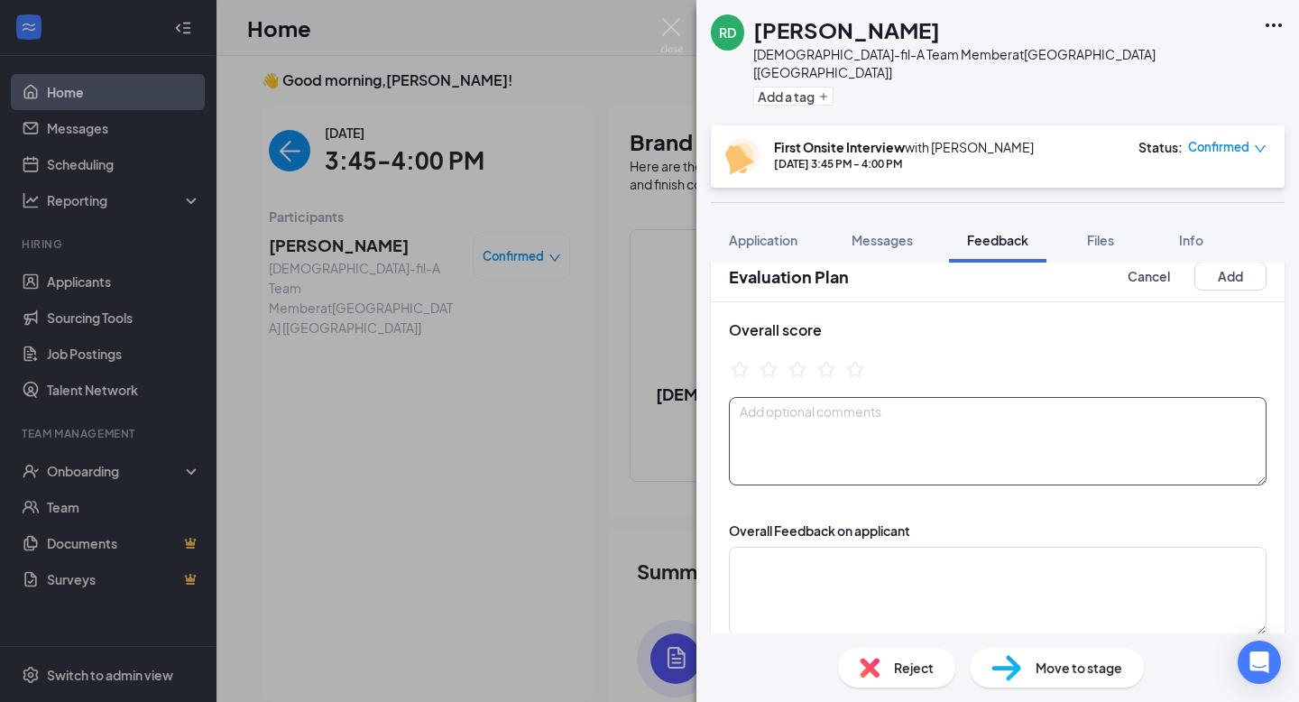
scroll to position [35, 0]
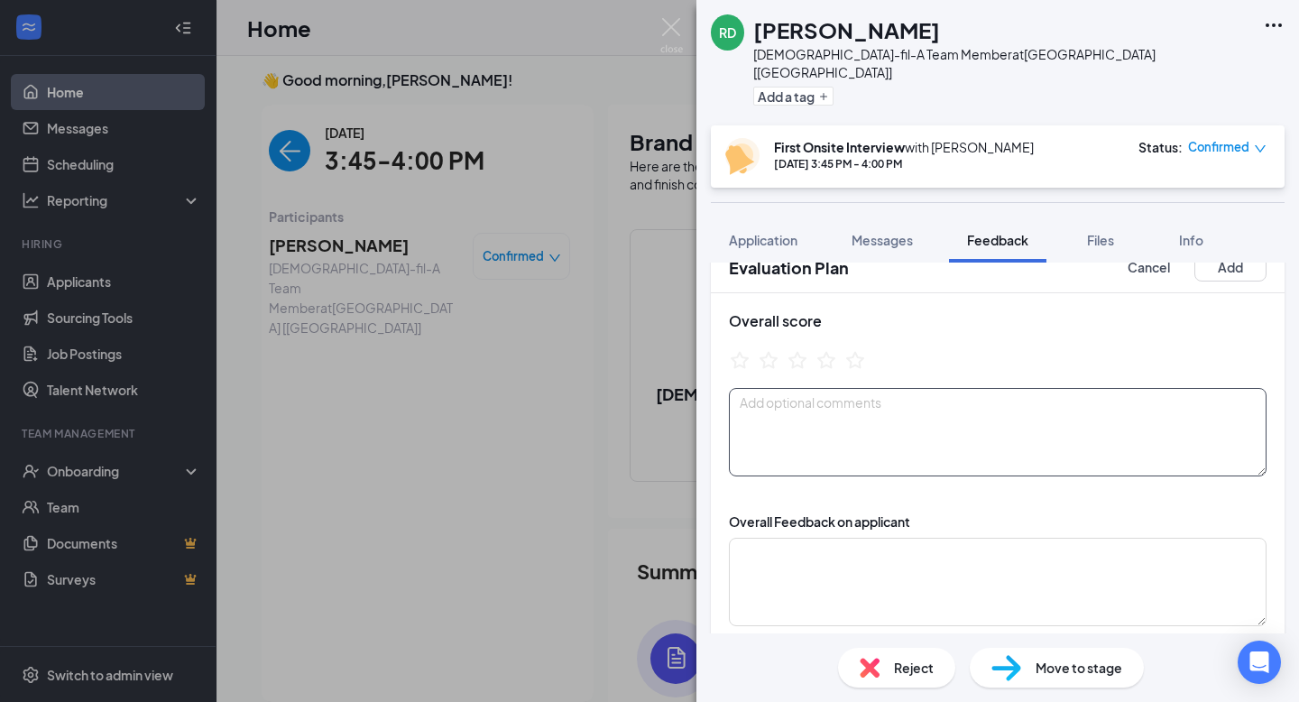
click at [811, 434] on textarea at bounding box center [998, 432] width 538 height 88
click at [813, 565] on textarea at bounding box center [998, 582] width 538 height 88
click at [797, 388] on textarea at bounding box center [998, 432] width 538 height 88
click at [812, 538] on textarea at bounding box center [998, 582] width 538 height 88
click at [873, 445] on textarea at bounding box center [998, 432] width 538 height 88
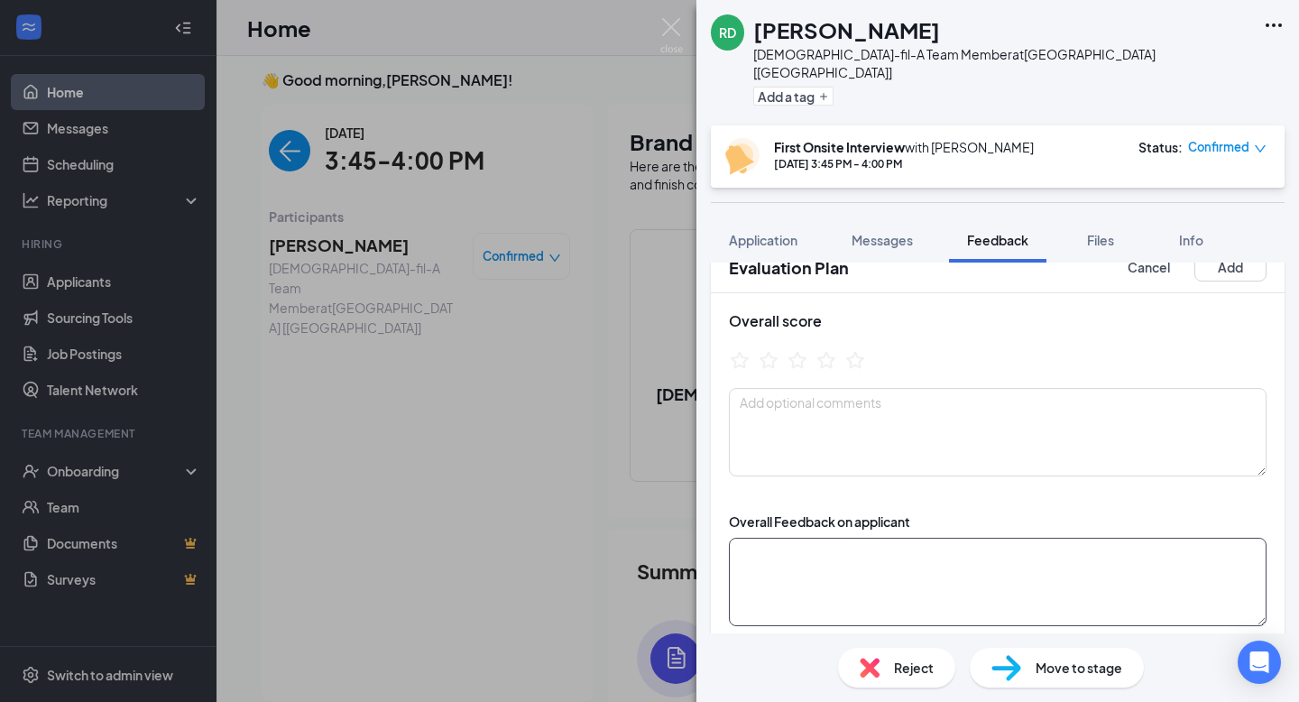
click at [836, 575] on textarea at bounding box center [998, 582] width 538 height 88
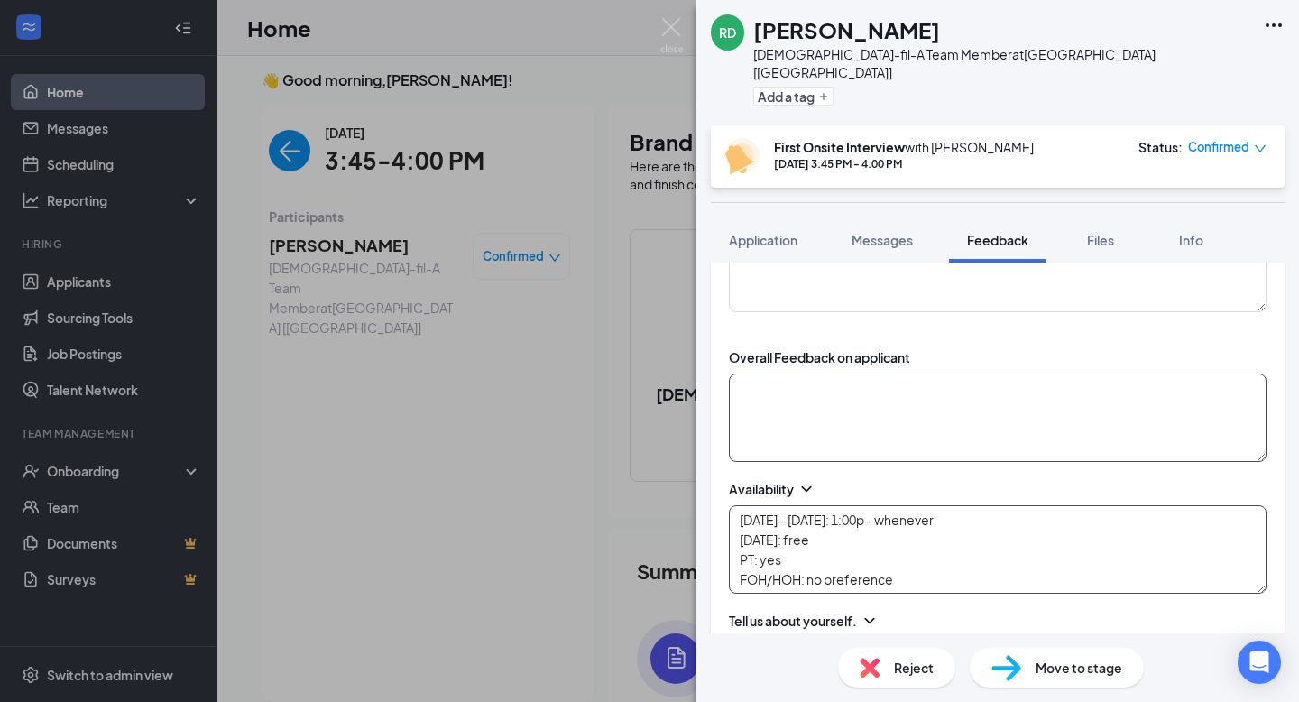
scroll to position [0, 0]
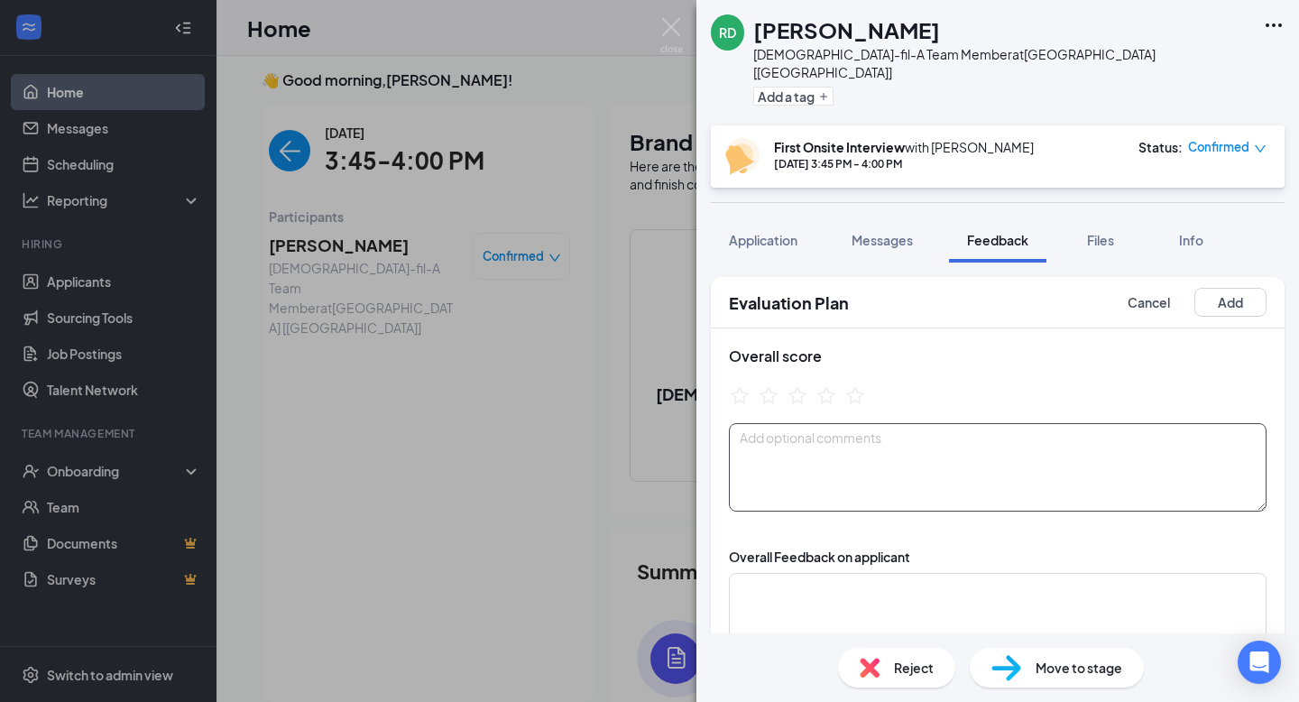
click at [777, 437] on textarea at bounding box center [998, 467] width 538 height 88
click at [828, 385] on icon "StarBorder" at bounding box center [825, 394] width 23 height 23
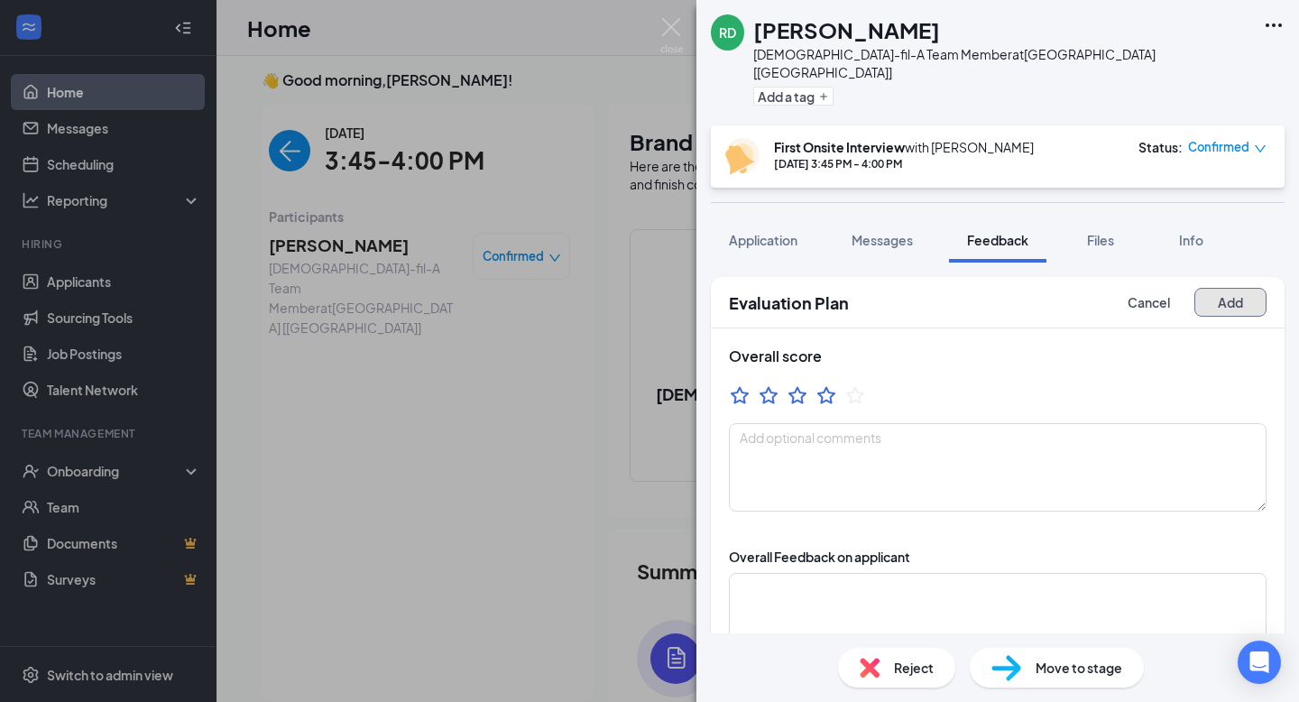
click at [1215, 288] on button "Add" at bounding box center [1230, 302] width 72 height 29
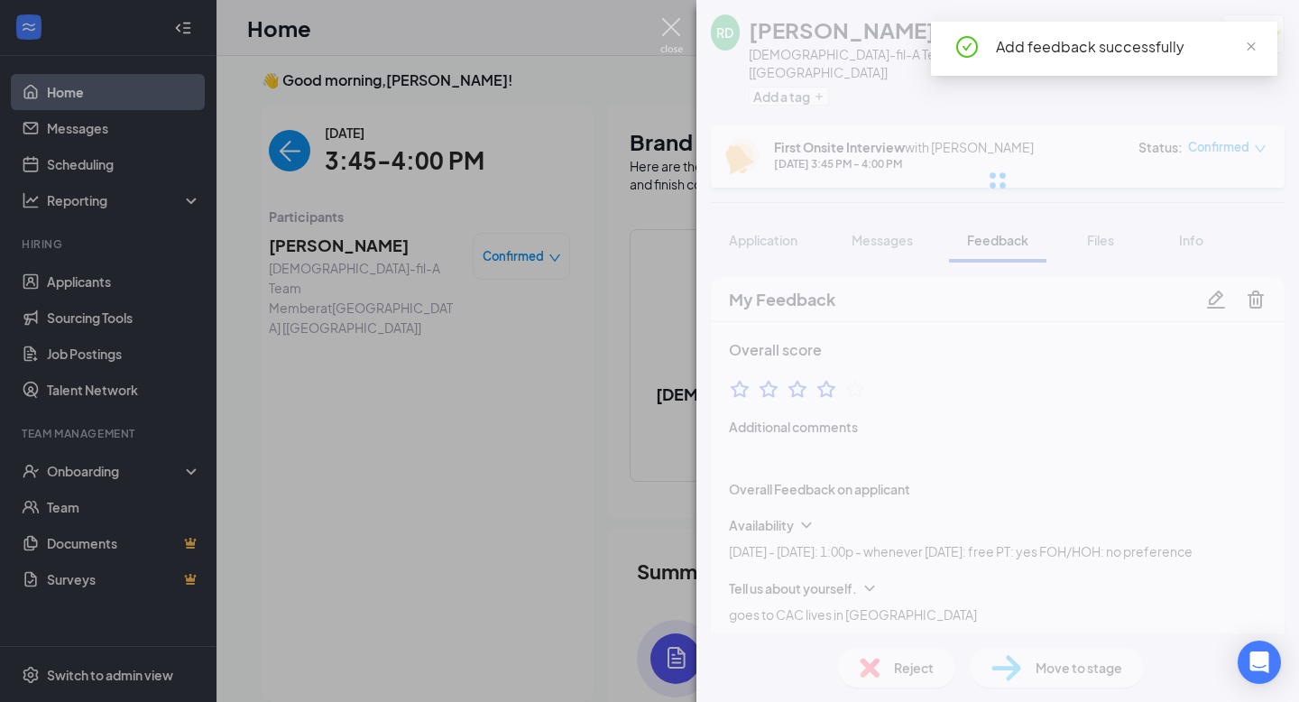
click at [667, 33] on img at bounding box center [671, 35] width 23 height 35
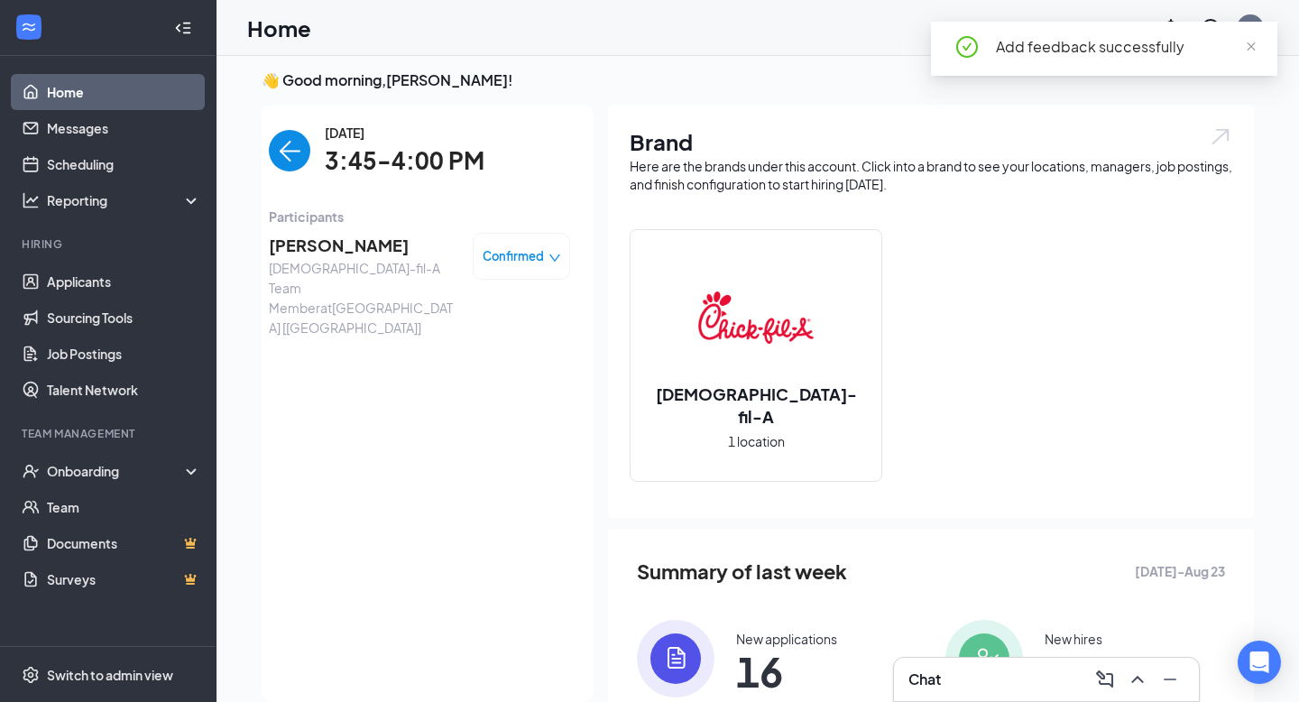
click at [531, 273] on div "Confirmed" at bounding box center [521, 256] width 97 height 47
click at [517, 259] on span "Confirmed" at bounding box center [513, 256] width 61 height 18
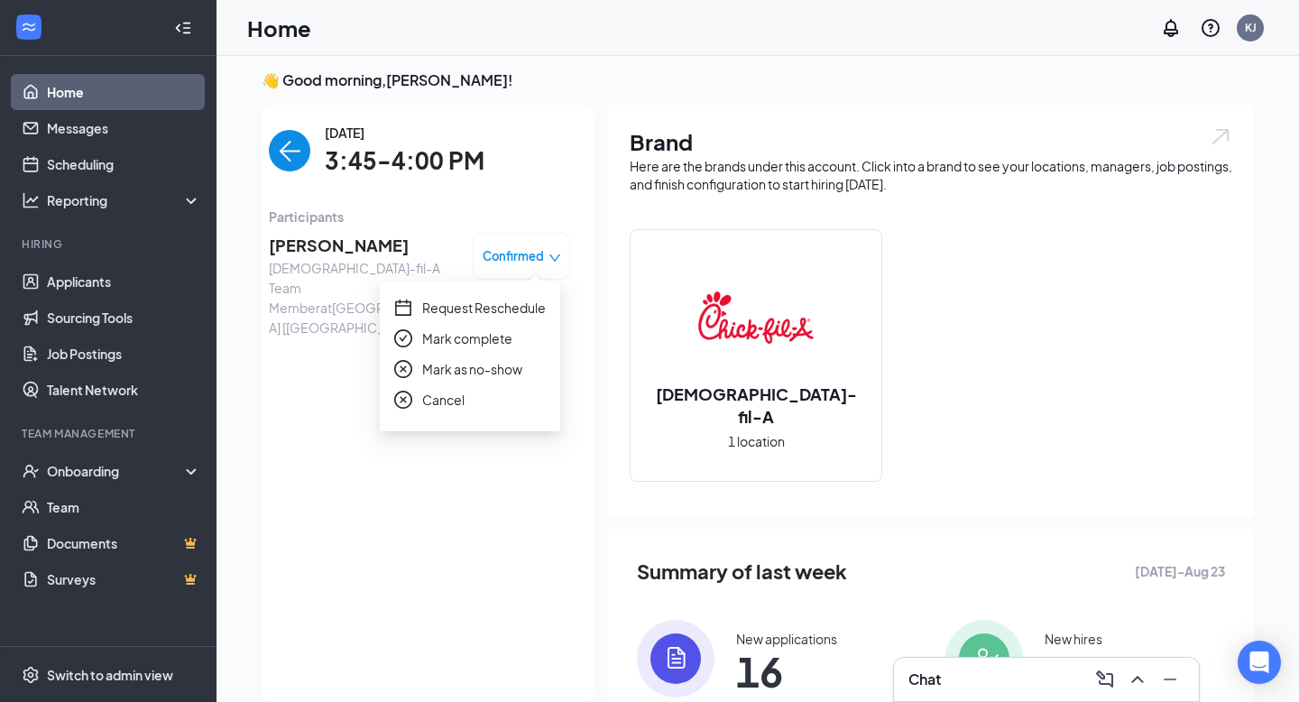
click at [437, 341] on span "Mark complete" at bounding box center [467, 338] width 90 height 20
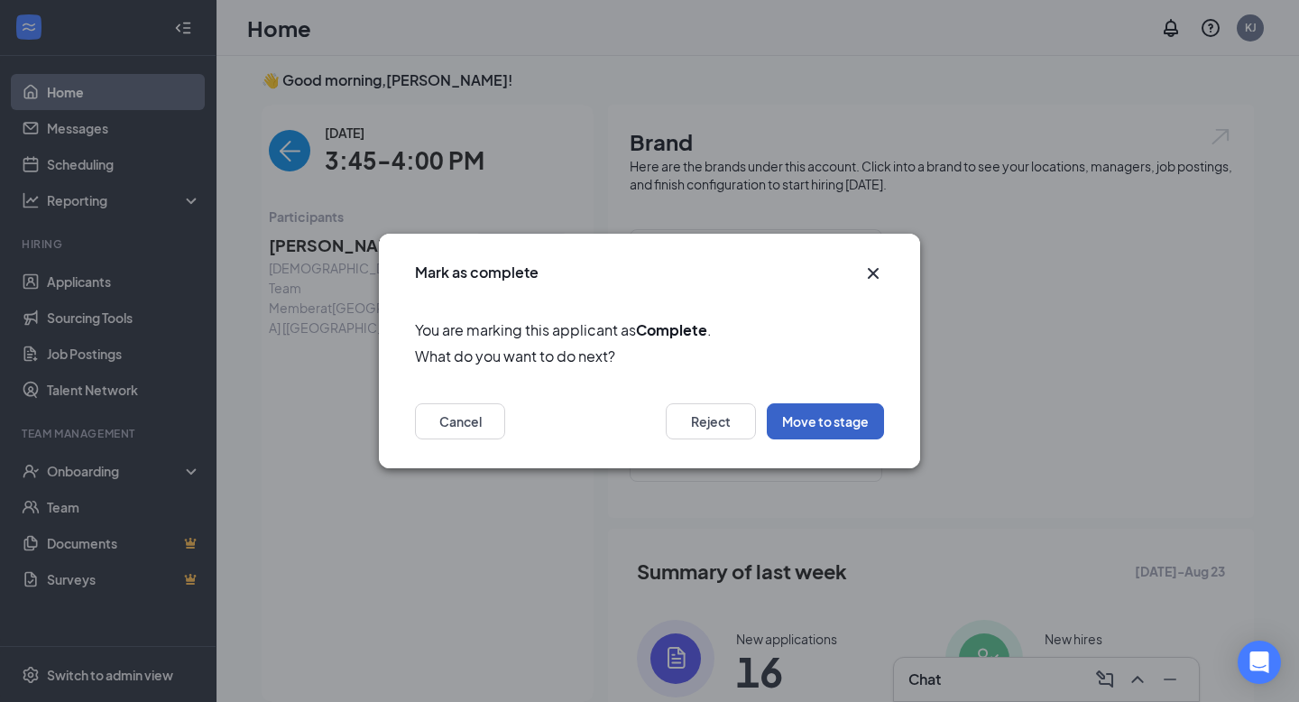
click at [855, 417] on button "Move to stage" at bounding box center [825, 421] width 117 height 36
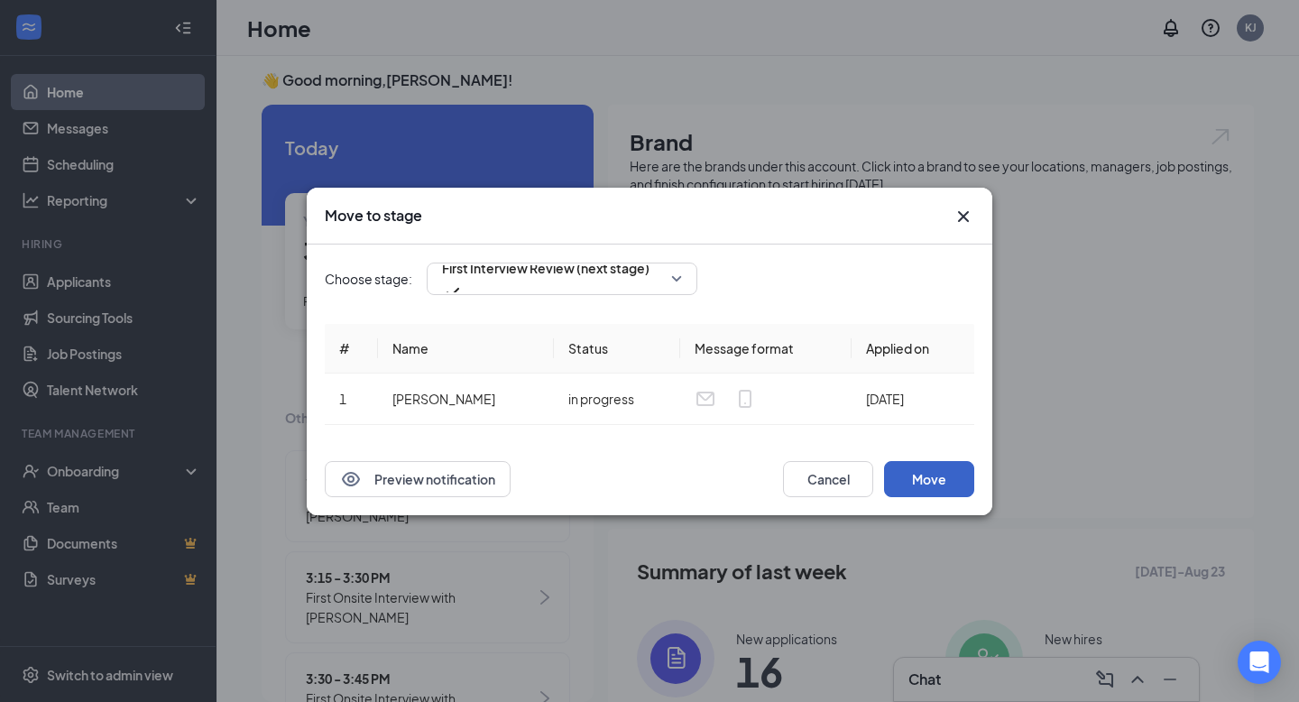
click at [942, 474] on button "Move" at bounding box center [929, 479] width 90 height 36
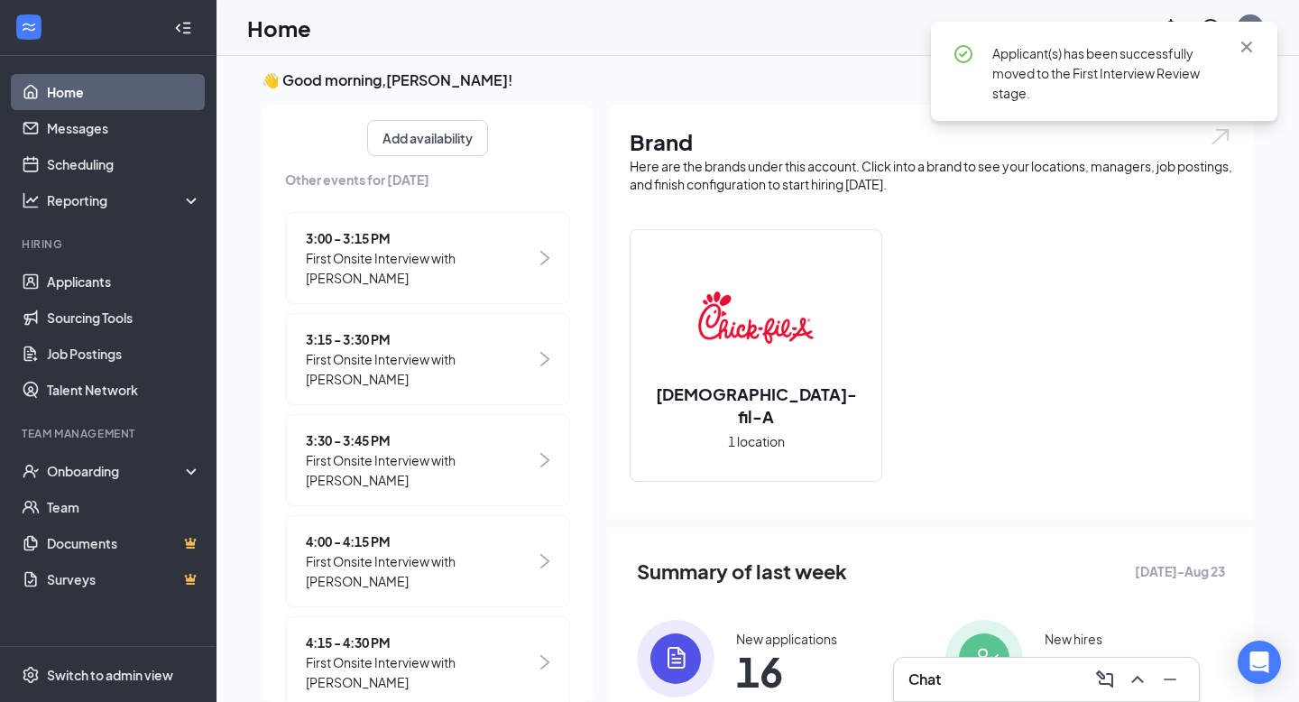
scroll to position [363, 0]
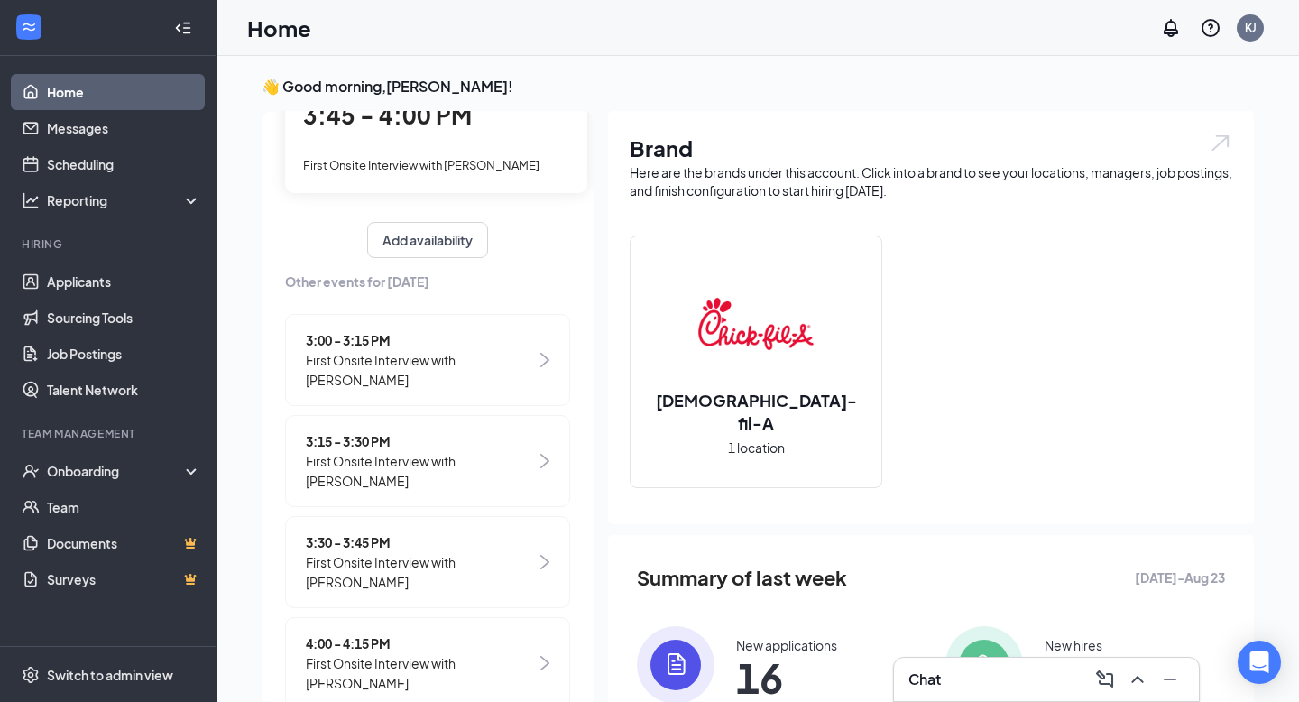
scroll to position [144, 0]
click at [411, 530] on span "3:30 - 3:45 PM" at bounding box center [421, 540] width 230 height 20
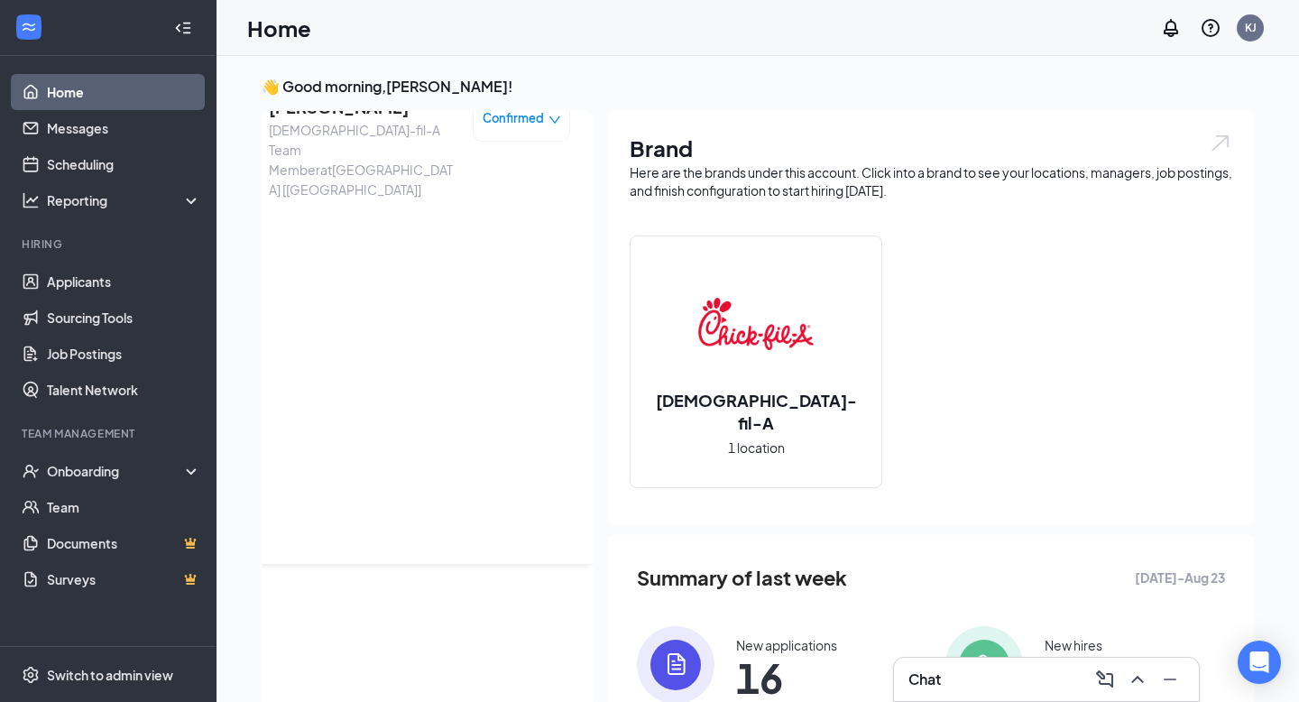
scroll to position [0, 0]
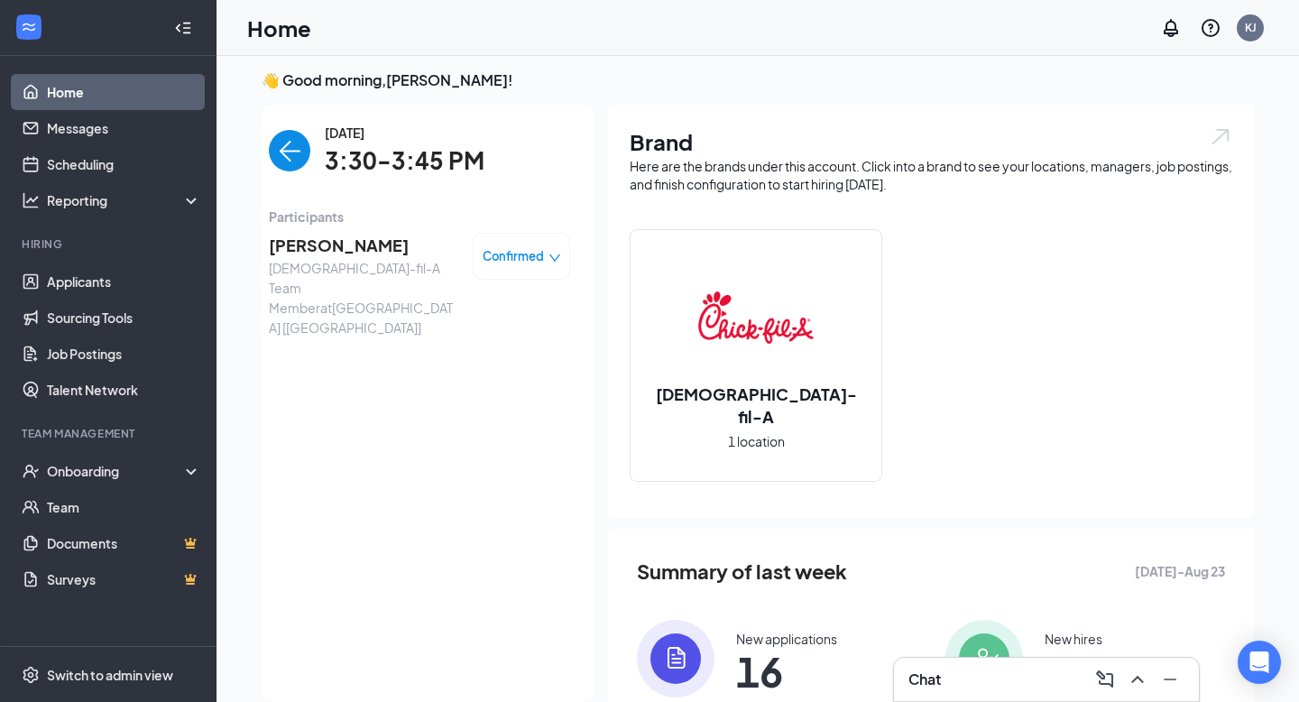
click at [329, 260] on span "[DEMOGRAPHIC_DATA]-fil-A Team Member at [GEOGRAPHIC_DATA] [[GEOGRAPHIC_DATA]]" at bounding box center [363, 297] width 189 height 79
click at [322, 250] on span "[PERSON_NAME]" at bounding box center [363, 245] width 189 height 25
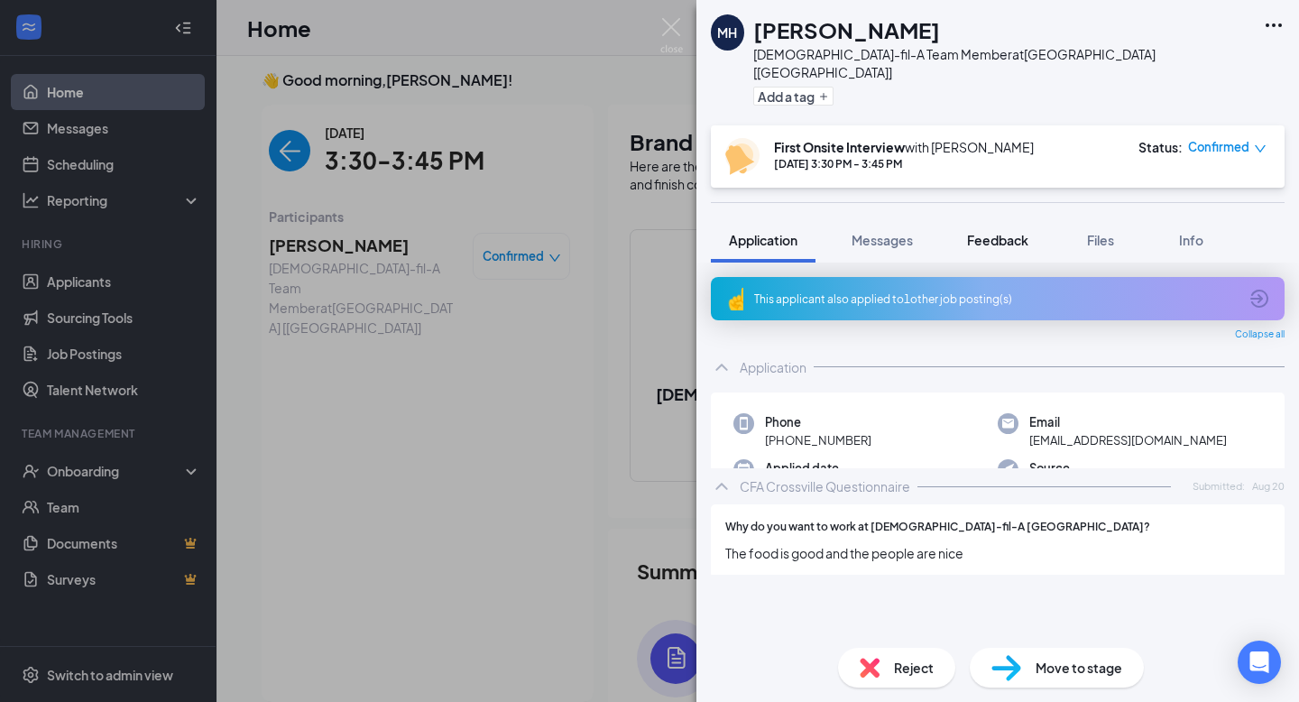
click at [984, 233] on button "Feedback" at bounding box center [997, 239] width 97 height 45
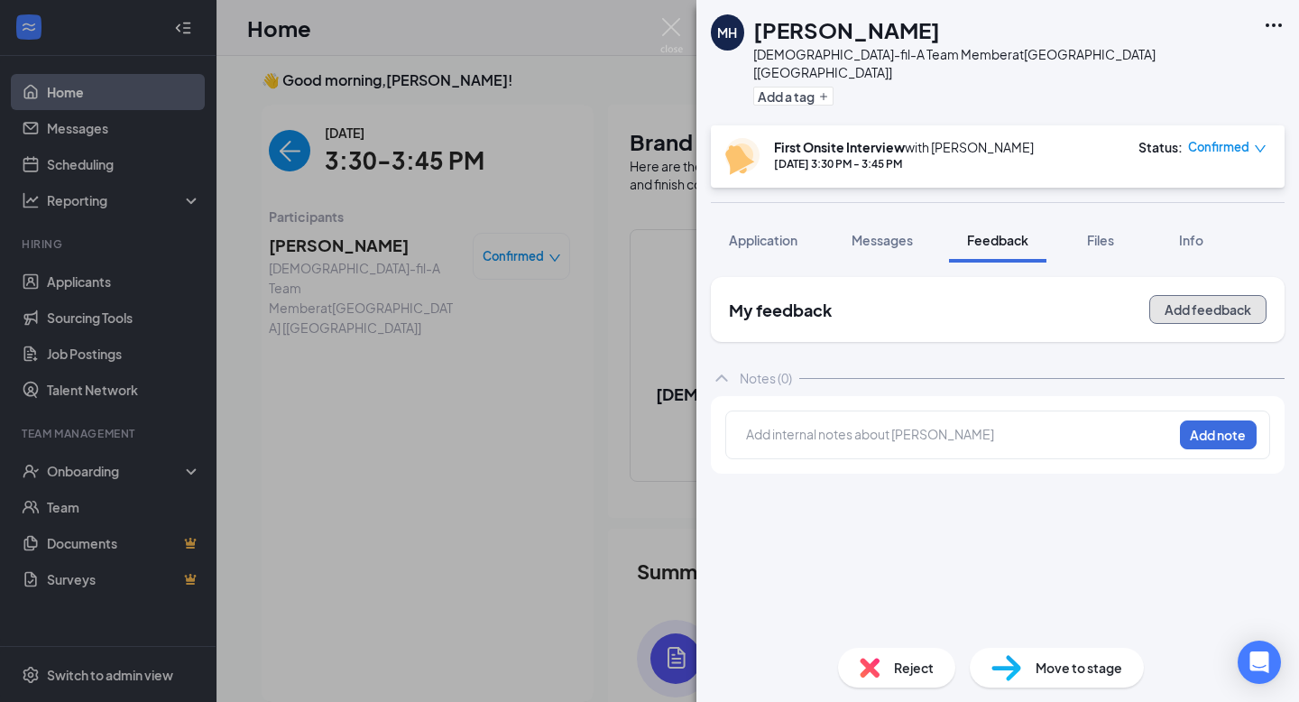
click at [1200, 301] on button "Add feedback" at bounding box center [1207, 309] width 117 height 29
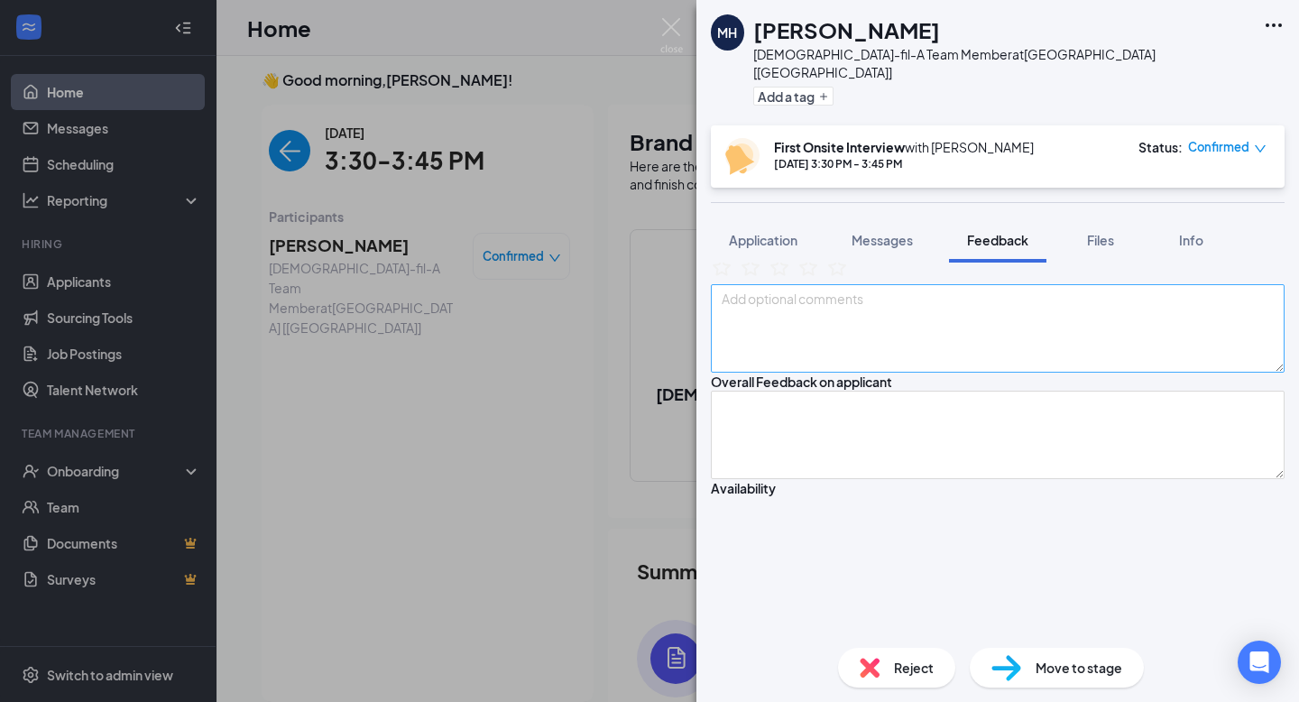
scroll to position [124, 0]
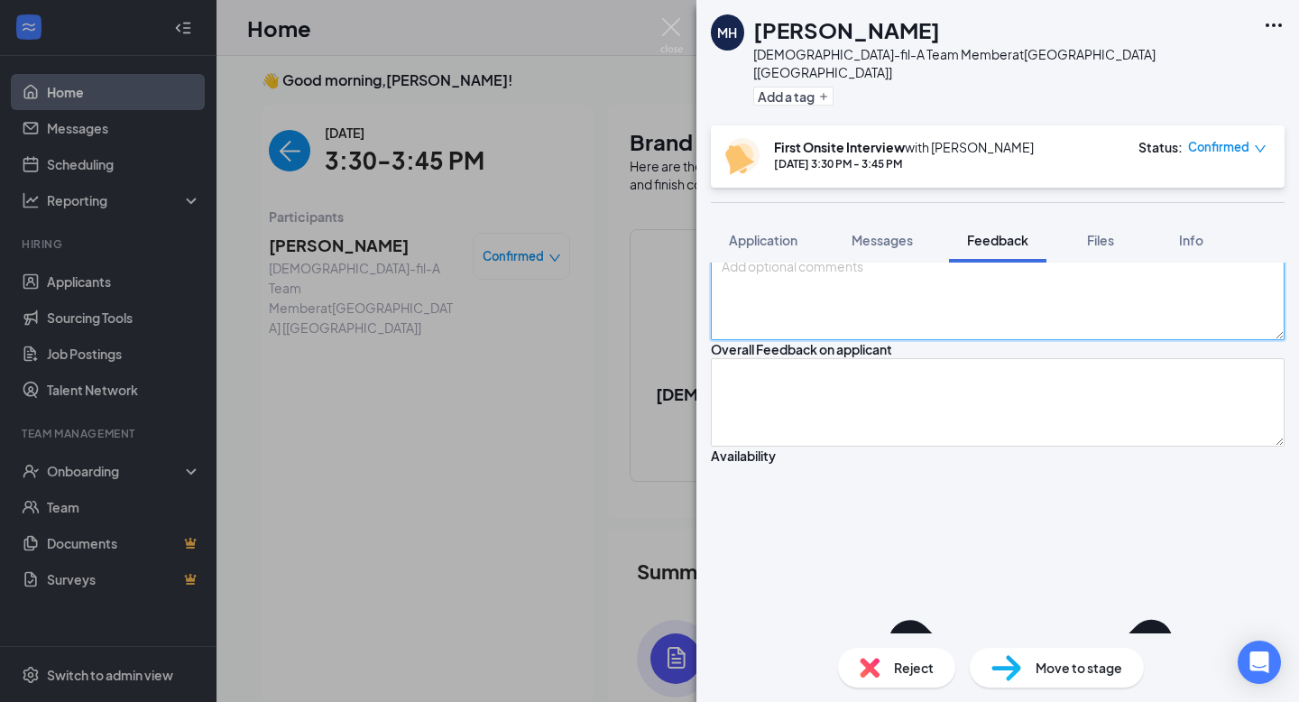
click at [946, 340] on textarea at bounding box center [998, 296] width 574 height 88
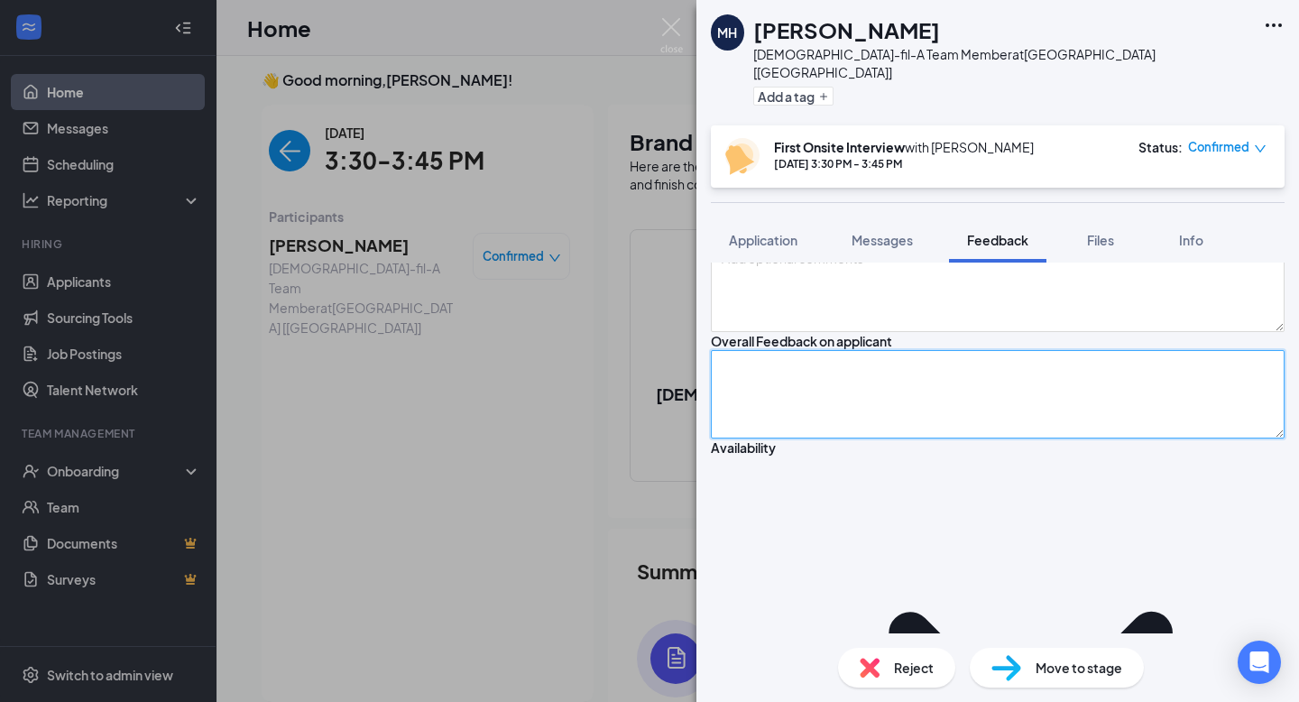
click at [906, 438] on textarea at bounding box center [998, 394] width 574 height 88
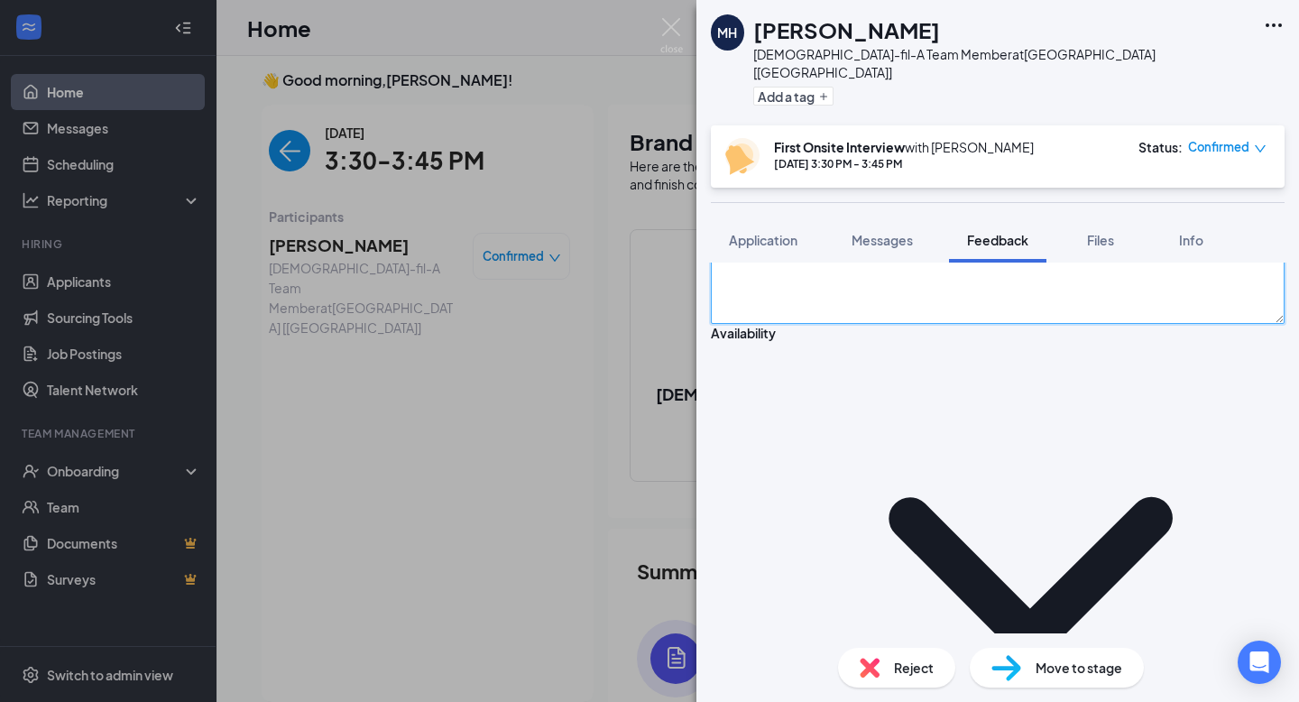
click at [877, 324] on textarea at bounding box center [998, 279] width 574 height 88
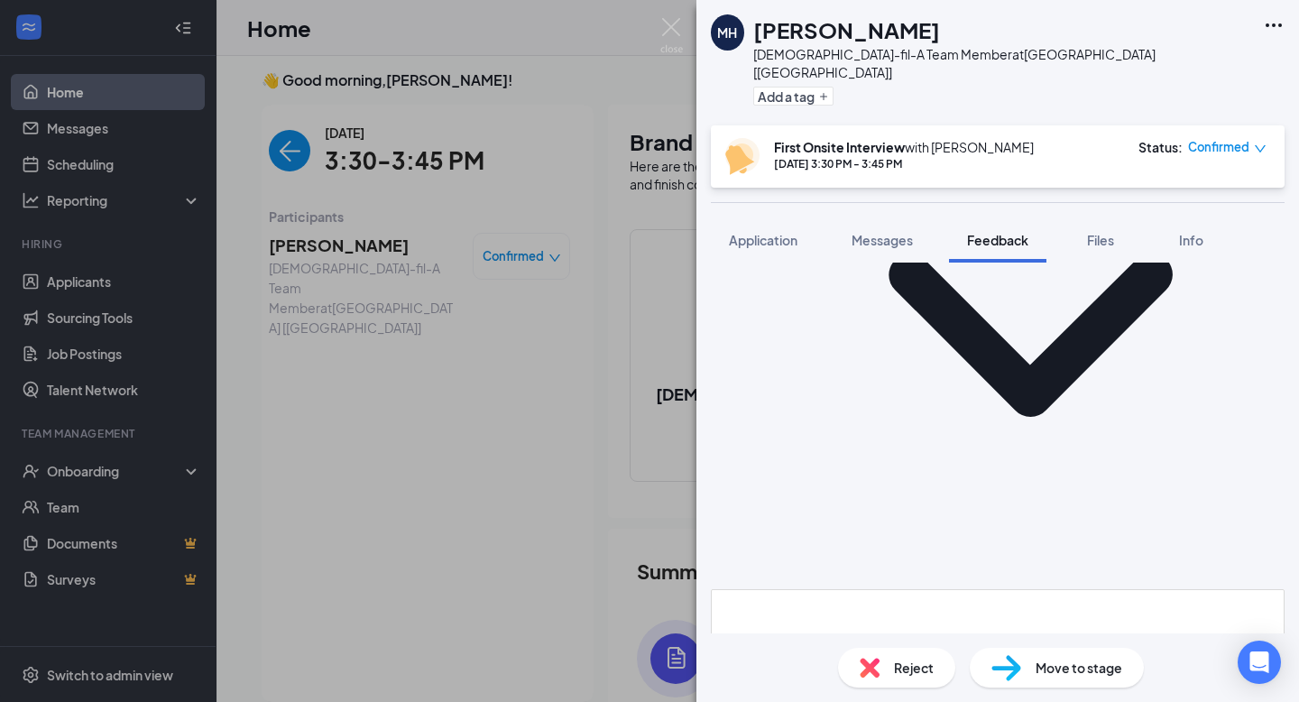
scroll to position [329, 0]
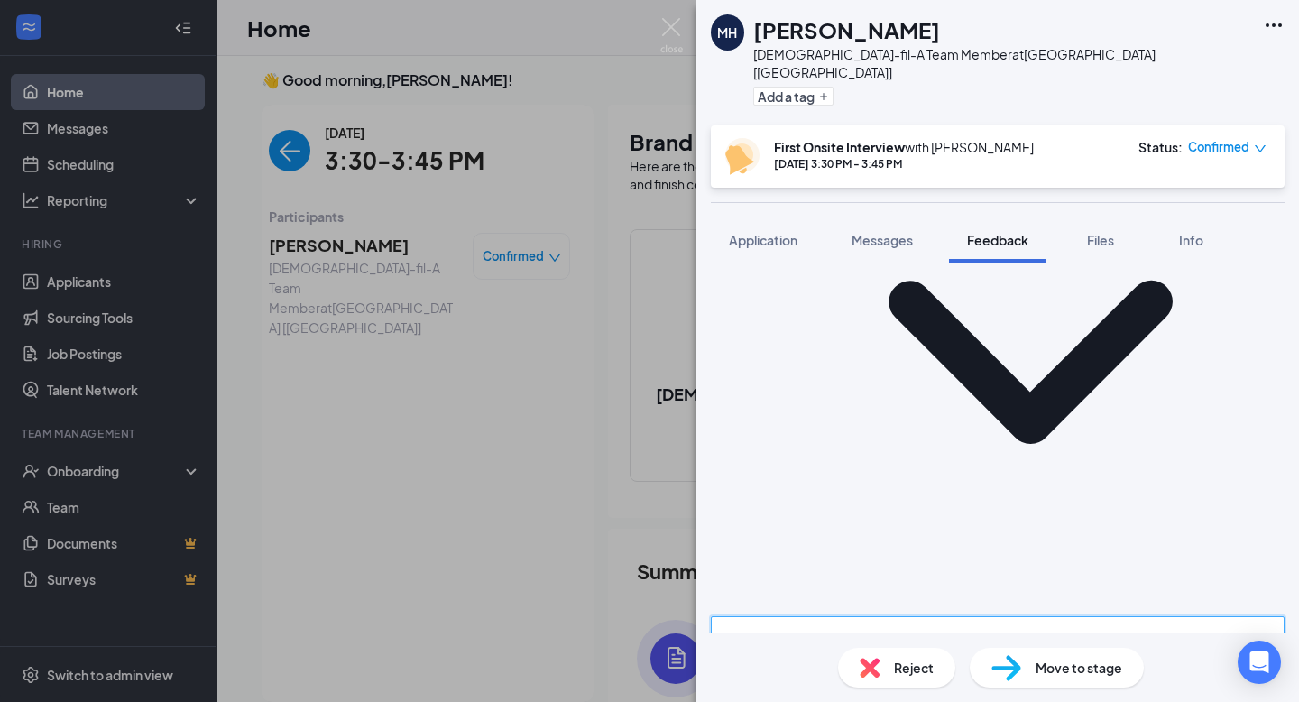
scroll to position [464, 0]
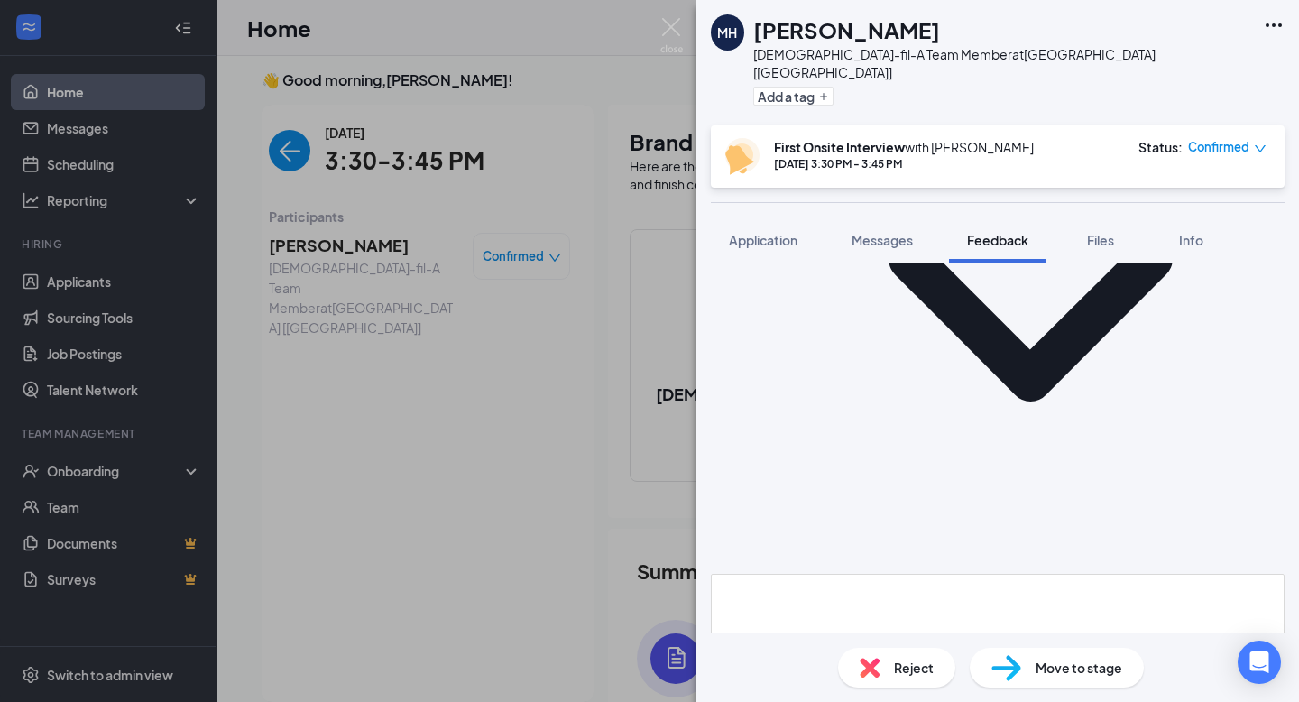
type textarea "f"
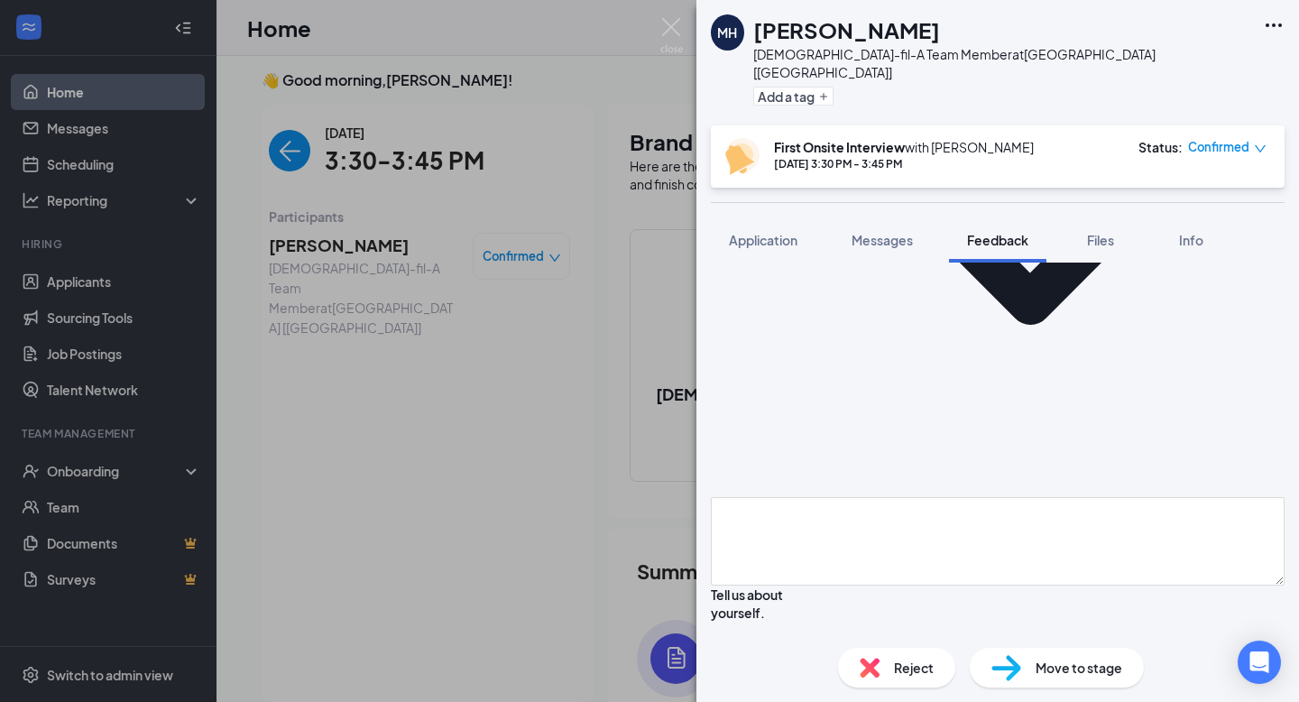
scroll to position [583, 0]
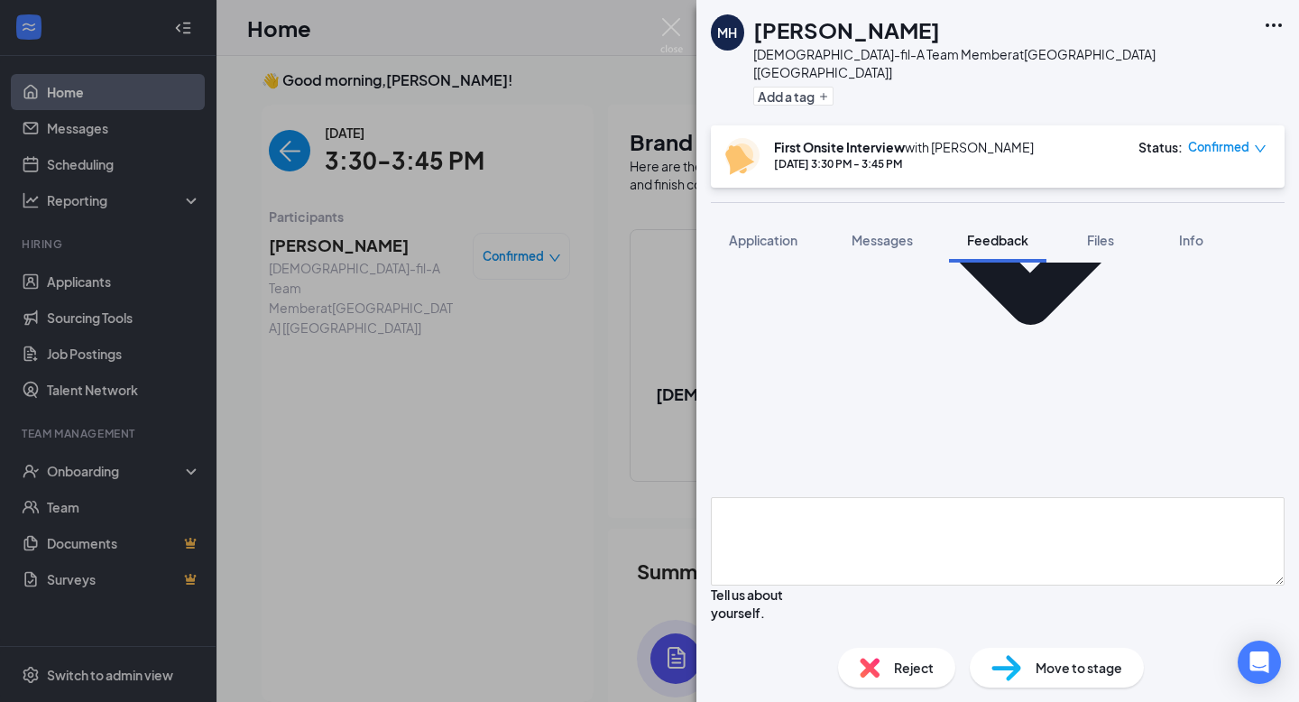
drag, startPoint x: 795, startPoint y: 549, endPoint x: 738, endPoint y: 549, distance: 56.8
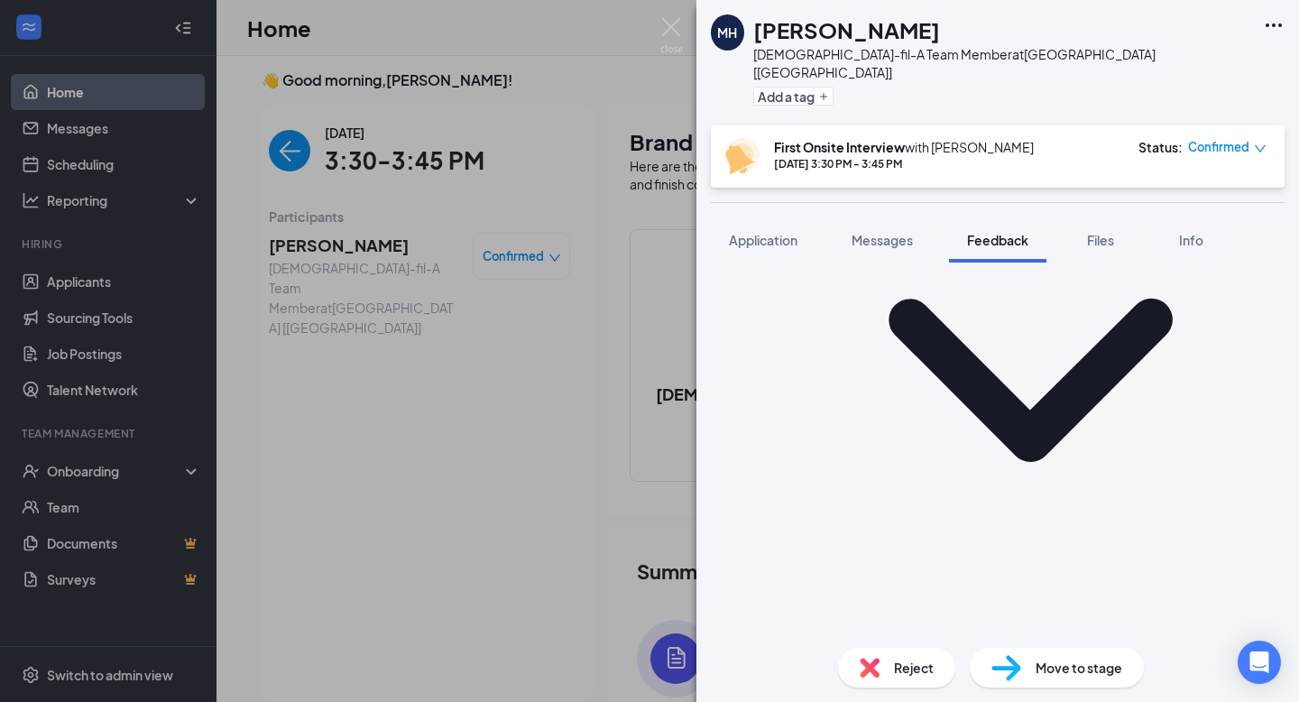
type textarea "worked at frenches: two flights of stairs there"
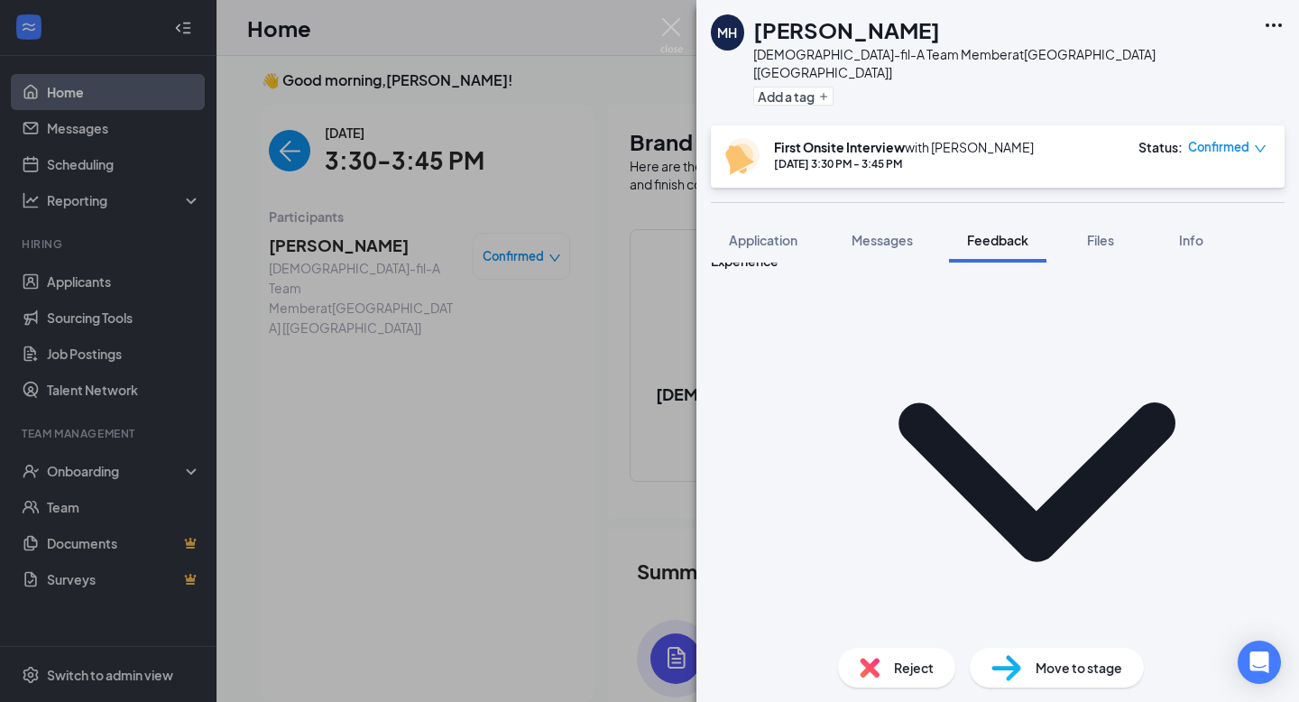
scroll to position [1600, 0]
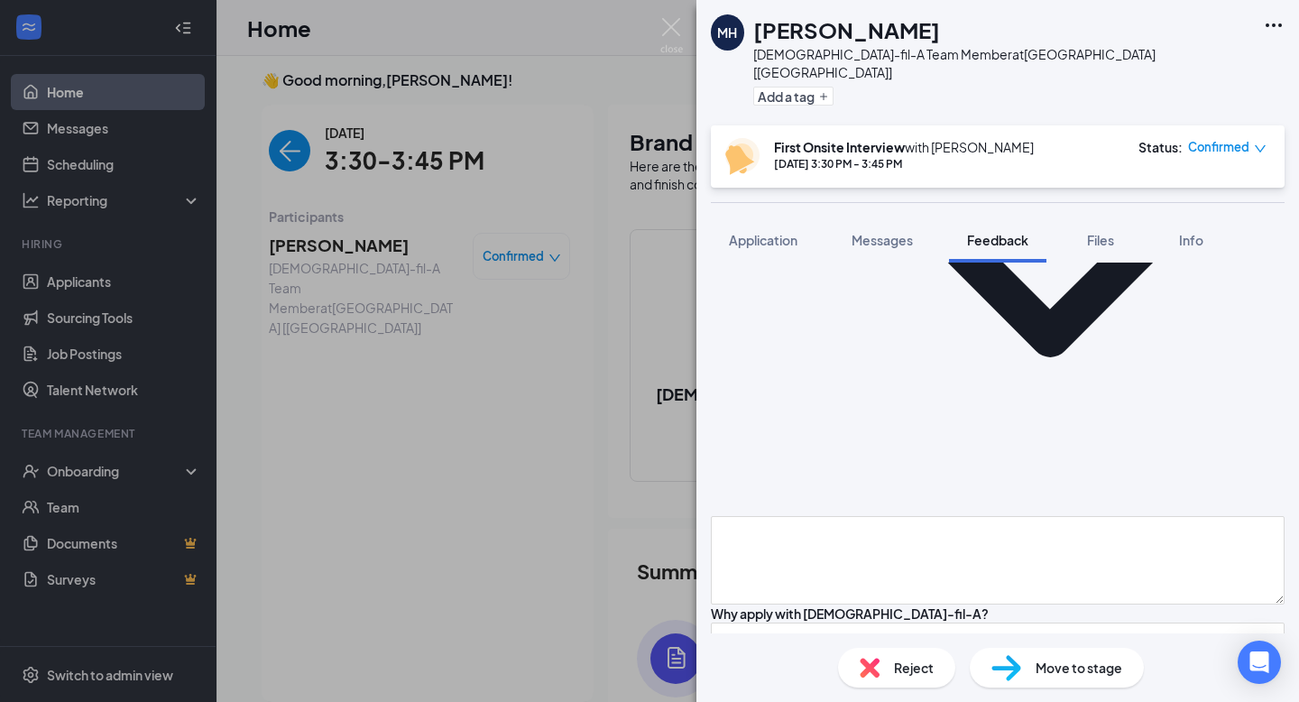
scroll to position [1129, 0]
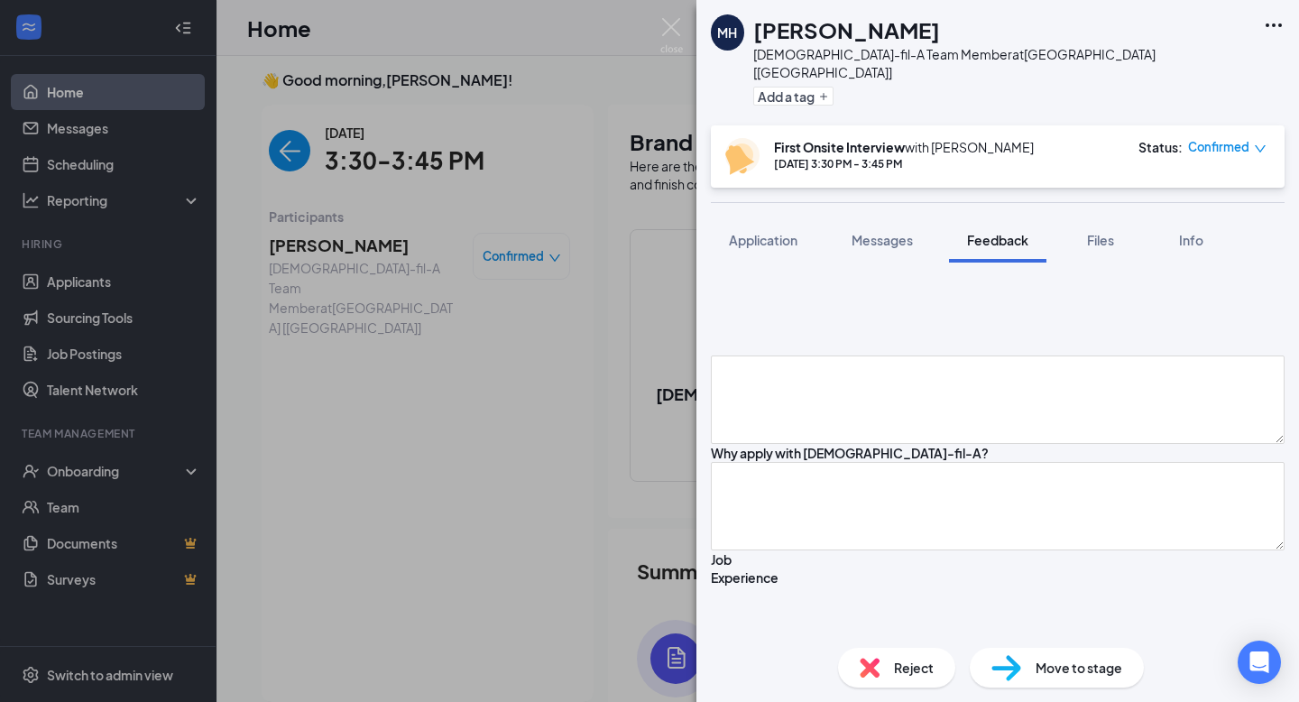
type textarea "video games, youtube, movie big into shows and tv,"
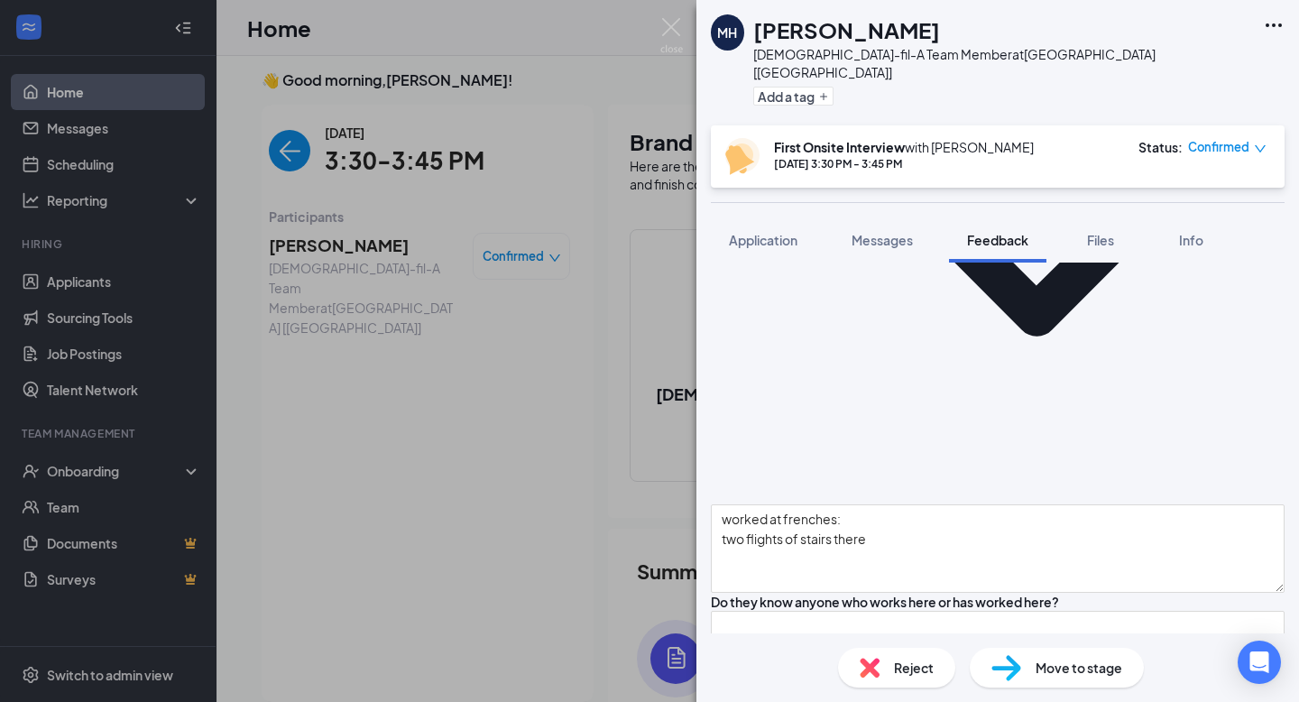
scroll to position [1825, 0]
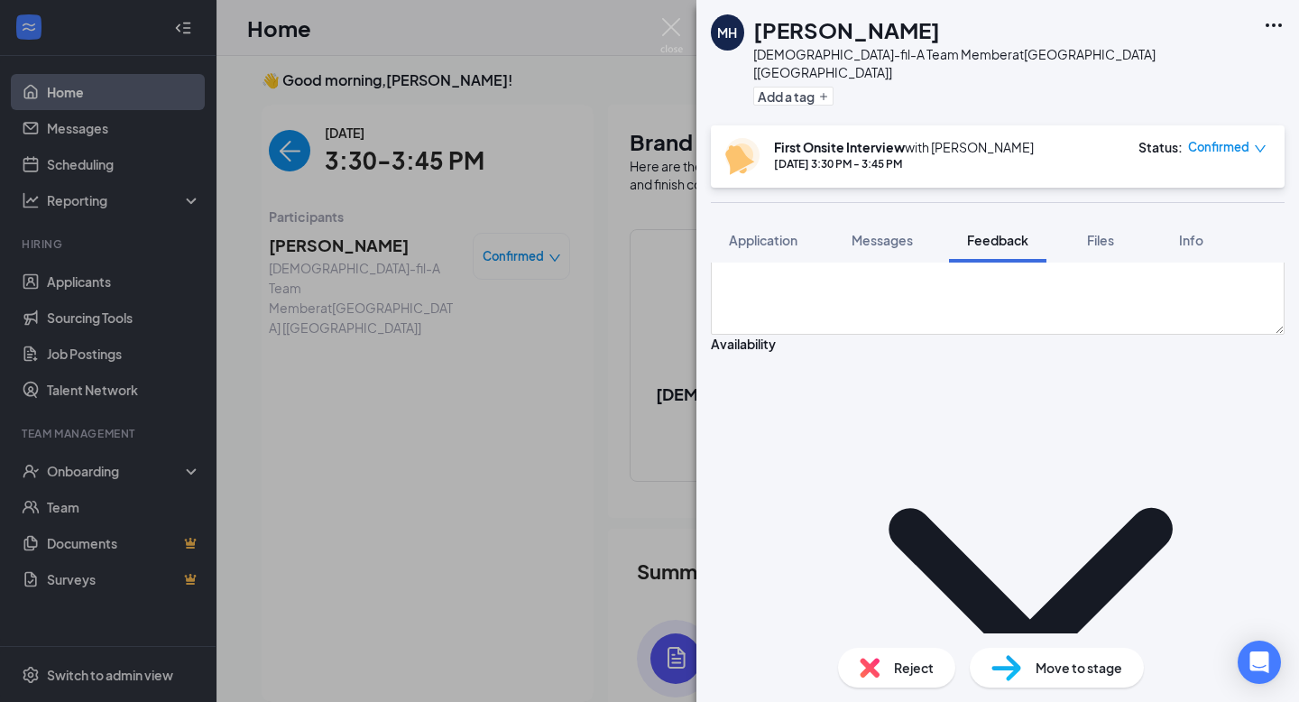
scroll to position [221, 0]
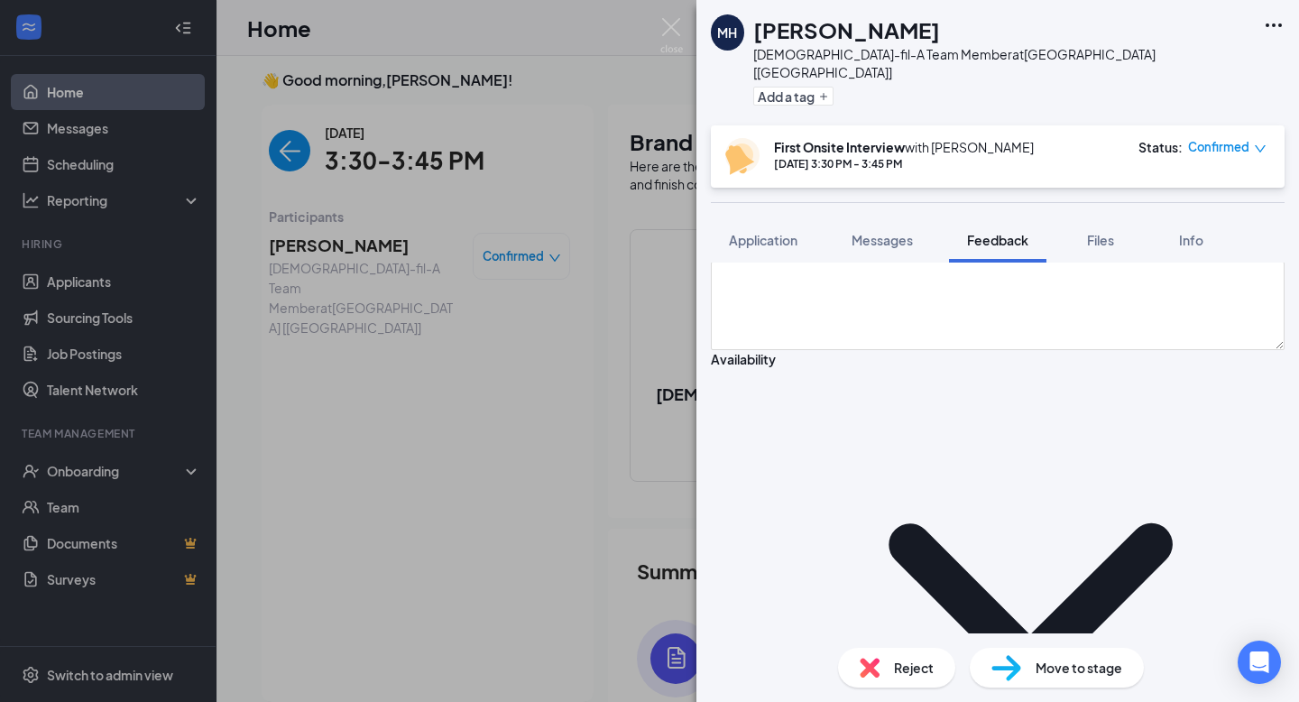
type textarea "strength: weaknesses:"
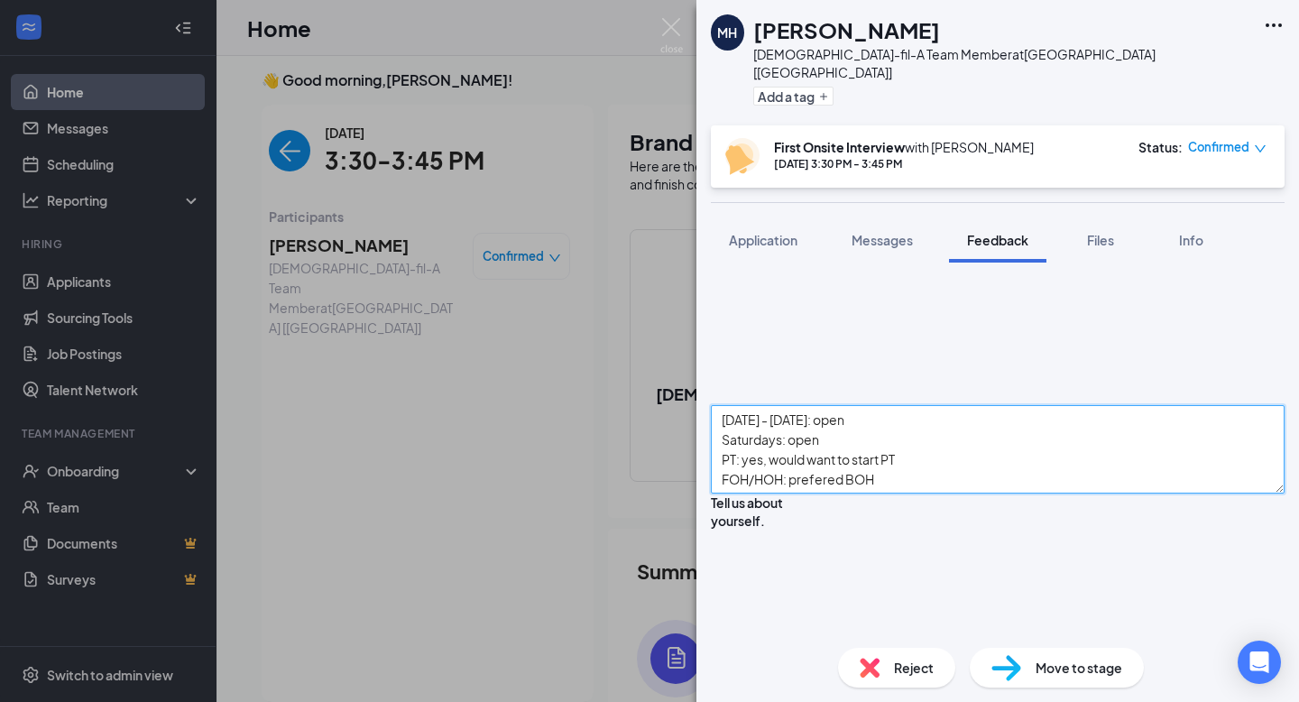
scroll to position [0, 0]
type textarea "Monday - Friday: open Saturdays: open PT: yes, would want to start PT FOH/HOH: …"
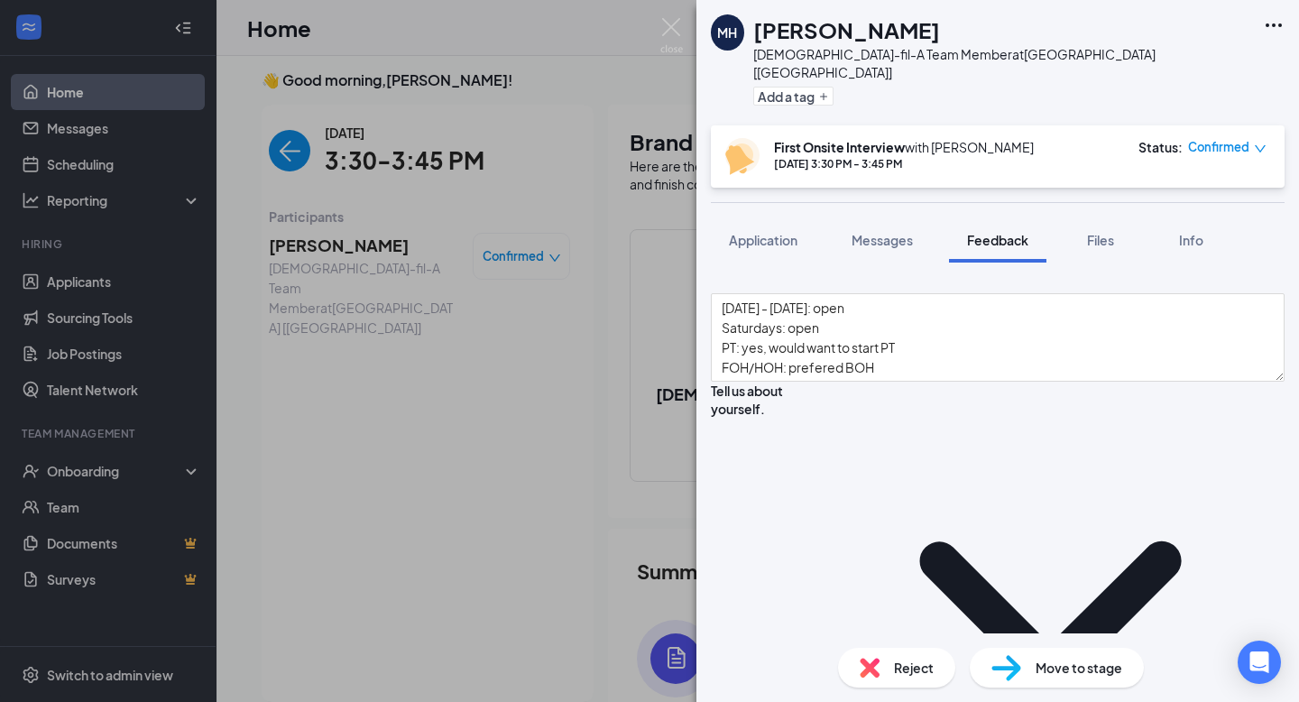
type textarea "applied here with us because he likes the food, service is good"
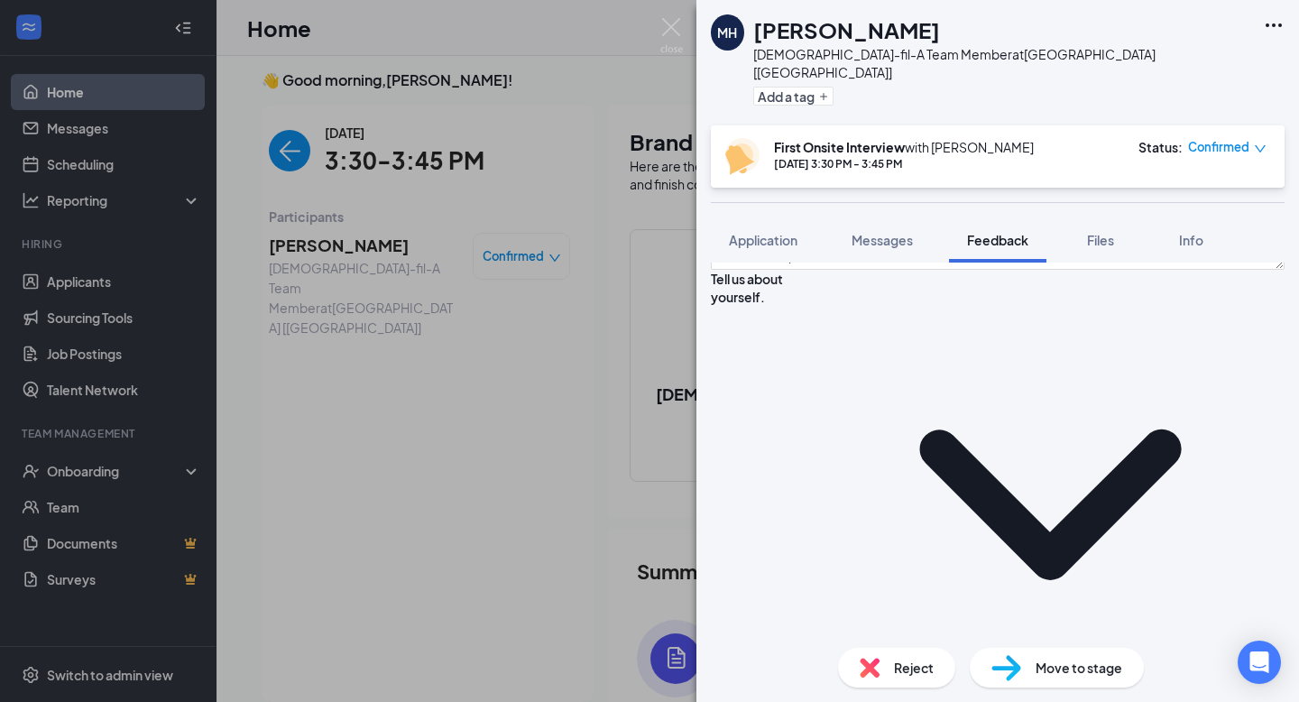
scroll to position [899, 0]
type textarea "n"
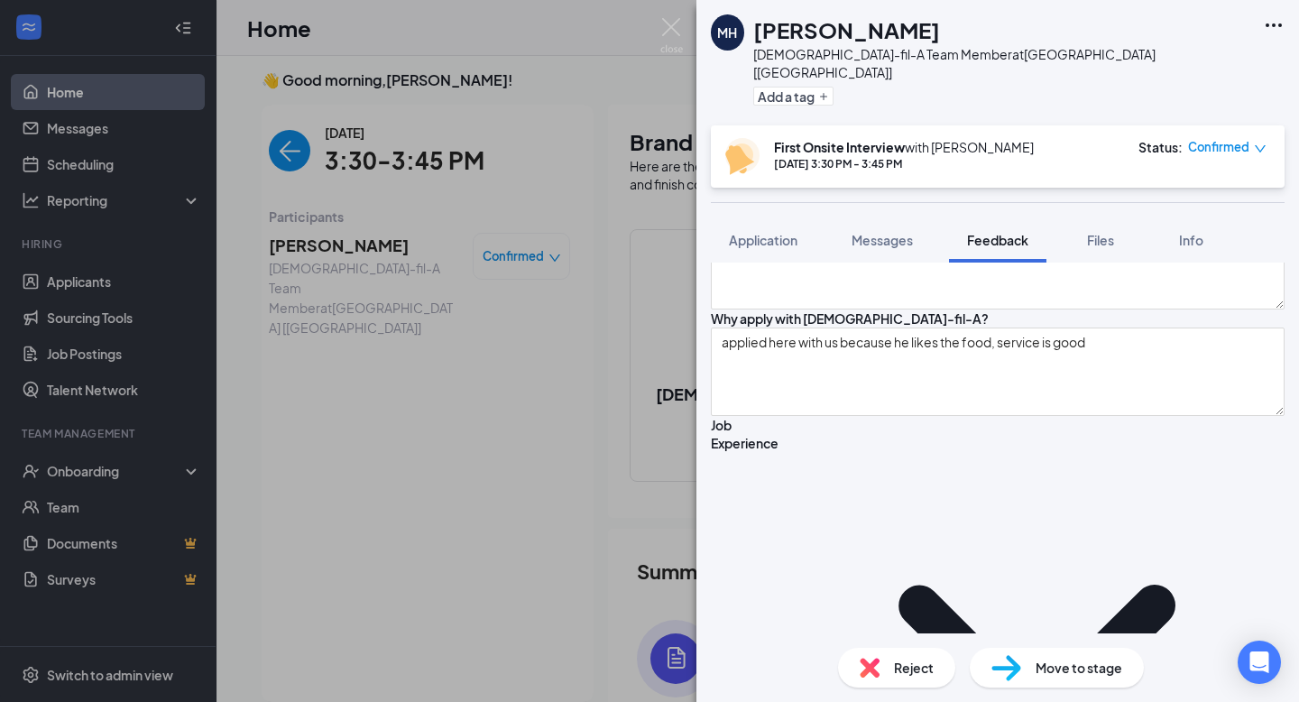
type textarea "no"
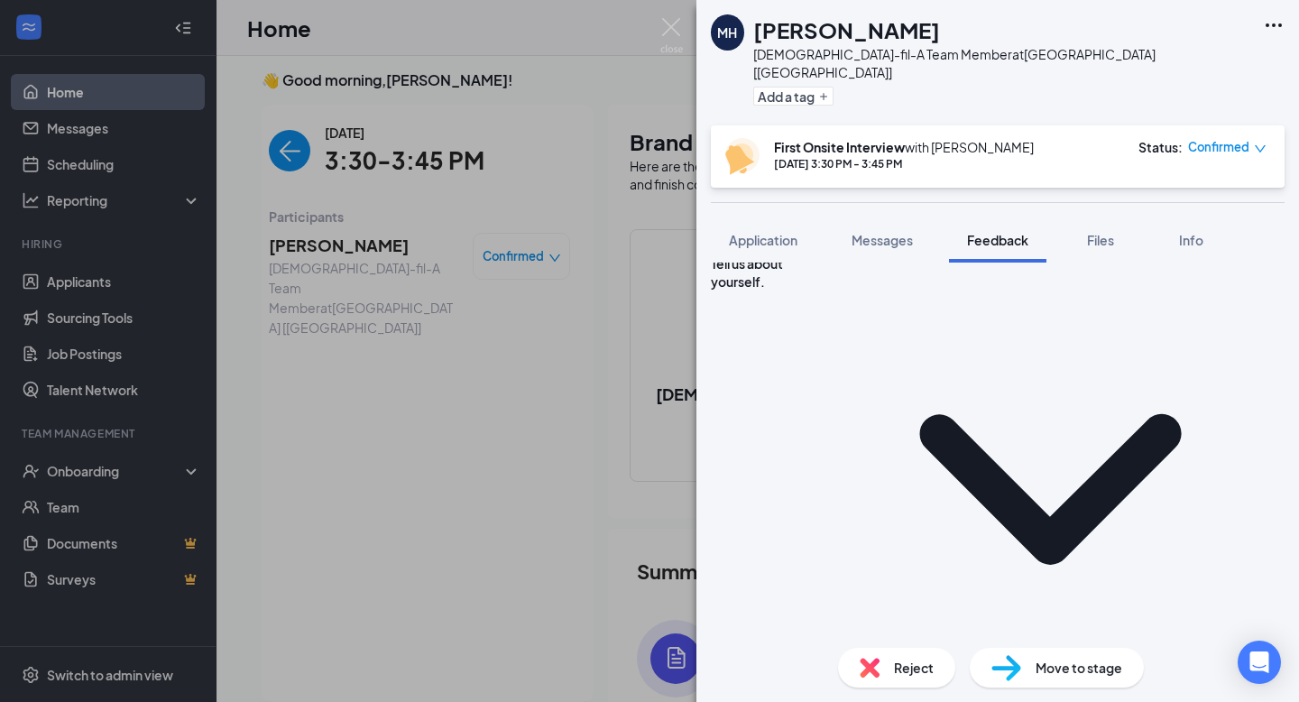
scroll to position [931, 0]
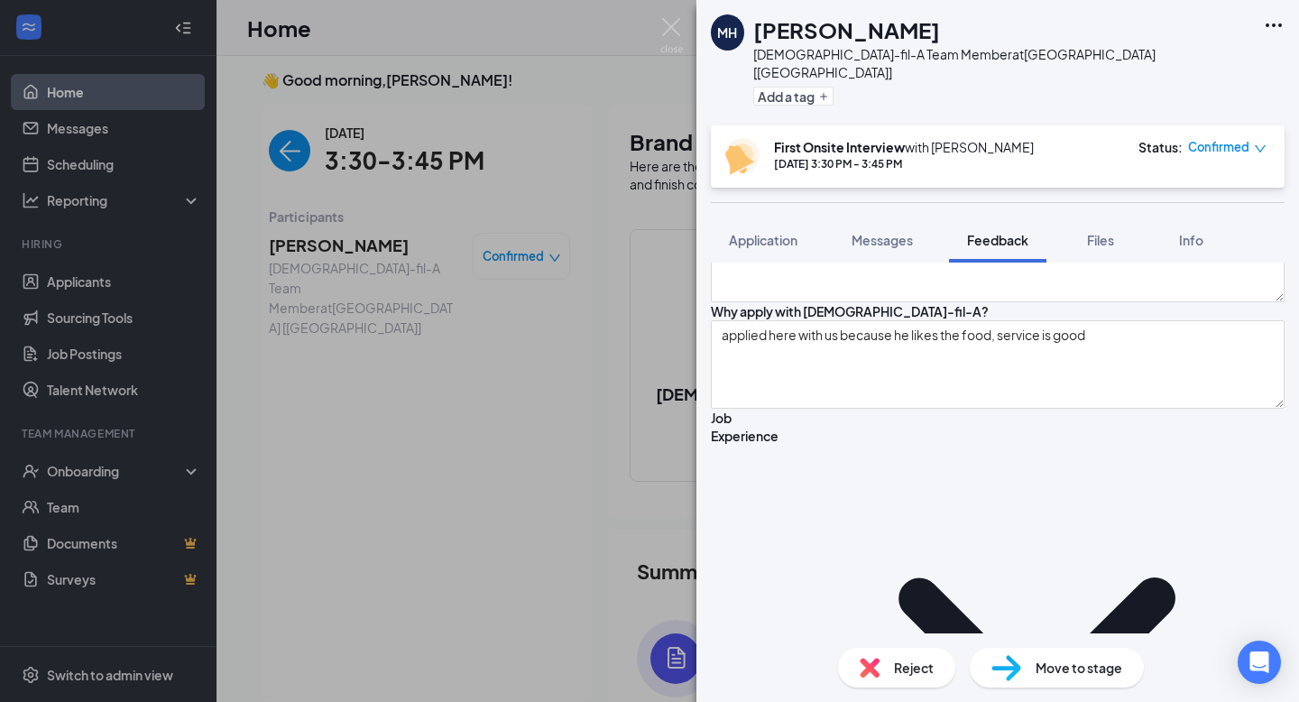
scroll to position [1440, 0]
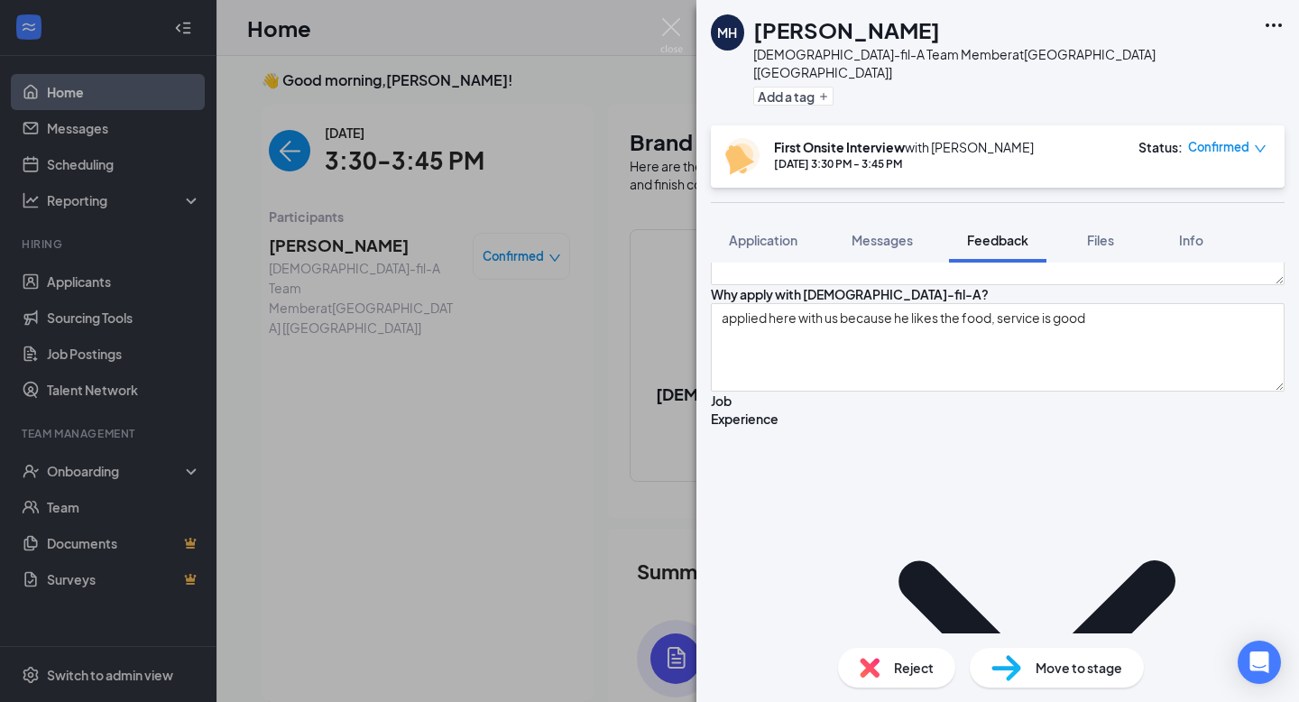
type textarea "hardest obstacle for him in this position: getting a handle on everything"
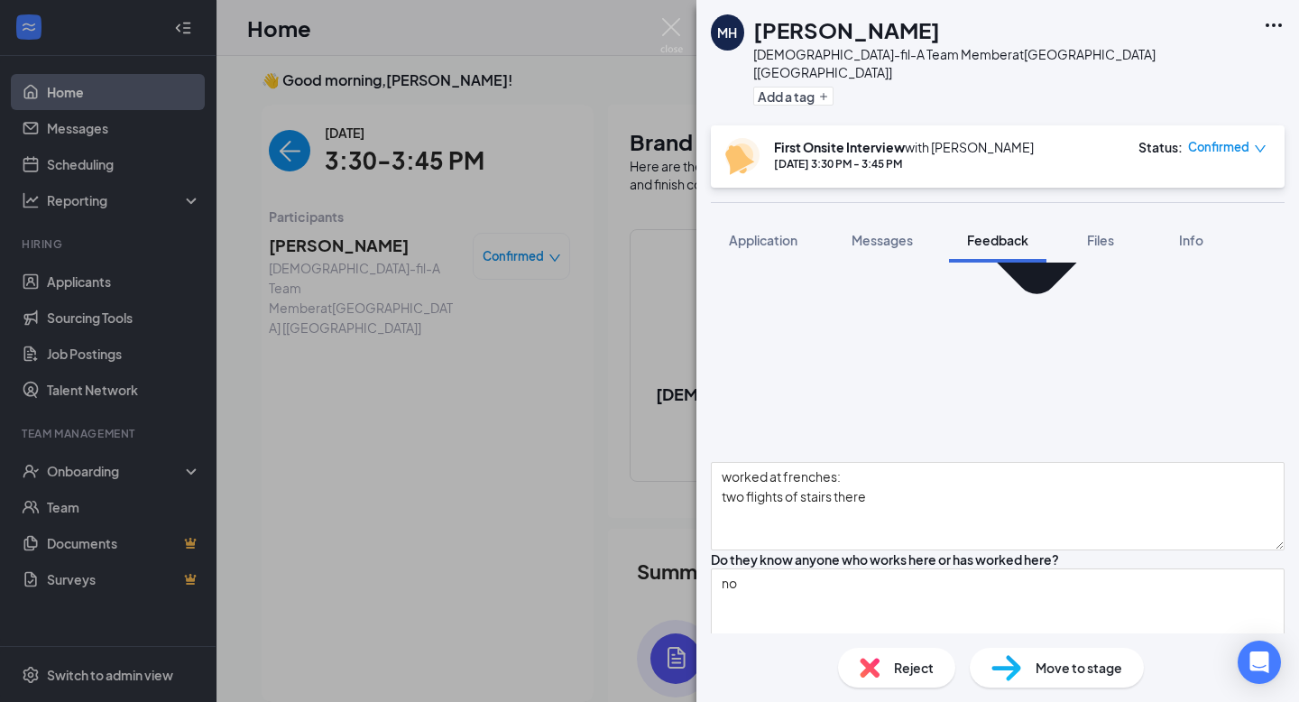
scroll to position [1926, 0]
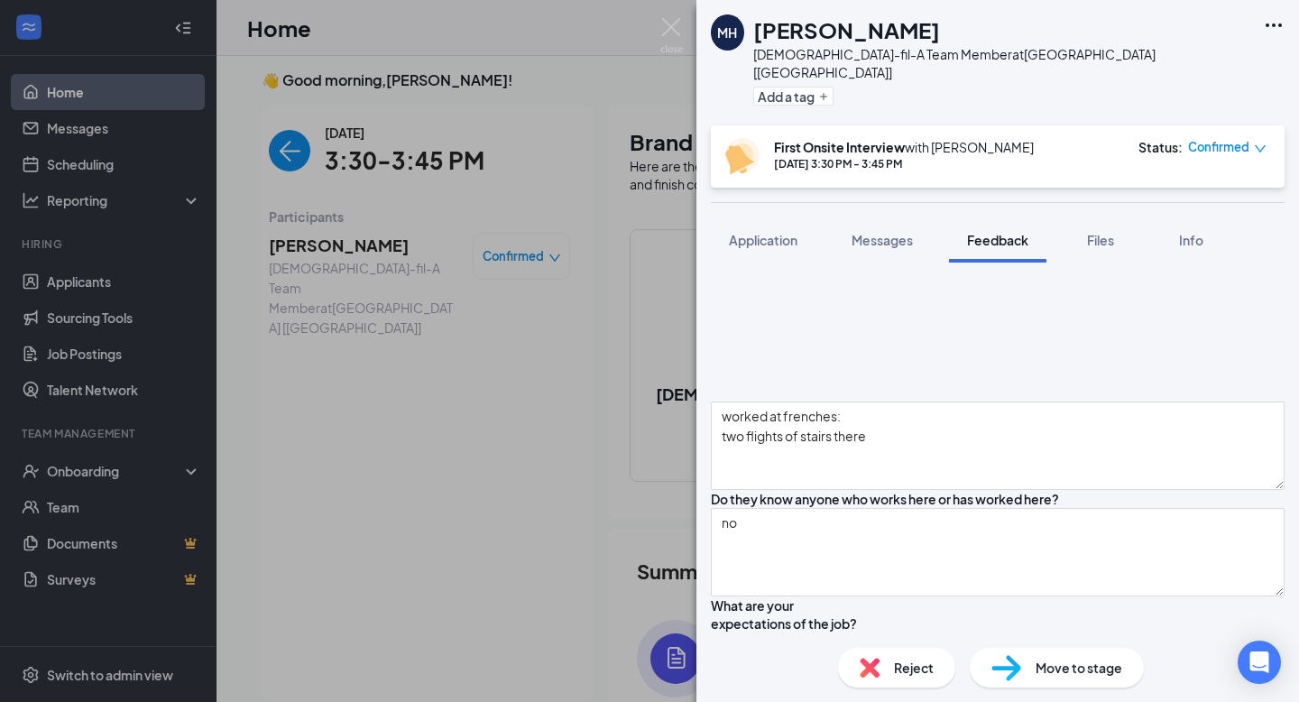
drag, startPoint x: 848, startPoint y: 363, endPoint x: 723, endPoint y: 360, distance: 124.5
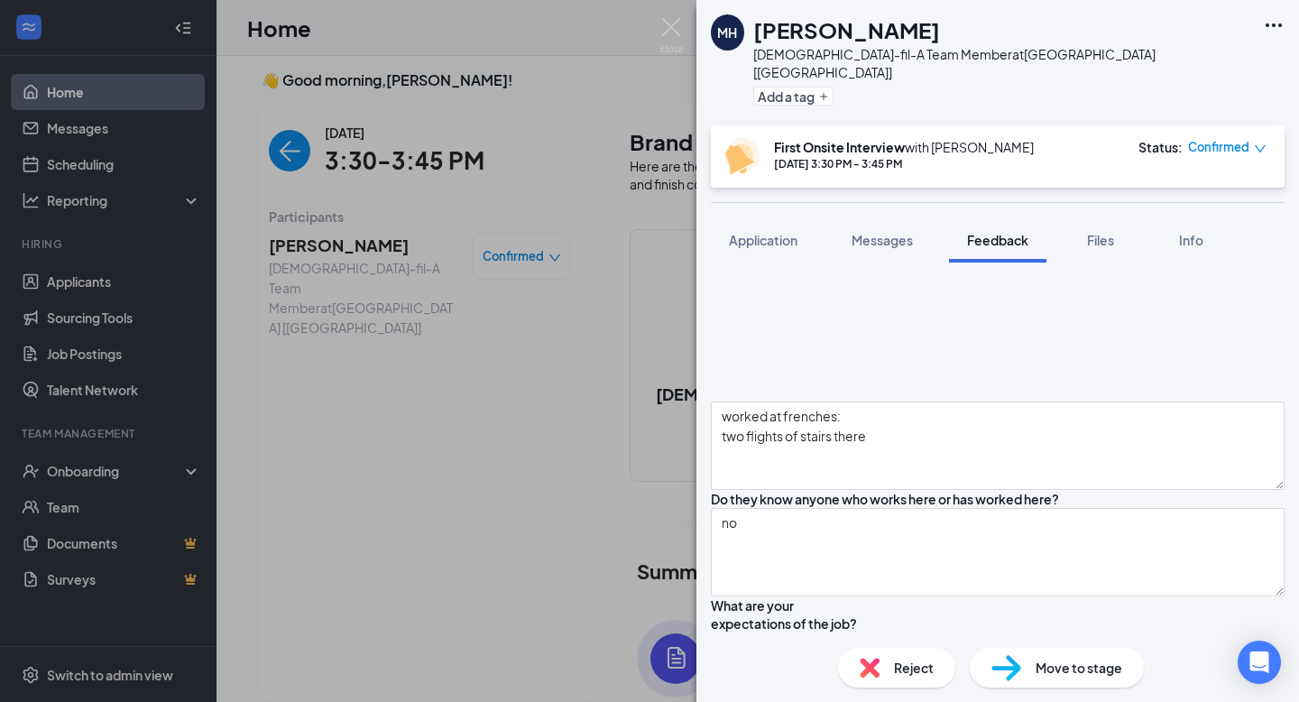
drag, startPoint x: 839, startPoint y: 384, endPoint x: 722, endPoint y: 378, distance: 116.5
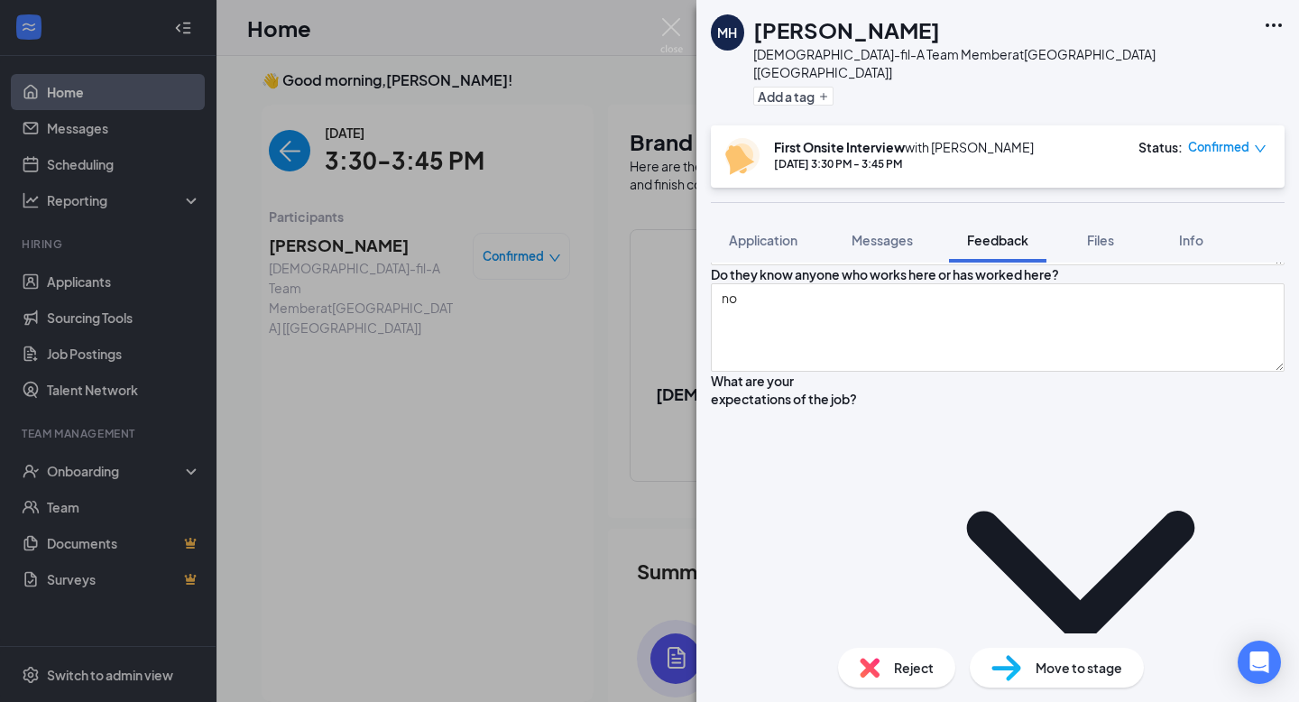
type textarea "strengths: really good with customers, upselling weaknesses: would like to impr…"
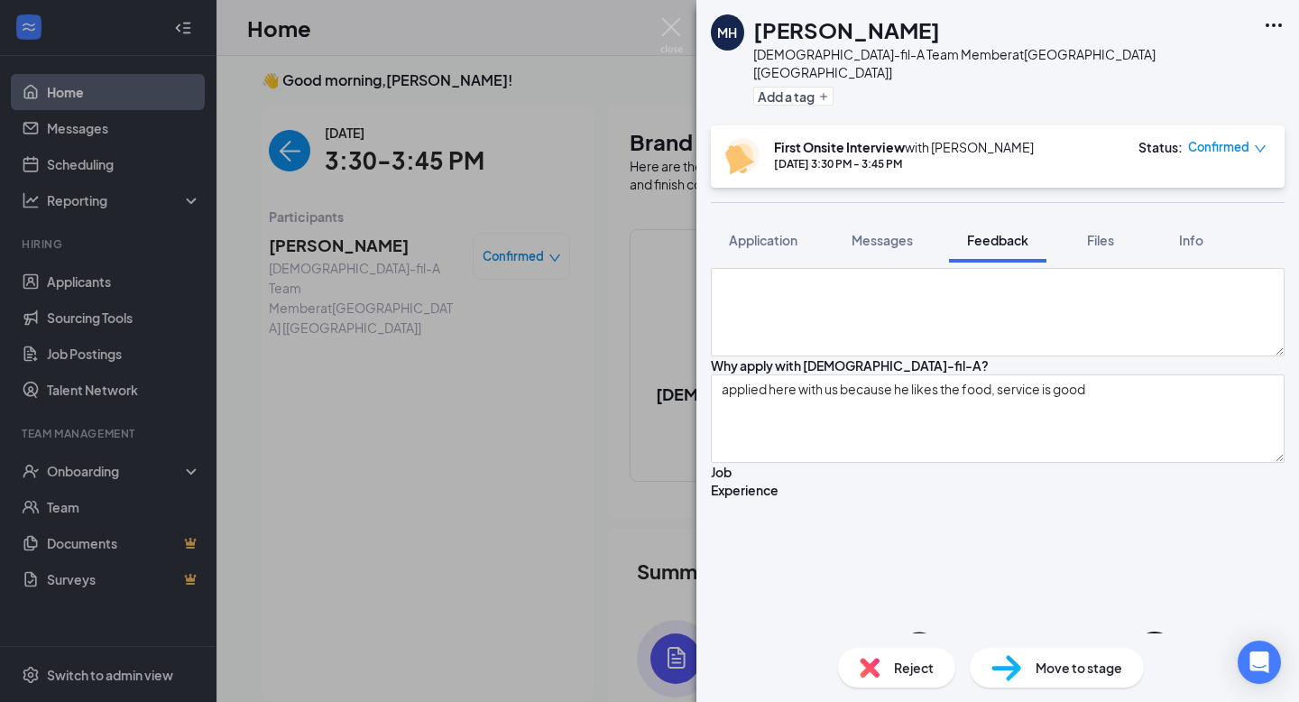
scroll to position [1384, 0]
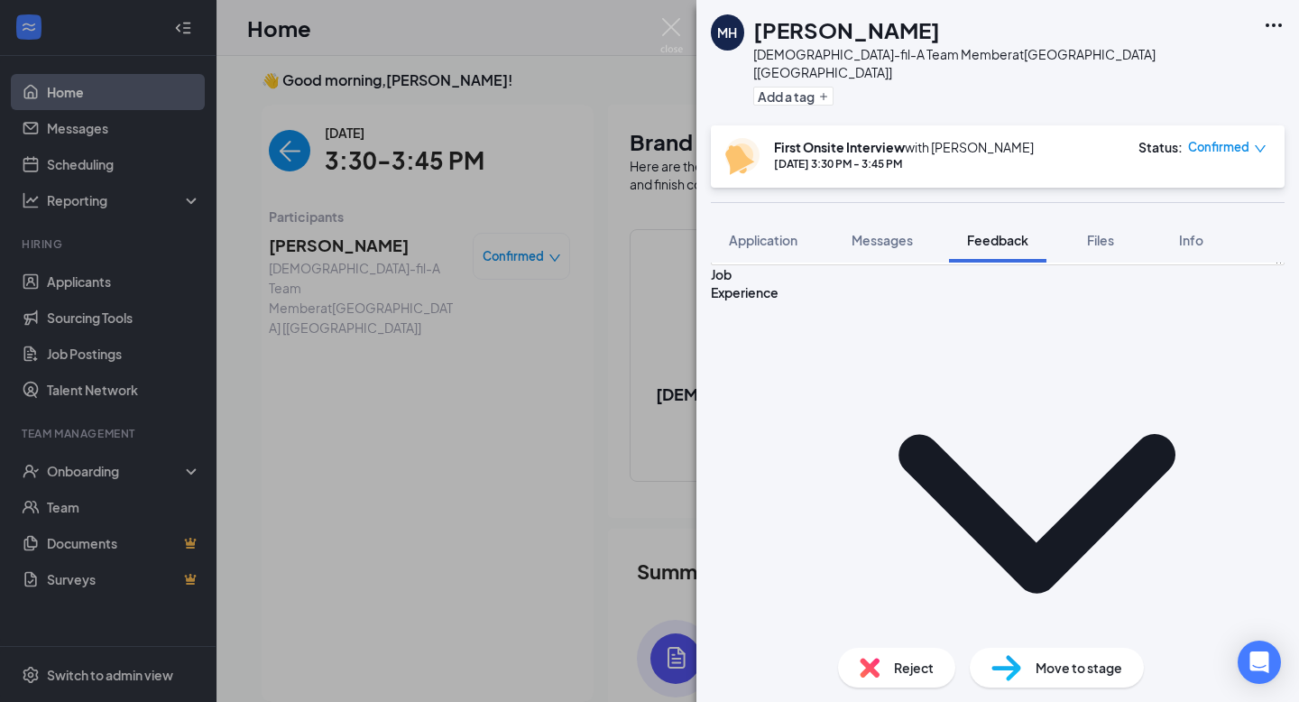
scroll to position [1583, 0]
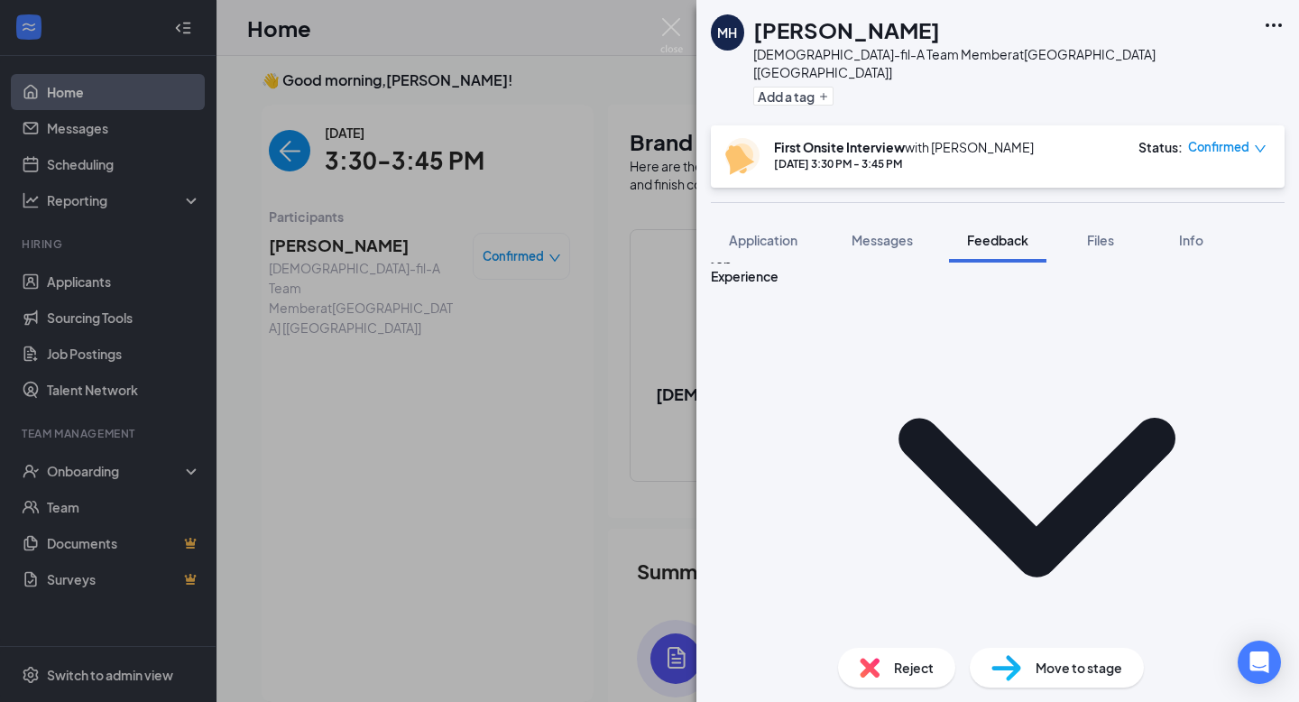
type textarea "ideal boss looks like someone who is good at communicating, actually listens wh…"
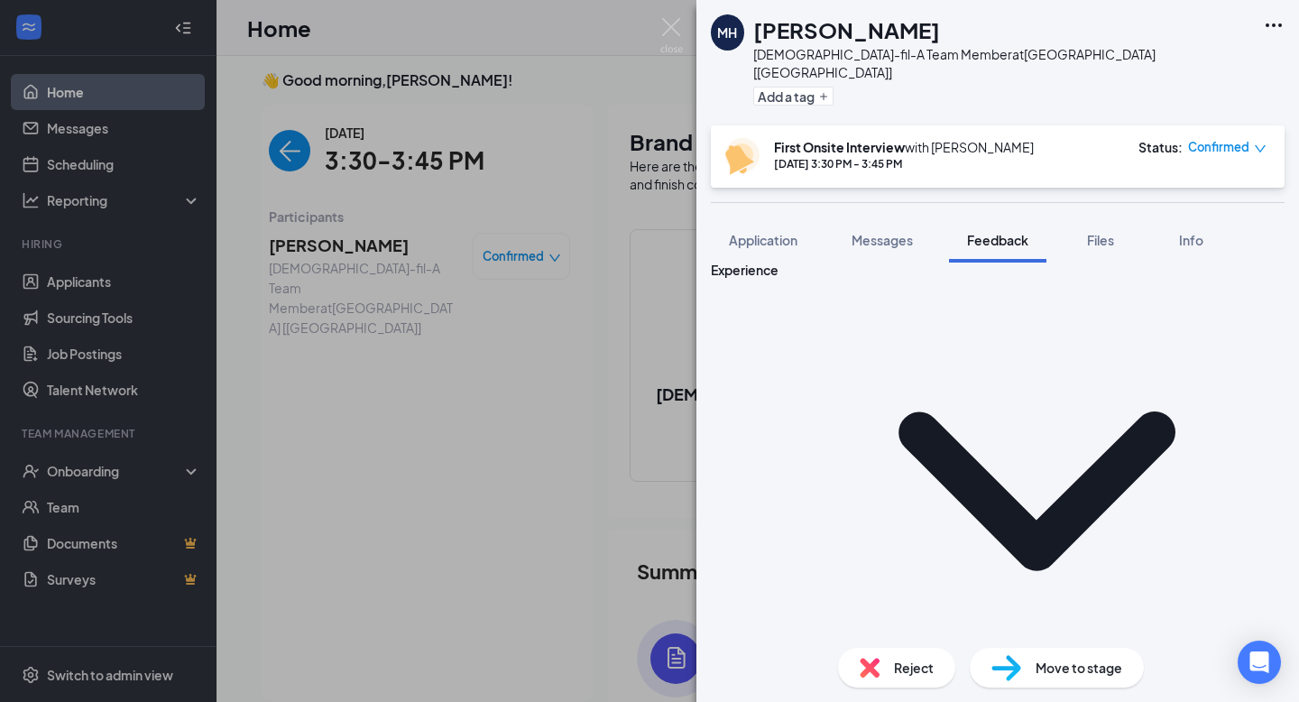
scroll to position [1591, 0]
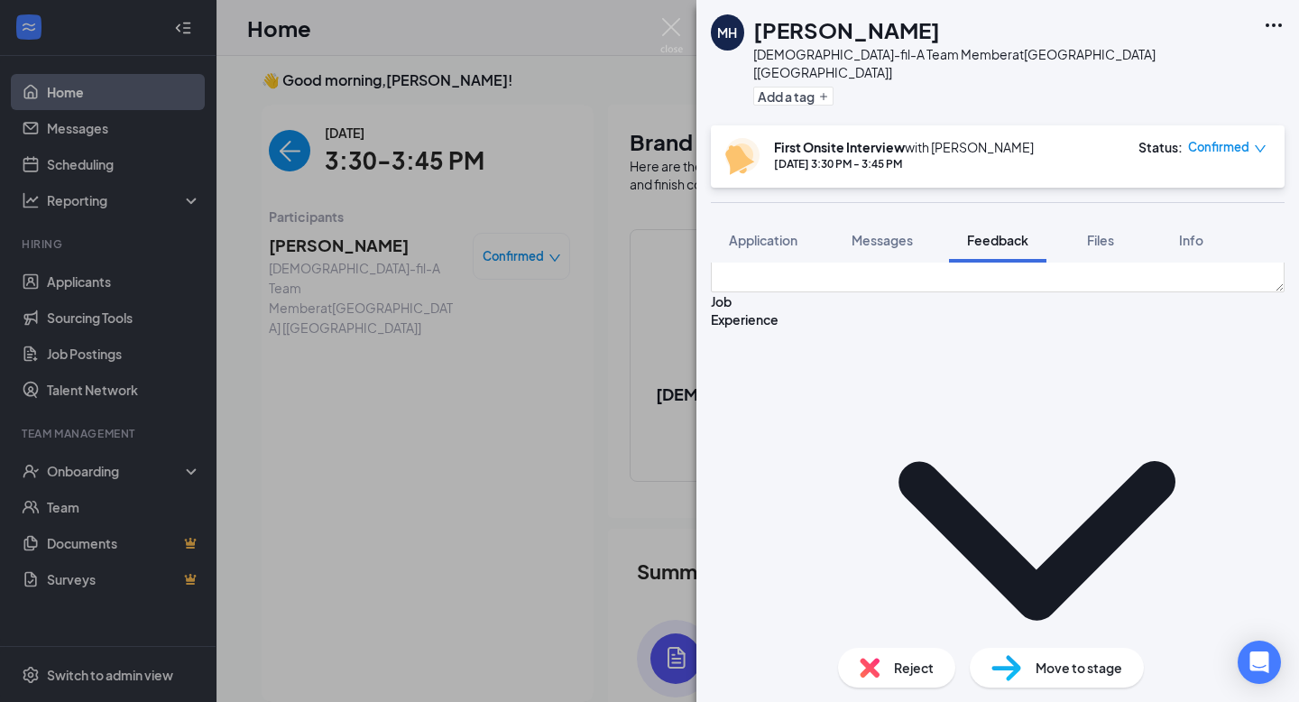
scroll to position [1538, 0]
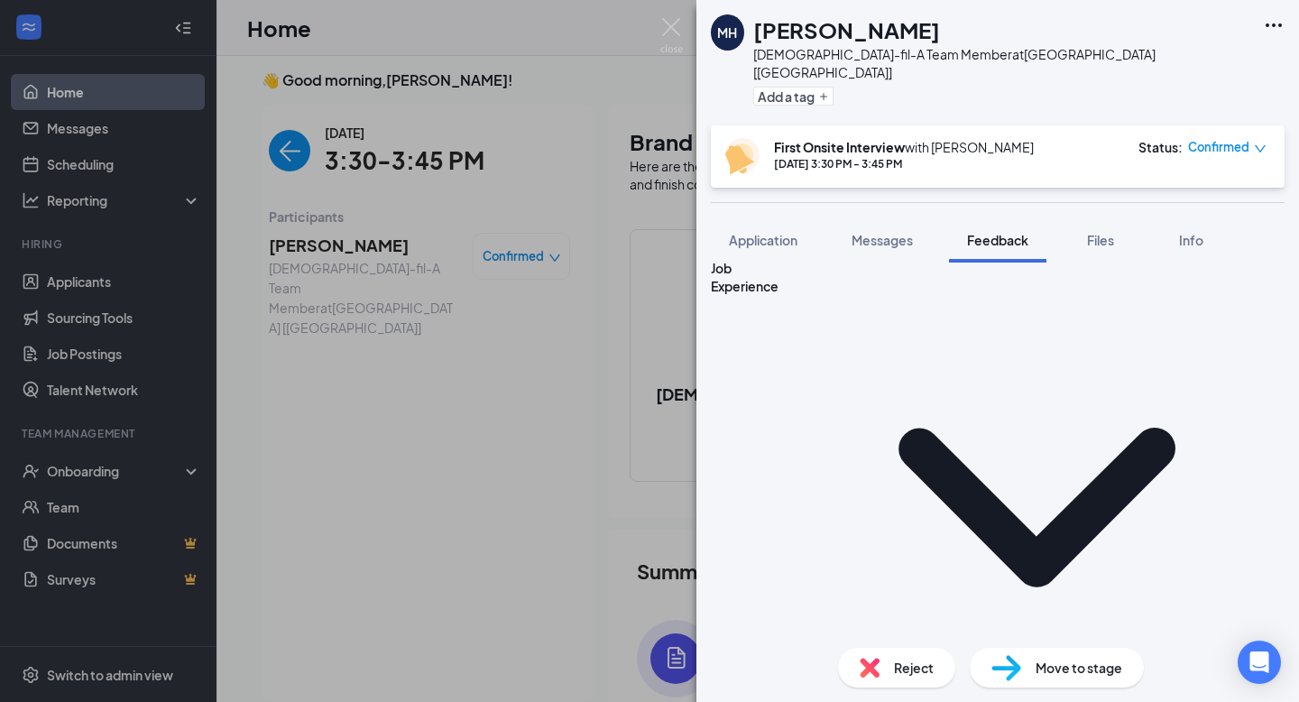
scroll to position [1529, 0]
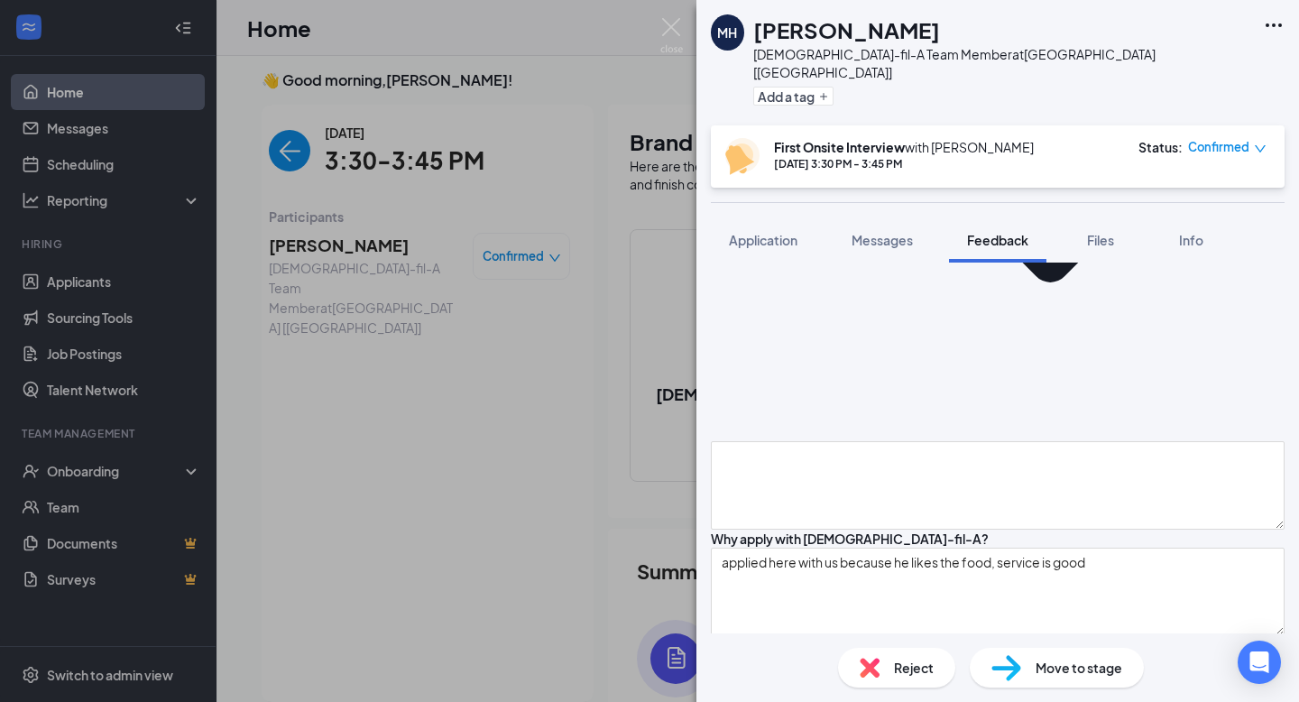
type textarea "got shift lead position after them promoting someone twice before him"
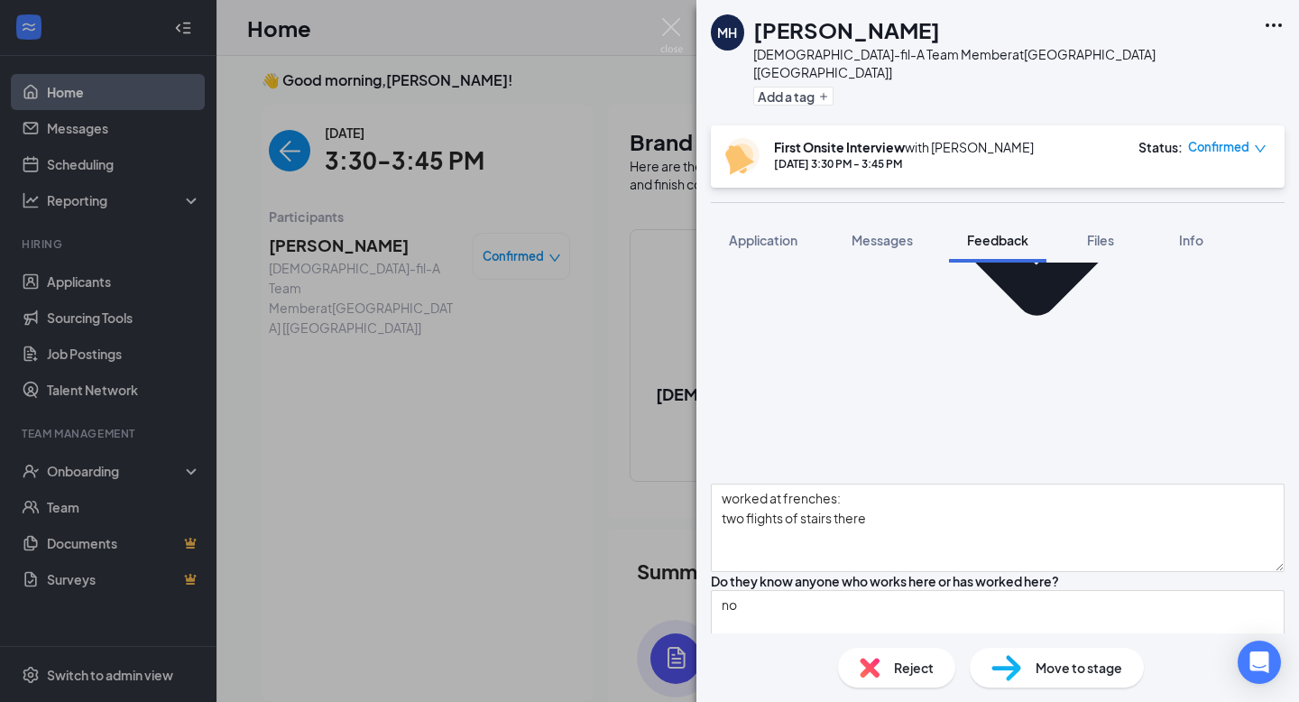
scroll to position [1747, 0]
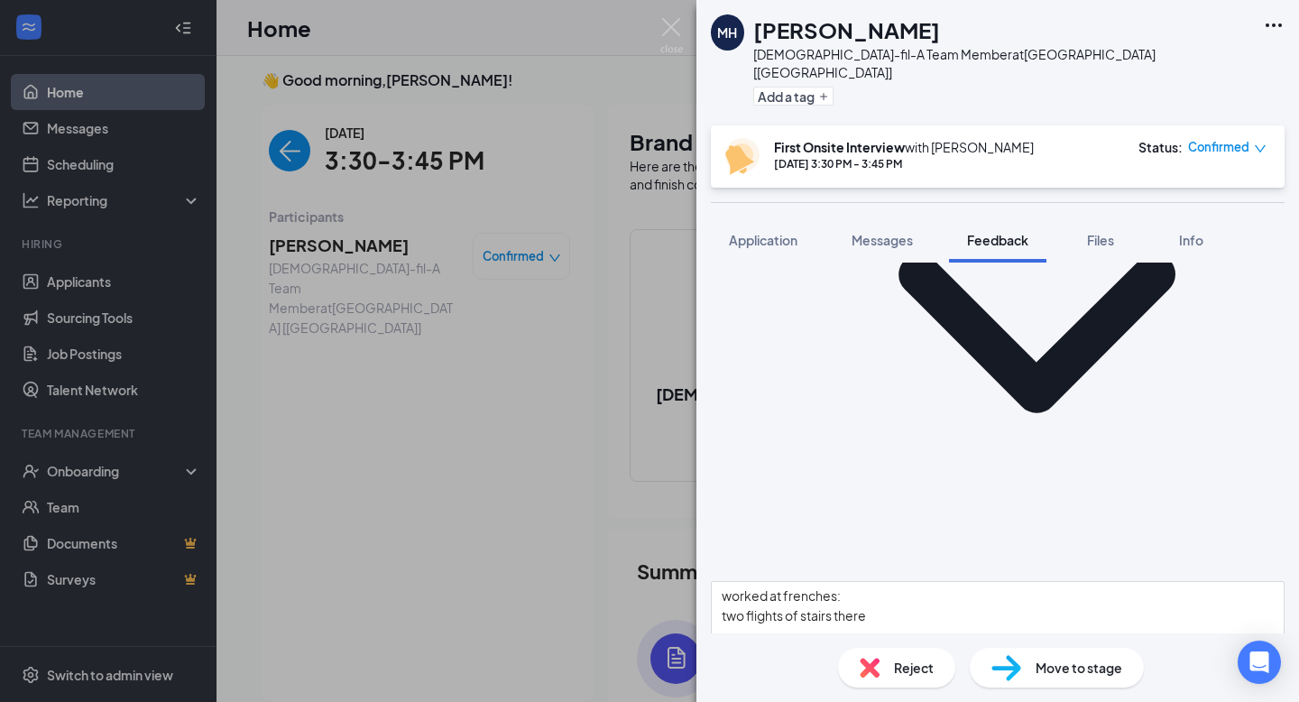
type textarea "m"
drag, startPoint x: 956, startPoint y: 438, endPoint x: 734, endPoint y: 423, distance: 222.4
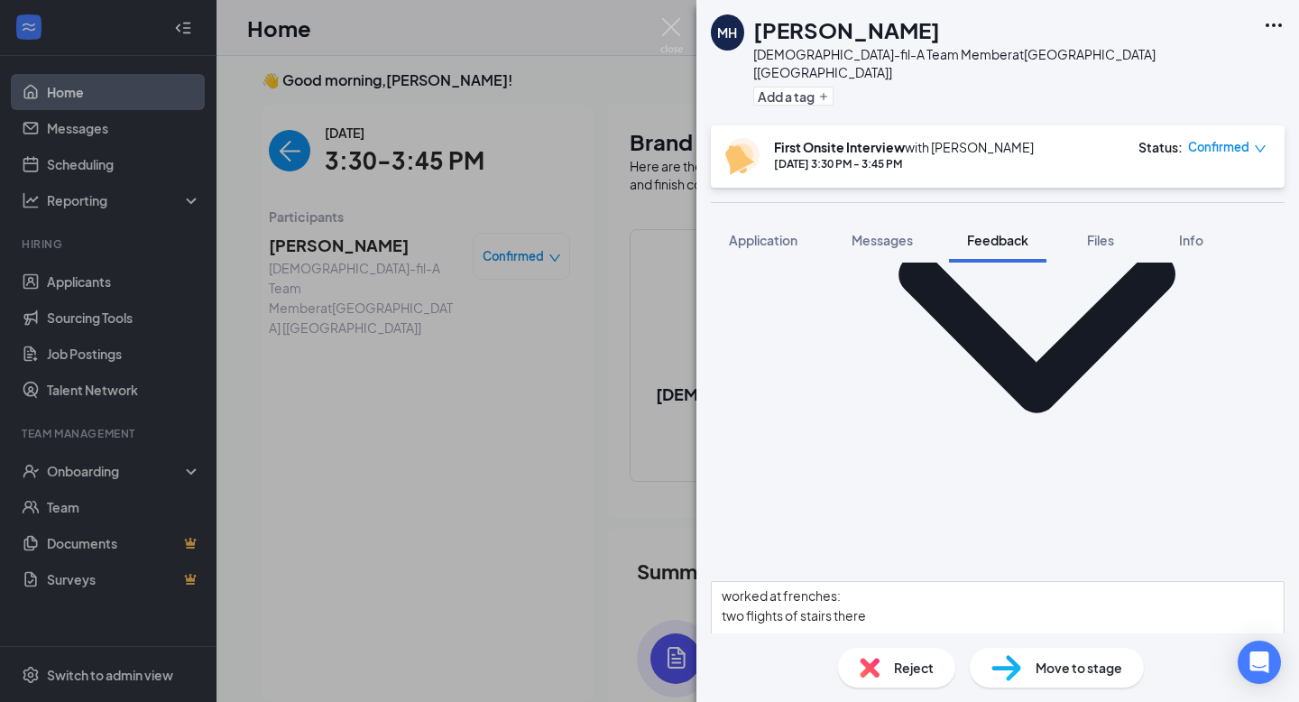
type textarea "okay to miss or call out of work: when seriously injured or sick"
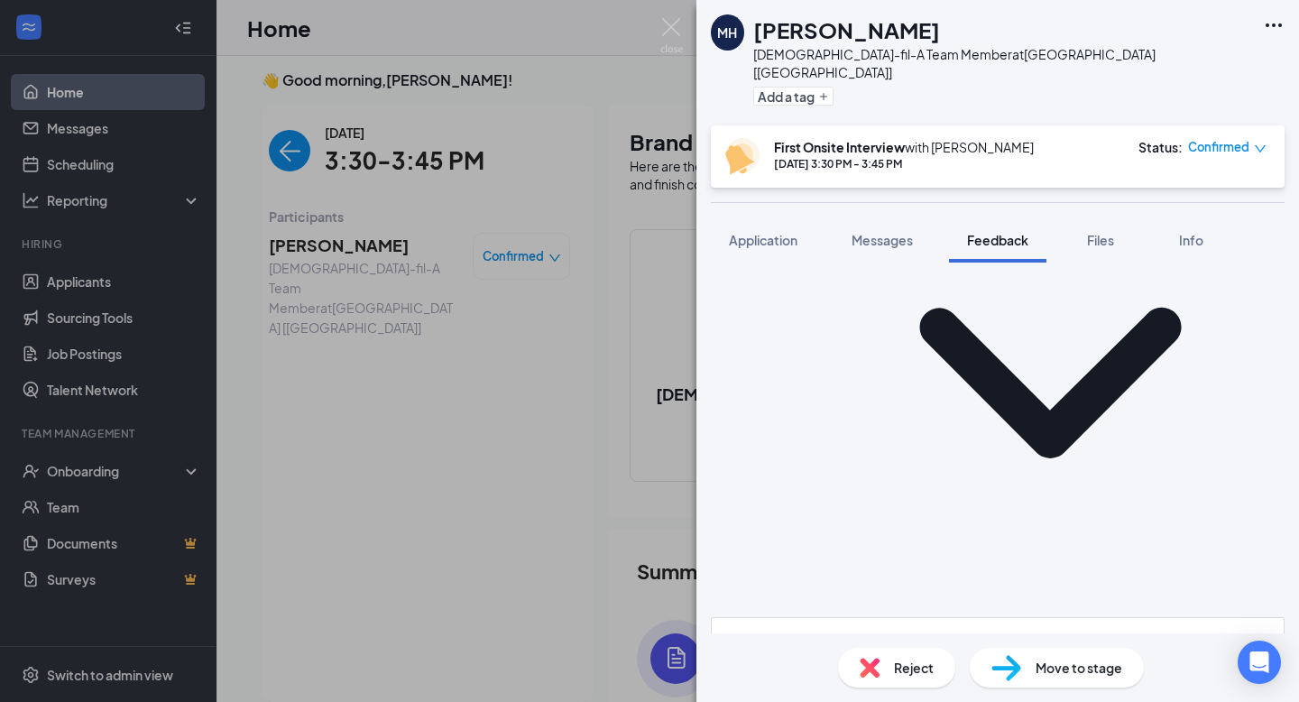
scroll to position [963, 0]
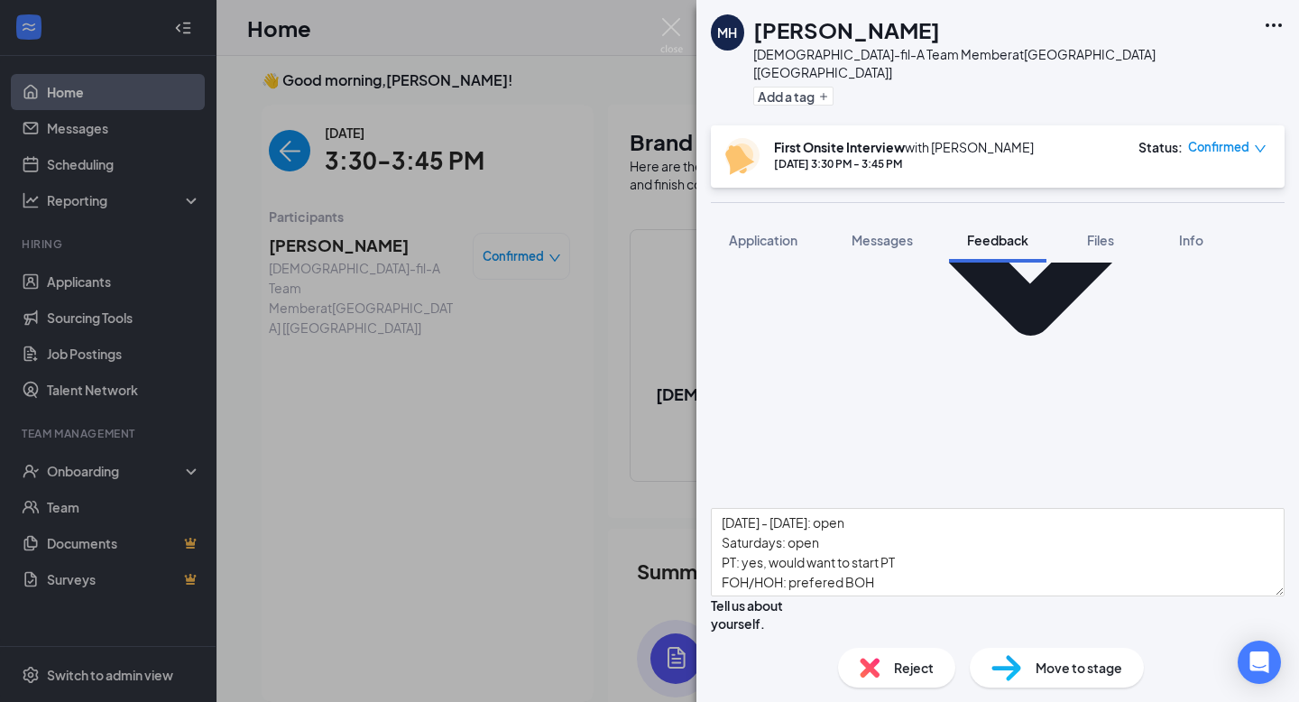
scroll to position [523, 0]
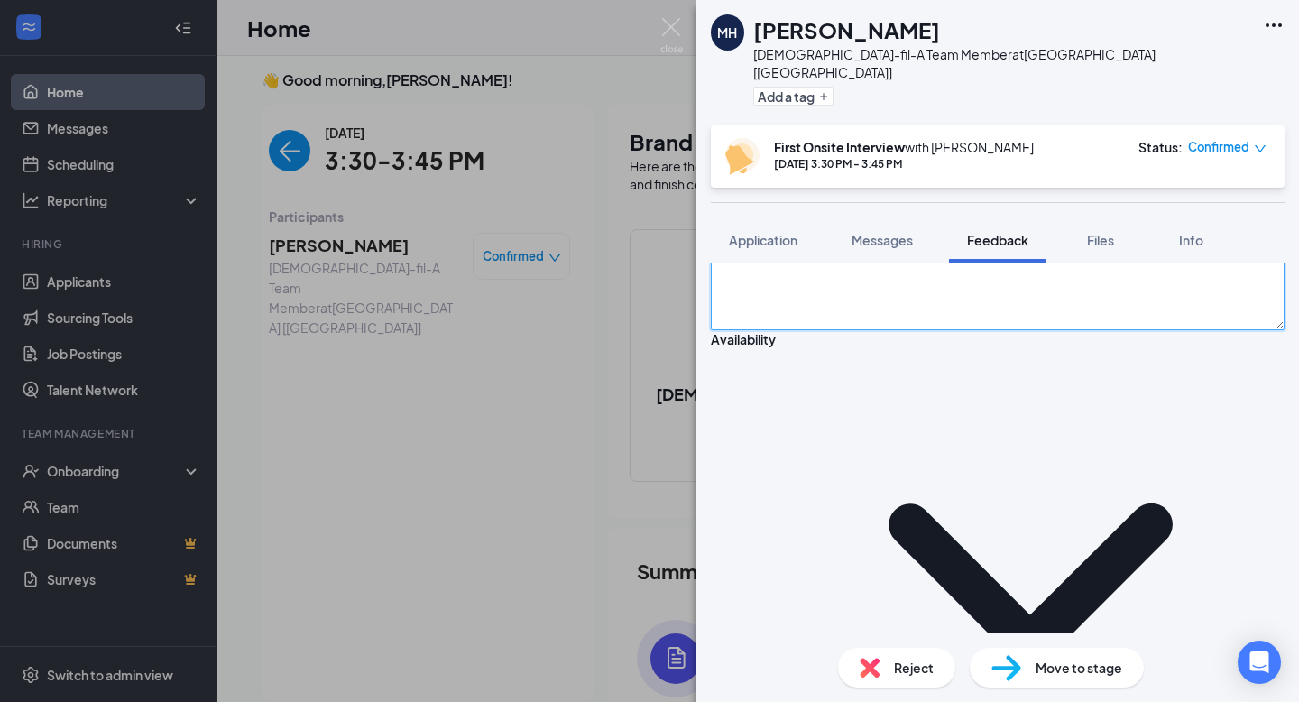
click at [805, 330] on textarea at bounding box center [998, 286] width 574 height 88
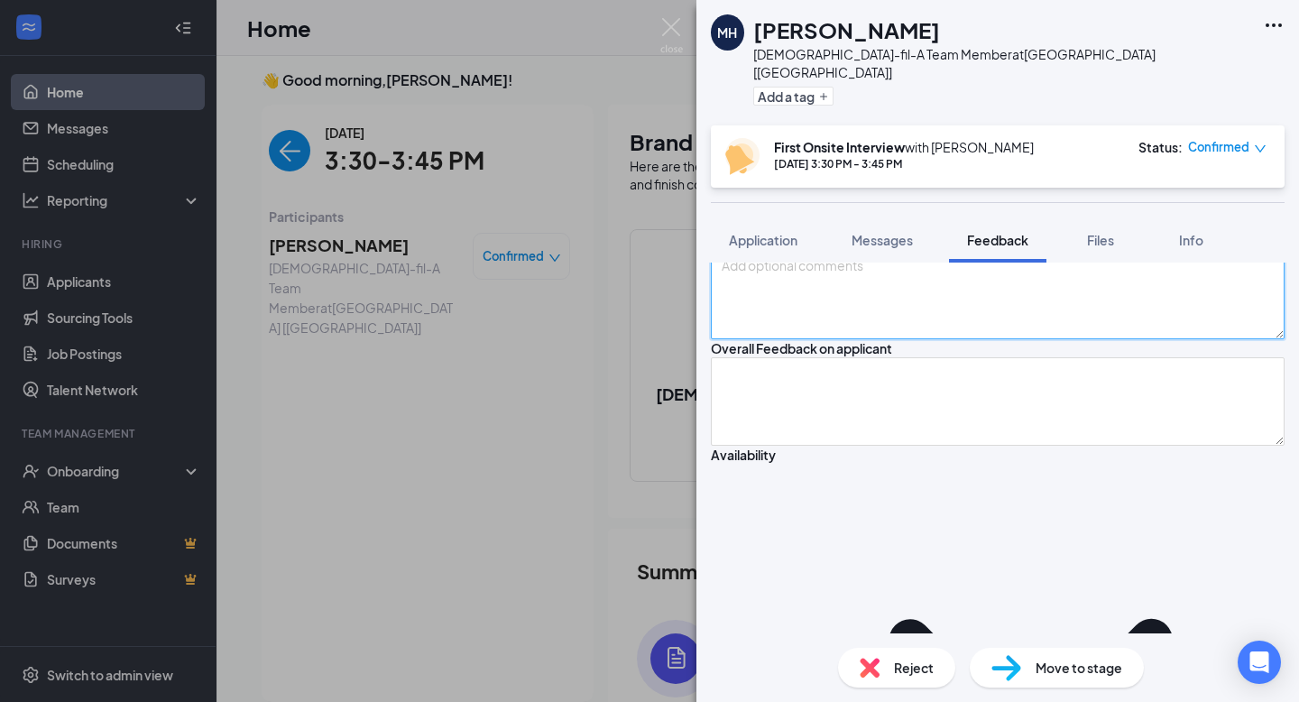
click at [873, 339] on textarea at bounding box center [998, 295] width 574 height 88
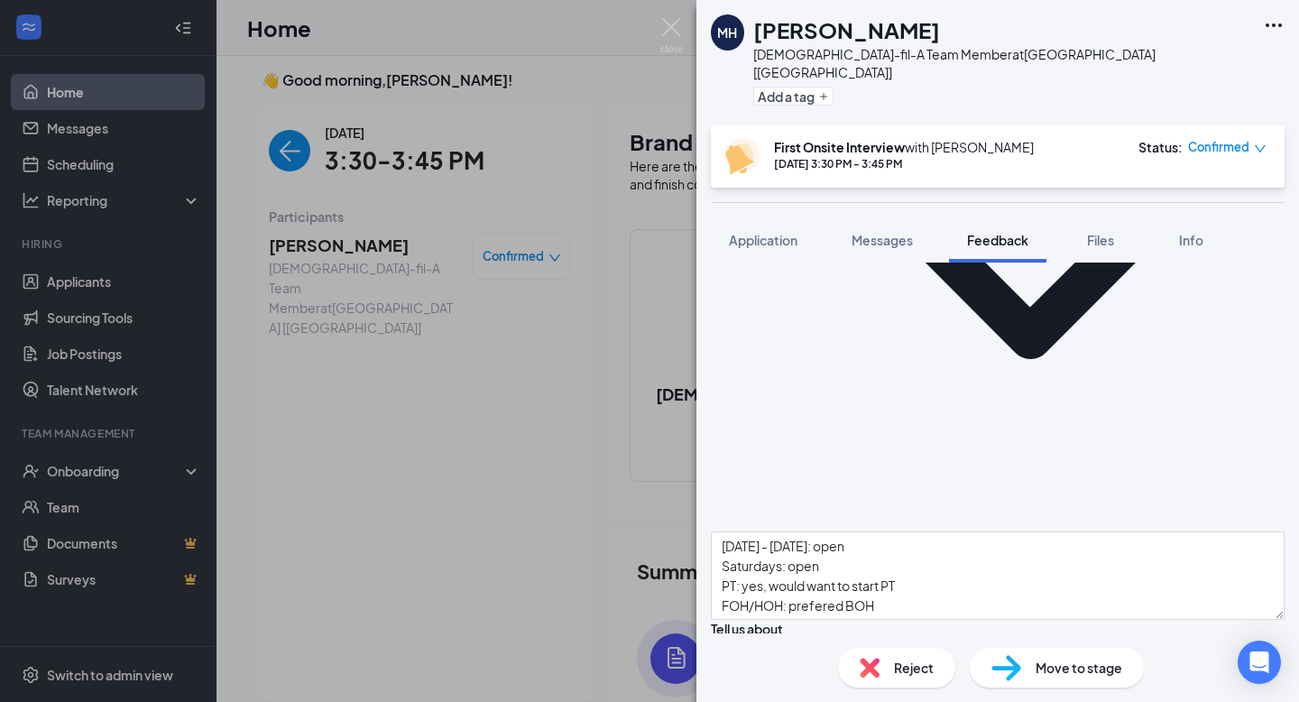
type textarea "applied here with us because he likes the food, service is good"
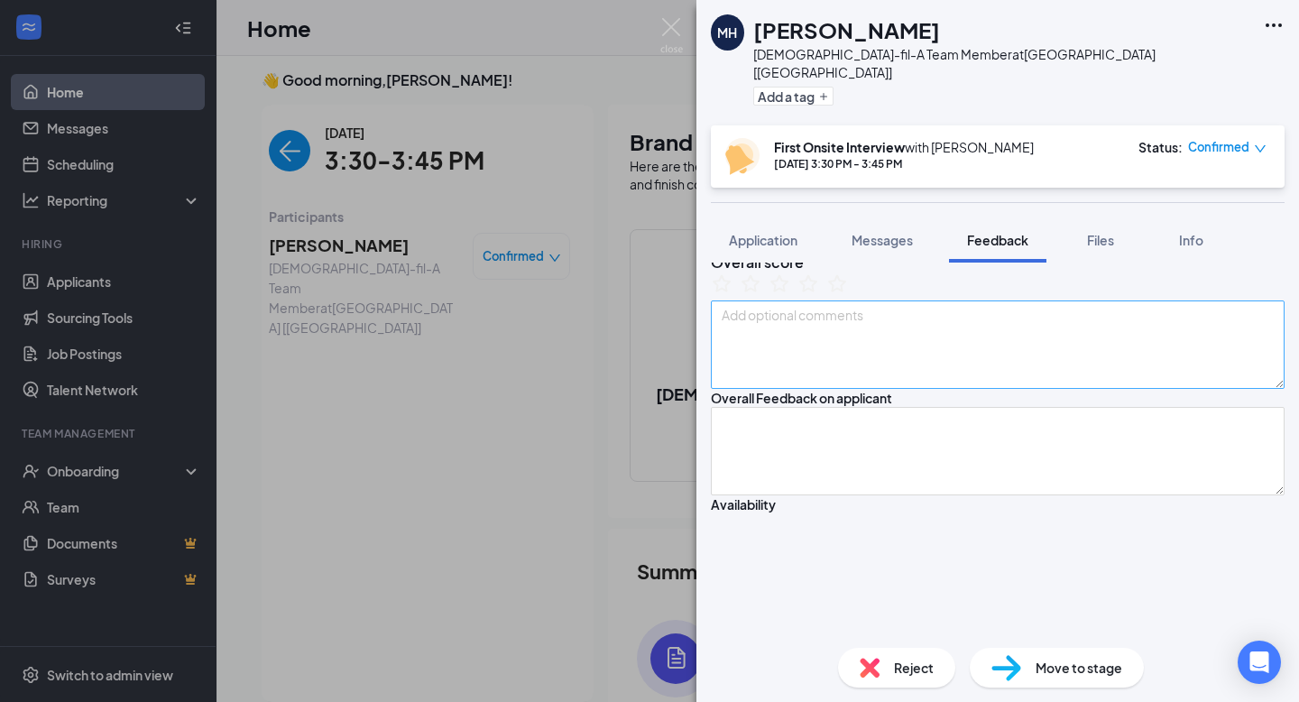
scroll to position [93, 0]
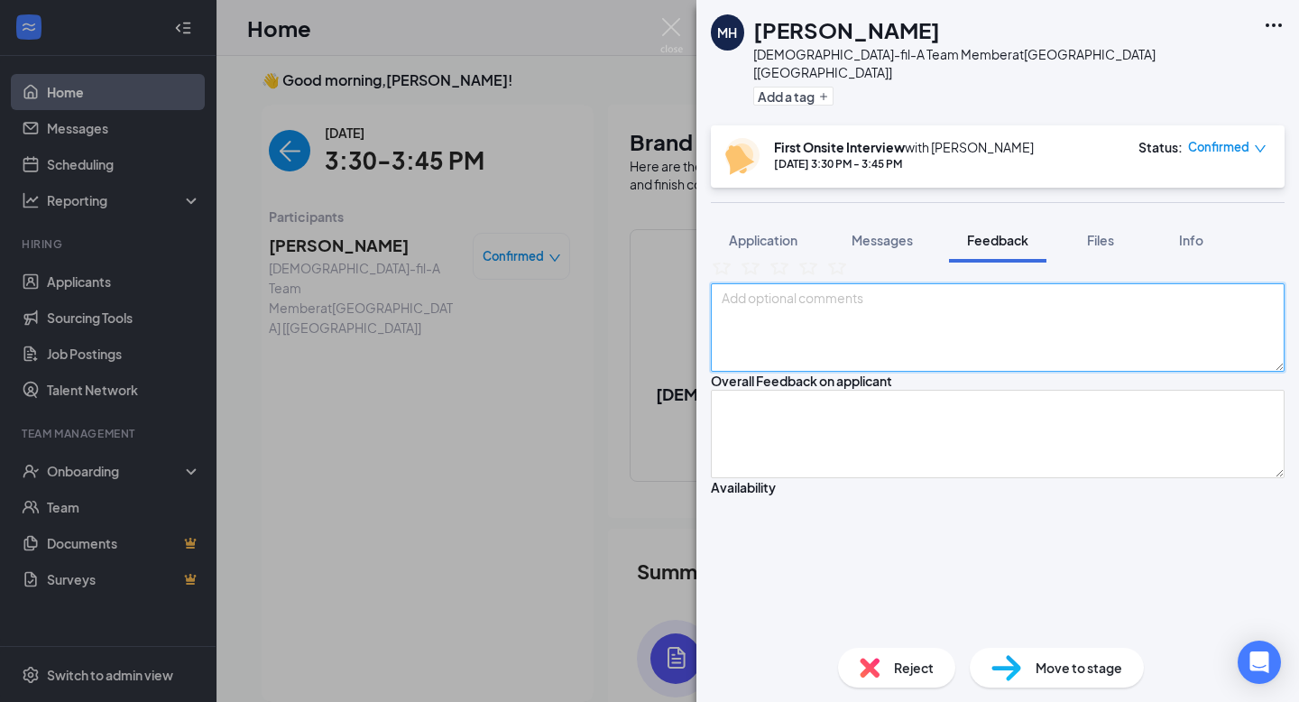
click at [832, 367] on textarea at bounding box center [998, 327] width 574 height 88
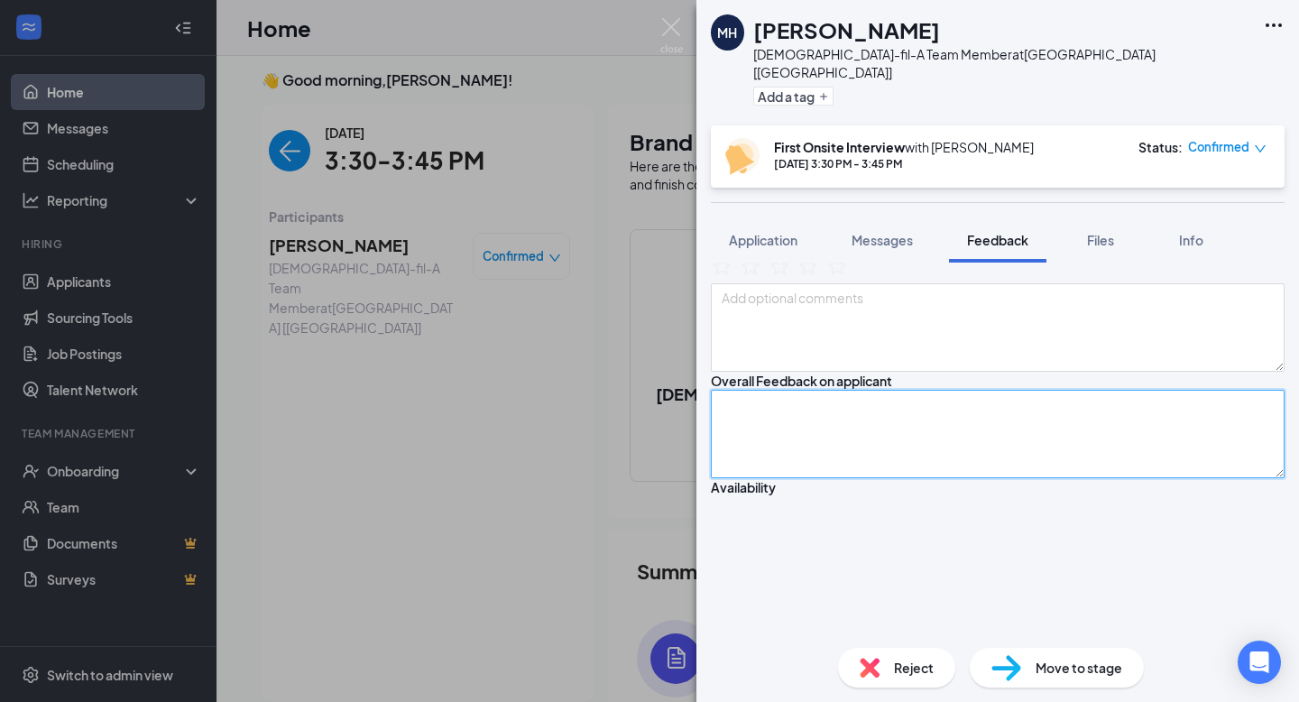
click at [842, 478] on textarea at bounding box center [998, 434] width 574 height 88
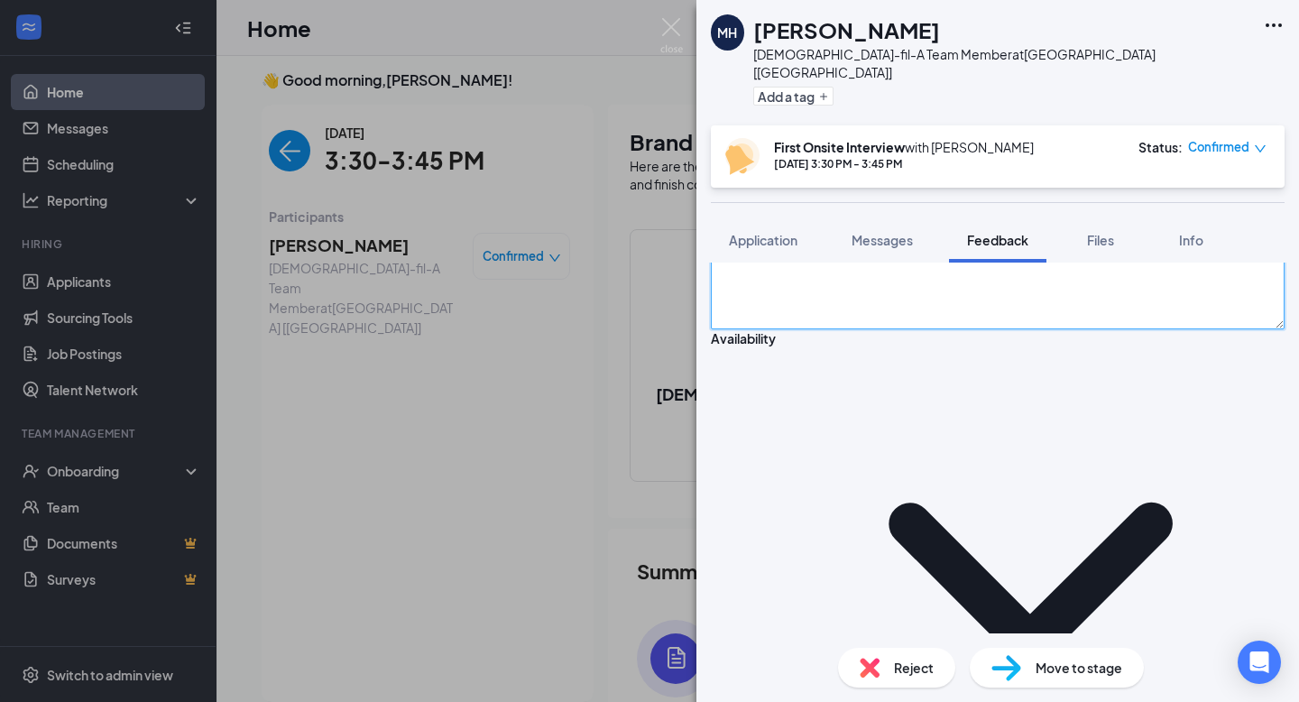
scroll to position [242, 0]
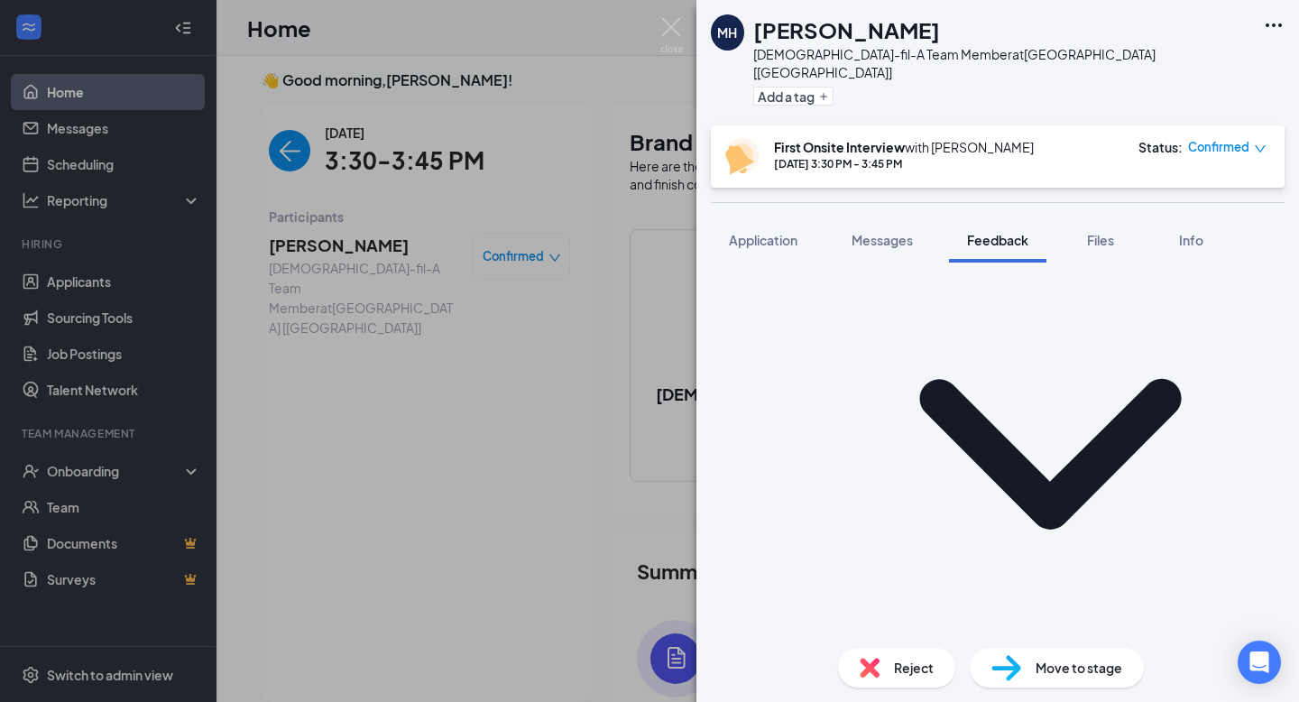
scroll to position [976, 0]
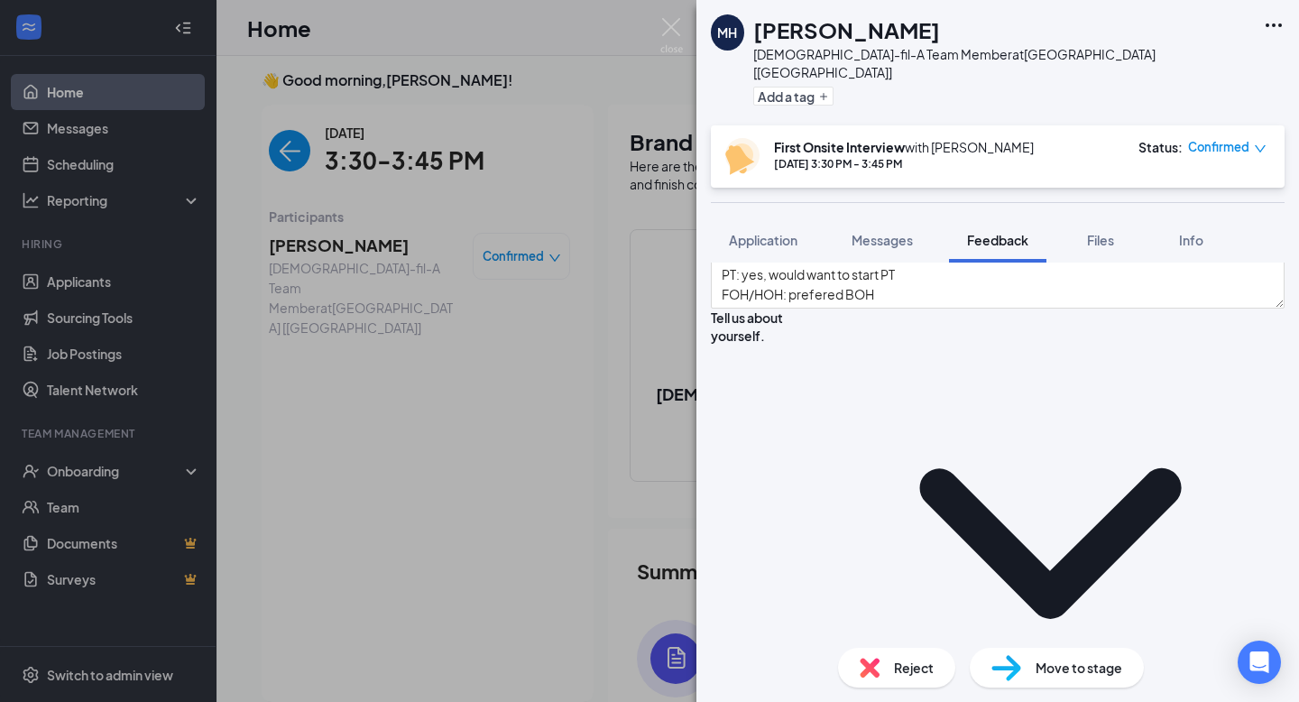
type textarea "hardest obstacle for him in this position: getting a handle on everything"
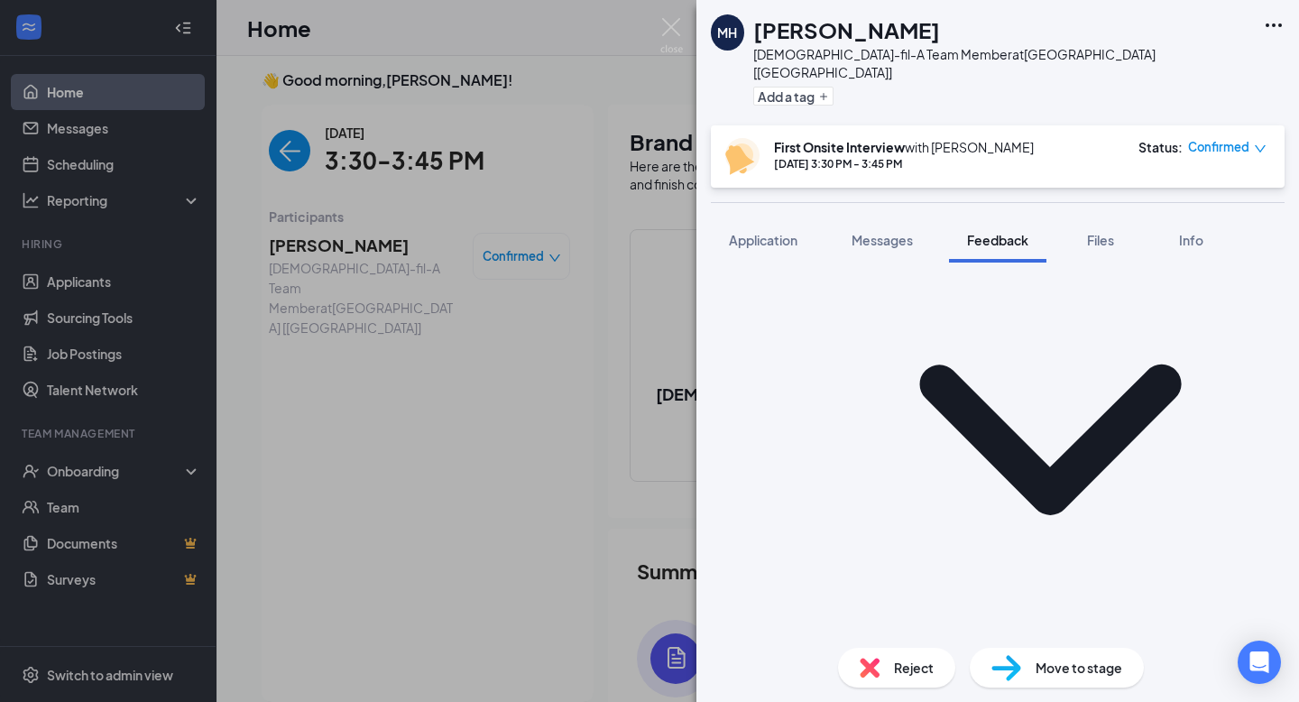
scroll to position [948, 0]
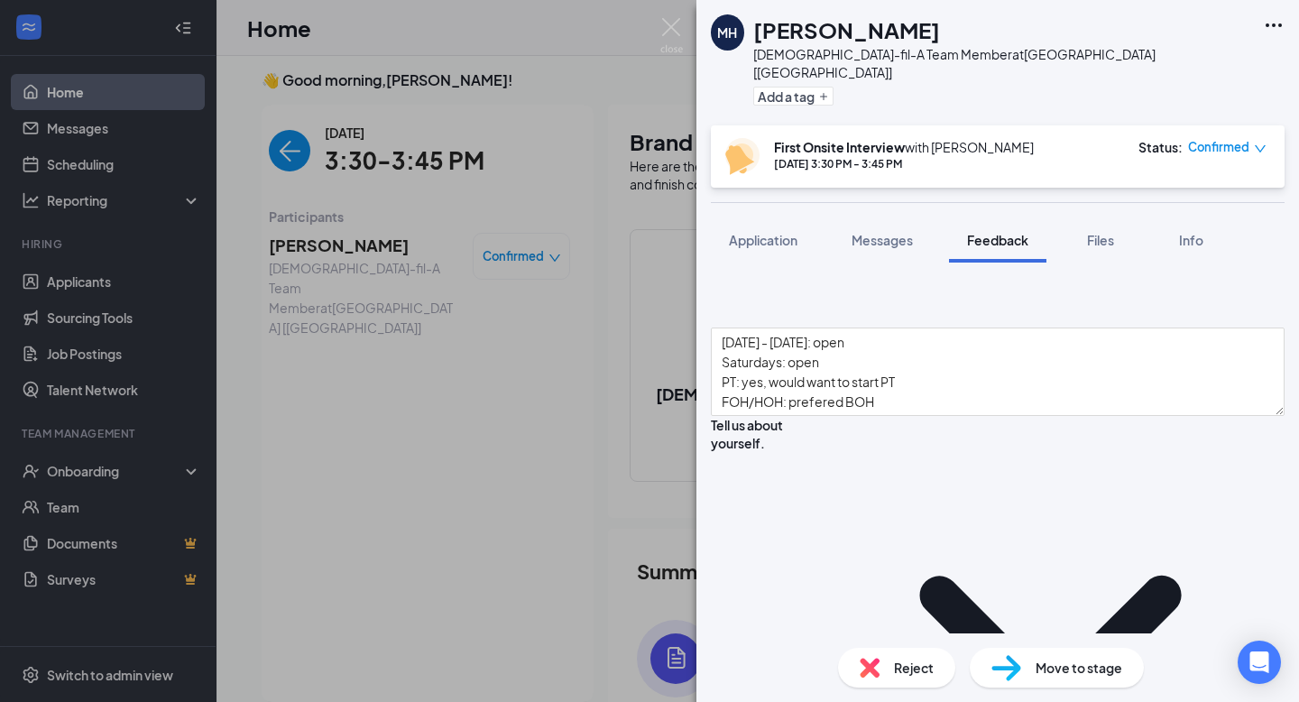
scroll to position [738, 0]
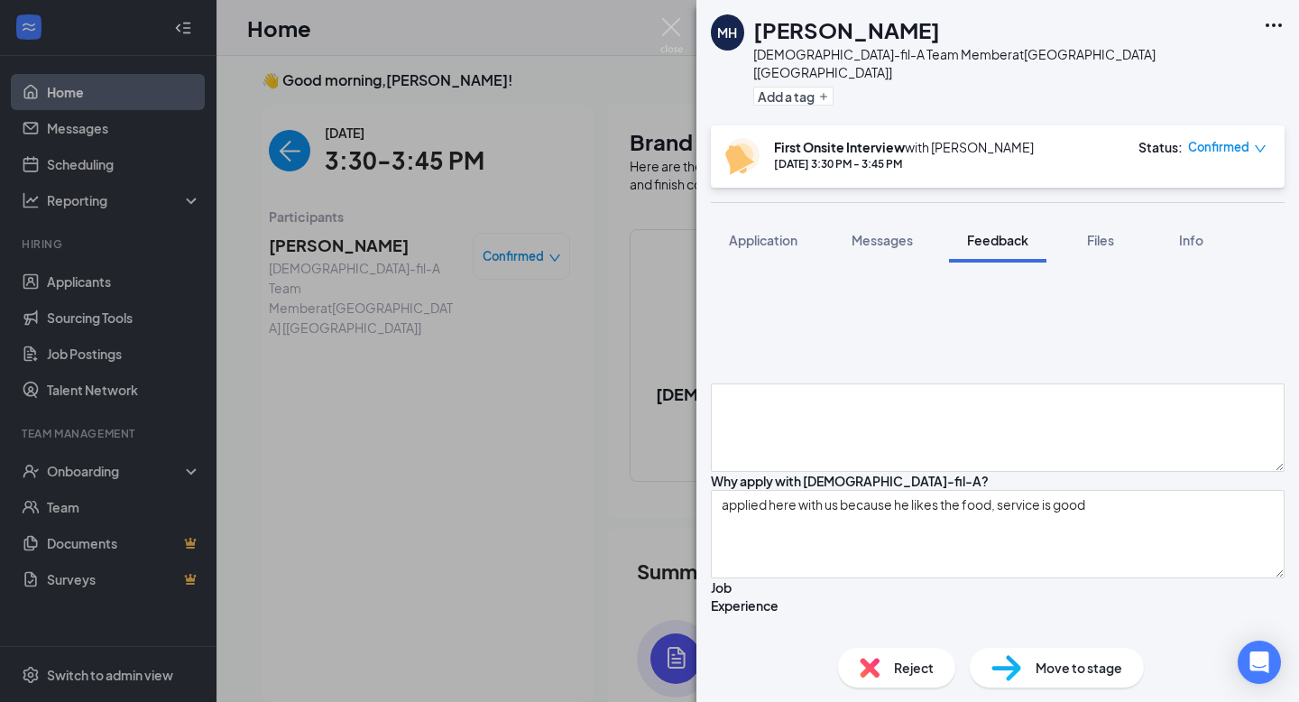
type textarea "worked at frenches: two flights of stairs there frenches, substitute"
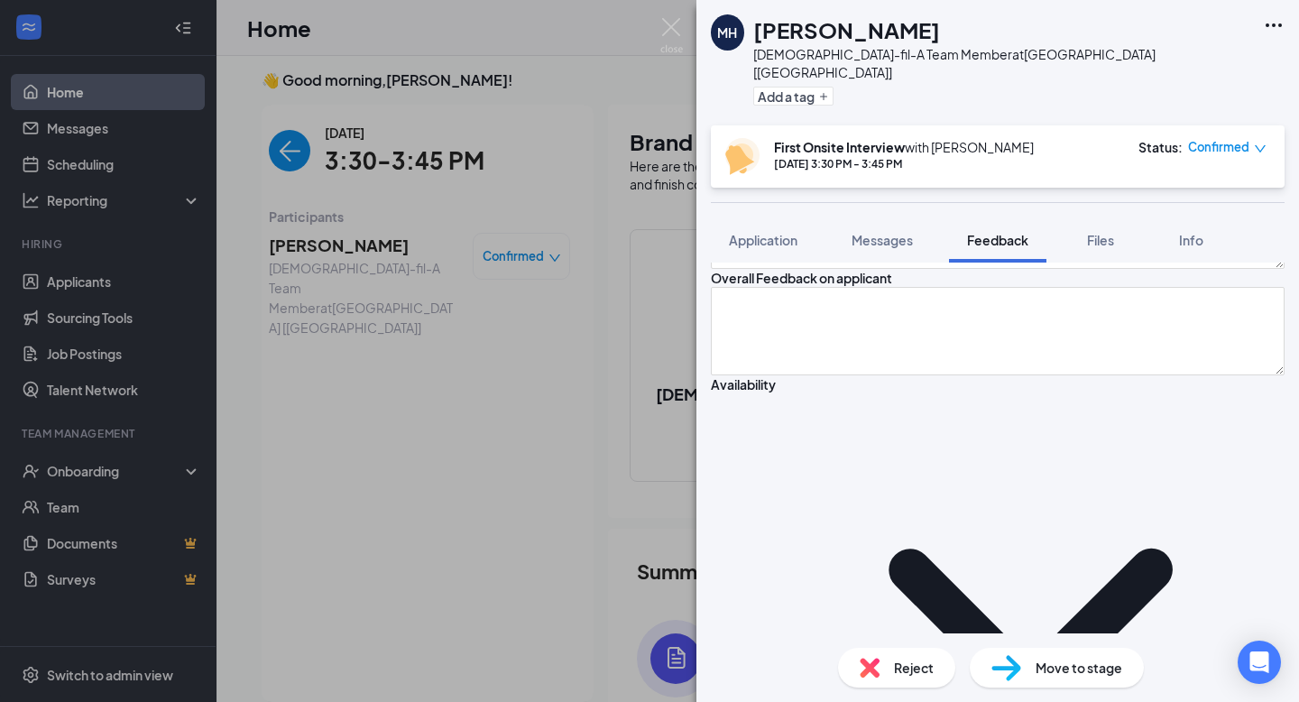
scroll to position [108, 0]
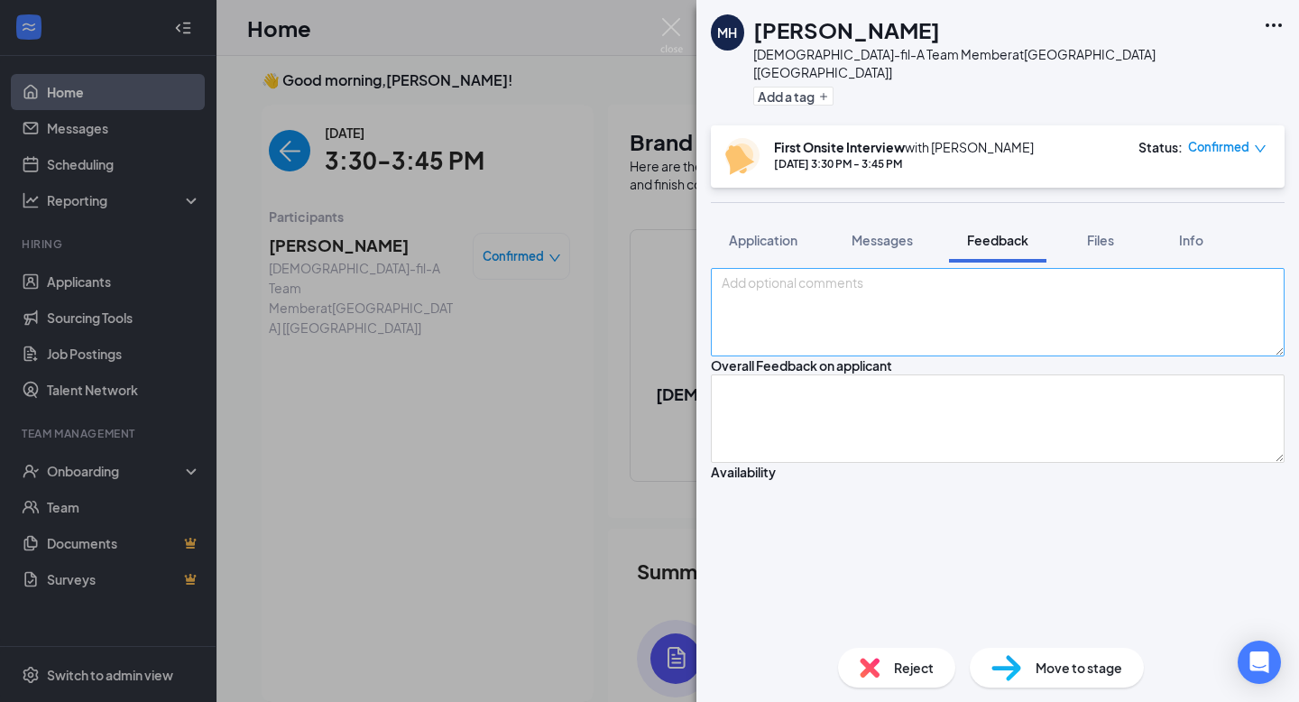
type textarea "video games, youtube, movie big into shows and tv"
click at [832, 356] on textarea at bounding box center [998, 312] width 574 height 88
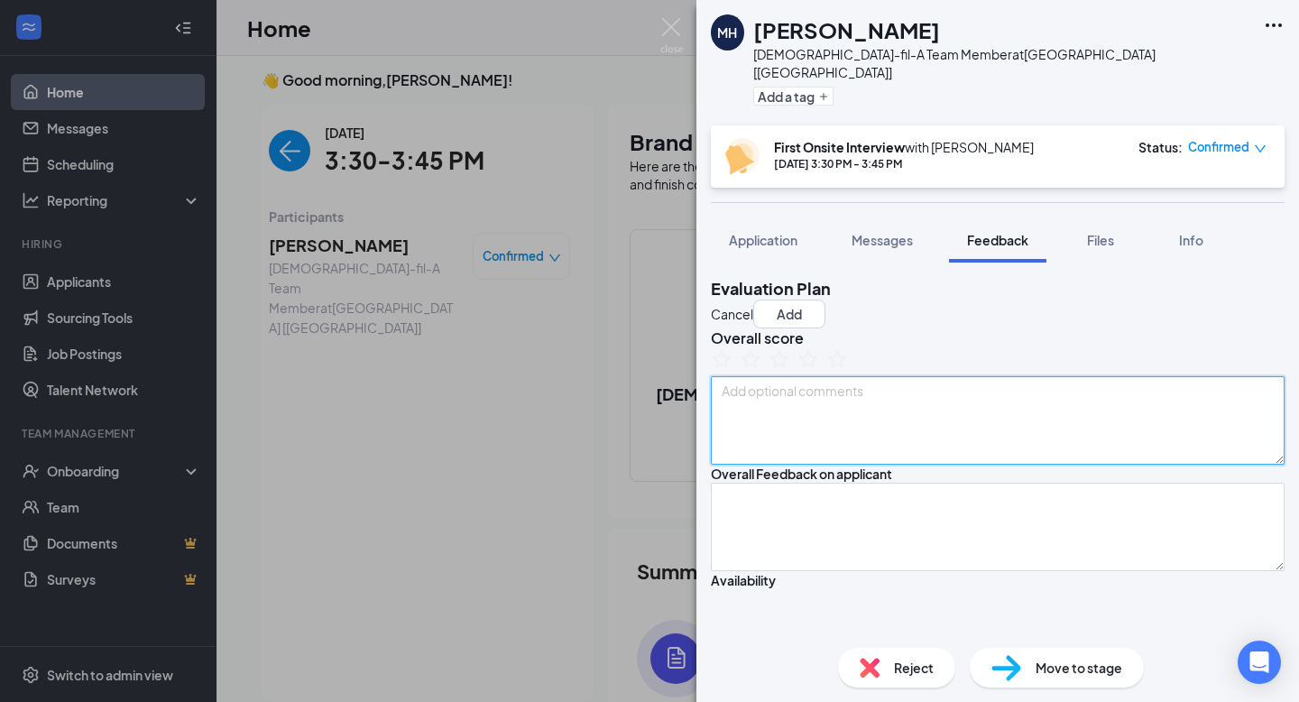
click at [944, 458] on textarea at bounding box center [998, 420] width 574 height 88
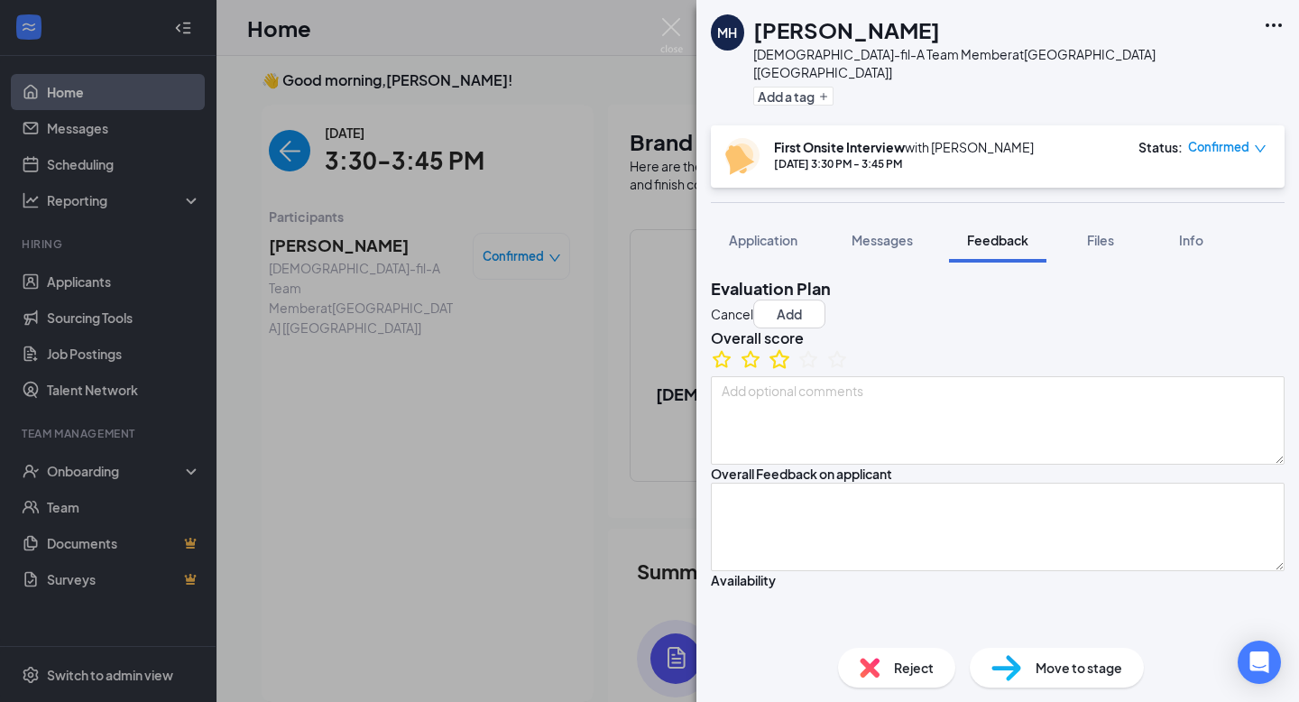
click at [791, 371] on icon "StarBorder" at bounding box center [779, 358] width 23 height 23
click at [825, 299] on button "Add" at bounding box center [789, 313] width 72 height 29
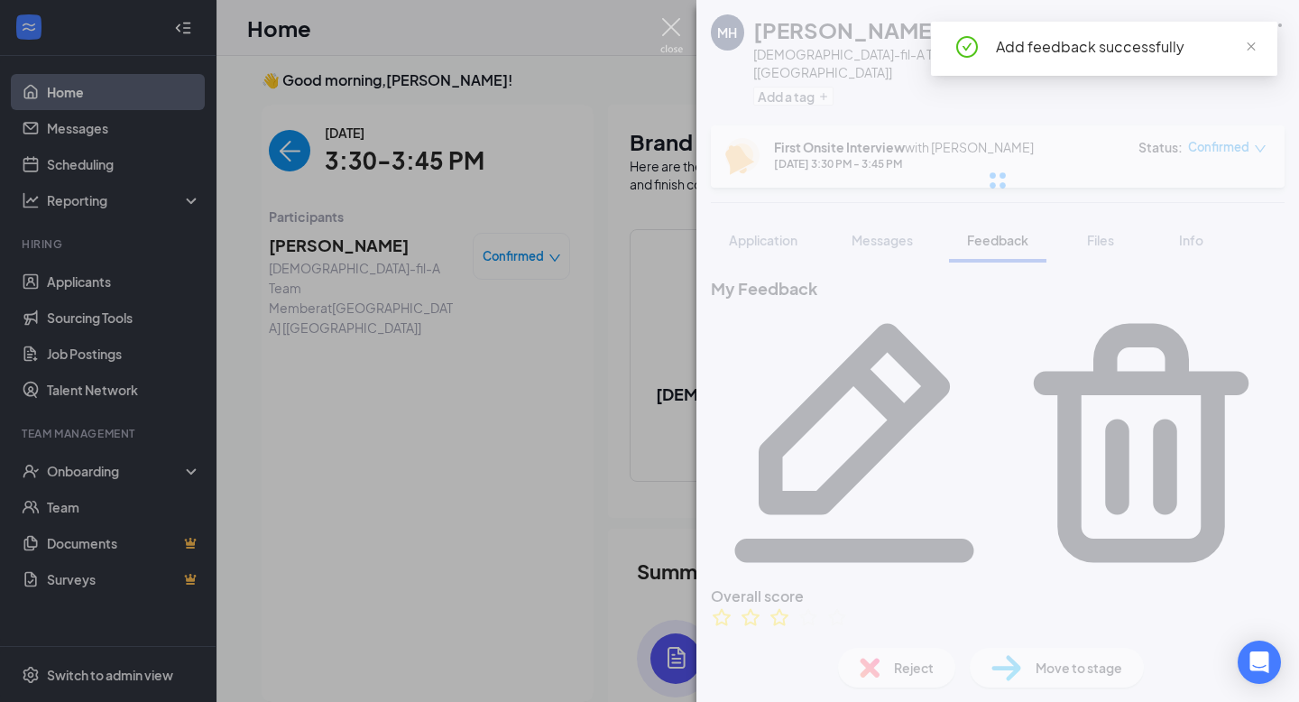
click at [662, 29] on img at bounding box center [671, 35] width 23 height 35
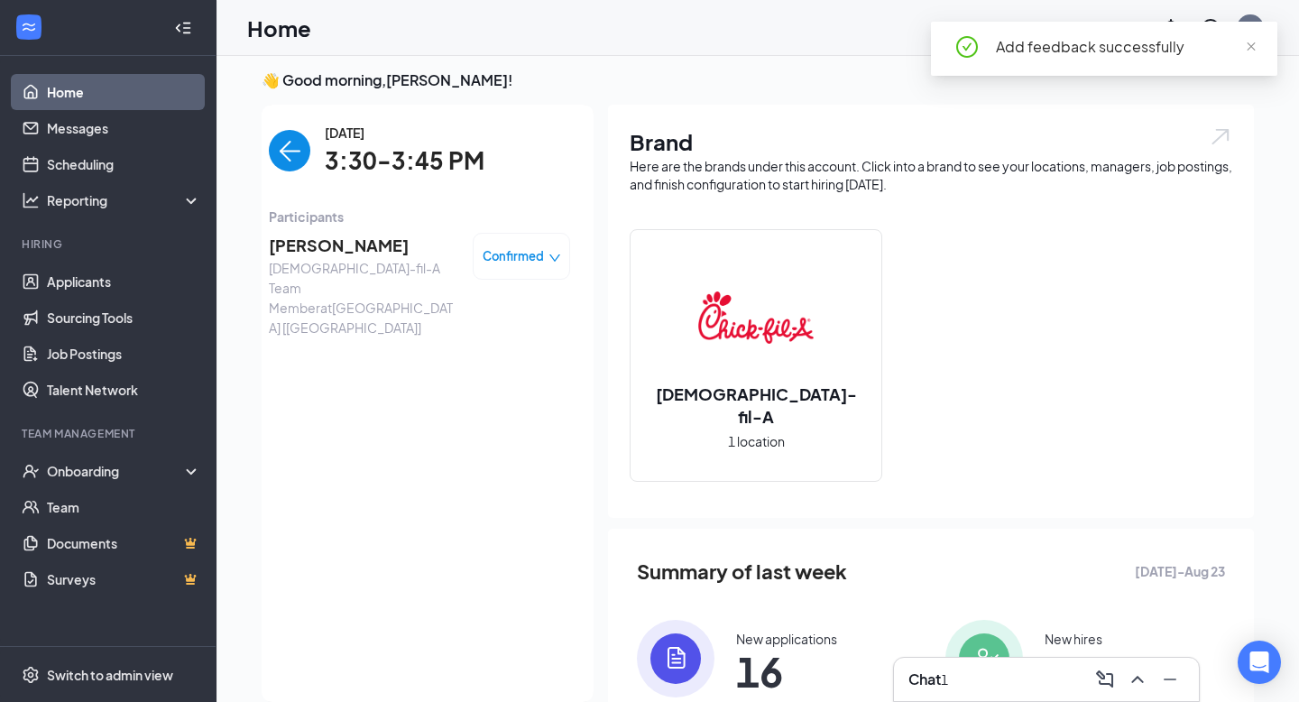
click at [525, 254] on span "Confirmed" at bounding box center [513, 256] width 61 height 18
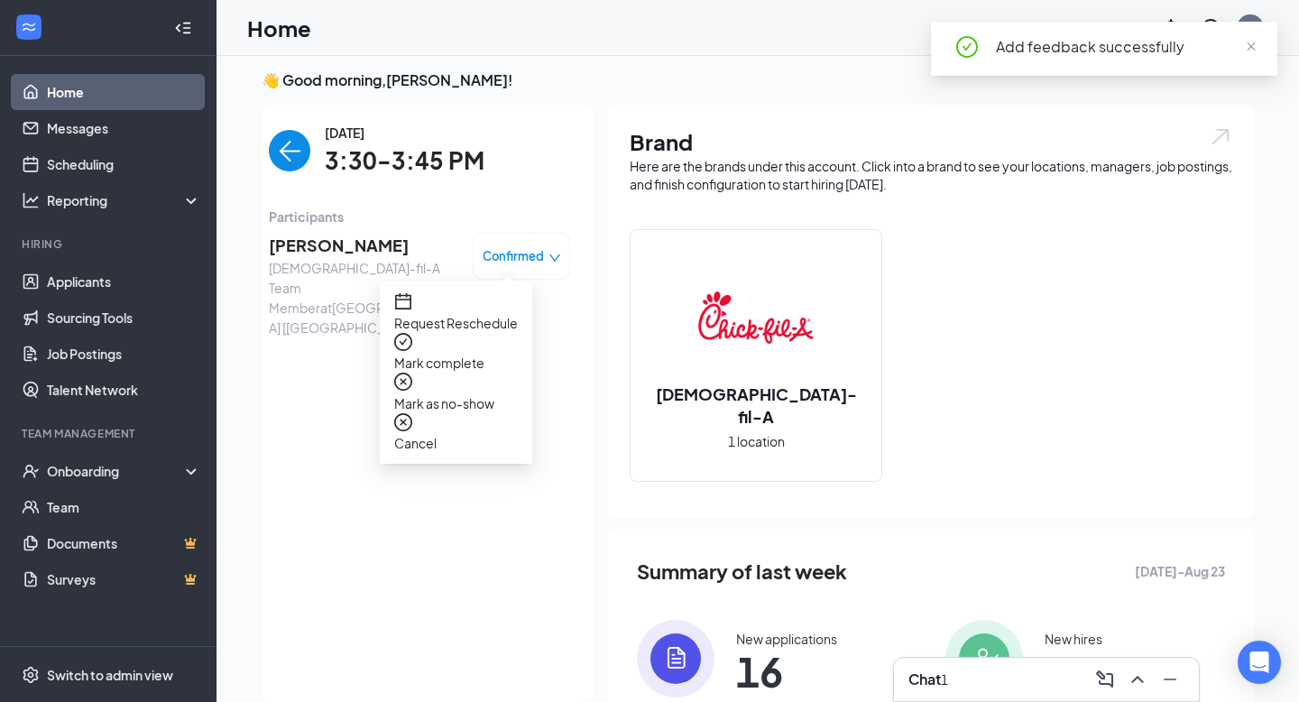
click at [464, 353] on span "Mark complete" at bounding box center [456, 363] width 124 height 20
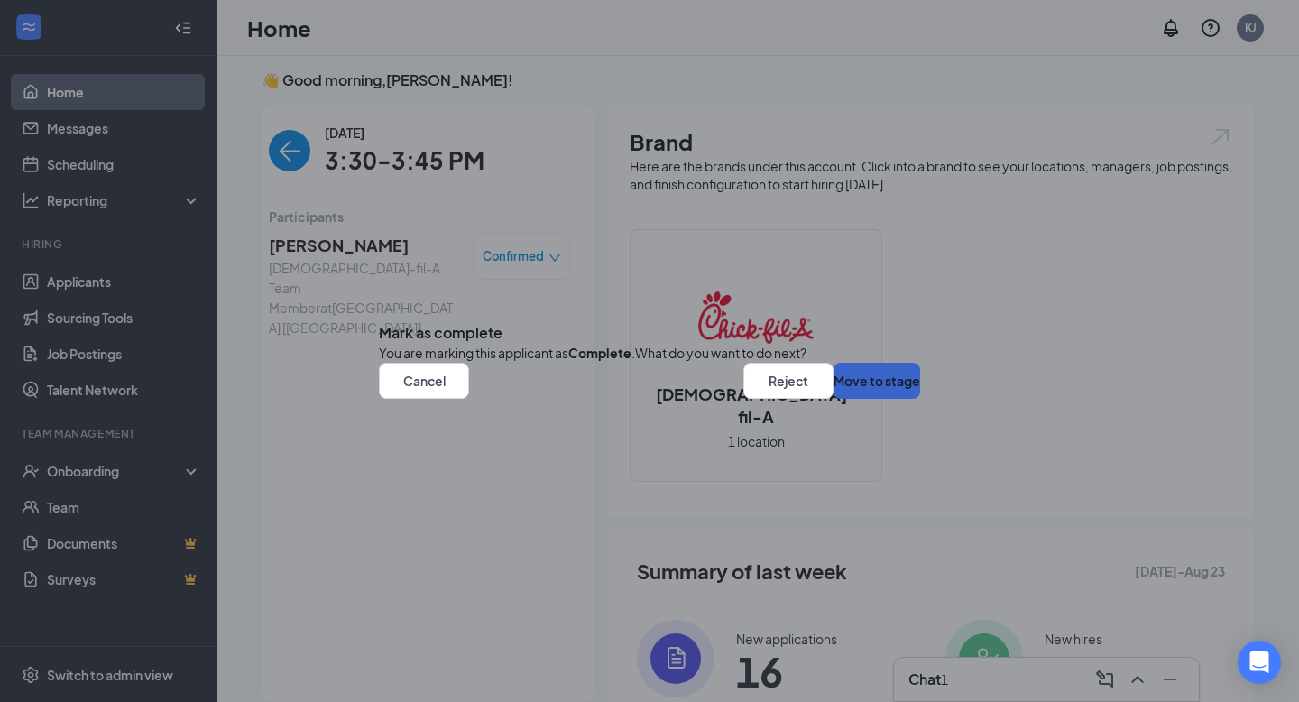
click at [833, 399] on button "Move to stage" at bounding box center [876, 381] width 87 height 36
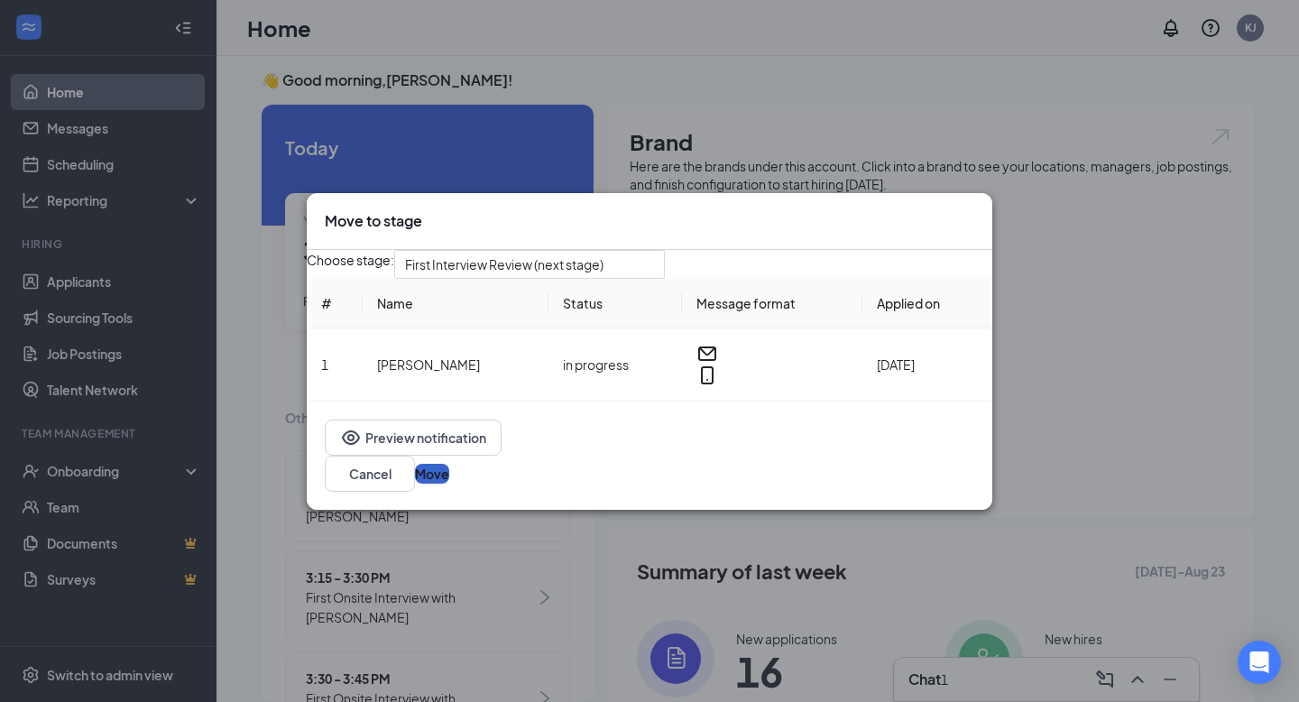
click at [449, 483] on button "Move" at bounding box center [432, 474] width 34 height 20
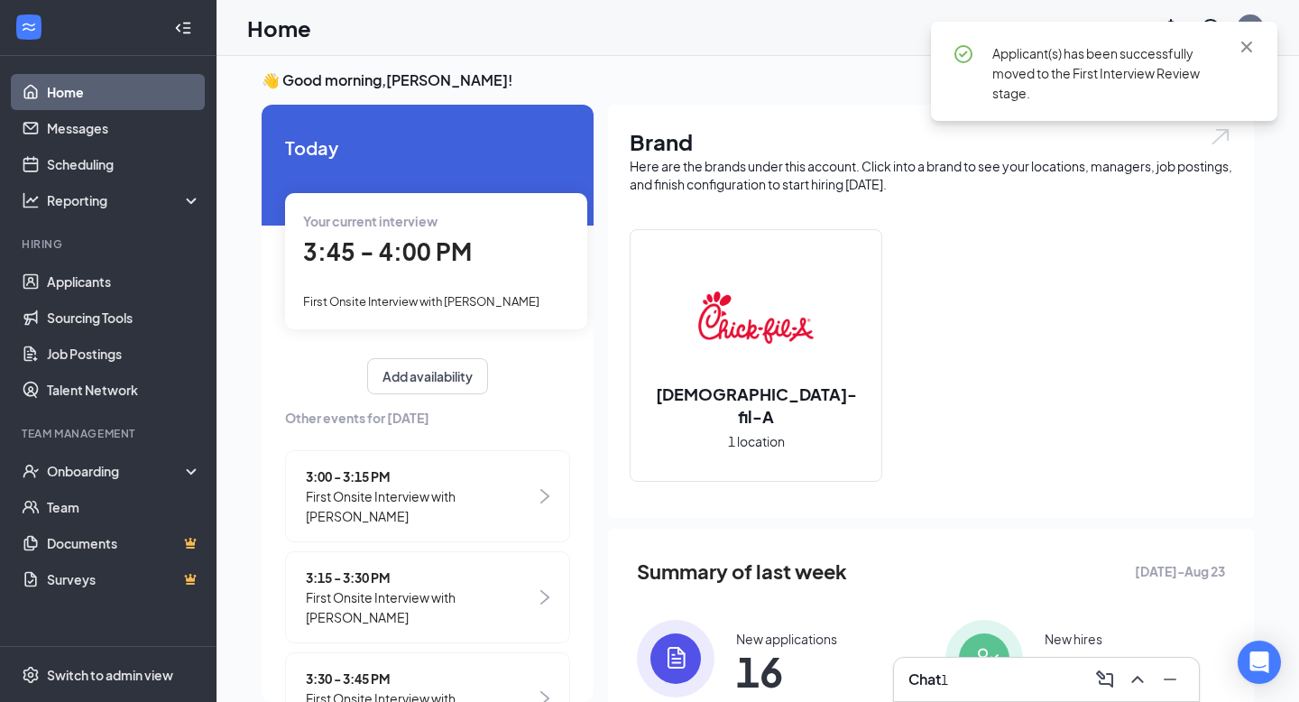
click at [948, 682] on div "1" at bounding box center [944, 679] width 7 height 20
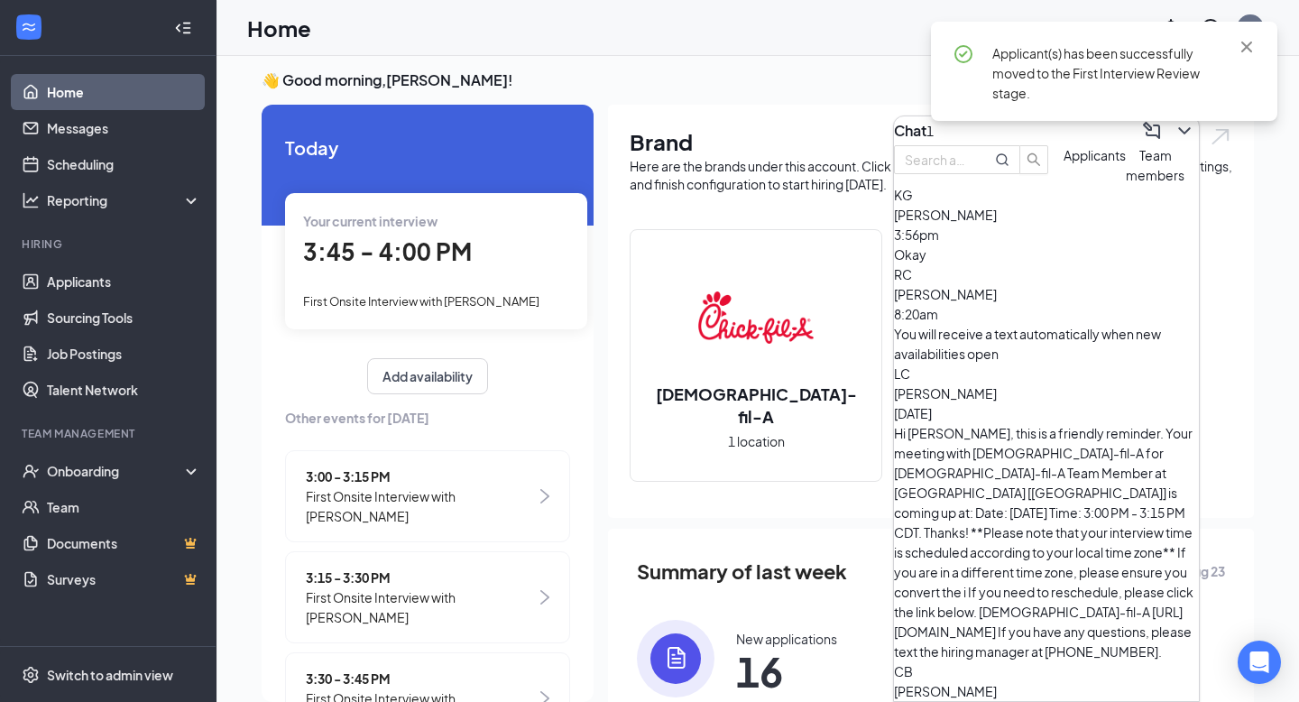
click at [1083, 264] on div "Okay" at bounding box center [1046, 254] width 305 height 20
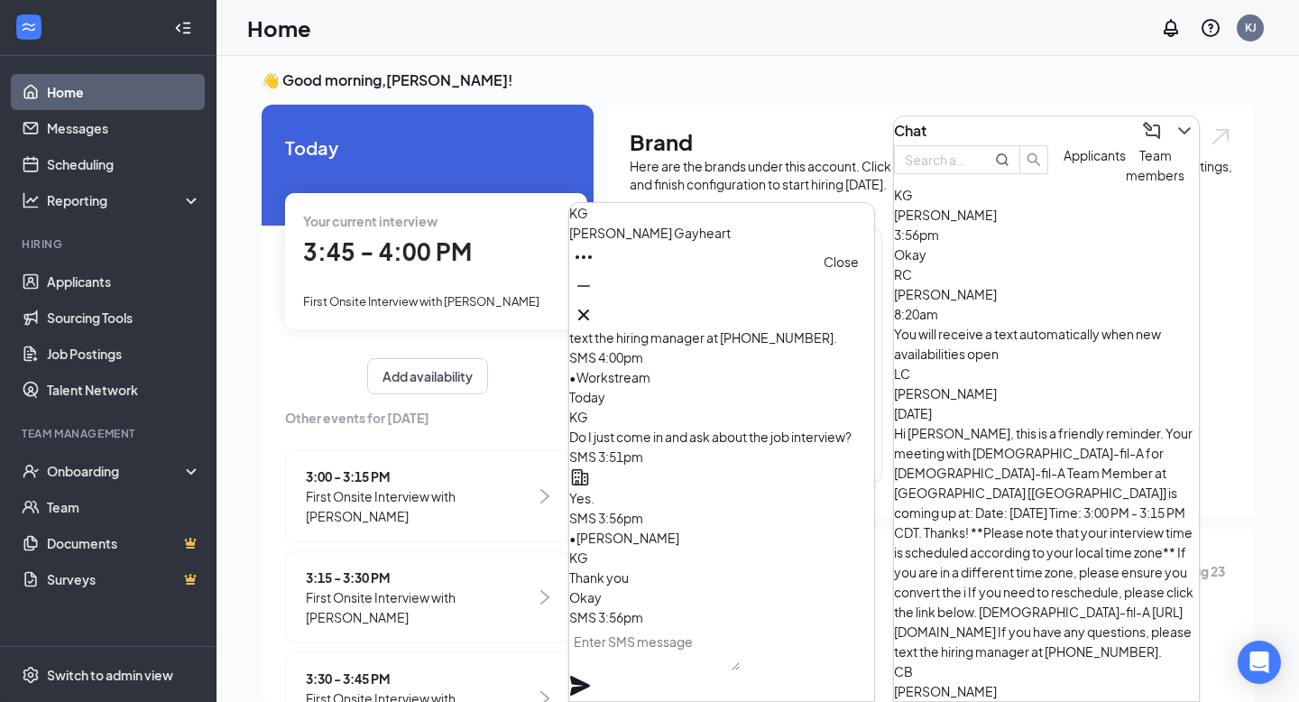
click at [598, 318] on button at bounding box center [583, 314] width 29 height 29
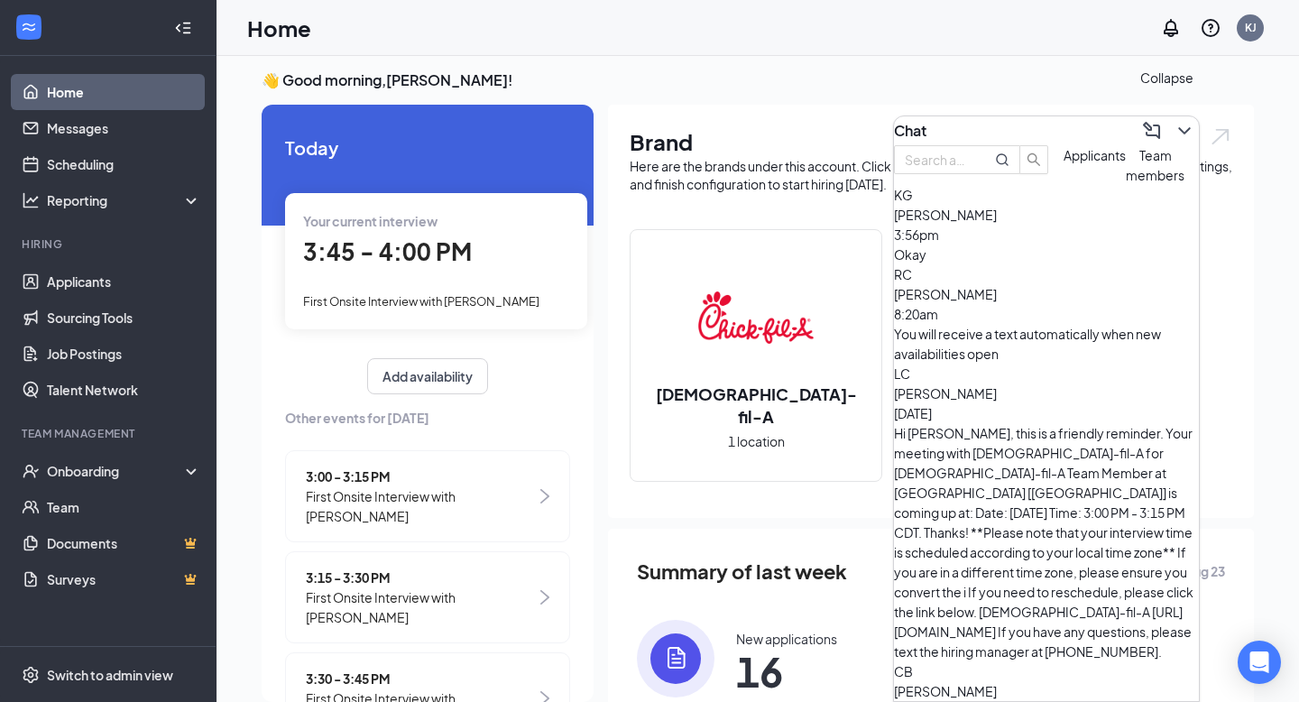
click at [1179, 126] on icon "ChevronDown" at bounding box center [1184, 131] width 22 height 22
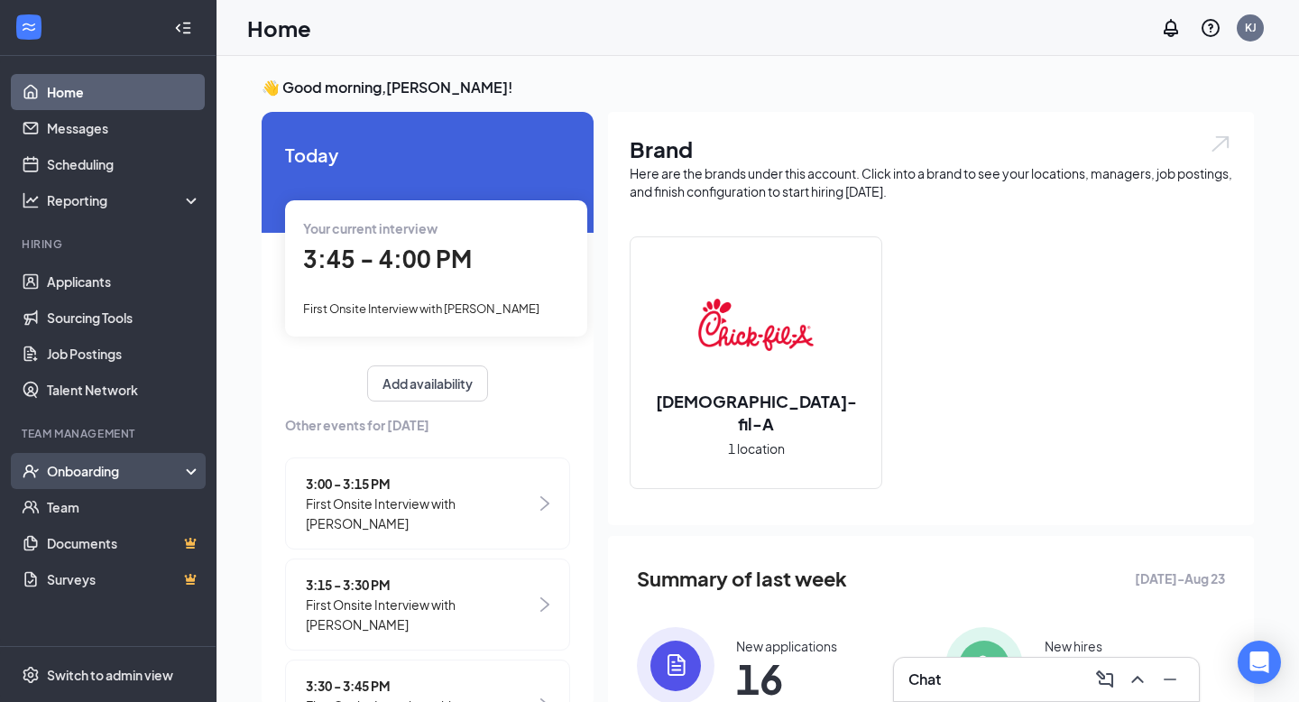
click at [54, 473] on div "Onboarding" at bounding box center [116, 471] width 139 height 18
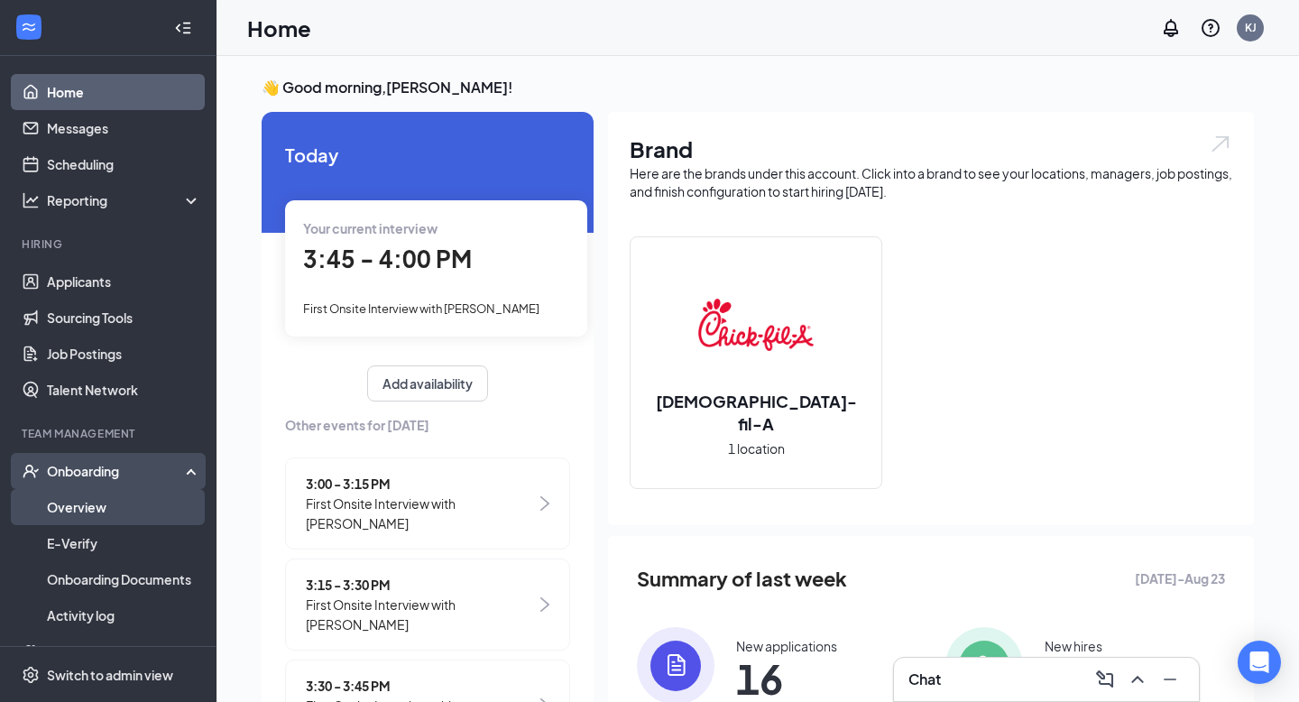
click at [109, 501] on link "Overview" at bounding box center [124, 507] width 154 height 36
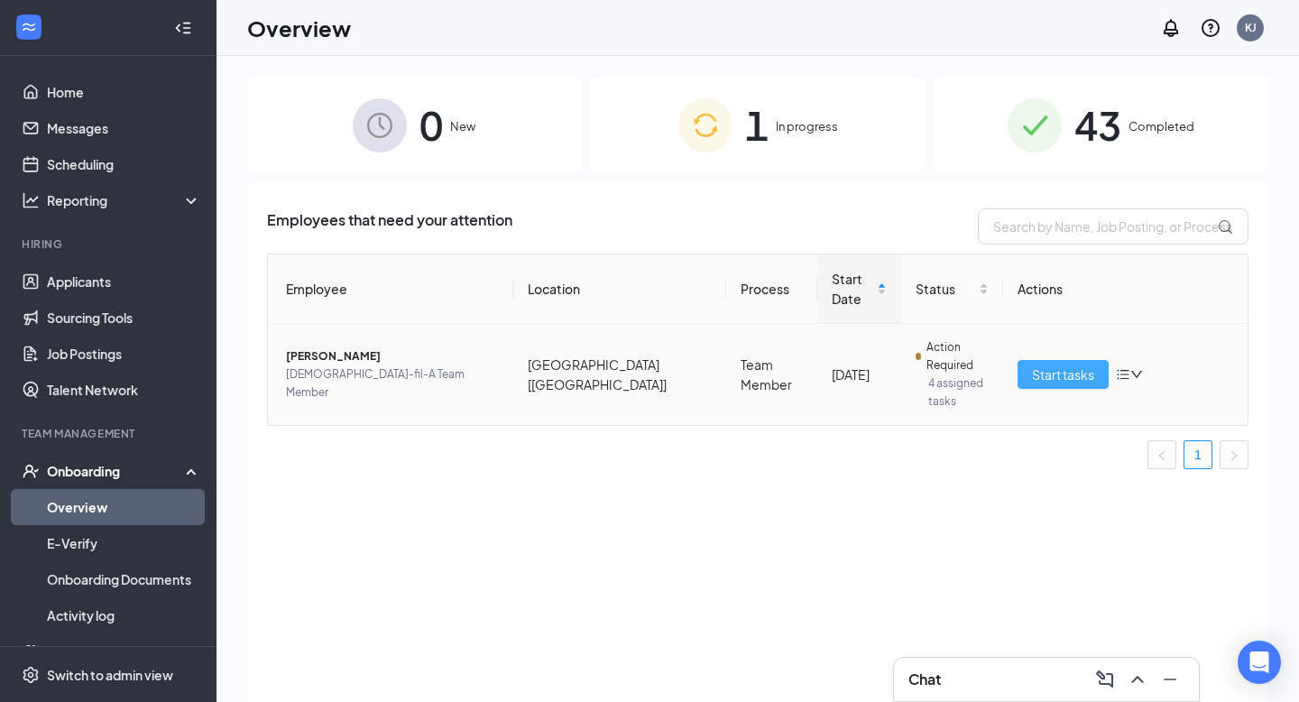
click at [1076, 364] on span "Start tasks" at bounding box center [1063, 374] width 62 height 20
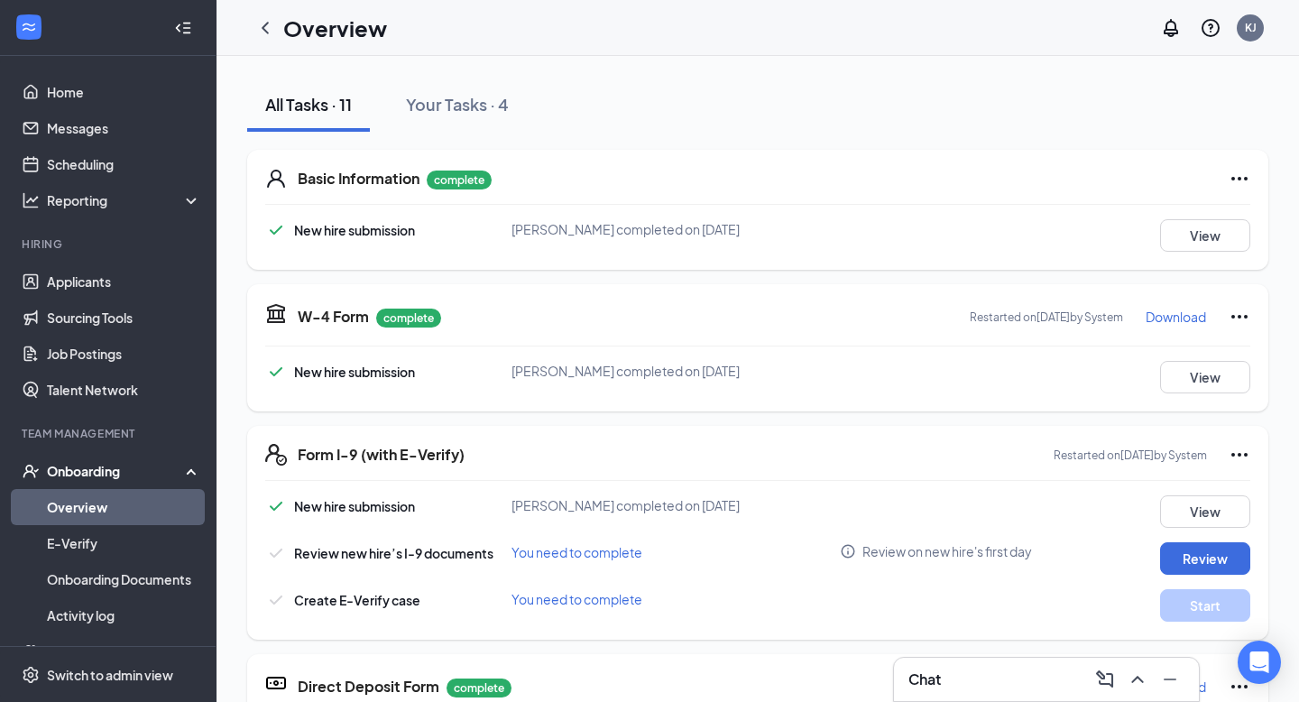
scroll to position [238, 0]
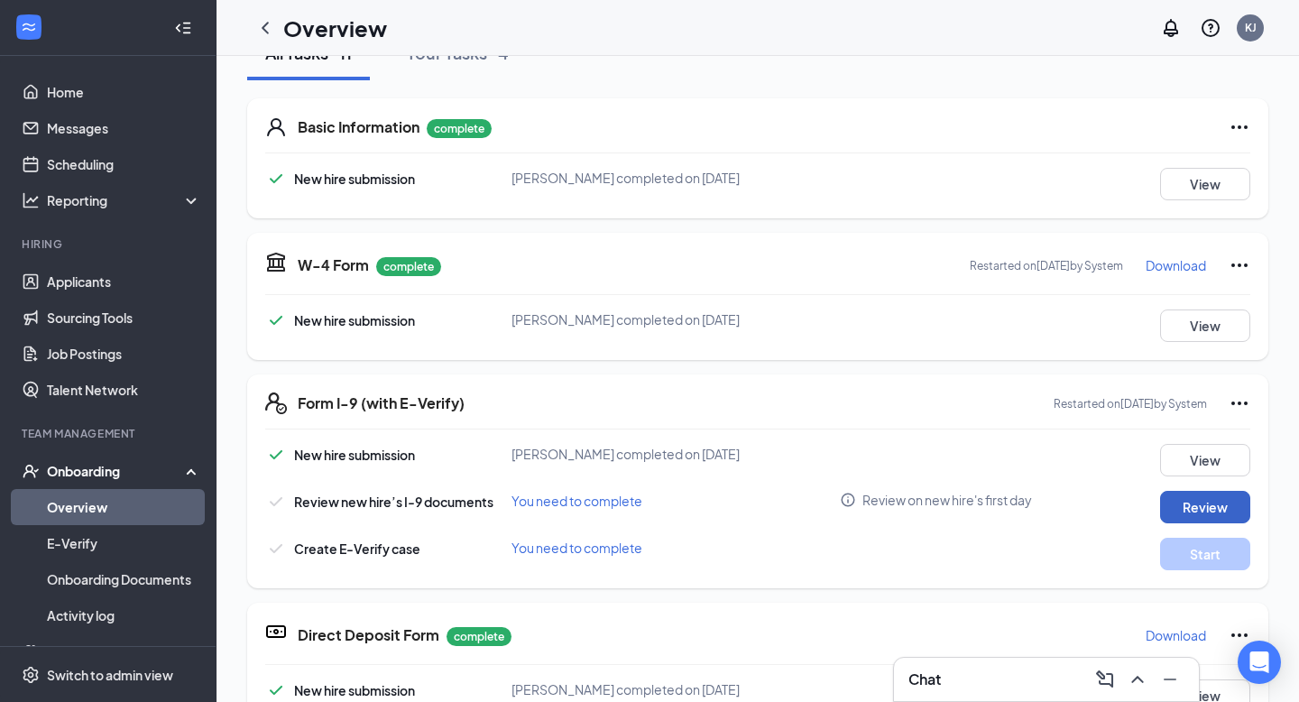
click at [1194, 500] on button "Review" at bounding box center [1205, 507] width 90 height 32
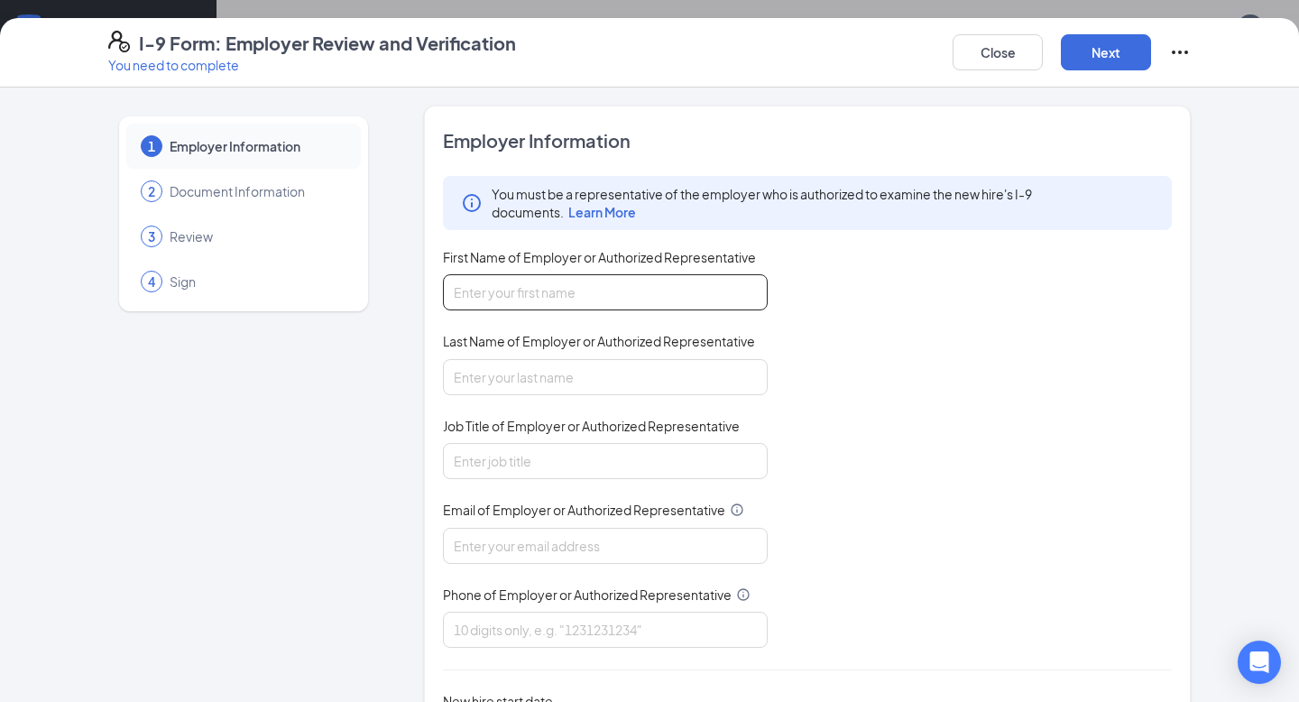
click at [629, 298] on input "First Name of Employer or Authorized Representative" at bounding box center [605, 292] width 325 height 36
type input "J"
type input "Kathryn"
type input "Jeffrey"
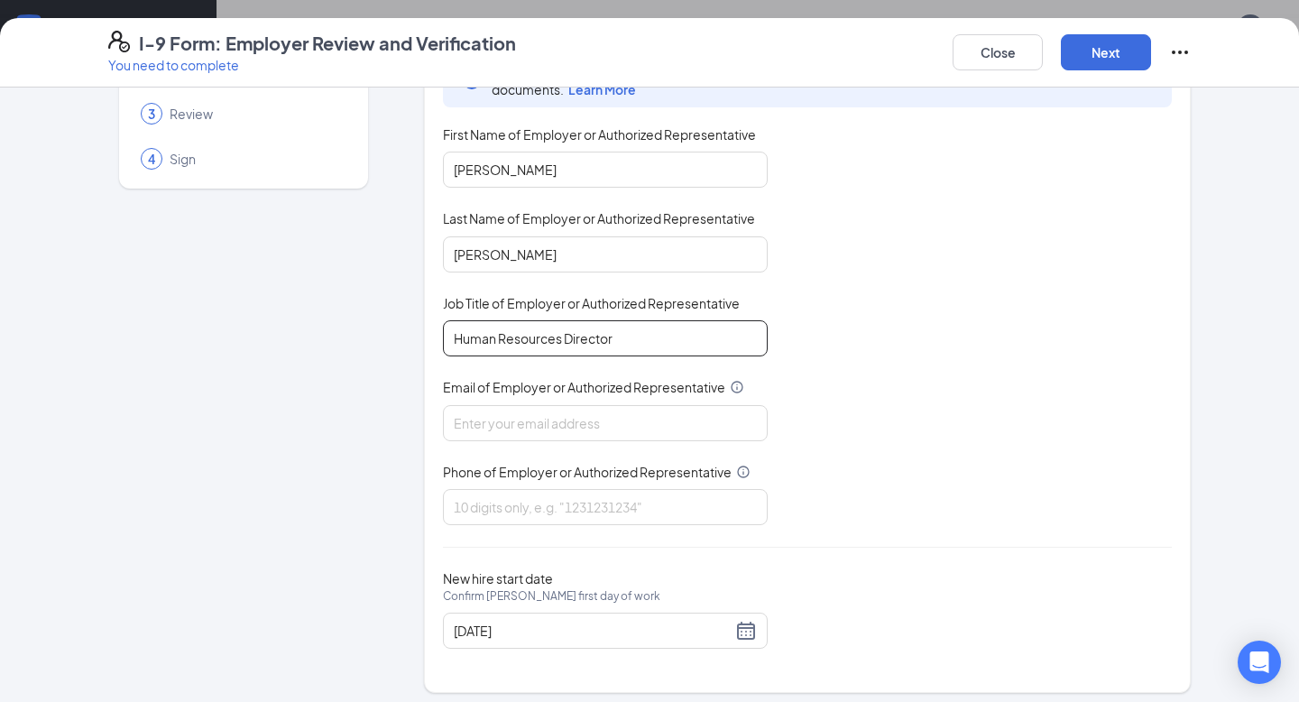
scroll to position [124, 0]
type input "Human Resources Director"
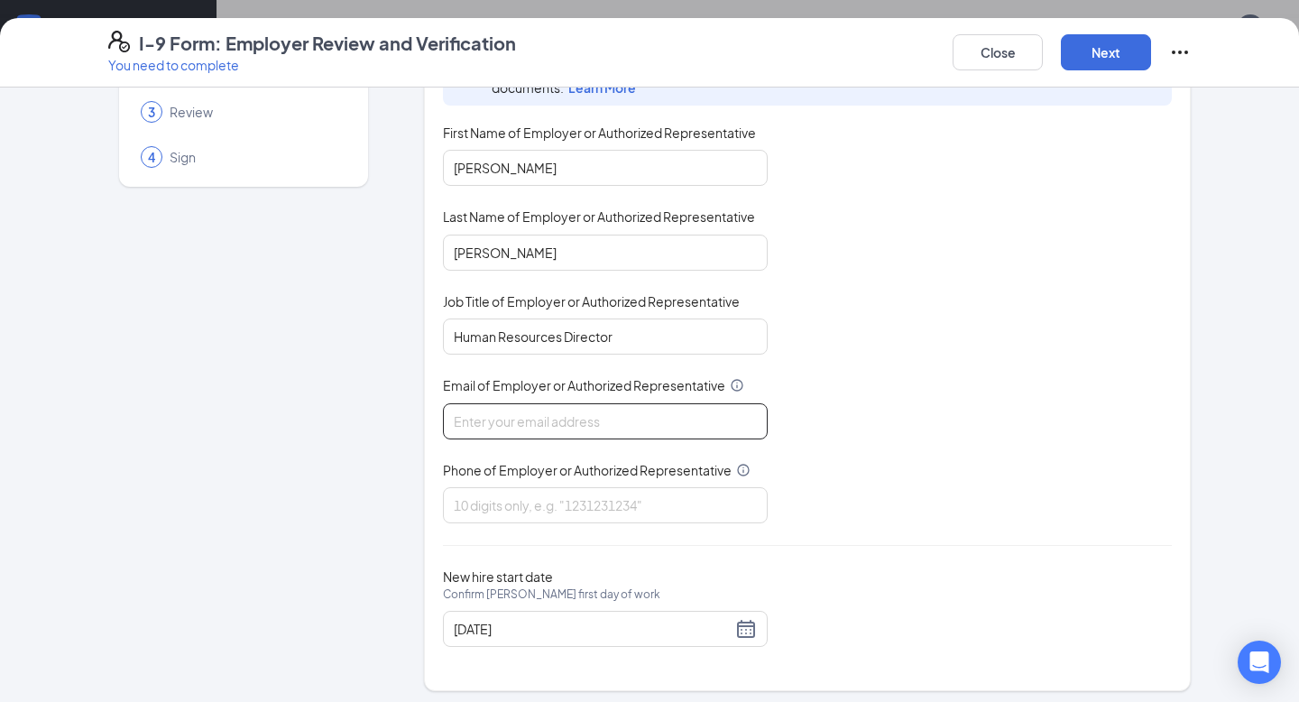
click at [562, 428] on input "Email of Employer or Authorized Representative" at bounding box center [605, 421] width 325 height 36
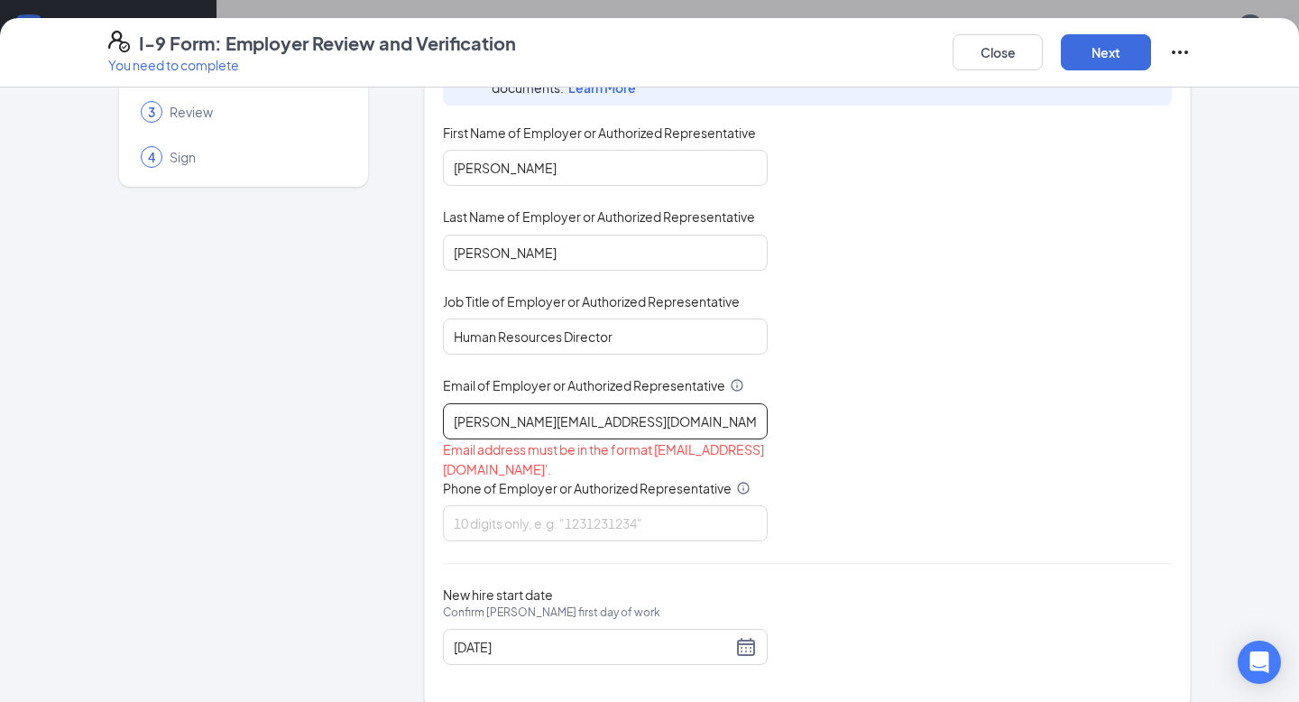
type input "katie@cfacrossville.com"
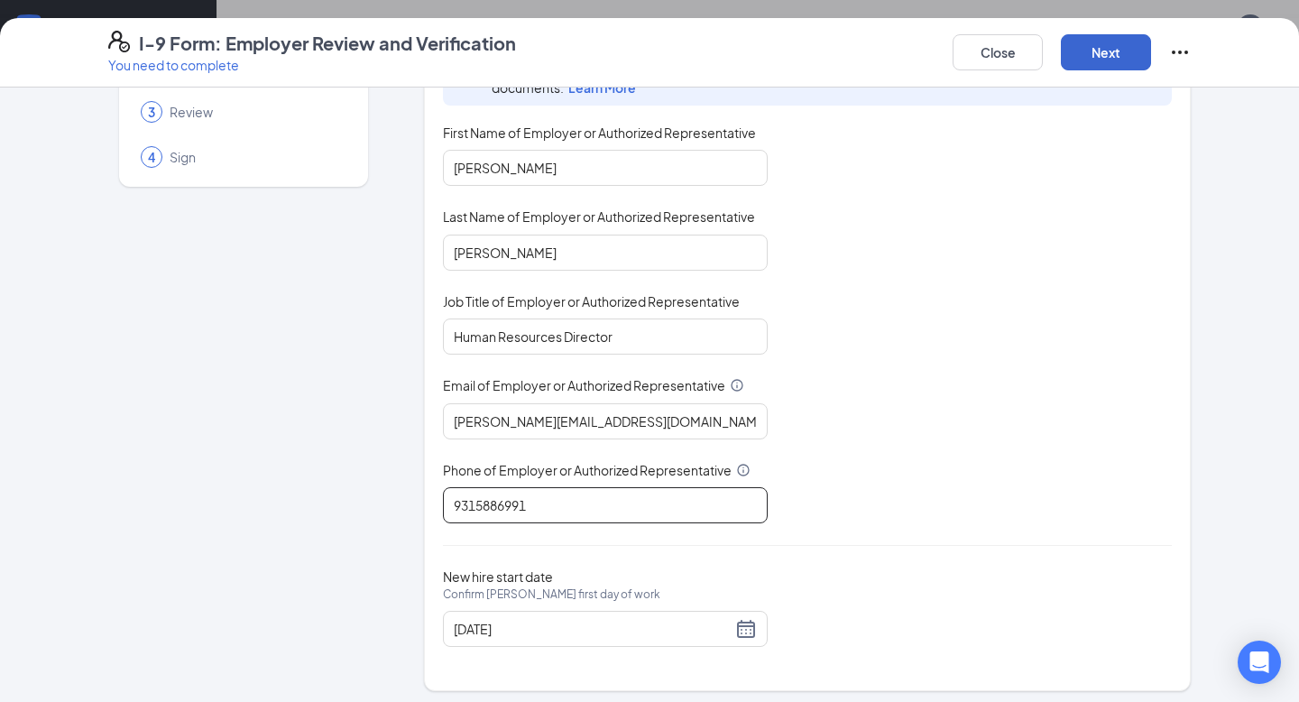
type input "9315886991"
click at [1101, 63] on button "Next" at bounding box center [1106, 52] width 90 height 36
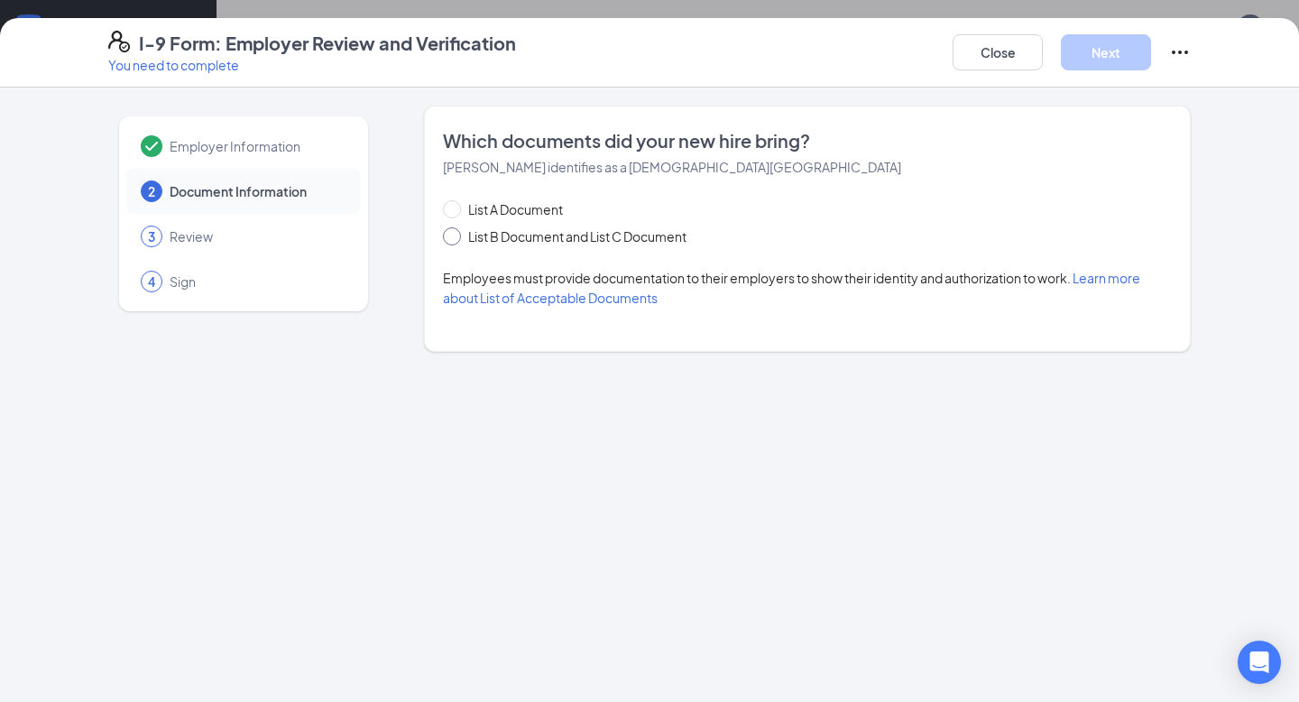
click at [483, 231] on span "List B Document and List C Document" at bounding box center [577, 236] width 233 height 20
click at [455, 231] on input "List B Document and List C Document" at bounding box center [449, 233] width 13 height 13
radio input "true"
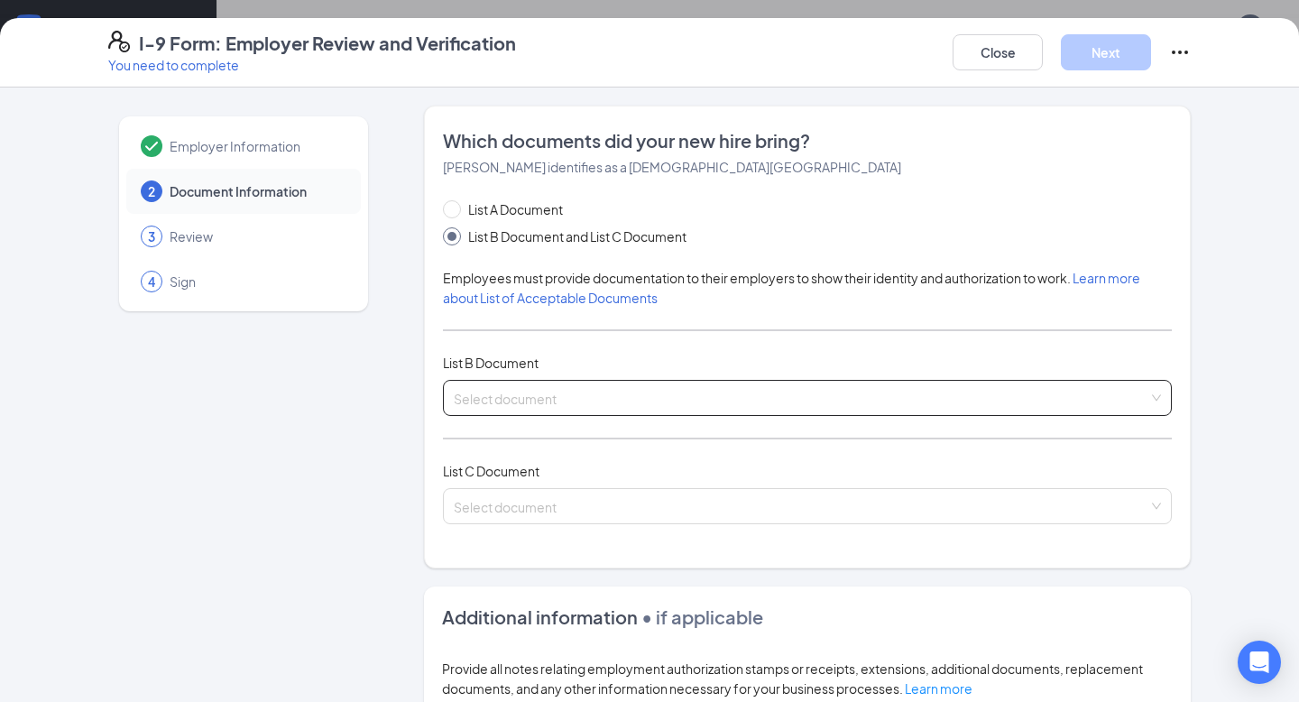
click at [532, 381] on input "search" at bounding box center [801, 394] width 694 height 27
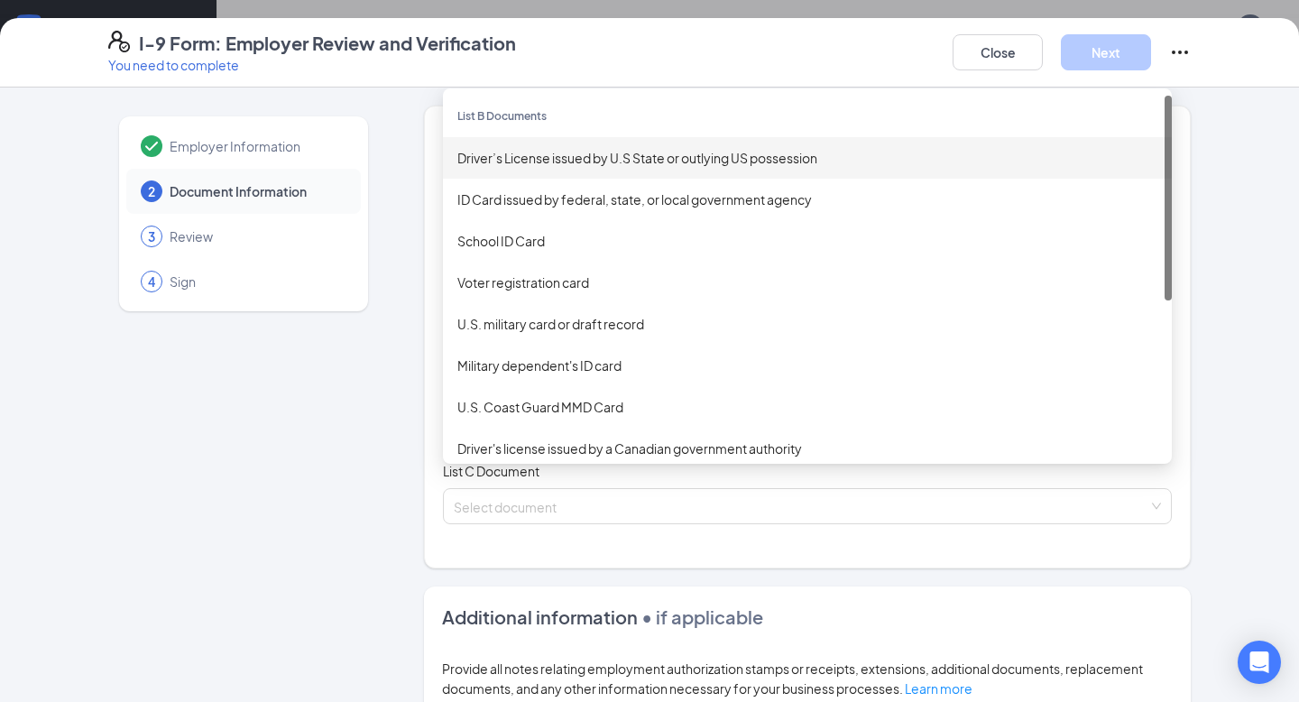
click at [593, 148] on div "Driver’s License issued by U.S State or outlying US possession" at bounding box center [807, 158] width 700 height 20
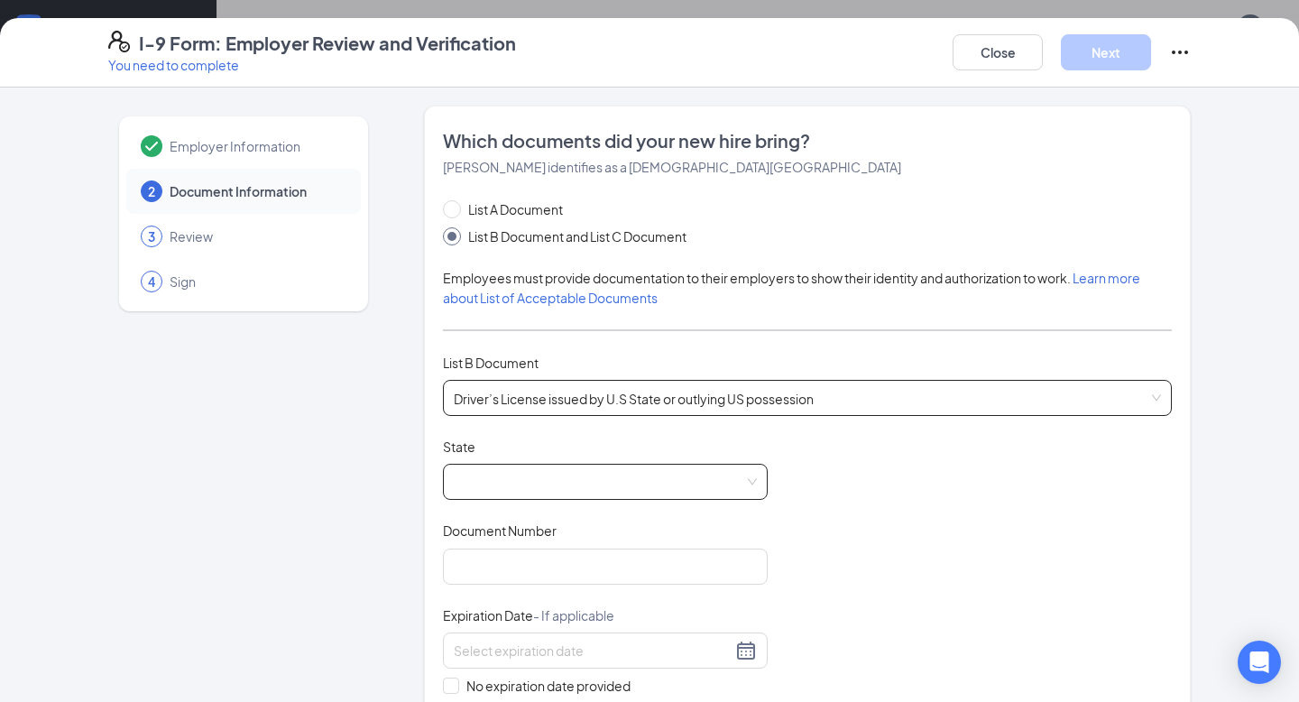
click at [529, 483] on span at bounding box center [605, 481] width 303 height 34
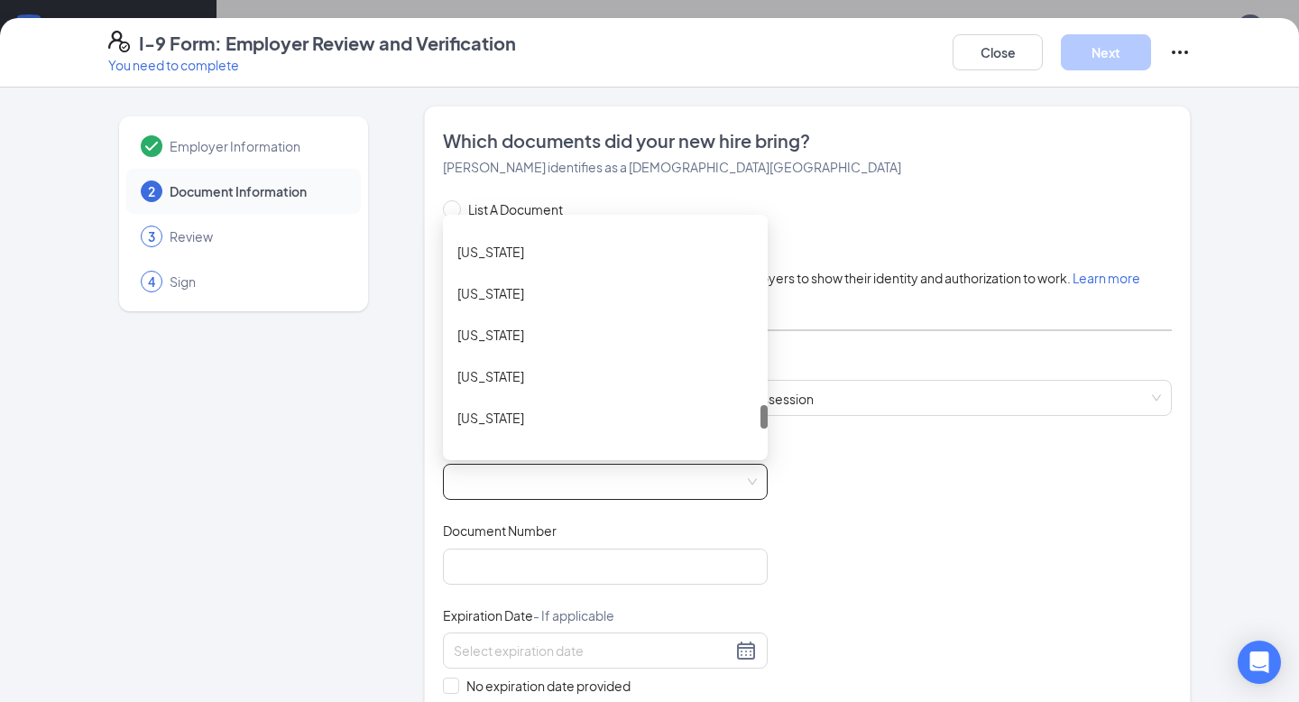
scroll to position [1778, 0]
click at [564, 372] on div "Tennessee" at bounding box center [605, 373] width 296 height 20
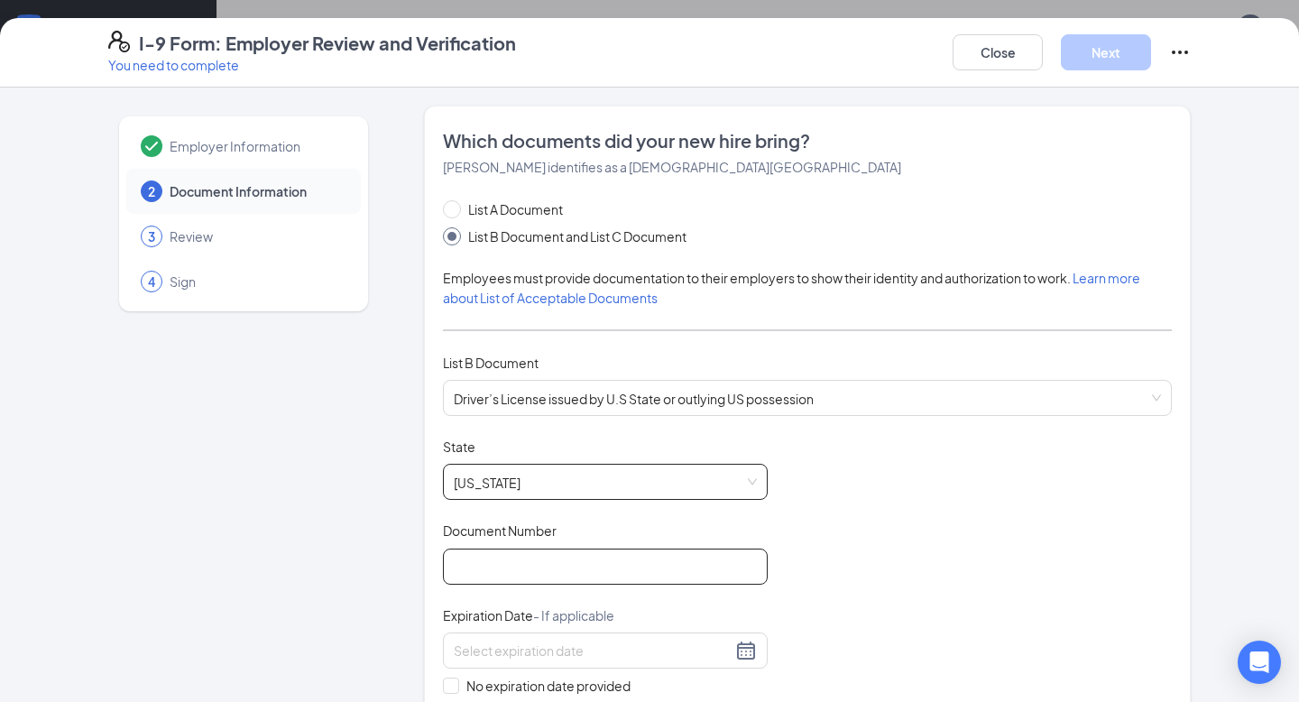
click at [549, 554] on input "Document Number" at bounding box center [605, 566] width 325 height 36
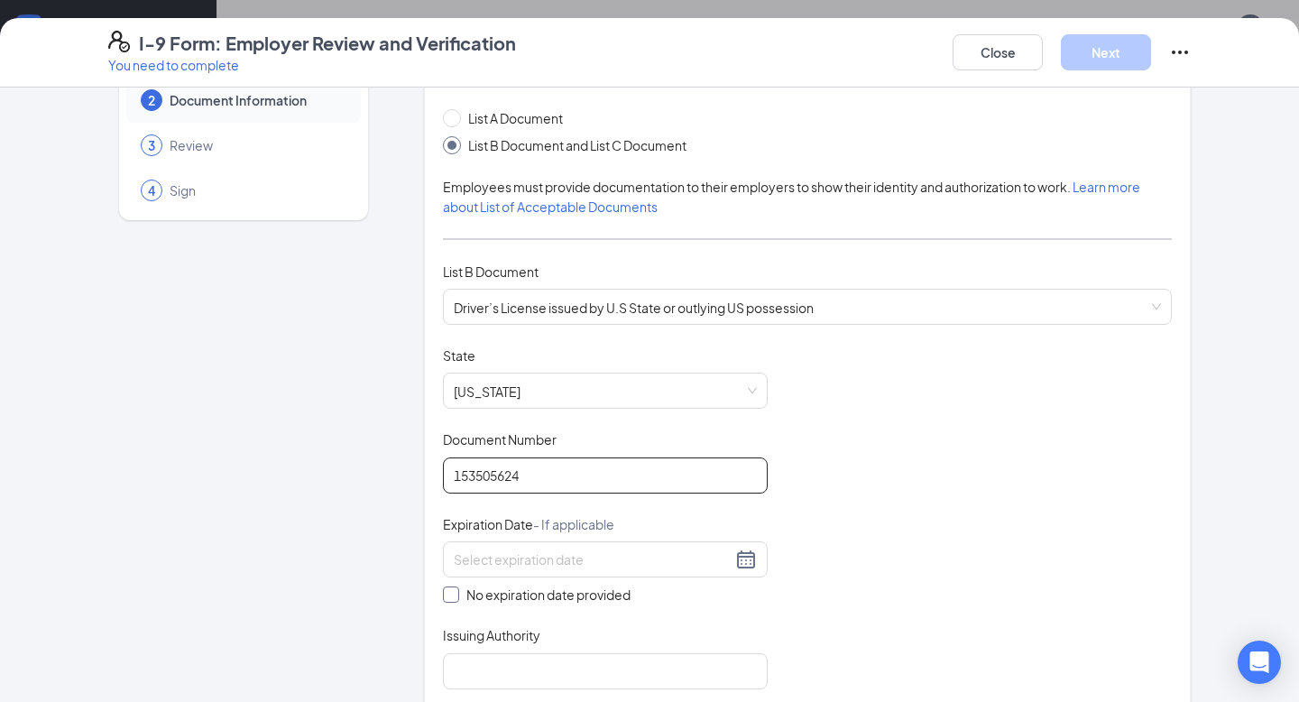
scroll to position [108, 0]
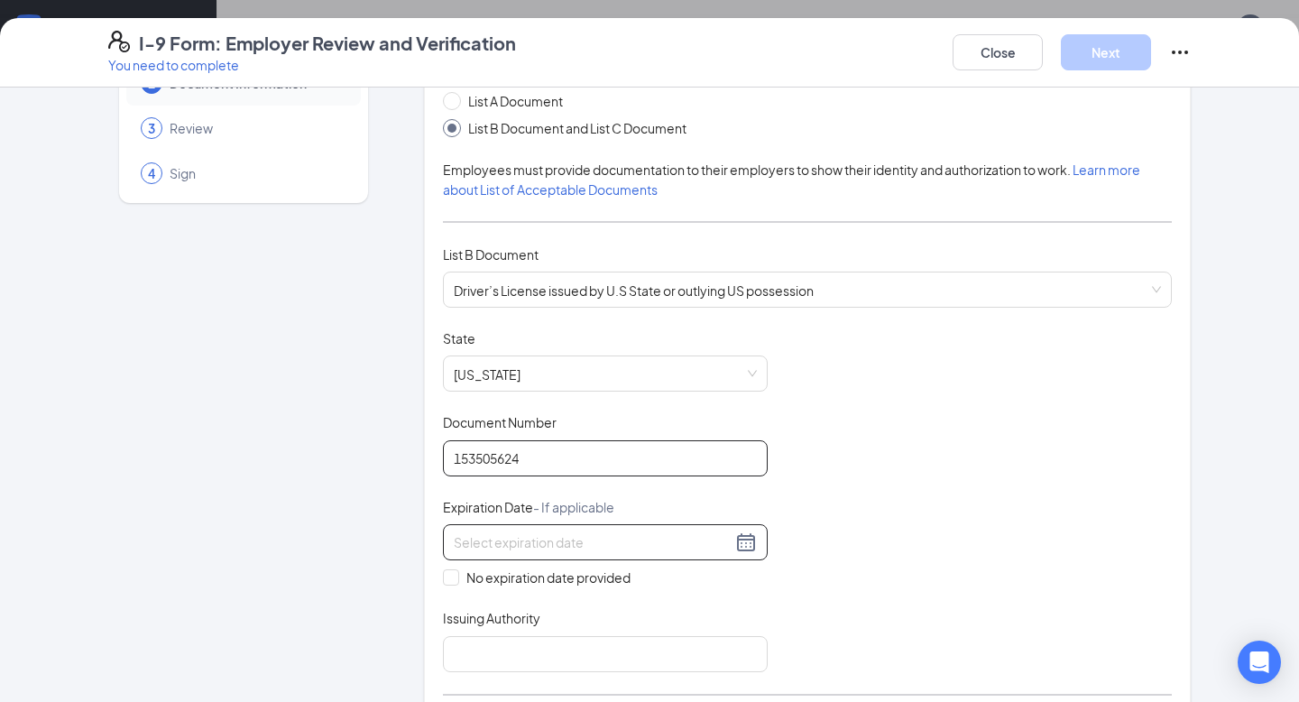
type input "153505624"
click at [498, 531] on div at bounding box center [605, 542] width 303 height 22
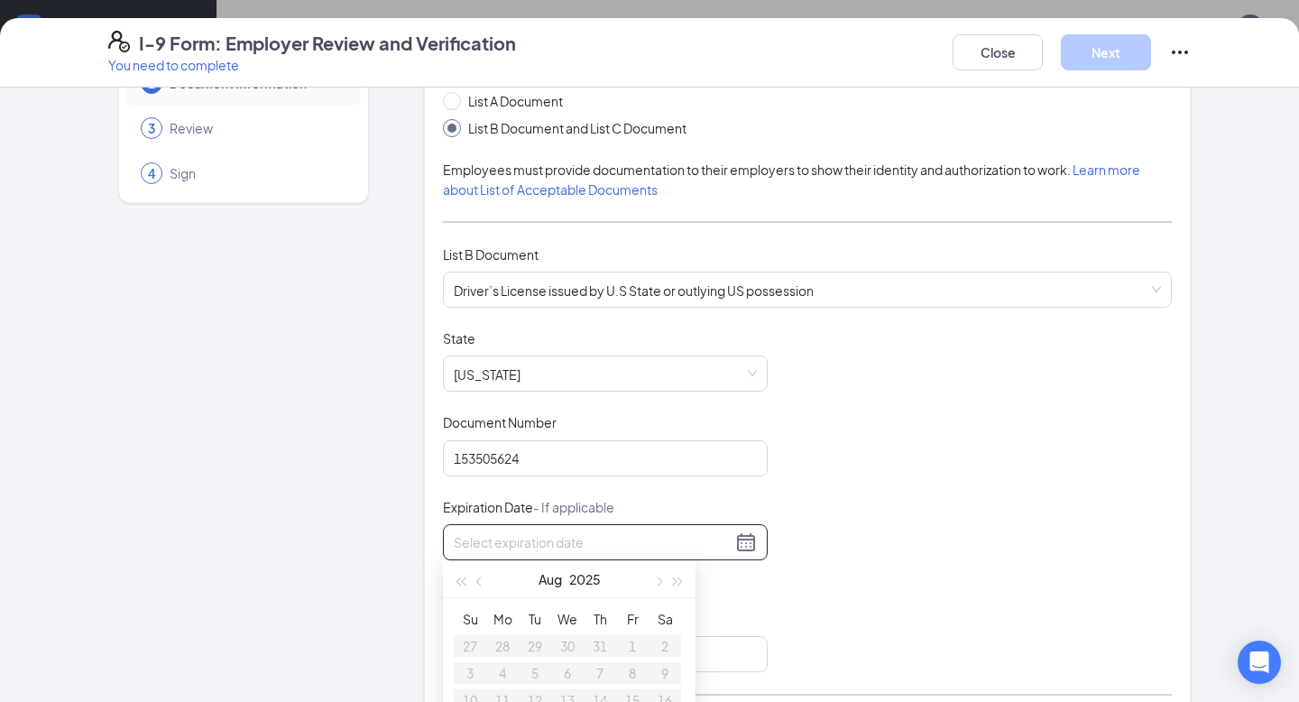
click at [495, 547] on input at bounding box center [593, 542] width 278 height 20
click at [570, 676] on div "10" at bounding box center [567, 673] width 22 height 22
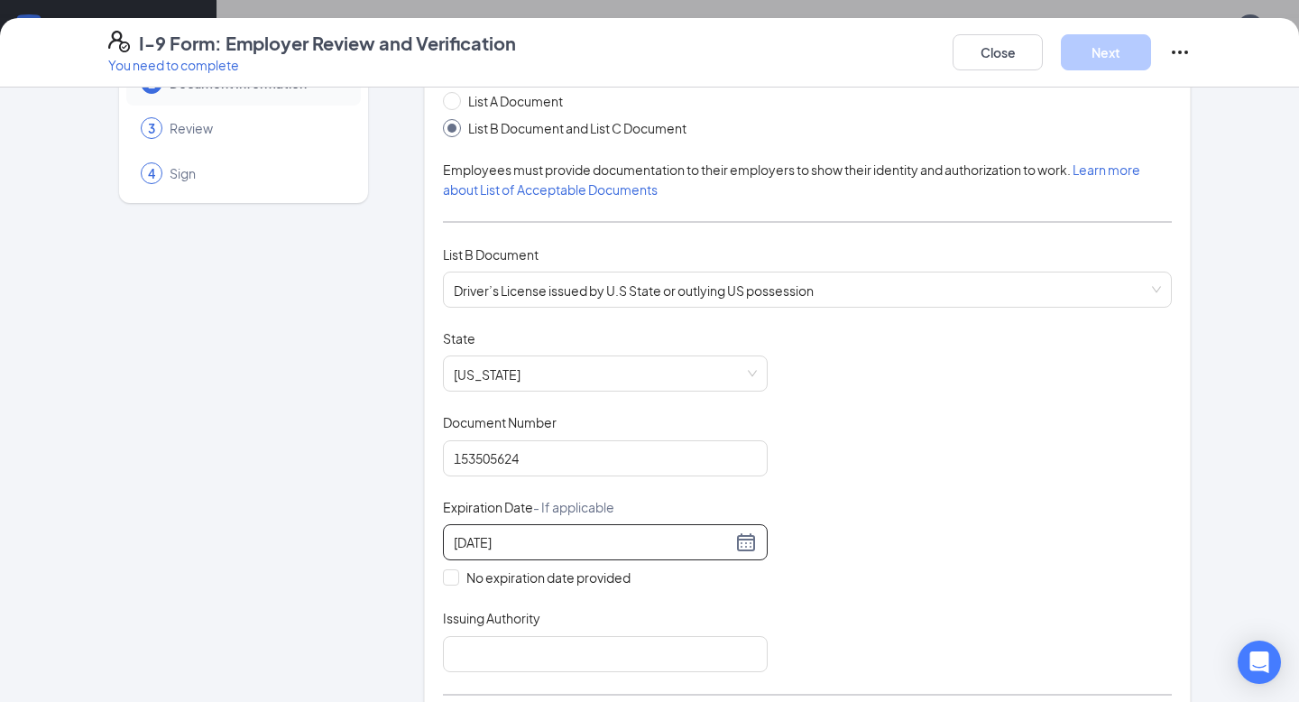
type input "10/10/2029"
click at [833, 591] on div "Document Title Driver’s License issued by U.S State or outlying US possession S…" at bounding box center [807, 500] width 729 height 343
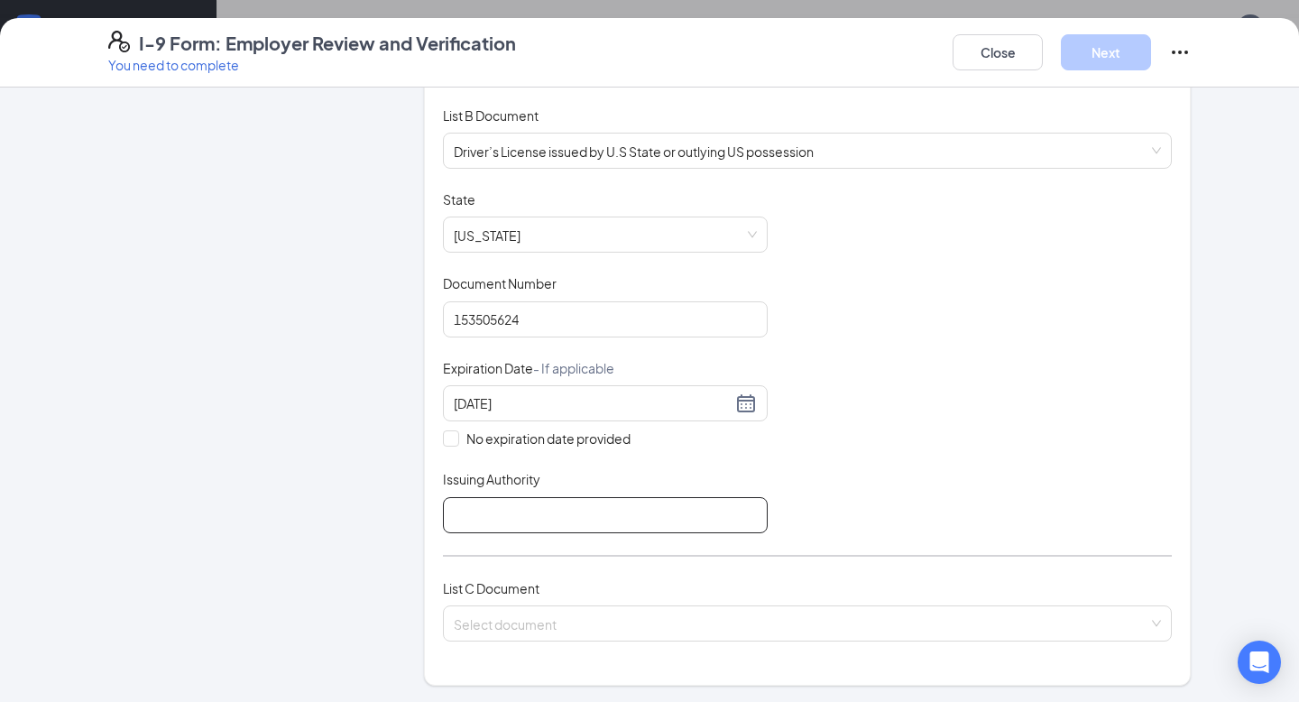
click at [567, 519] on input "Issuing Authority" at bounding box center [605, 515] width 325 height 36
type input "State of Tennessee"
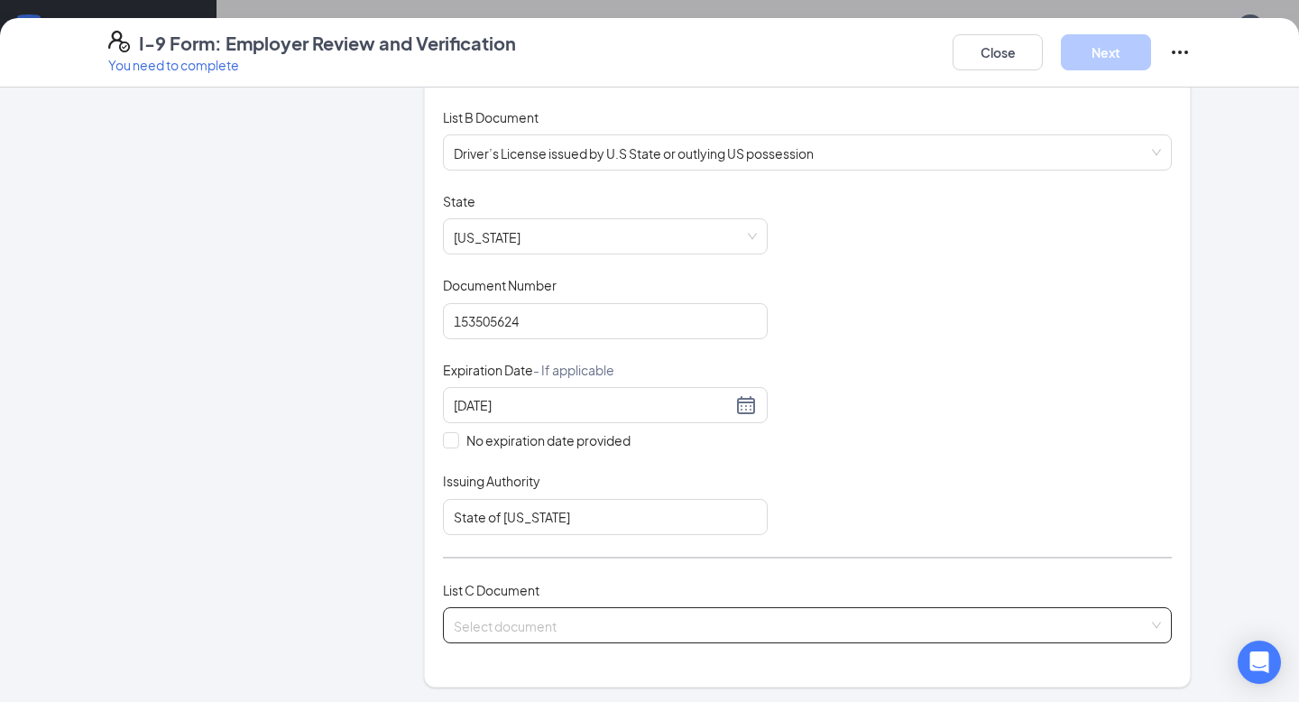
click at [554, 616] on input "search" at bounding box center [801, 621] width 694 height 27
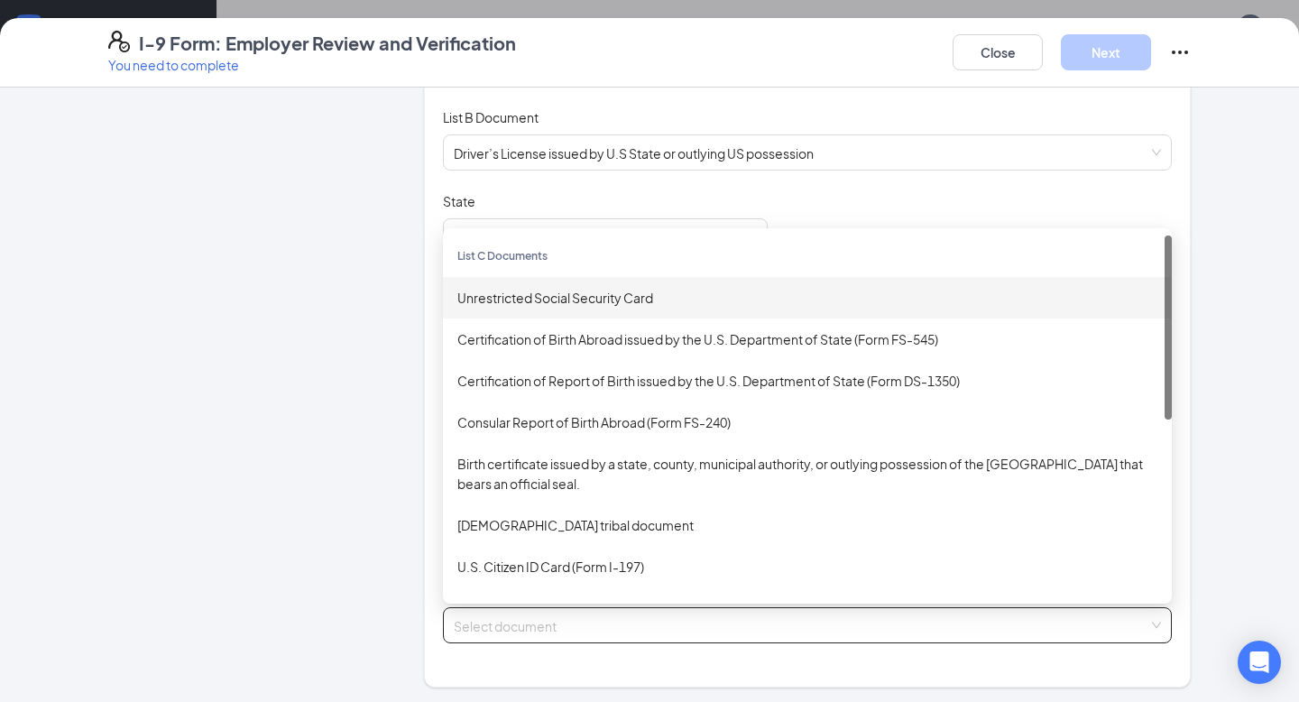
click at [620, 292] on div "Unrestricted Social Security Card" at bounding box center [807, 298] width 700 height 20
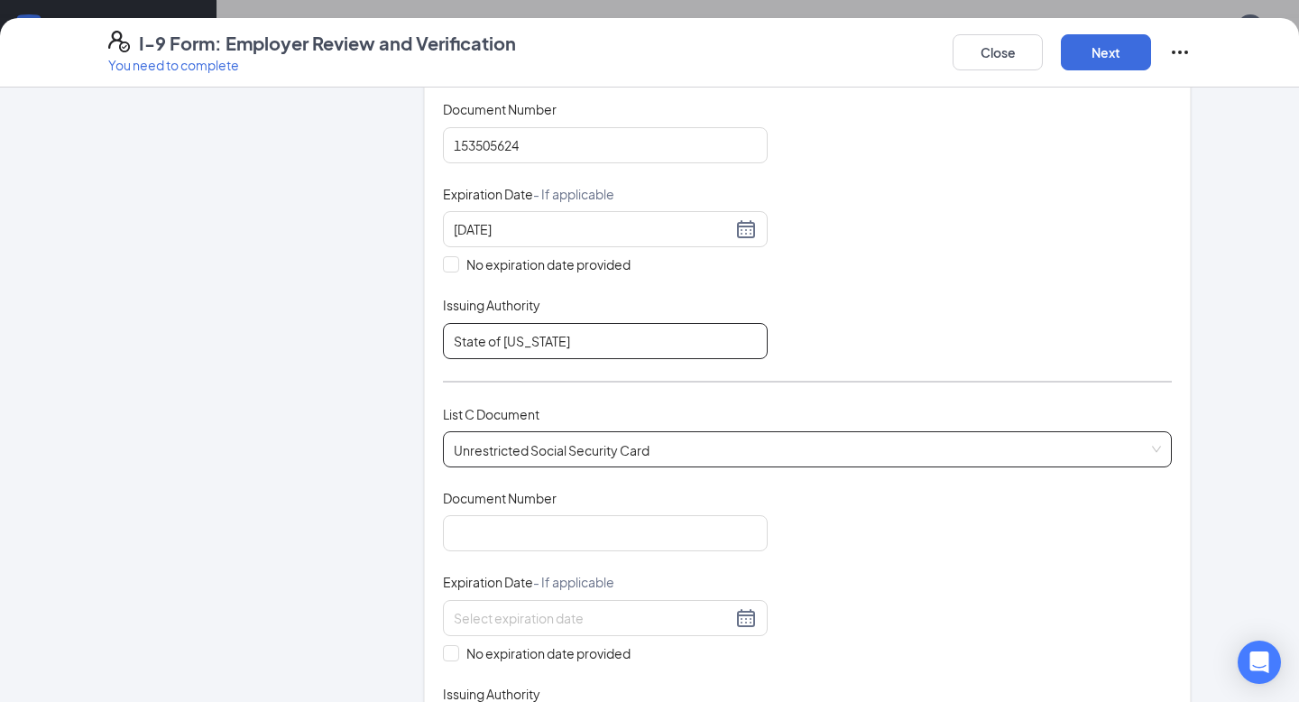
scroll to position [442, 0]
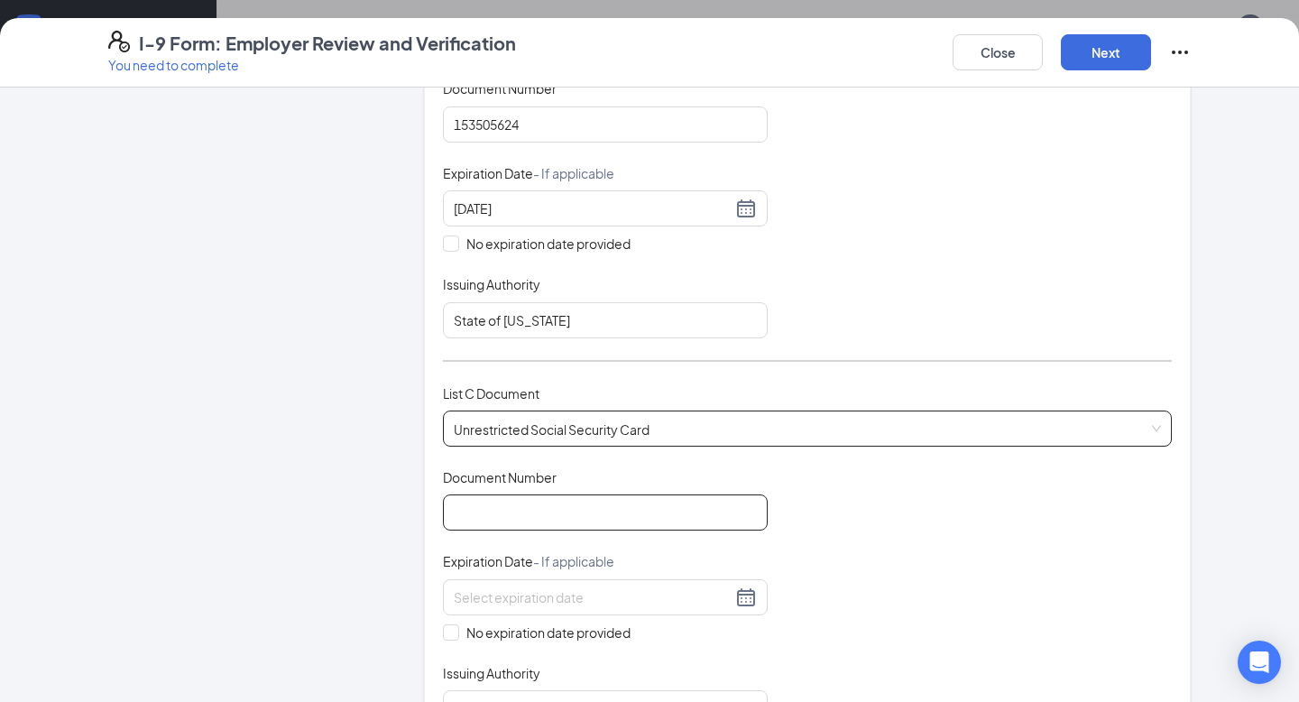
click at [575, 515] on input "Document Number" at bounding box center [605, 512] width 325 height 36
type input "763078136"
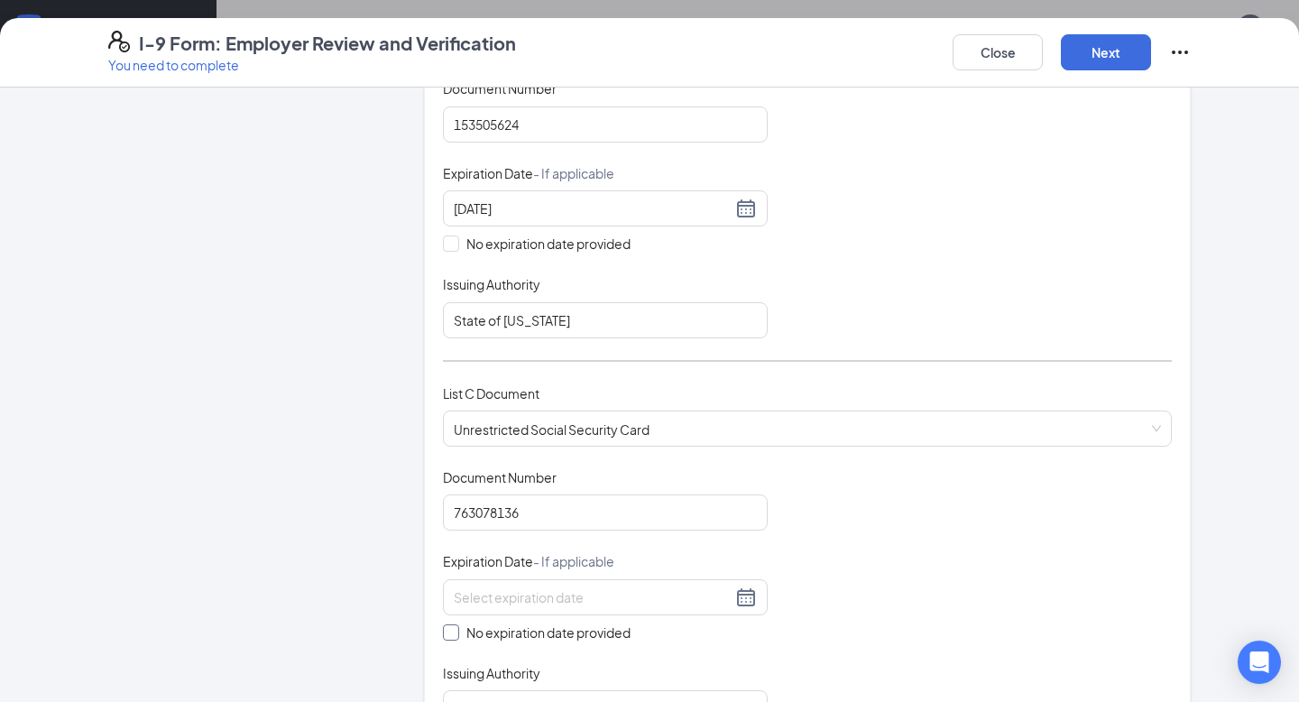
click at [482, 626] on span "No expiration date provided" at bounding box center [548, 632] width 179 height 20
click at [455, 626] on input "No expiration date provided" at bounding box center [449, 630] width 13 height 13
checkbox input "true"
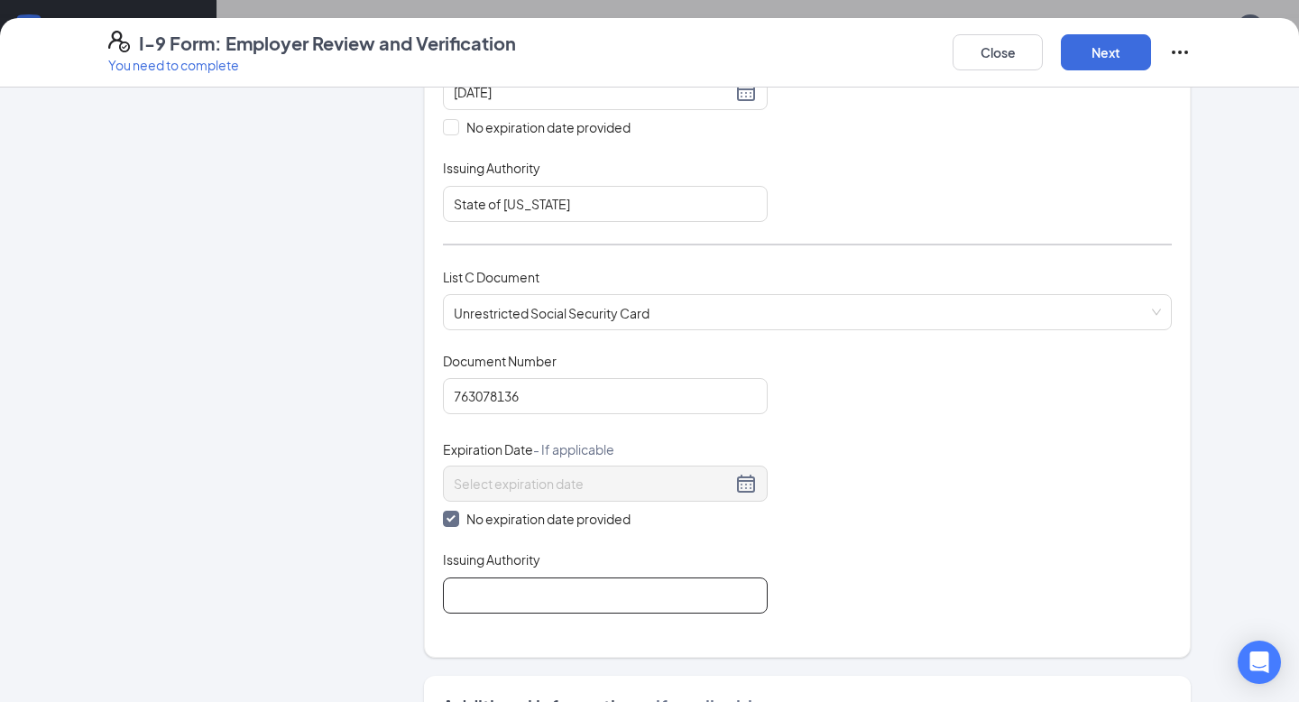
scroll to position [571, 0]
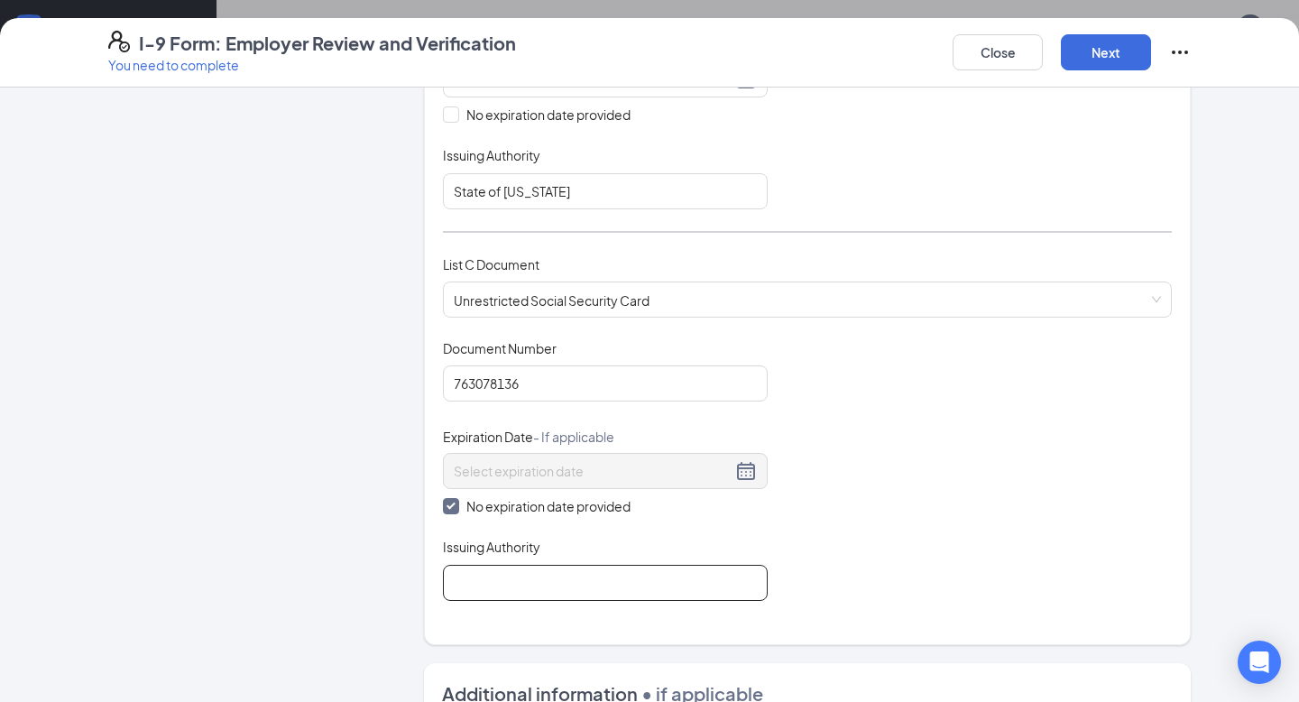
click at [536, 588] on input "Issuing Authority" at bounding box center [605, 583] width 325 height 36
type input "United States Government"
click at [848, 589] on div "Document Title Unrestricted Social Security Card Document Number 763078136 Expi…" at bounding box center [807, 470] width 729 height 262
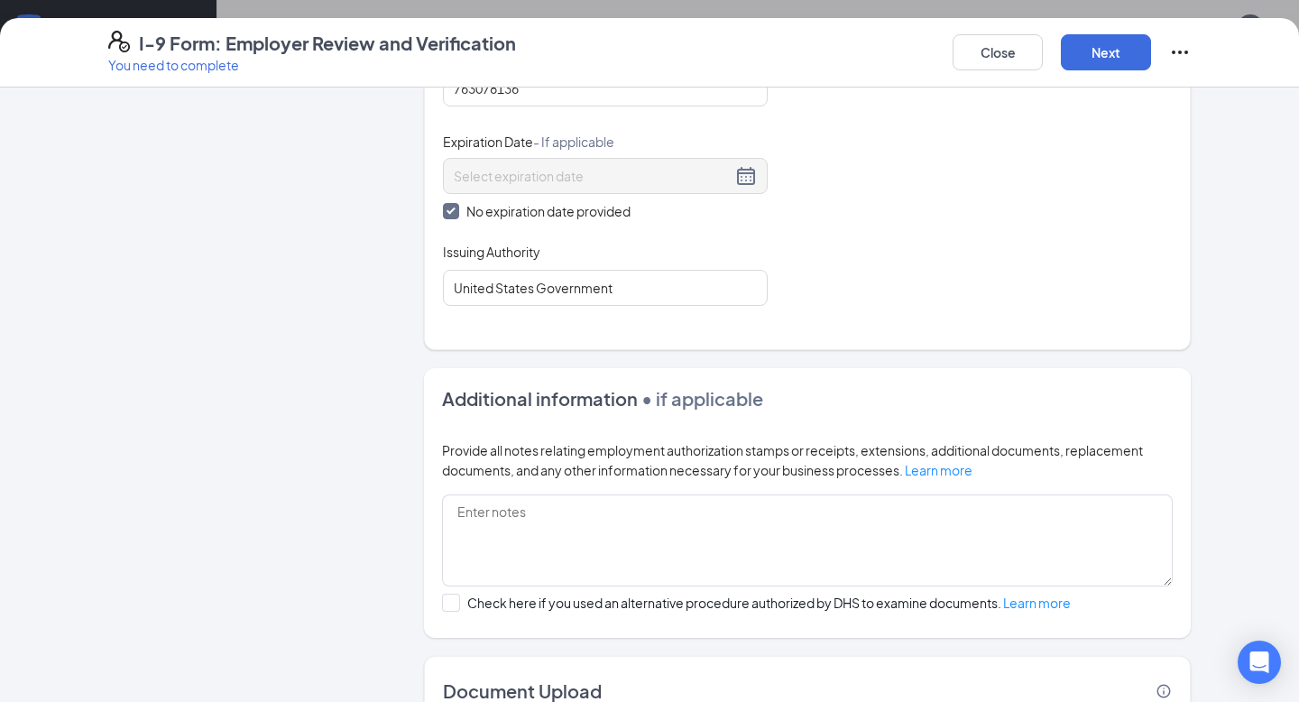
scroll to position [973, 0]
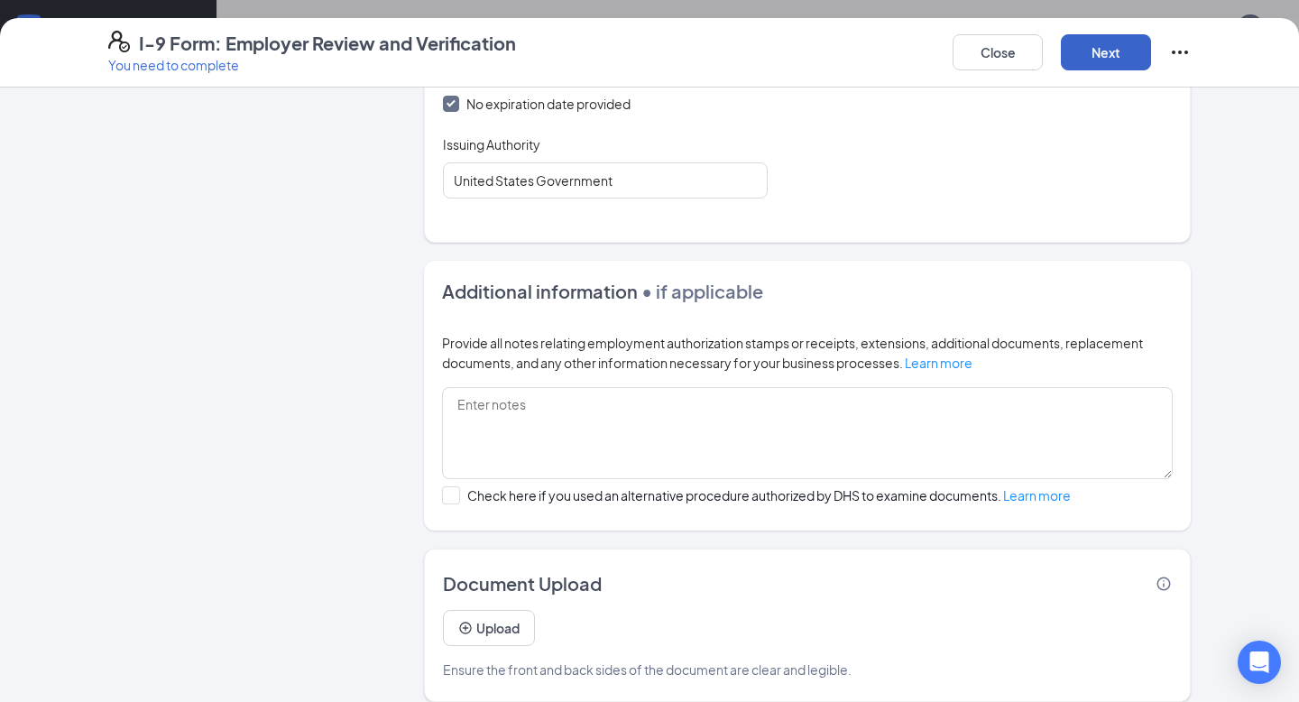
click at [1100, 54] on button "Next" at bounding box center [1106, 52] width 90 height 36
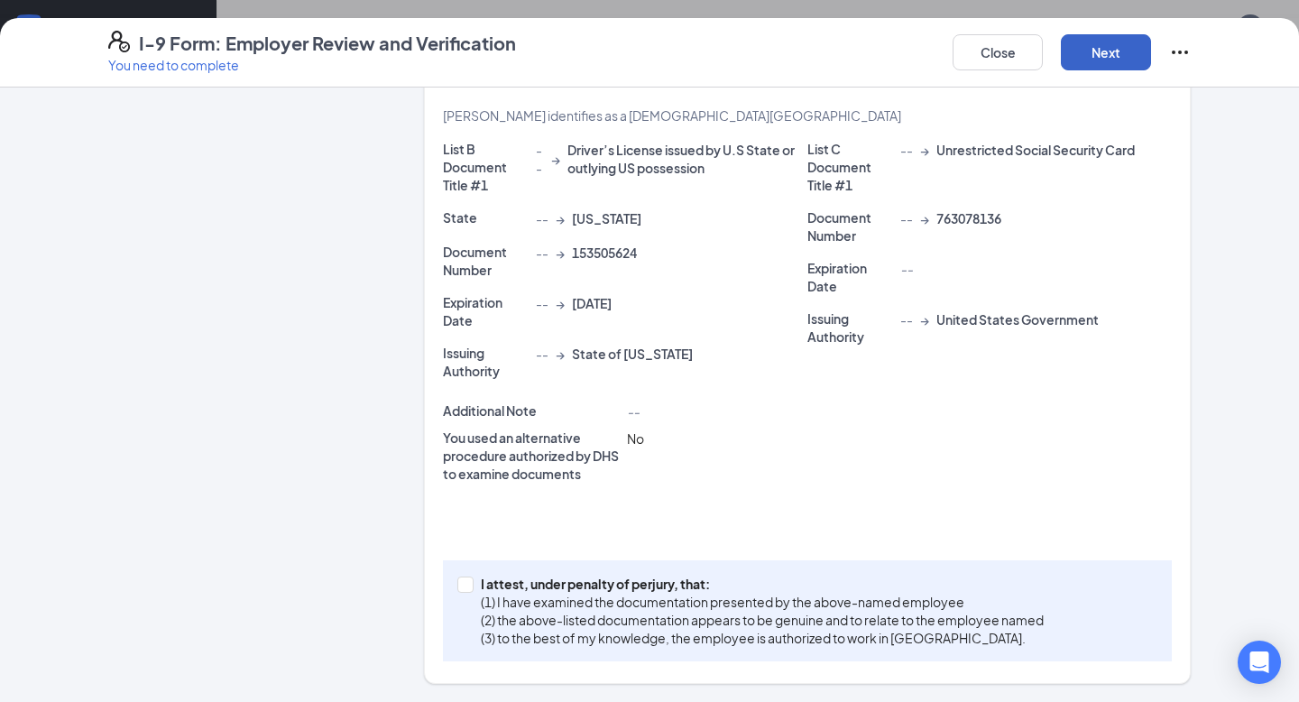
scroll to position [421, 0]
click at [494, 575] on p "I attest, under penalty of perjury, that:" at bounding box center [762, 584] width 563 height 18
click at [470, 577] on input "I attest, under penalty of perjury, that: (1) I have examined the documentation…" at bounding box center [463, 583] width 13 height 13
checkbox input "true"
click at [1099, 56] on button "Next" at bounding box center [1106, 52] width 90 height 36
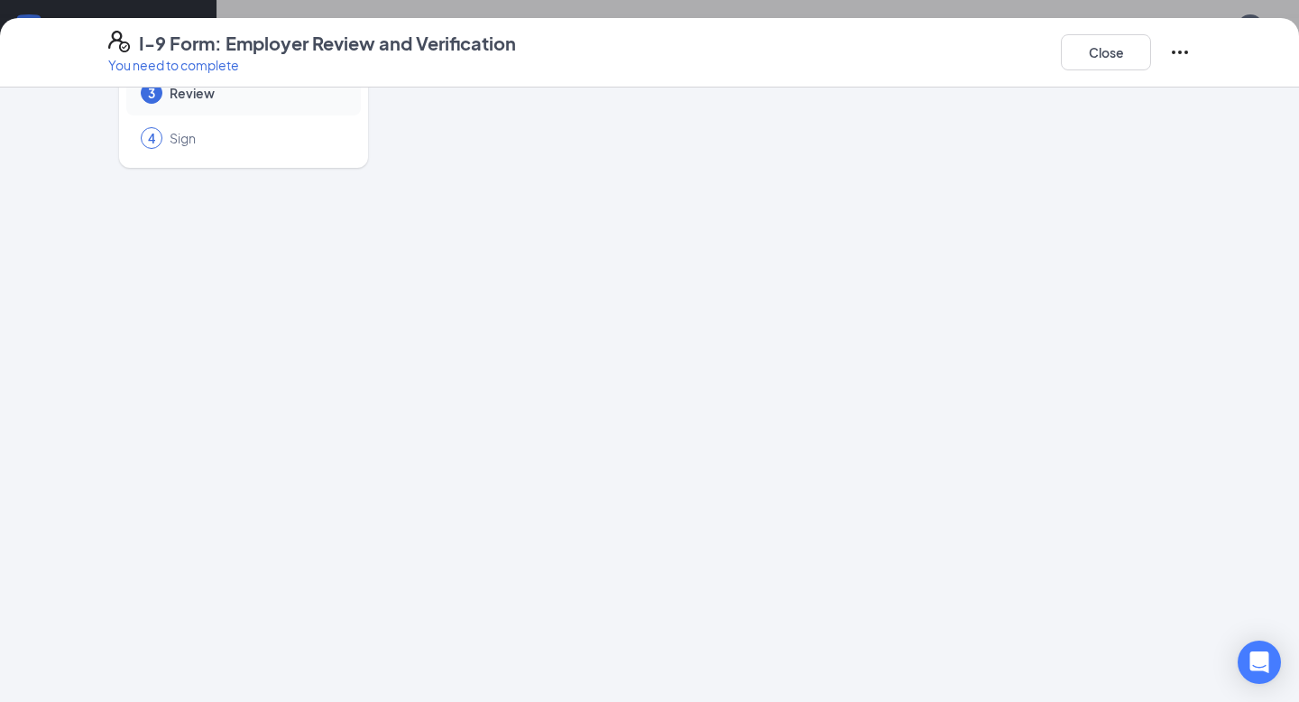
scroll to position [0, 0]
